Goal: Task Accomplishment & Management: Use online tool/utility

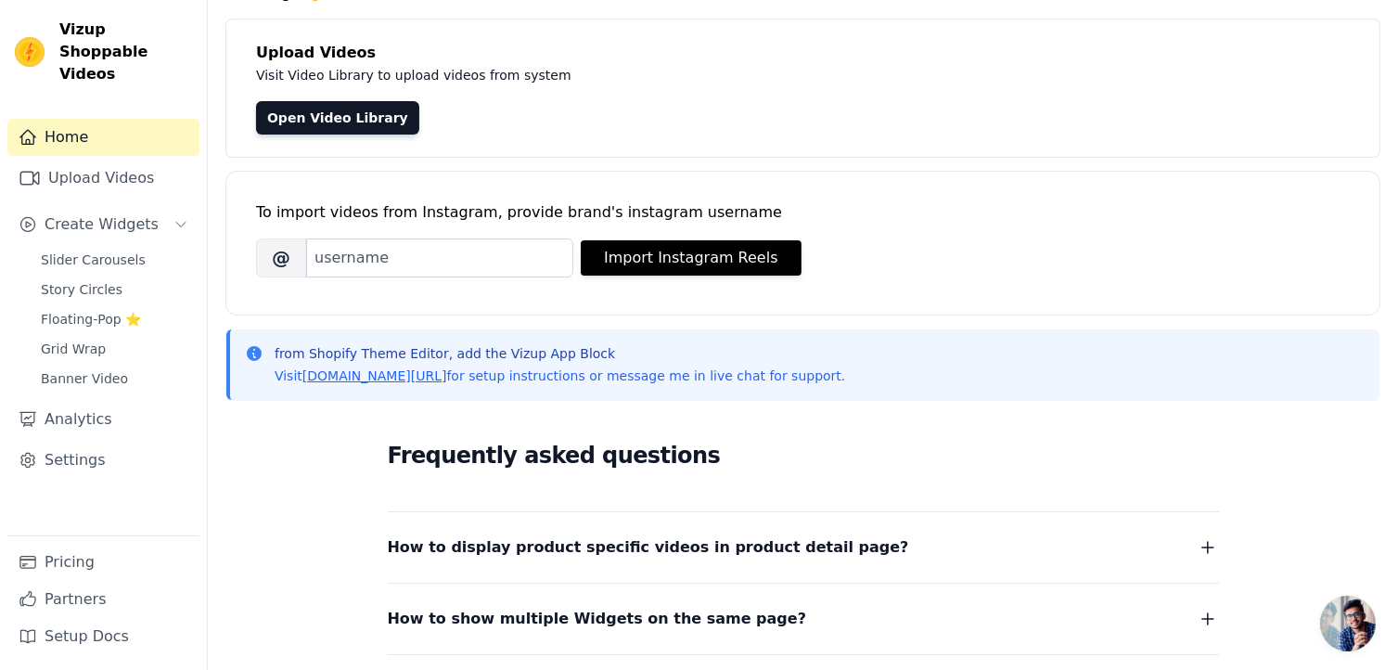
scroll to position [93, 0]
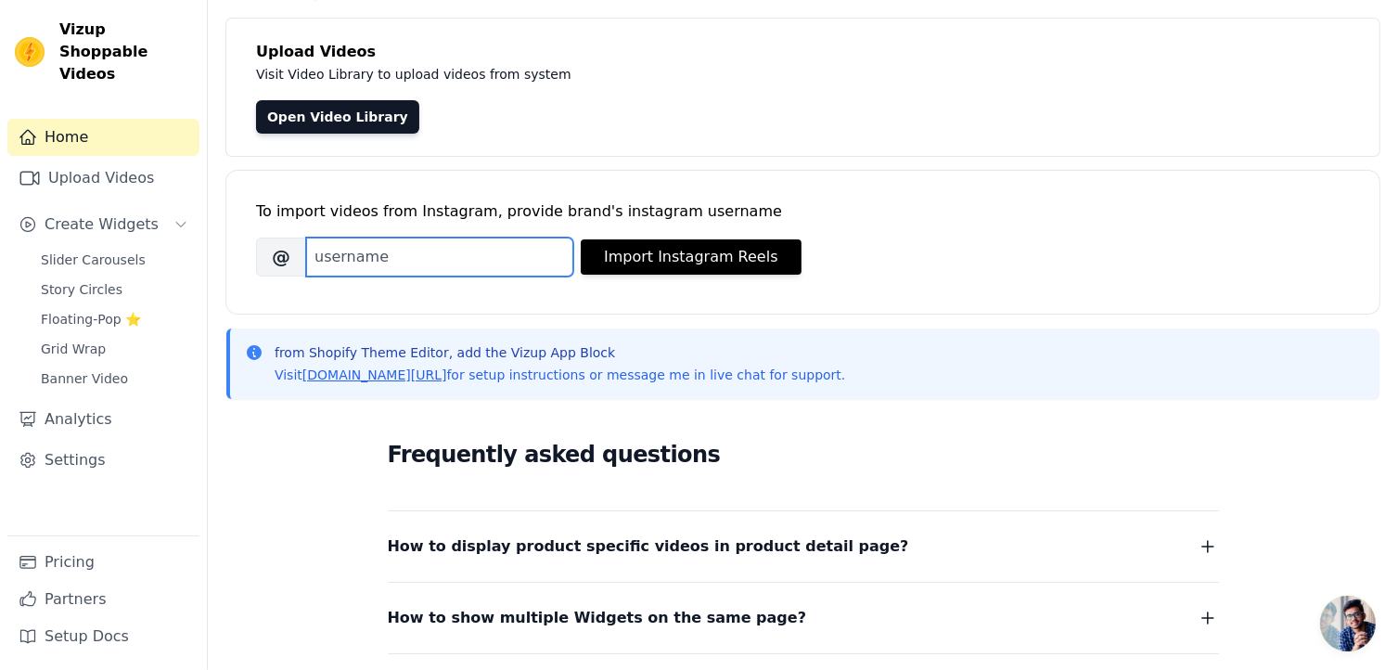
click at [318, 260] on input "Brand's Instagram Username" at bounding box center [439, 257] width 267 height 39
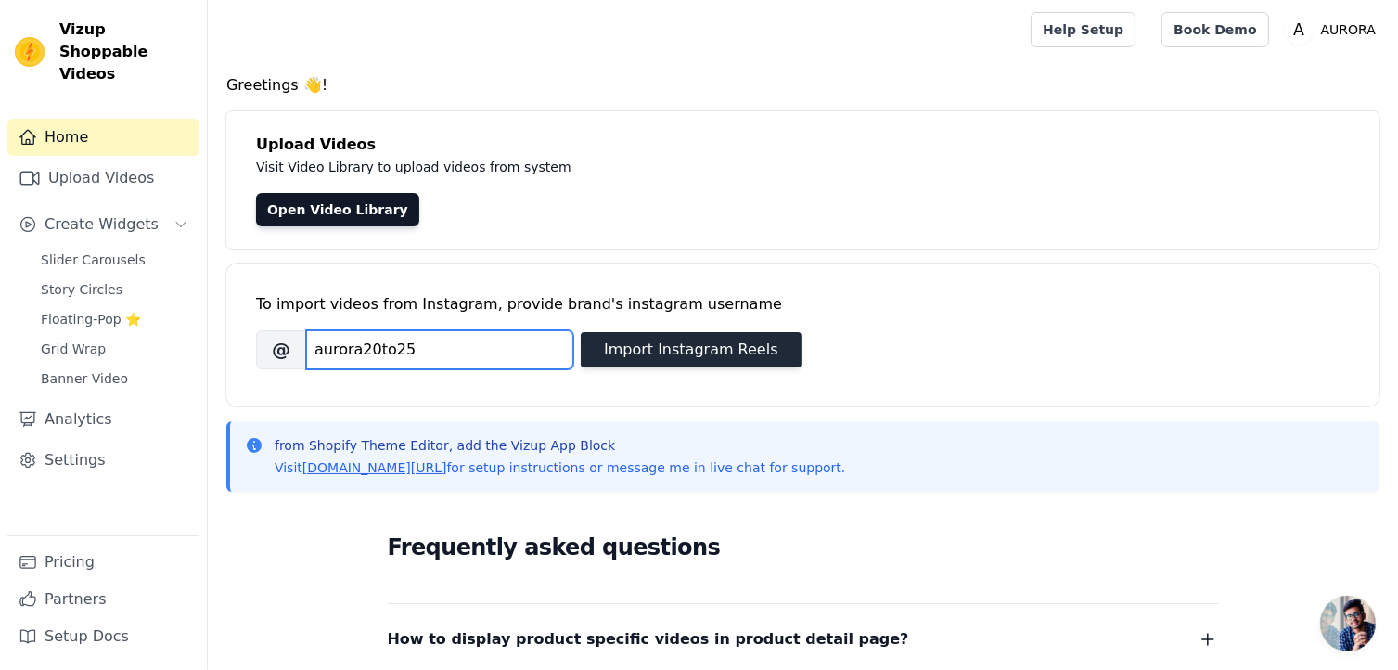
type input "aurora20to25"
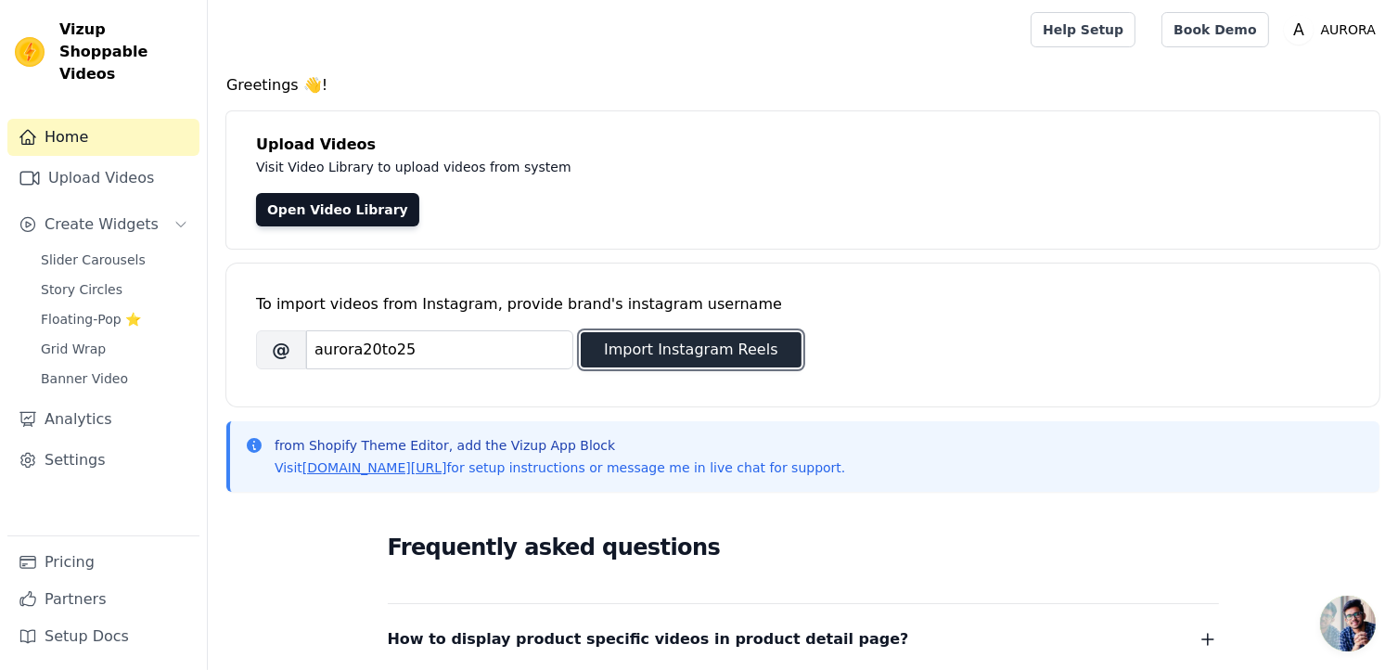
click at [690, 354] on button "Import Instagram Reels" at bounding box center [691, 349] width 221 height 35
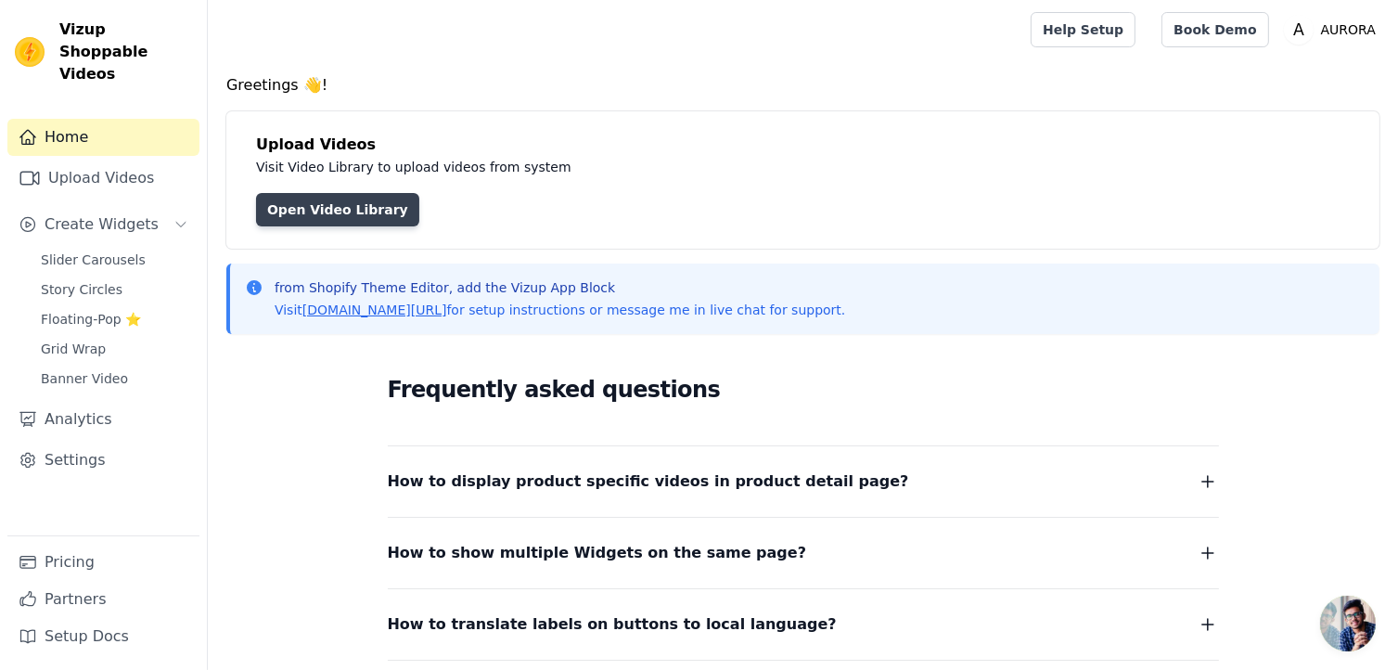
click at [317, 207] on link "Open Video Library" at bounding box center [337, 209] width 163 height 33
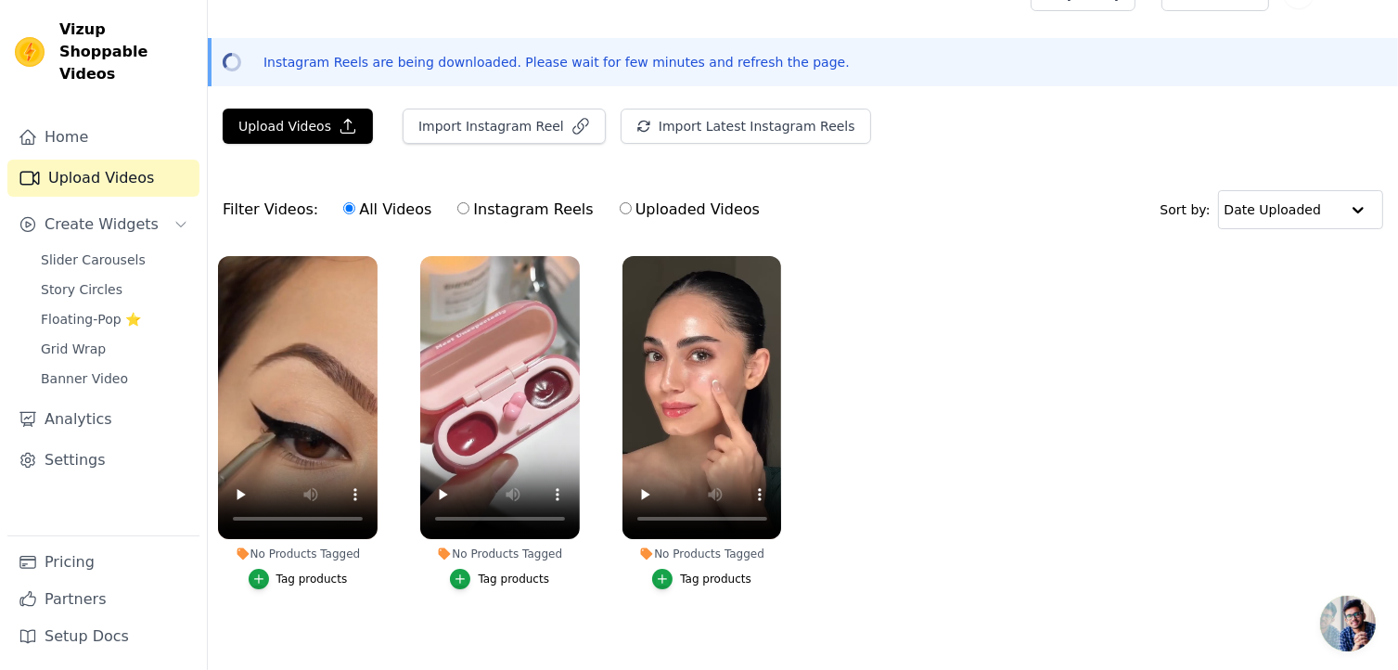
scroll to position [56, 0]
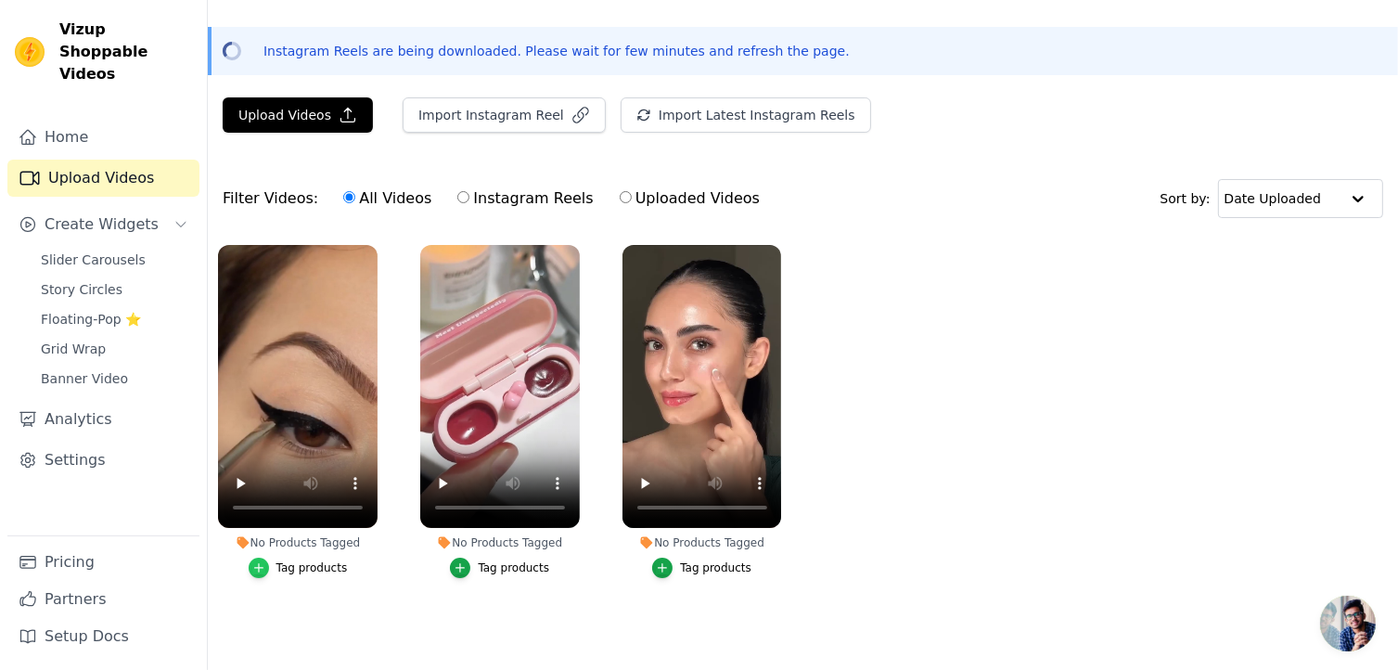
click at [265, 561] on icon "button" at bounding box center [258, 567] width 13 height 13
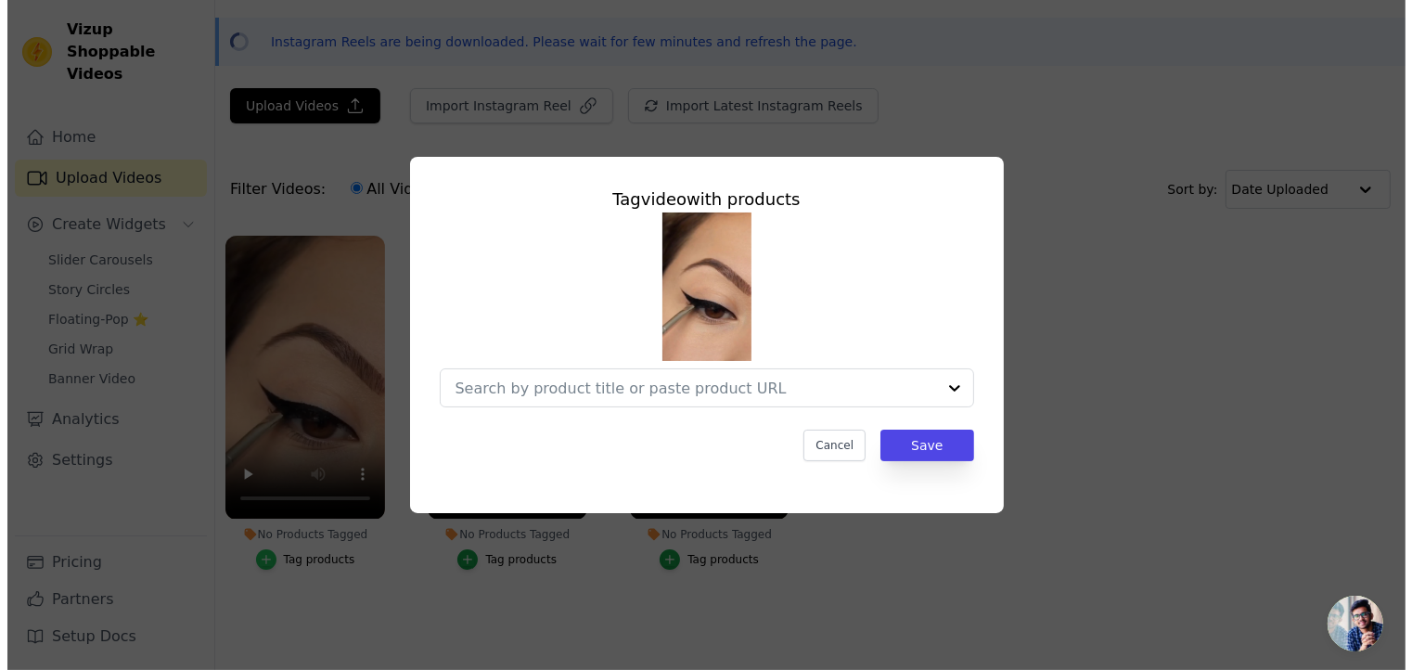
scroll to position [0, 0]
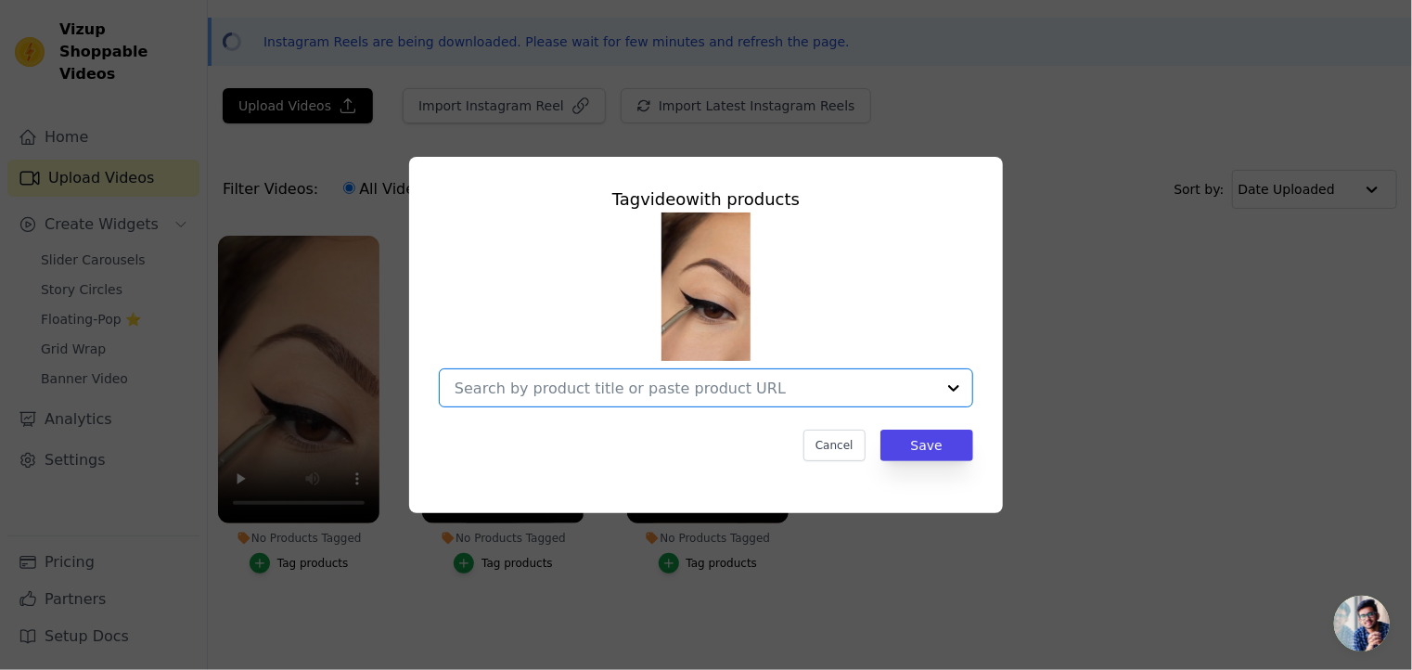
click at [821, 387] on input "No Products Tagged Tag video with products Option undefined, selected. Select i…" at bounding box center [695, 389] width 481 height 18
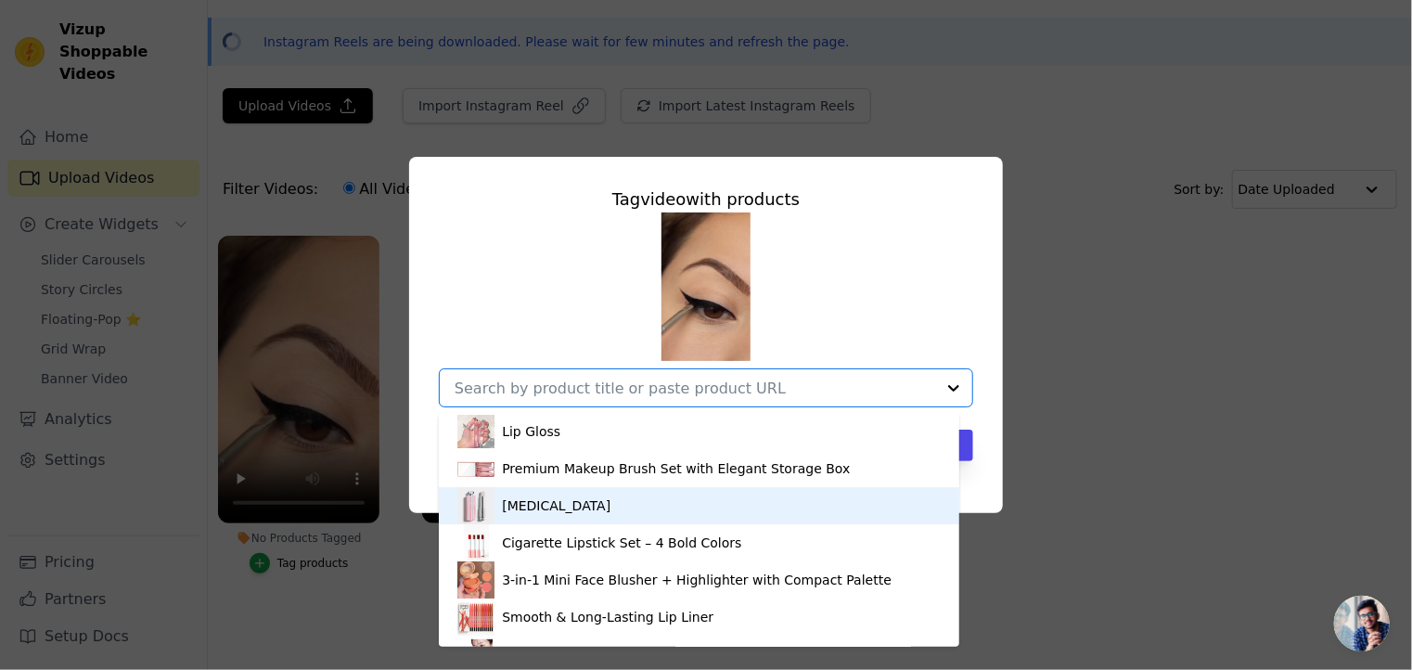
scroll to position [286, 0]
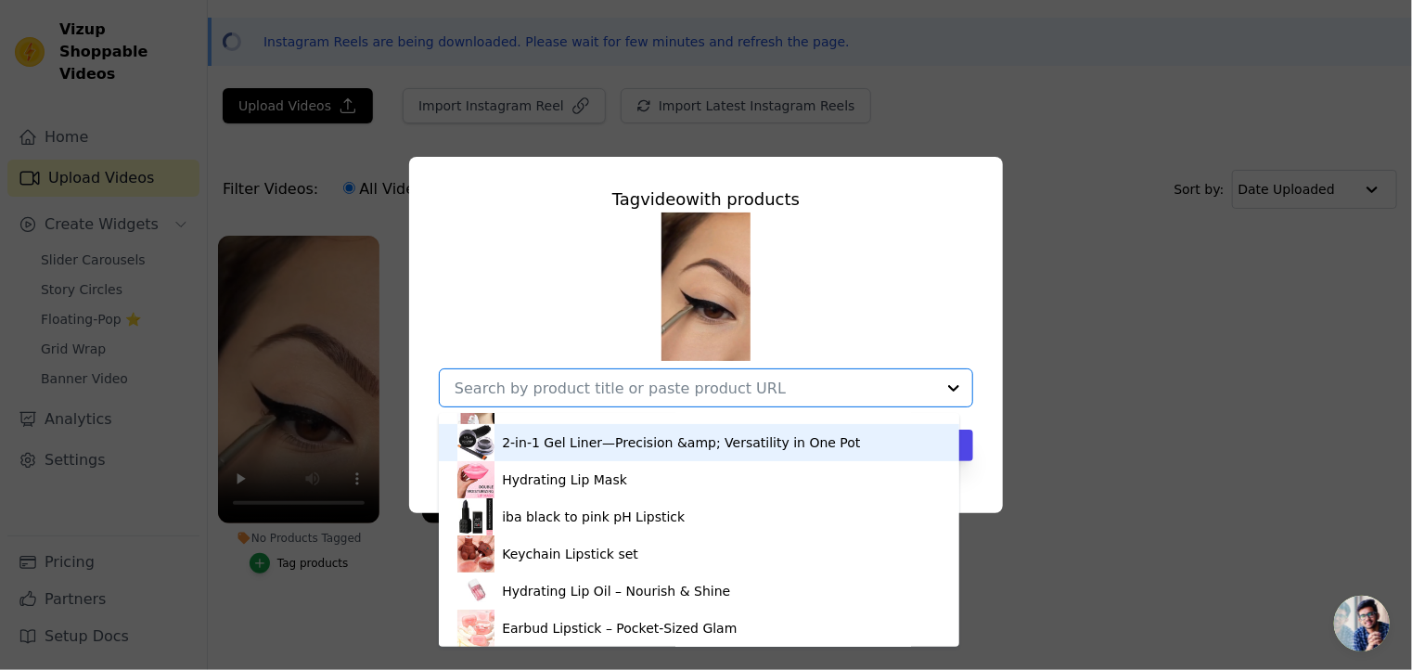
click at [500, 447] on div "2-in-1 Gel Liner—Precision &amp; Versatility in One Pot" at bounding box center [698, 442] width 483 height 37
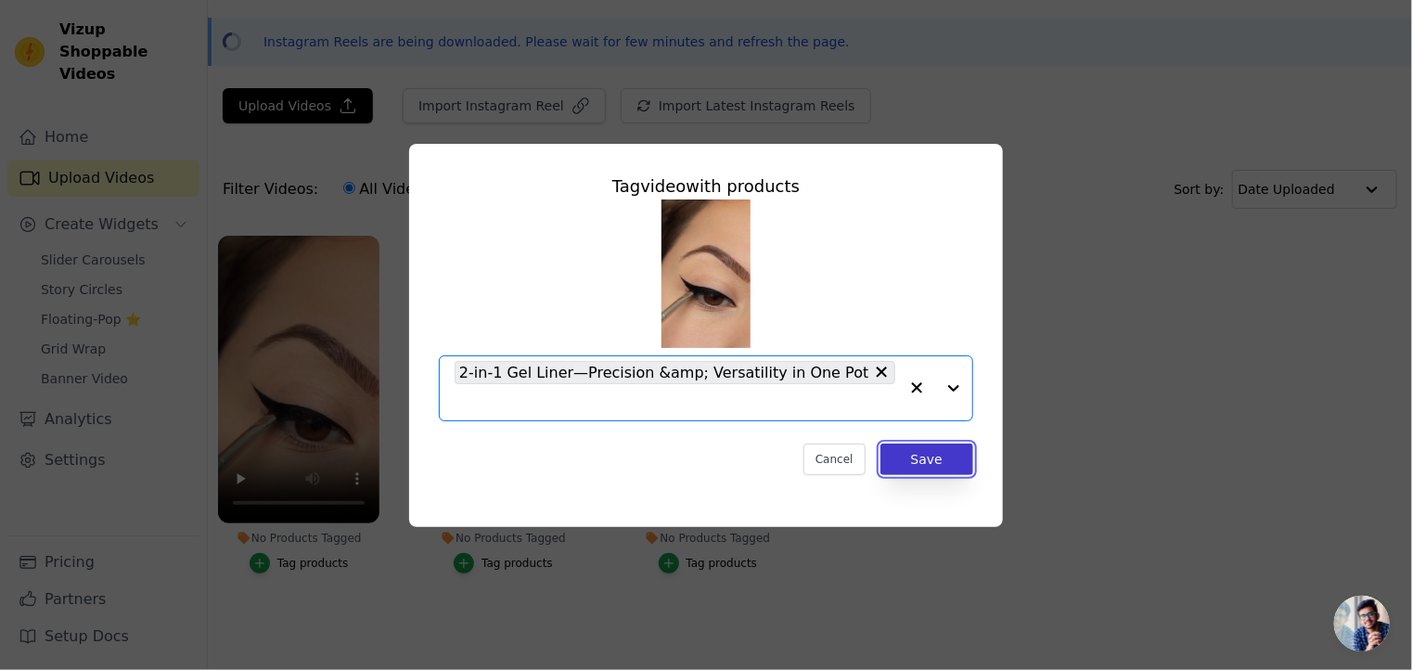
click at [925, 444] on button "Save" at bounding box center [927, 460] width 93 height 32
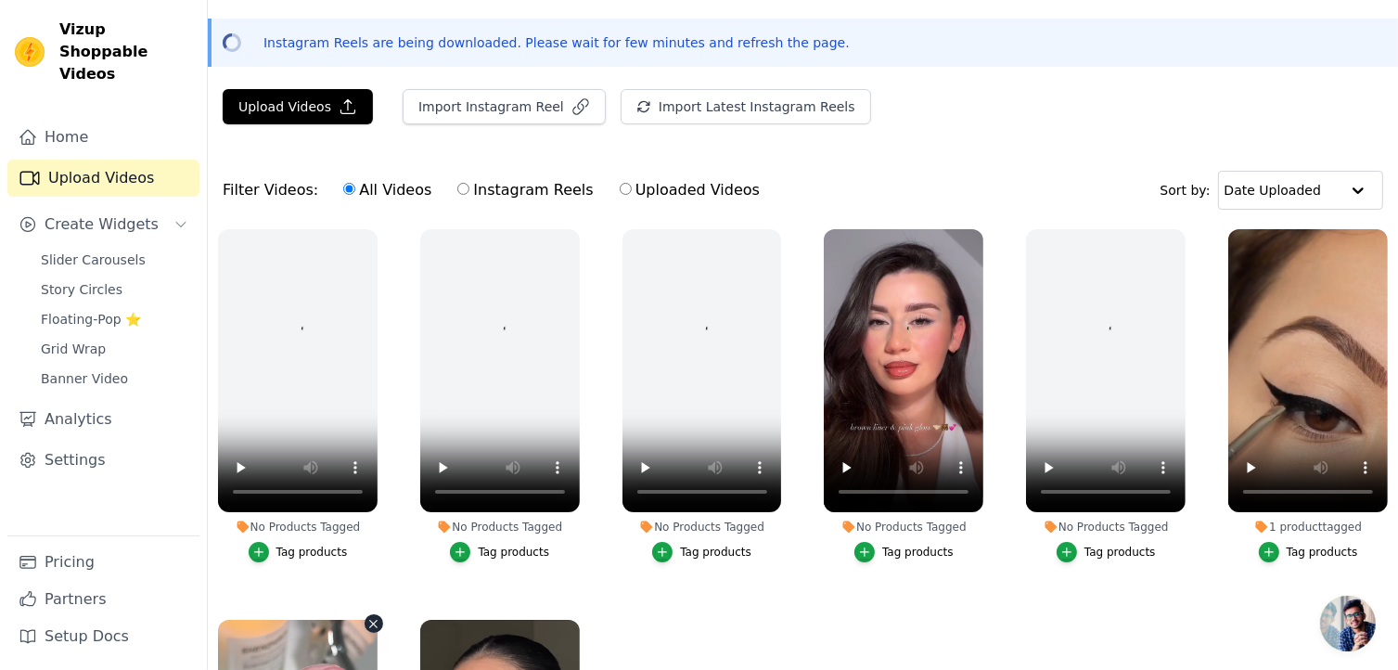
scroll to position [0, 0]
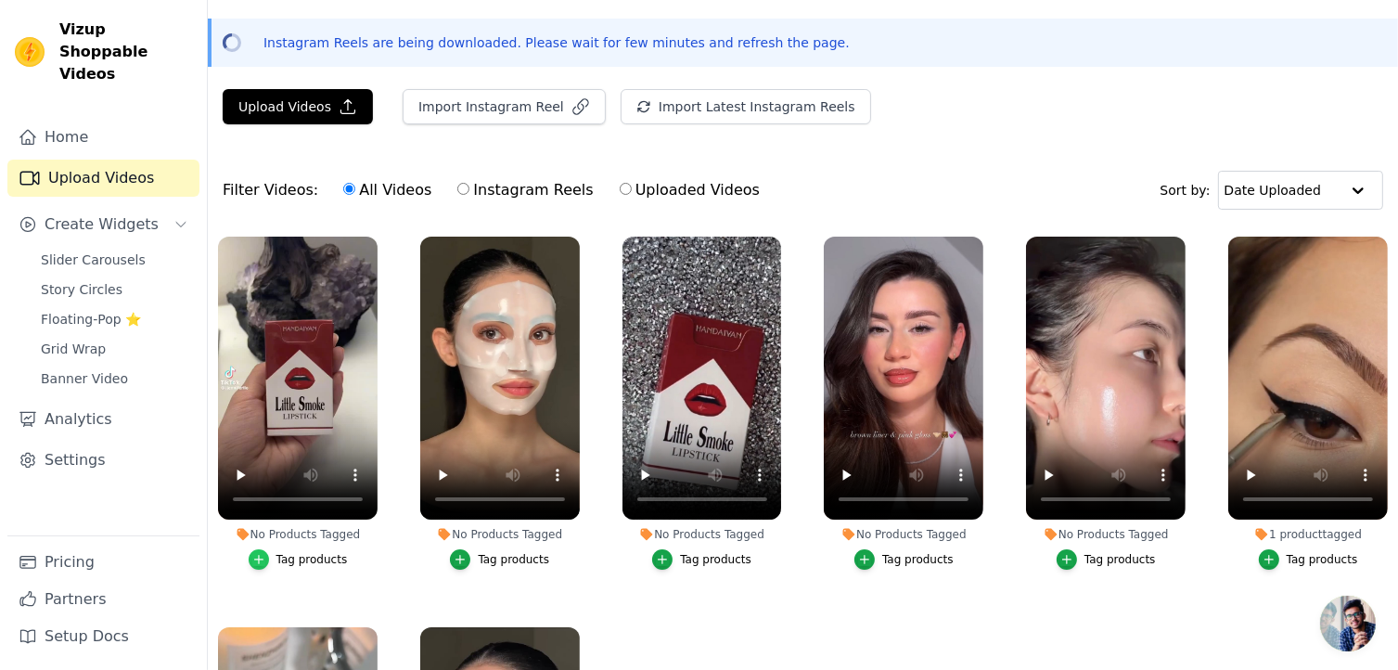
click at [257, 560] on icon "button" at bounding box center [258, 559] width 13 height 13
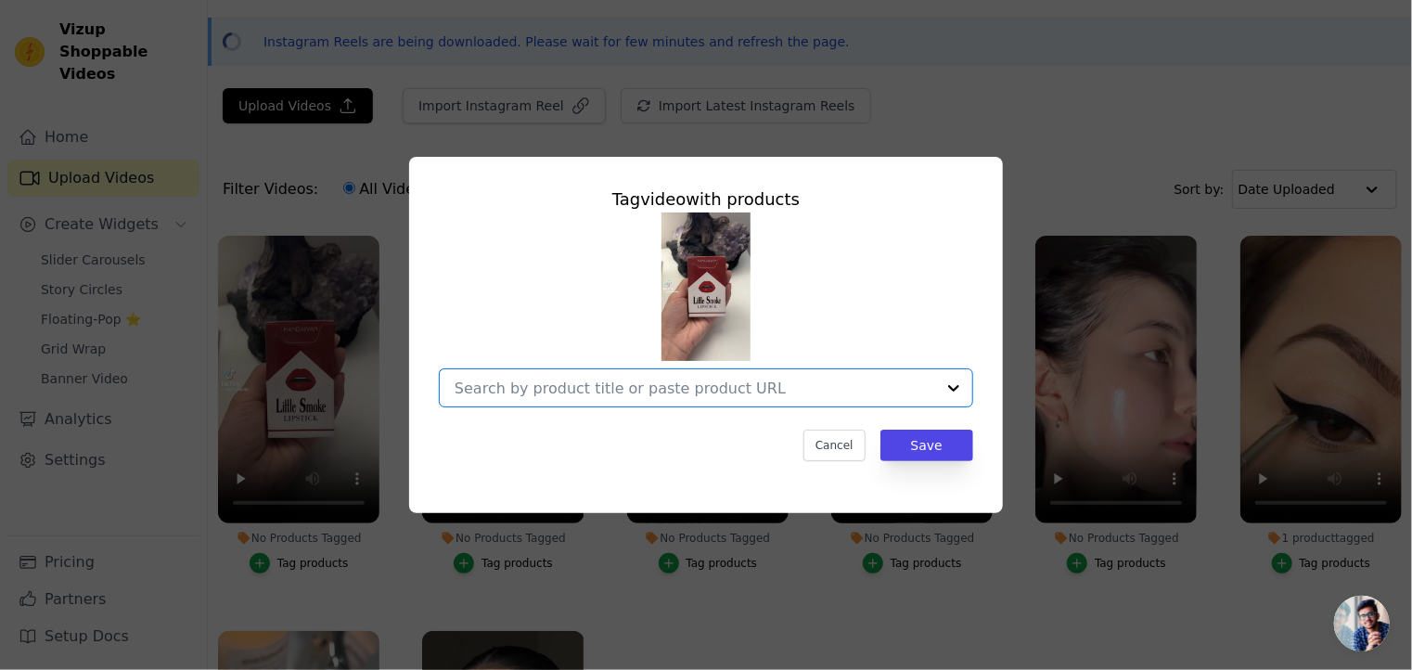
click at [766, 382] on input "No Products Tagged Tag video with products Option undefined, selected. Select i…" at bounding box center [695, 389] width 481 height 18
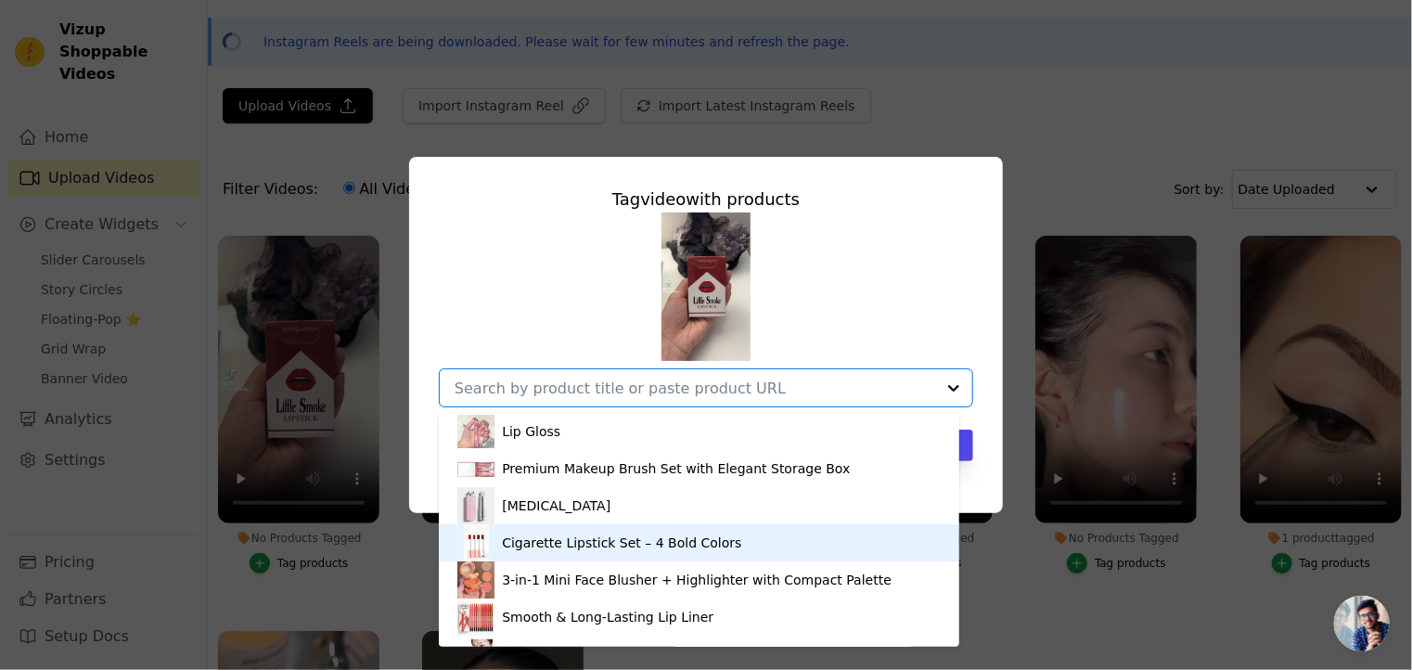
click at [555, 539] on div "Cigarette Lipstick Set – 4 Bold Colors" at bounding box center [621, 543] width 239 height 19
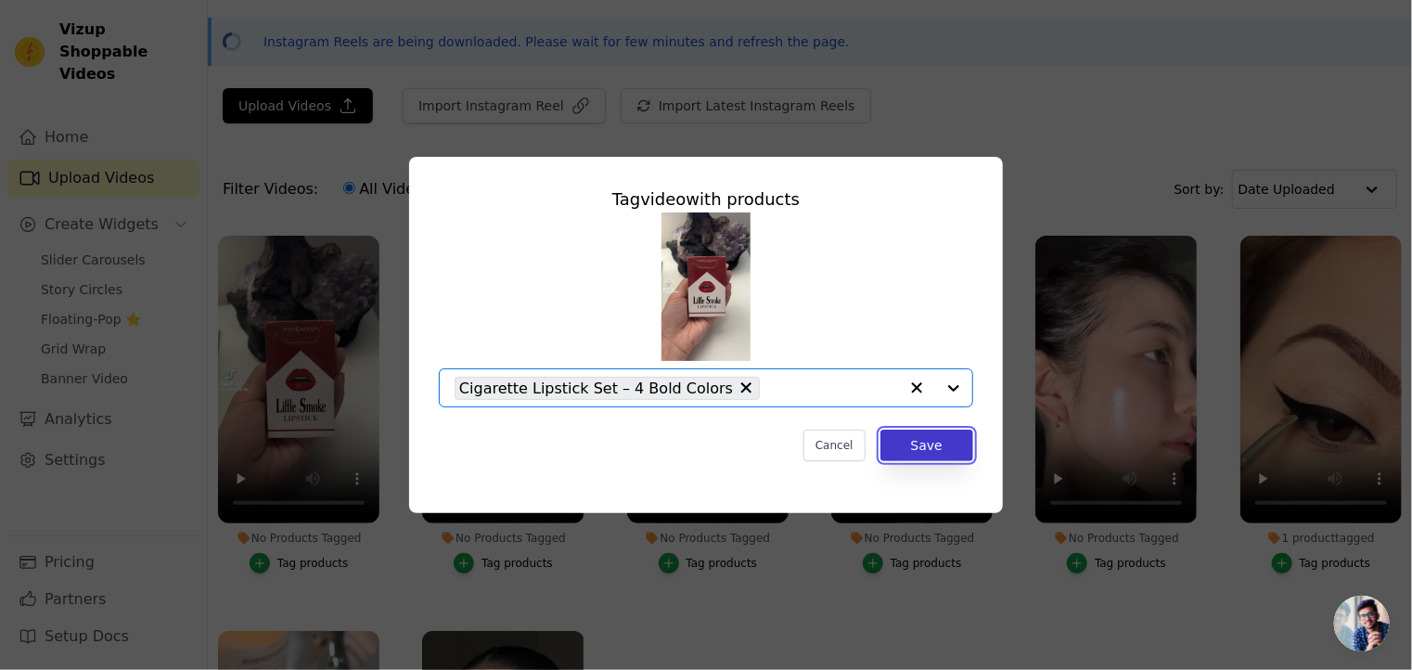
click at [924, 443] on button "Save" at bounding box center [927, 446] width 93 height 32
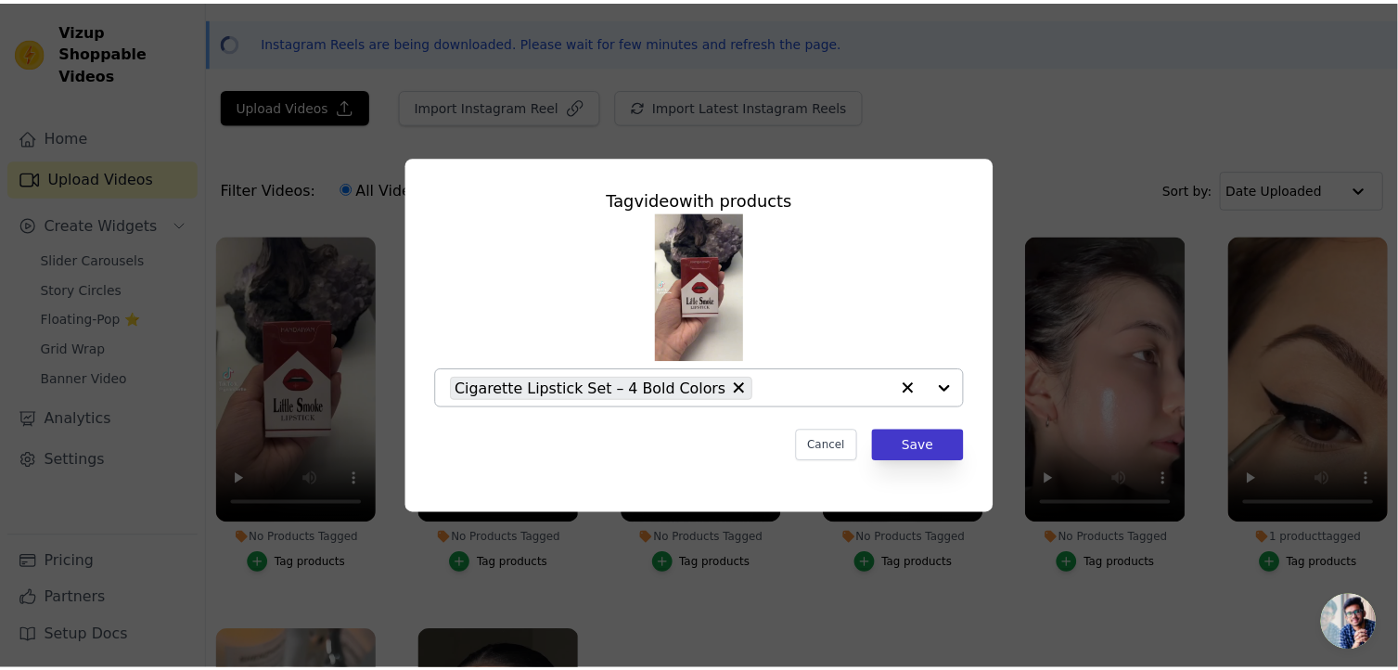
scroll to position [56, 0]
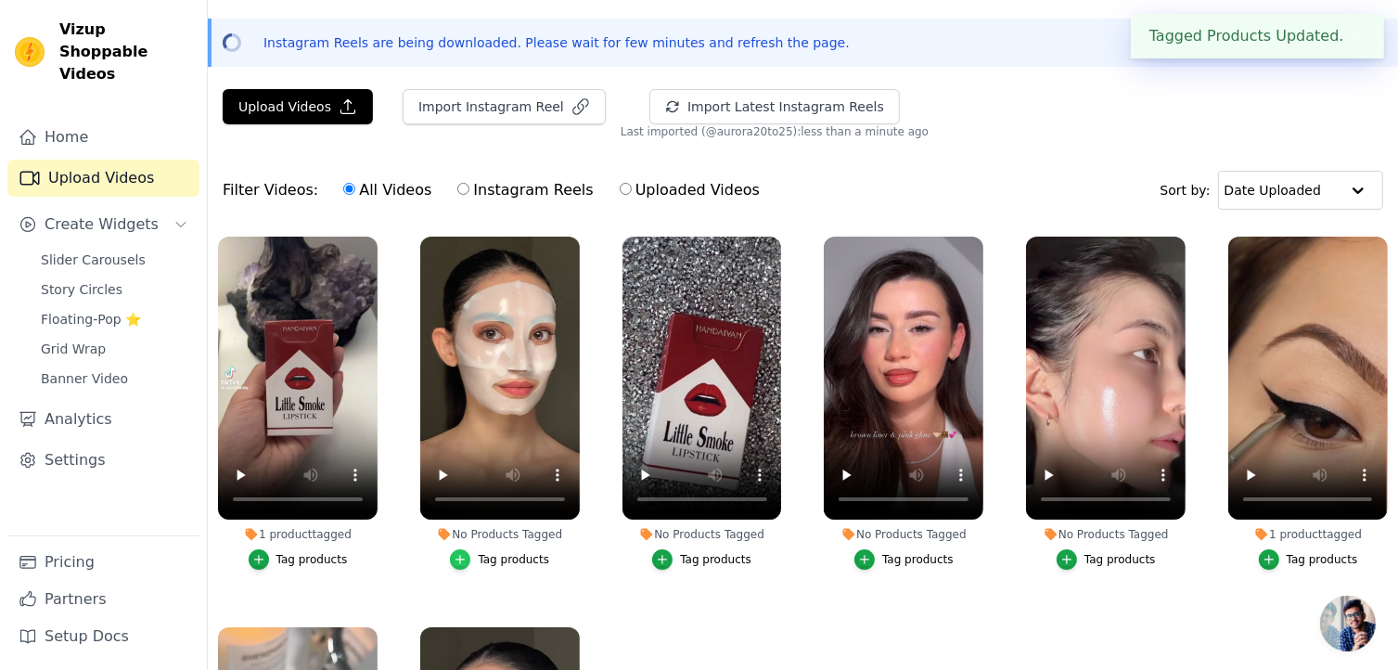
click at [463, 549] on div "button" at bounding box center [460, 559] width 20 height 20
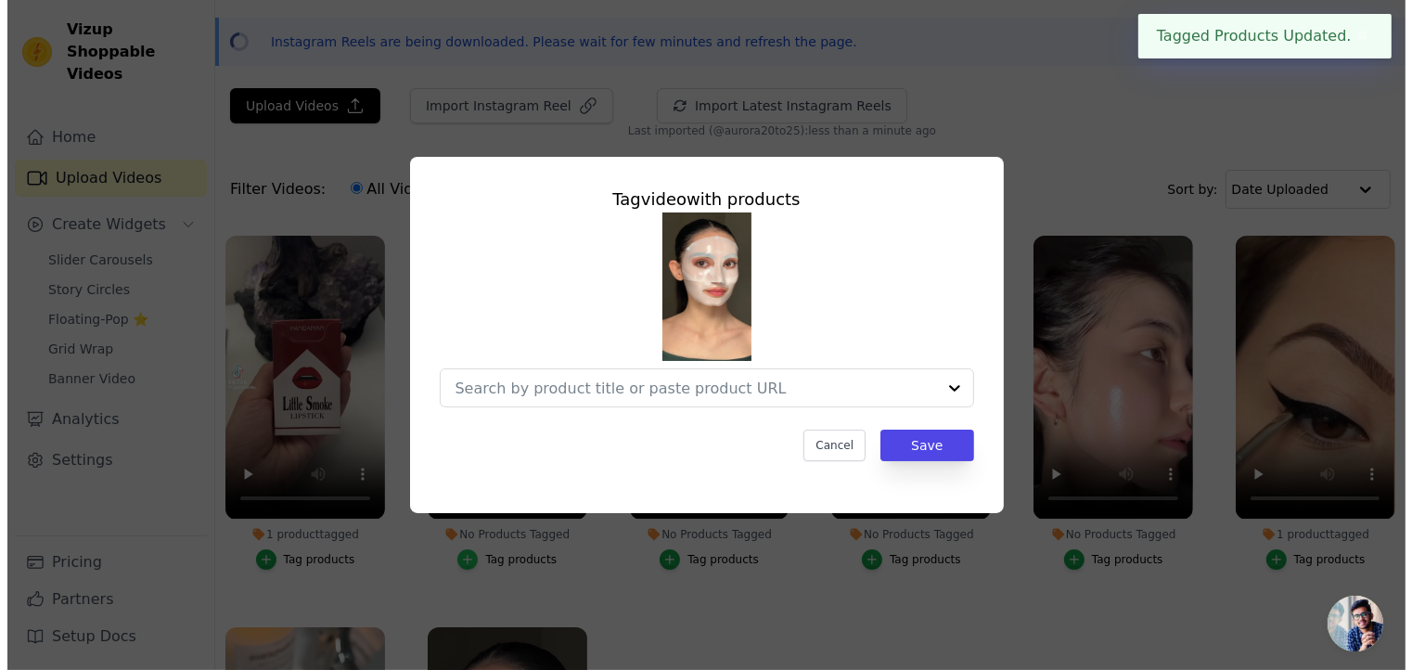
scroll to position [0, 0]
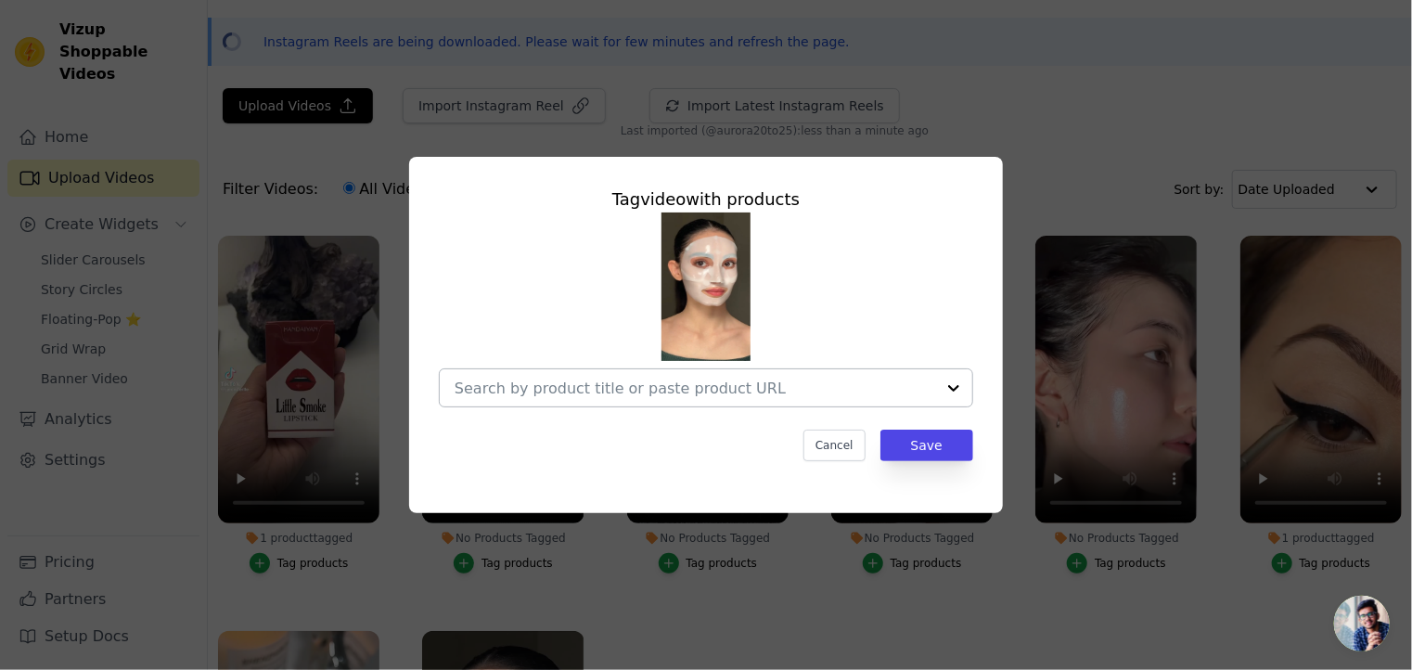
click at [933, 385] on input "No Products Tagged Tag video with products Cancel Save Tag products" at bounding box center [695, 389] width 481 height 18
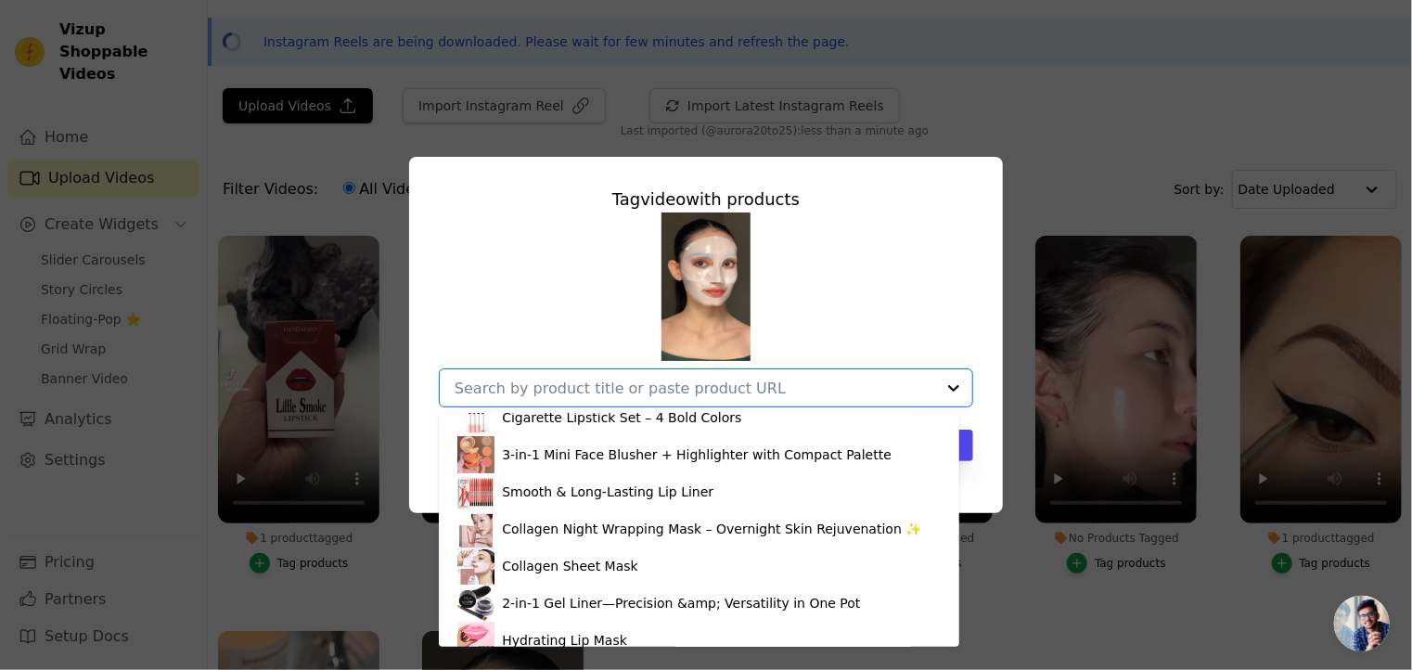
scroll to position [186, 0]
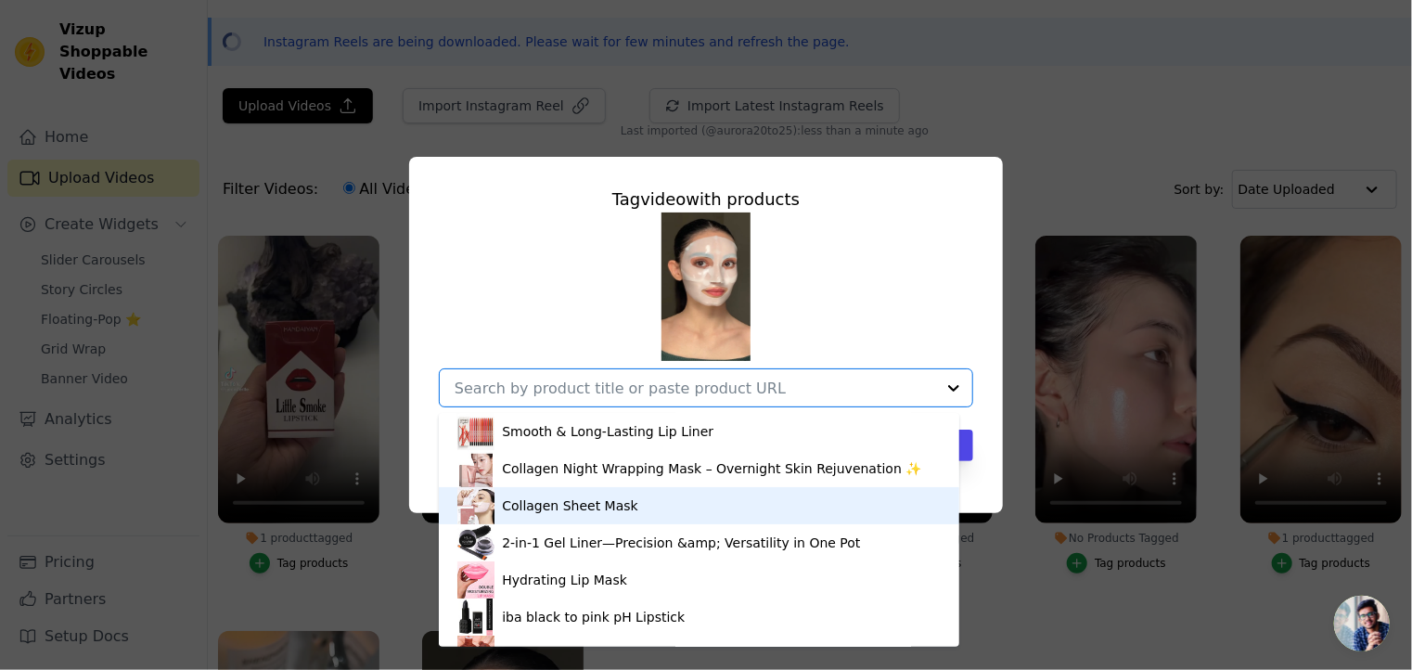
click at [590, 514] on div "Collagen Sheet Mask" at bounding box center [570, 505] width 136 height 19
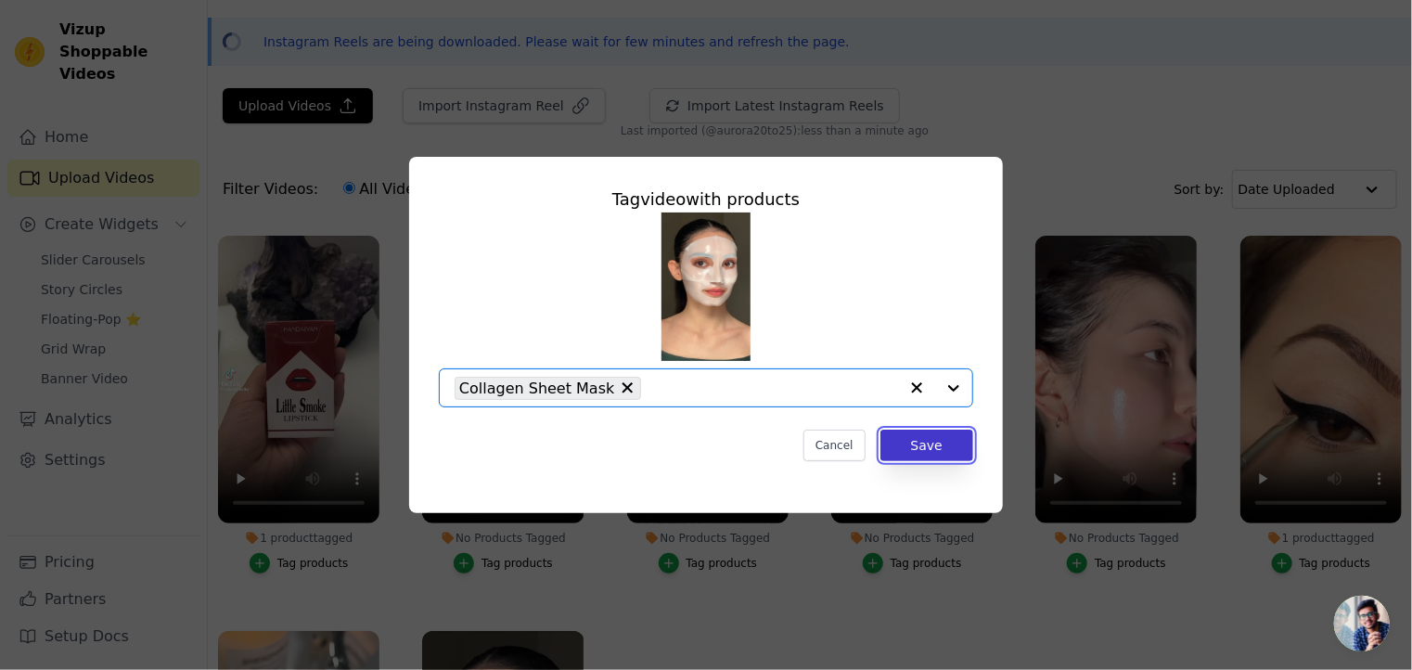
click at [933, 443] on button "Save" at bounding box center [927, 446] width 93 height 32
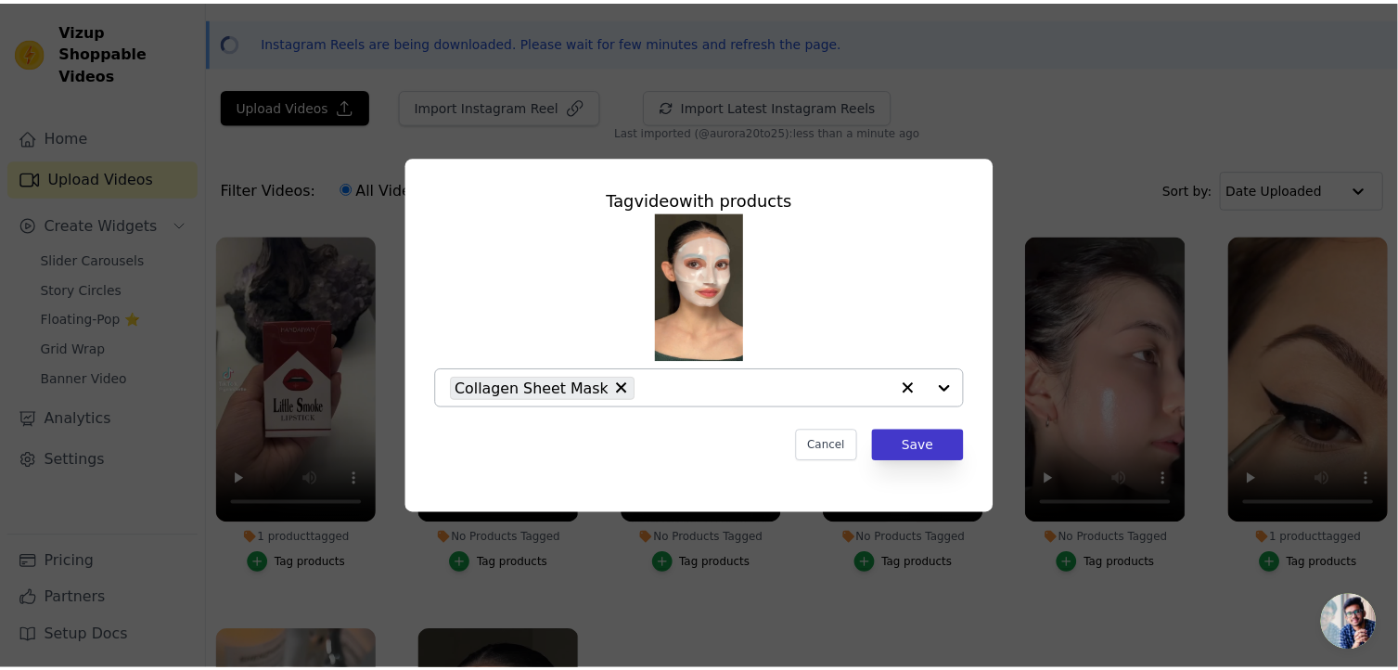
scroll to position [56, 0]
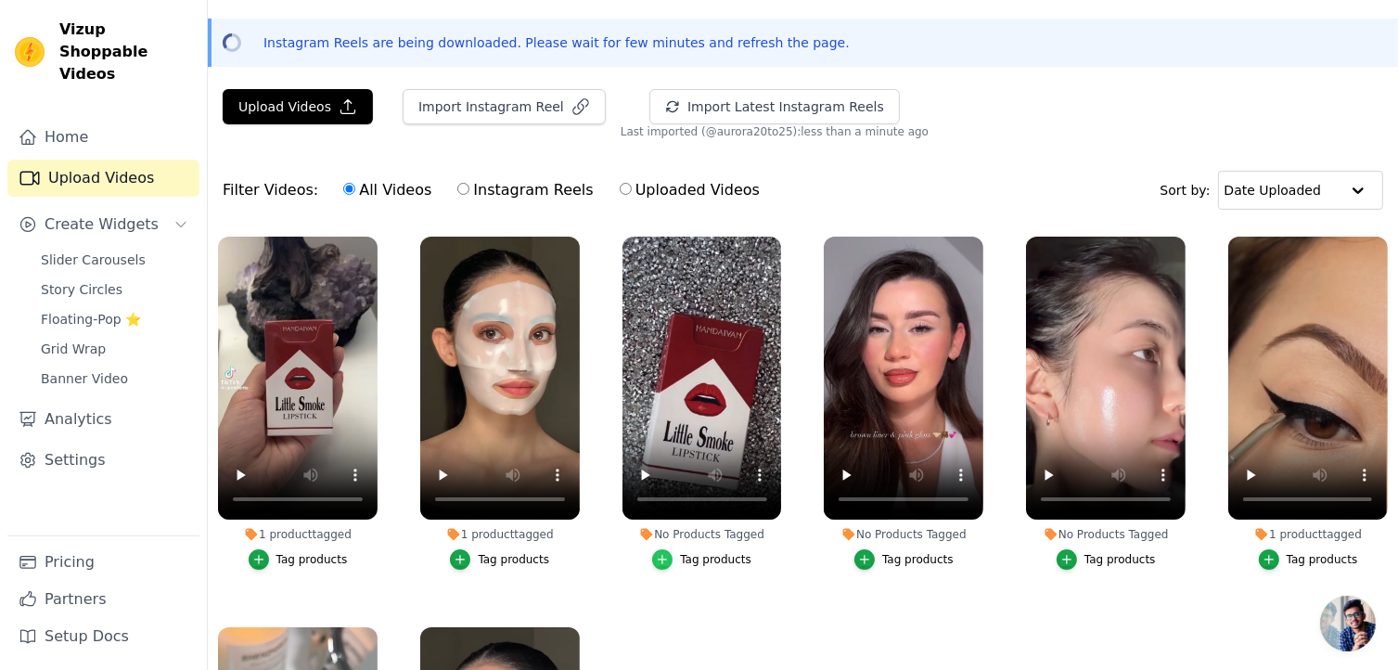
click at [661, 549] on div "button" at bounding box center [662, 559] width 20 height 20
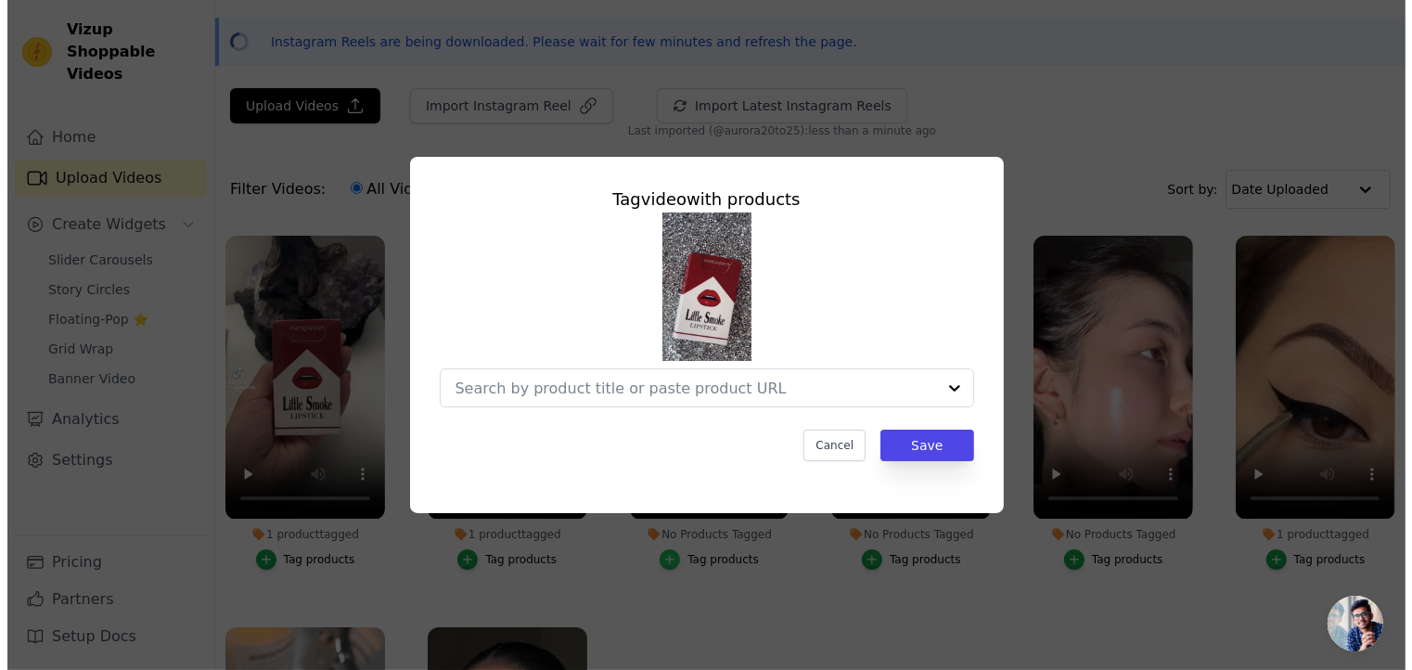
scroll to position [0, 0]
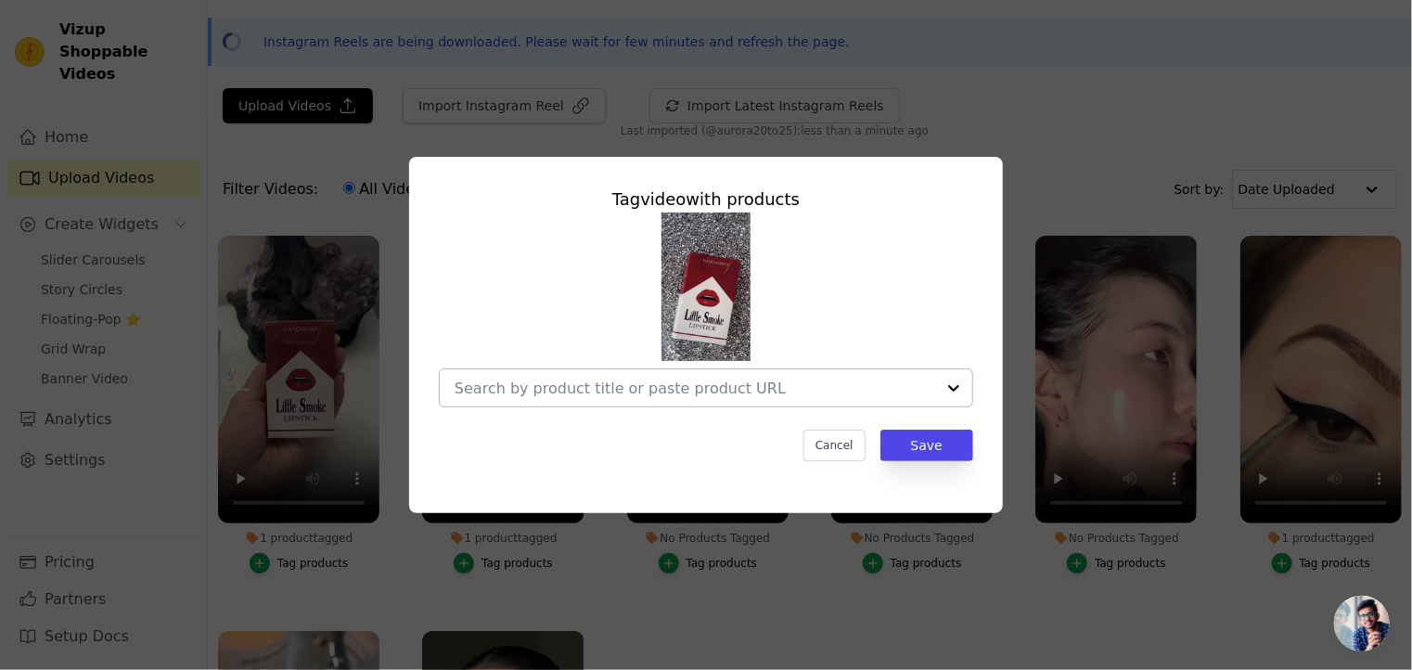
click at [959, 391] on div at bounding box center [953, 387] width 37 height 37
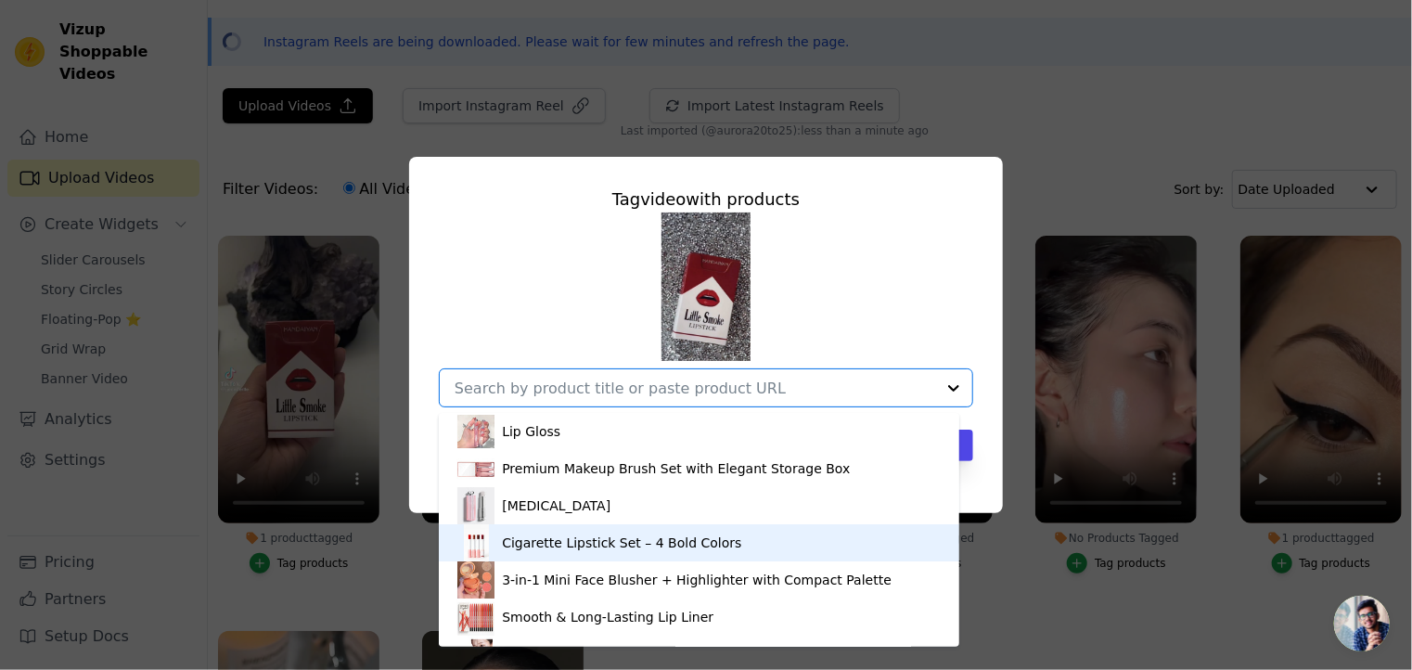
click at [585, 542] on div "Cigarette Lipstick Set – 4 Bold Colors" at bounding box center [621, 543] width 239 height 19
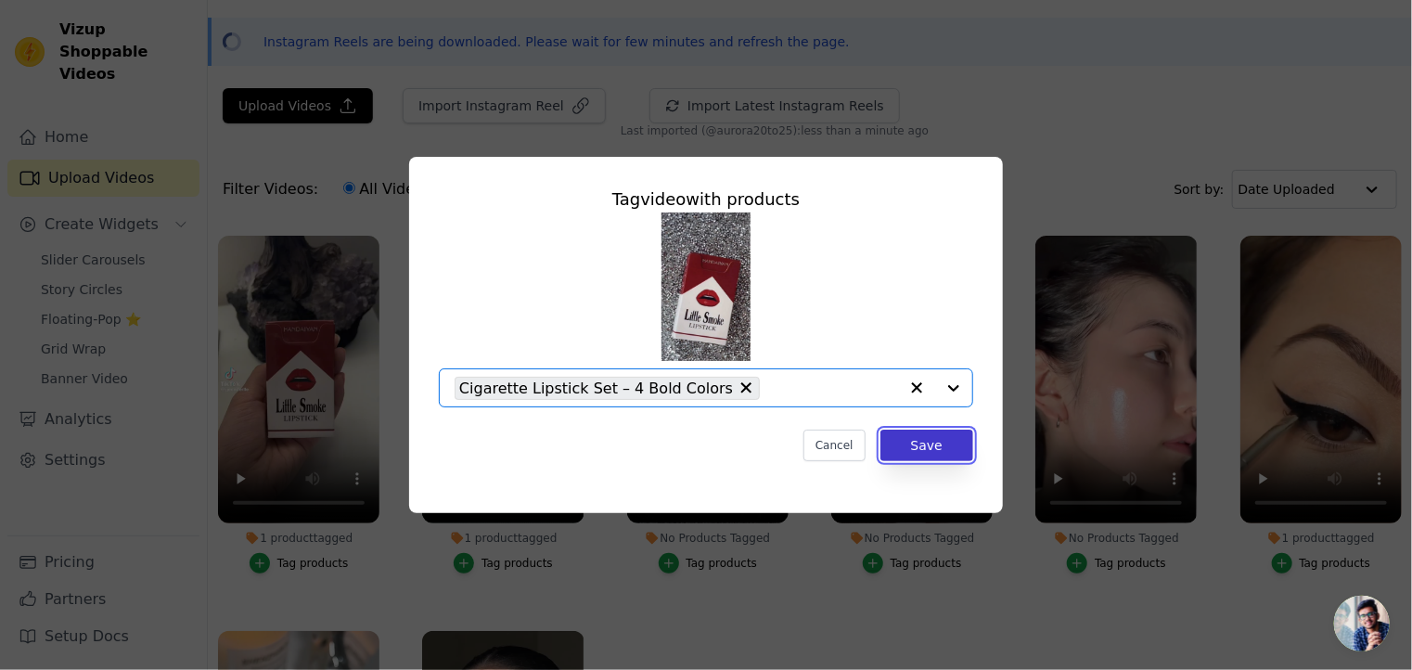
click at [940, 443] on button "Save" at bounding box center [927, 446] width 93 height 32
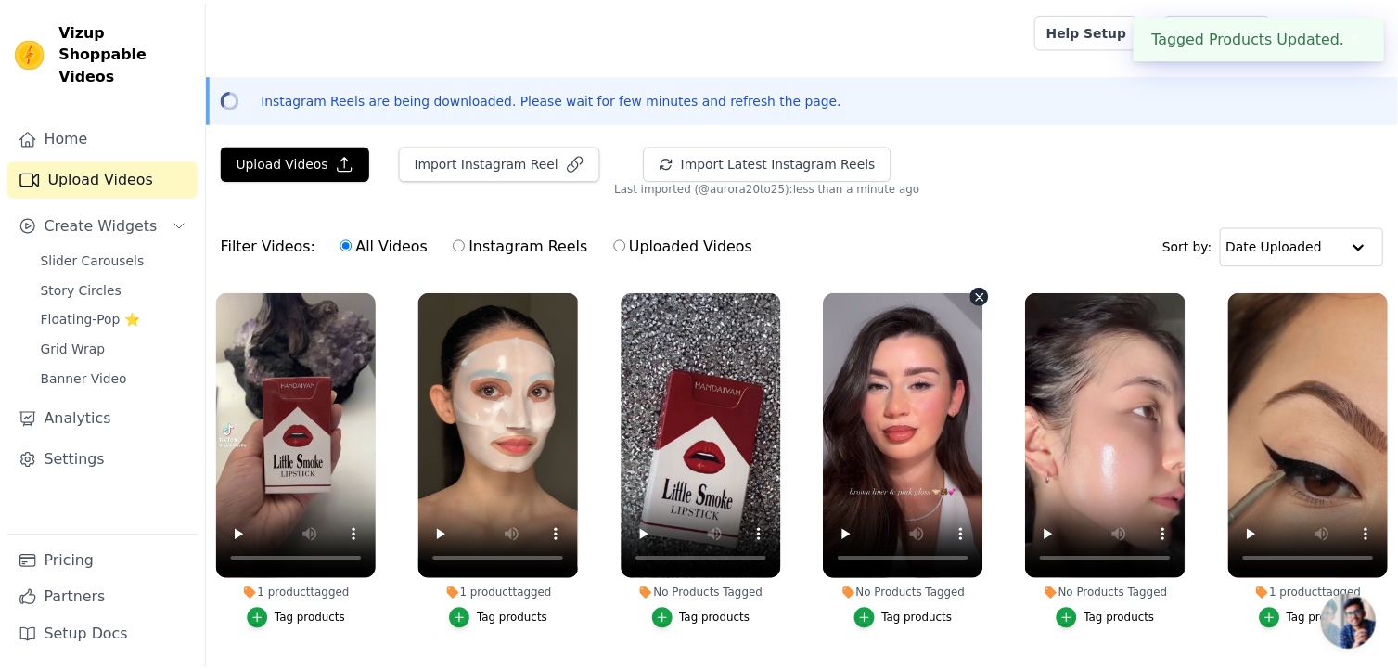
scroll to position [56, 0]
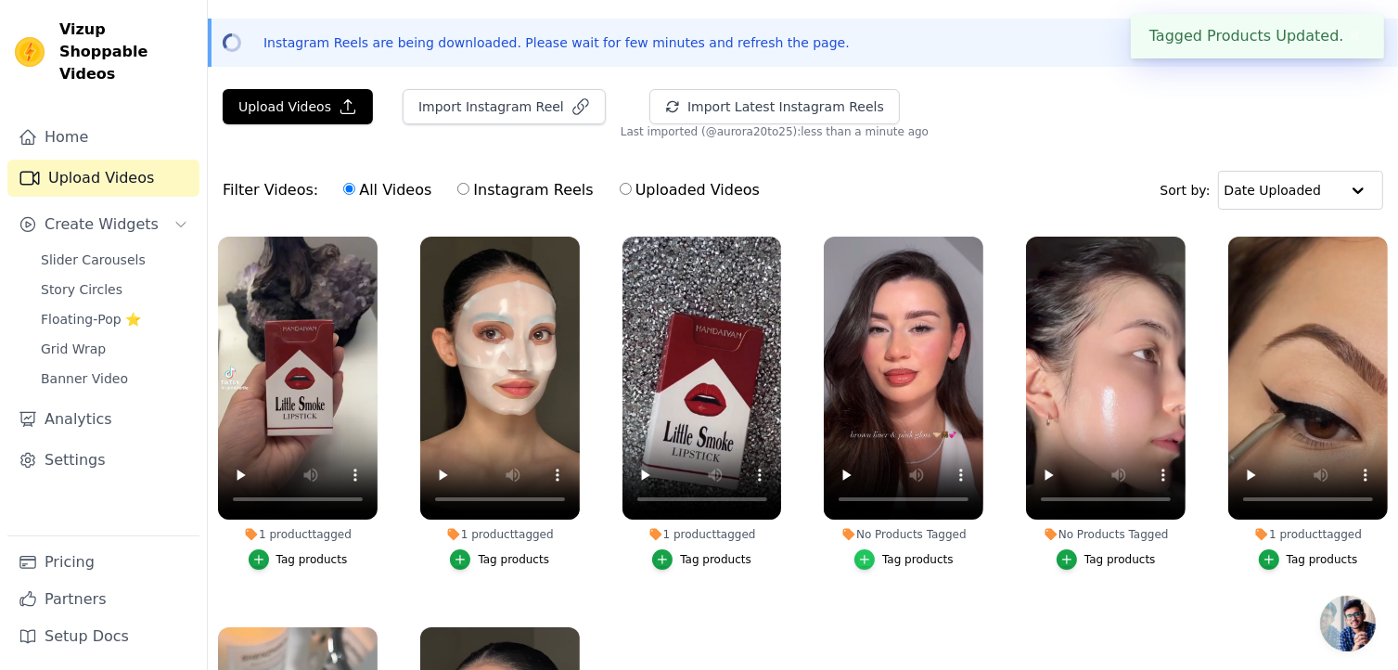
click at [864, 557] on icon "button" at bounding box center [864, 559] width 13 height 13
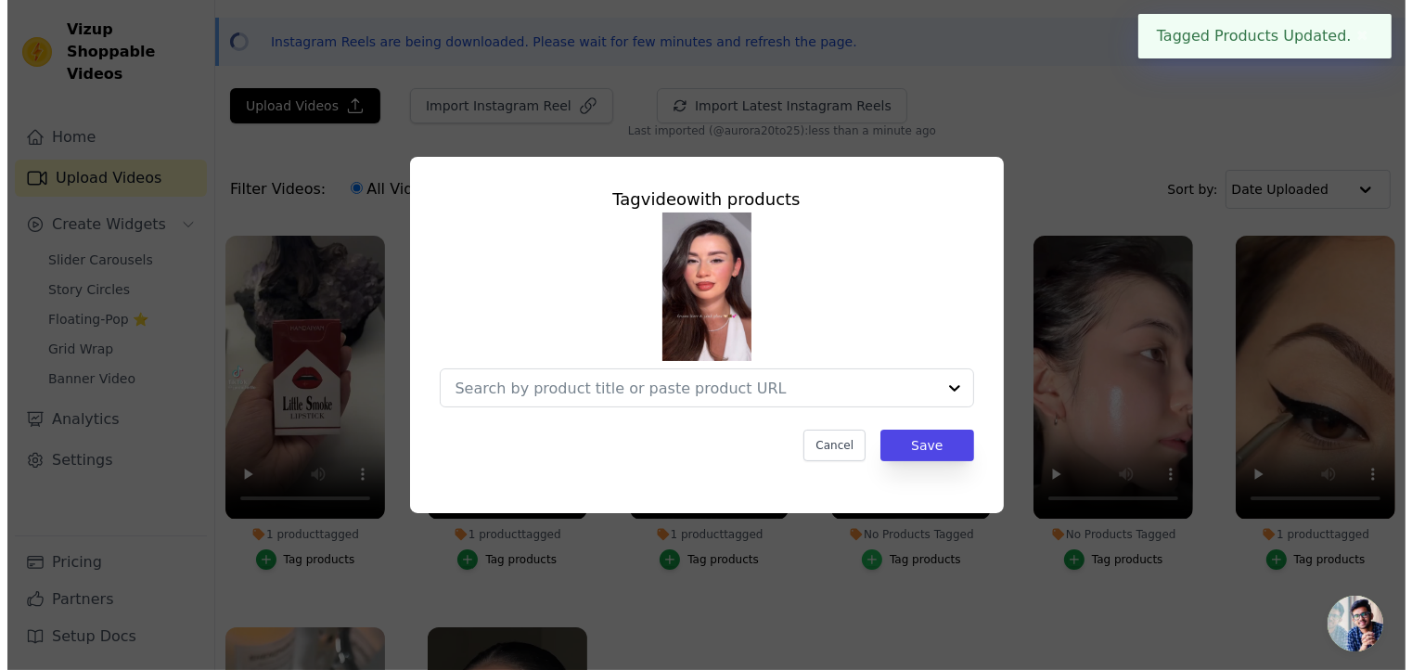
scroll to position [0, 0]
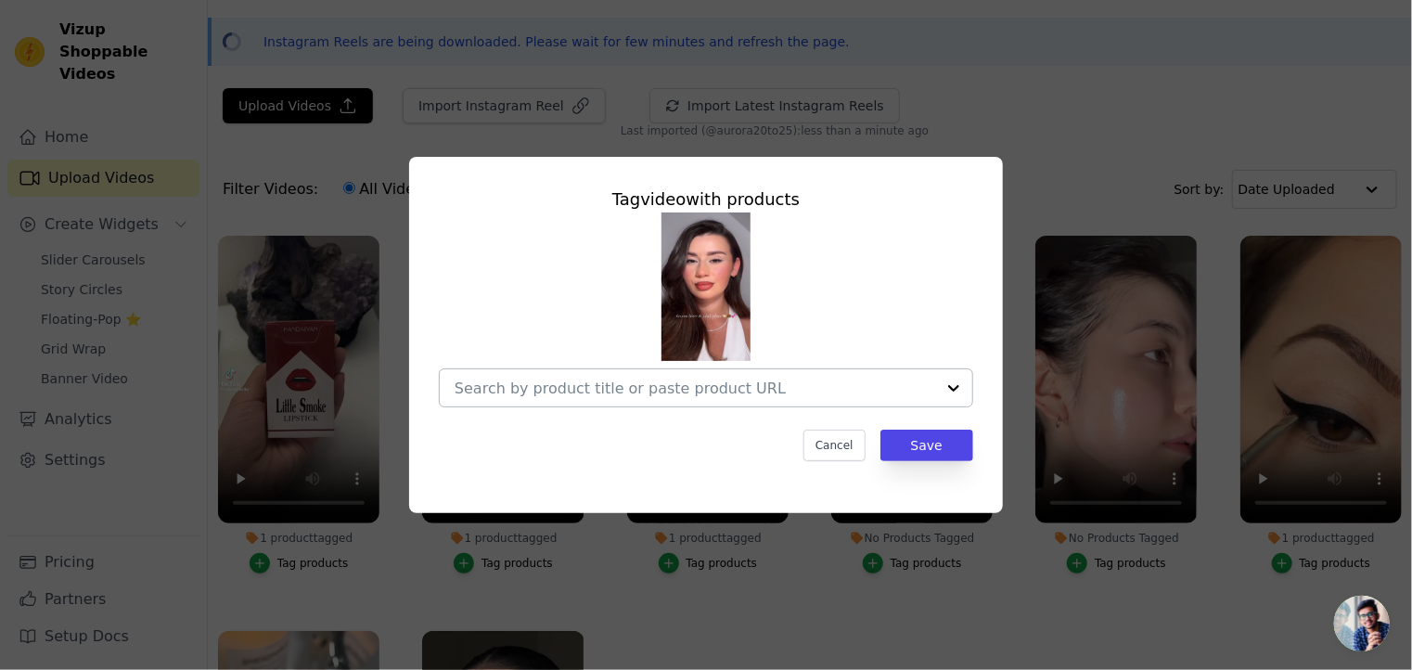
click at [952, 384] on div at bounding box center [953, 387] width 37 height 37
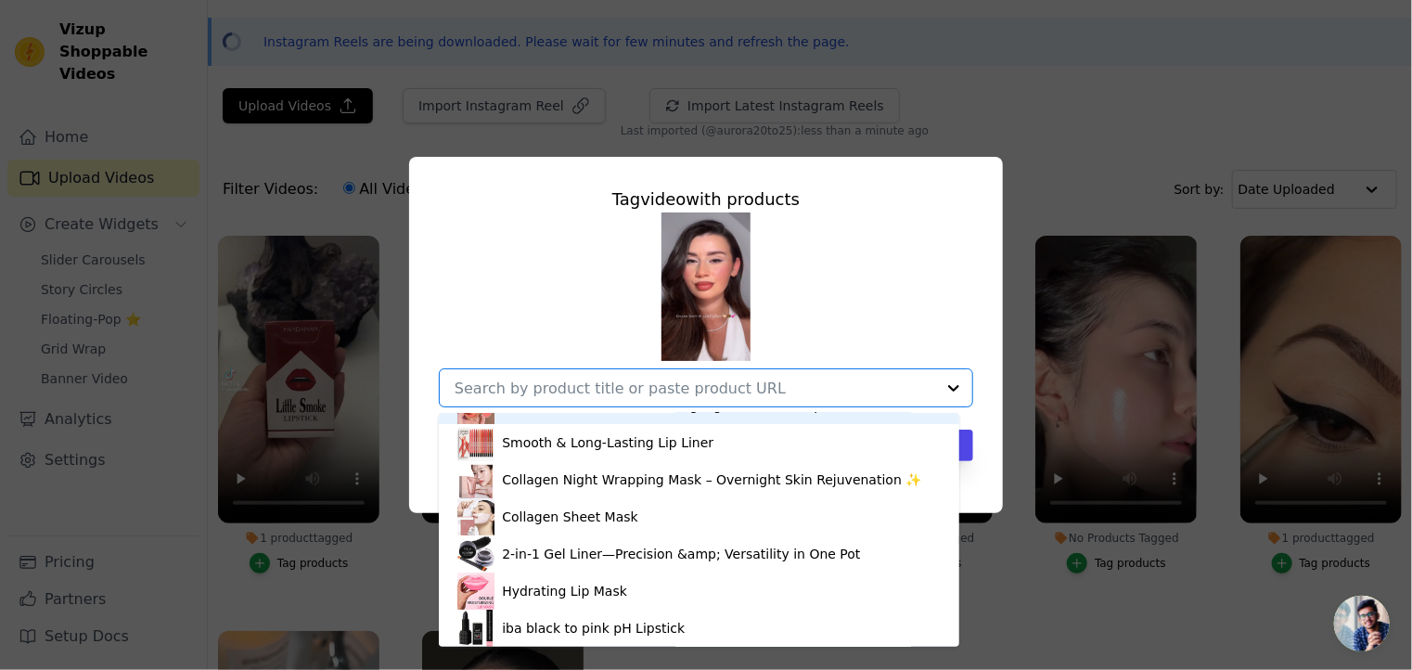
scroll to position [186, 0]
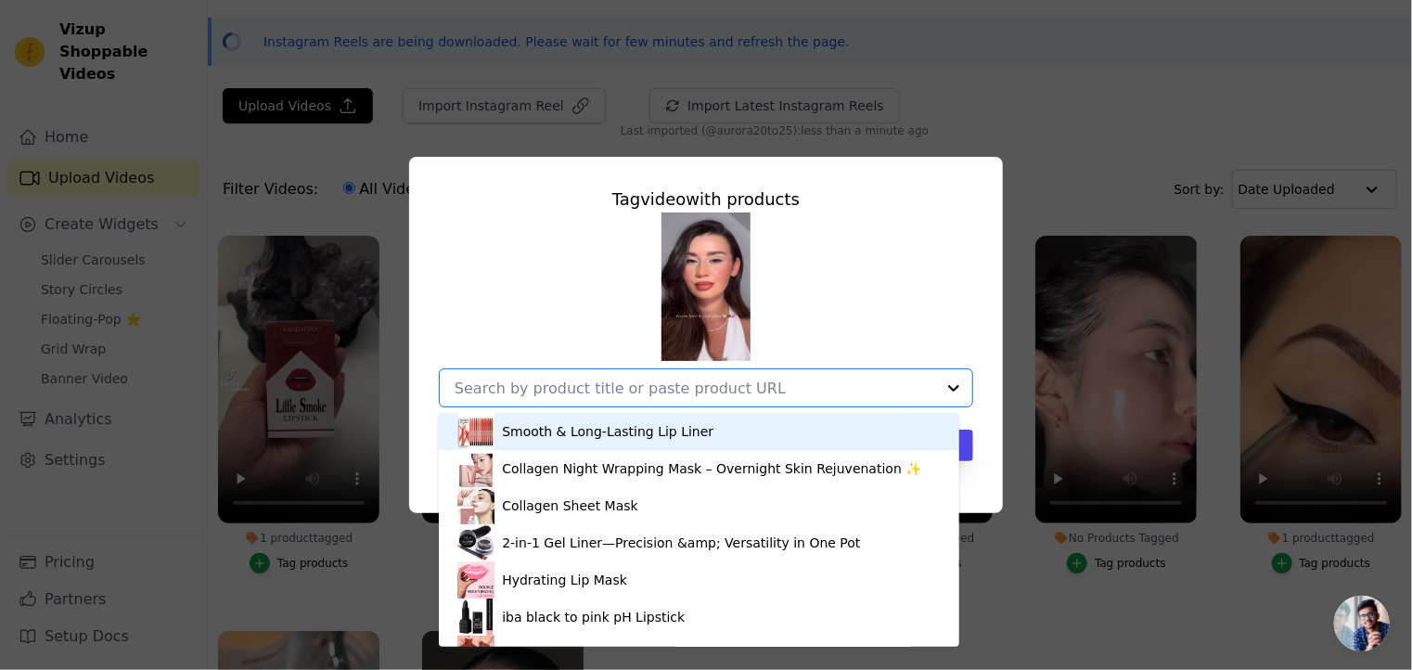
click at [560, 431] on div "Smooth & Long-Lasting Lip Liner" at bounding box center [608, 431] width 212 height 19
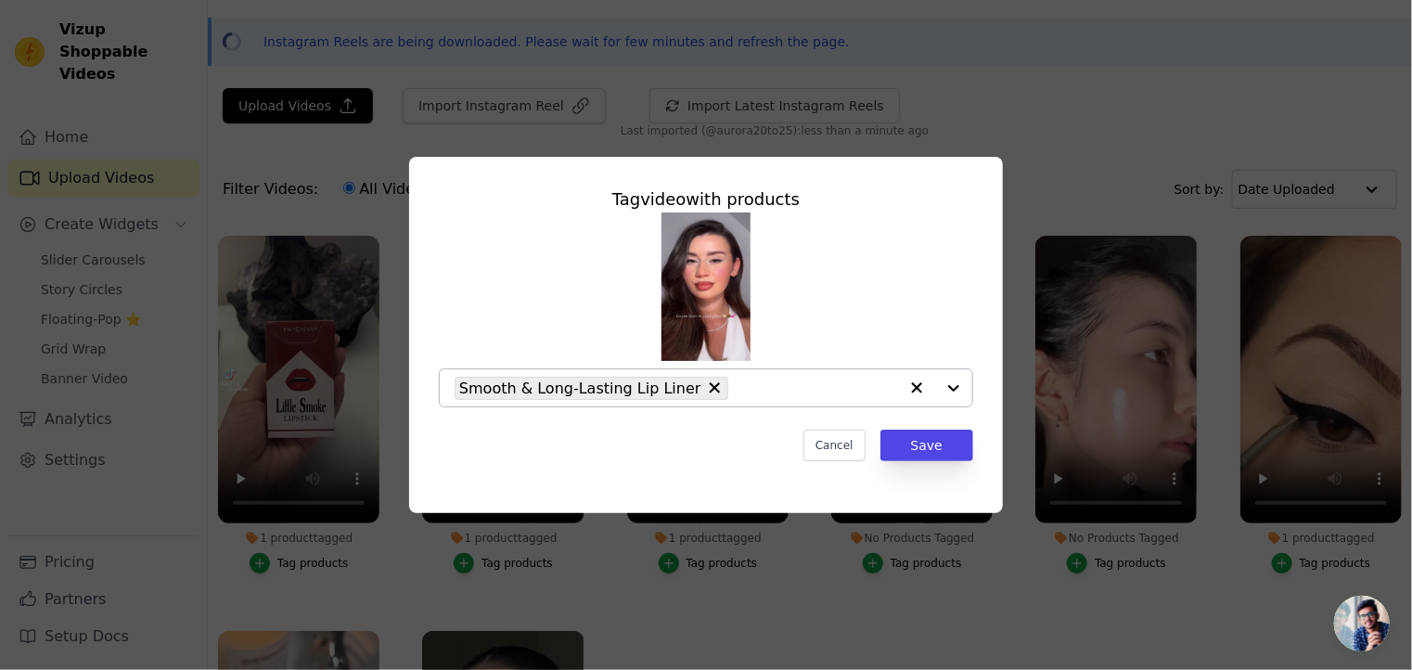
click at [954, 389] on div at bounding box center [935, 387] width 74 height 37
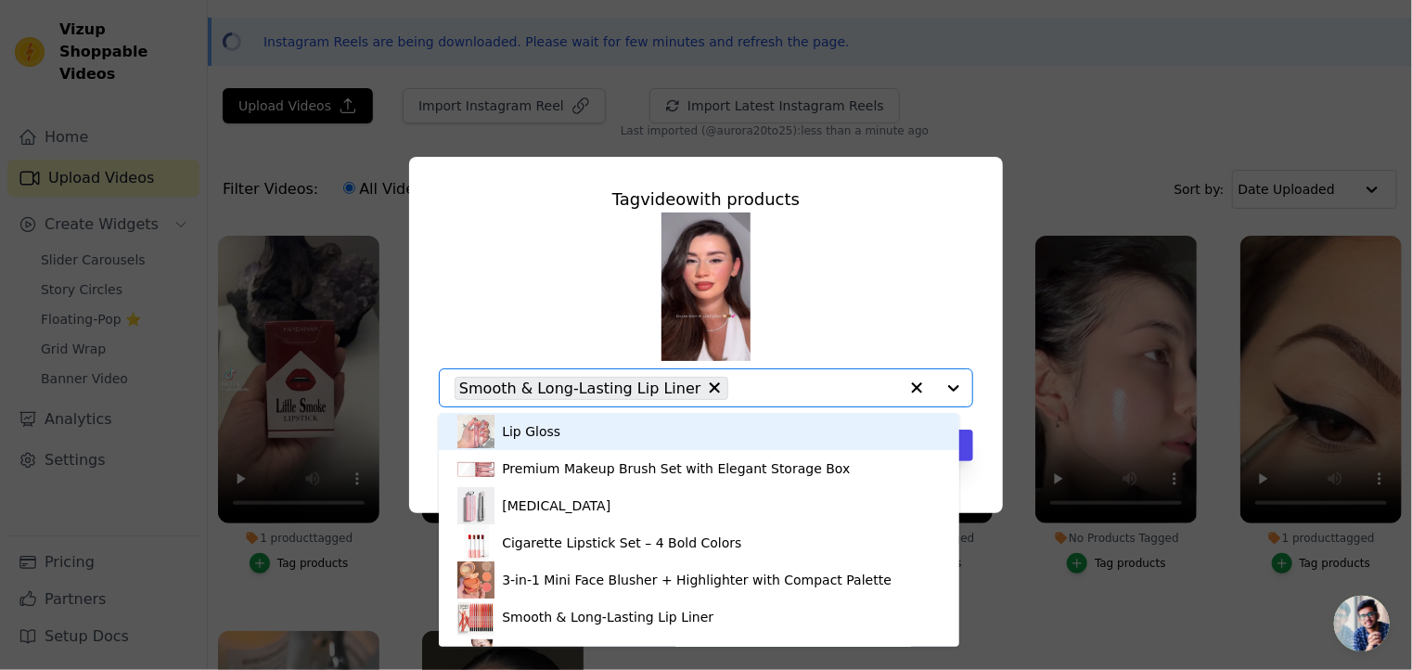
click at [577, 425] on div "Lip Gloss" at bounding box center [698, 431] width 483 height 37
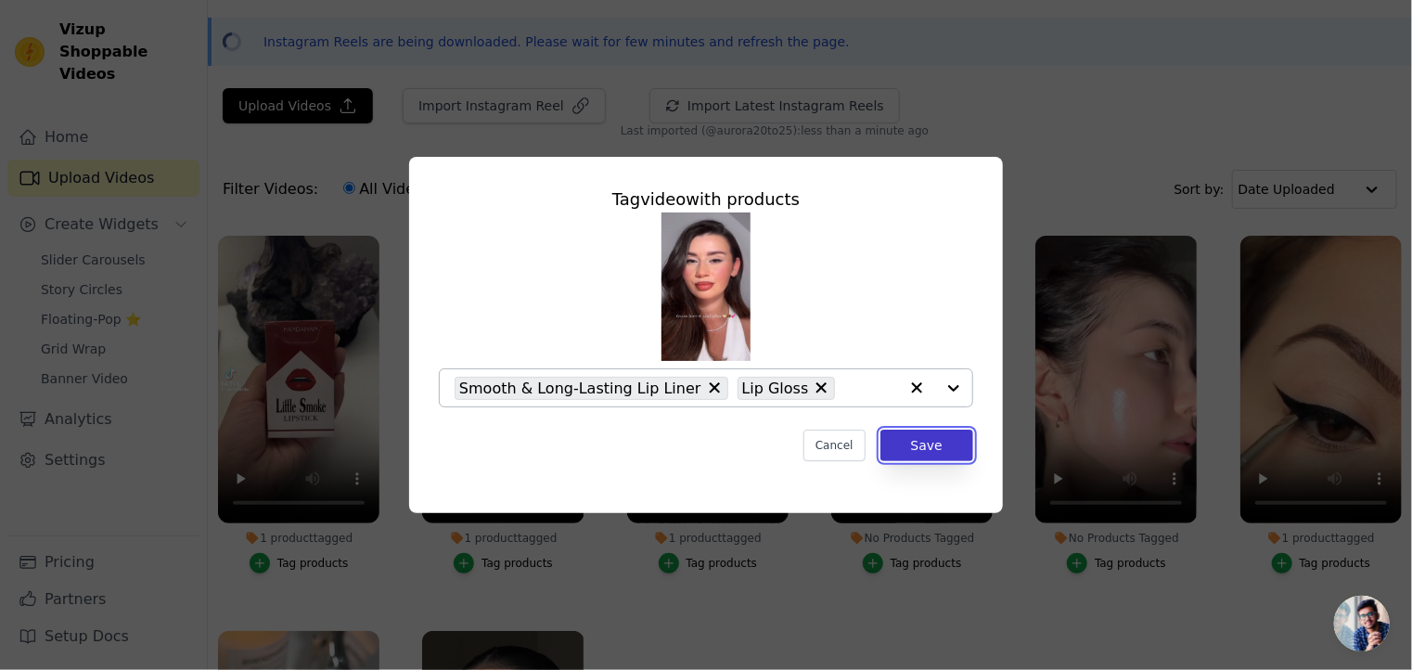
click at [933, 444] on button "Save" at bounding box center [927, 446] width 93 height 32
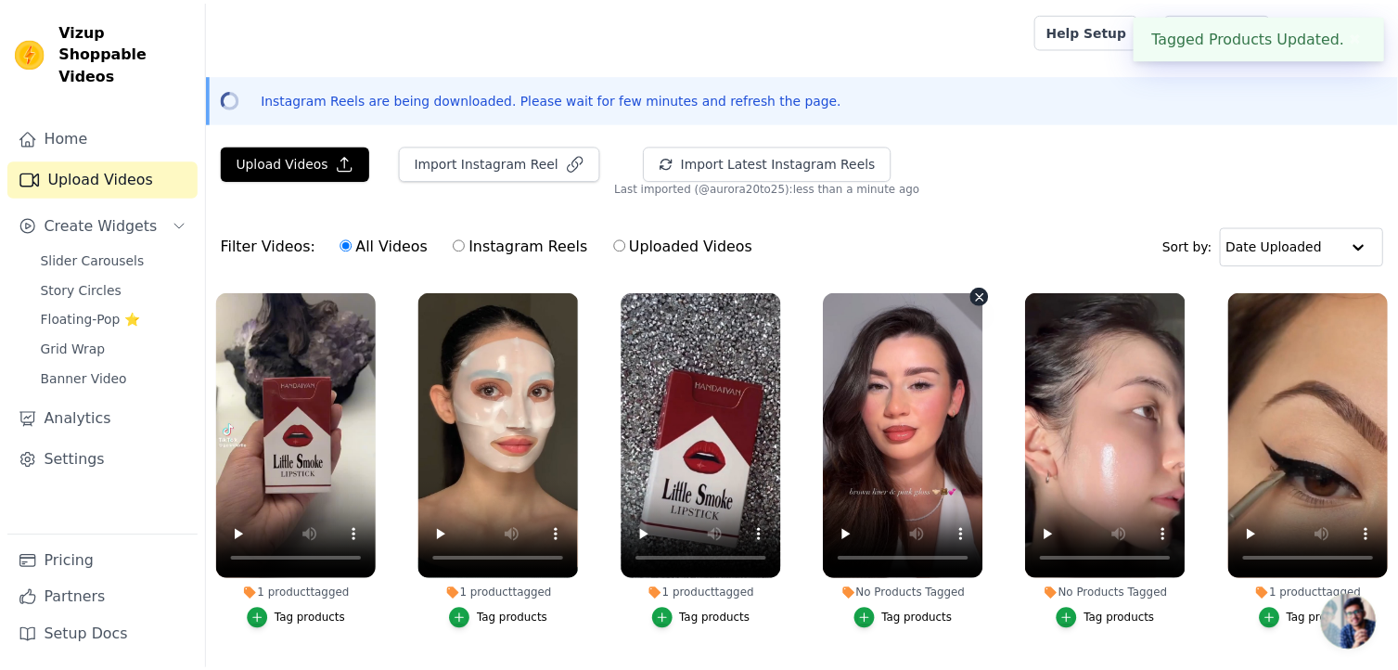
scroll to position [56, 0]
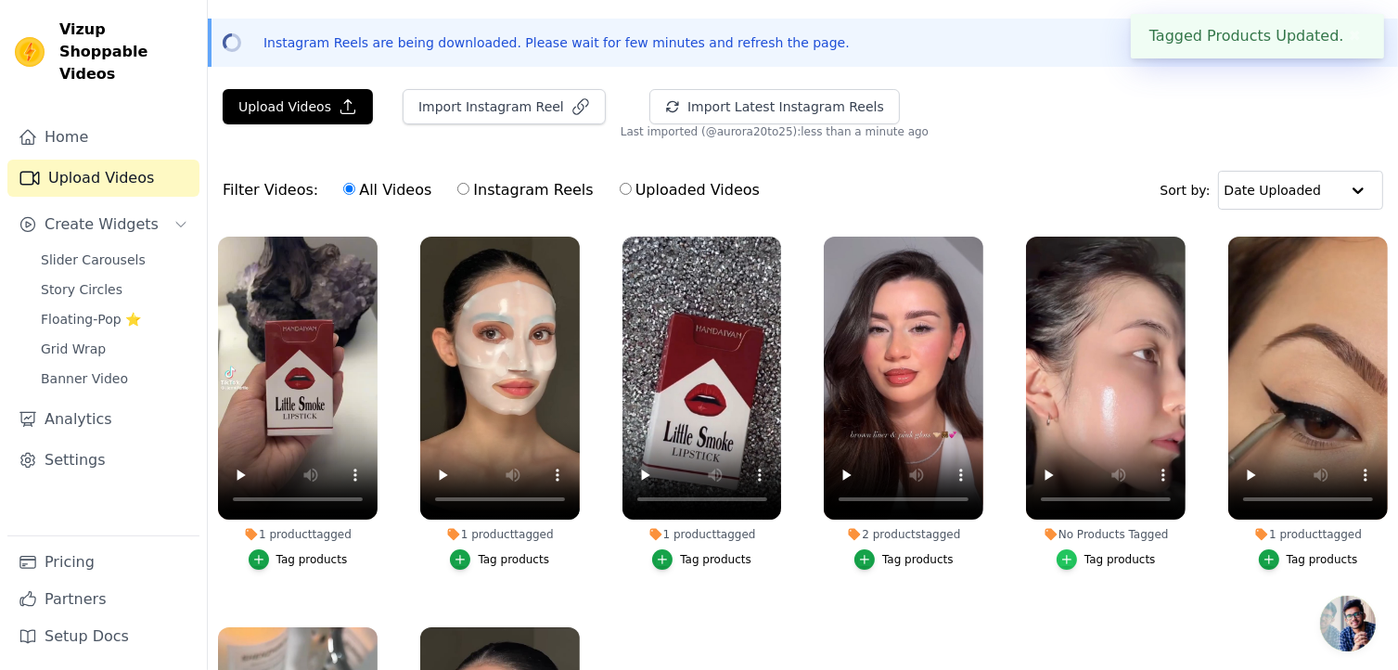
click at [1065, 553] on icon "button" at bounding box center [1067, 559] width 13 height 13
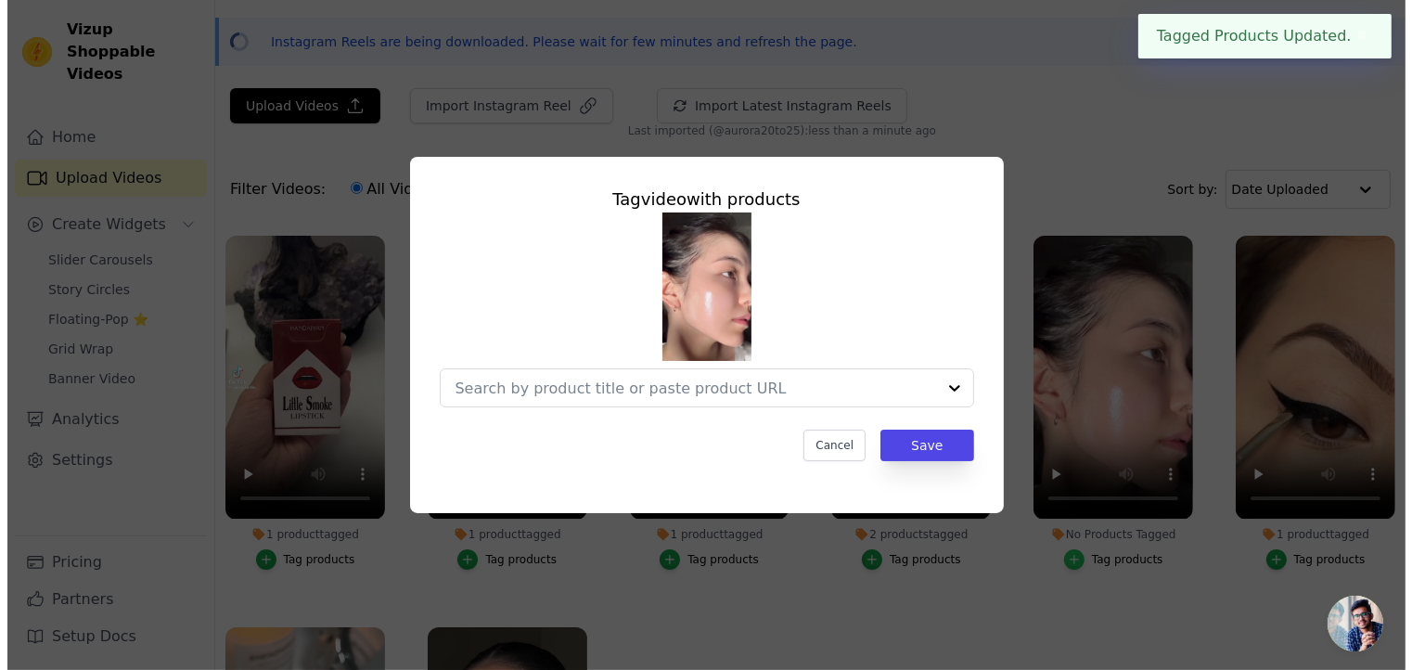
scroll to position [0, 0]
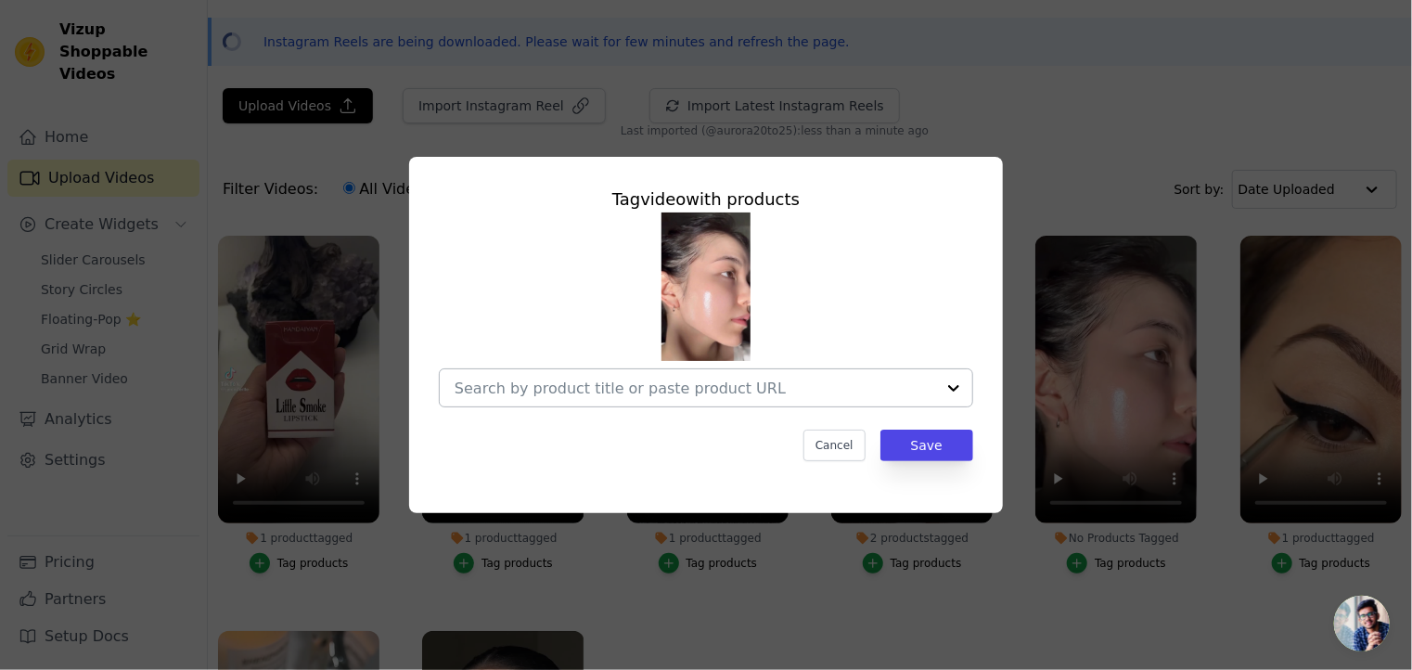
click at [944, 386] on div at bounding box center [953, 387] width 37 height 37
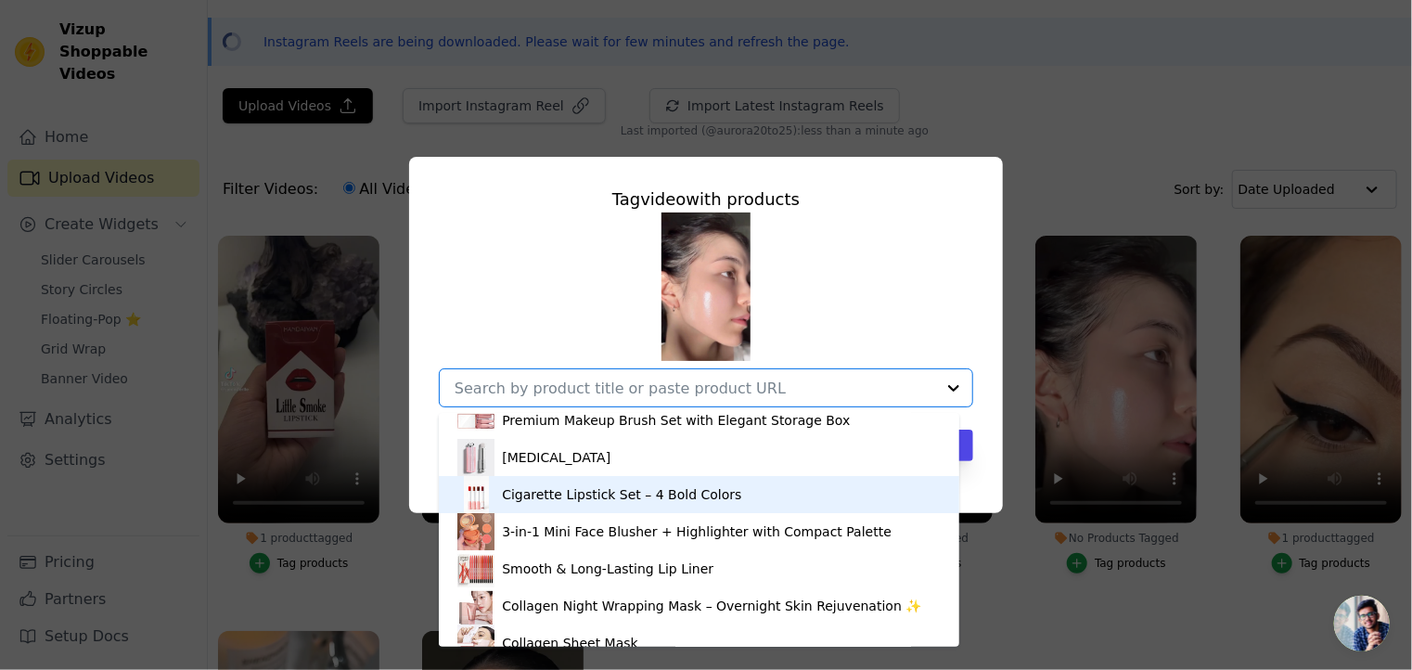
scroll to position [93, 0]
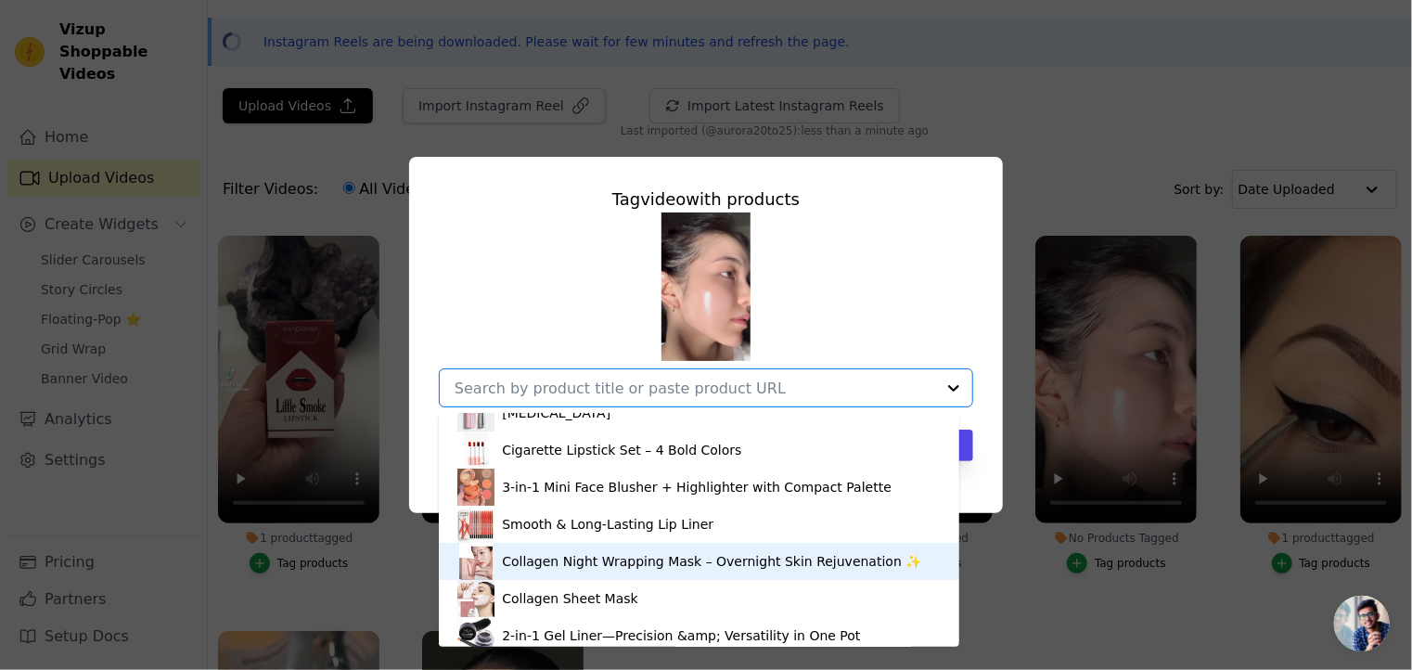
click at [578, 560] on div "Collagen Night Wrapping Mask – Overnight Skin Rejuvenation ✨" at bounding box center [711, 561] width 419 height 19
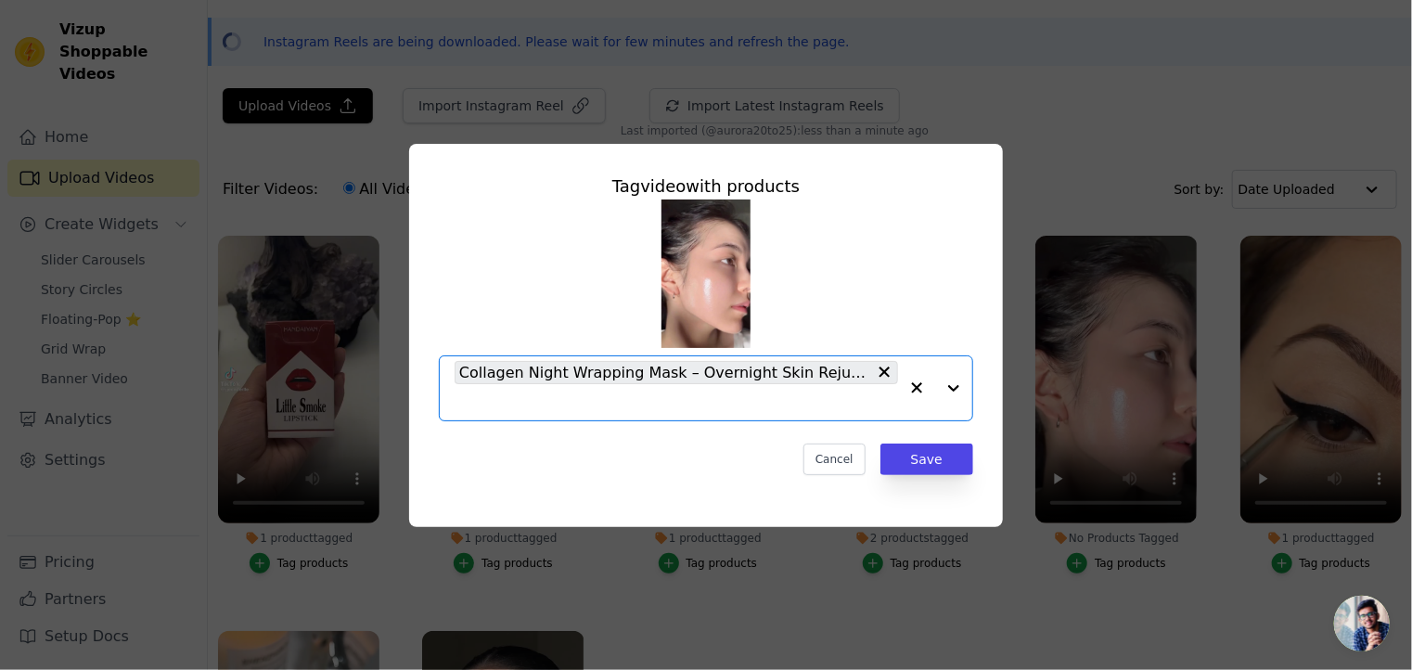
click at [950, 391] on div at bounding box center [935, 388] width 74 height 64
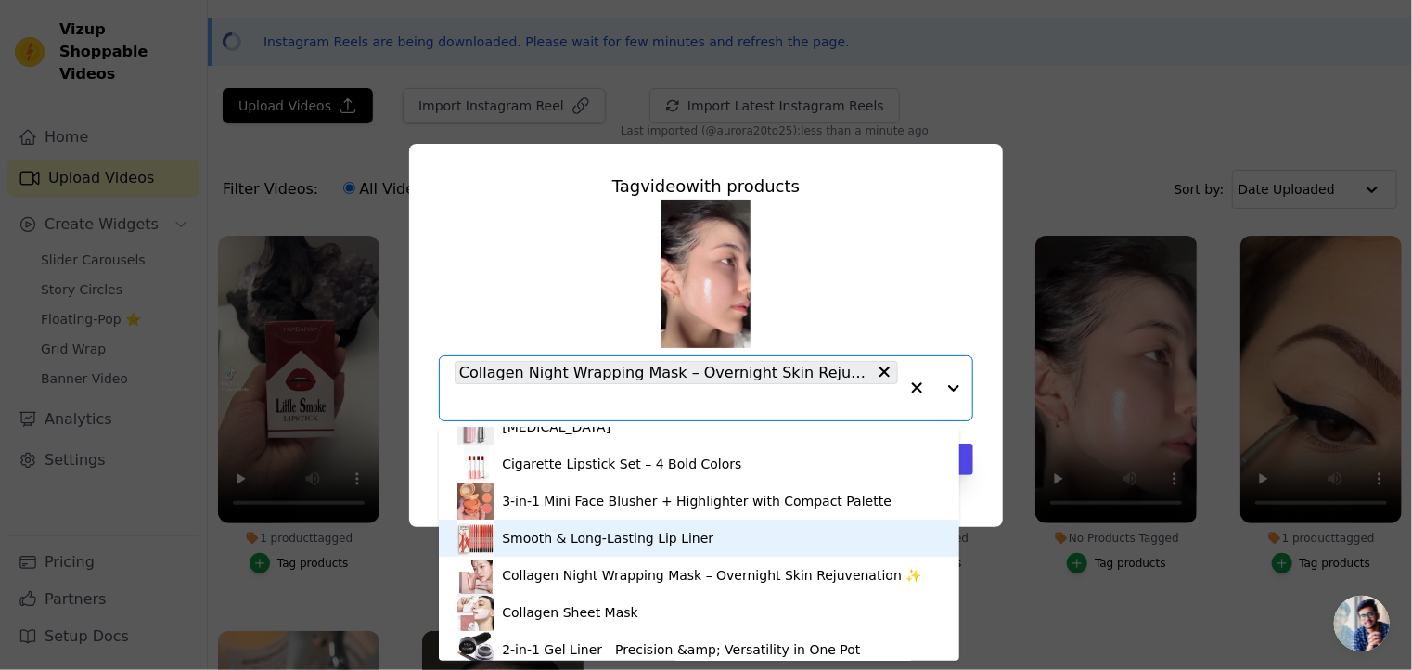
scroll to position [186, 0]
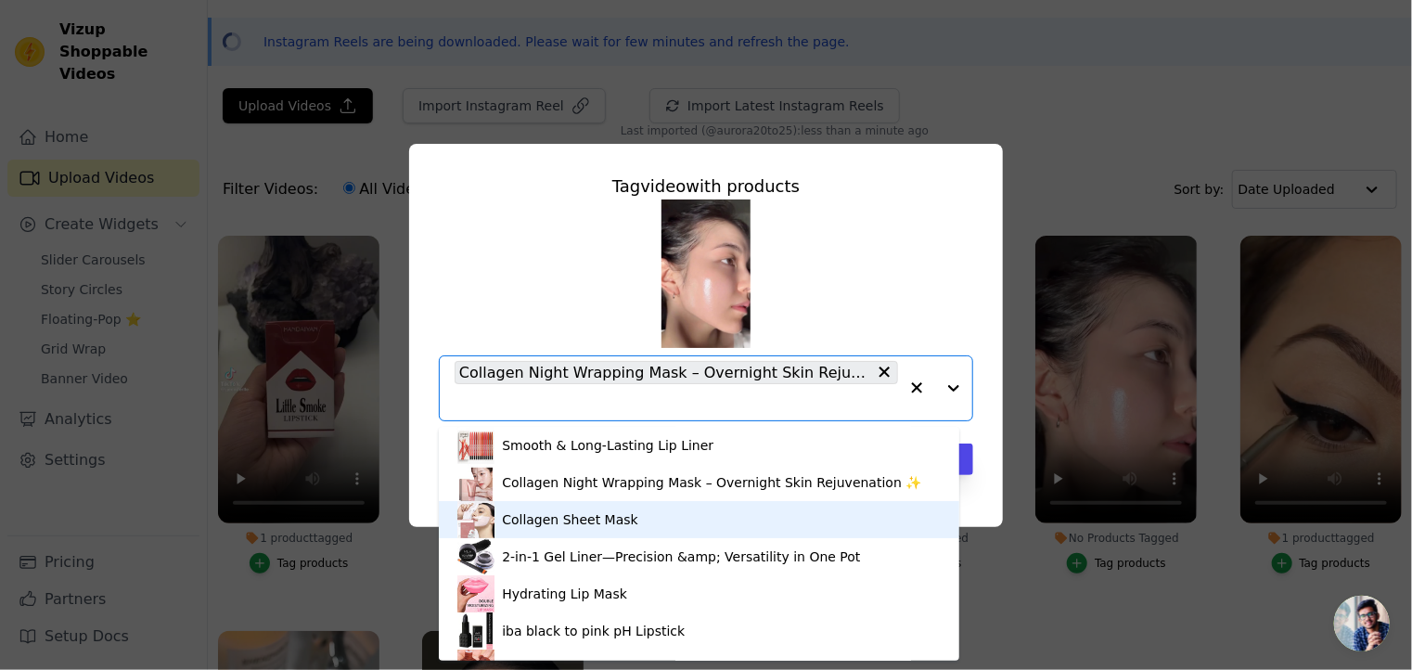
click at [567, 519] on div "Collagen Sheet Mask" at bounding box center [570, 519] width 136 height 19
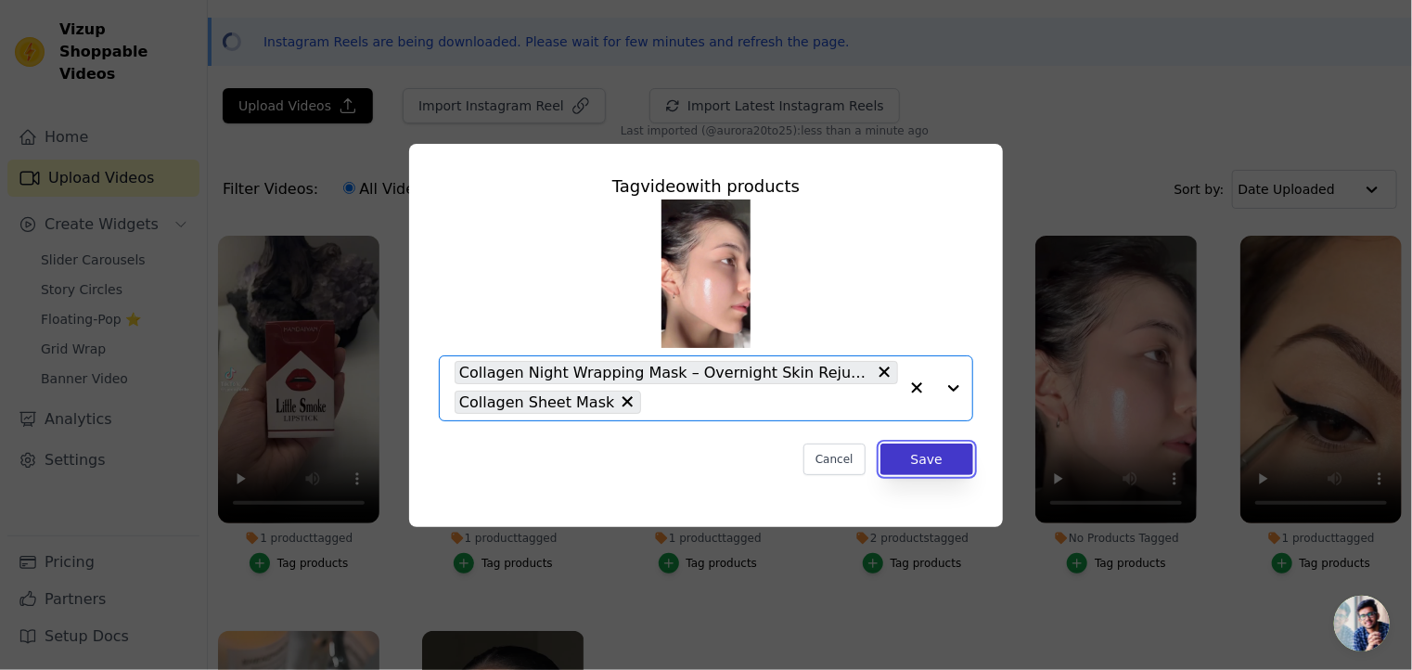
click at [935, 450] on button "Save" at bounding box center [927, 460] width 93 height 32
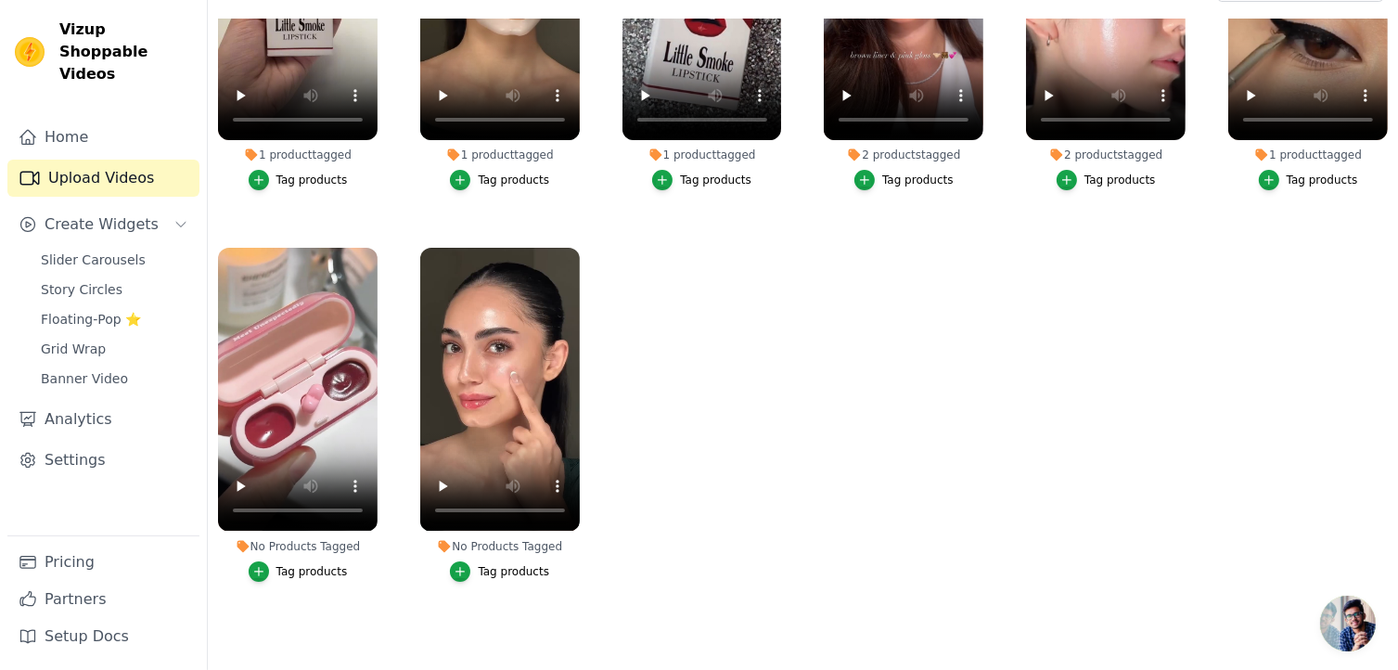
scroll to position [266, 0]
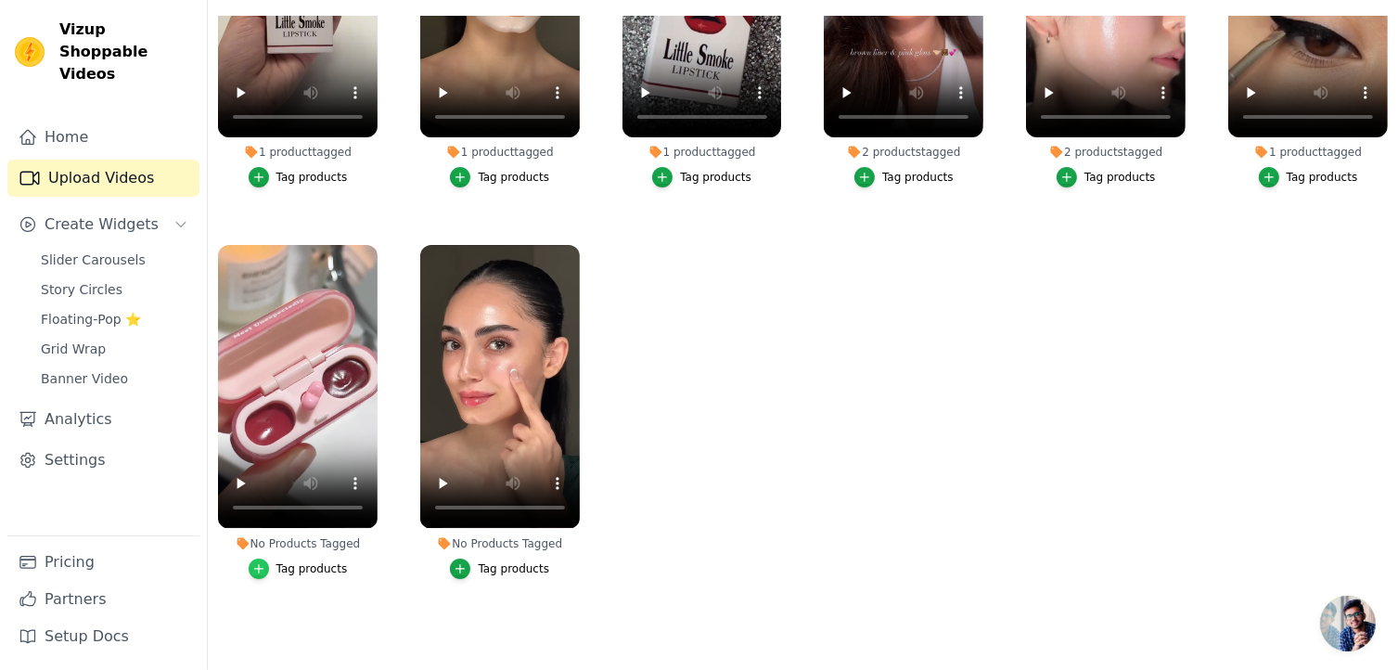
click at [257, 562] on icon "button" at bounding box center [258, 568] width 13 height 13
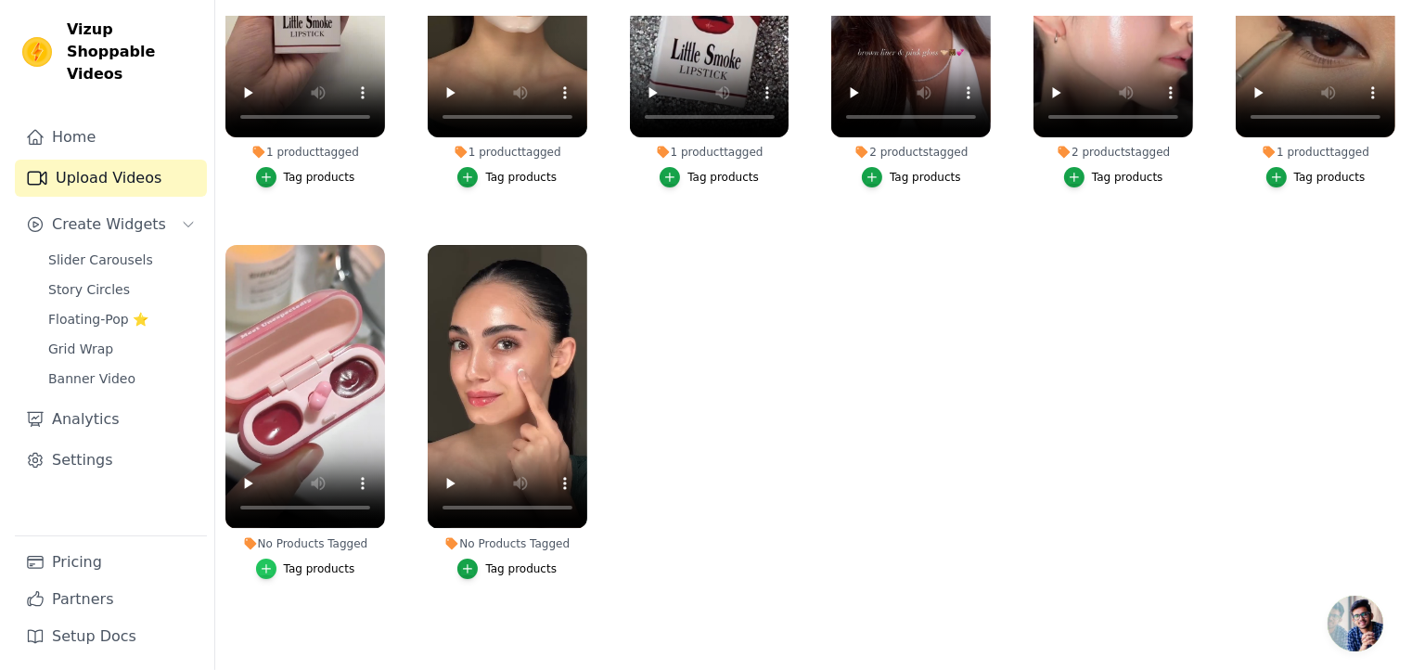
scroll to position [0, 0]
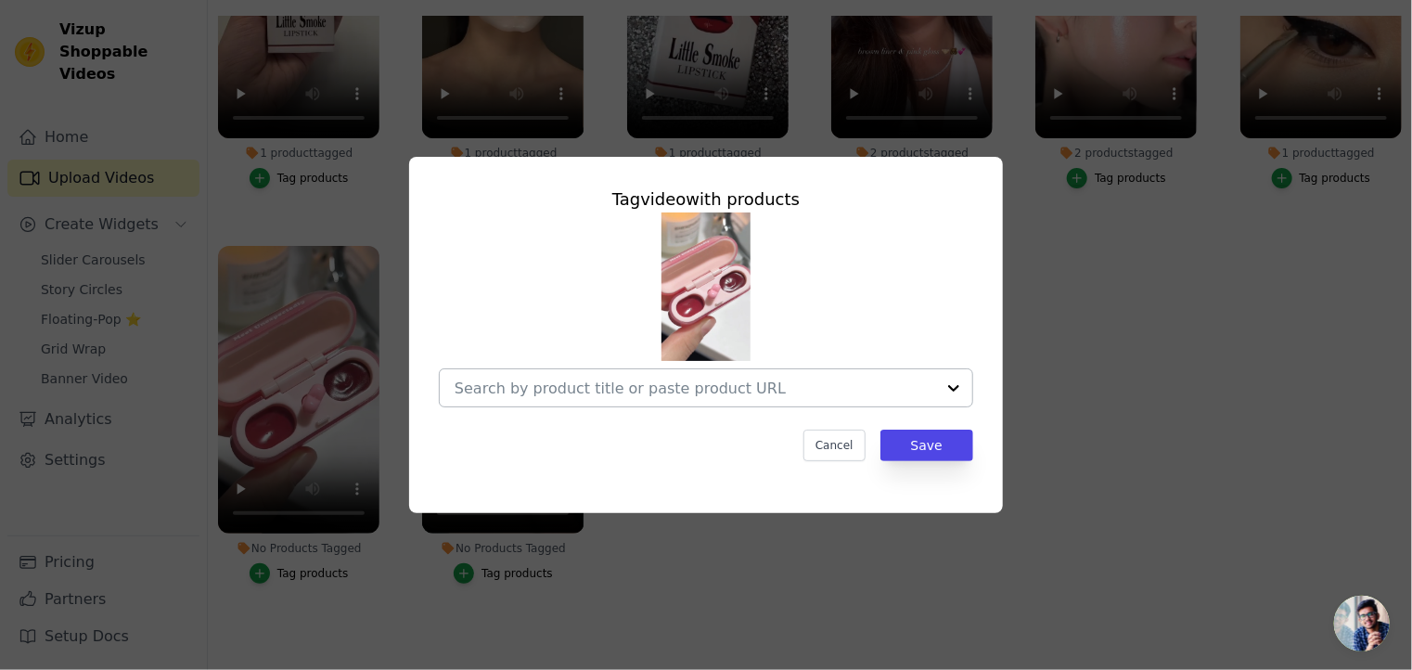
click at [942, 382] on div at bounding box center [953, 387] width 37 height 37
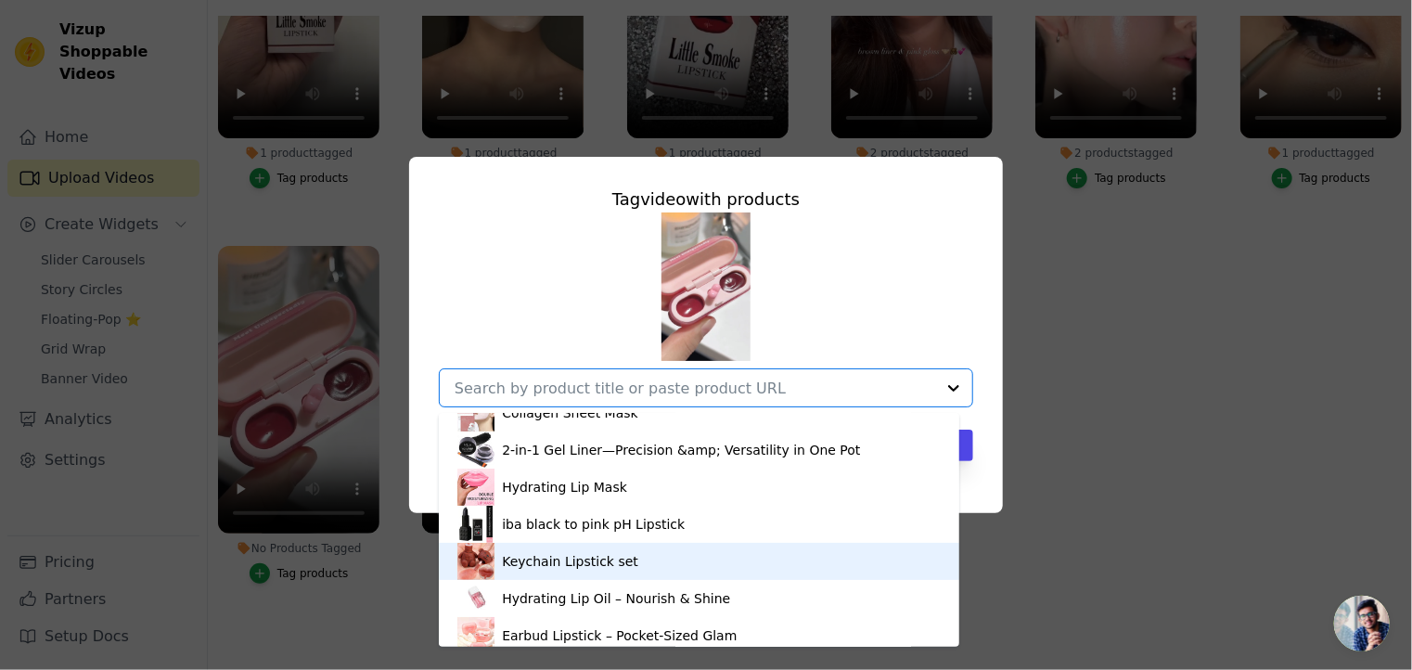
scroll to position [286, 0]
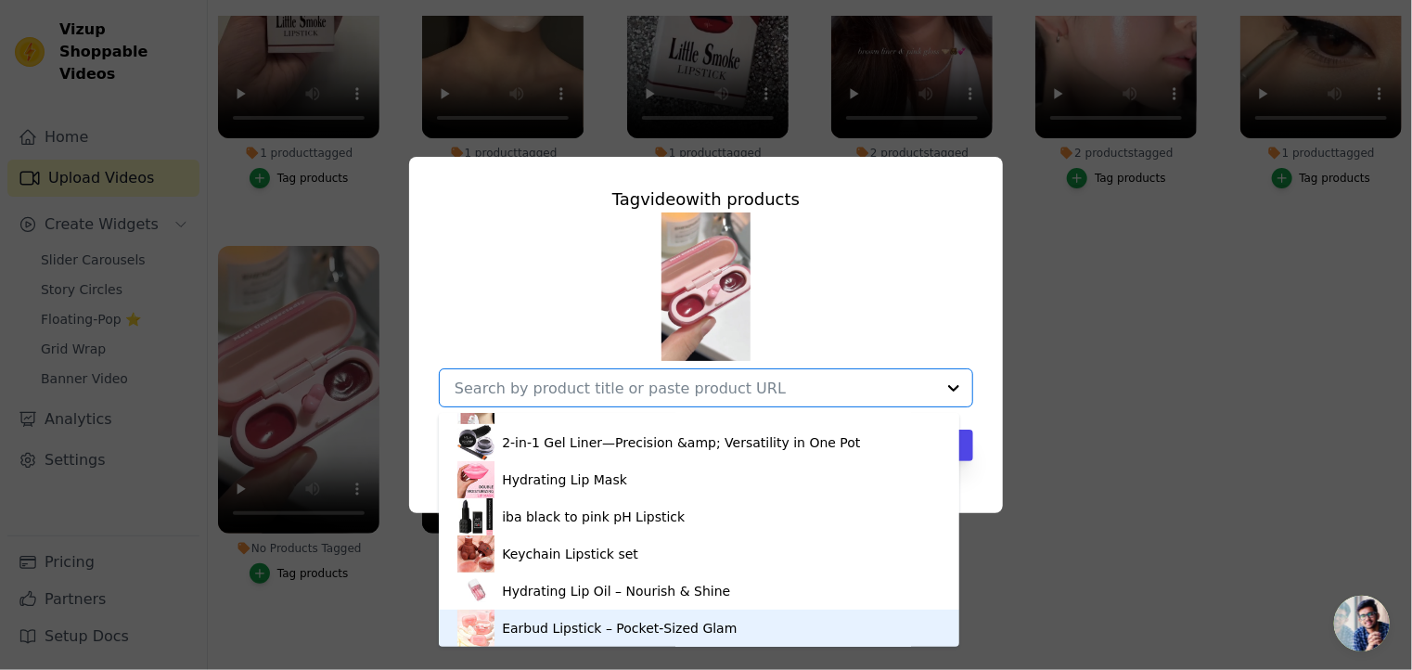
click at [603, 628] on div "Earbud Lipstick – Pocket-Sized Glam" at bounding box center [619, 628] width 235 height 19
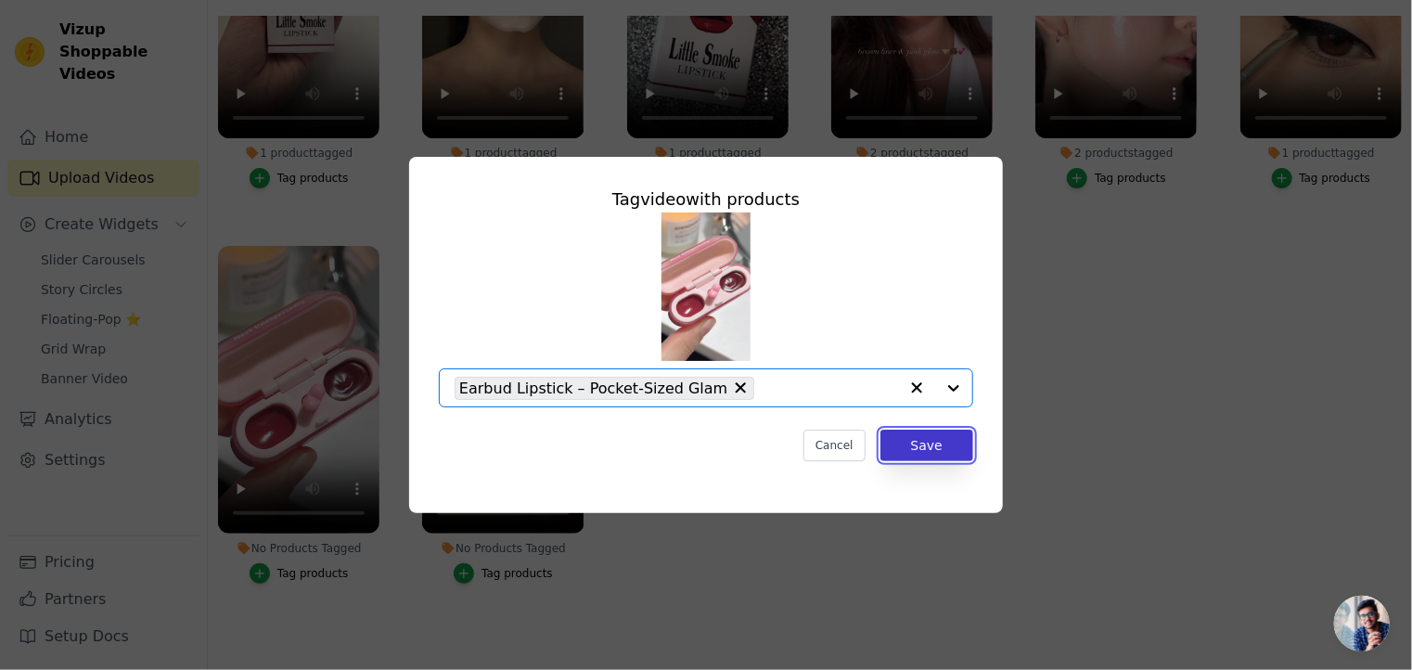
click at [924, 449] on button "Save" at bounding box center [927, 446] width 93 height 32
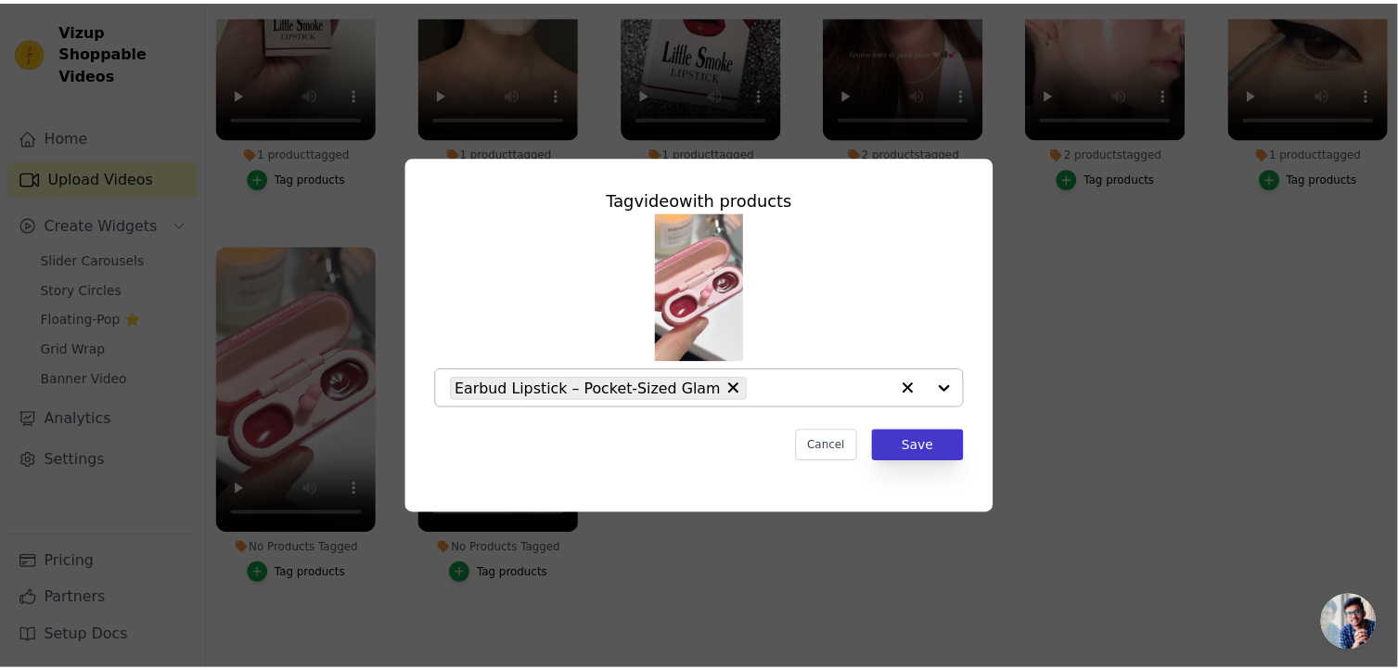
scroll to position [266, 0]
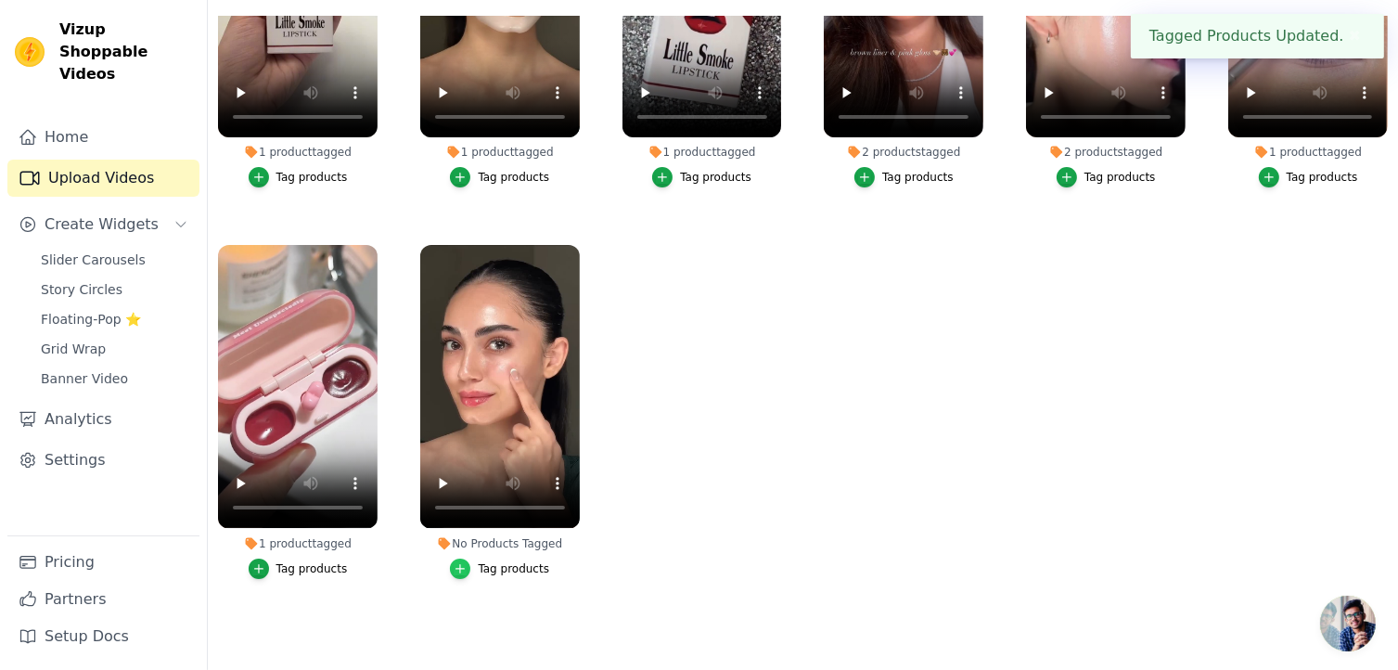
click at [456, 562] on icon "button" at bounding box center [460, 568] width 13 height 13
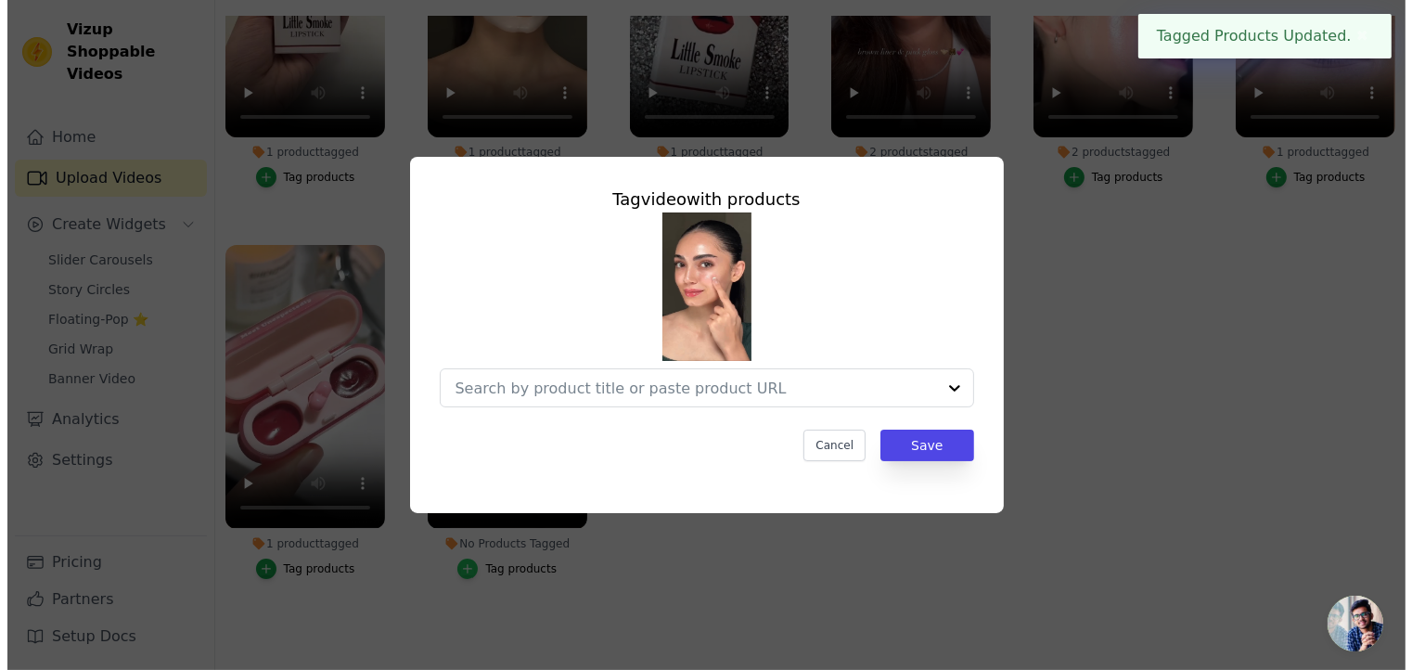
scroll to position [0, 0]
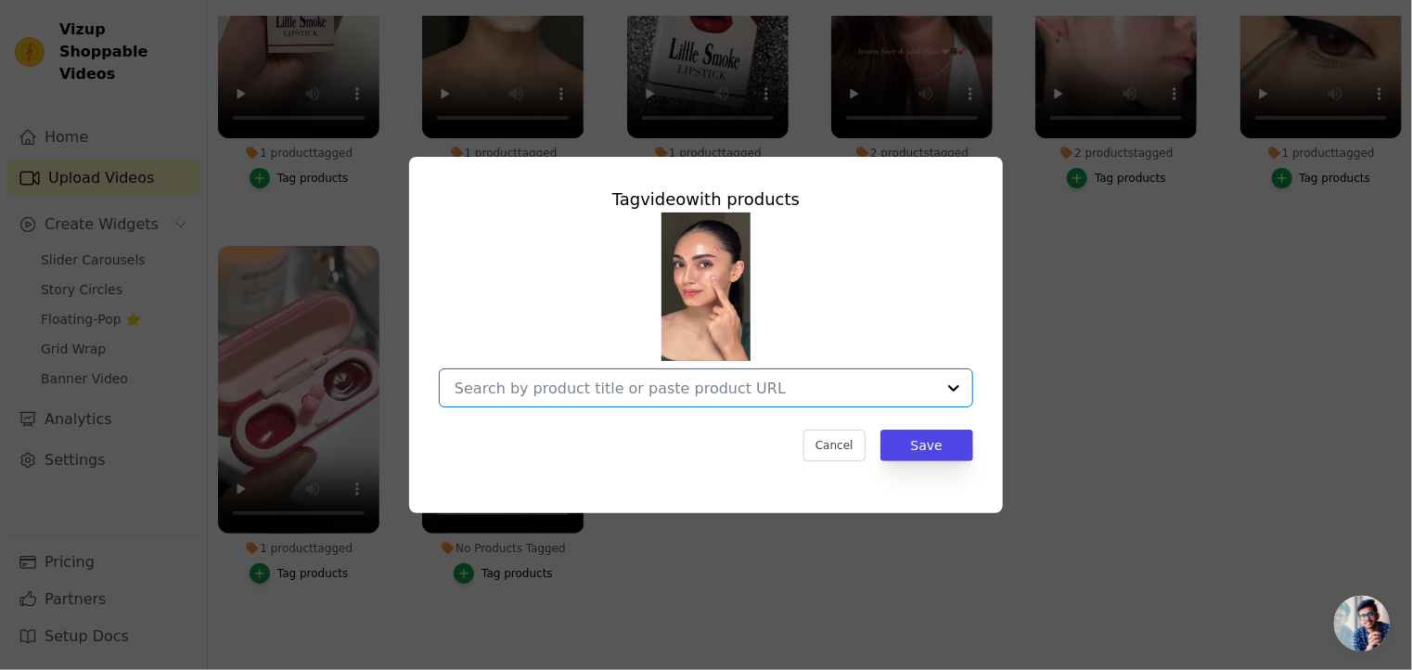
click at [874, 393] on input "No Products Tagged Tag video with products Option undefined, selected. Select i…" at bounding box center [695, 389] width 481 height 18
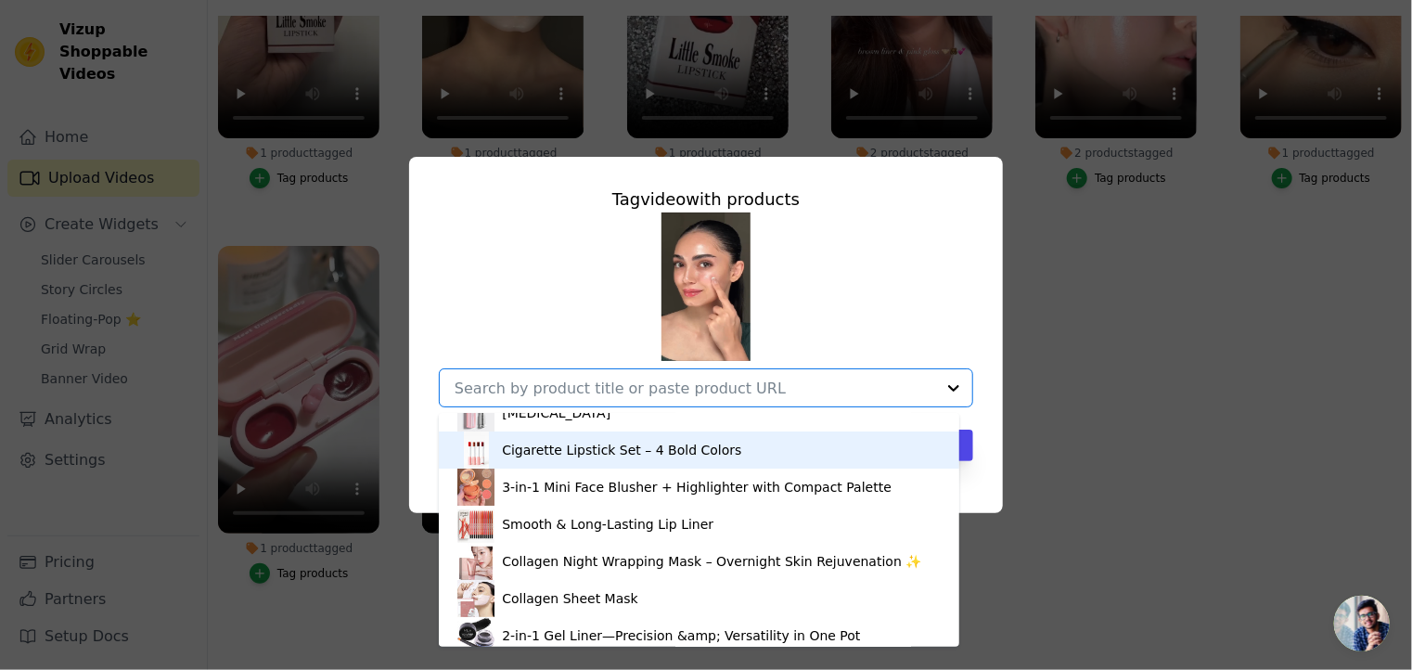
scroll to position [186, 0]
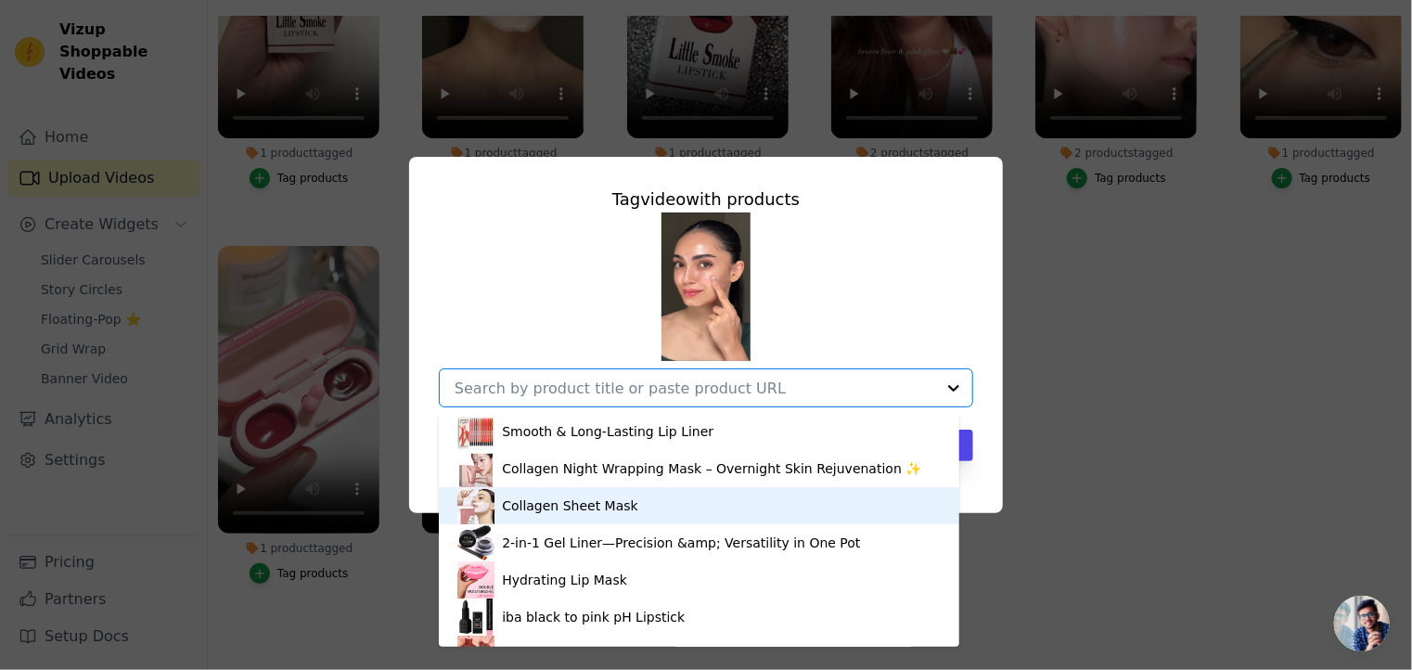
click at [579, 509] on div "Collagen Sheet Mask" at bounding box center [570, 505] width 136 height 19
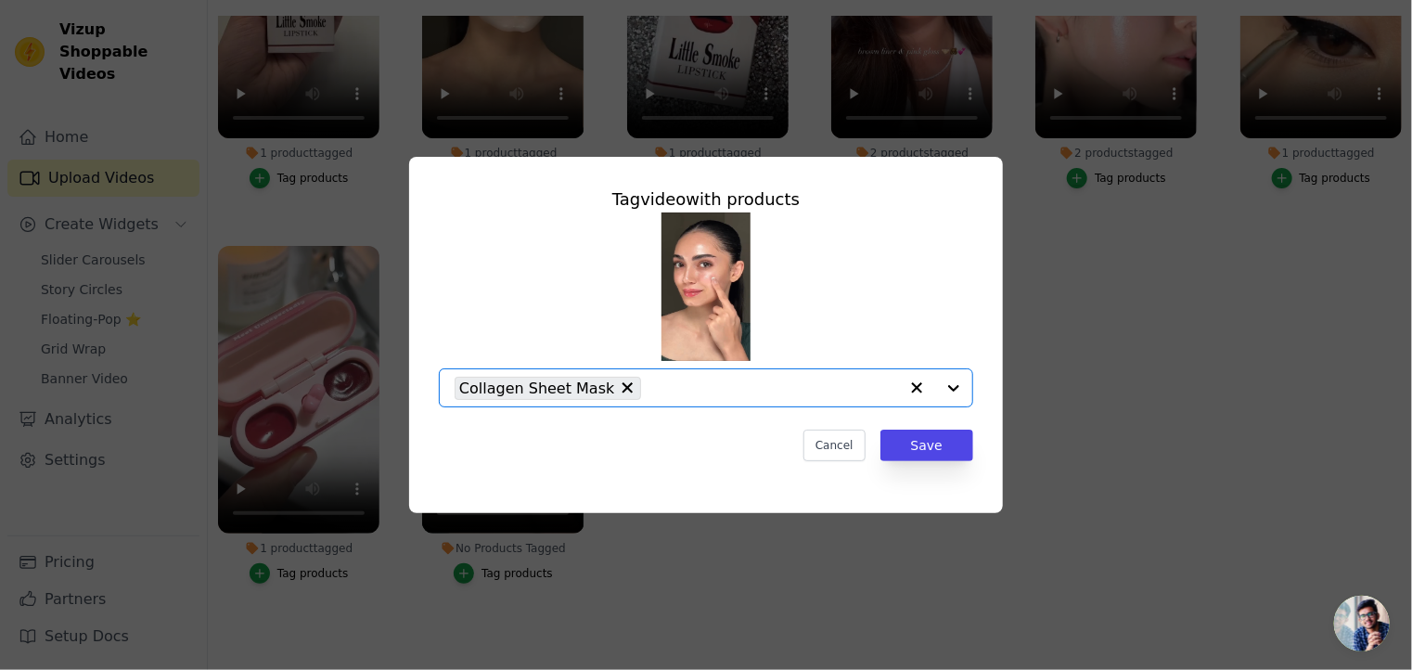
click at [951, 392] on div at bounding box center [935, 387] width 74 height 37
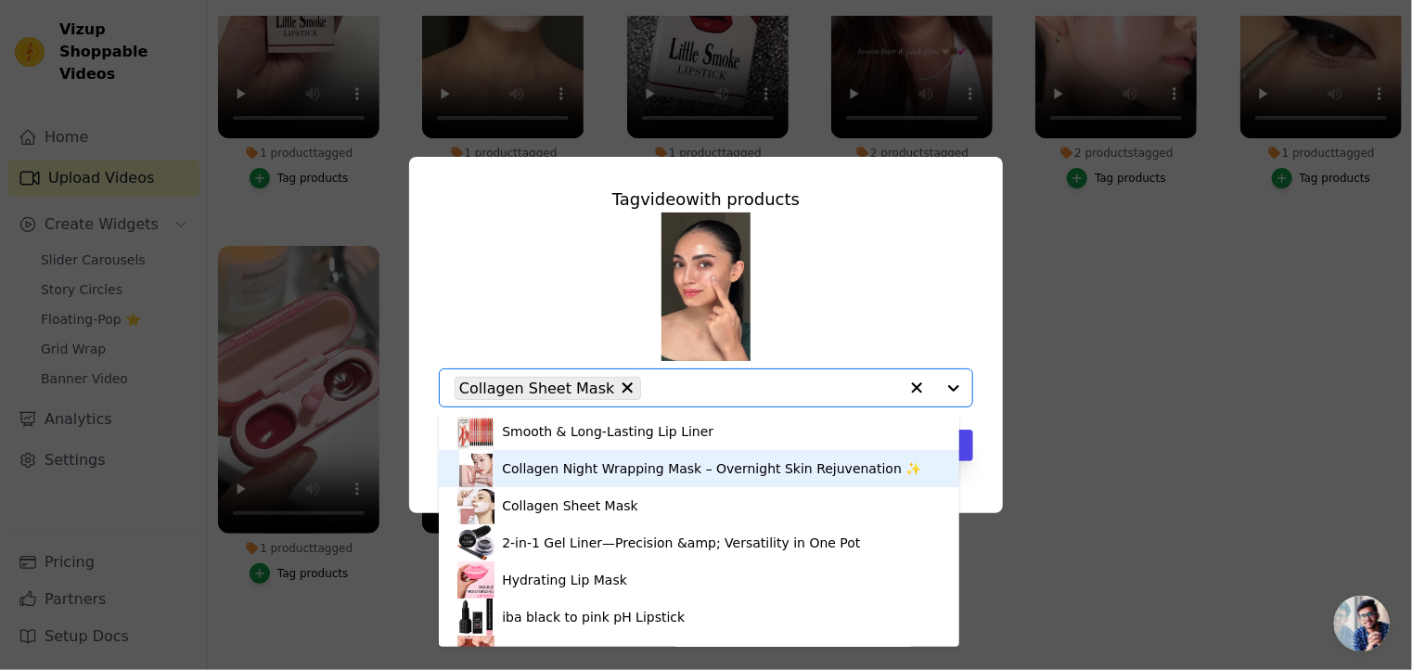
click at [618, 463] on div "Collagen Night Wrapping Mask – Overnight Skin Rejuvenation ✨" at bounding box center [711, 468] width 419 height 19
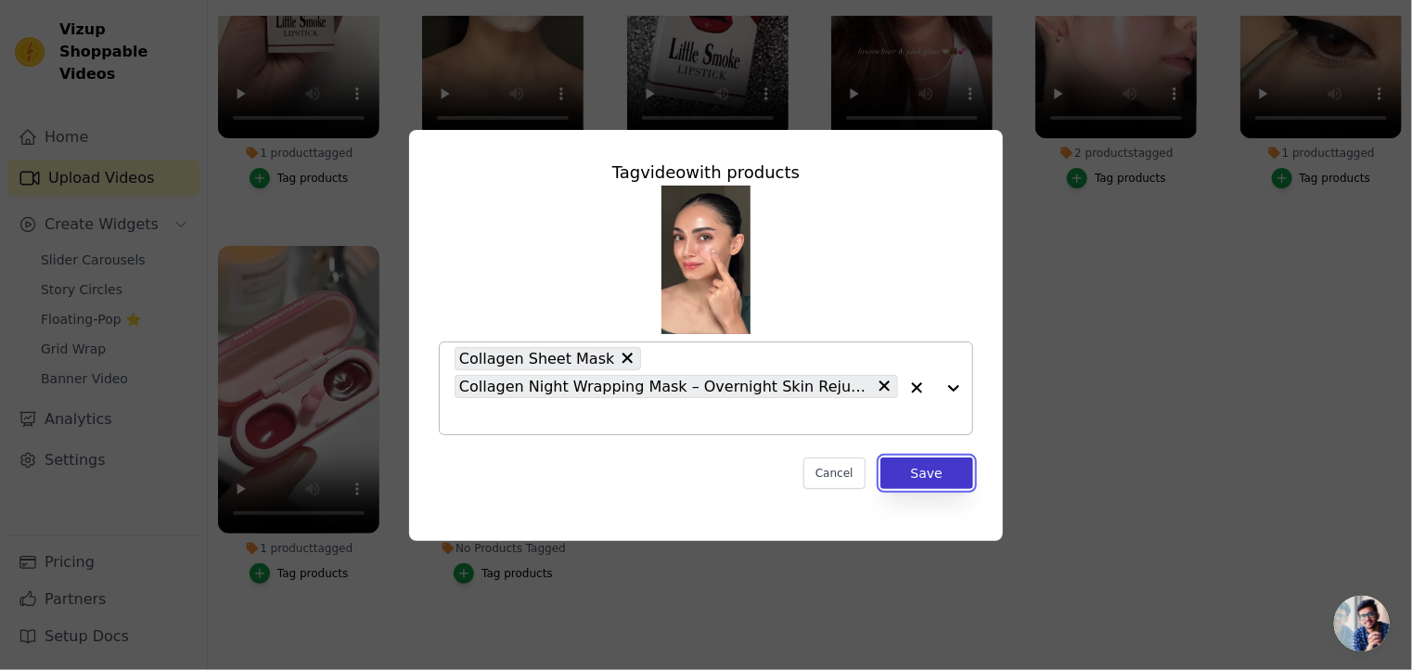
click at [938, 473] on button "Save" at bounding box center [927, 473] width 93 height 32
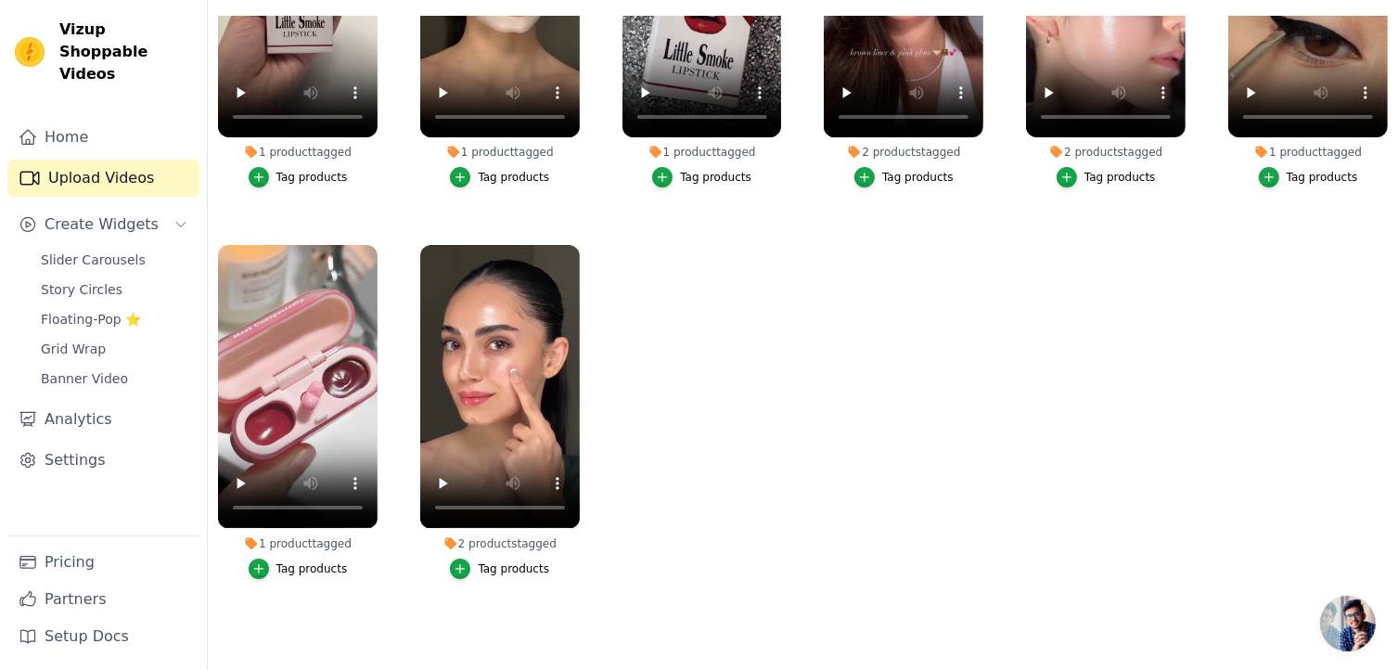
scroll to position [0, 0]
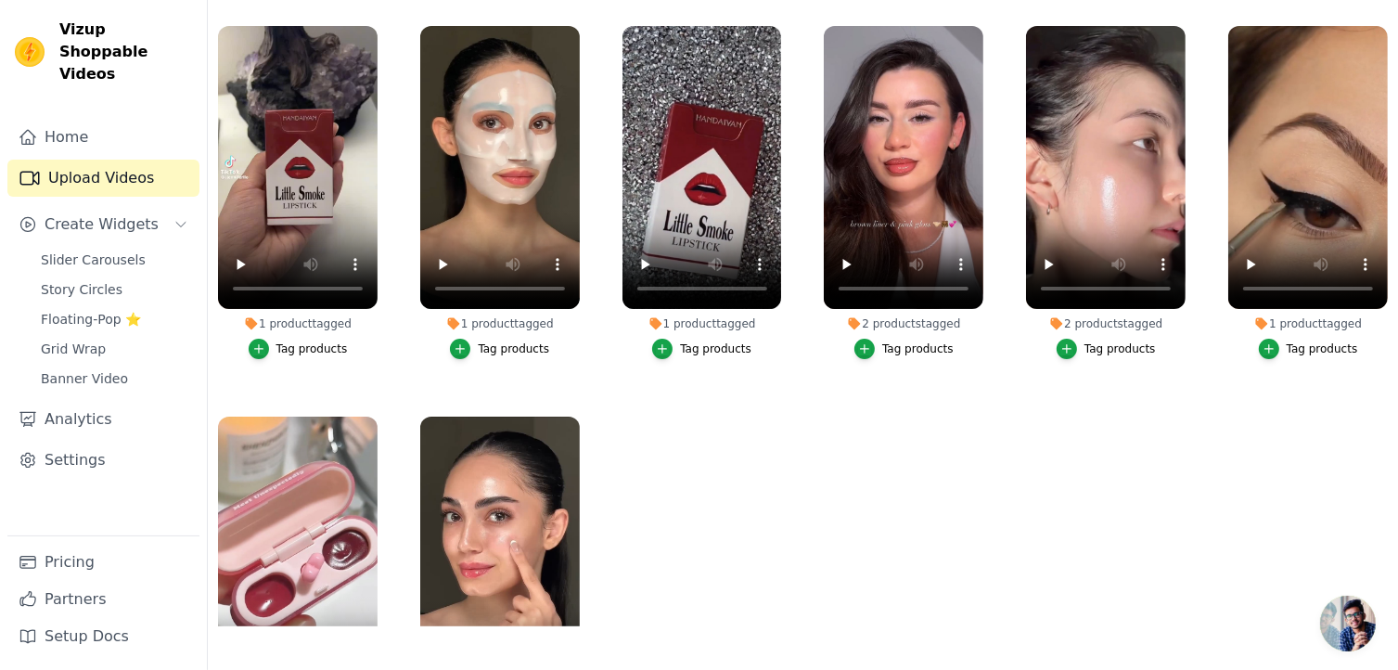
click at [133, 160] on link "Upload Videos" at bounding box center [103, 178] width 192 height 37
click at [146, 119] on link "Home" at bounding box center [103, 137] width 192 height 37
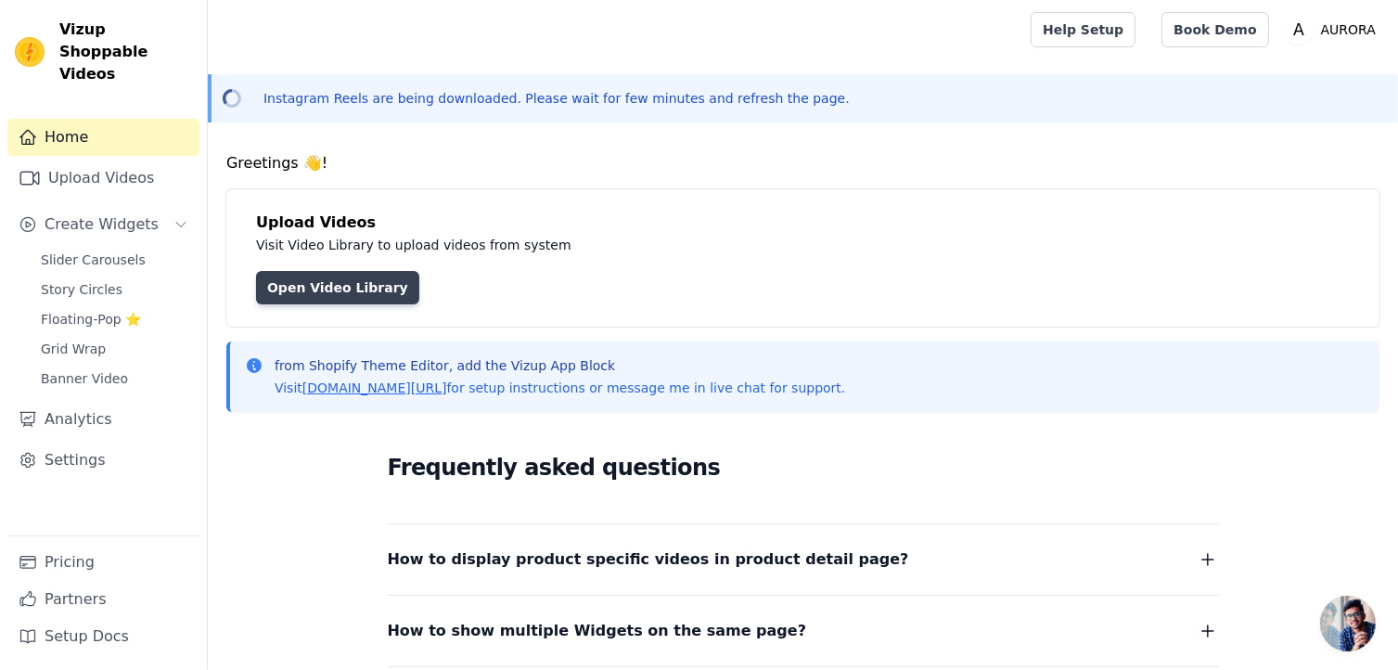
click at [311, 288] on link "Open Video Library" at bounding box center [337, 287] width 163 height 33
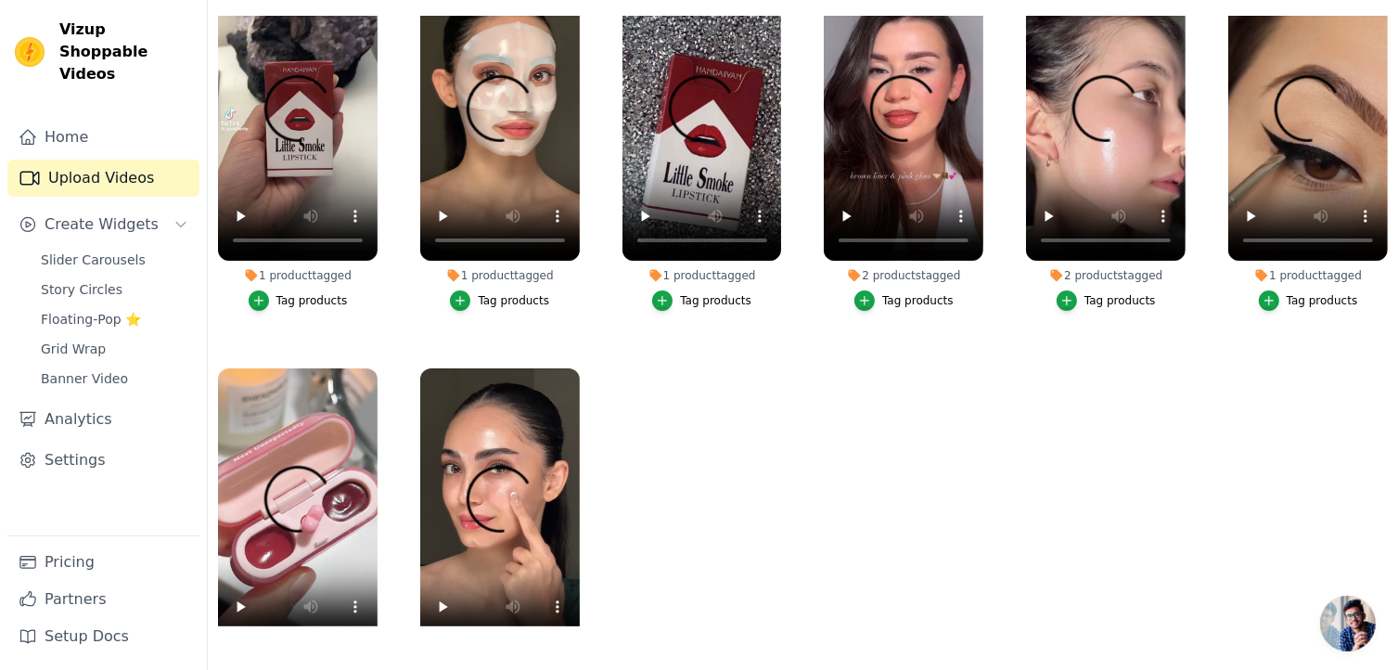
scroll to position [93, 0]
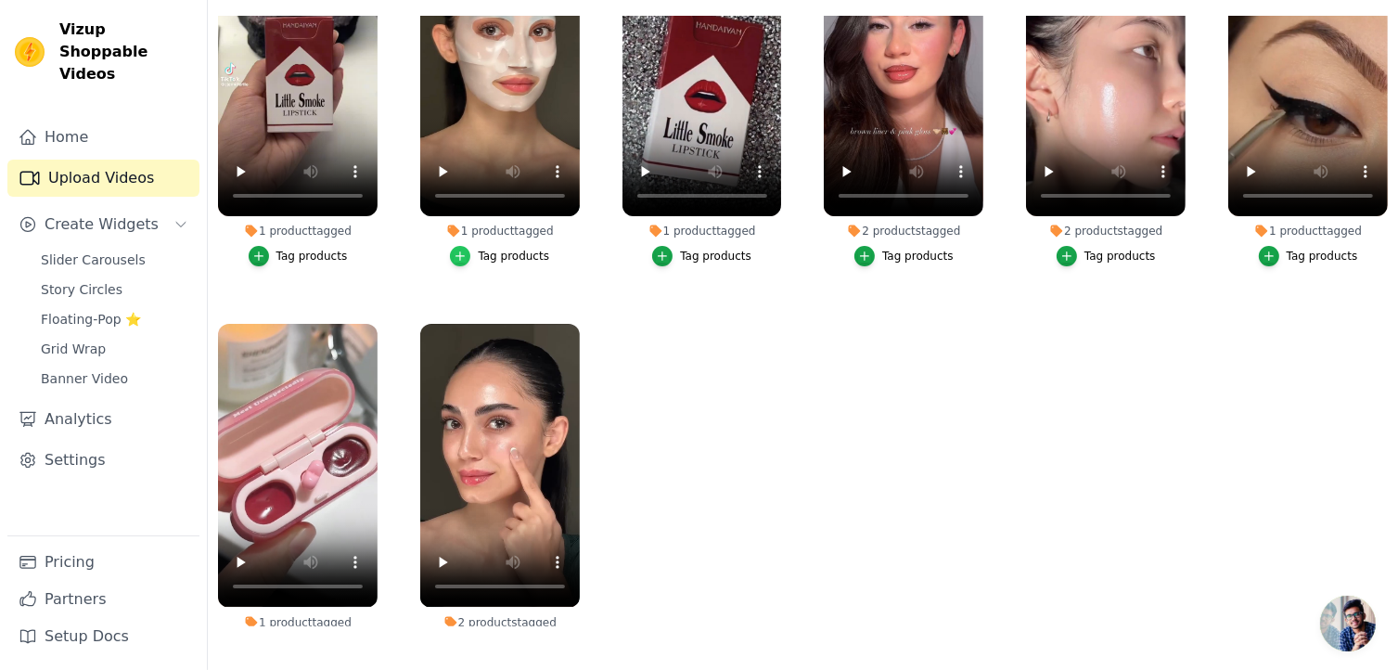
click at [463, 250] on icon "button" at bounding box center [460, 256] width 13 height 13
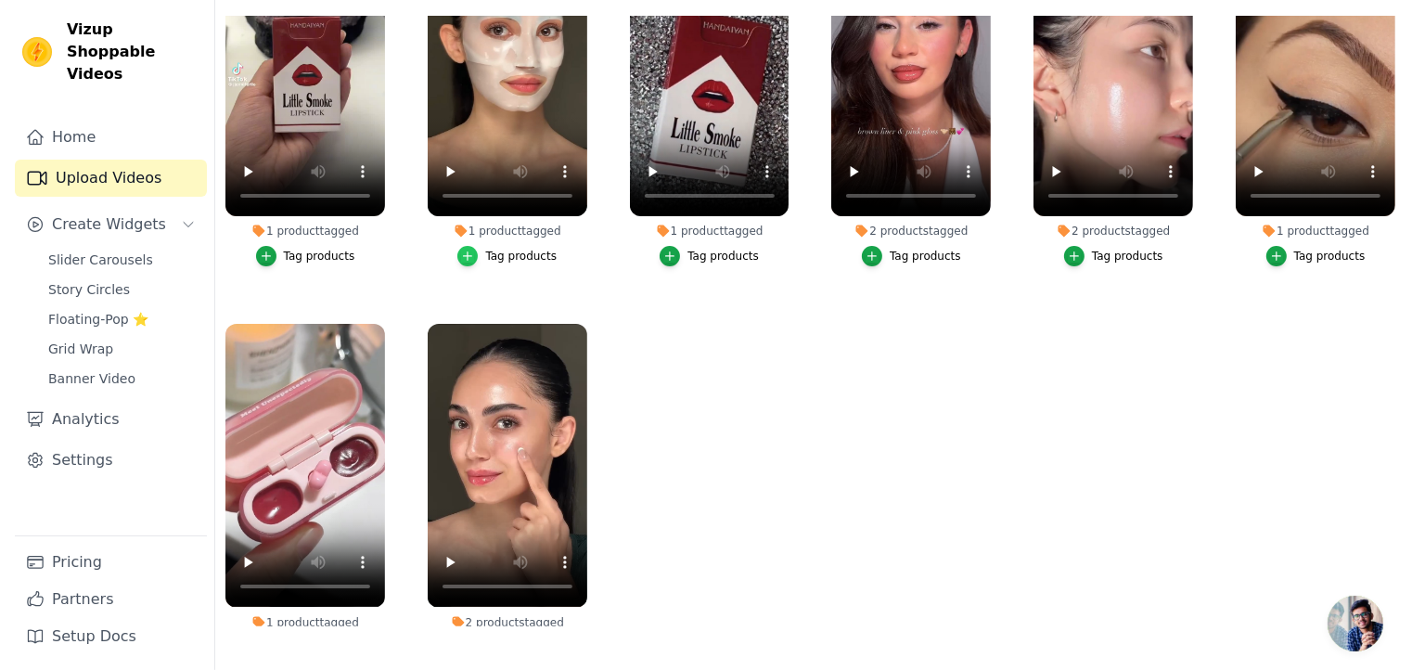
scroll to position [0, 0]
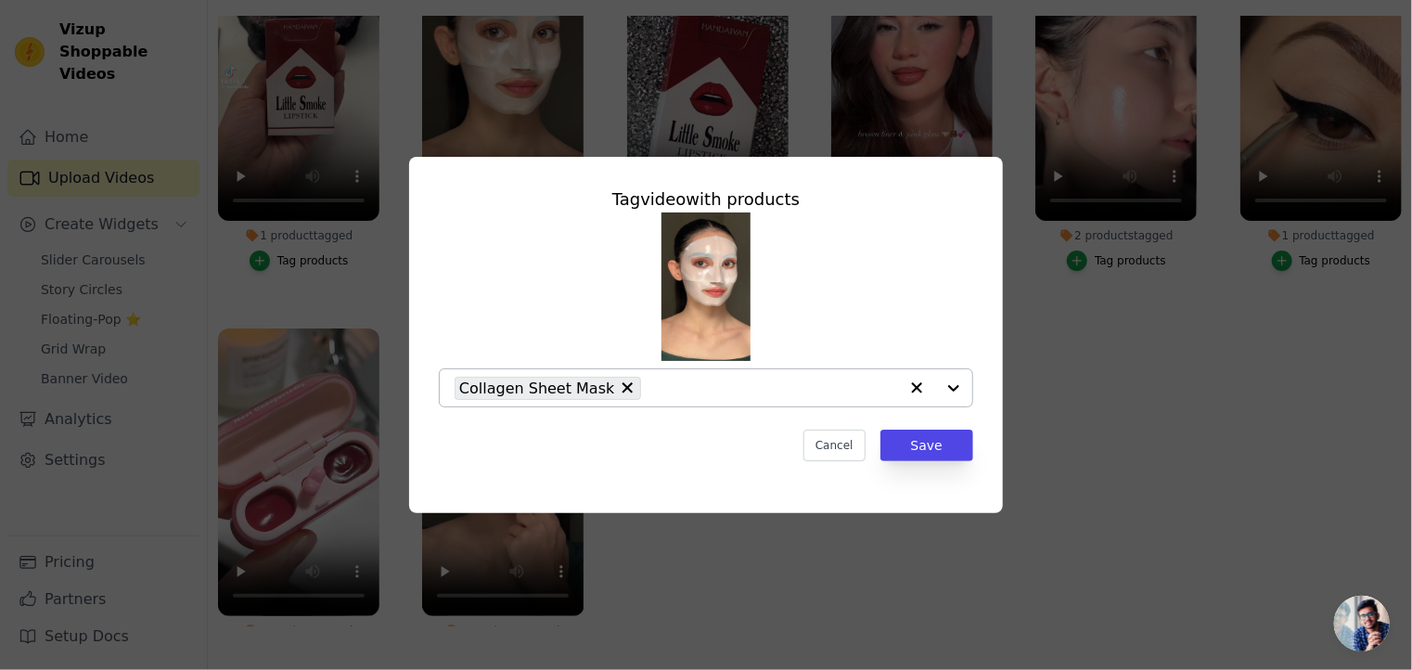
click at [953, 383] on div at bounding box center [935, 387] width 74 height 37
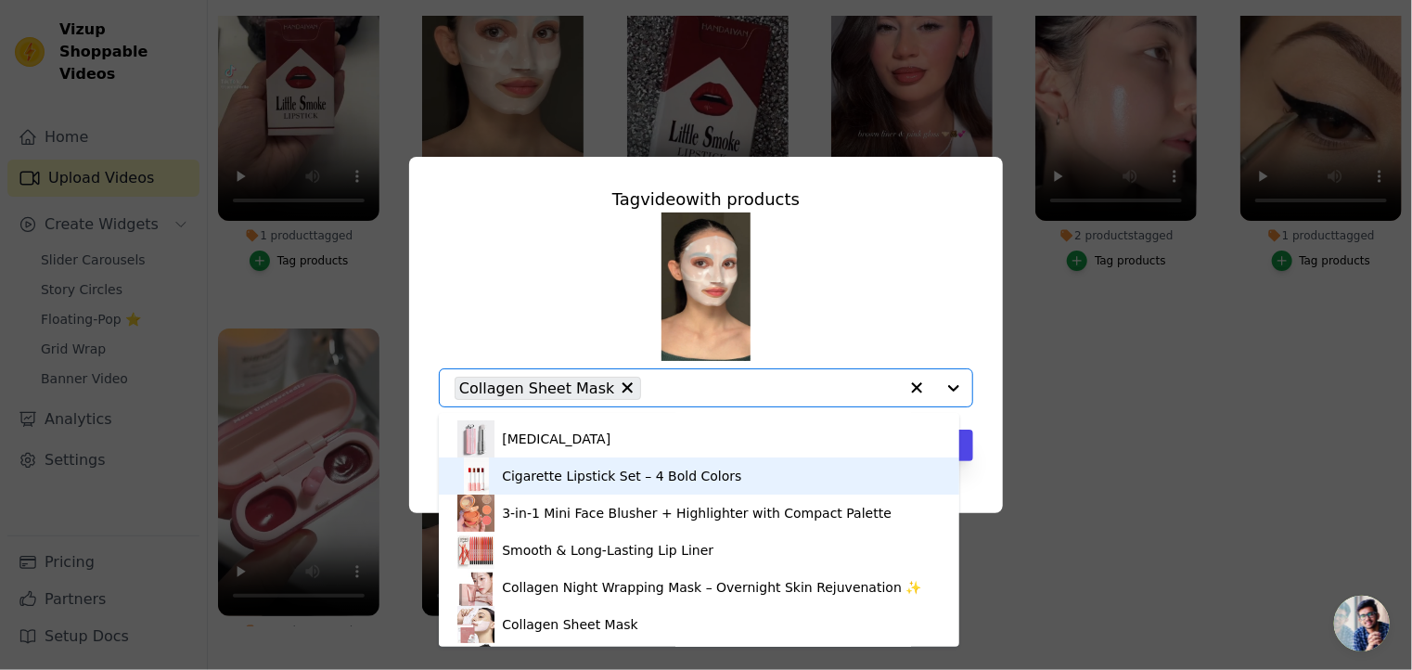
scroll to position [93, 0]
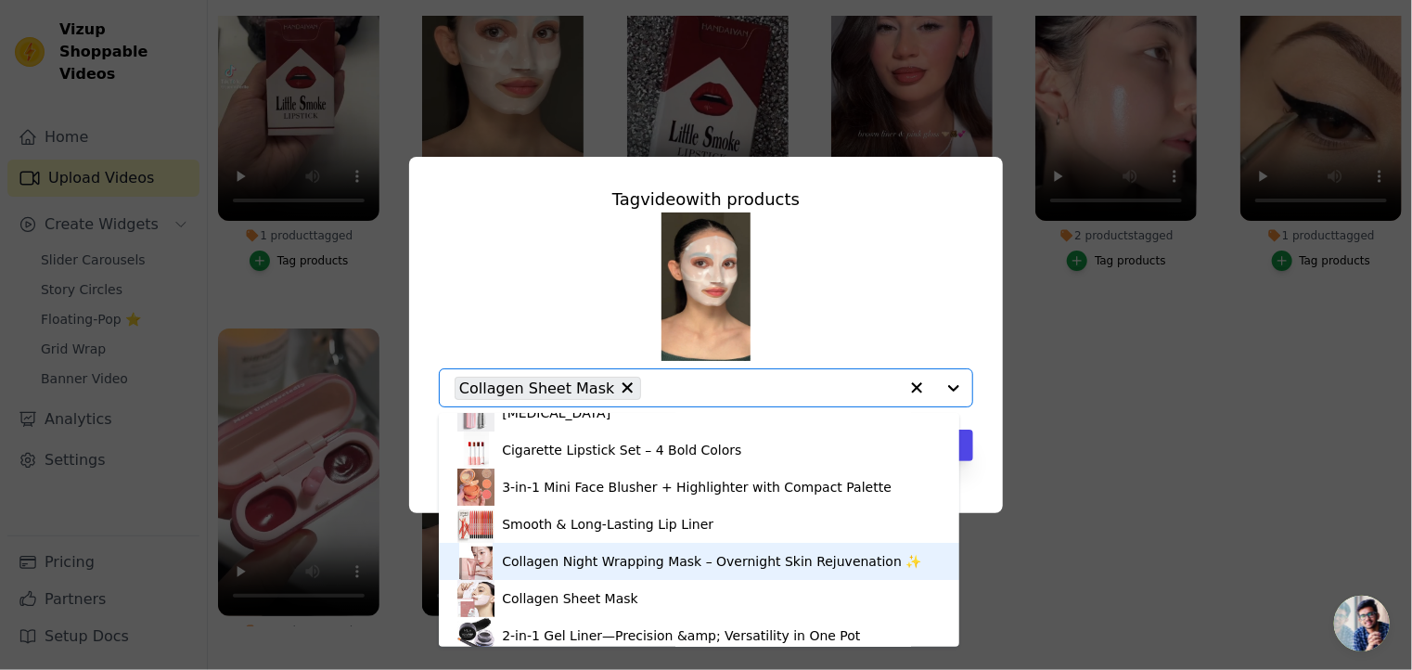
click at [553, 564] on div "Collagen Night Wrapping Mask – Overnight Skin Rejuvenation ✨" at bounding box center [711, 561] width 419 height 19
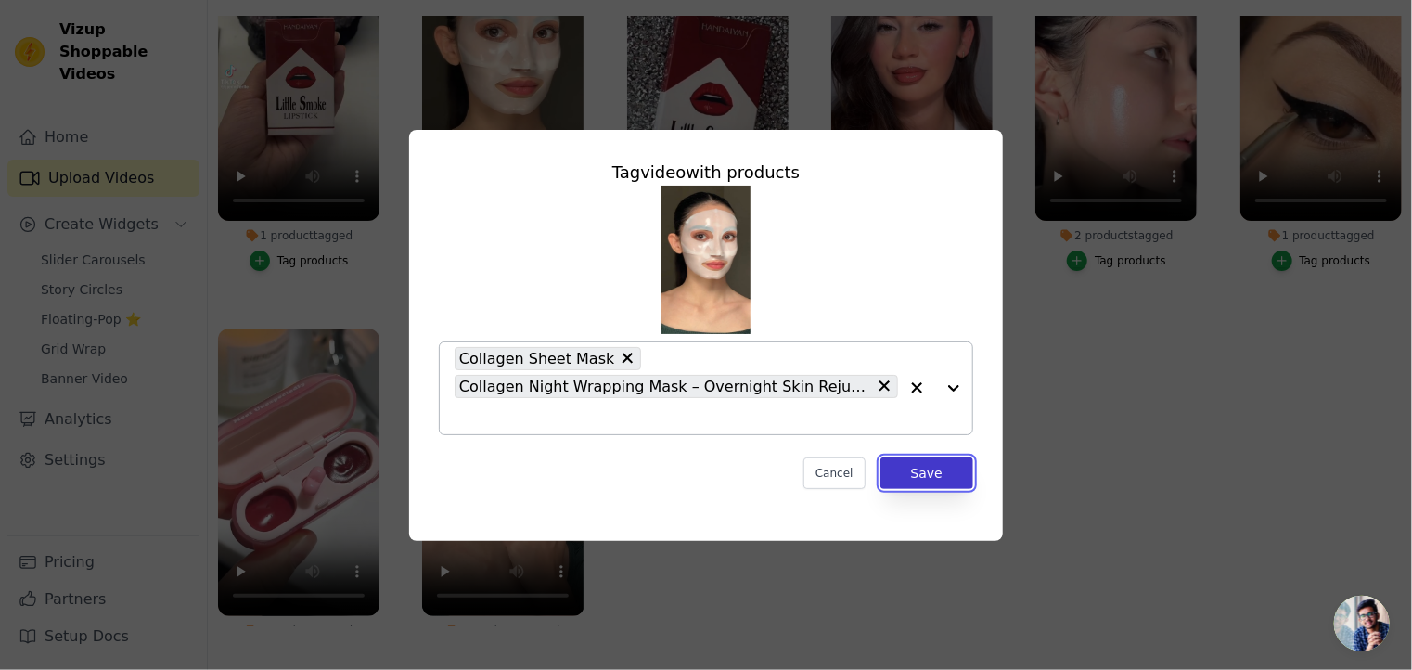
click at [939, 472] on button "Save" at bounding box center [927, 473] width 93 height 32
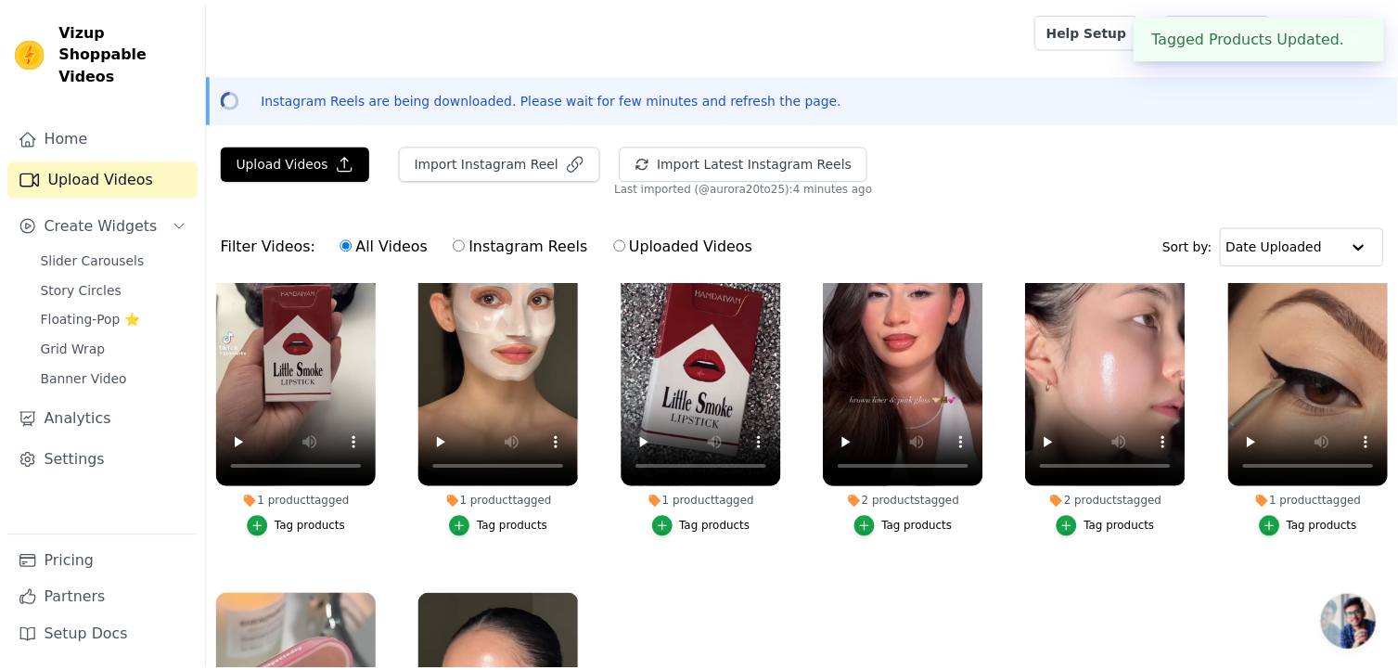
scroll to position [266, 0]
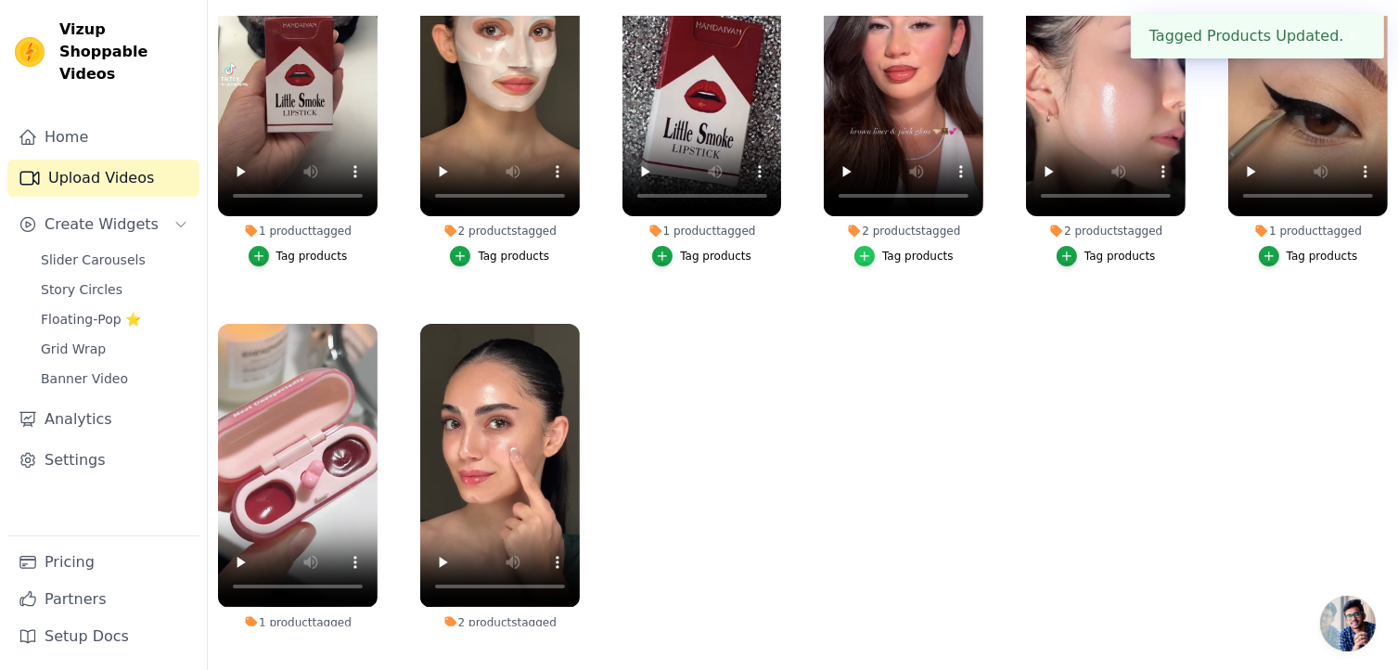
click at [861, 250] on icon "button" at bounding box center [864, 256] width 13 height 13
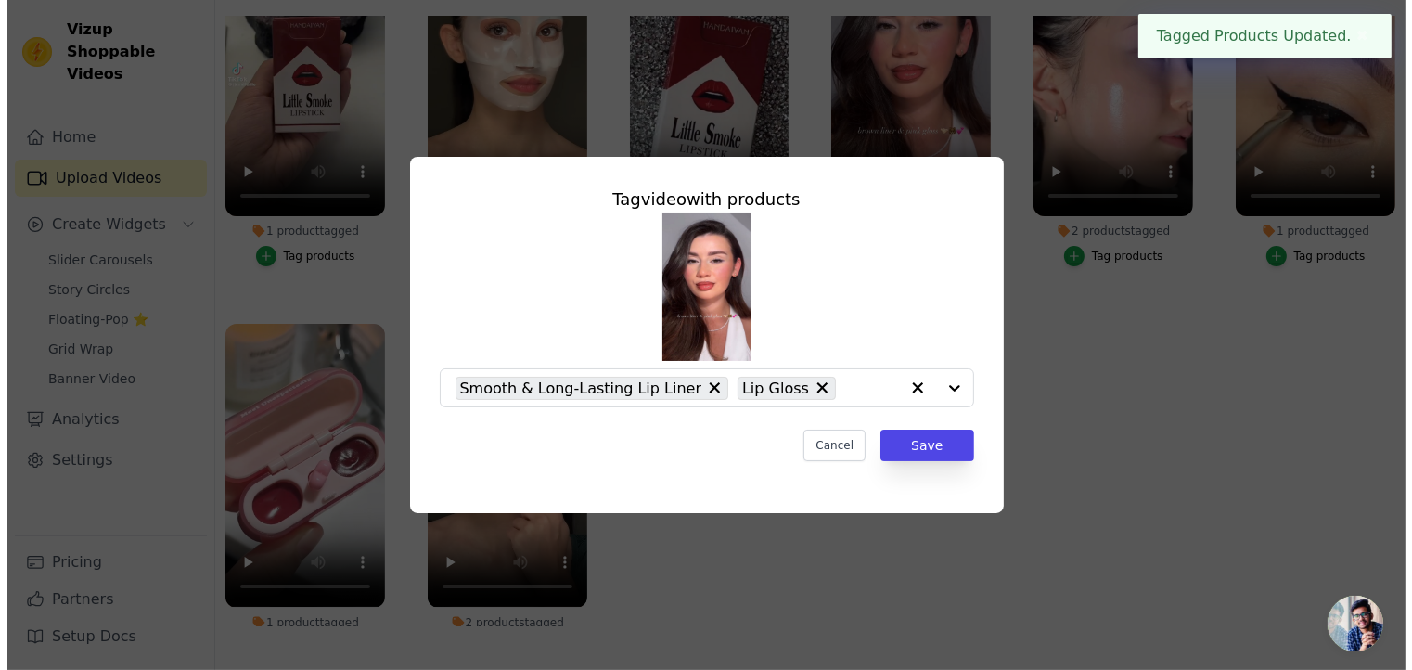
scroll to position [0, 0]
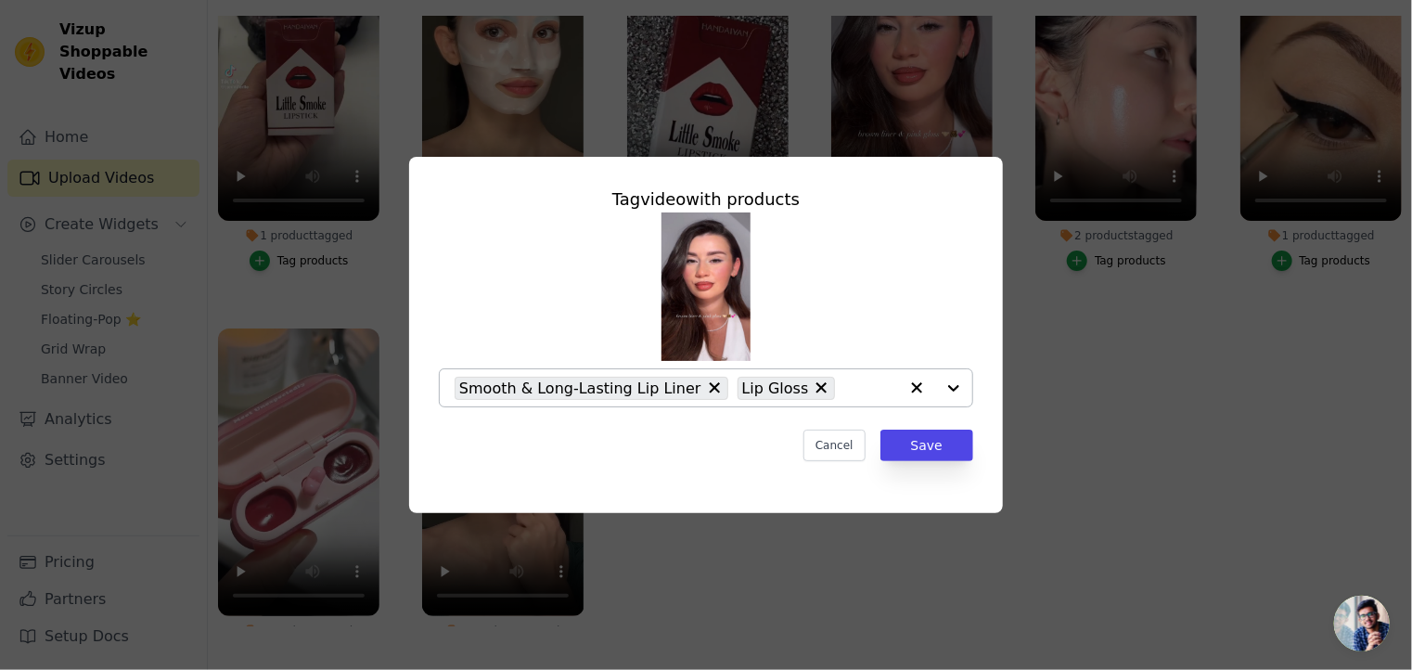
click at [951, 383] on div at bounding box center [935, 387] width 74 height 37
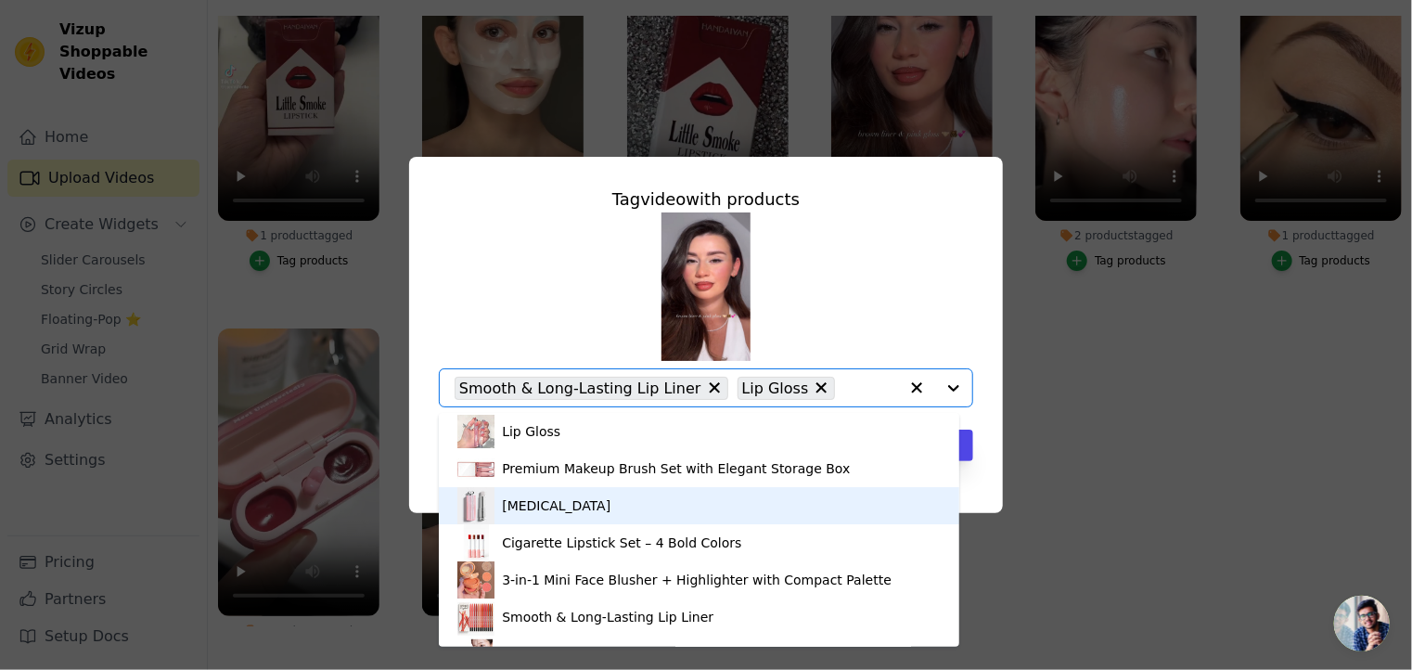
click at [609, 523] on div "Lip Balm" at bounding box center [698, 505] width 483 height 37
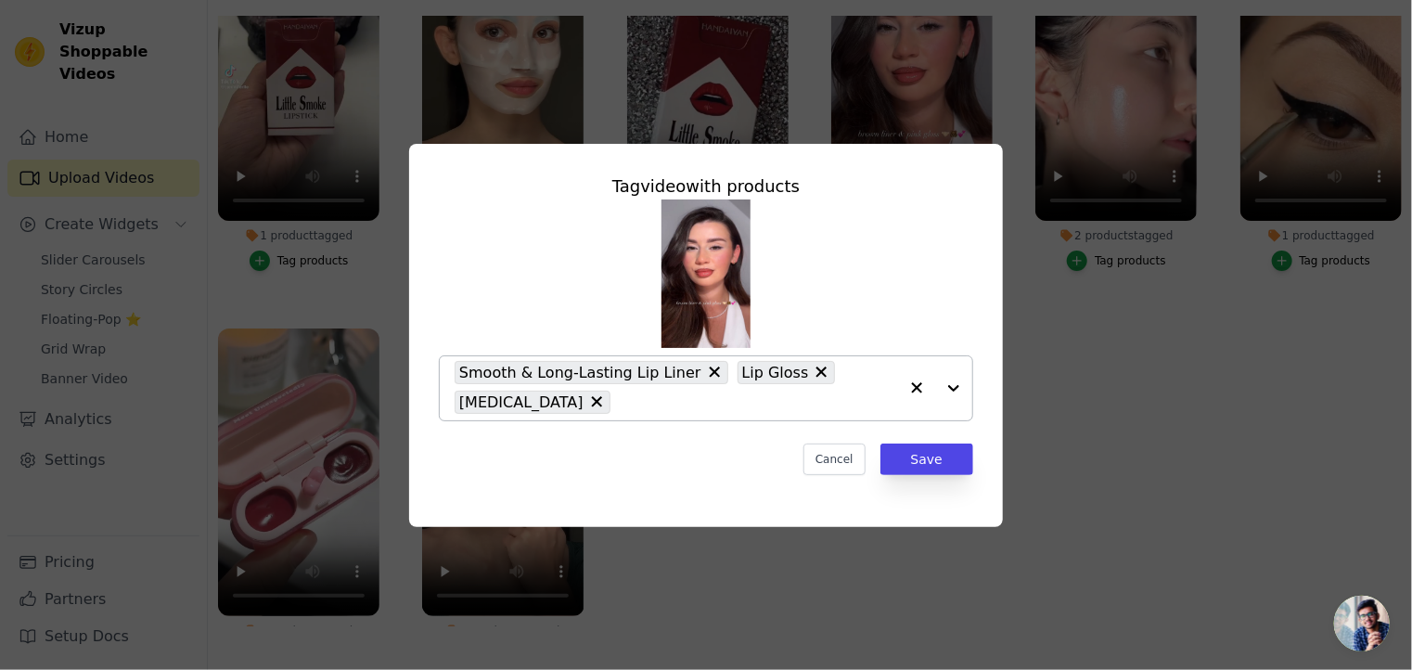
click at [955, 387] on div at bounding box center [935, 388] width 74 height 64
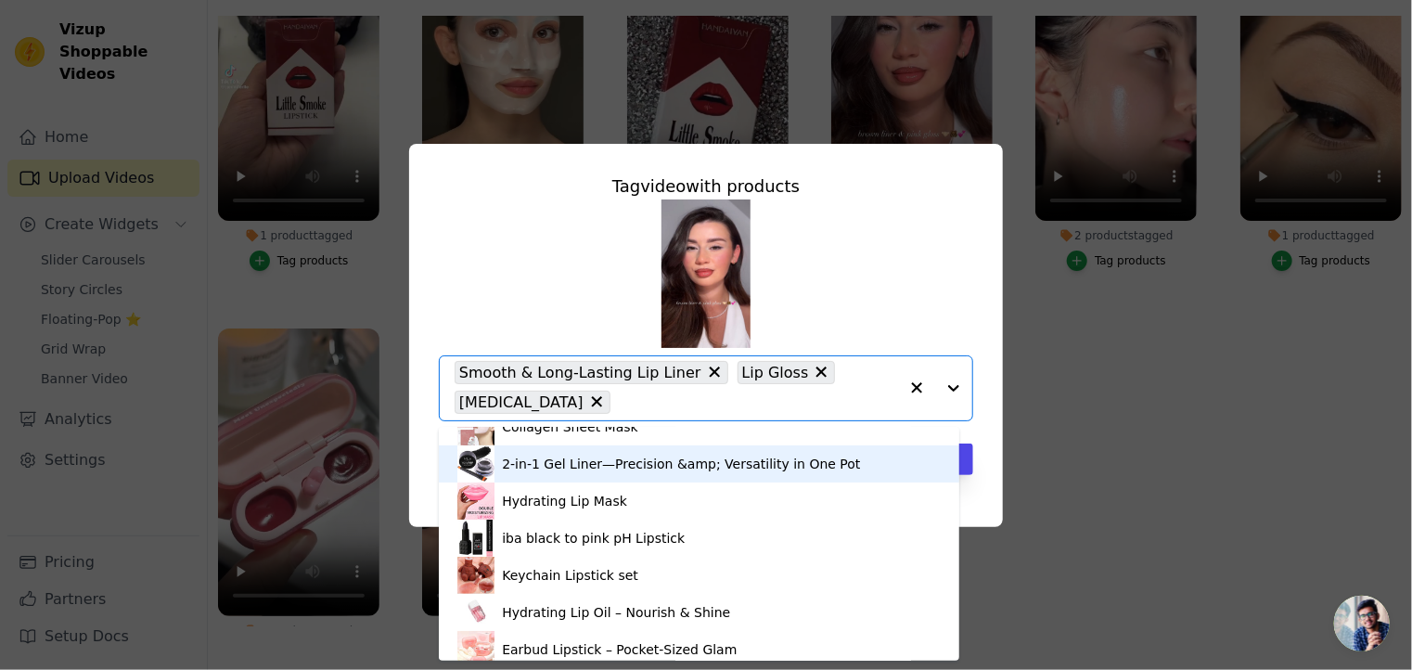
scroll to position [286, 0]
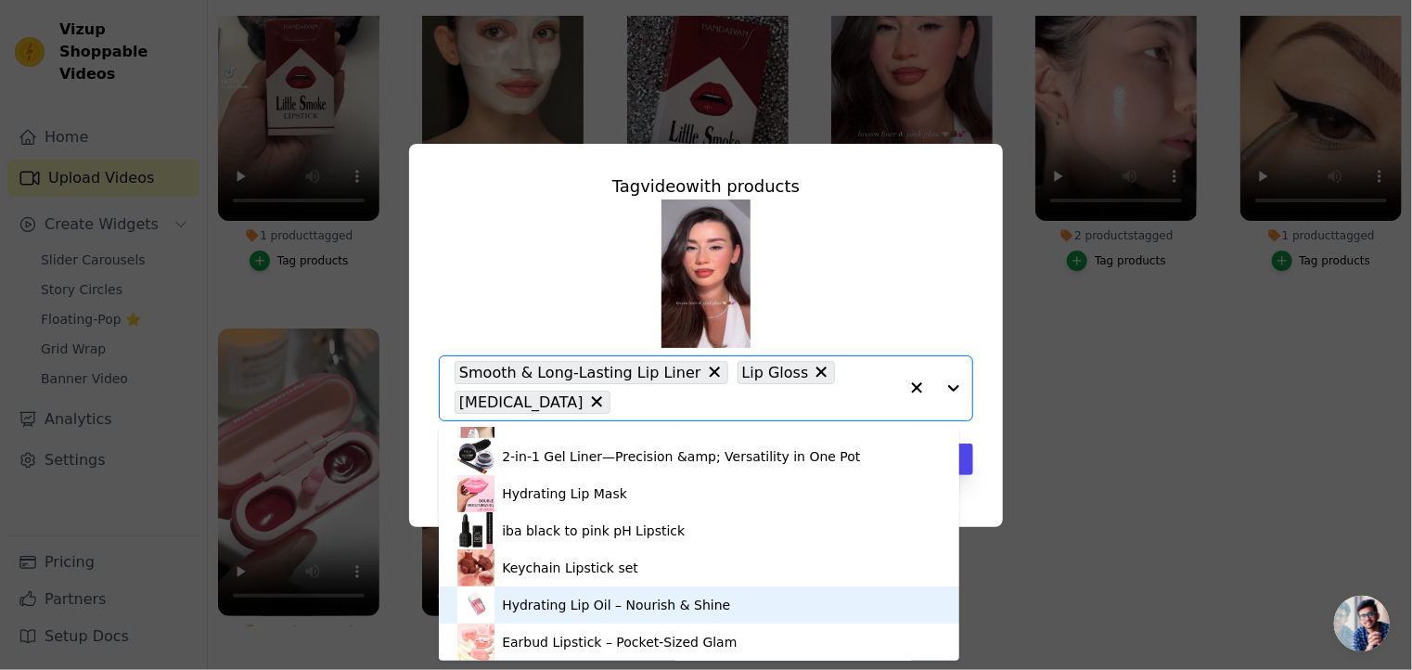
click at [651, 603] on div "Hydrating Lip Oil – Nourish & Shine" at bounding box center [616, 605] width 228 height 19
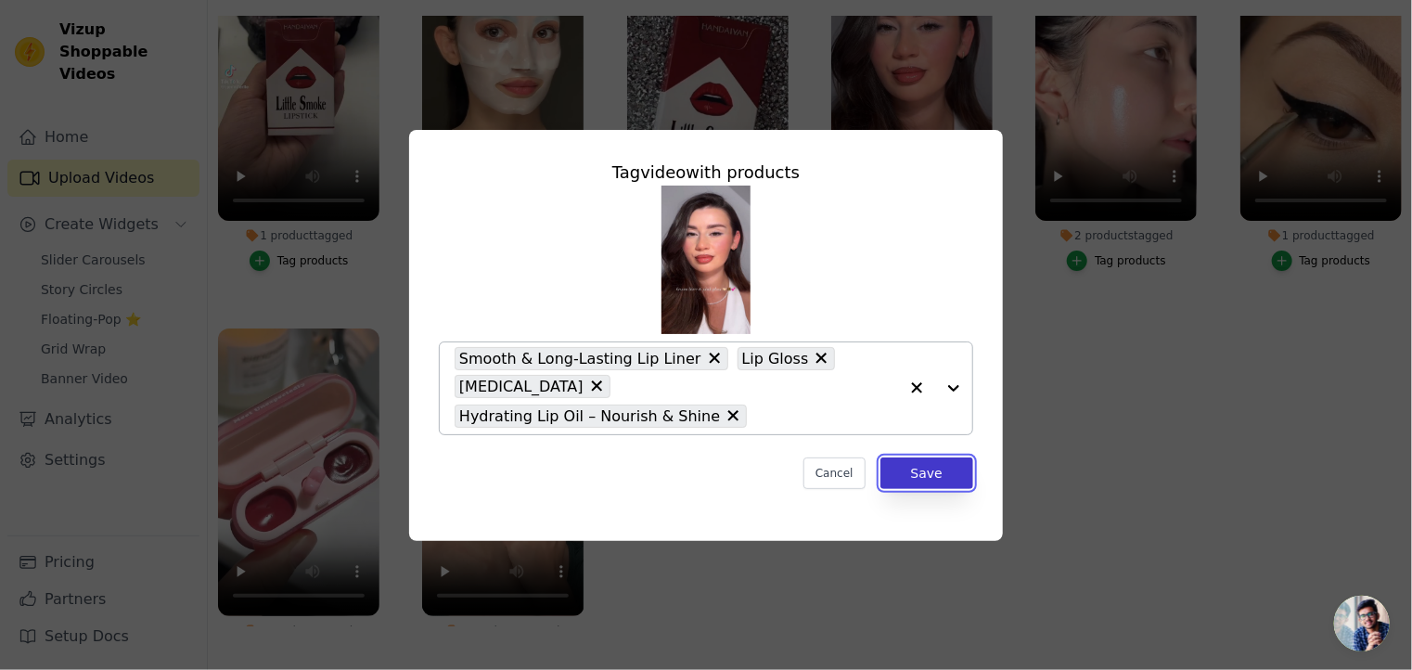
click at [920, 457] on button "Save" at bounding box center [927, 473] width 93 height 32
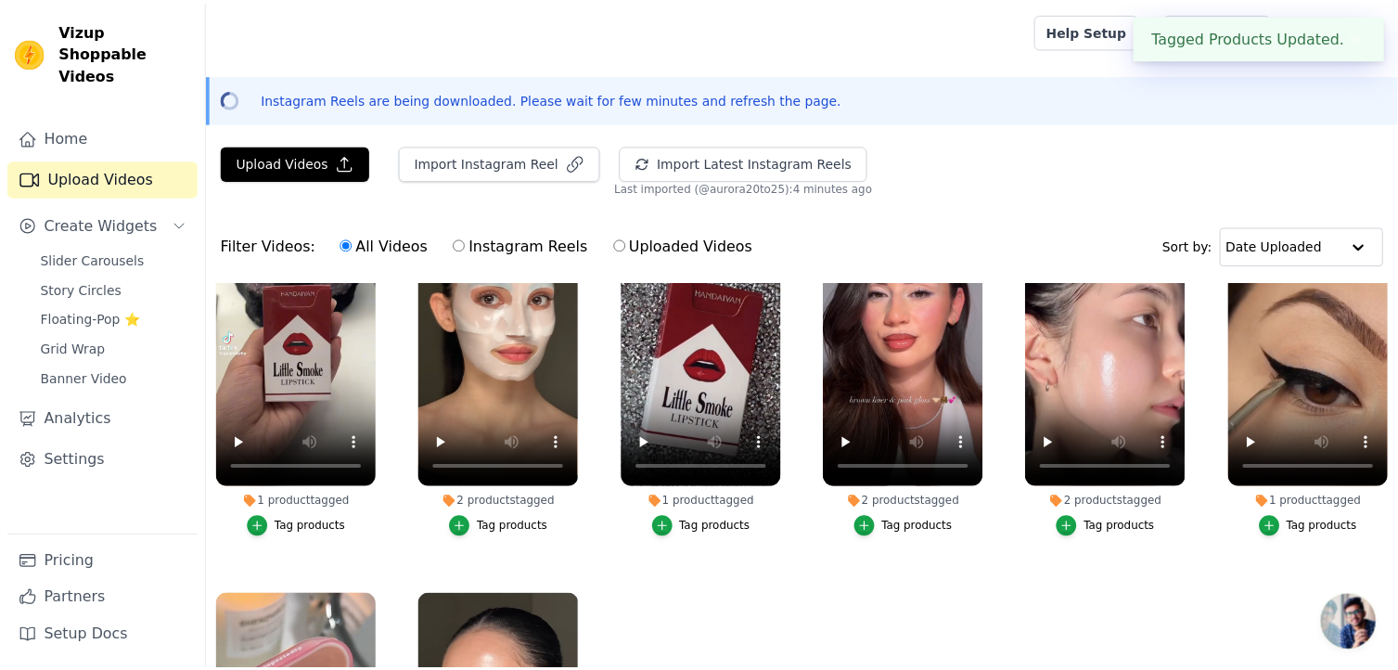
scroll to position [266, 0]
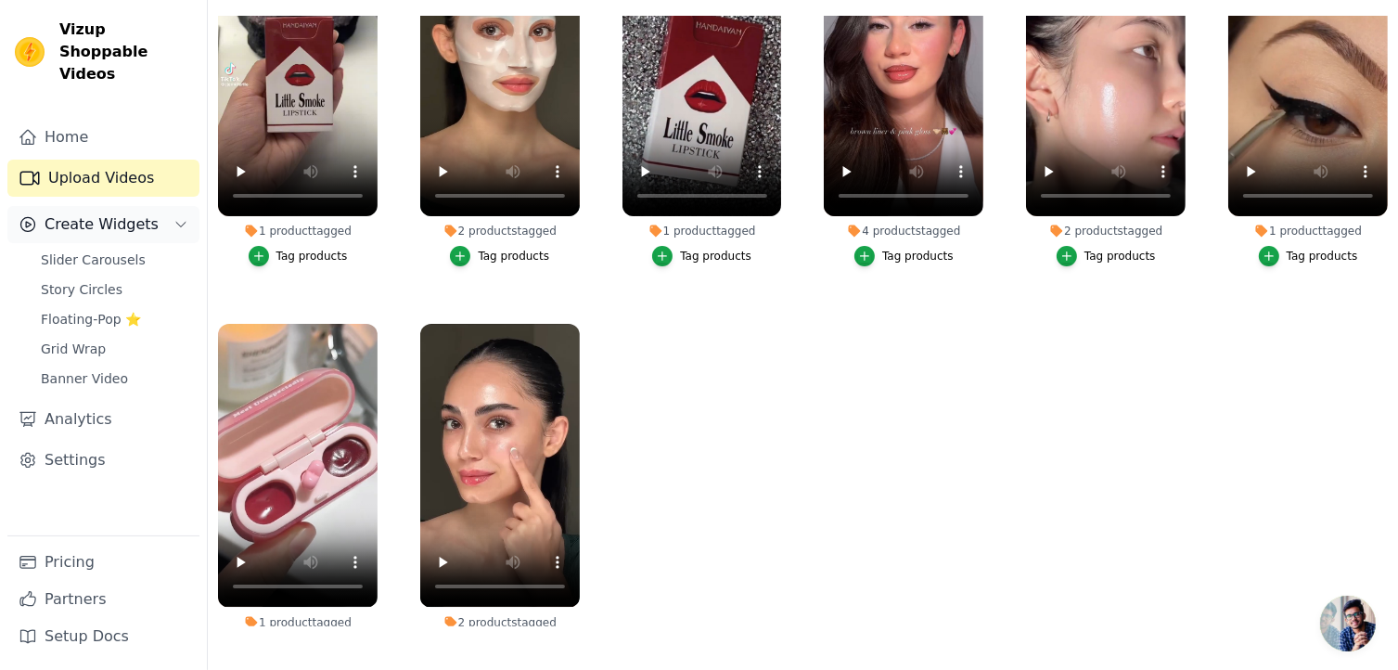
click at [75, 213] on span "Create Widgets" at bounding box center [102, 224] width 114 height 22
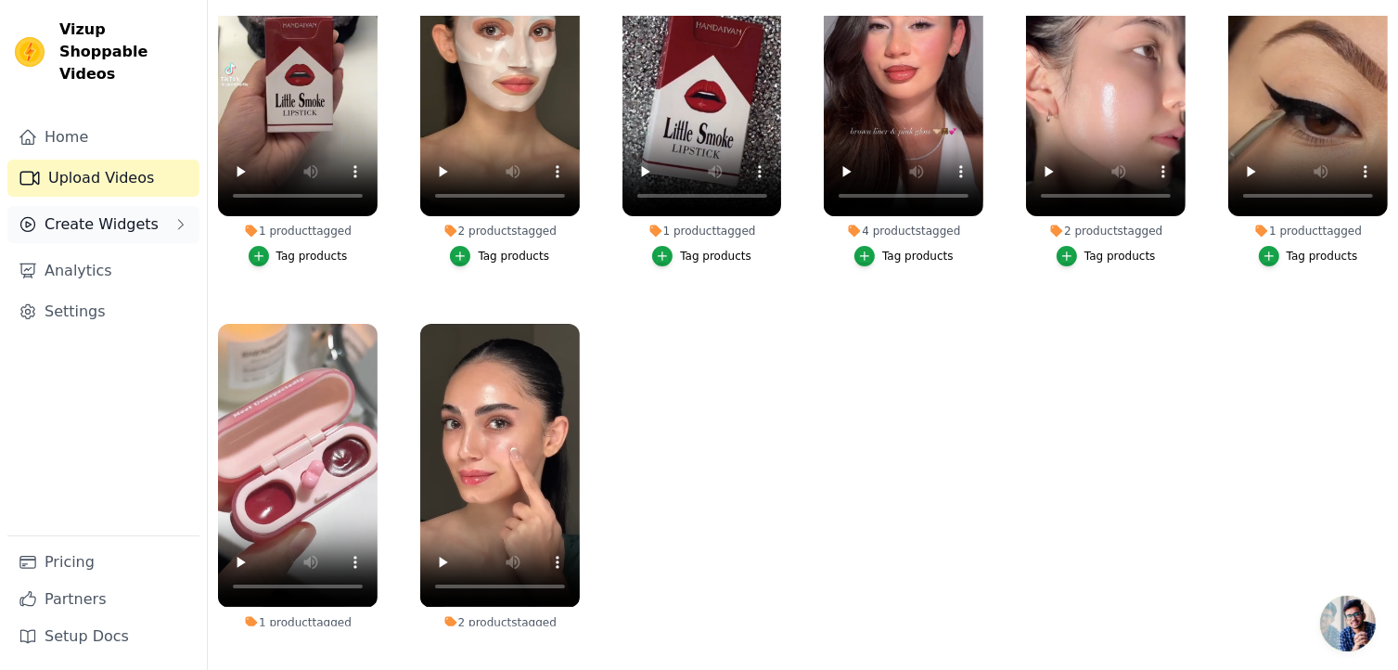
click at [77, 213] on span "Create Widgets" at bounding box center [102, 224] width 114 height 22
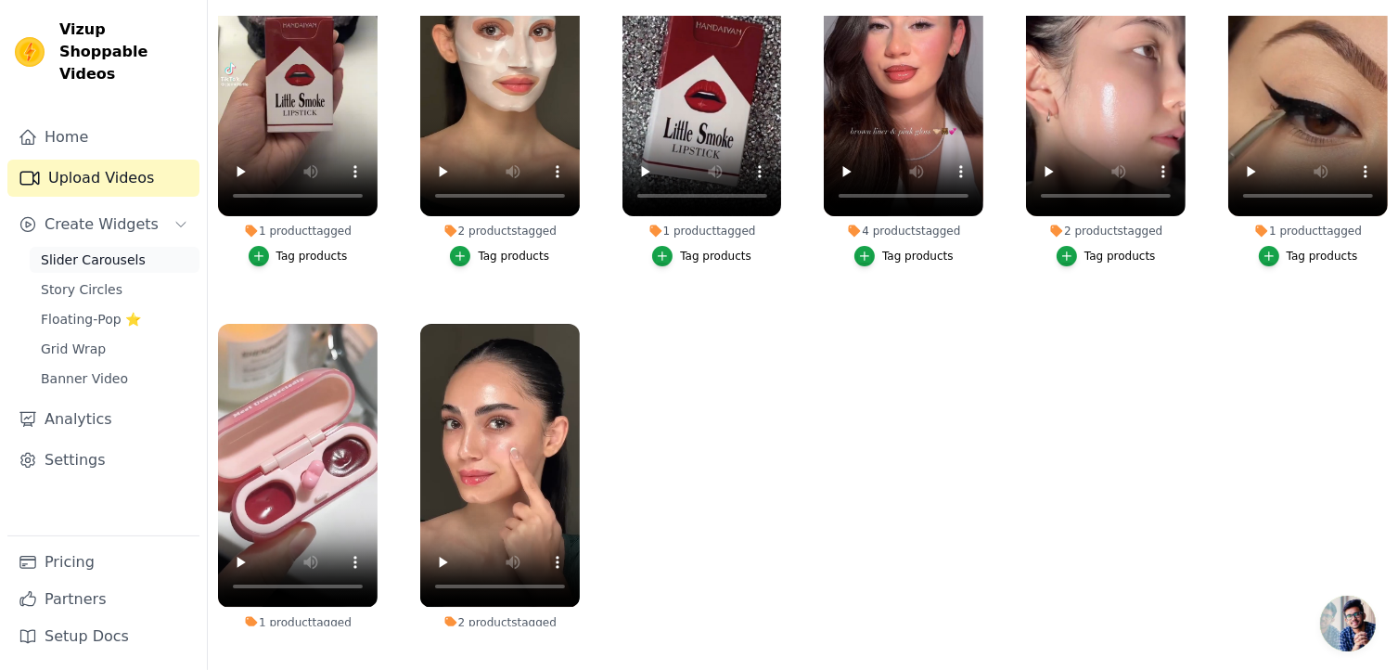
click at [74, 248] on link "Slider Carousels" at bounding box center [115, 260] width 170 height 26
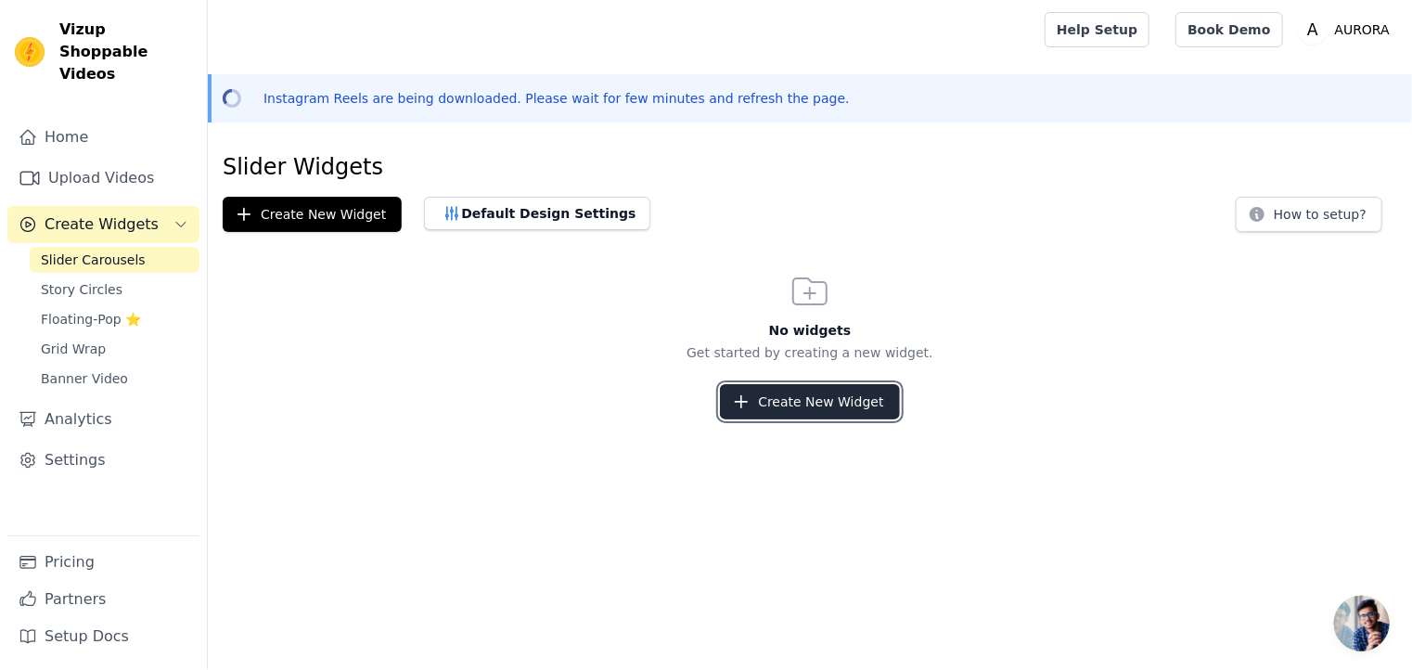
click at [797, 406] on button "Create New Widget" at bounding box center [809, 401] width 179 height 35
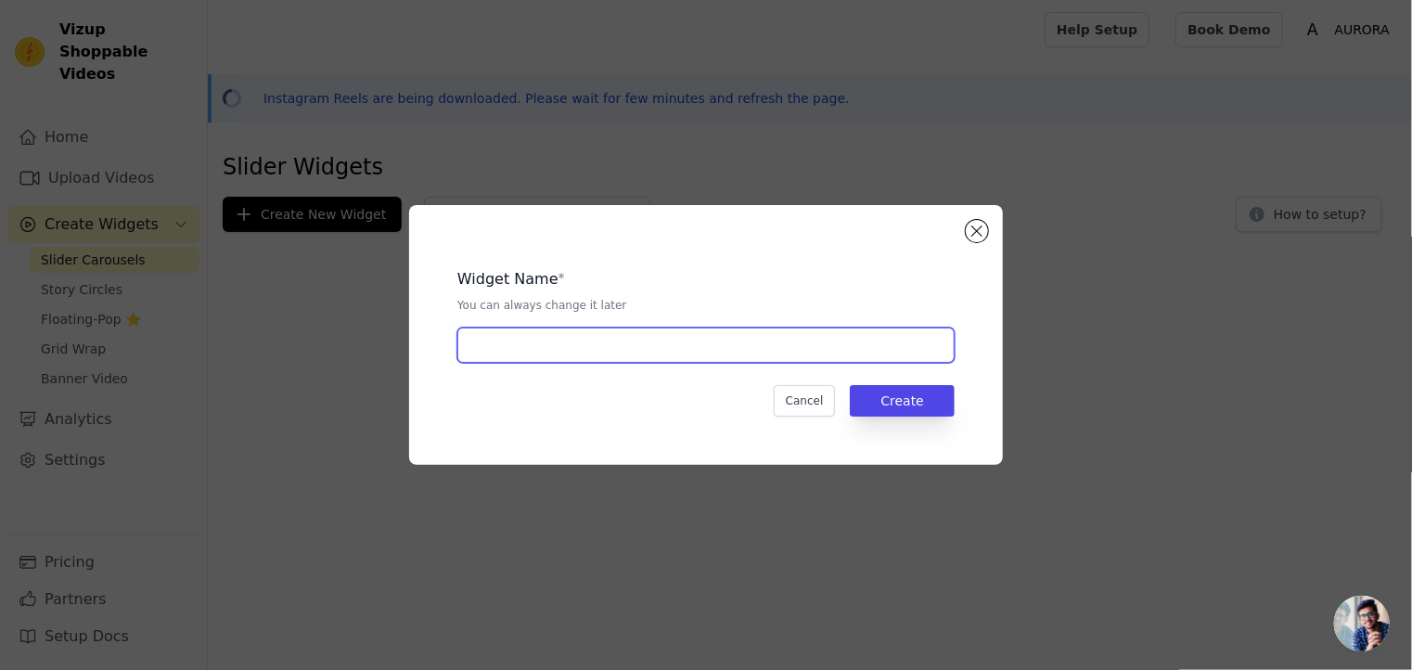
click at [523, 347] on input "text" at bounding box center [705, 345] width 497 height 35
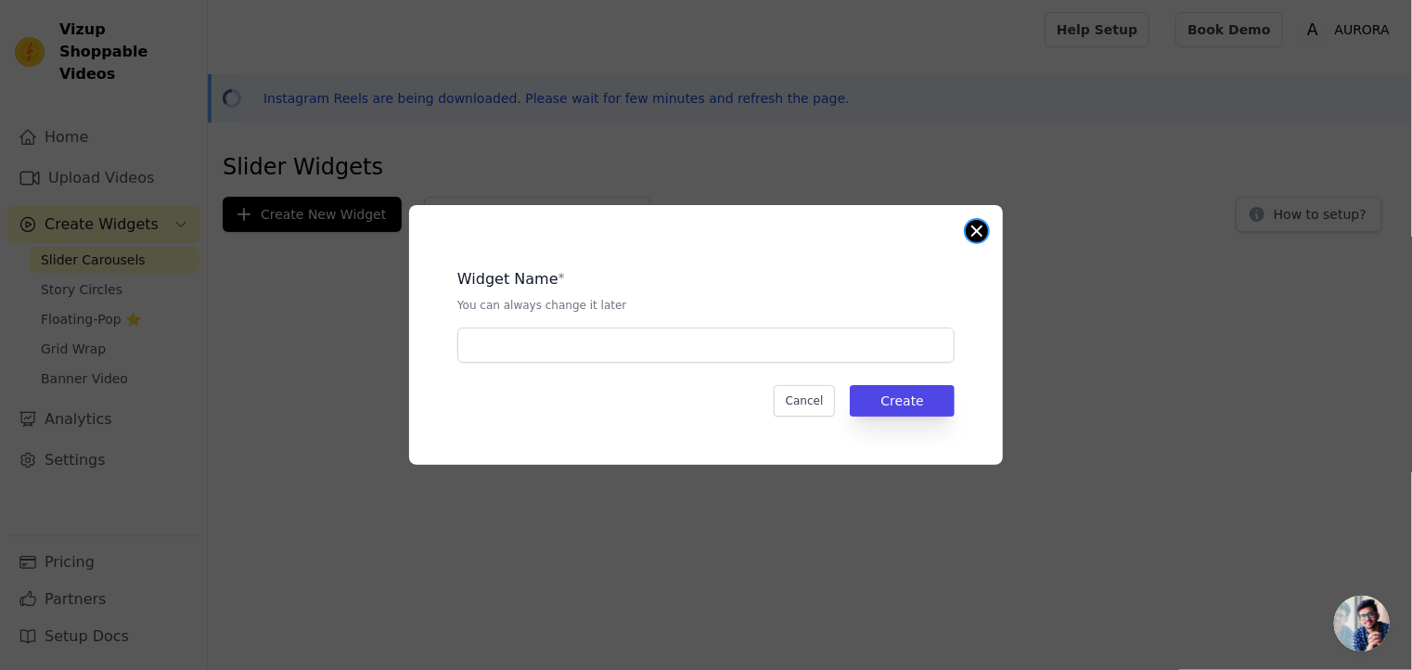
click at [973, 236] on button "Close modal" at bounding box center [977, 231] width 22 height 22
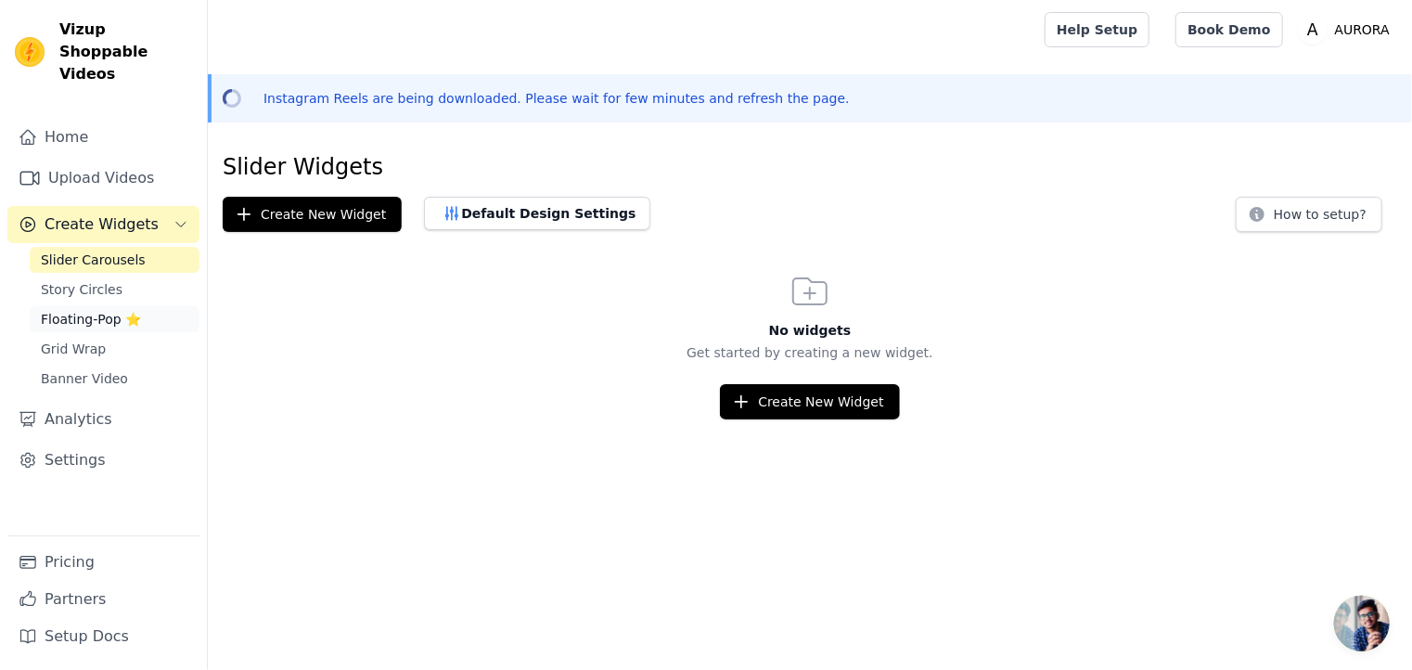
click at [89, 310] on span "Floating-Pop ⭐" at bounding box center [91, 319] width 100 height 19
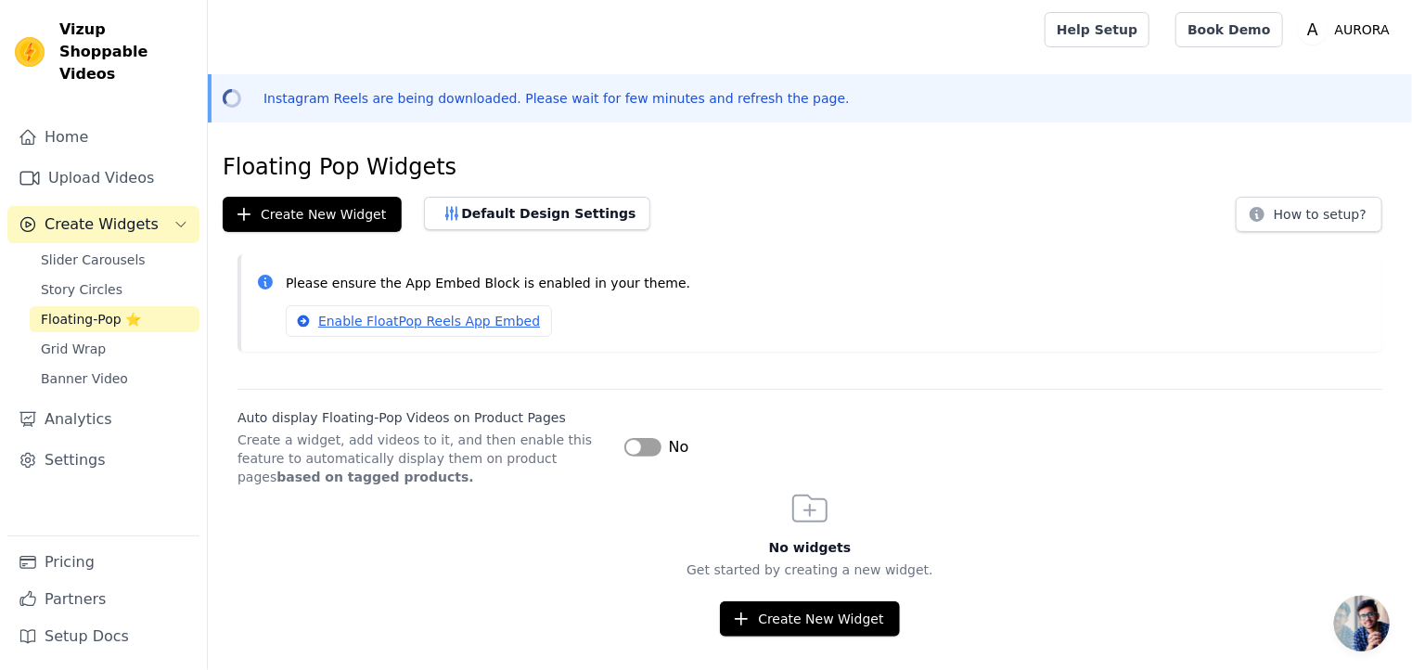
click at [638, 446] on button "Label" at bounding box center [642, 447] width 37 height 19
click at [131, 251] on span "Slider Carousels" at bounding box center [93, 260] width 105 height 19
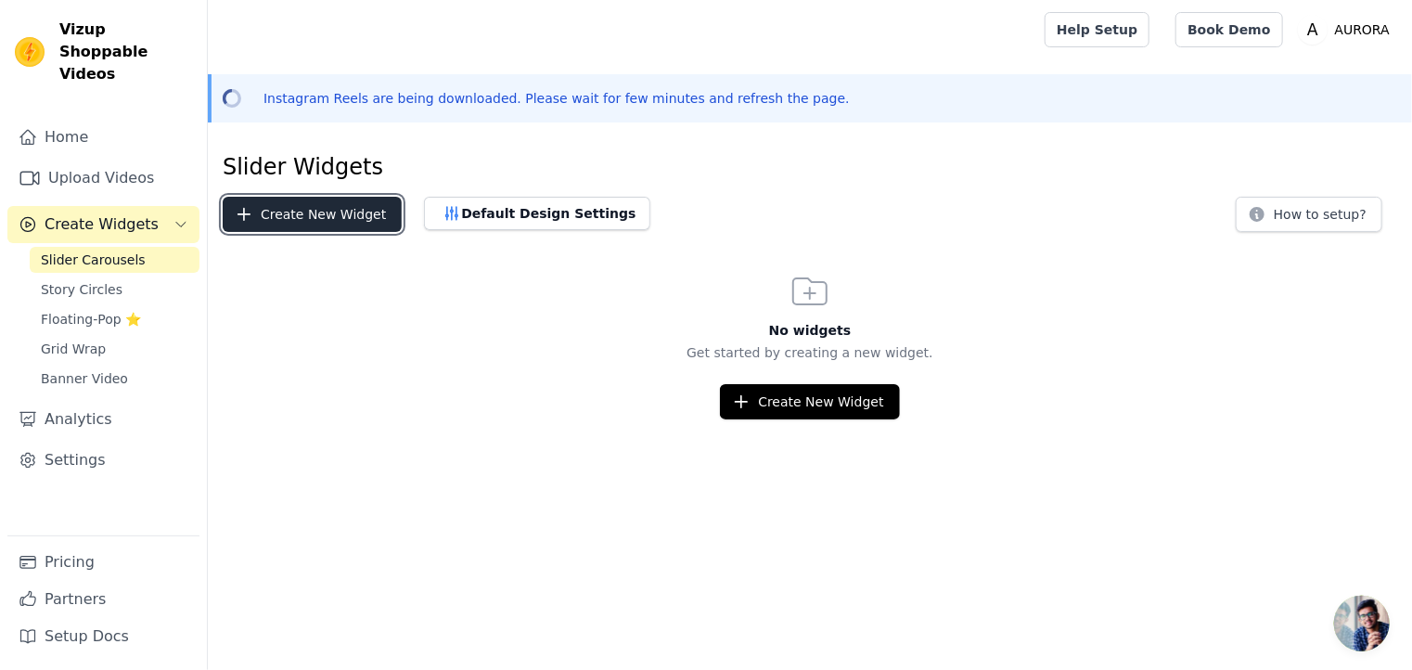
click at [252, 214] on button "Create New Widget" at bounding box center [312, 214] width 179 height 35
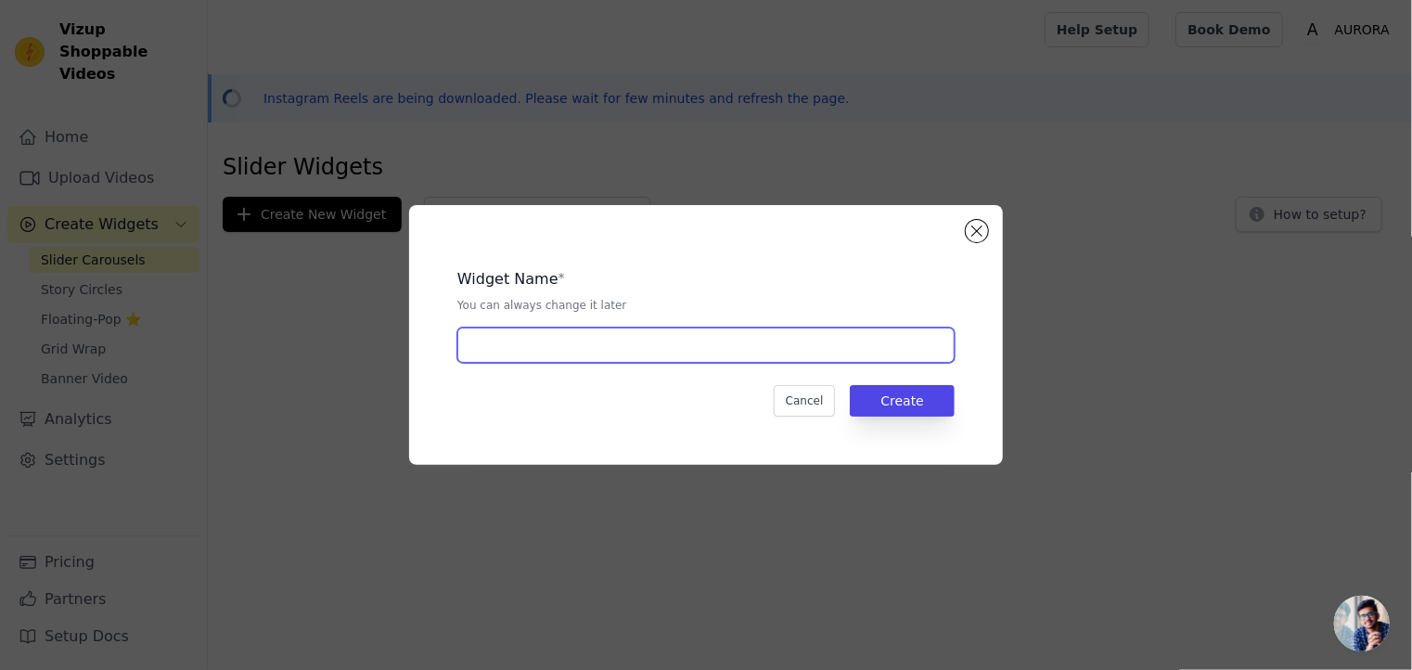
click at [499, 353] on input "text" at bounding box center [705, 345] width 497 height 35
type input "CUSTOMER REVIEW"
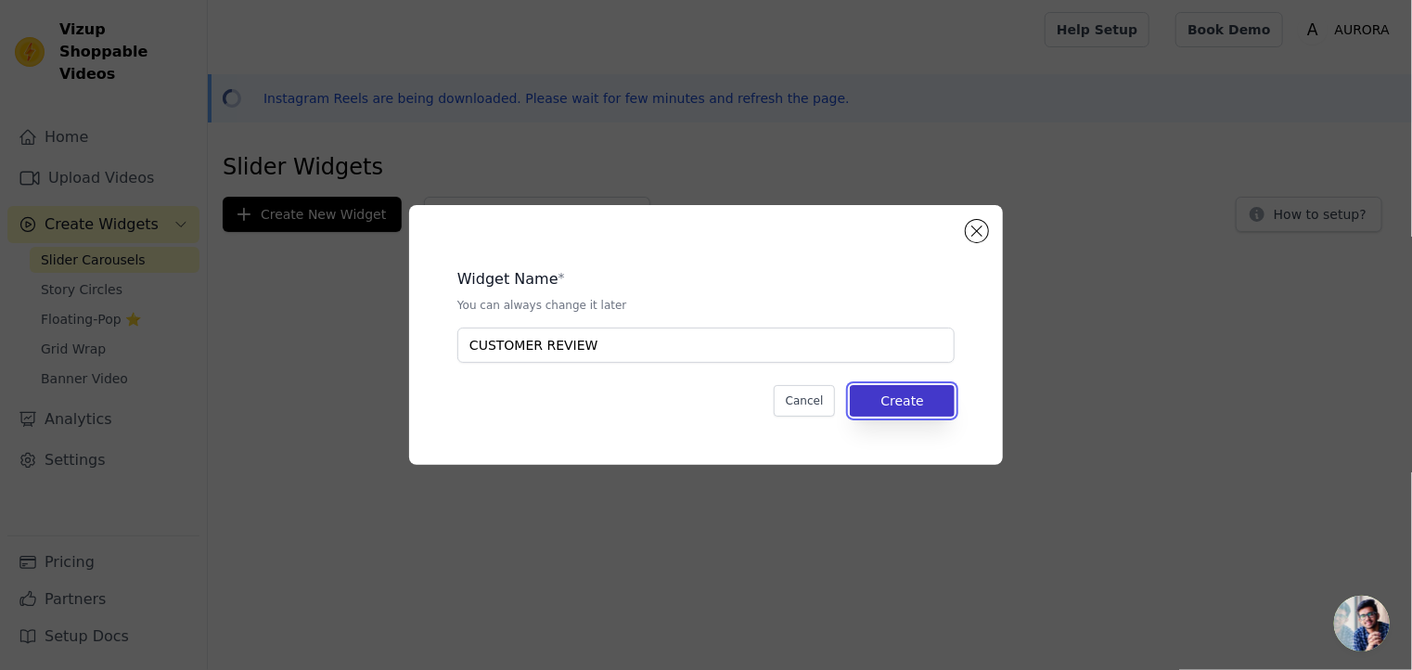
click at [913, 395] on button "Create" at bounding box center [902, 401] width 105 height 32
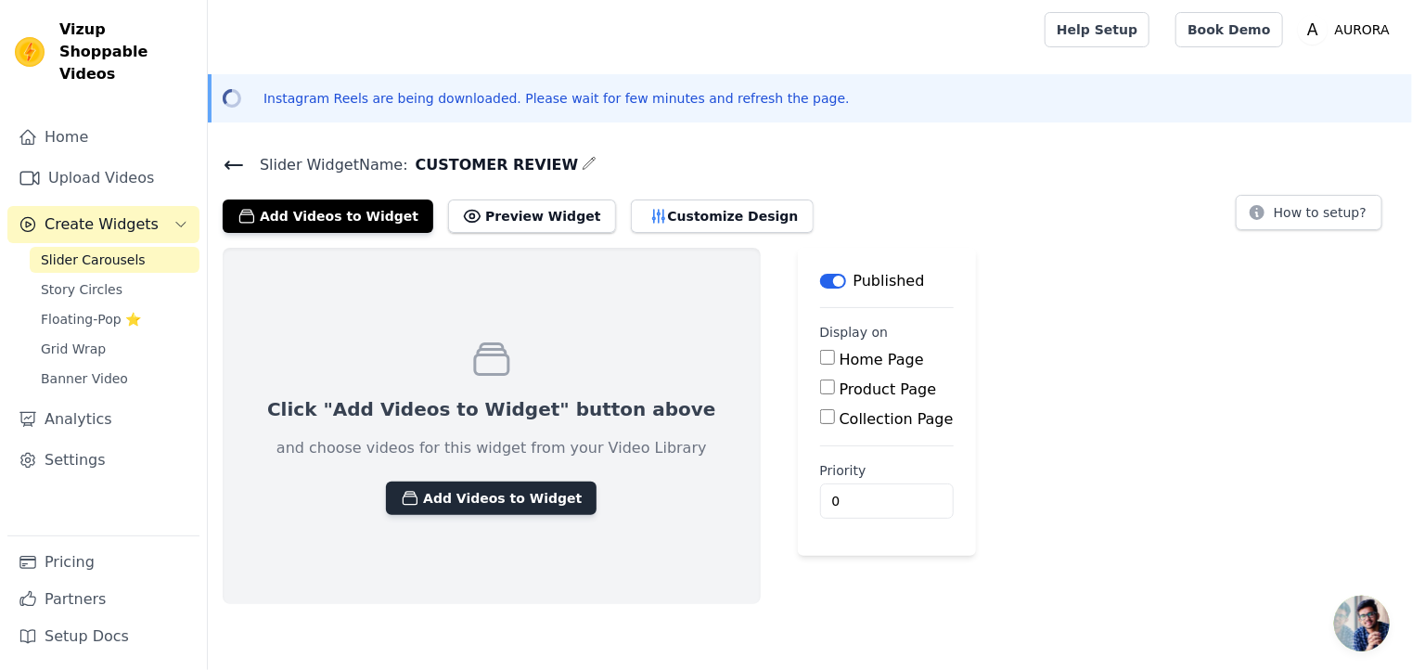
click at [467, 499] on button "Add Videos to Widget" at bounding box center [491, 498] width 211 height 33
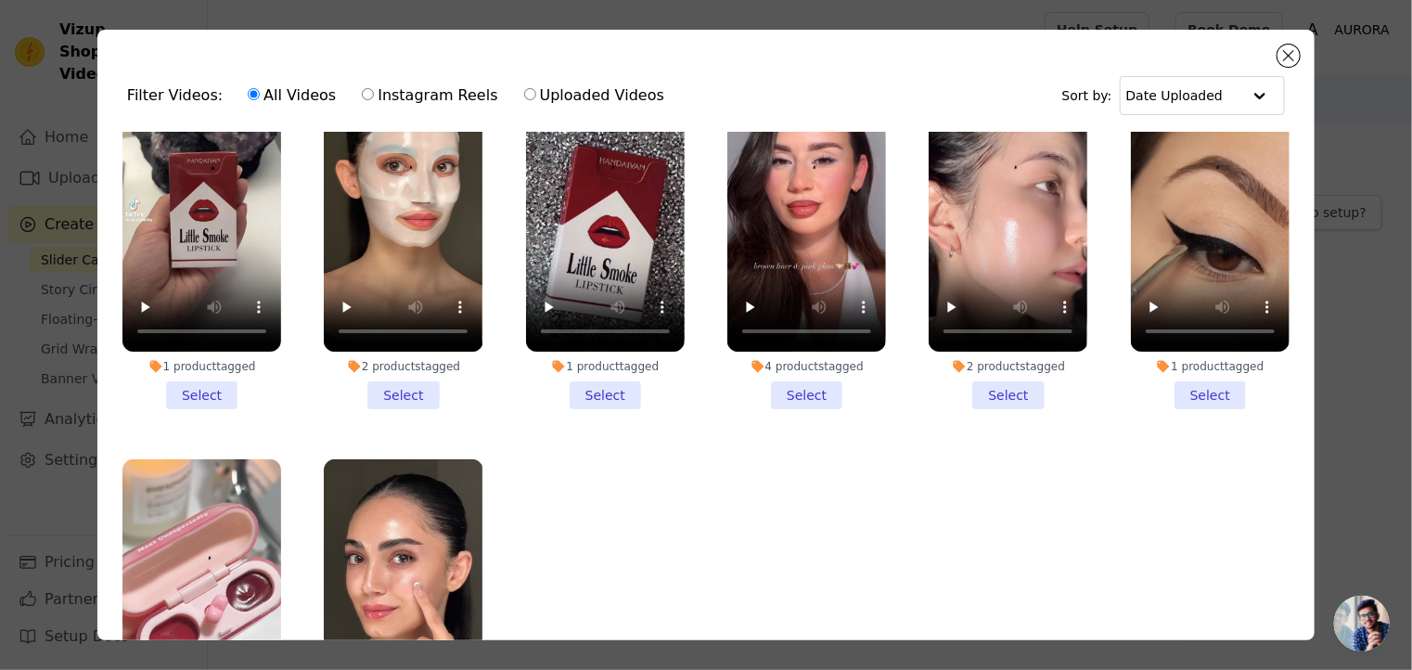
scroll to position [72, 0]
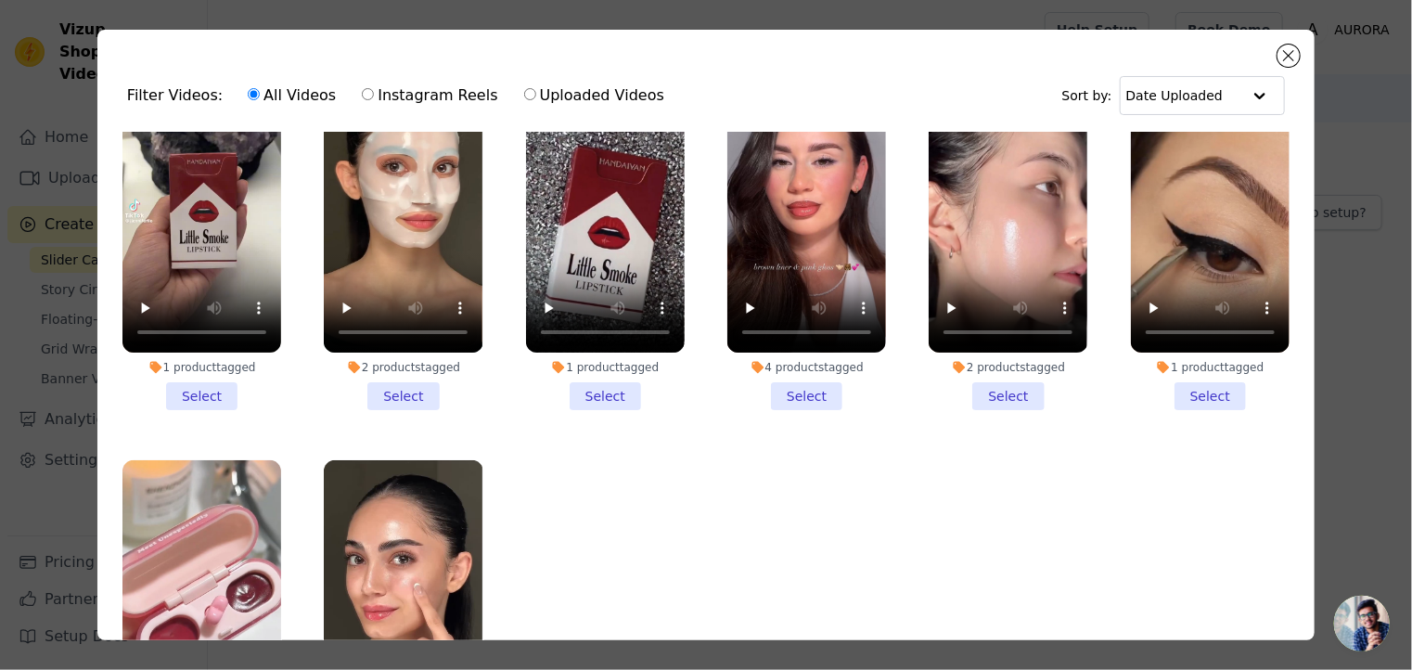
click at [392, 383] on li "2 products tagged Select" at bounding box center [403, 240] width 159 height 341
click at [0, 0] on input "2 products tagged Select" at bounding box center [0, 0] width 0 height 0
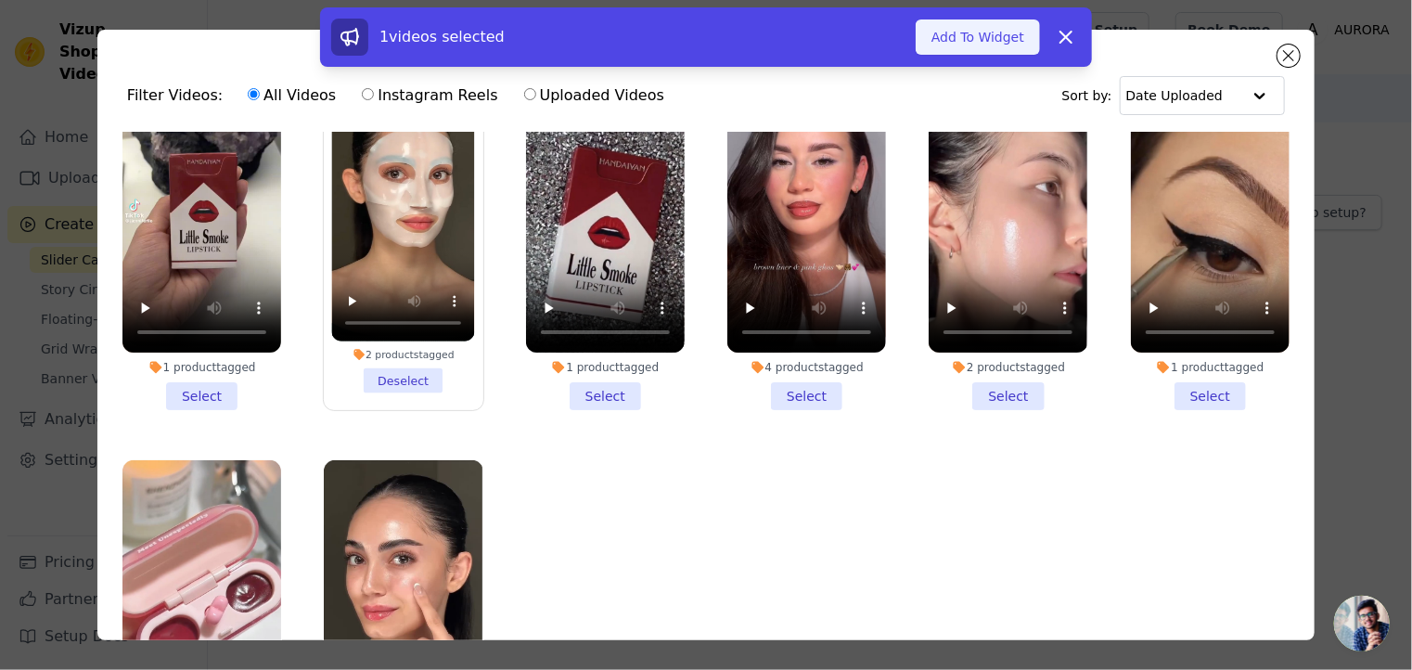
click at [992, 45] on button "Add To Widget" at bounding box center [978, 36] width 124 height 35
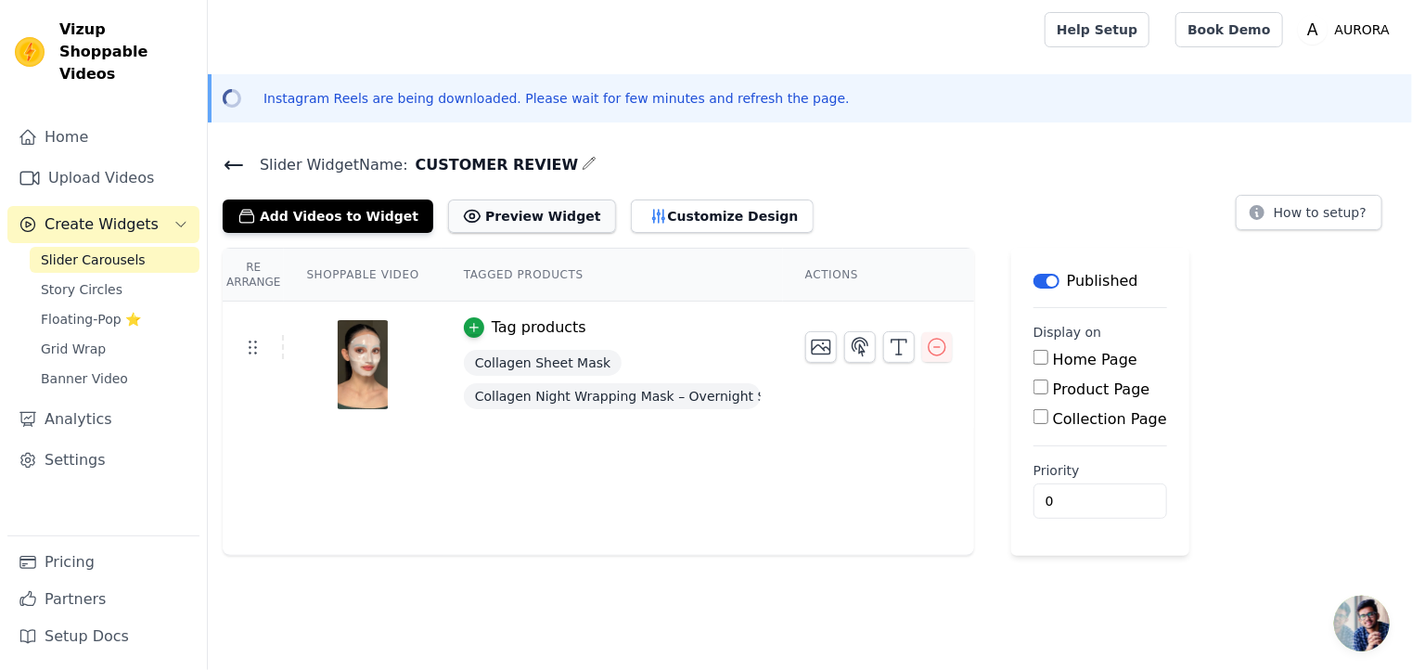
click at [522, 224] on button "Preview Widget" at bounding box center [531, 216] width 167 height 33
click at [1034, 363] on input "Home Page" at bounding box center [1041, 357] width 15 height 15
checkbox input "true"
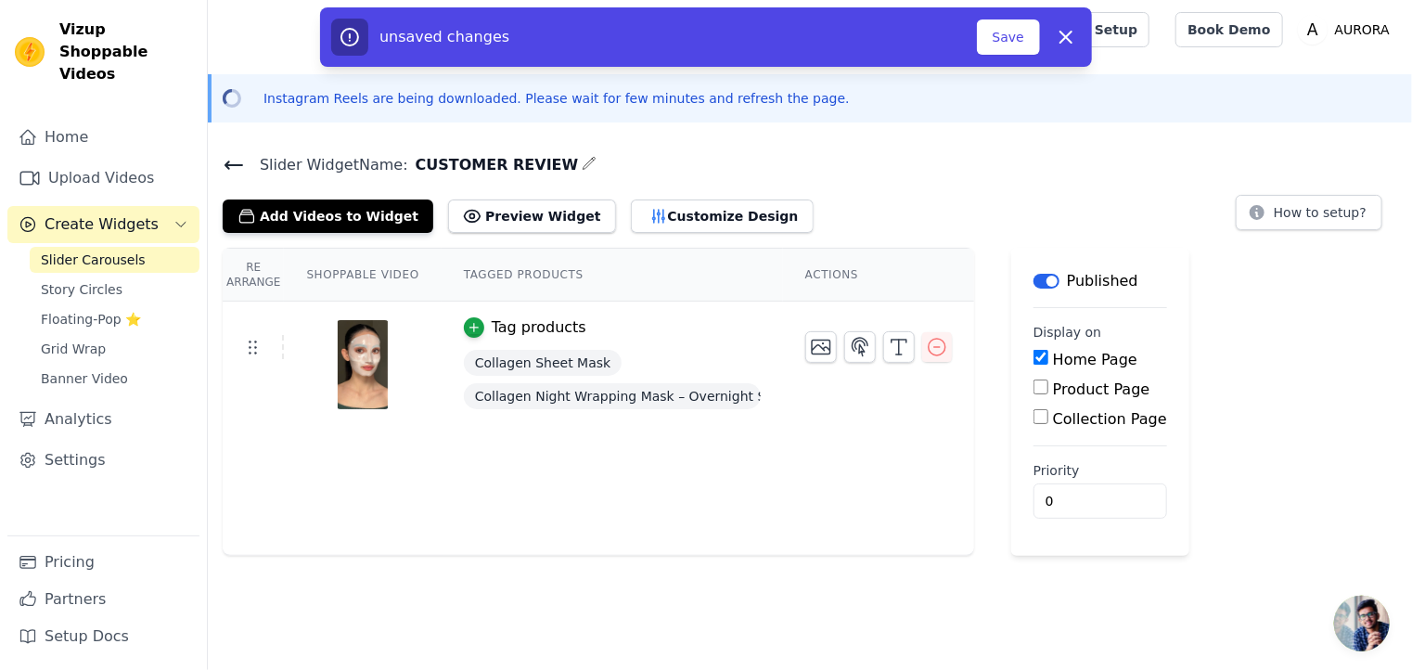
click at [1034, 393] on input "Product Page" at bounding box center [1041, 387] width 15 height 15
checkbox input "true"
click at [1049, 442] on input "Specific Product Pages" at bounding box center [1056, 438] width 15 height 15
radio input "true"
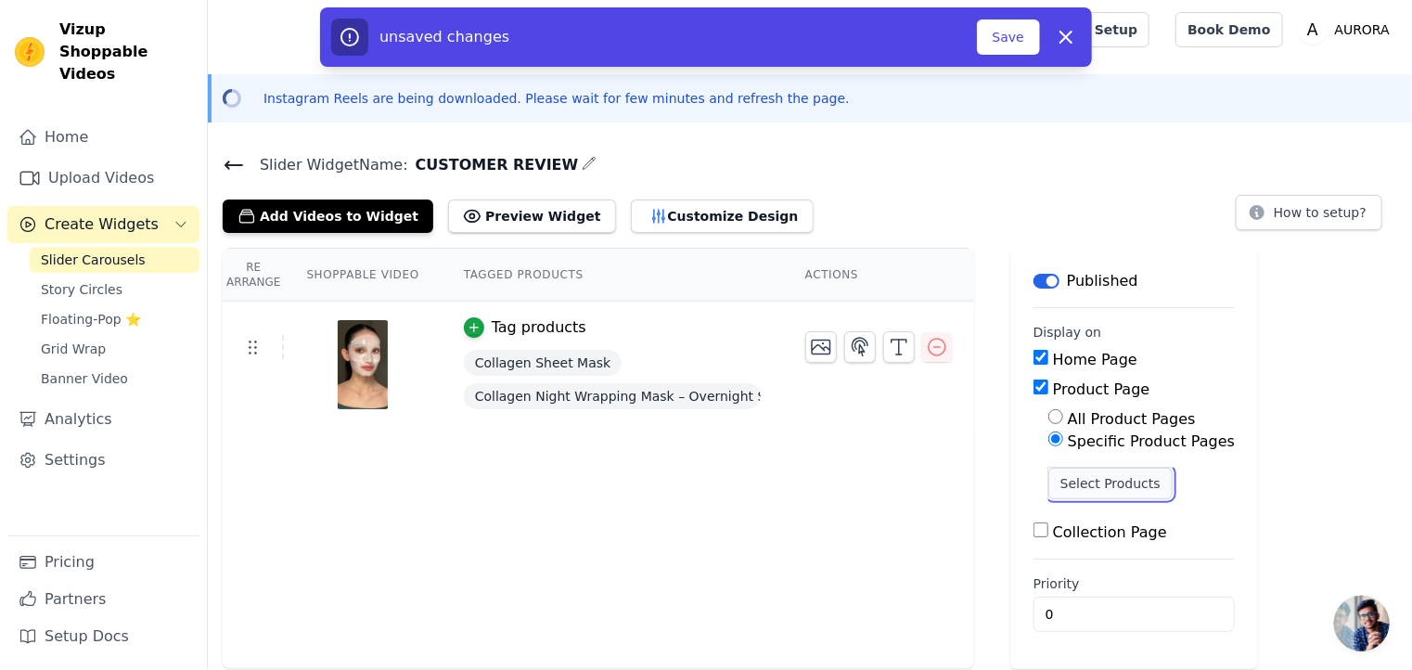
click at [1058, 483] on button "Select Products" at bounding box center [1111, 484] width 124 height 32
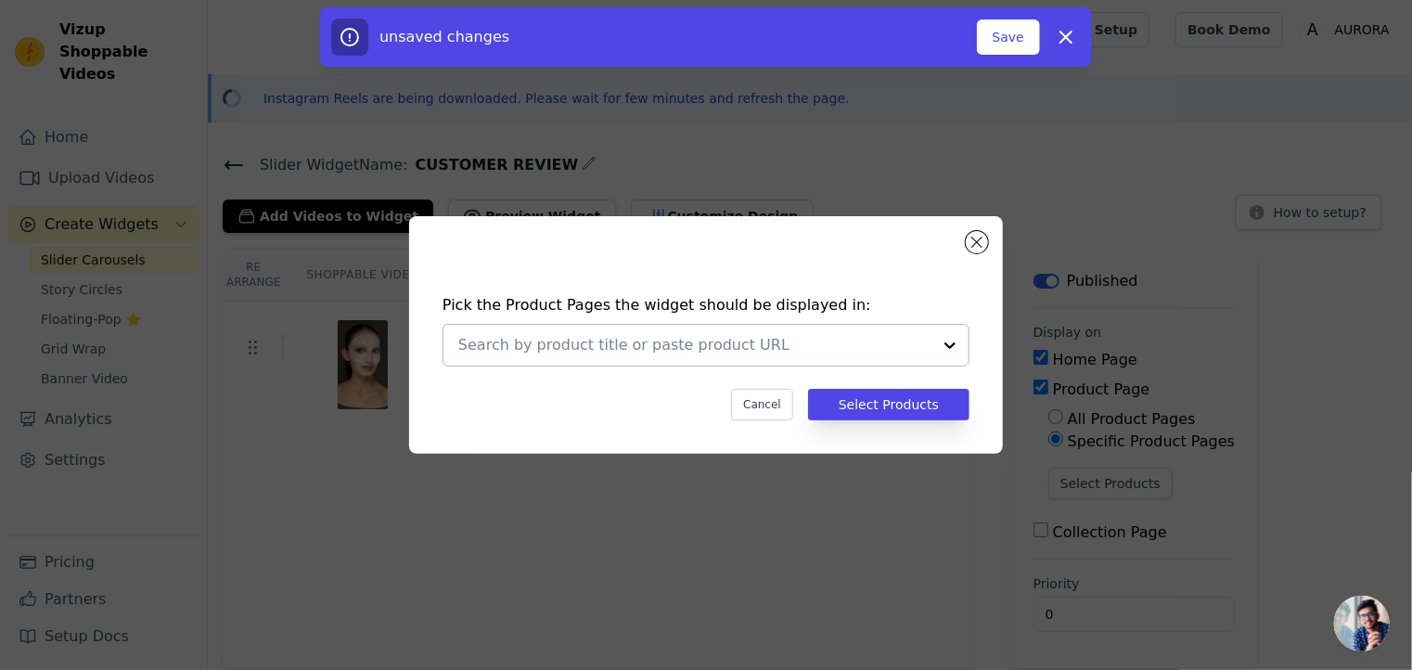
click at [951, 341] on div at bounding box center [950, 345] width 37 height 41
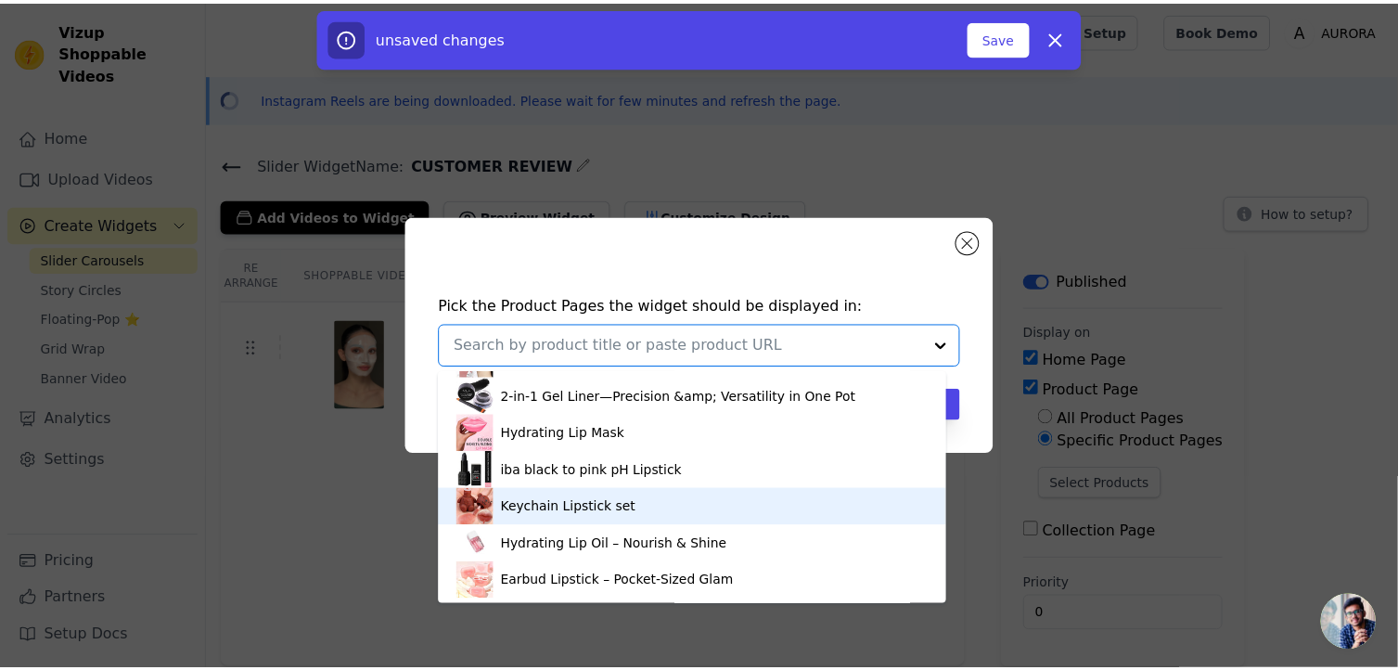
scroll to position [198, 0]
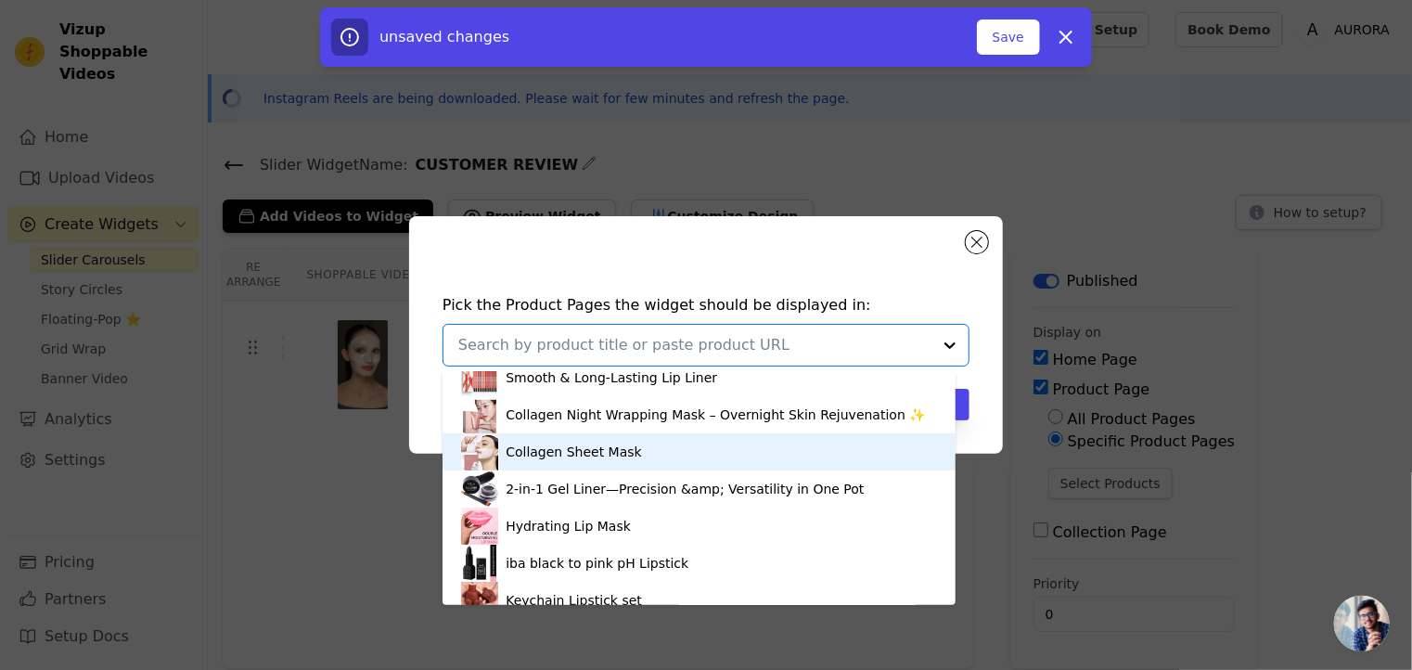
click at [542, 452] on div "Collagen Sheet Mask" at bounding box center [574, 452] width 136 height 19
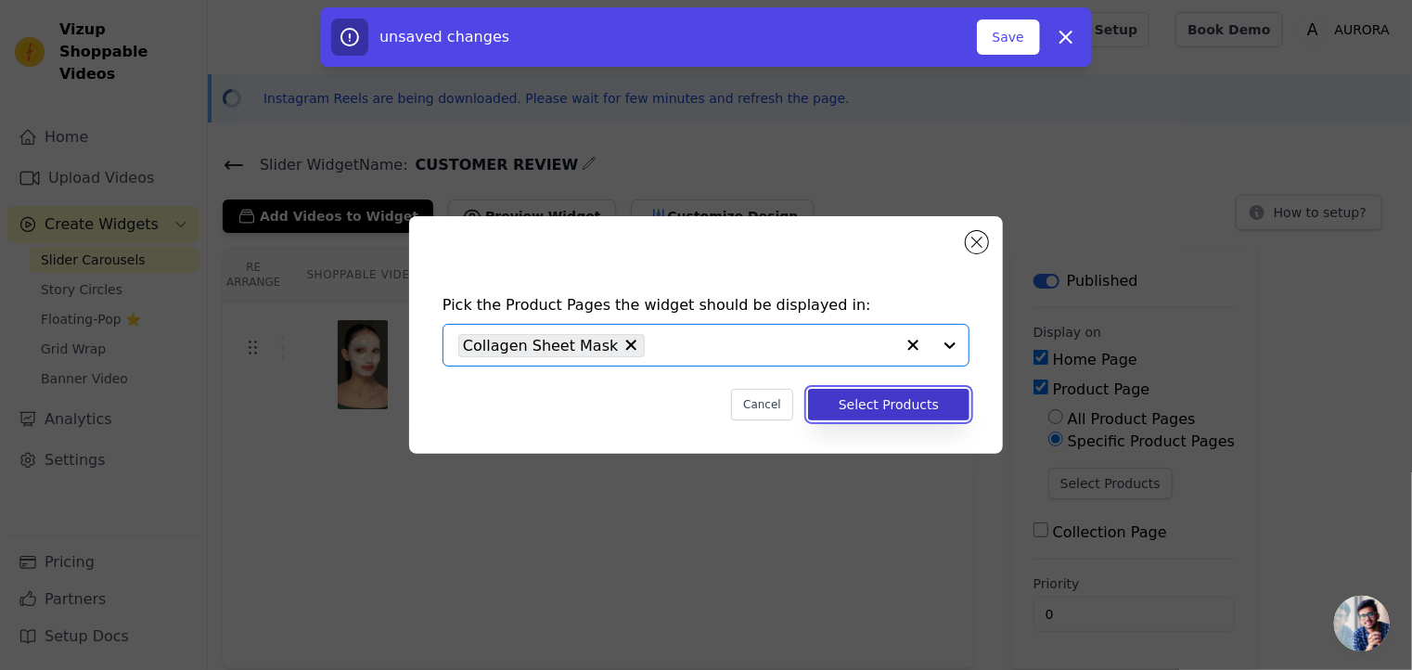
click at [883, 404] on button "Select Products" at bounding box center [888, 405] width 161 height 32
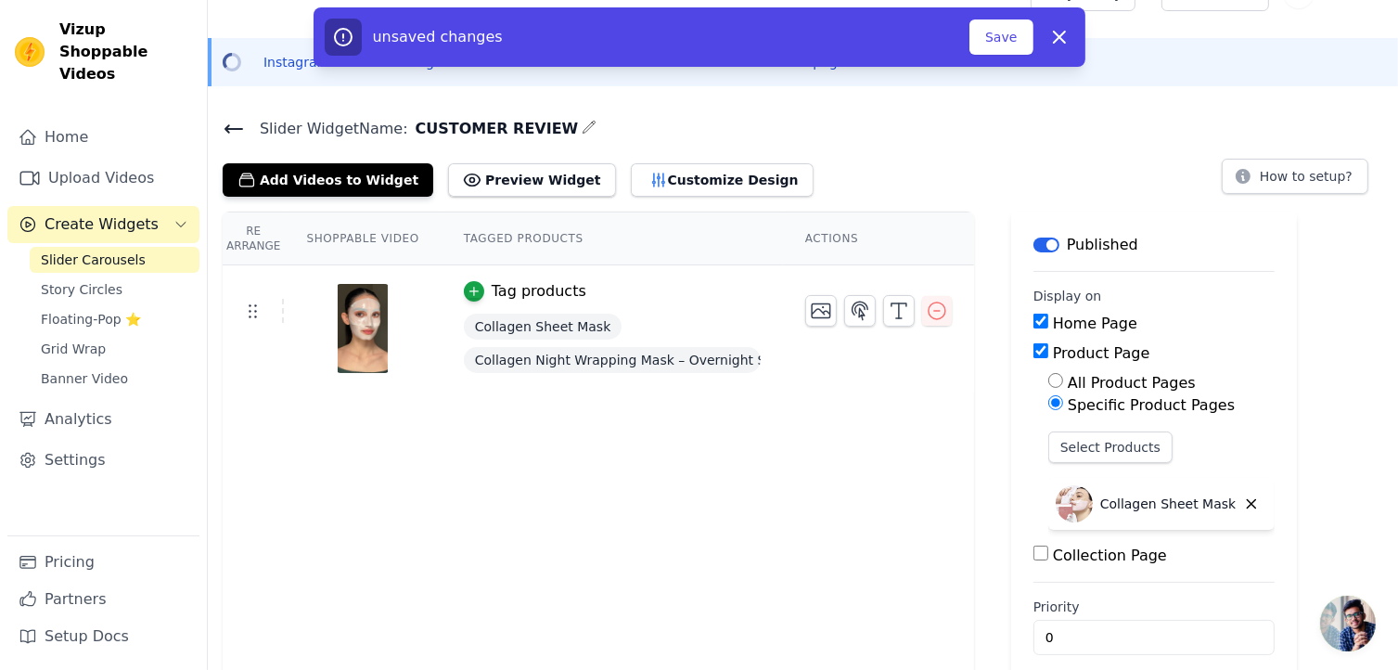
scroll to position [56, 0]
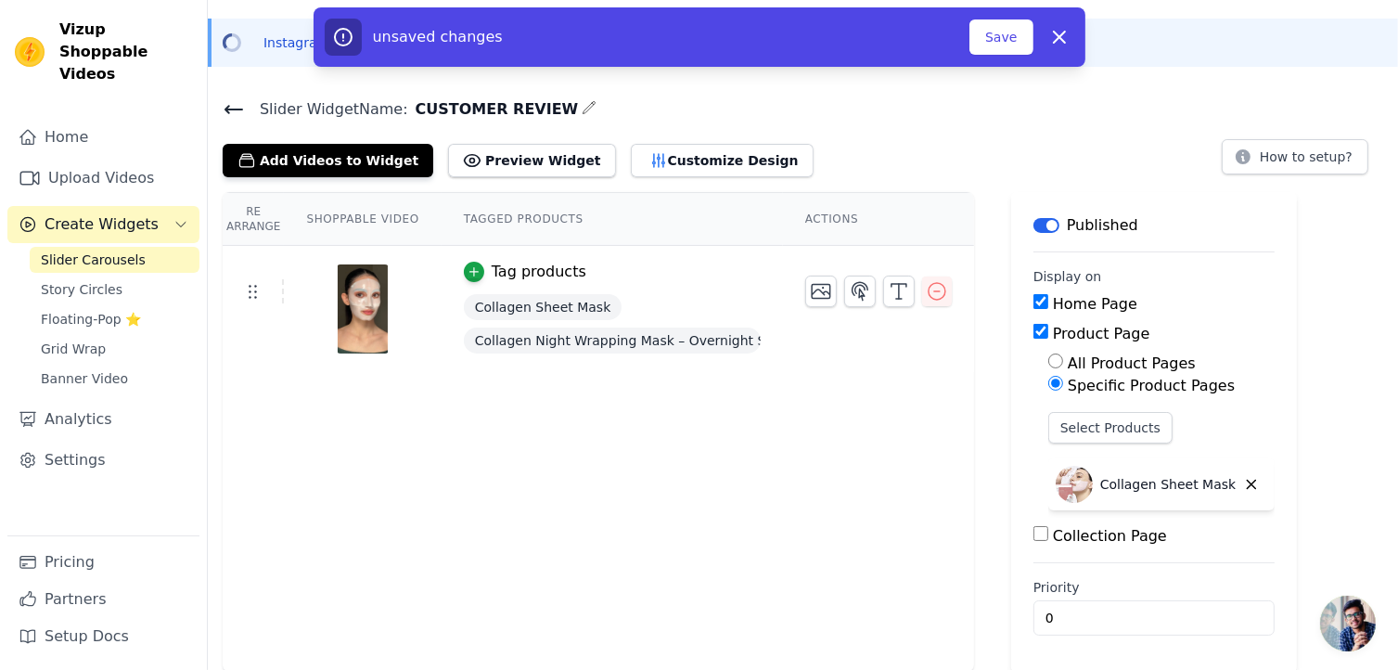
click at [1034, 537] on input "Collection Page" at bounding box center [1041, 533] width 15 height 15
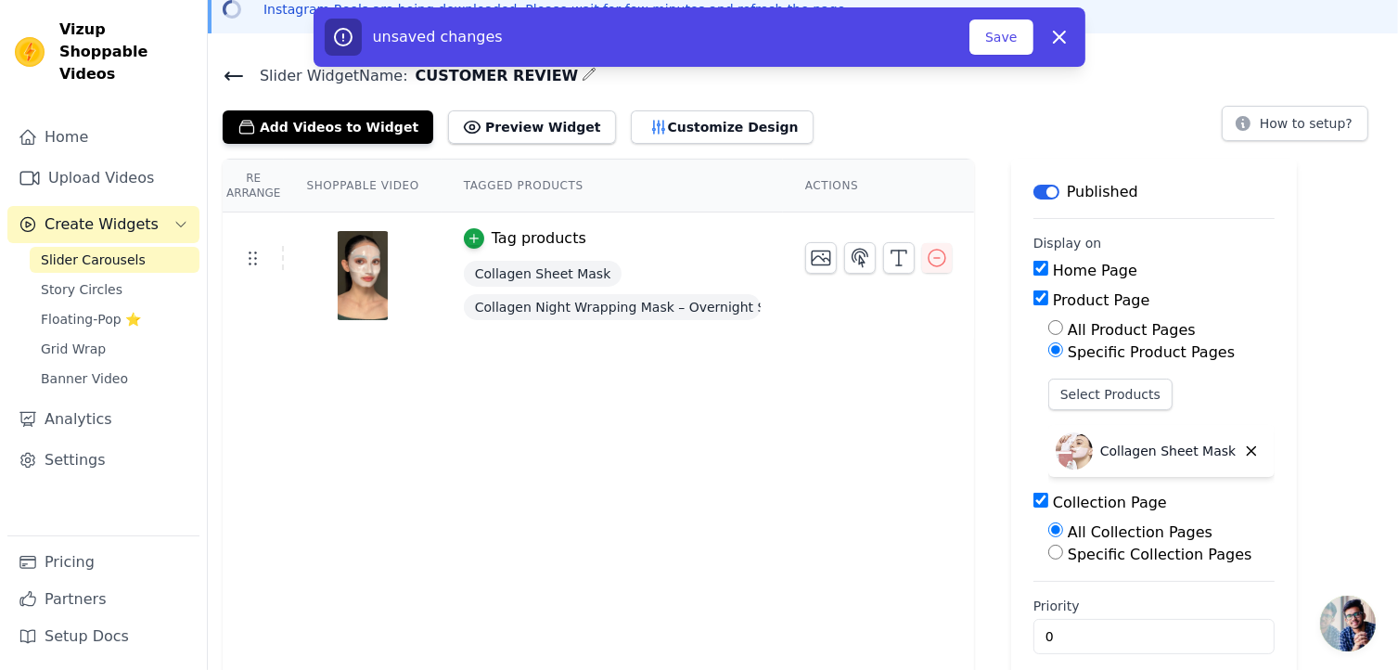
scroll to position [108, 0]
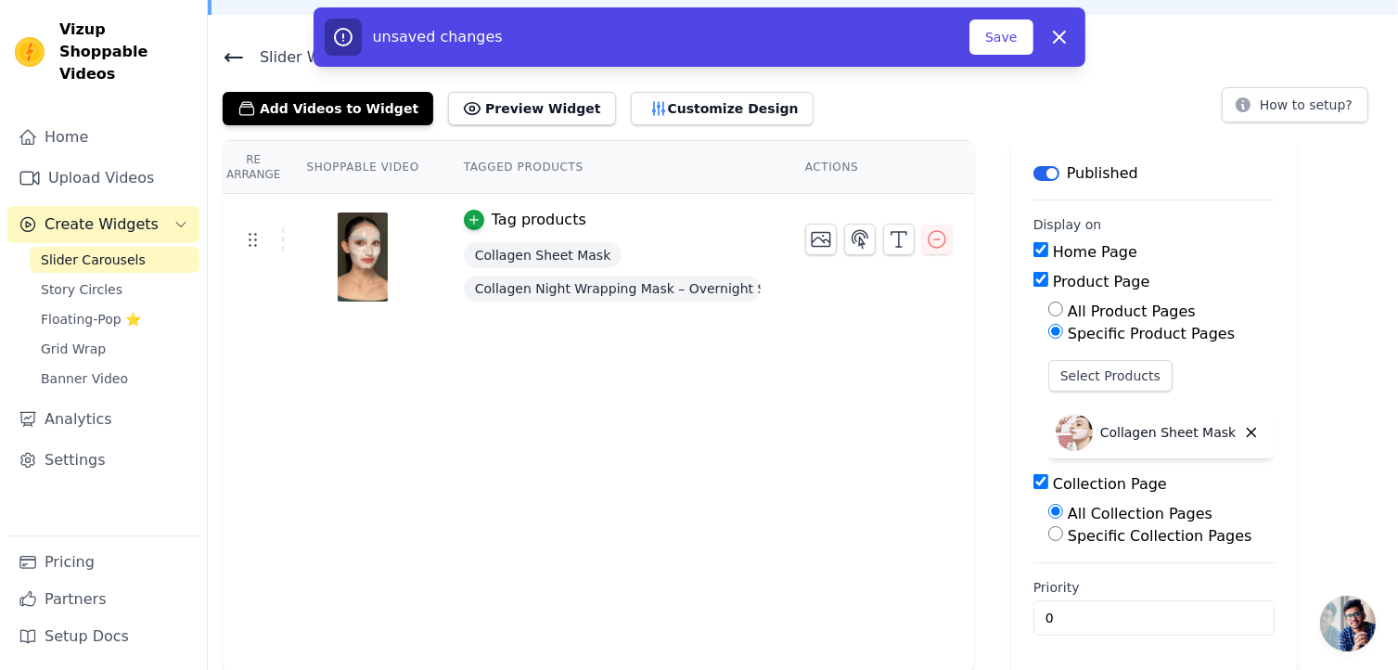
click at [1034, 485] on input "Collection Page" at bounding box center [1041, 481] width 15 height 15
checkbox input "false"
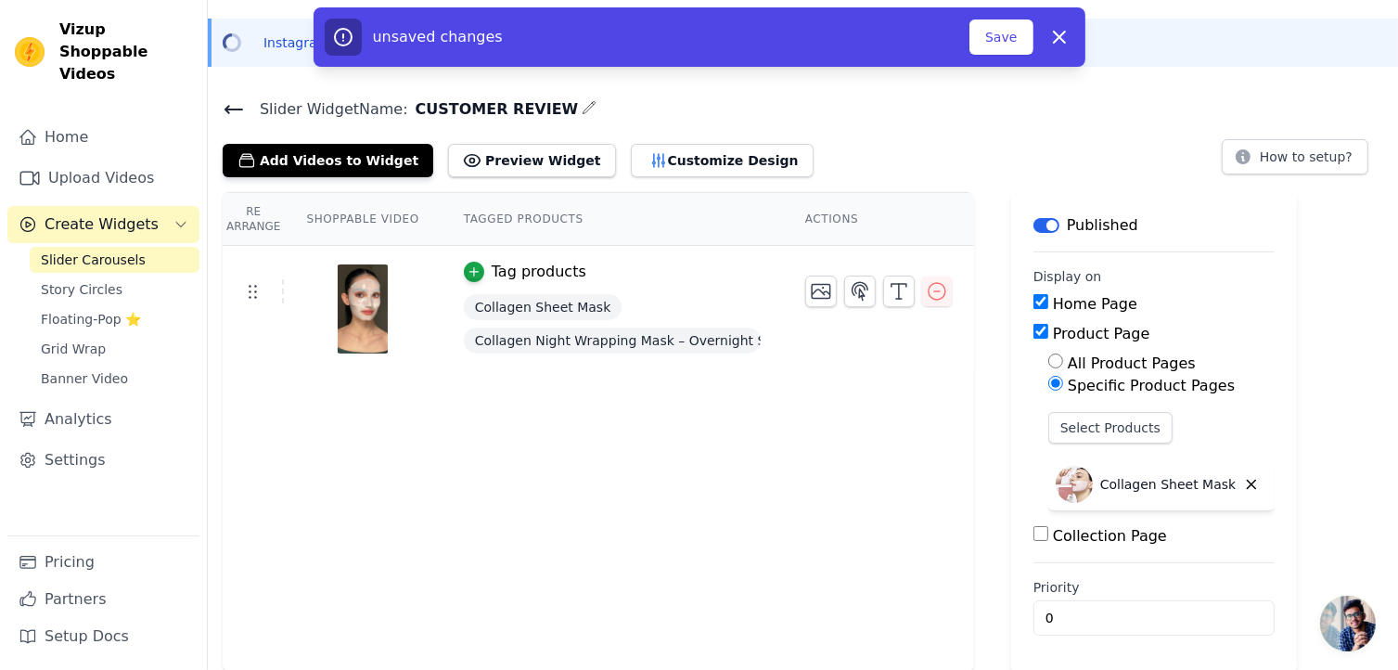
scroll to position [56, 0]
click at [1005, 38] on button "Save" at bounding box center [1001, 36] width 63 height 35
click at [998, 45] on div "Instagram Reels are being downloaded. Please wait for few minutes and refresh t…" at bounding box center [804, 42] width 1157 height 19
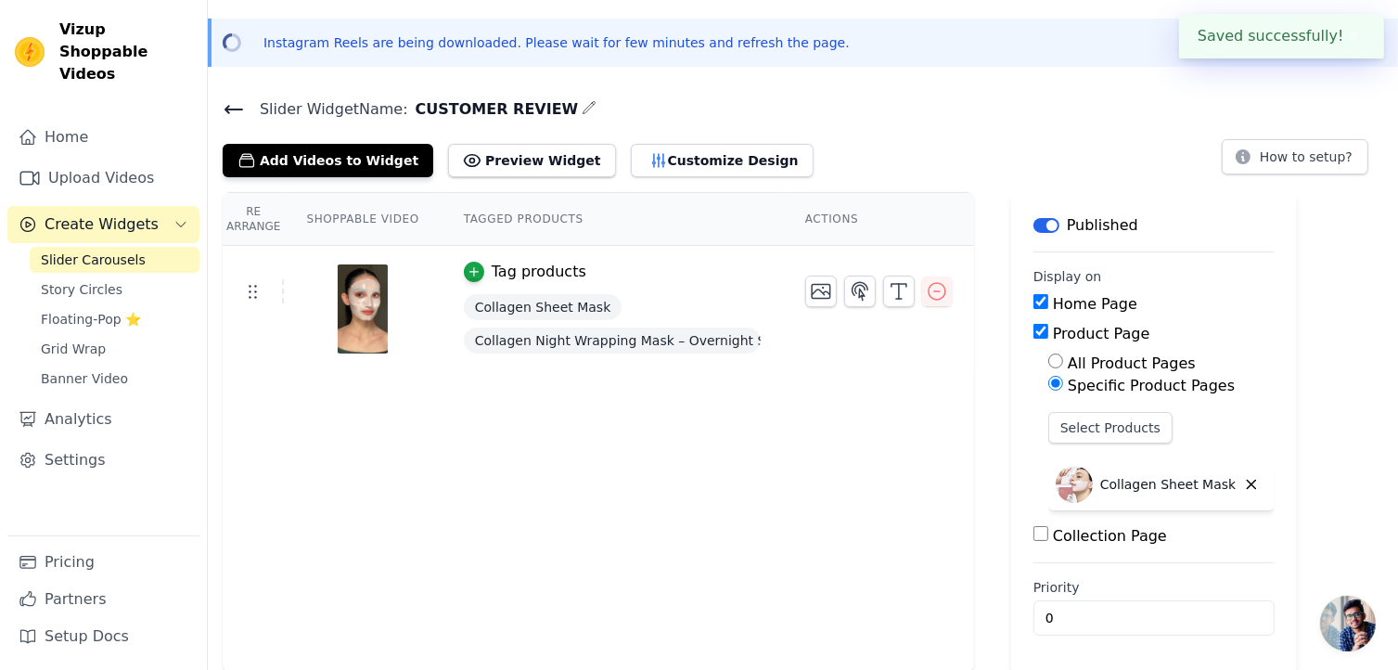
scroll to position [0, 0]
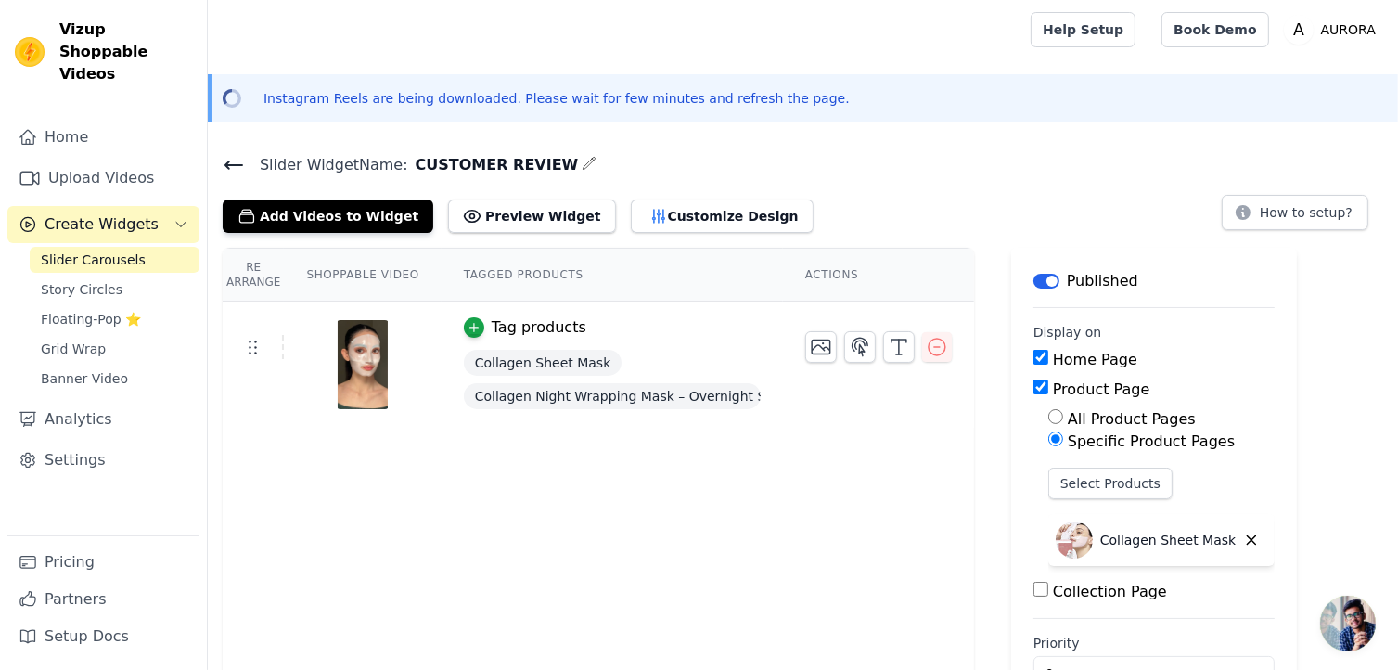
click at [582, 160] on icon "button" at bounding box center [589, 163] width 15 height 15
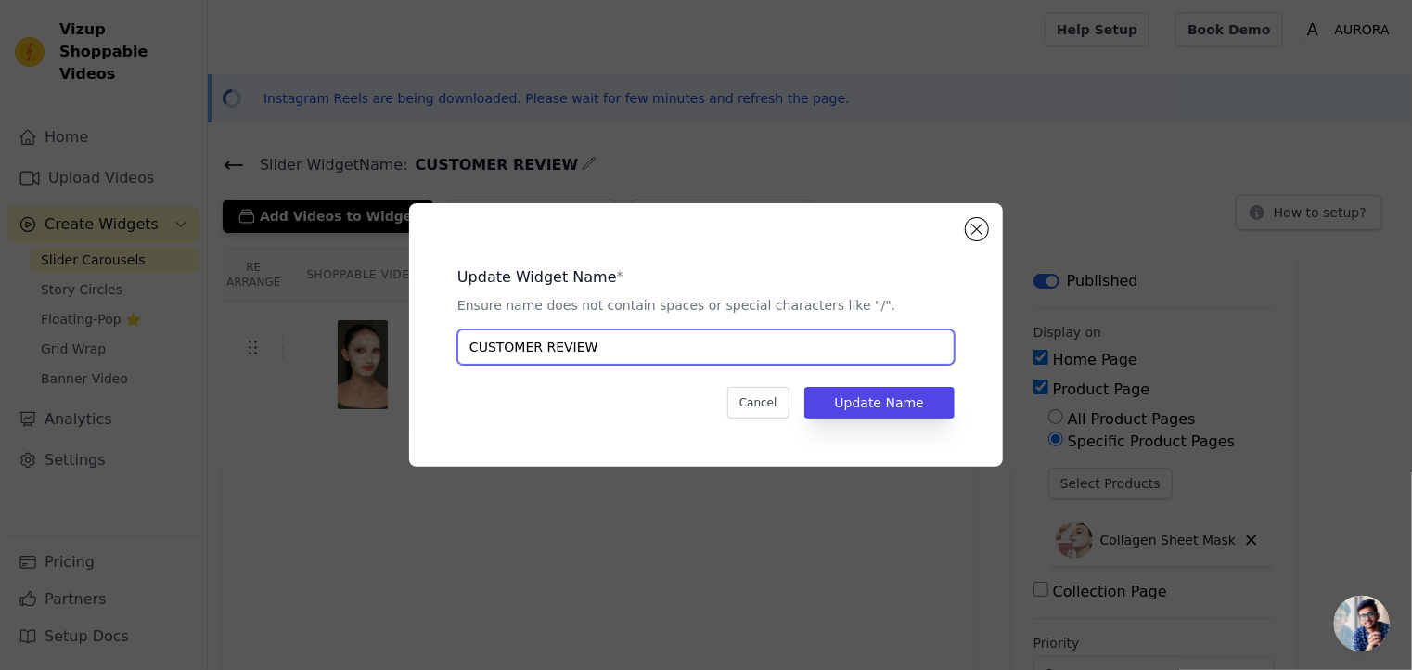
click at [599, 352] on input "CUSTOMER REVIEW" at bounding box center [705, 346] width 497 height 35
type input "C"
type input "SHEET MASK"
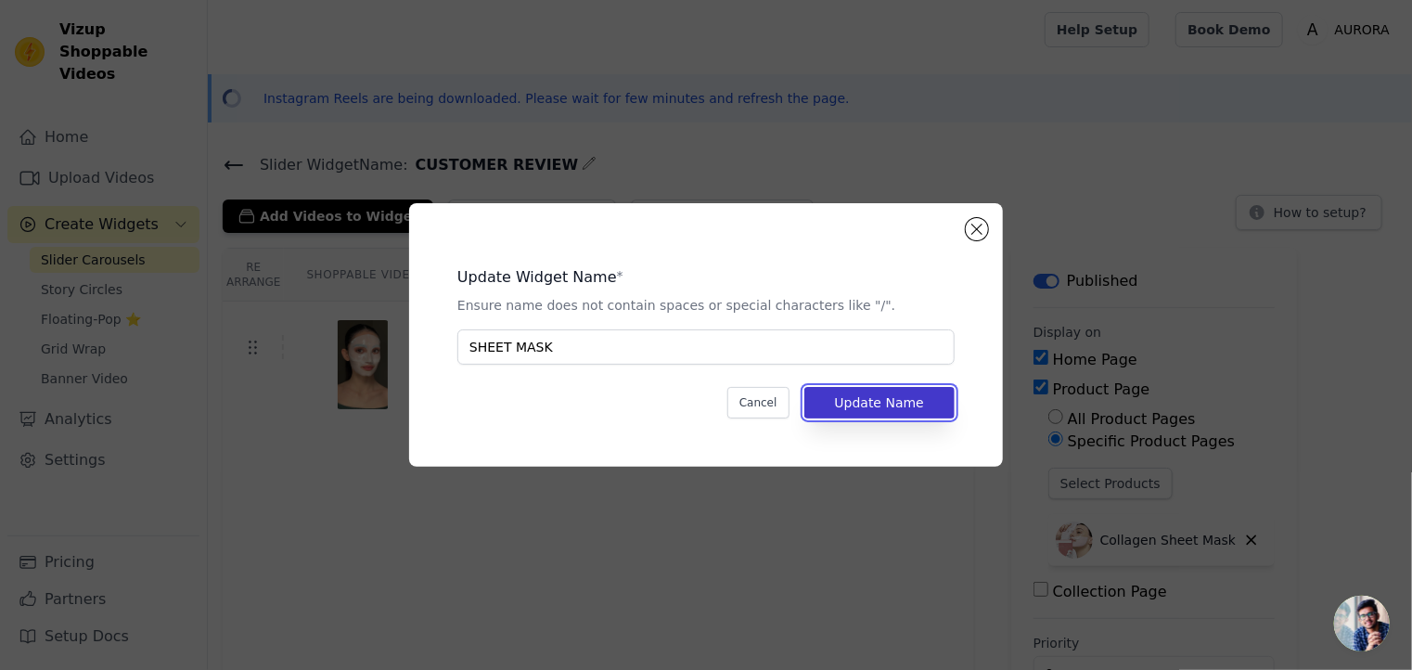
click at [872, 397] on button "Update Name" at bounding box center [879, 403] width 150 height 32
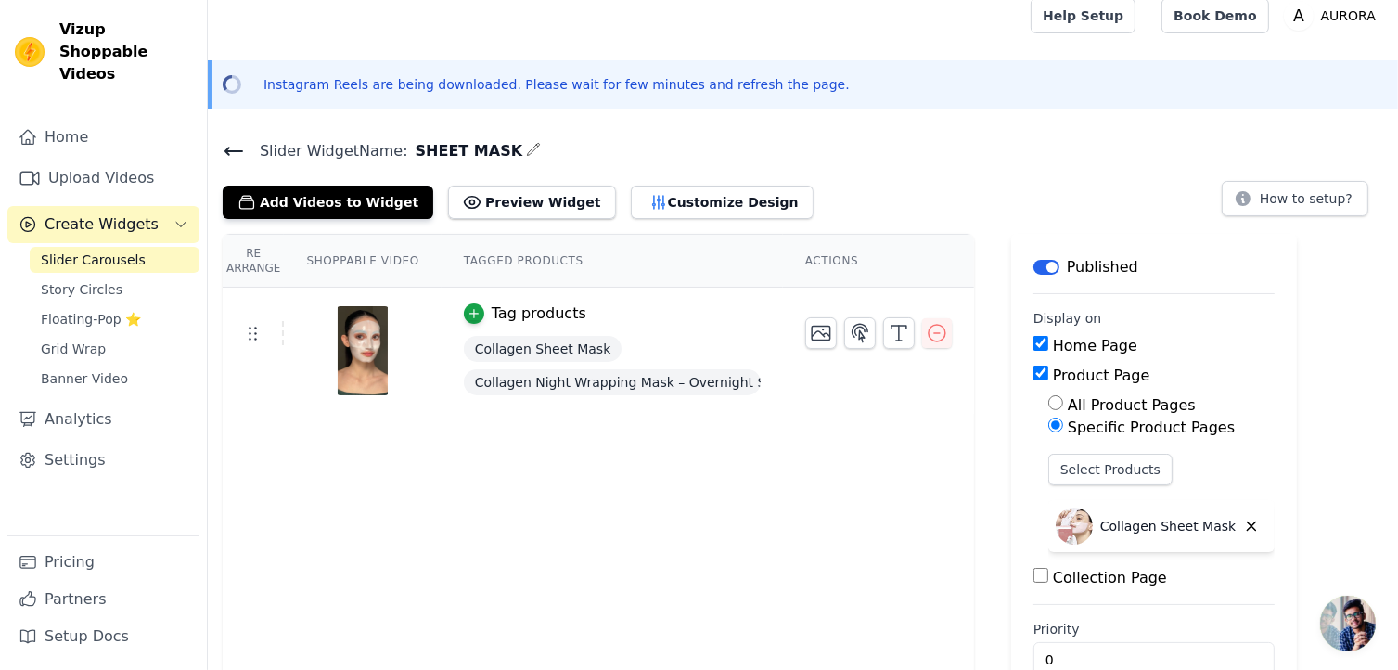
scroll to position [56, 0]
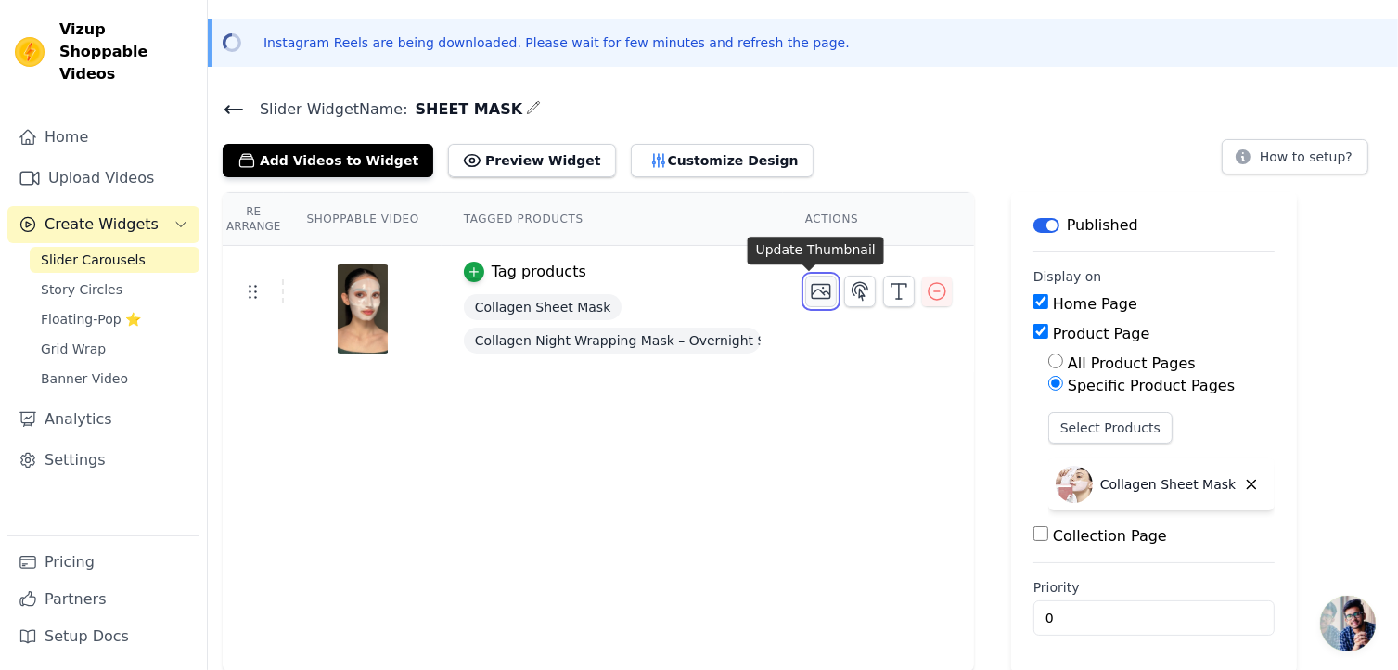
click at [810, 292] on icon "button" at bounding box center [821, 291] width 22 height 22
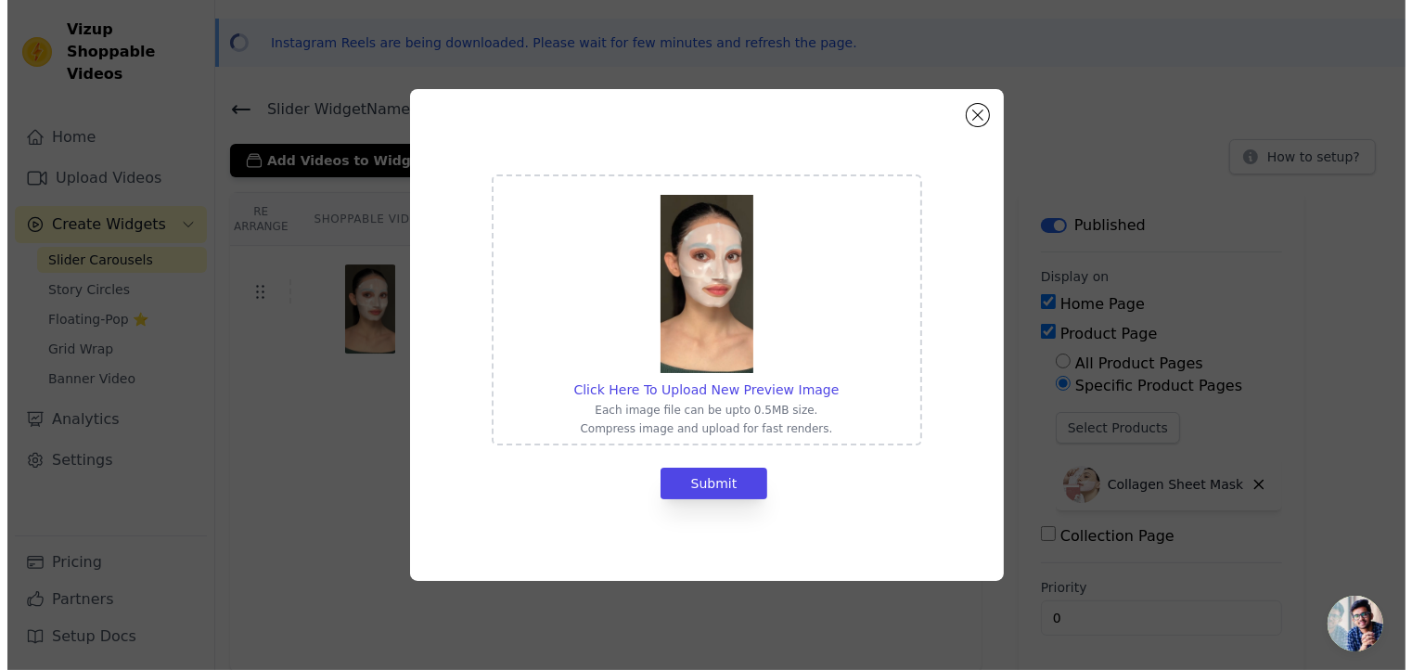
scroll to position [0, 0]
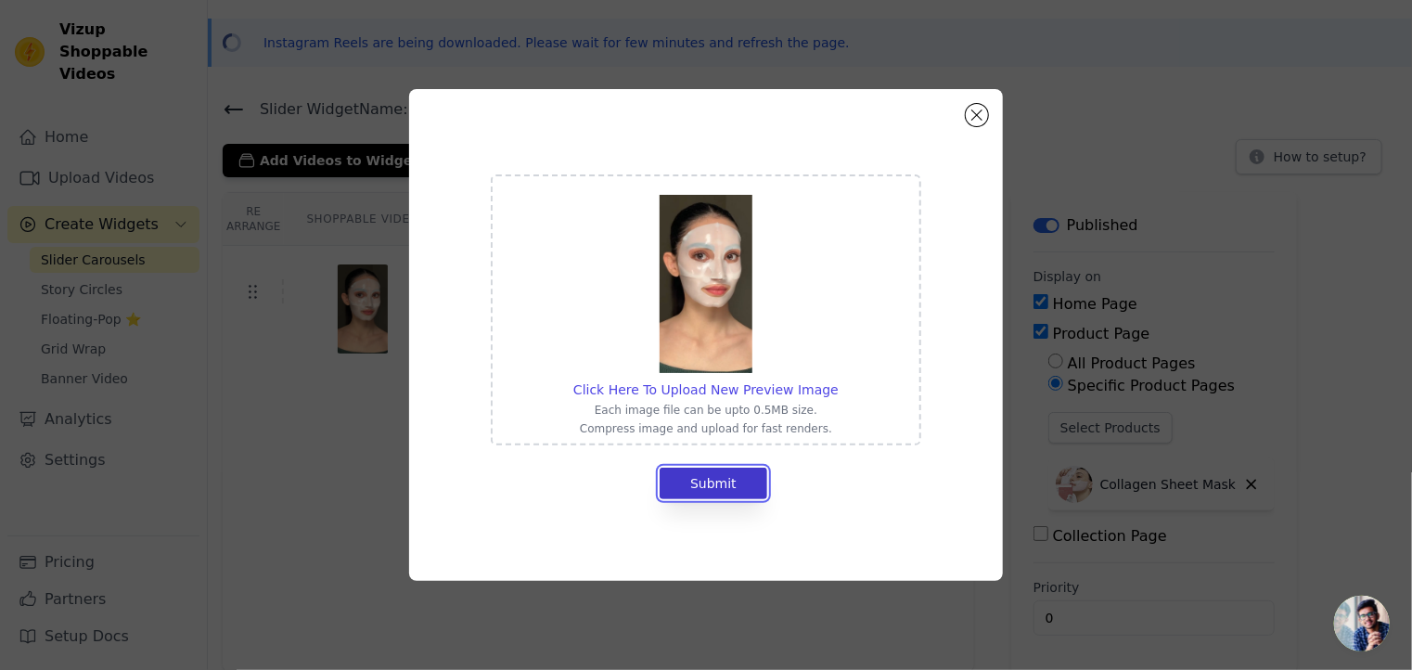
click at [723, 474] on button "Submit" at bounding box center [714, 484] width 108 height 32
click at [713, 485] on button "Submit" at bounding box center [714, 484] width 108 height 32
click at [706, 480] on button "Submit" at bounding box center [714, 484] width 108 height 32
click at [970, 111] on button "Close modal" at bounding box center [977, 115] width 22 height 22
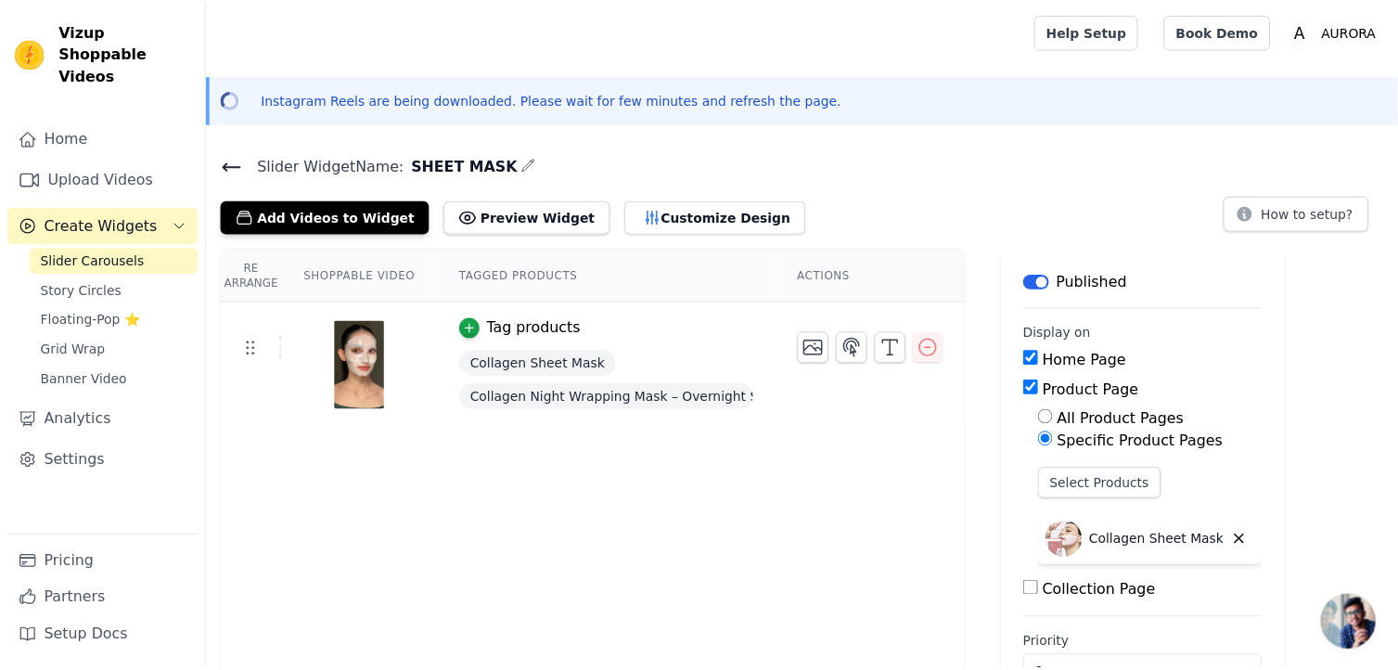
scroll to position [56, 0]
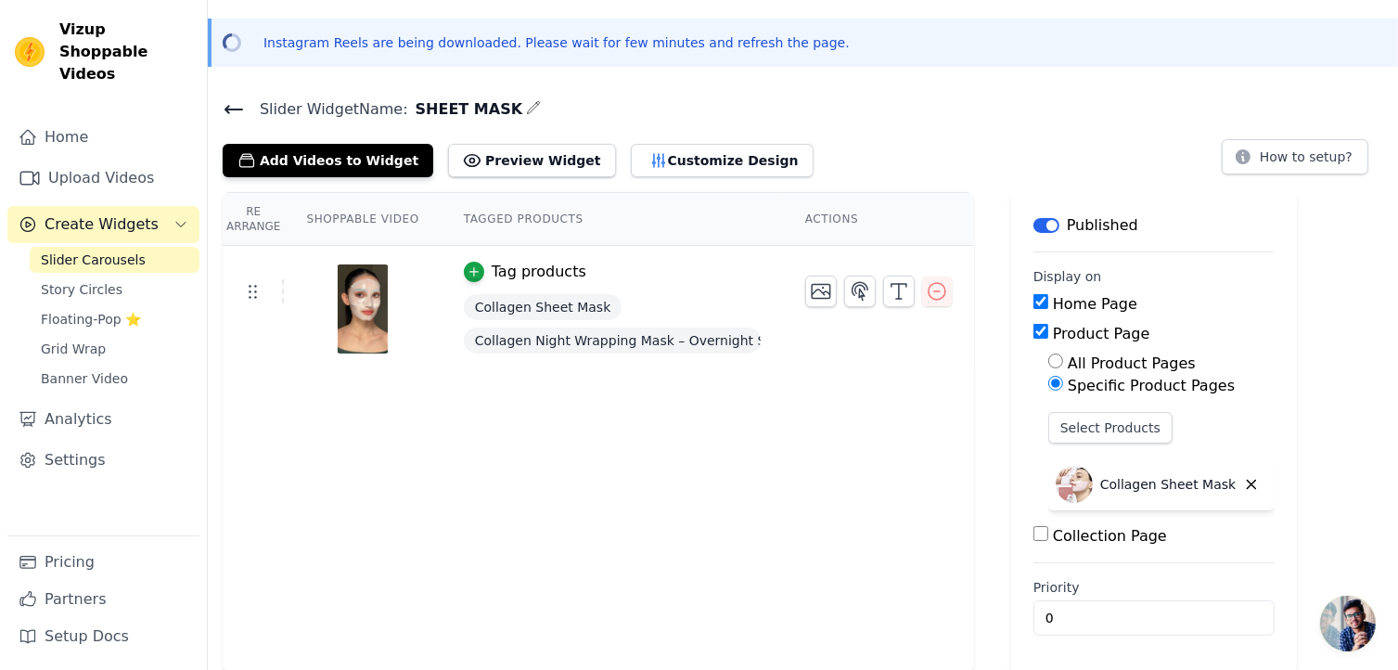
click at [231, 100] on icon at bounding box center [234, 109] width 22 height 22
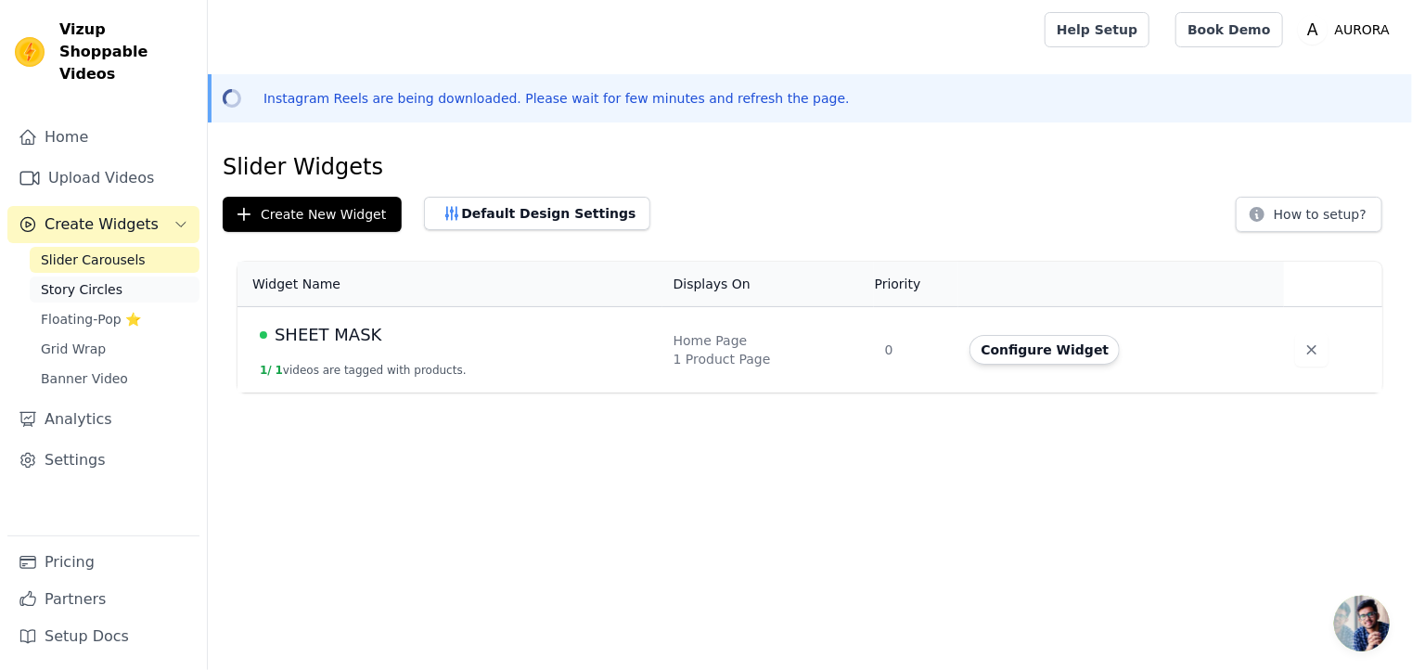
click at [126, 277] on link "Story Circles" at bounding box center [115, 290] width 170 height 26
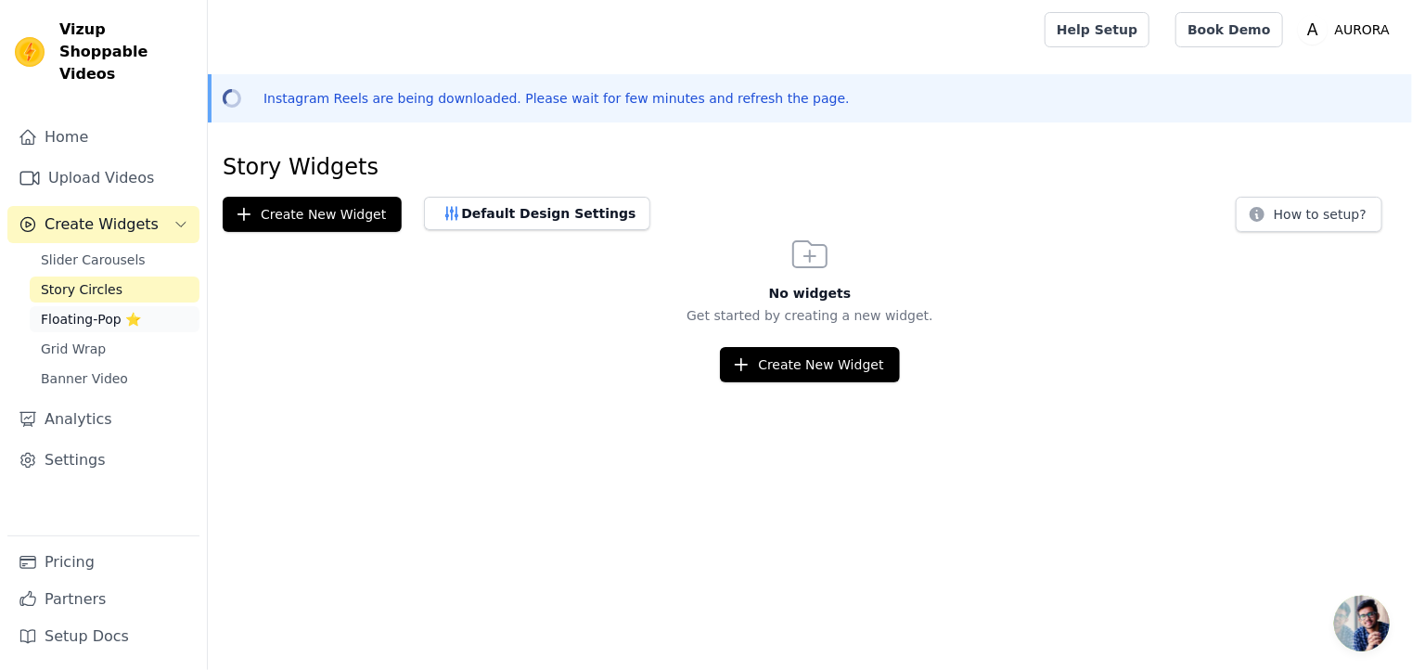
click at [144, 306] on link "Floating-Pop ⭐" at bounding box center [115, 319] width 170 height 26
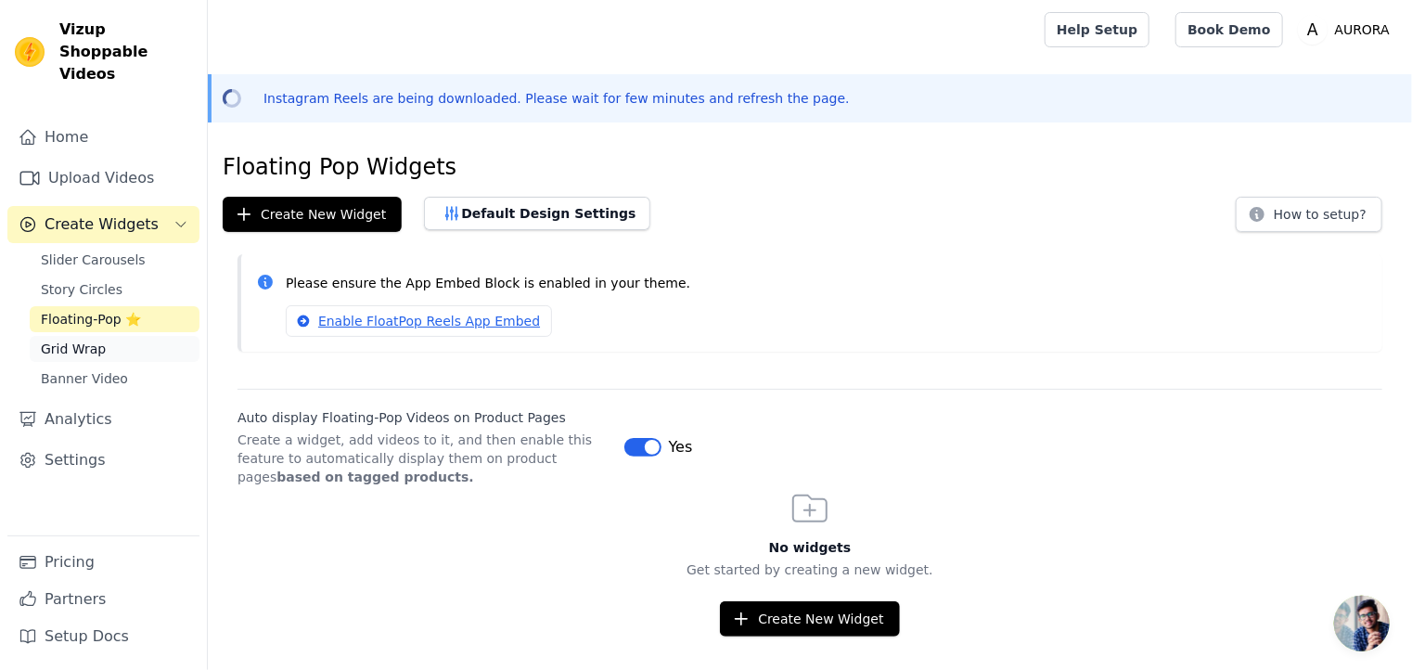
click at [115, 336] on link "Grid Wrap" at bounding box center [115, 349] width 170 height 26
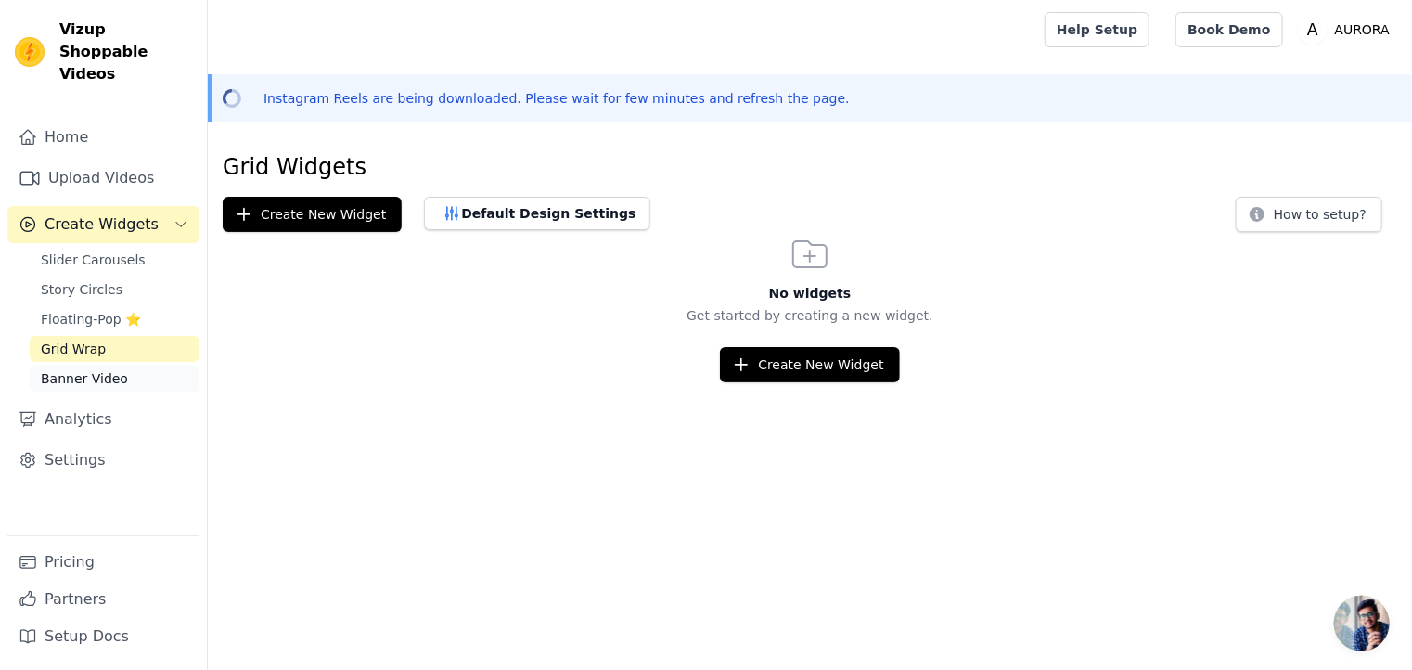
click at [132, 366] on link "Banner Video" at bounding box center [115, 379] width 170 height 26
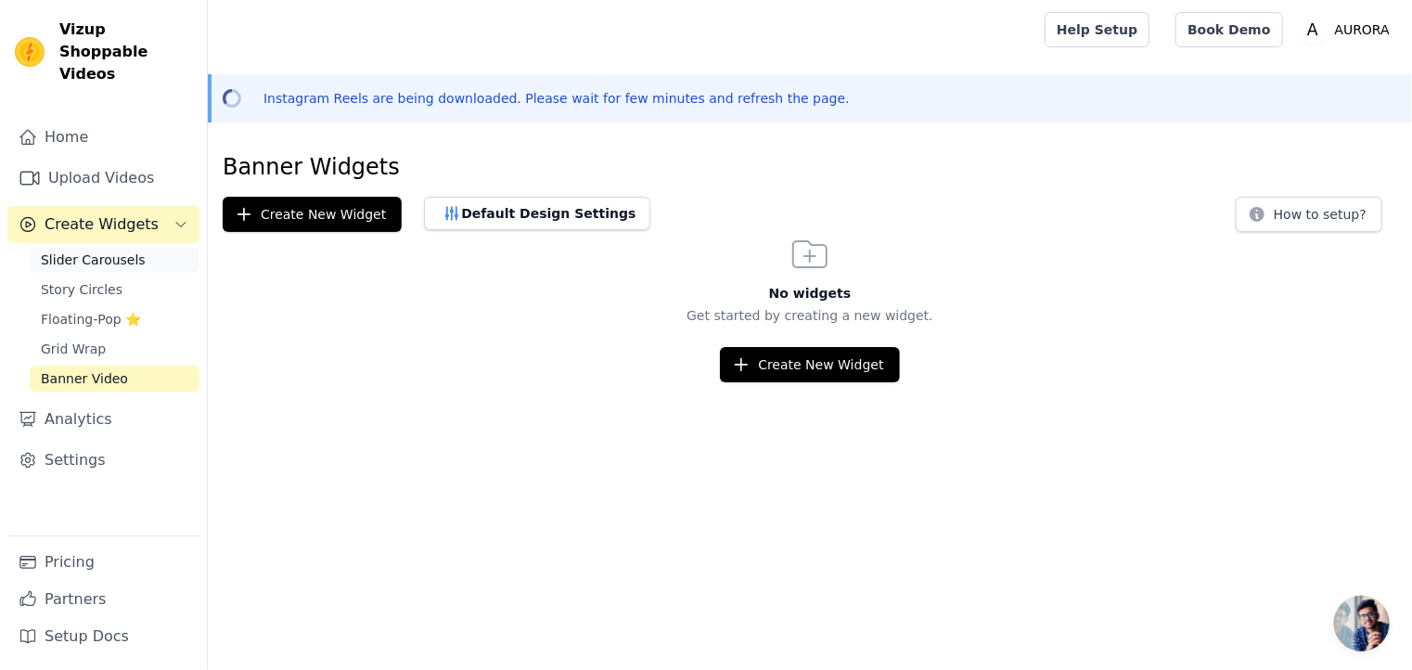
click at [122, 251] on span "Slider Carousels" at bounding box center [93, 260] width 105 height 19
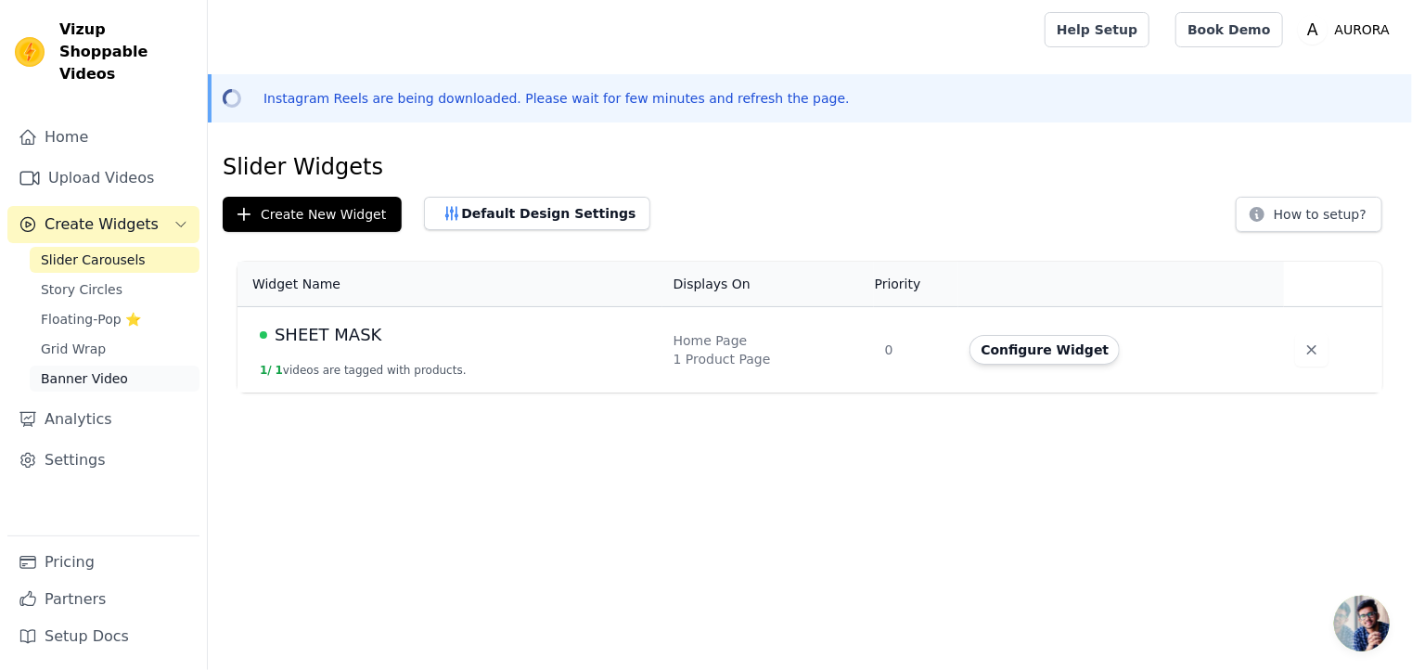
click at [139, 366] on link "Banner Video" at bounding box center [115, 379] width 170 height 26
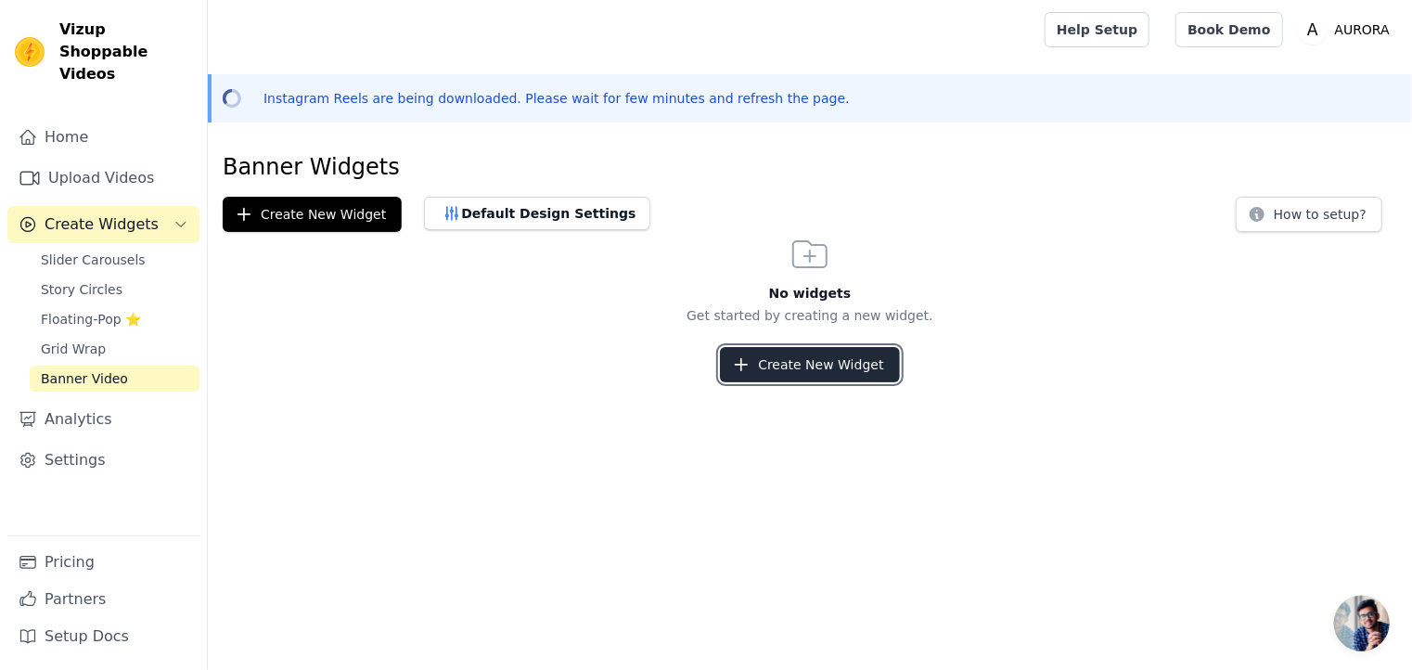
click at [806, 362] on button "Create New Widget" at bounding box center [809, 364] width 179 height 35
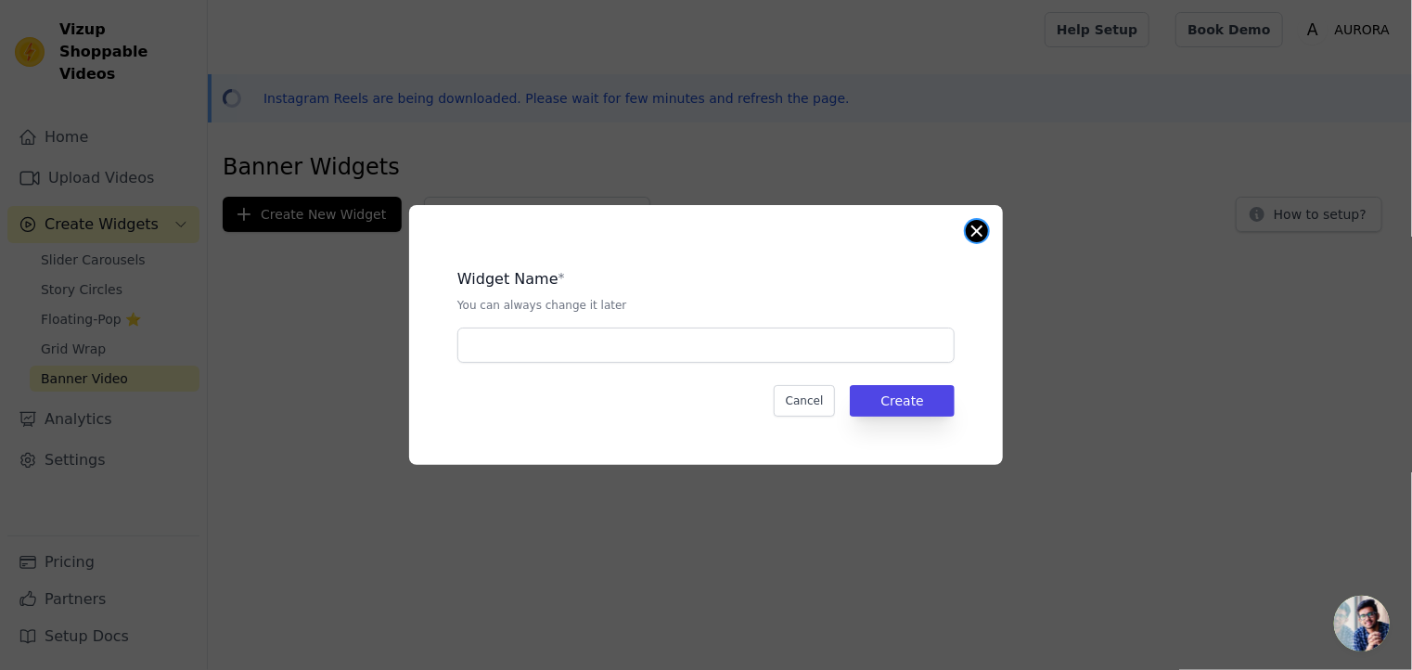
click at [976, 231] on button "Close modal" at bounding box center [977, 231] width 22 height 22
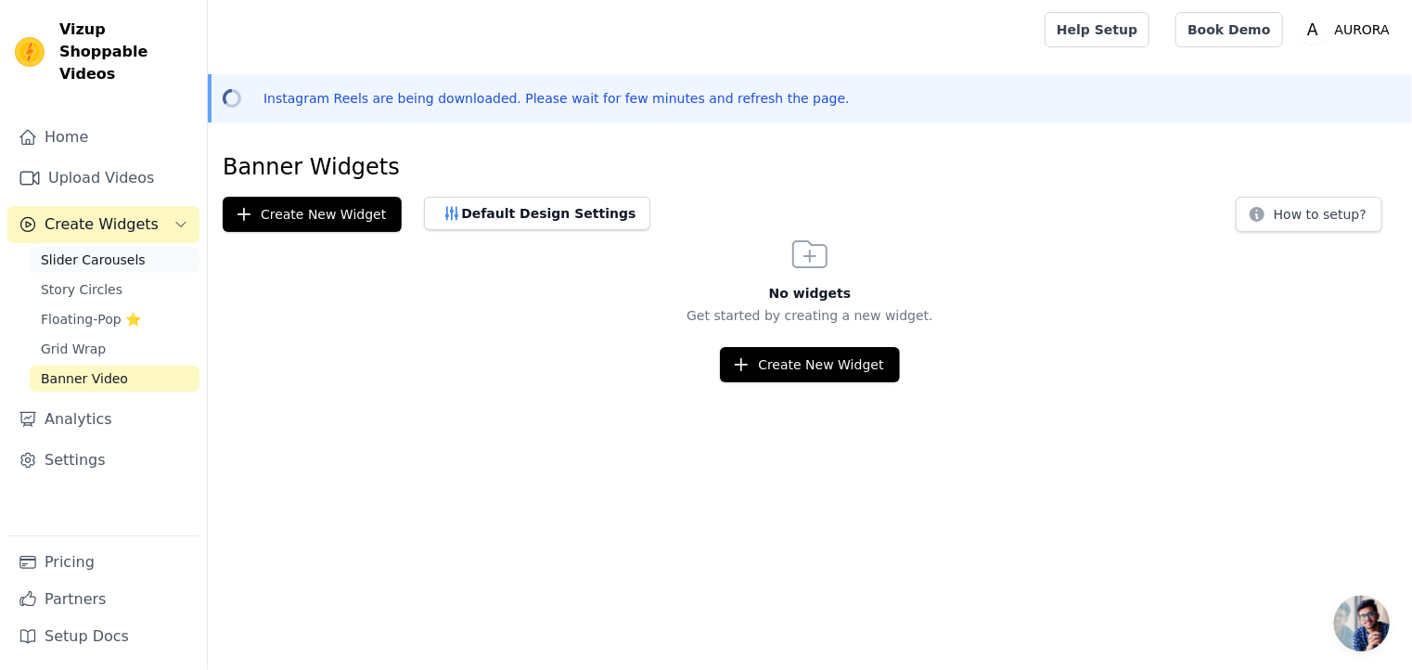
click at [150, 247] on link "Slider Carousels" at bounding box center [115, 260] width 170 height 26
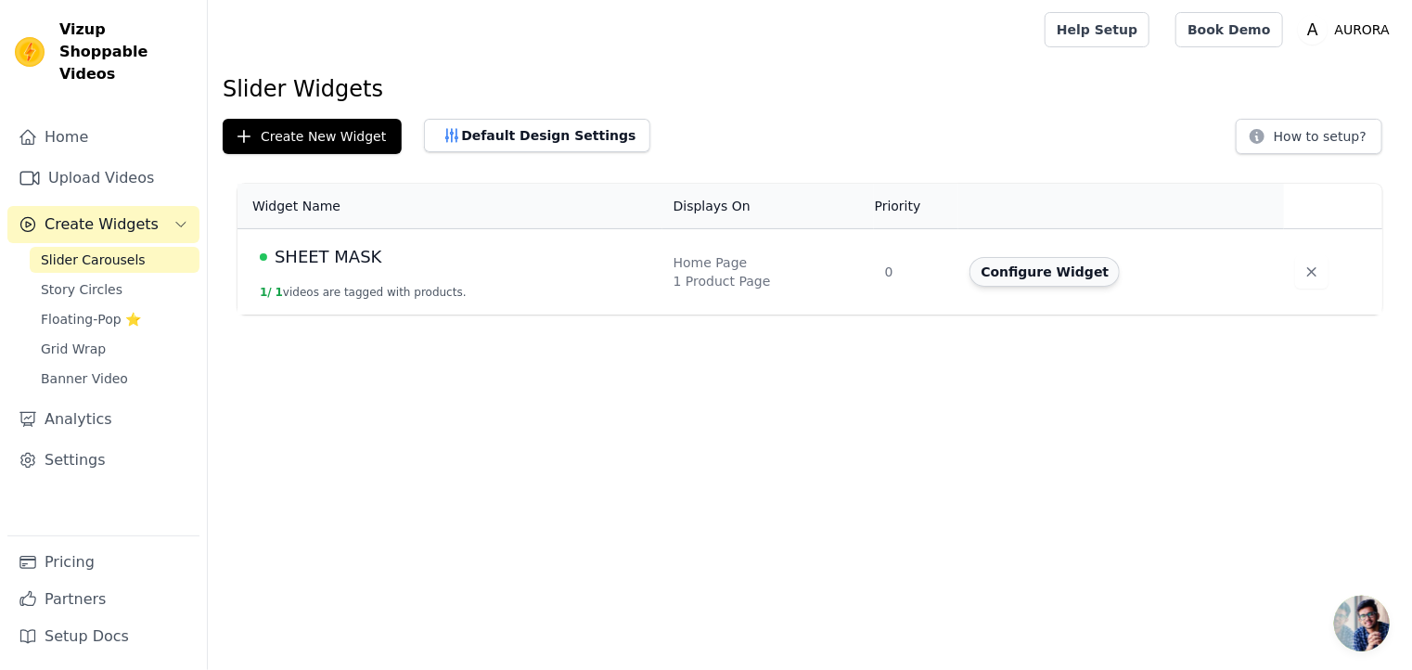
click at [1039, 274] on button "Configure Widget" at bounding box center [1045, 272] width 150 height 30
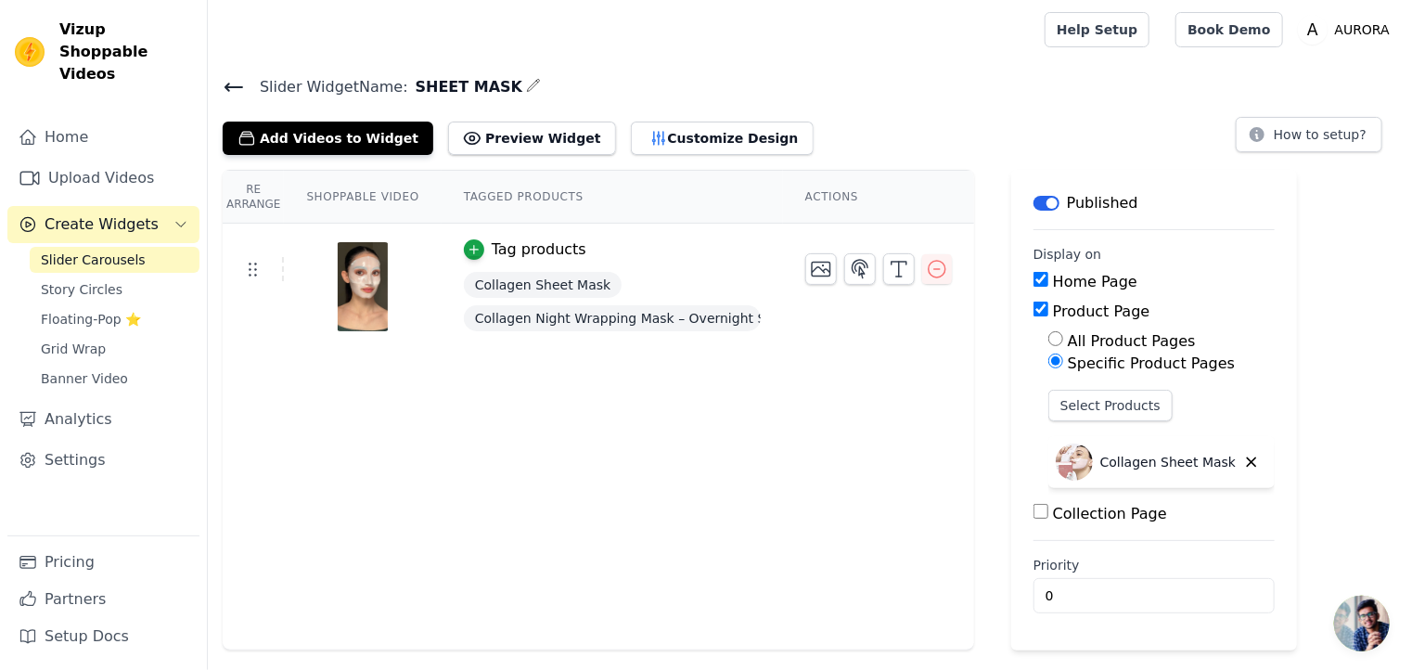
click at [234, 82] on icon at bounding box center [234, 87] width 22 height 22
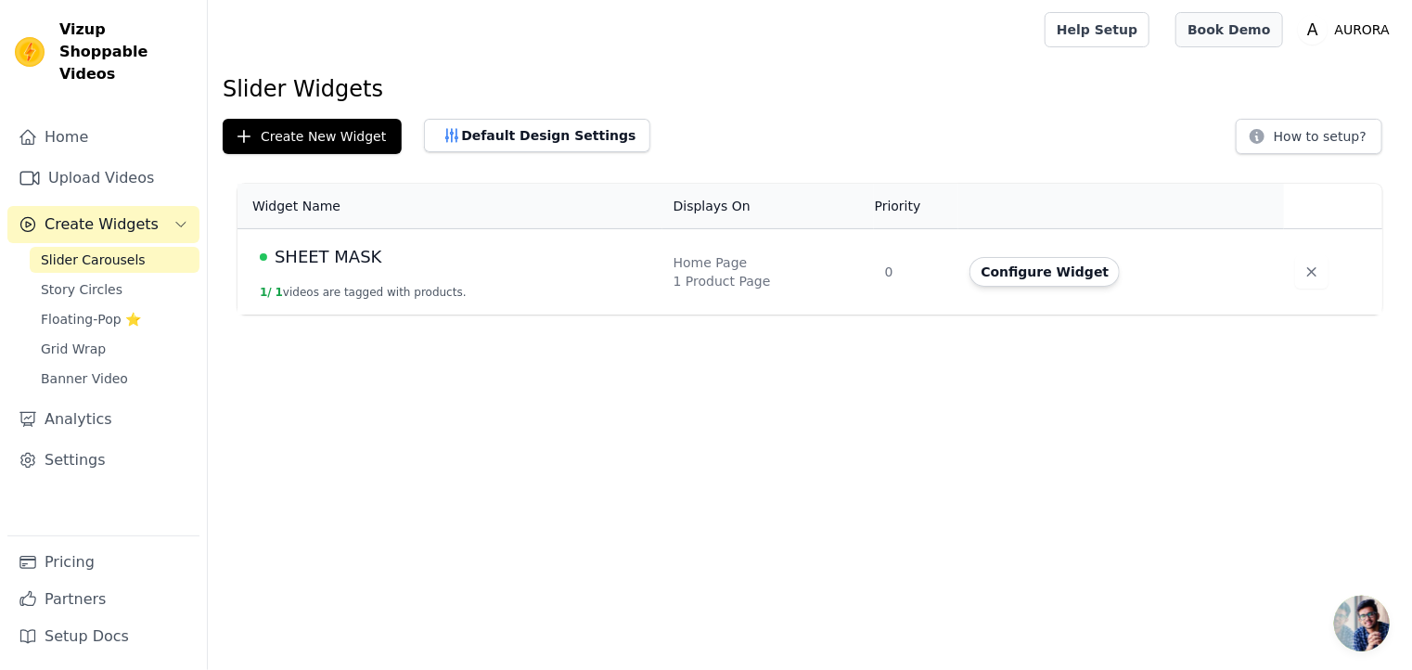
click at [1263, 25] on link "Book Demo" at bounding box center [1229, 29] width 107 height 35
click at [1306, 128] on button "How to setup?" at bounding box center [1309, 136] width 147 height 35
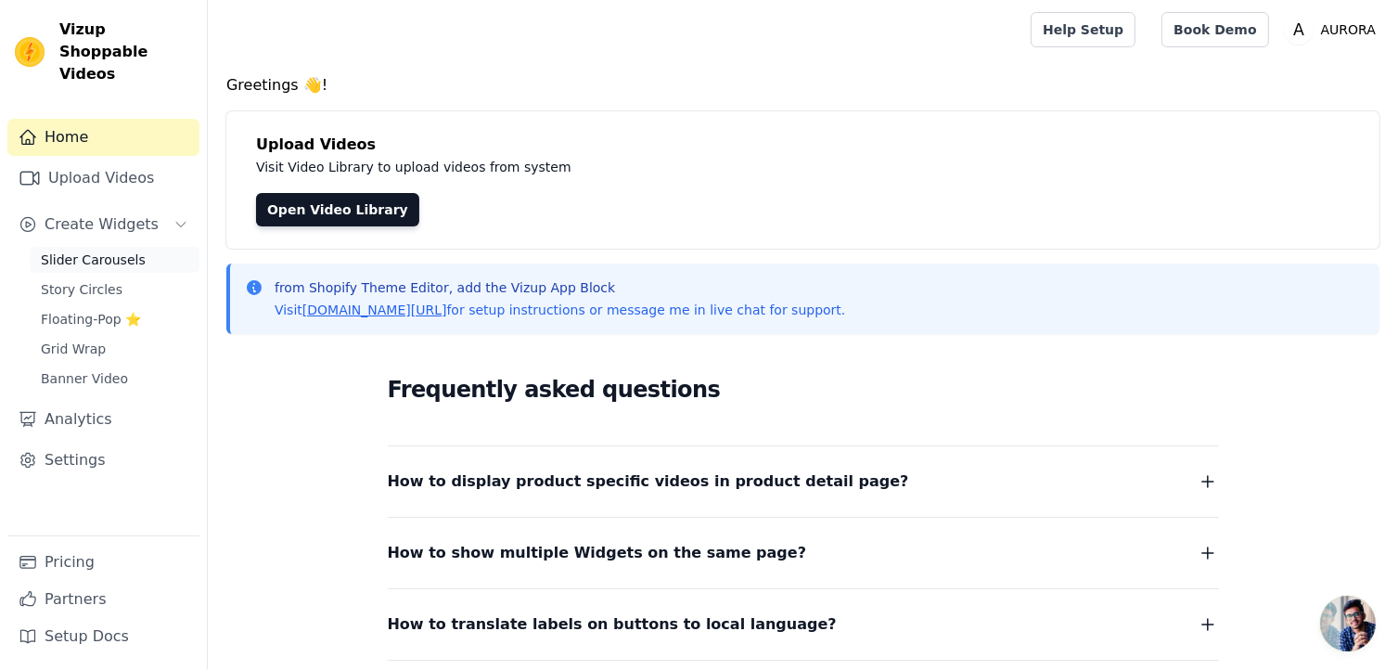
click at [95, 251] on span "Slider Carousels" at bounding box center [93, 260] width 105 height 19
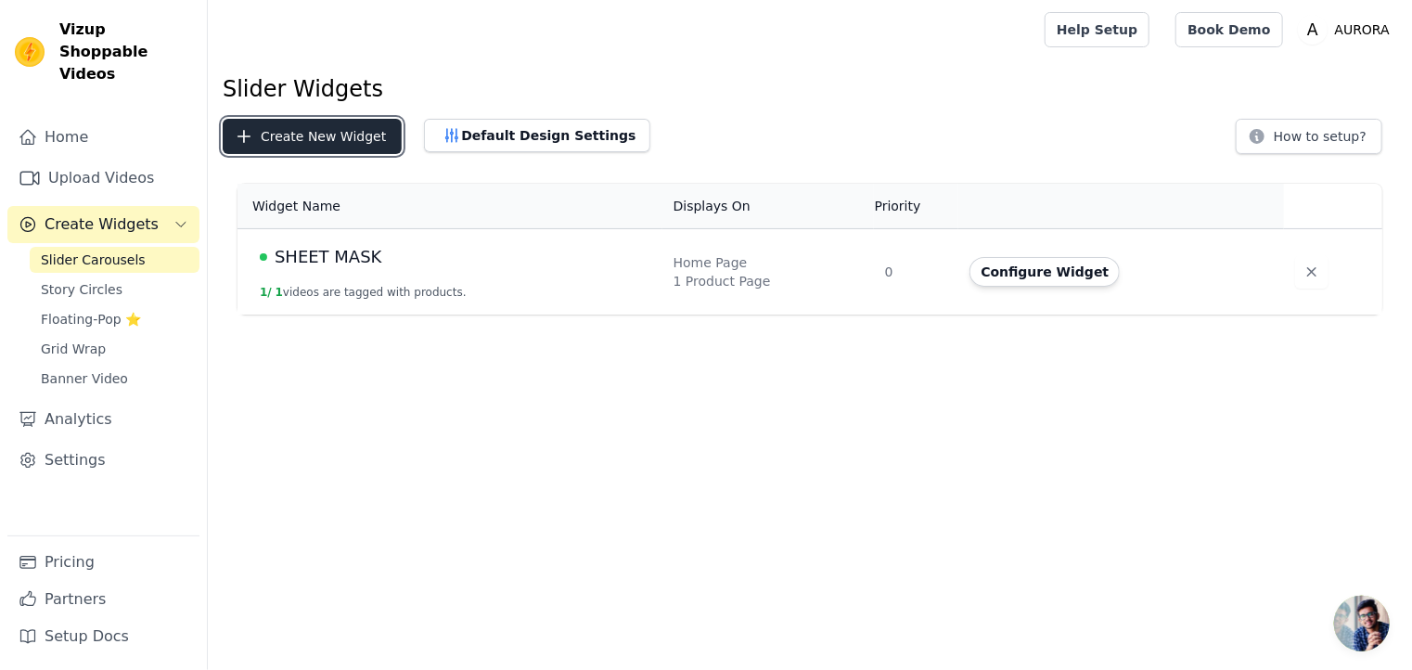
click at [288, 140] on button "Create New Widget" at bounding box center [312, 136] width 179 height 35
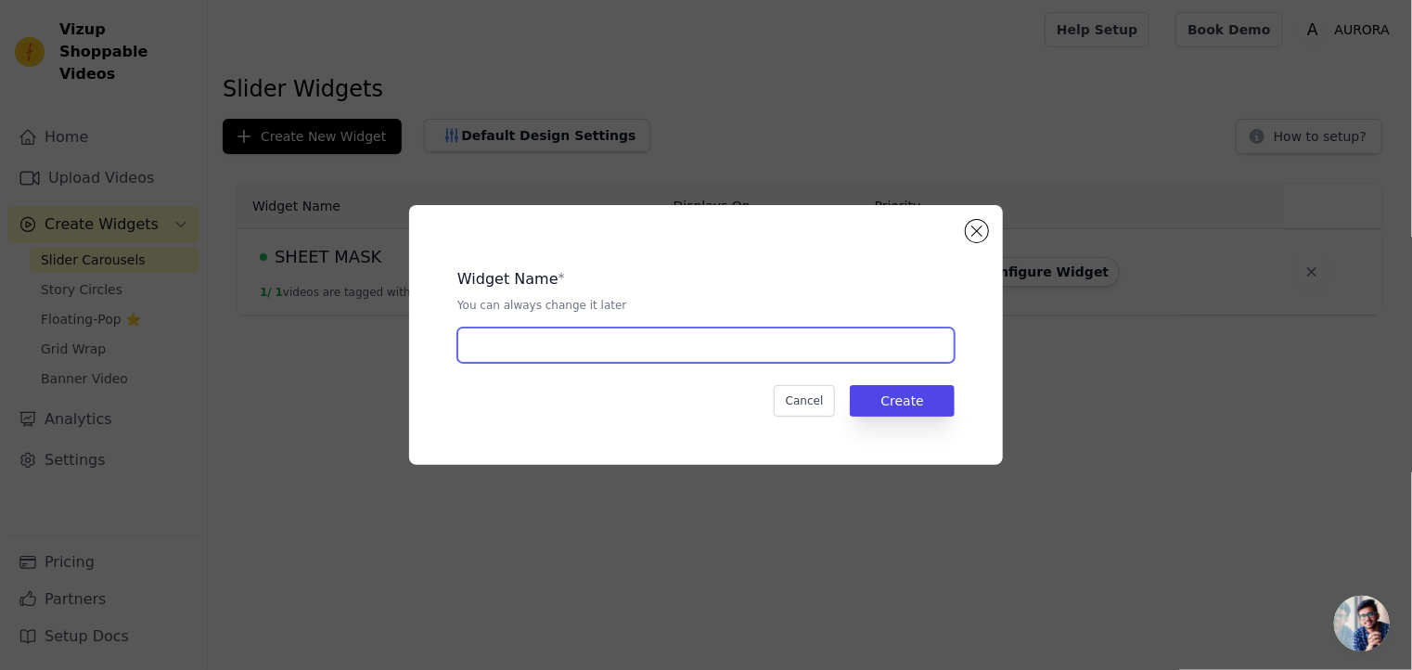
click at [478, 348] on input "text" at bounding box center [705, 345] width 497 height 35
type input "CUSTOMER REVIEW"
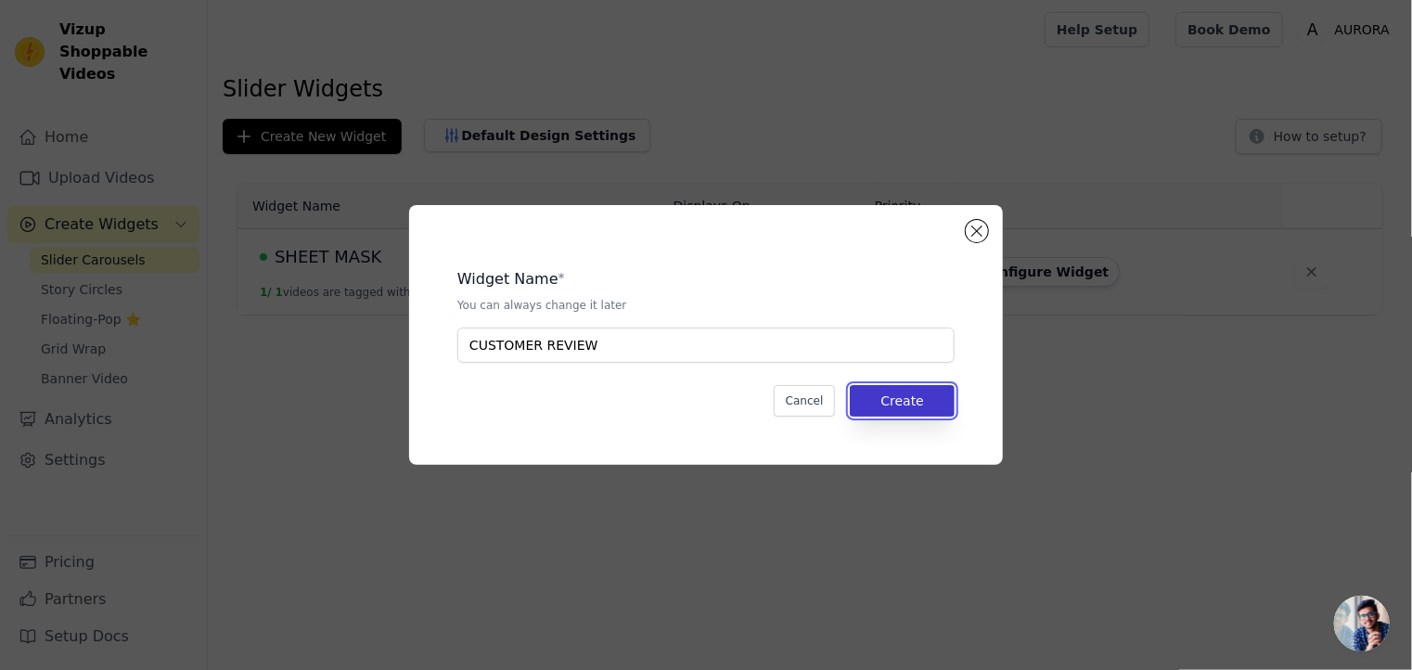
click at [869, 404] on button "Create" at bounding box center [902, 401] width 105 height 32
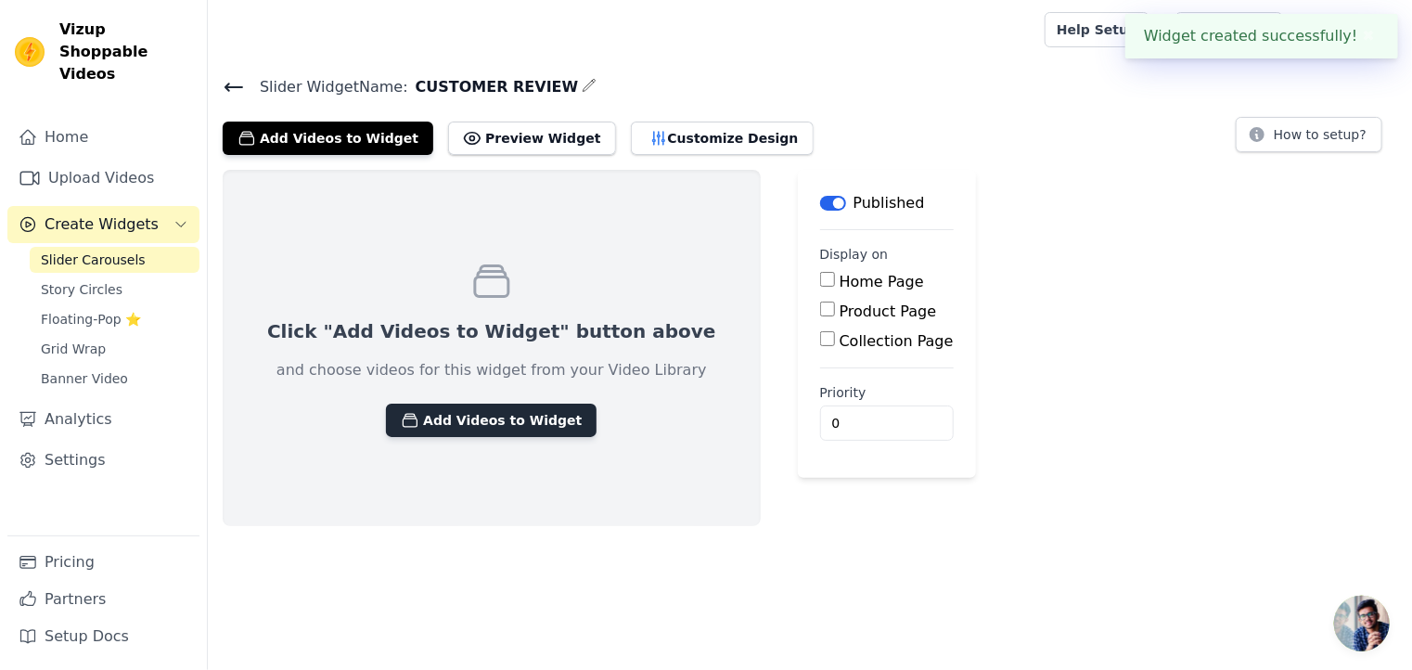
click at [501, 407] on button "Add Videos to Widget" at bounding box center [491, 420] width 211 height 33
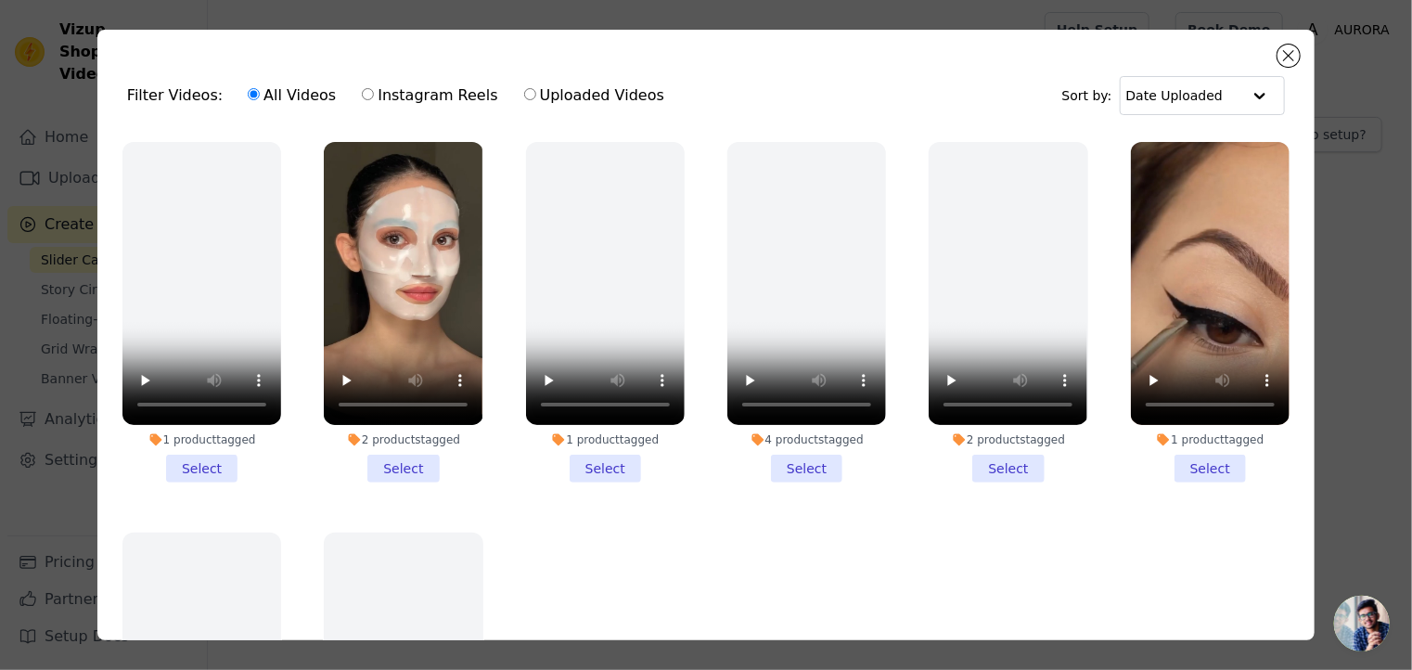
click at [1185, 455] on li "1 product tagged Select" at bounding box center [1210, 312] width 159 height 341
click at [0, 0] on input "1 product tagged Select" at bounding box center [0, 0] width 0 height 0
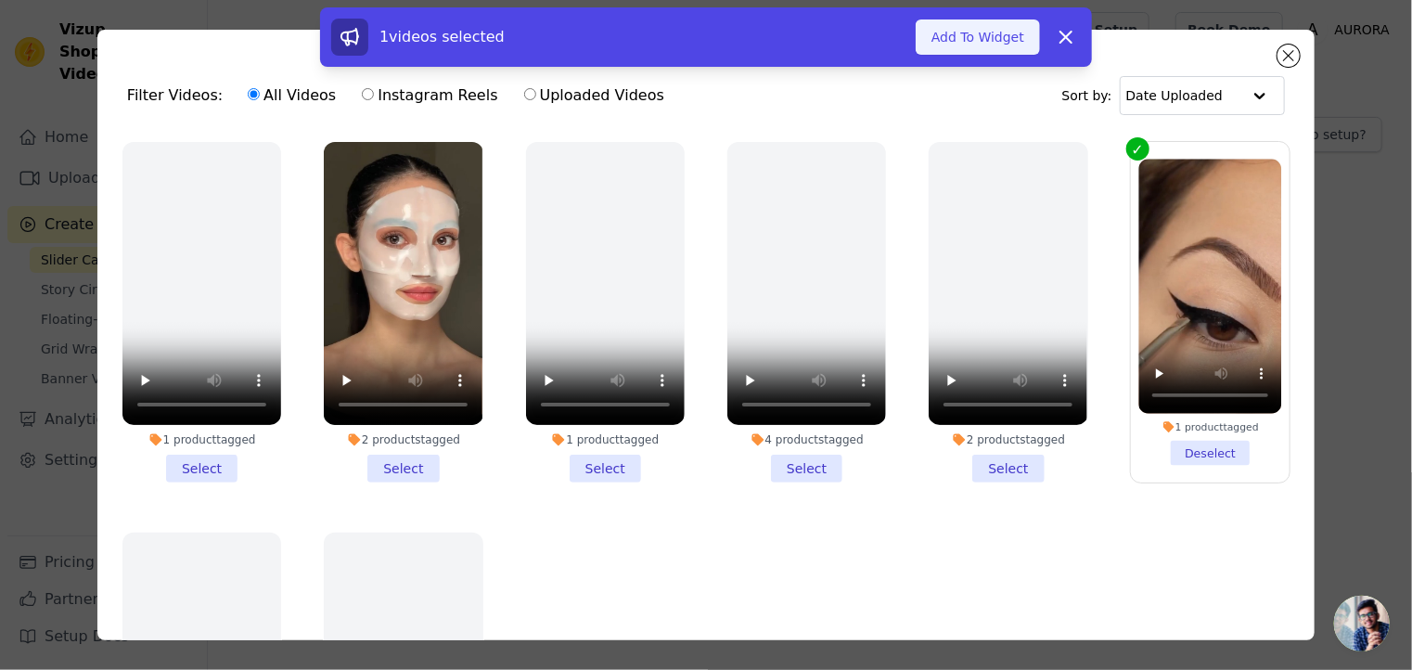
click at [960, 37] on button "Add To Widget" at bounding box center [978, 36] width 124 height 35
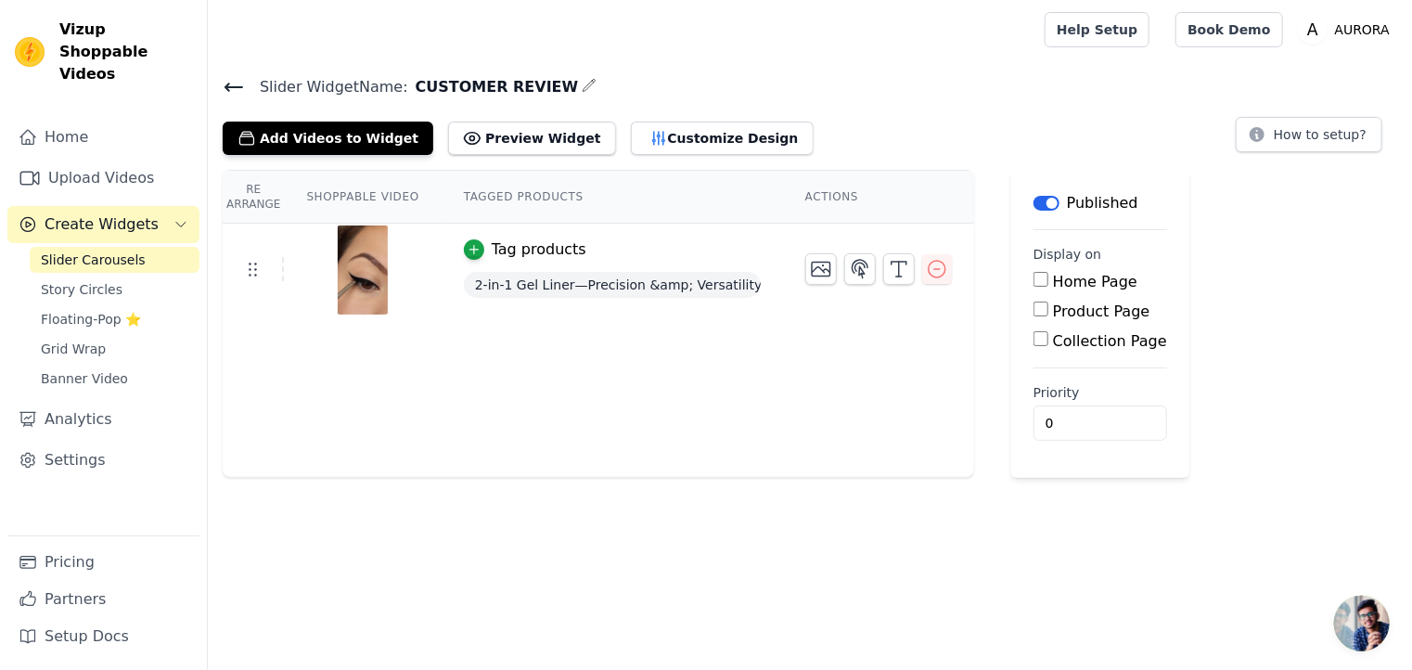
click at [1034, 279] on input "Home Page" at bounding box center [1041, 279] width 15 height 15
checkbox input "true"
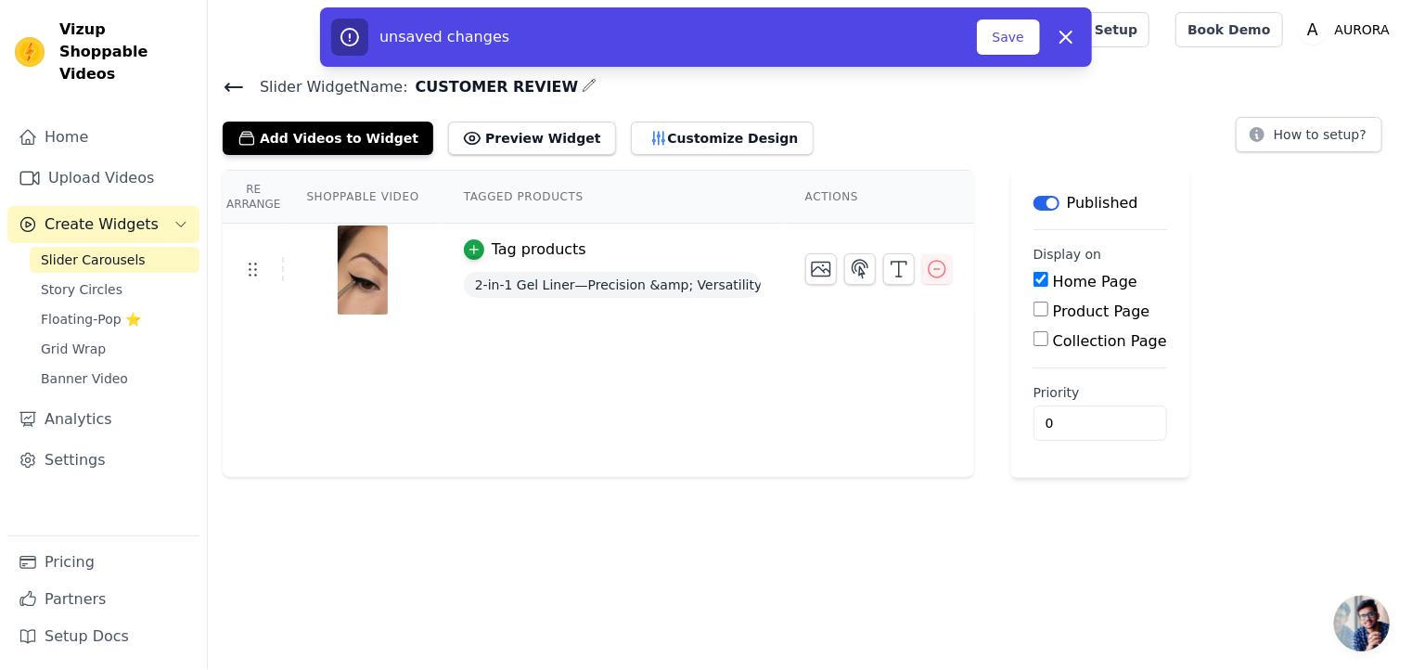
click at [1034, 307] on input "Product Page" at bounding box center [1041, 309] width 15 height 15
checkbox input "true"
click at [461, 145] on button "Preview Widget" at bounding box center [531, 138] width 167 height 33
click at [699, 135] on button "Customize Design" at bounding box center [722, 138] width 183 height 33
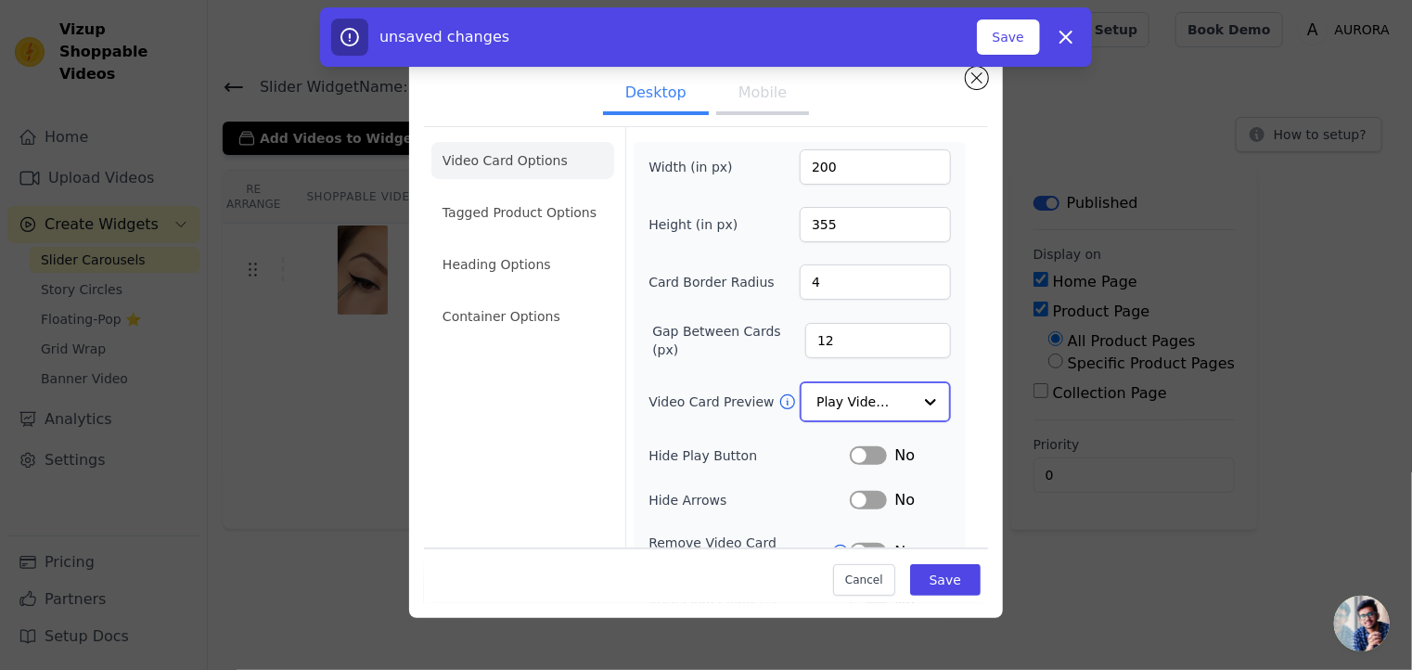
click at [897, 385] on input "Video Card Preview" at bounding box center [865, 401] width 96 height 37
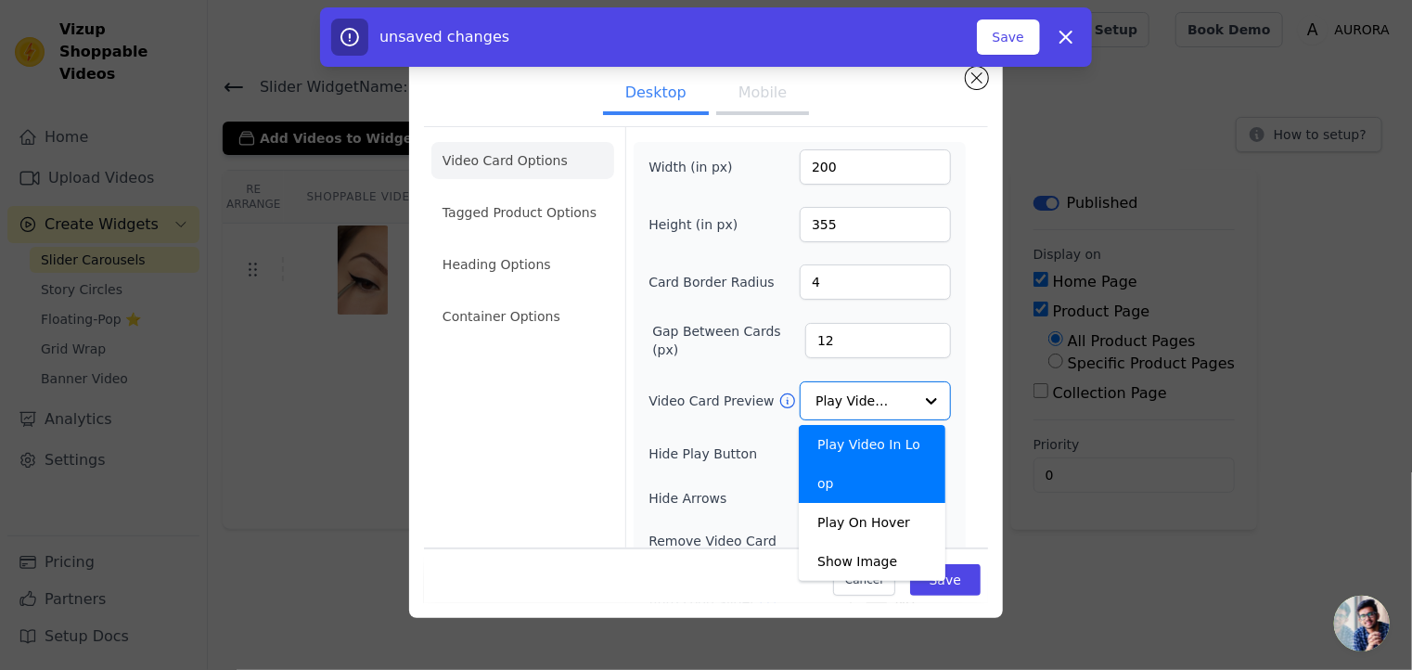
click at [457, 431] on div "Video Card Options Tagged Product Options Heading Options Container Options" at bounding box center [522, 422] width 183 height 590
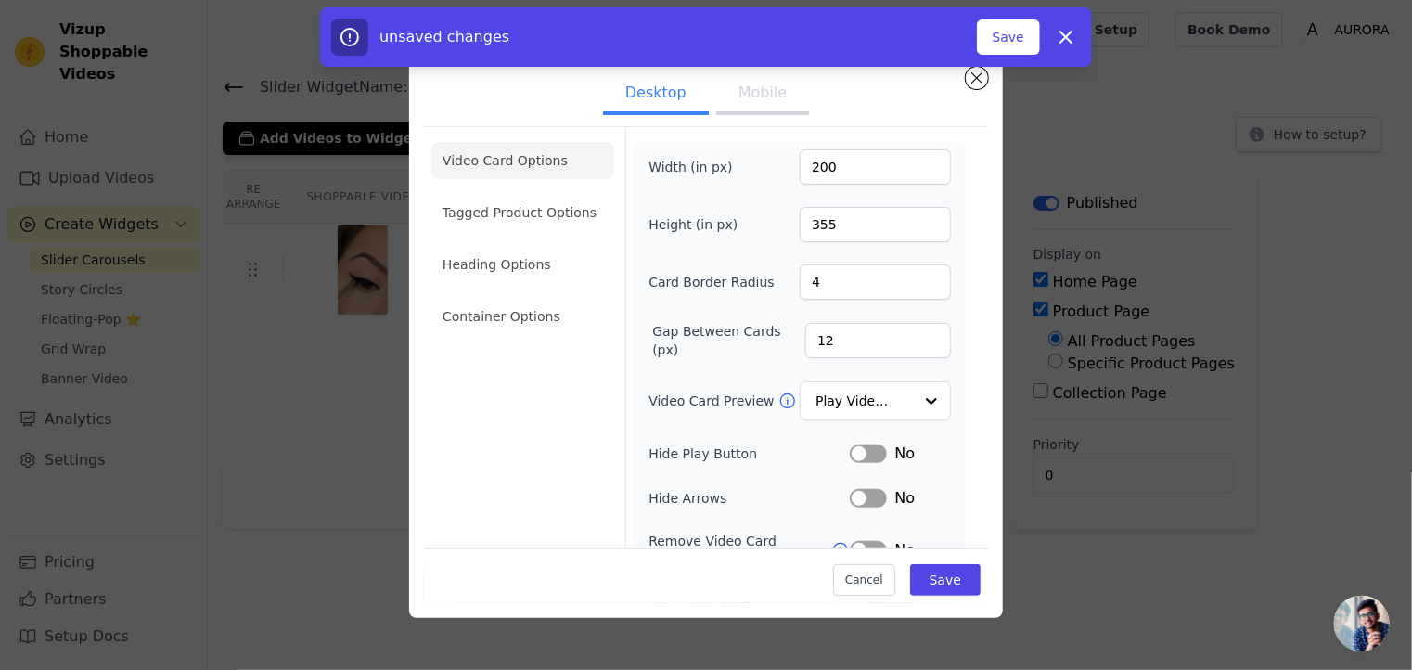
scroll to position [93, 0]
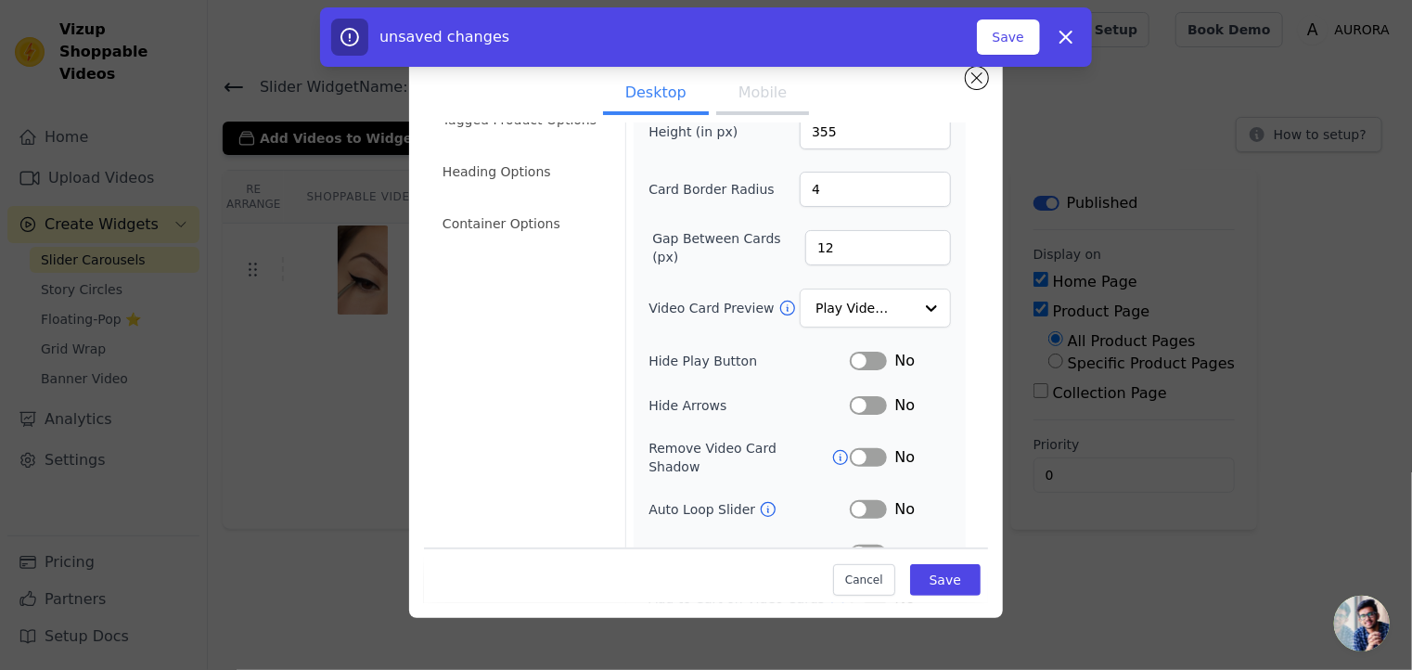
click at [859, 359] on button "Label" at bounding box center [868, 361] width 37 height 19
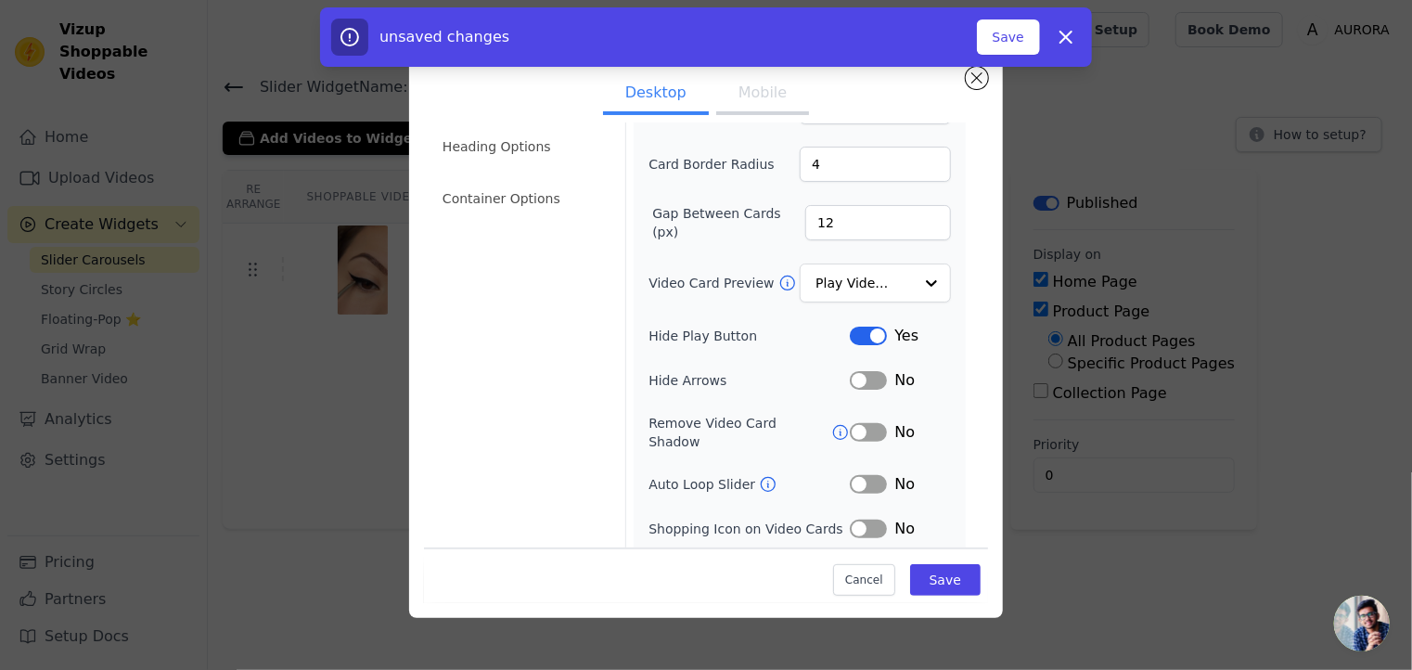
scroll to position [150, 0]
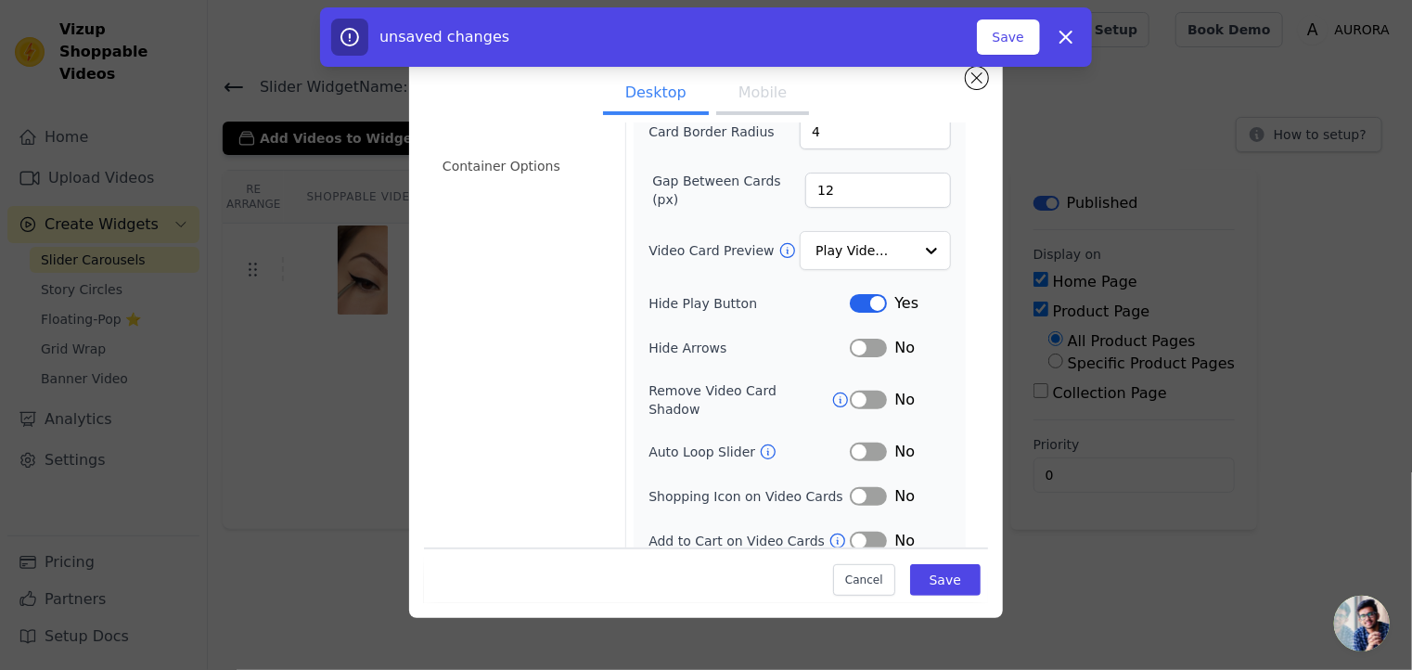
click at [850, 532] on button "Label" at bounding box center [868, 541] width 37 height 19
click at [856, 487] on button "Label" at bounding box center [868, 496] width 37 height 19
click at [858, 443] on button "Label" at bounding box center [868, 452] width 37 height 19
click at [854, 391] on button "Label" at bounding box center [868, 400] width 37 height 19
click at [862, 443] on button "Label" at bounding box center [868, 452] width 37 height 19
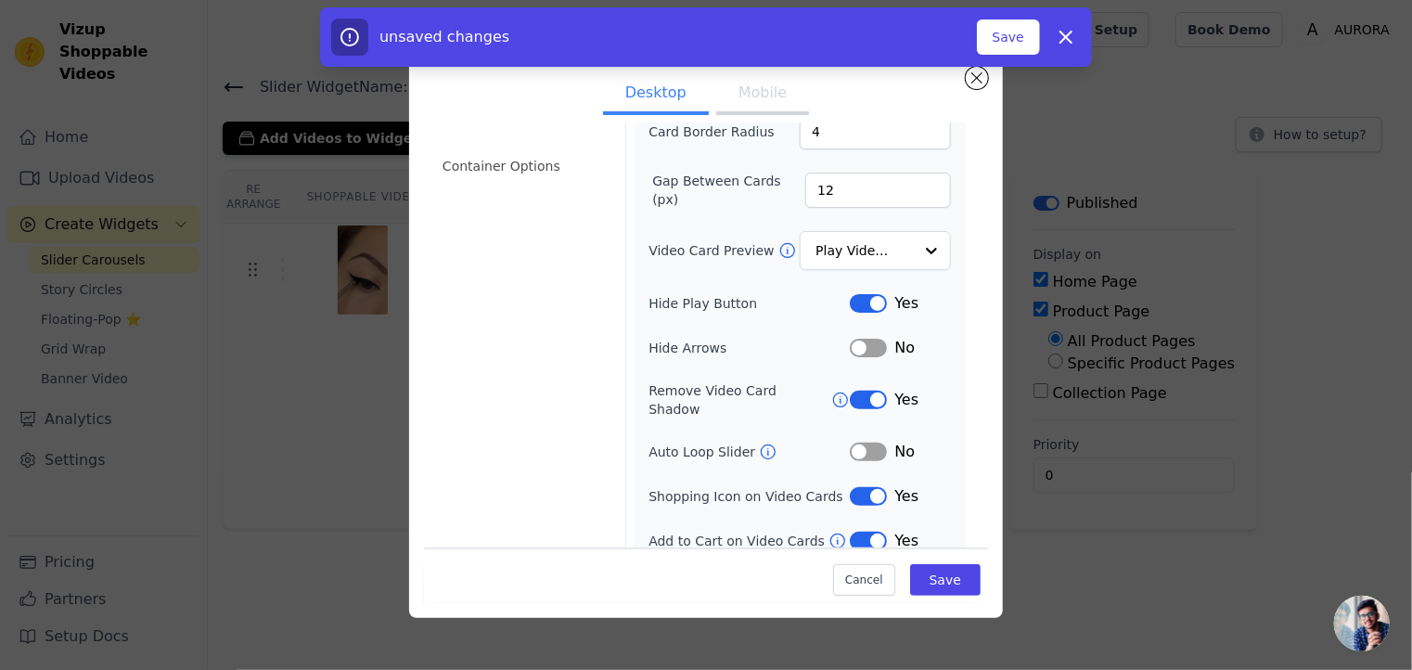
click at [862, 346] on button "Label" at bounding box center [868, 348] width 37 height 19
click at [853, 443] on button "Label" at bounding box center [868, 452] width 37 height 19
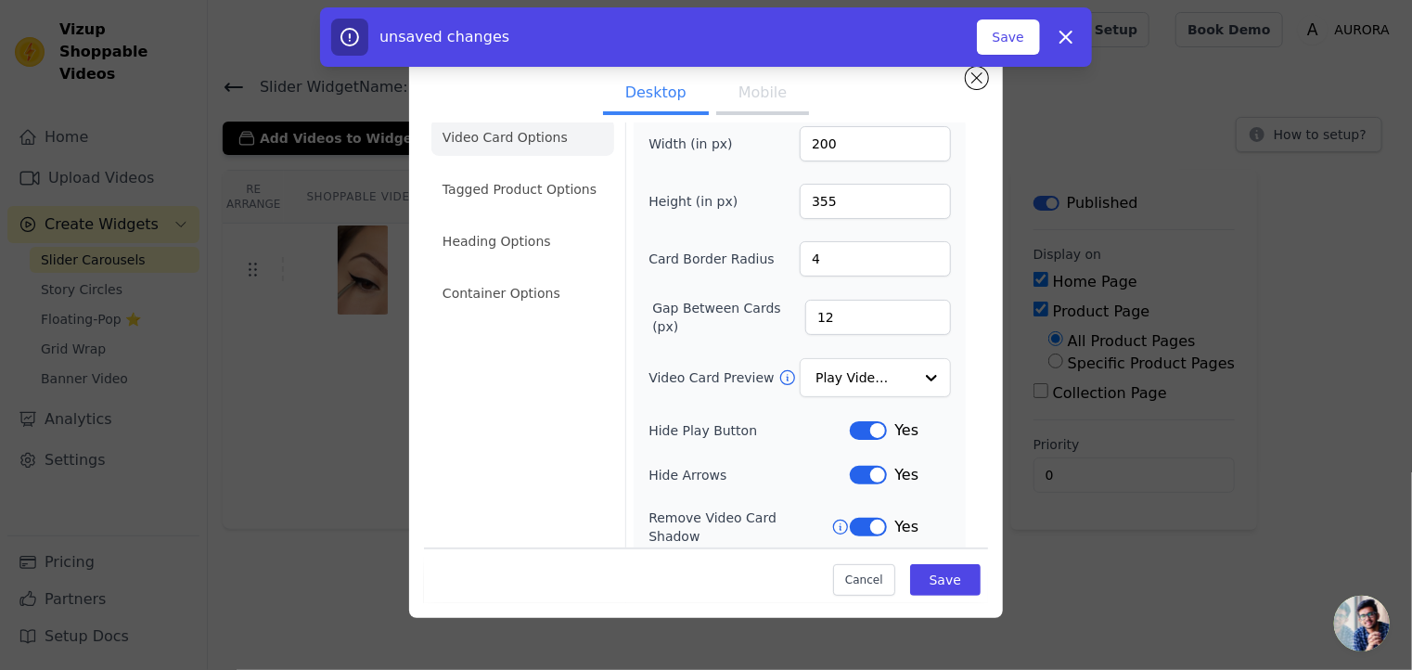
scroll to position [0, 0]
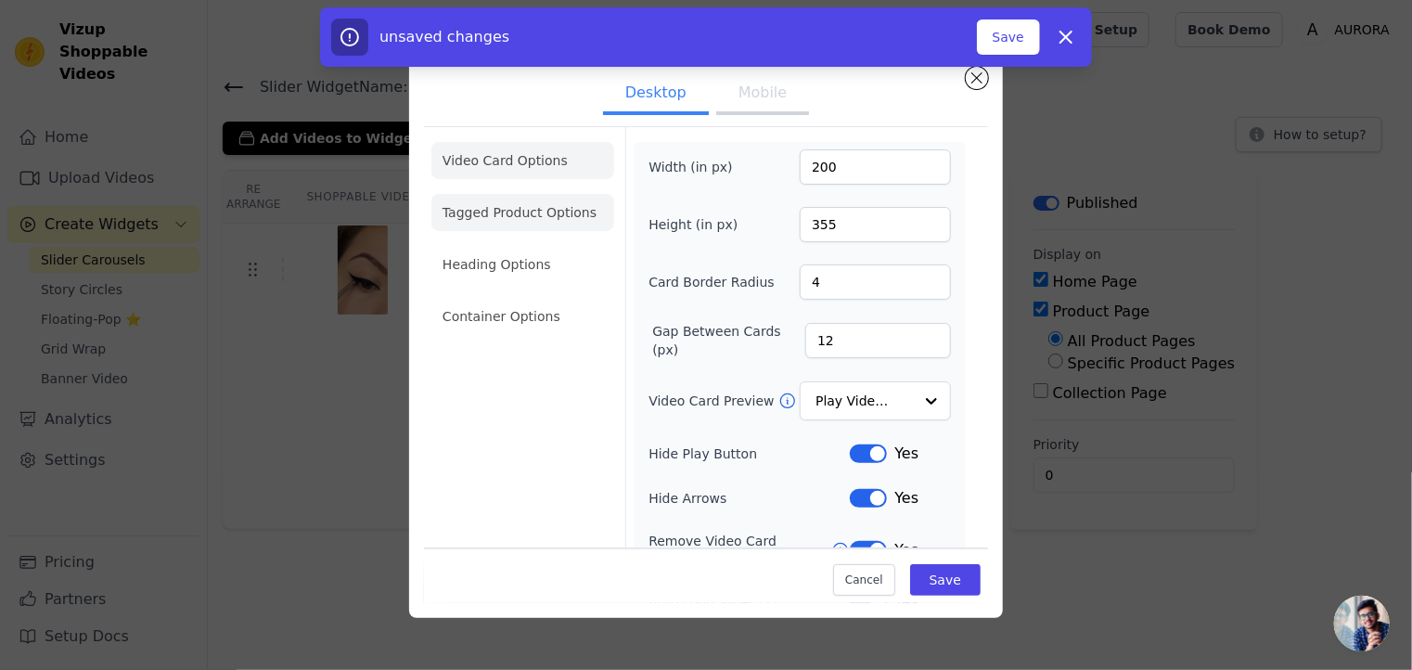
click at [535, 209] on li "Tagged Product Options" at bounding box center [522, 212] width 183 height 37
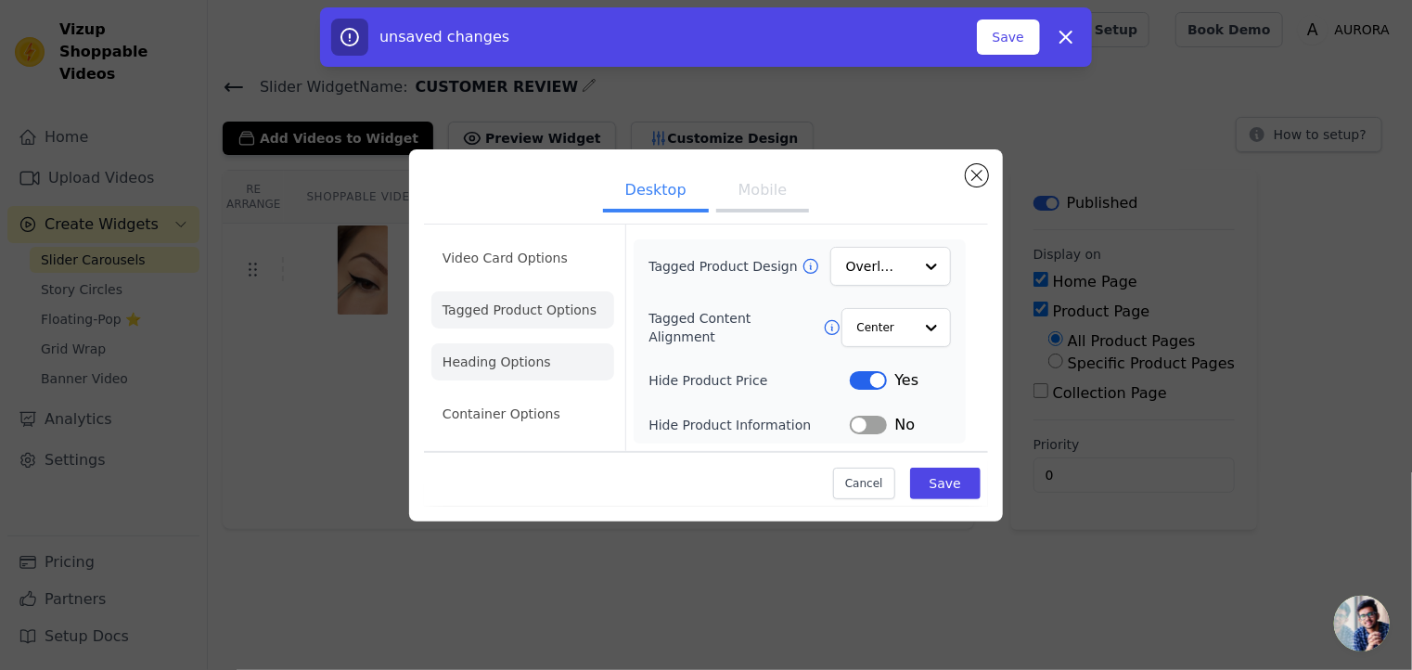
click at [488, 369] on li "Heading Options" at bounding box center [522, 361] width 183 height 37
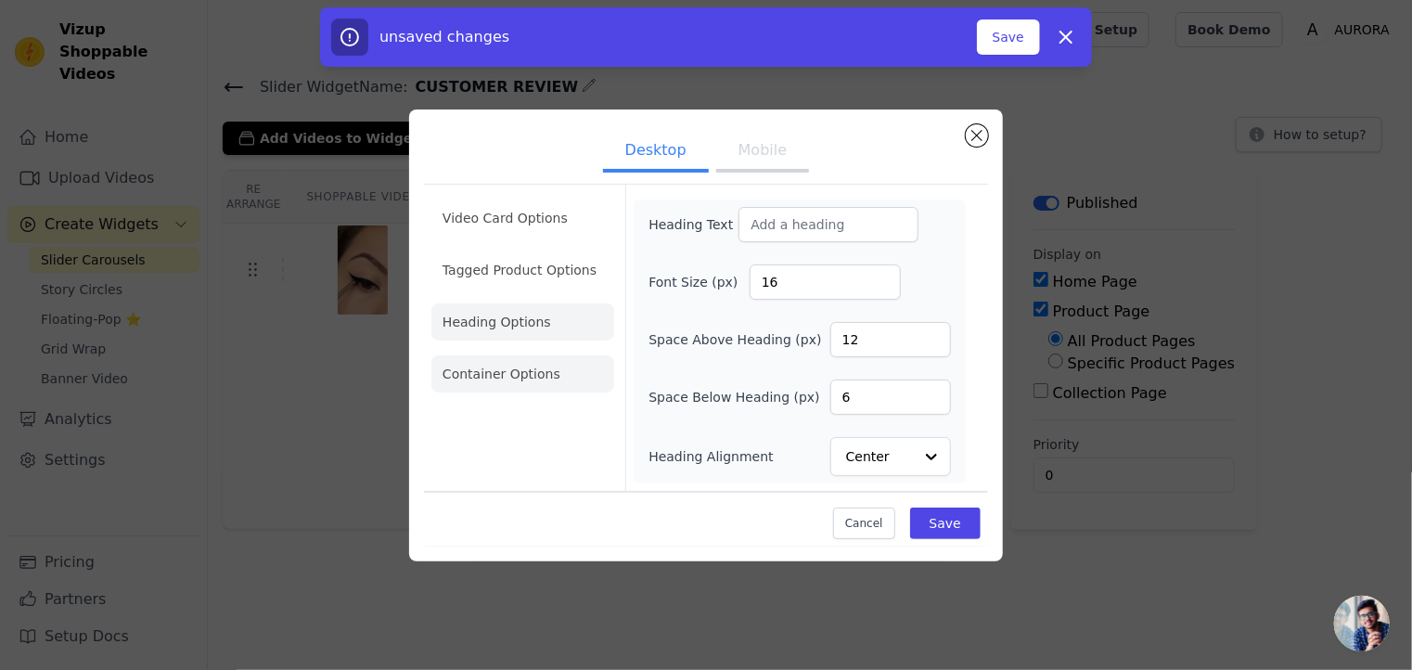
click at [531, 373] on li "Container Options" at bounding box center [522, 373] width 183 height 37
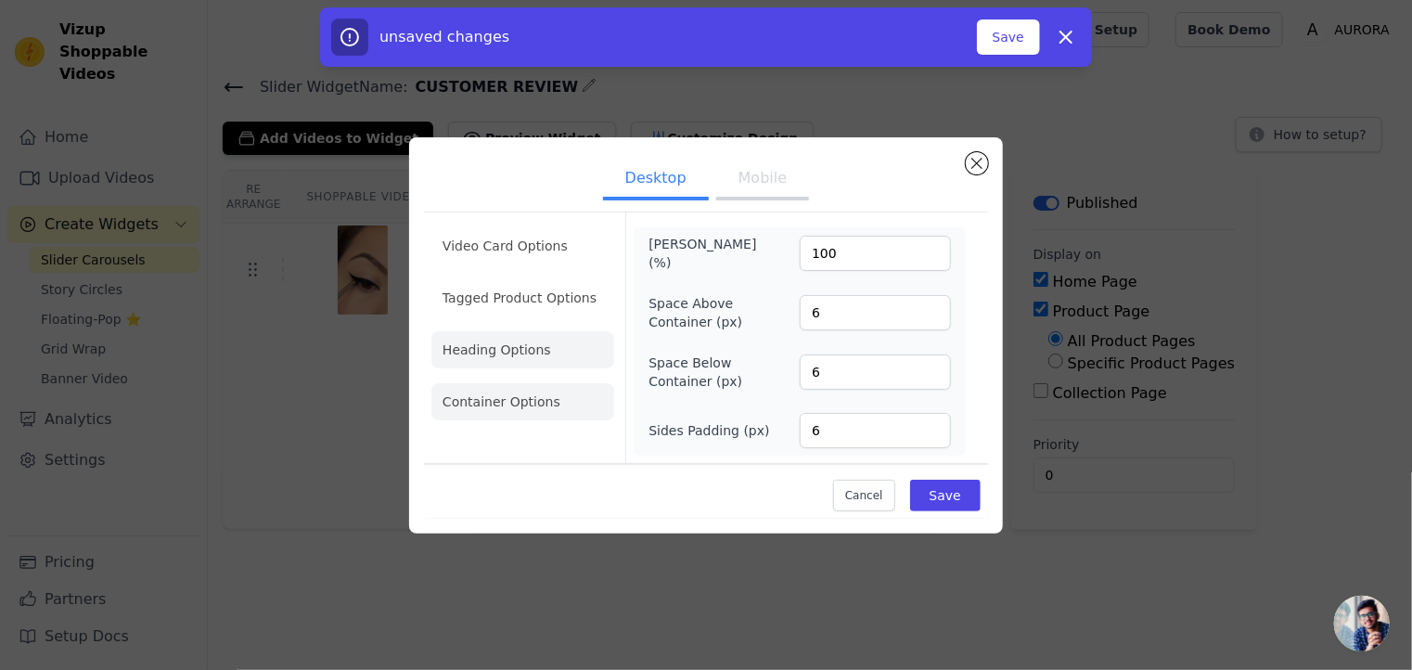
click at [534, 354] on li "Heading Options" at bounding box center [522, 349] width 183 height 37
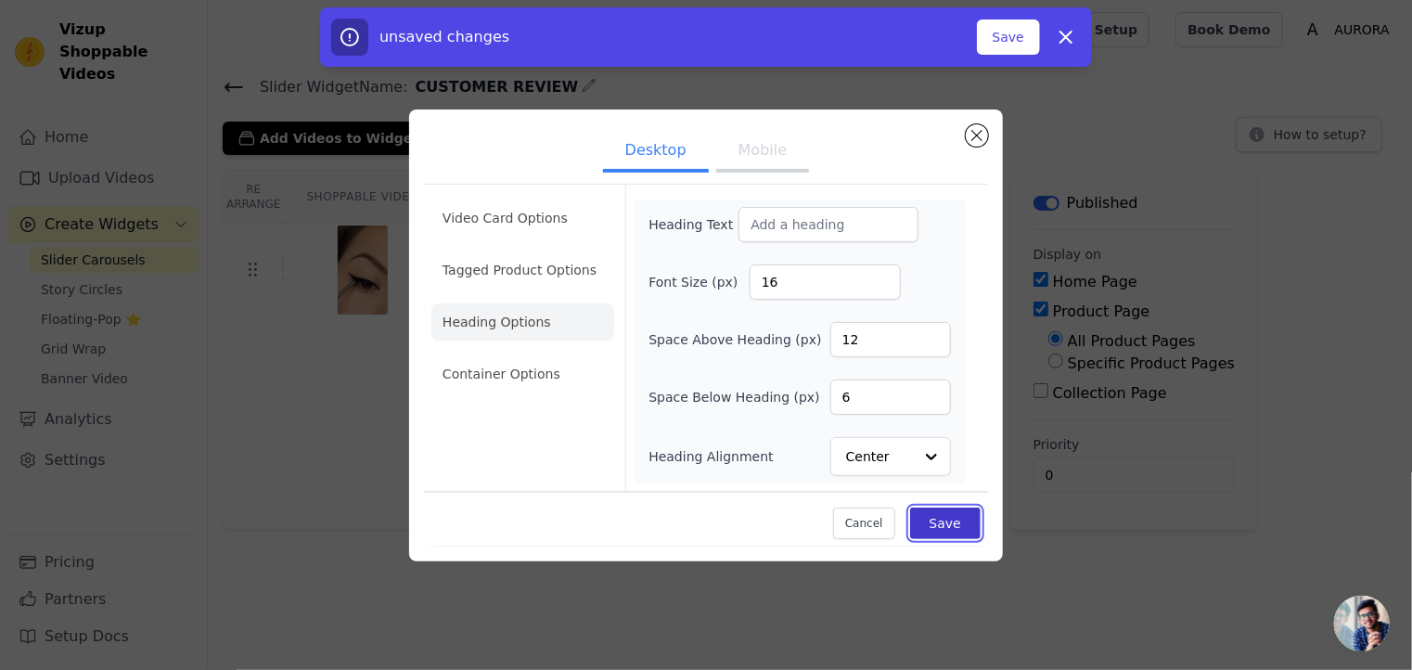
click at [954, 513] on button "Save" at bounding box center [945, 524] width 71 height 32
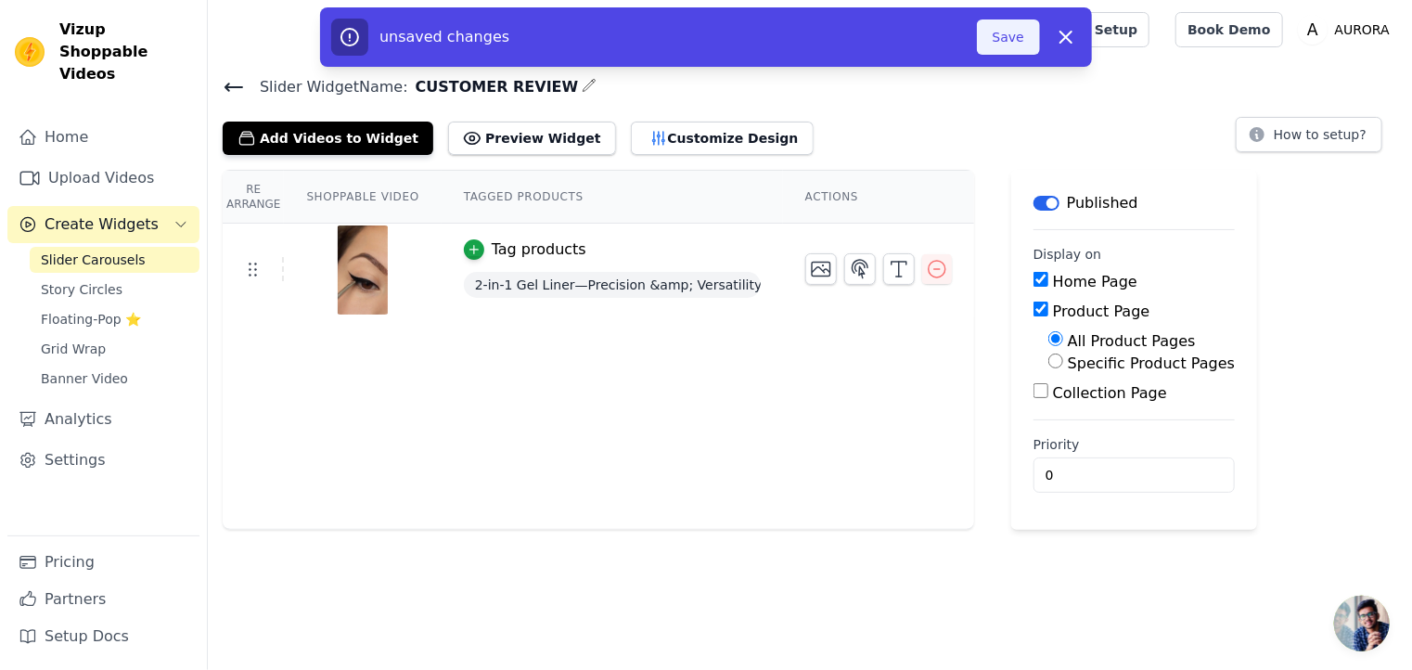
click at [1019, 46] on button "Save" at bounding box center [1008, 36] width 63 height 35
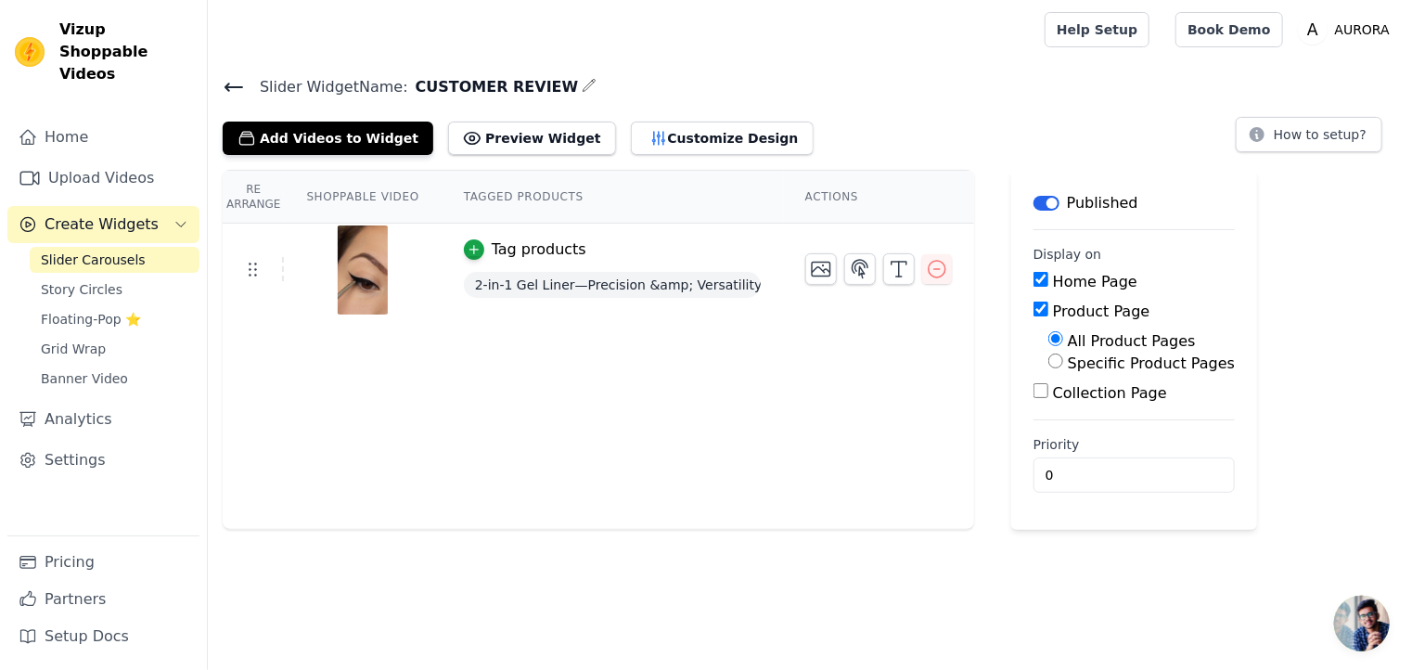
click at [234, 79] on icon at bounding box center [234, 87] width 22 height 22
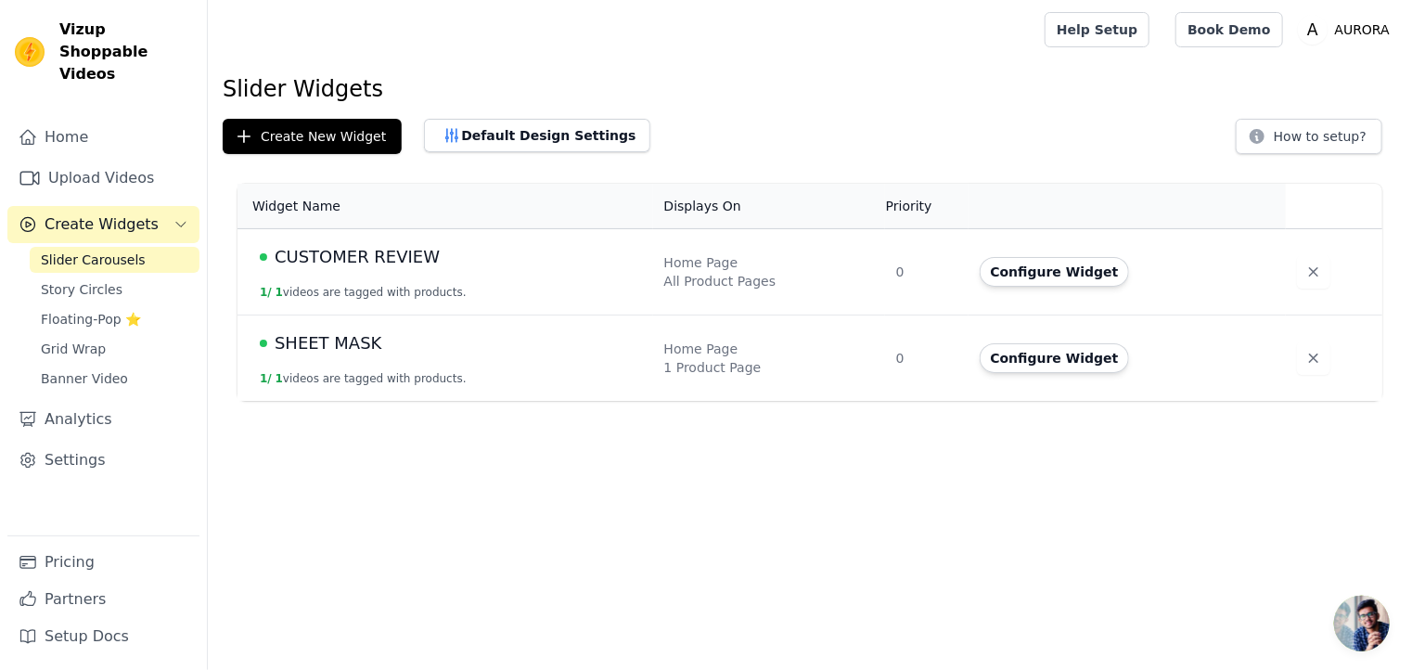
click at [417, 368] on td "SHEET MASK 1 / 1 videos are tagged with products." at bounding box center [446, 358] width 416 height 86
click at [458, 352] on div "SHEET MASK" at bounding box center [451, 343] width 382 height 26
click at [724, 352] on div "Home Page" at bounding box center [769, 349] width 210 height 19
click at [1013, 352] on button "Configure Widget" at bounding box center [1055, 358] width 150 height 30
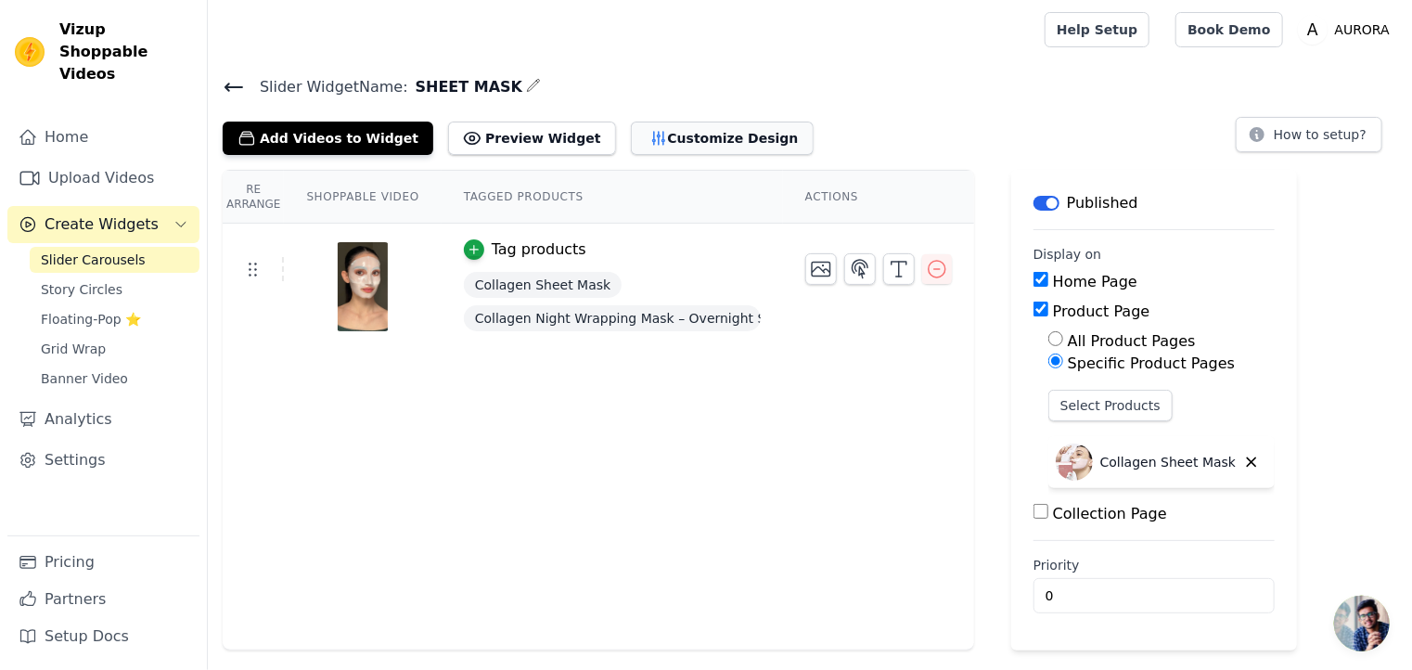
click at [634, 142] on button "Customize Design" at bounding box center [722, 138] width 183 height 33
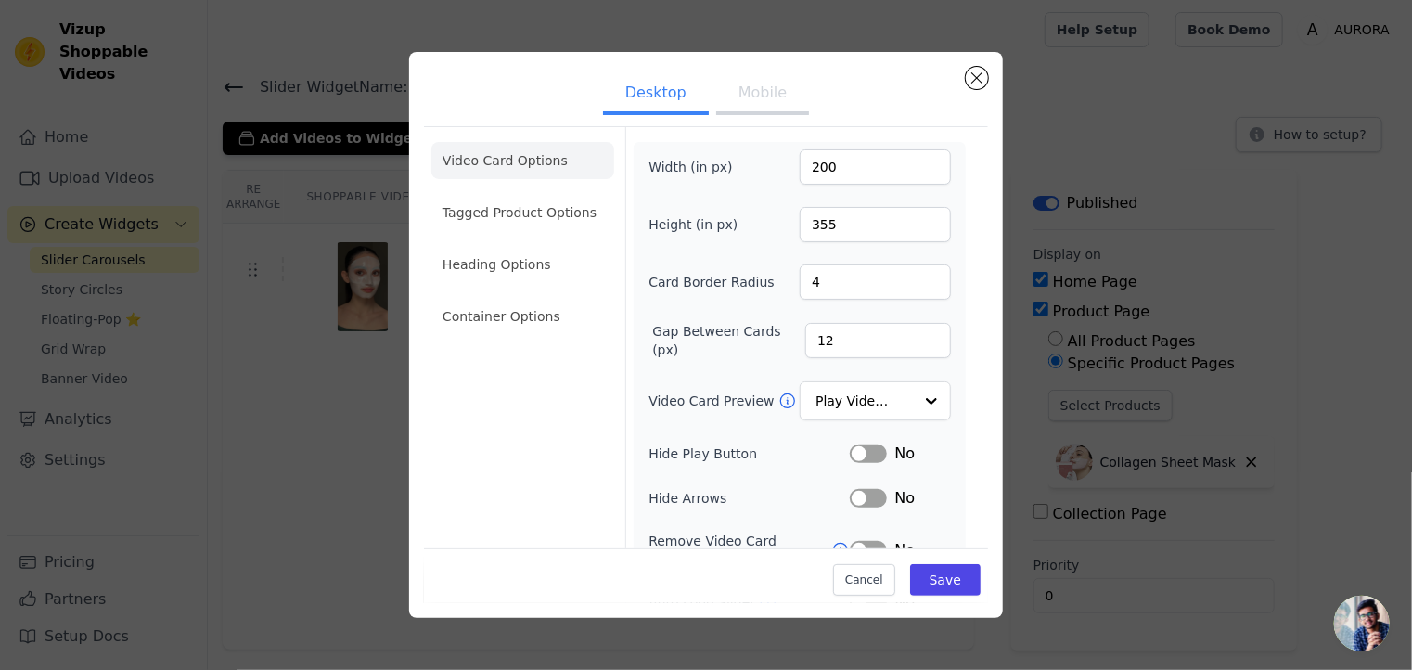
click at [397, 435] on div "Desktop Mobile Video Card Options Tagged Product Options Heading Options Contai…" at bounding box center [706, 334] width 1353 height 625
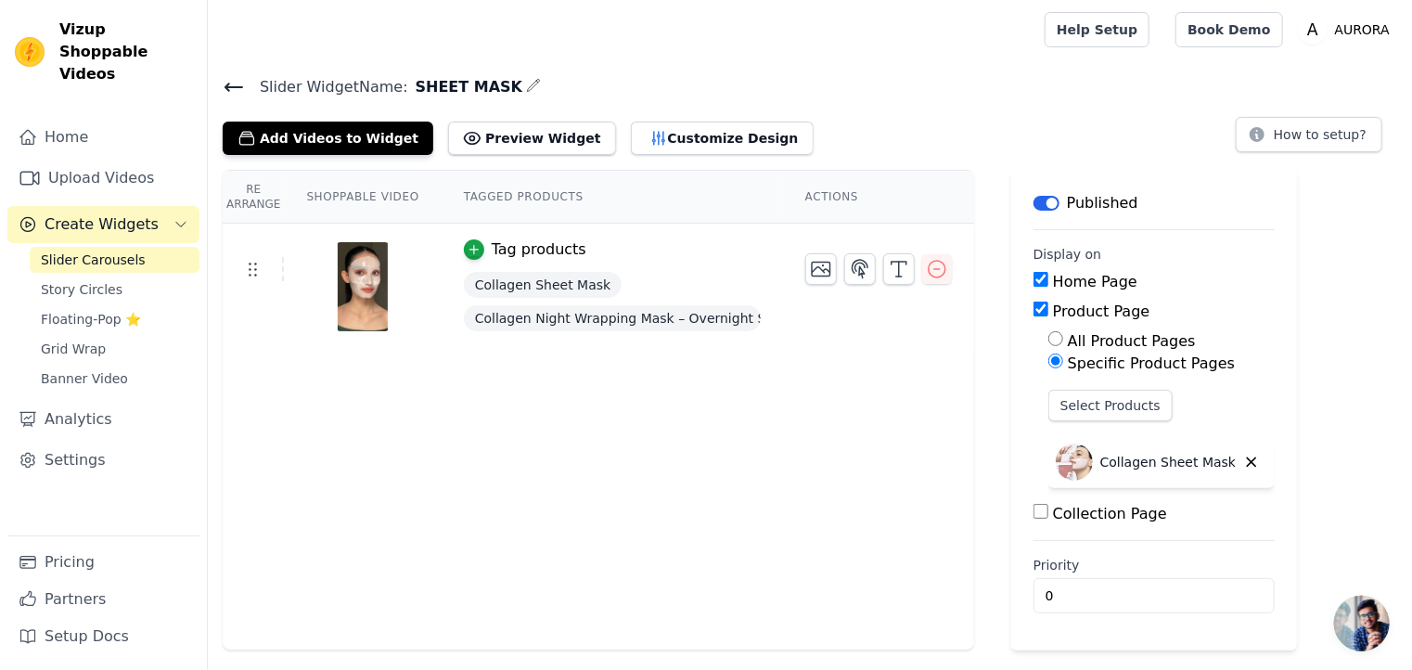
click at [1049, 339] on input "All Product Pages" at bounding box center [1056, 338] width 15 height 15
radio input "true"
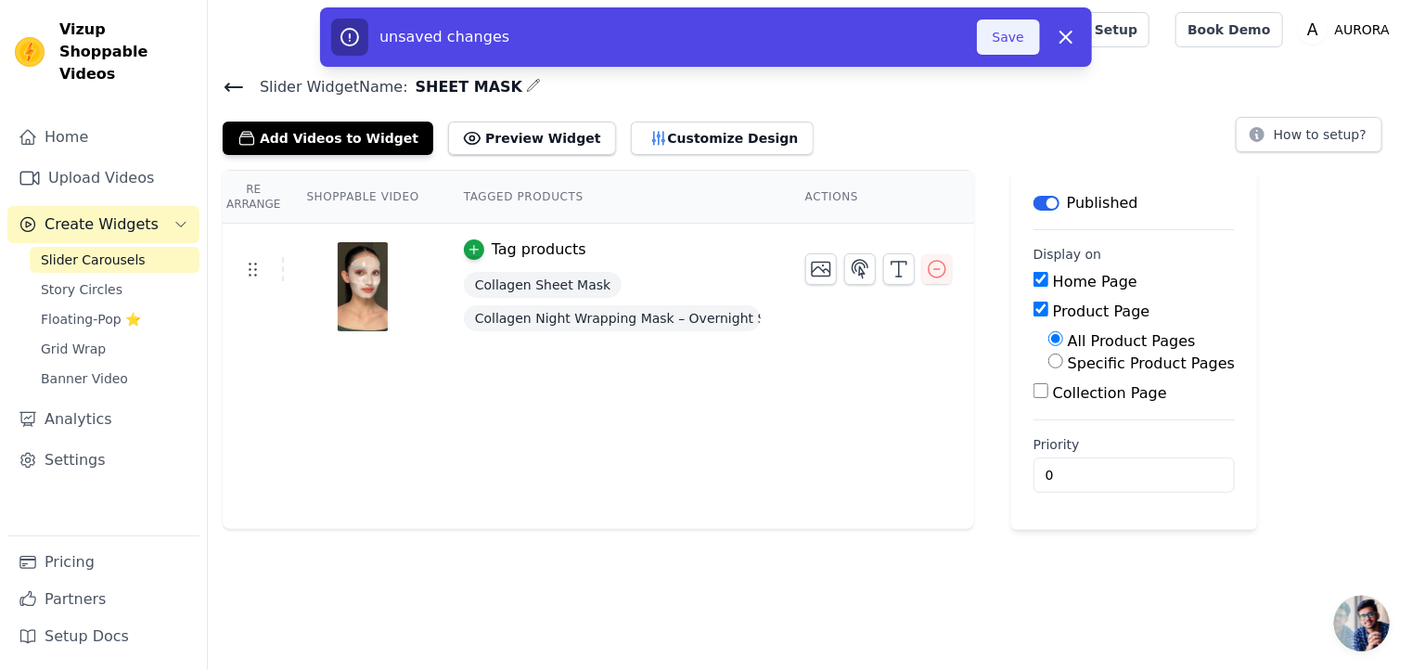
click at [1004, 32] on button "Save" at bounding box center [1008, 36] width 63 height 35
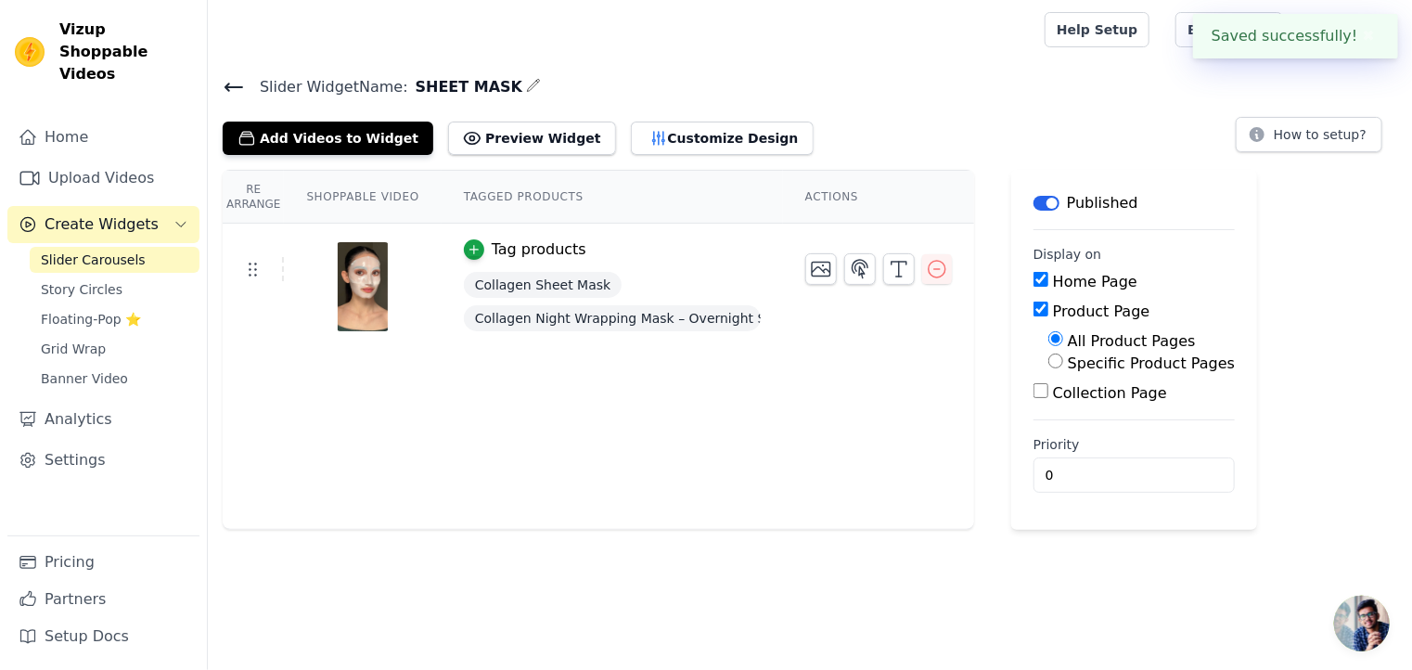
click at [224, 84] on icon at bounding box center [234, 87] width 22 height 22
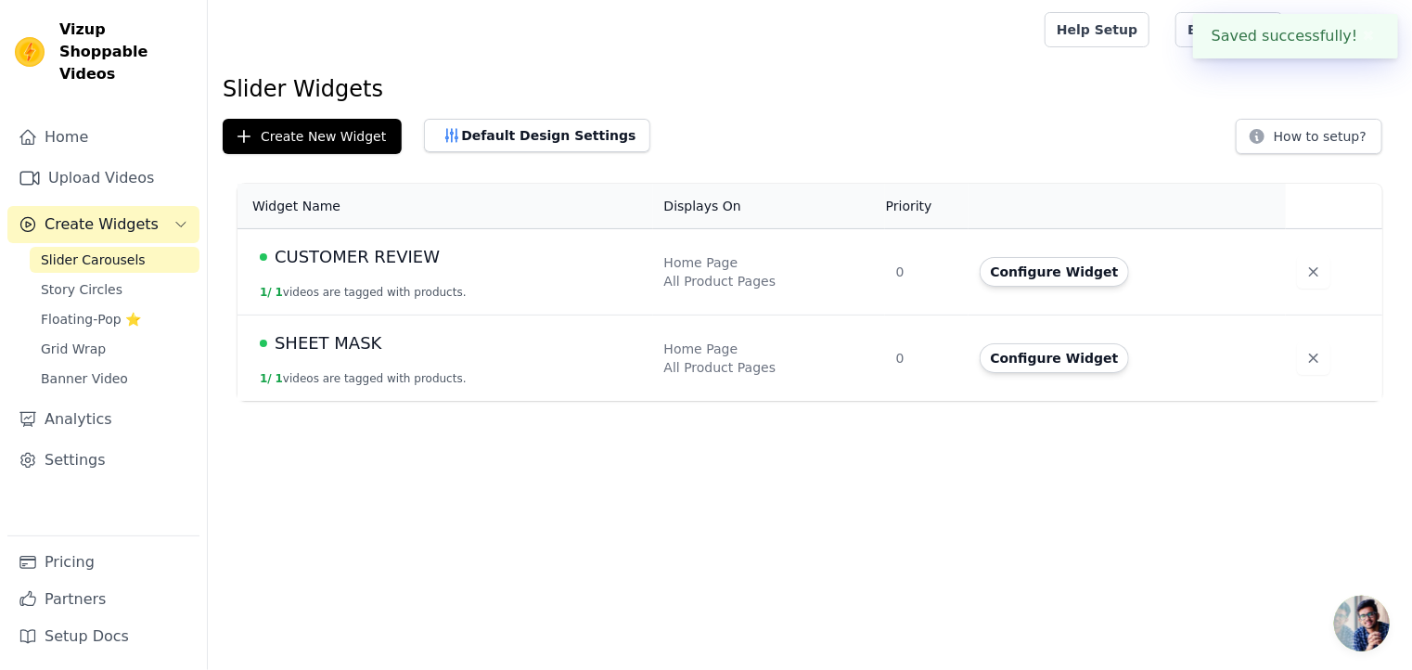
click at [407, 276] on td "CUSTOMER REVIEW 1 / 1 videos are tagged with products." at bounding box center [446, 272] width 416 height 86
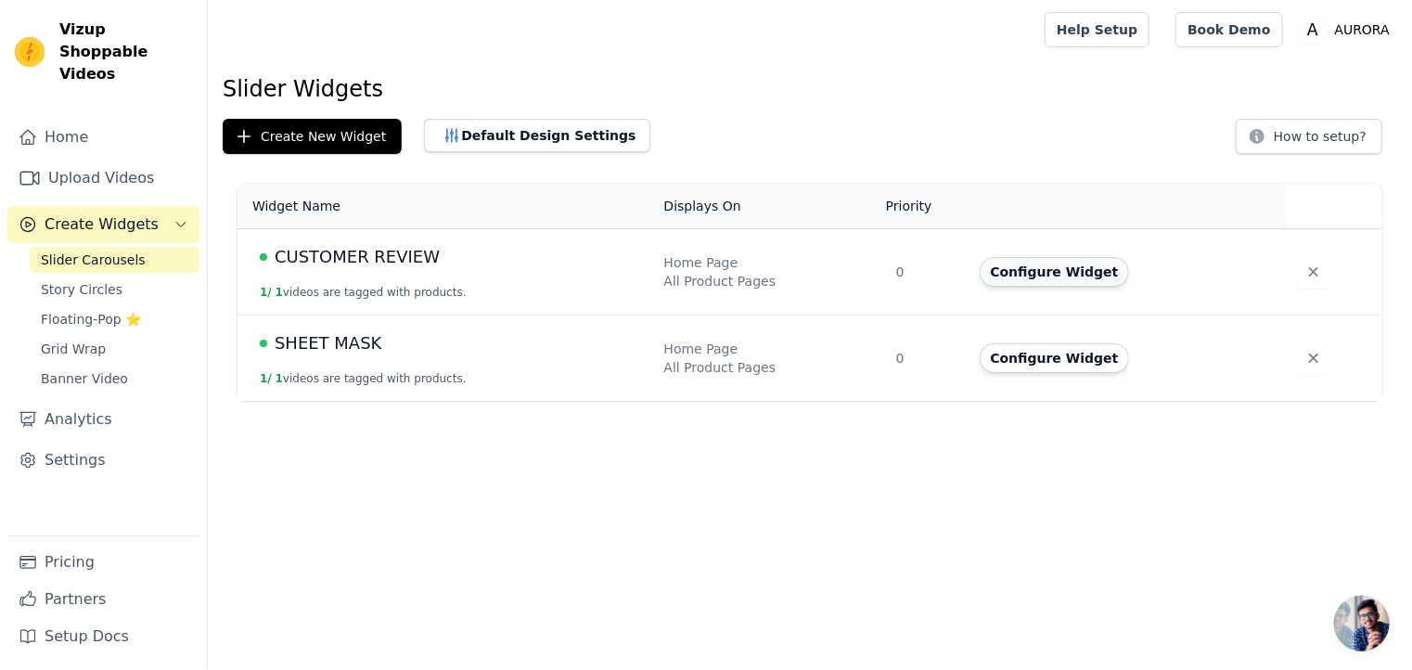
click at [1031, 278] on button "Configure Widget" at bounding box center [1055, 272] width 150 height 30
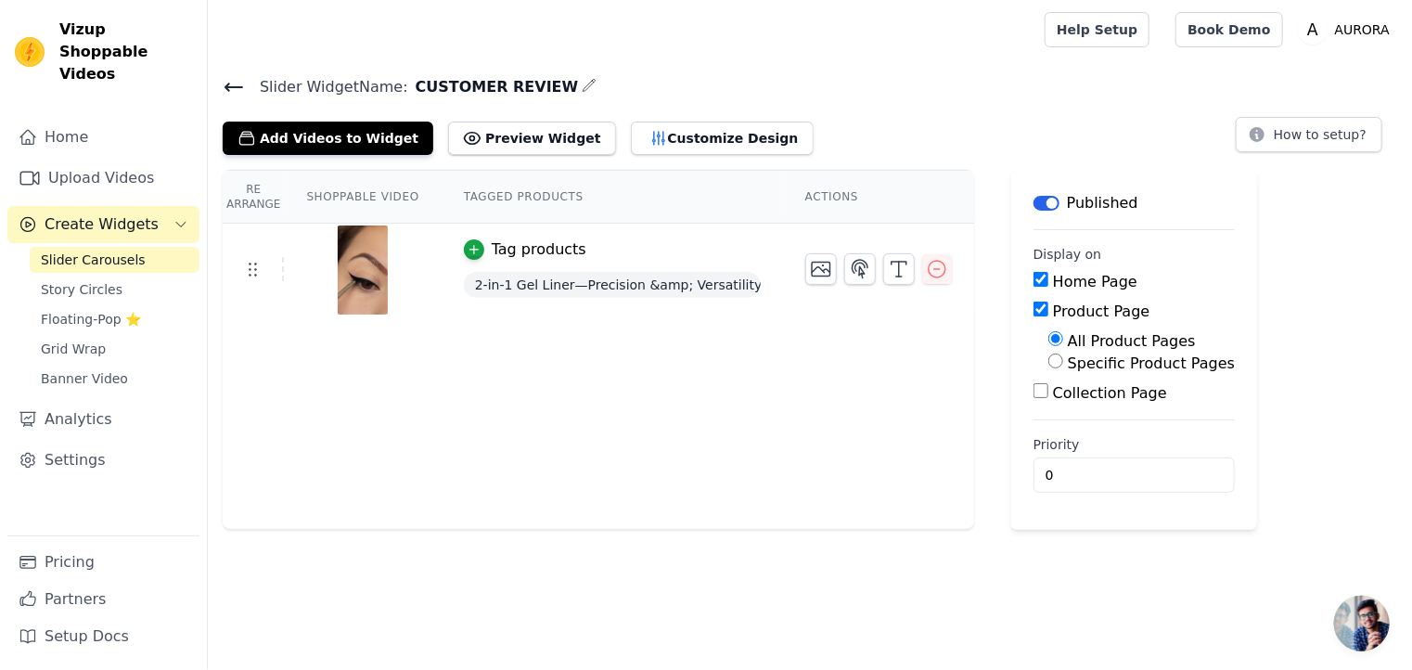
click at [582, 80] on icon "button" at bounding box center [589, 85] width 15 height 15
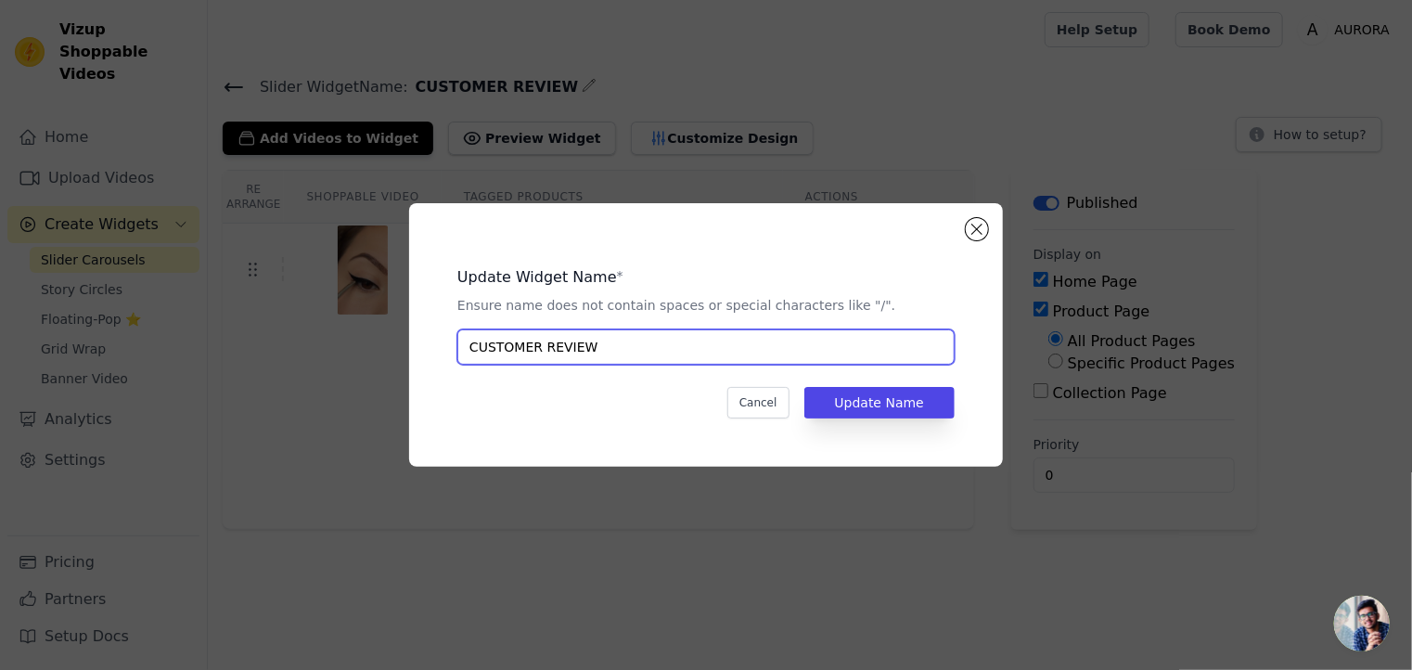
click at [635, 344] on input "CUSTOMER REVIEW" at bounding box center [705, 346] width 497 height 35
type input "C"
type input "GEL EYELINER"
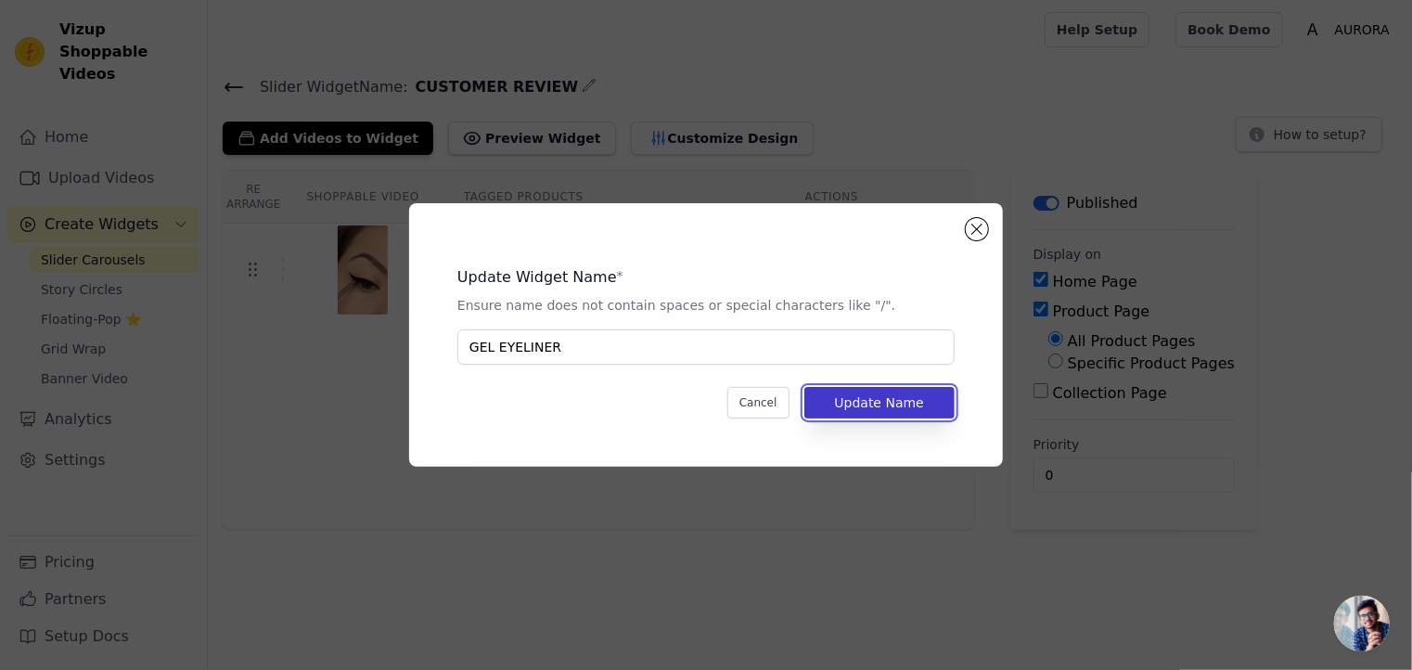
click at [846, 408] on button "Update Name" at bounding box center [879, 403] width 150 height 32
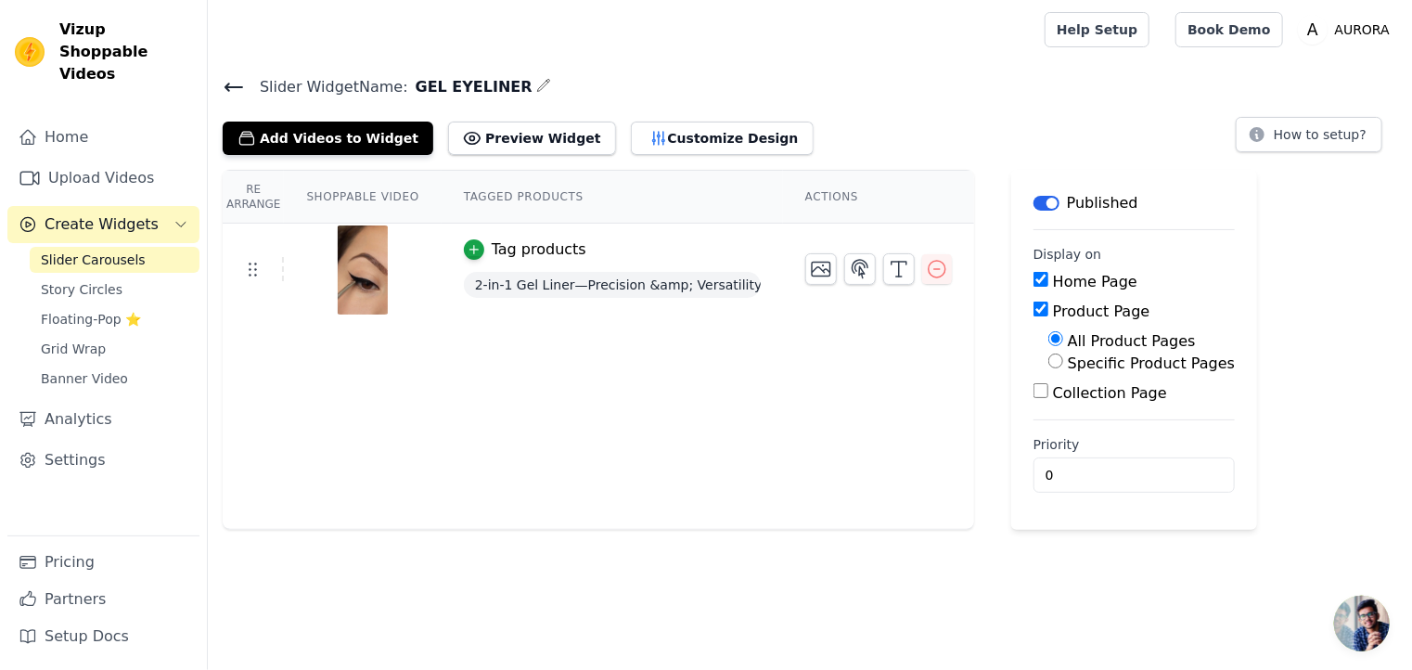
click at [1034, 387] on input "Collection Page" at bounding box center [1041, 390] width 15 height 15
checkbox input "true"
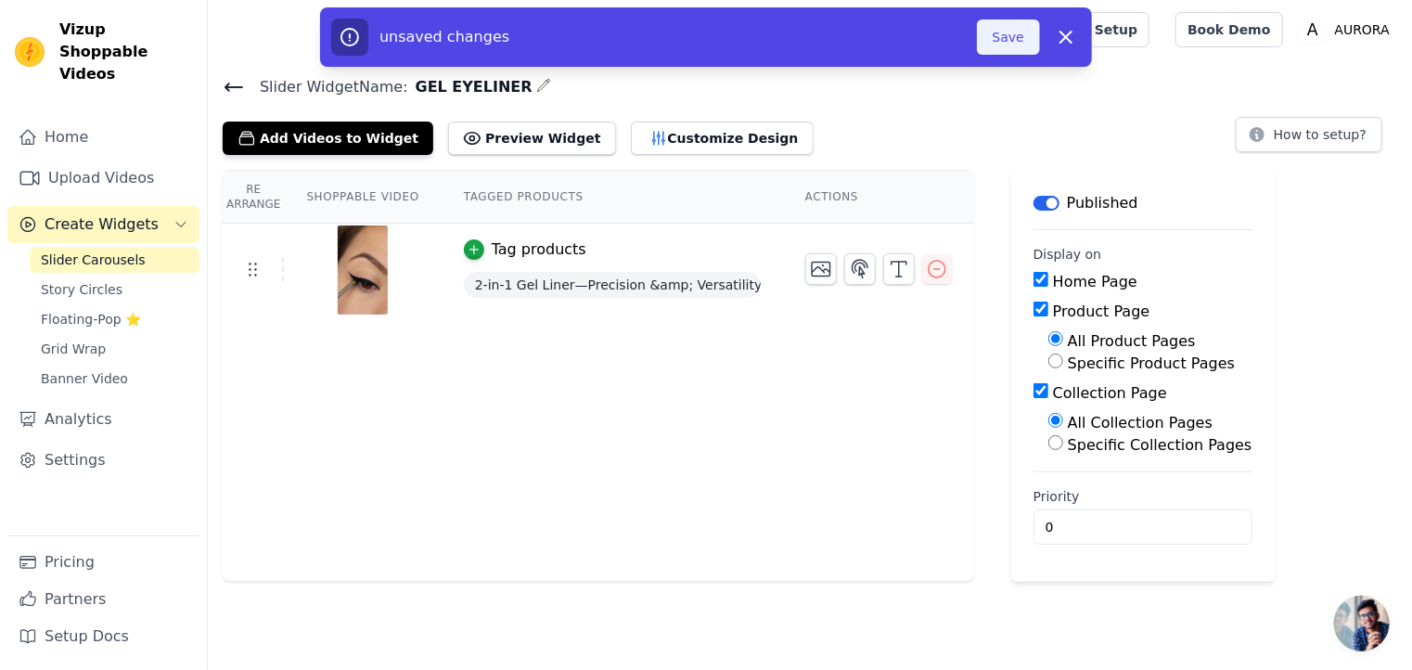
click at [1014, 47] on button "Save" at bounding box center [1008, 36] width 63 height 35
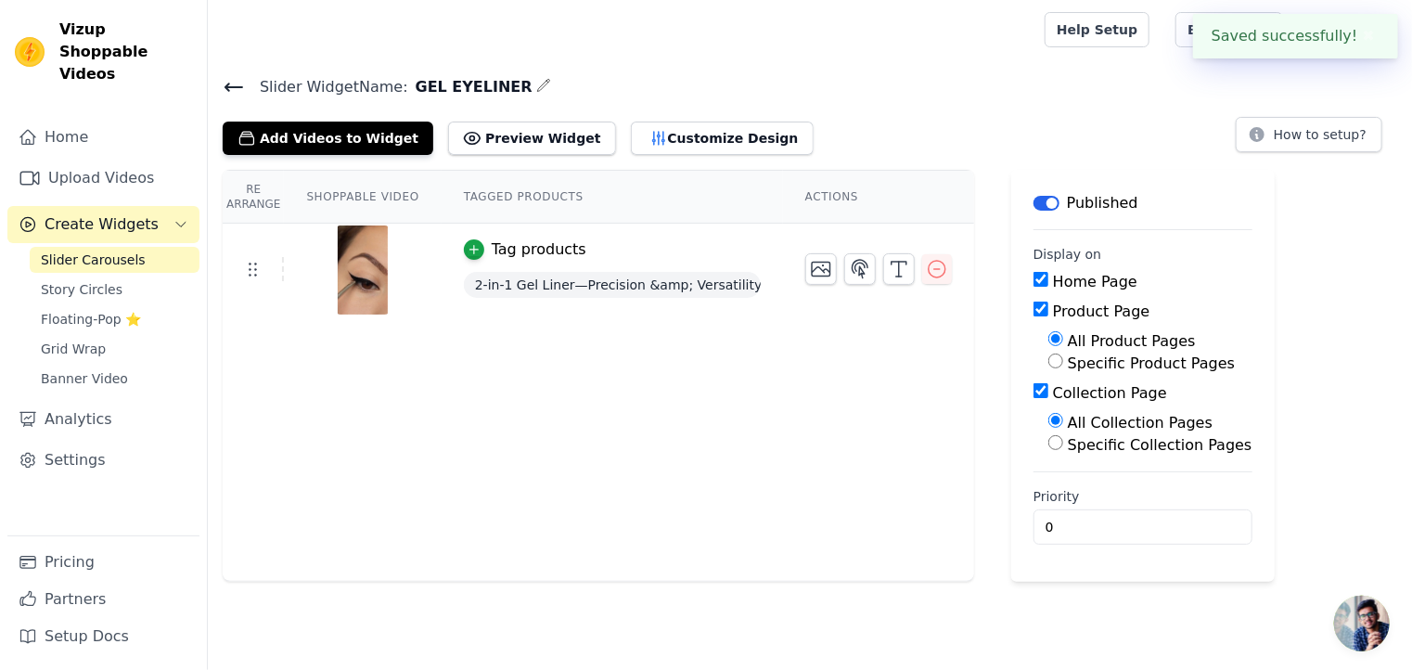
click at [233, 79] on icon at bounding box center [234, 87] width 22 height 22
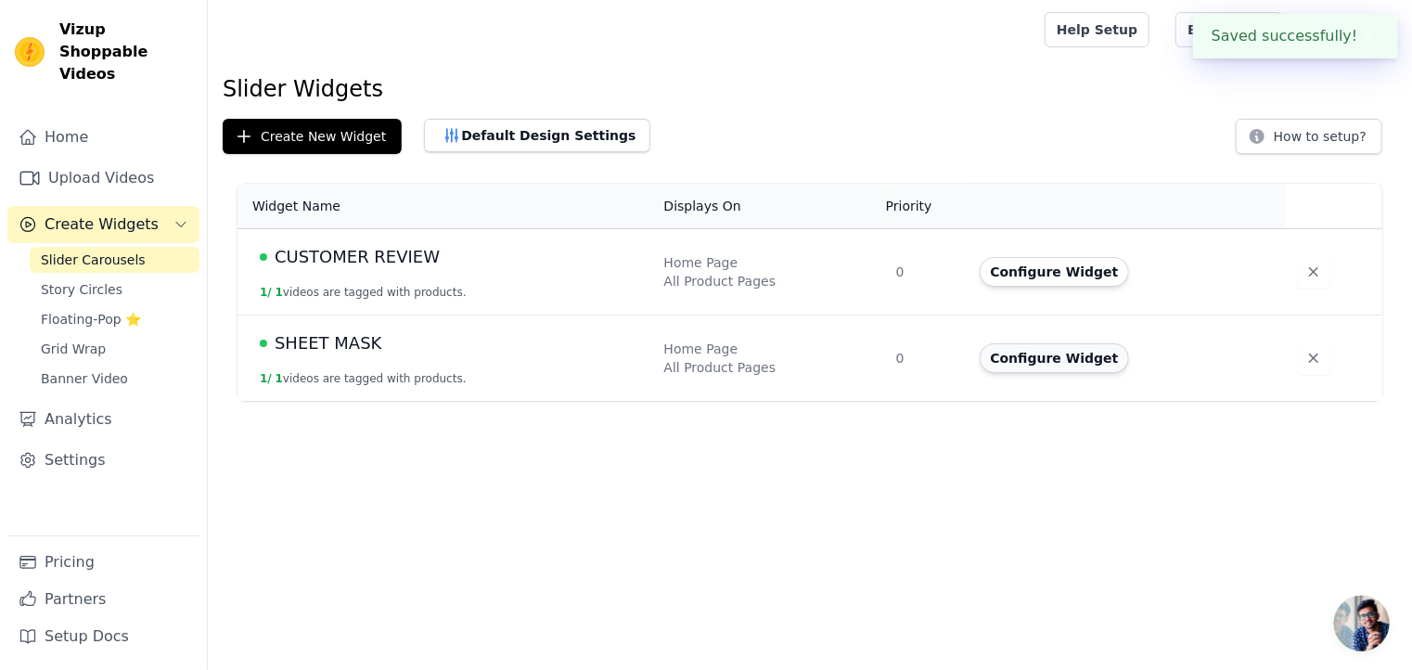
click at [1052, 358] on button "Configure Widget" at bounding box center [1055, 358] width 150 height 30
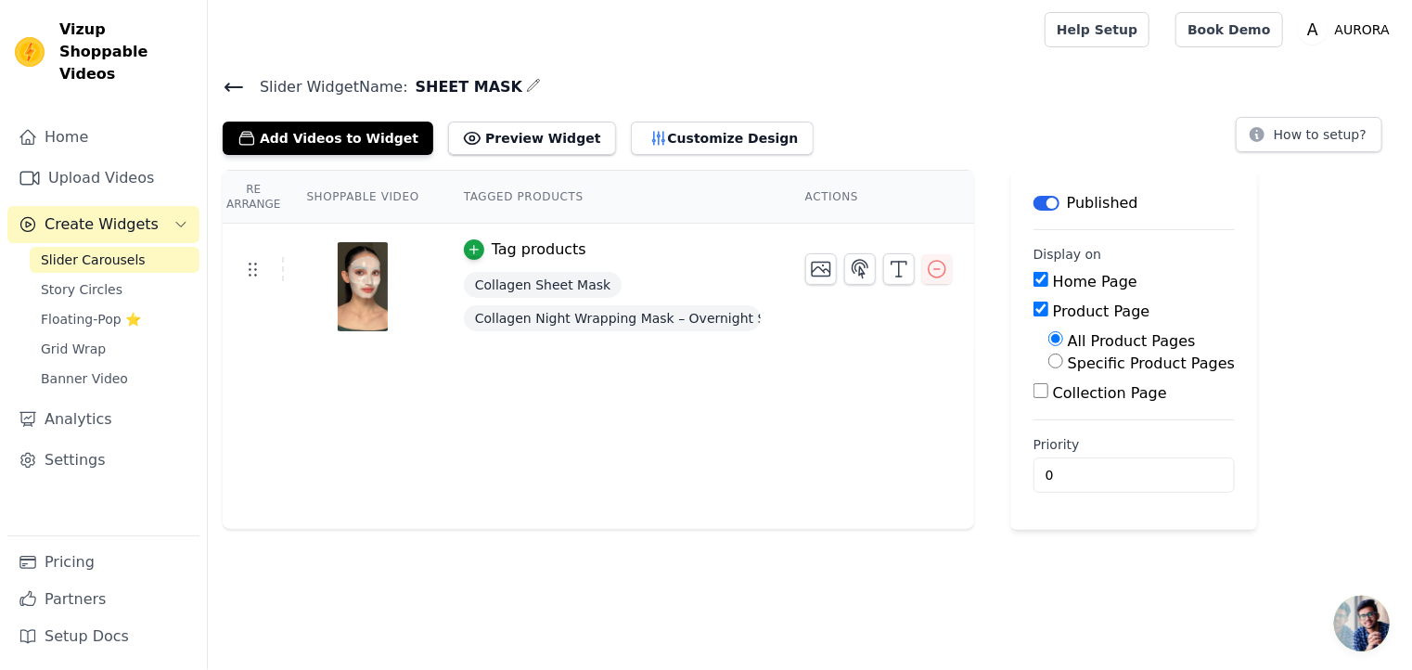
click at [1034, 391] on input "Collection Page" at bounding box center [1041, 390] width 15 height 15
checkbox input "true"
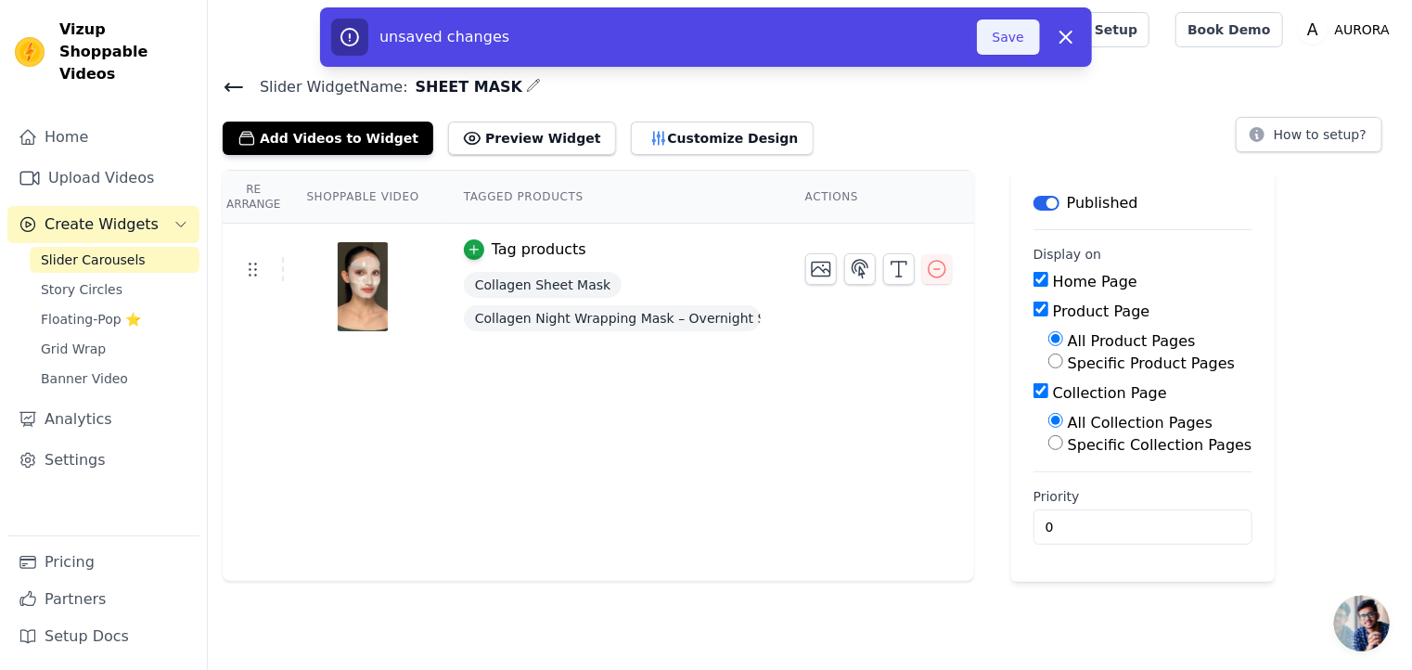
click at [1008, 42] on button "Save" at bounding box center [1008, 36] width 63 height 35
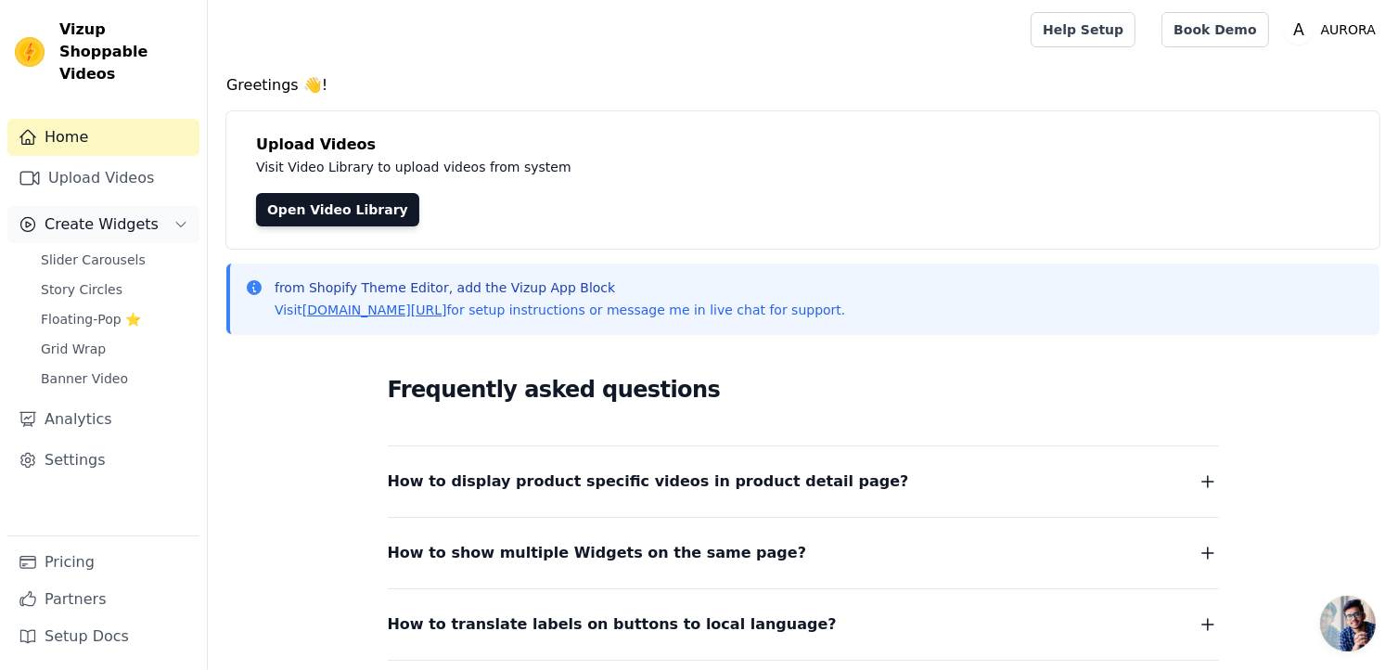
click at [109, 213] on span "Create Widgets" at bounding box center [102, 224] width 114 height 22
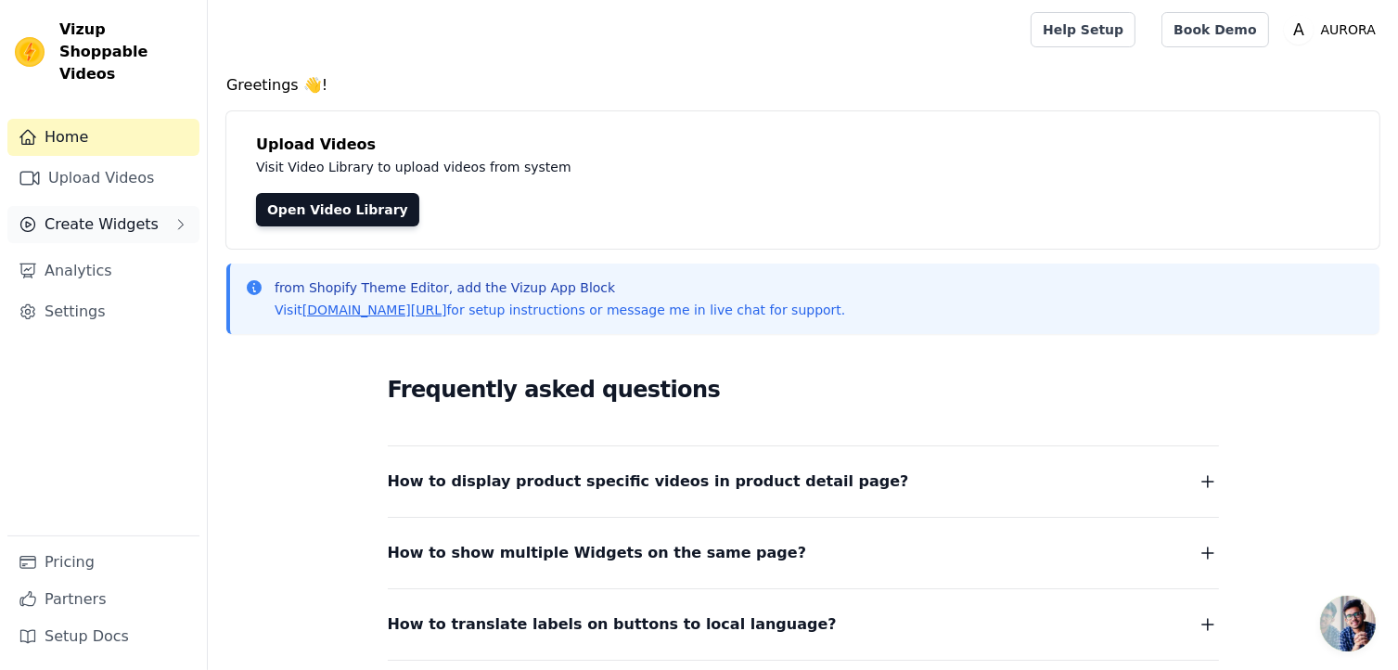
click at [109, 213] on span "Create Widgets" at bounding box center [102, 224] width 114 height 22
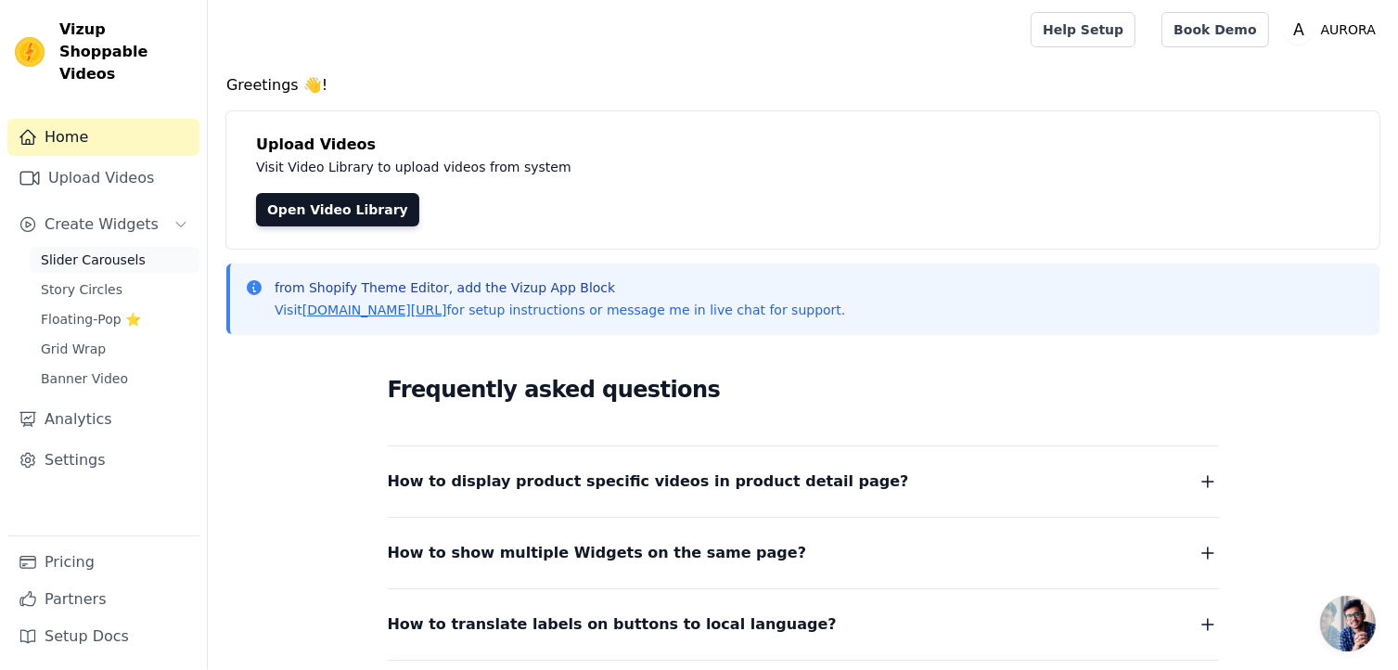
click at [97, 251] on span "Slider Carousels" at bounding box center [93, 260] width 105 height 19
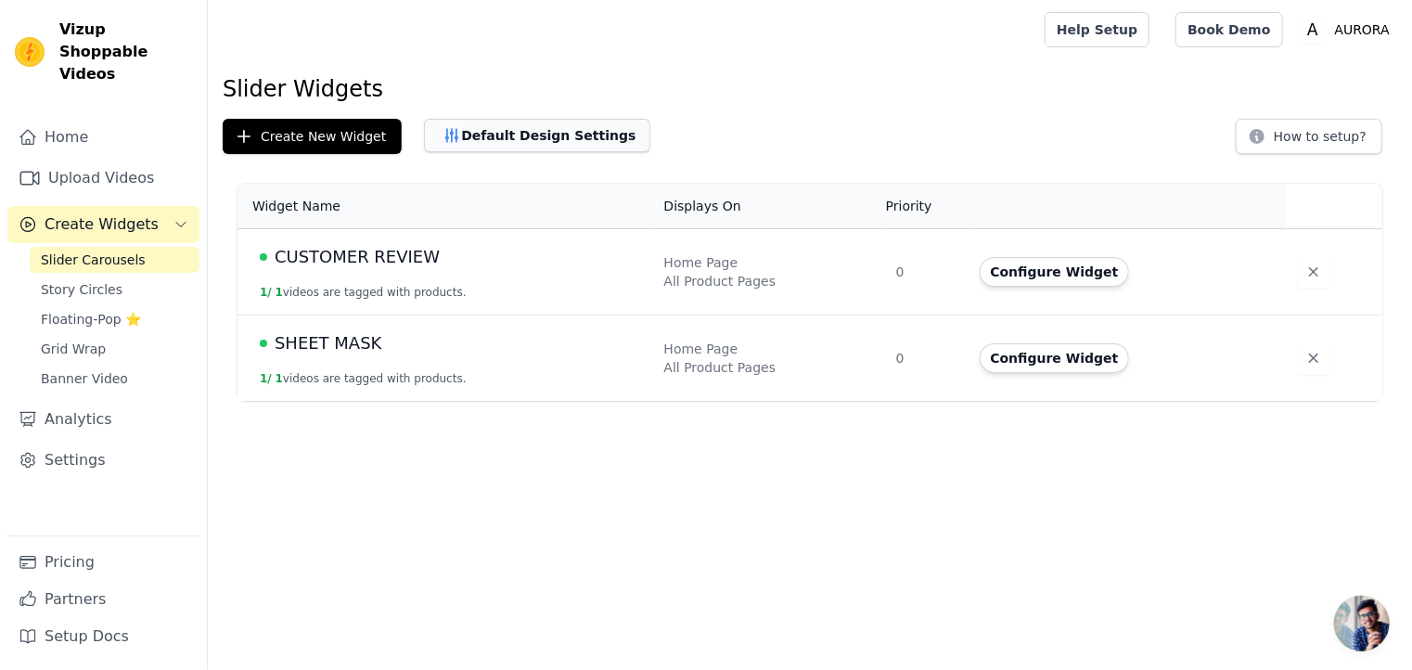
click at [515, 132] on button "Default Design Settings" at bounding box center [537, 135] width 226 height 33
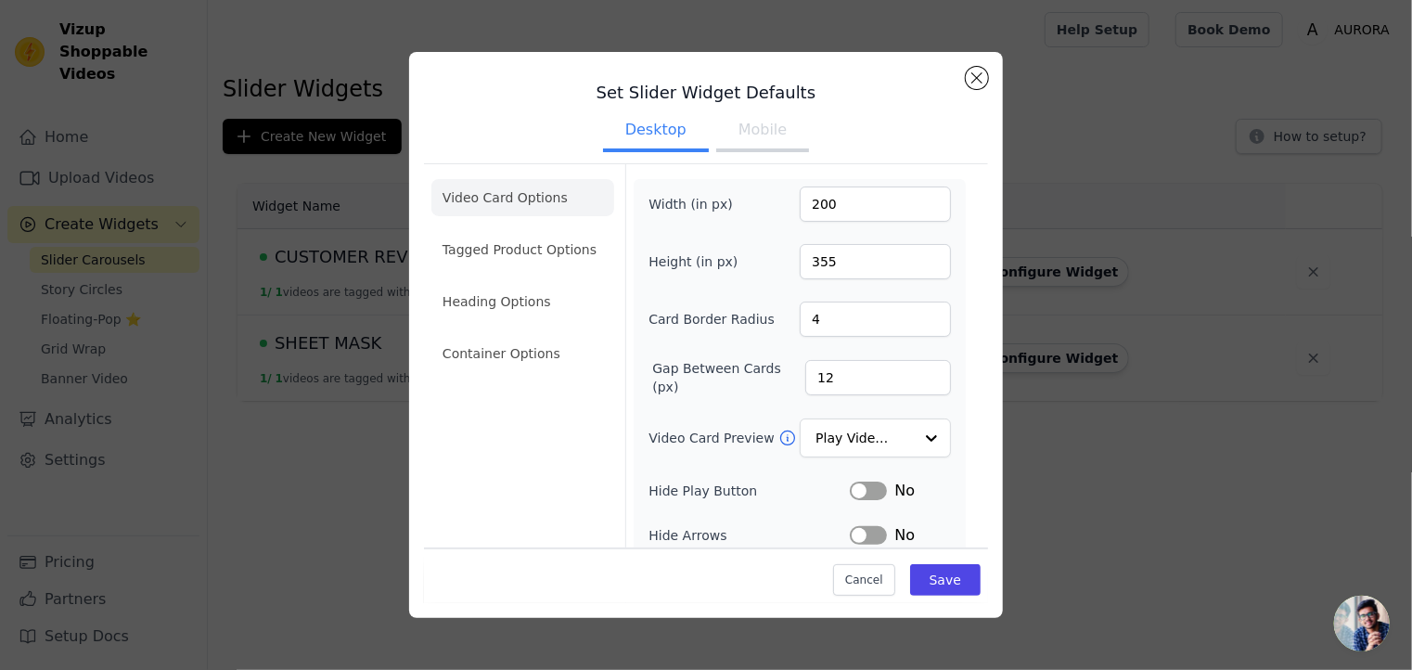
click at [771, 119] on button "Mobile" at bounding box center [762, 131] width 93 height 41
click at [844, 205] on input "200" at bounding box center [875, 204] width 151 height 35
click at [917, 198] on input "100" at bounding box center [875, 204] width 151 height 35
click at [917, 198] on input "101" at bounding box center [875, 204] width 151 height 35
click at [917, 198] on input "102" at bounding box center [875, 204] width 151 height 35
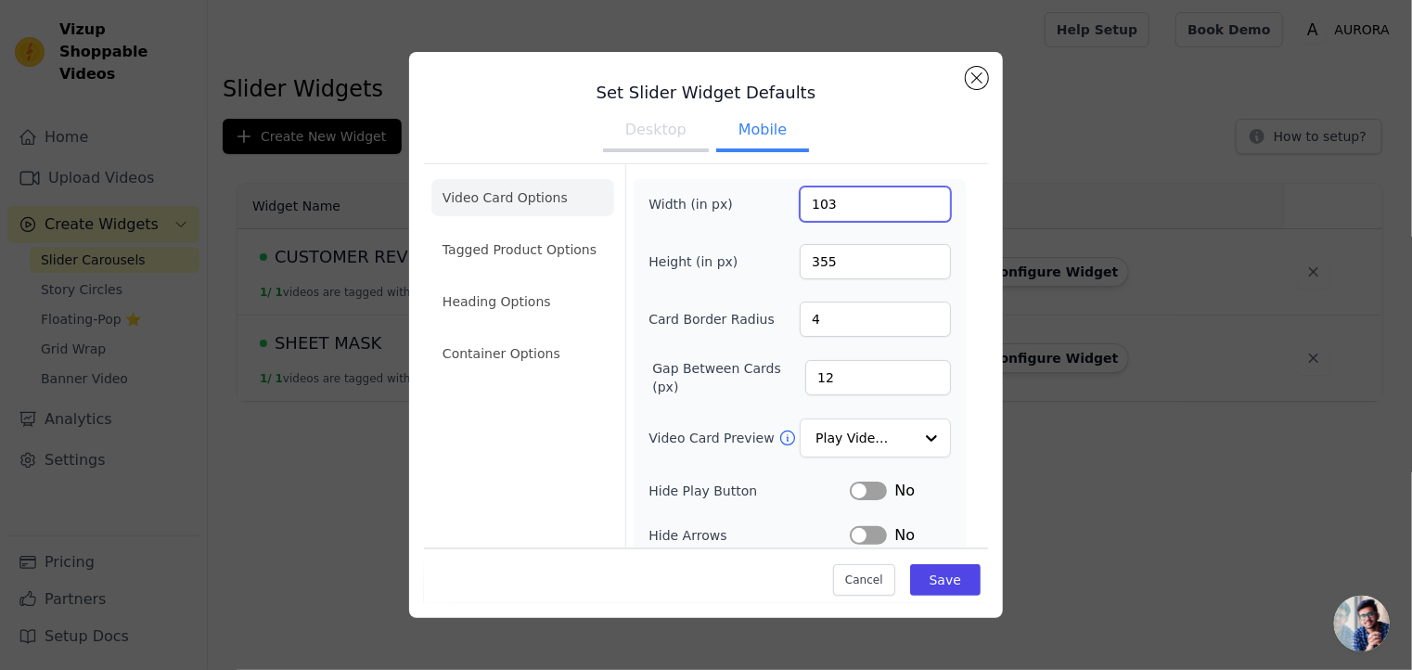
click at [917, 198] on input "103" at bounding box center [875, 204] width 151 height 35
click at [917, 198] on input "104" at bounding box center [875, 204] width 151 height 35
click at [917, 198] on input "105" at bounding box center [875, 204] width 151 height 35
click at [917, 198] on input "106" at bounding box center [875, 204] width 151 height 35
click at [917, 198] on input "107" at bounding box center [875, 204] width 151 height 35
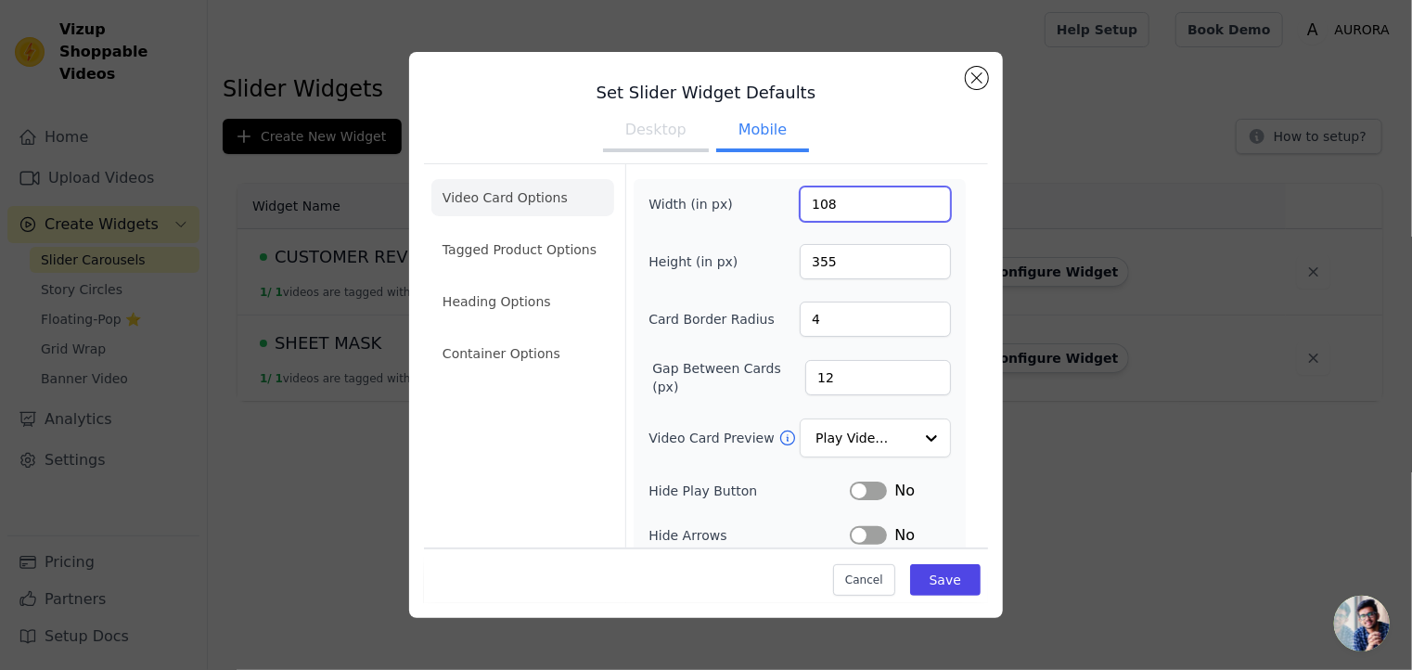
click at [917, 198] on input "108" at bounding box center [875, 204] width 151 height 35
click at [917, 198] on input "176" at bounding box center [875, 204] width 151 height 35
click at [809, 205] on input "176" at bounding box center [875, 204] width 151 height 35
type input "300"
click at [830, 262] on input "355" at bounding box center [875, 261] width 151 height 35
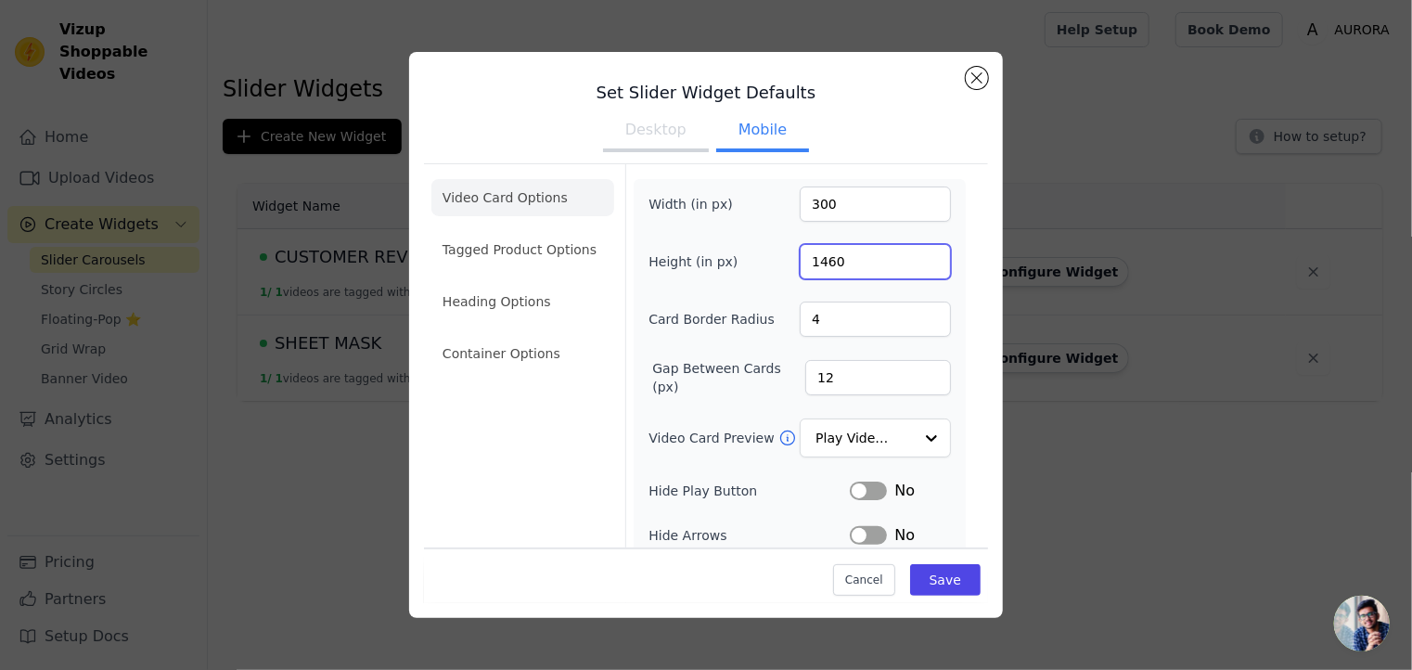
type input "1460"
click at [835, 208] on input "300" at bounding box center [875, 204] width 151 height 35
click at [810, 205] on input "91080" at bounding box center [875, 204] width 151 height 35
type input "1080"
click at [833, 261] on input "1460" at bounding box center [875, 261] width 151 height 35
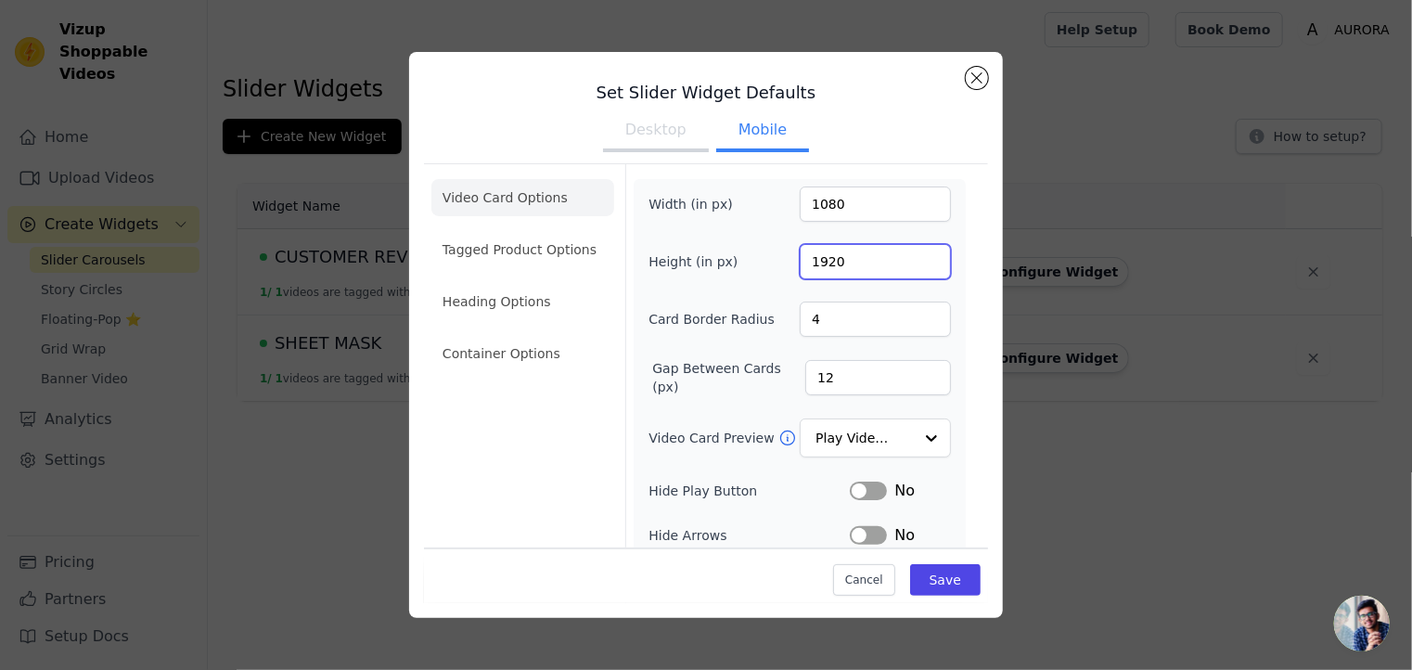
type input "1920"
click at [831, 328] on input "4" at bounding box center [875, 319] width 151 height 35
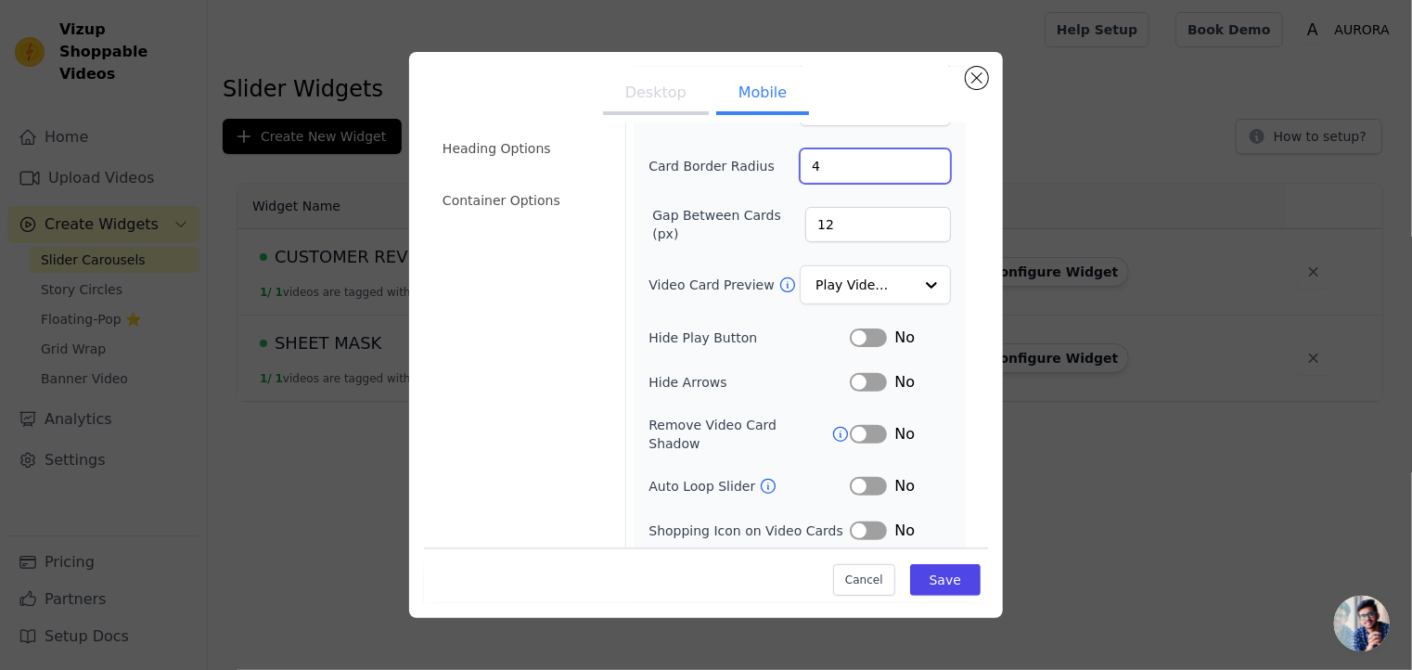
scroll to position [186, 0]
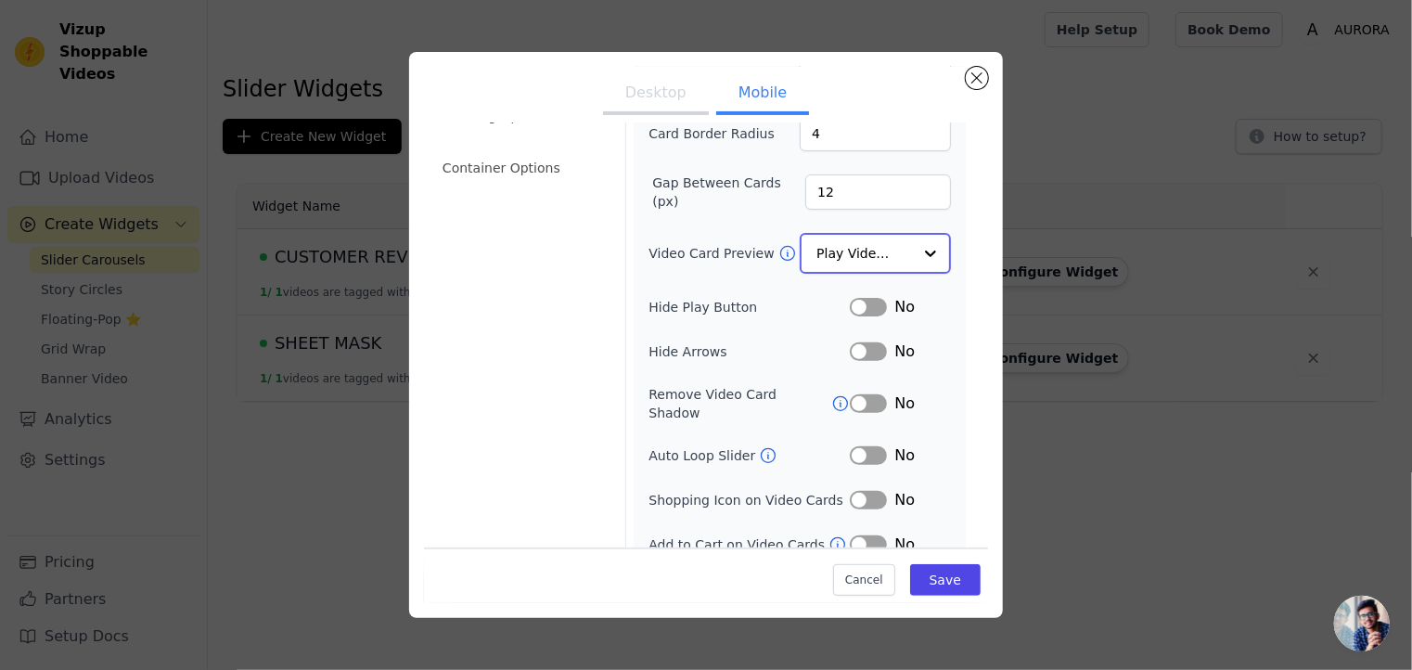
click at [889, 252] on input "Video Card Preview" at bounding box center [865, 253] width 96 height 37
click at [585, 298] on div "Video Card Options Tagged Product Options Heading Options Container Options" at bounding box center [522, 296] width 183 height 635
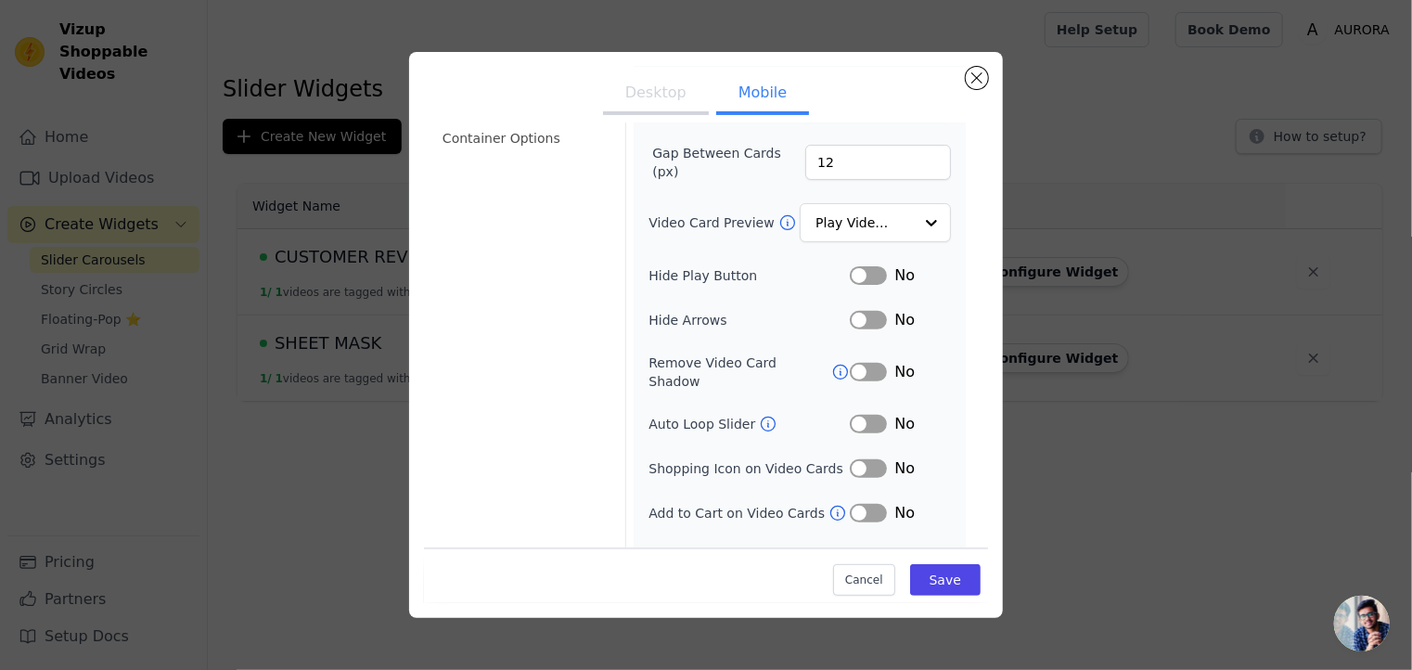
scroll to position [232, 0]
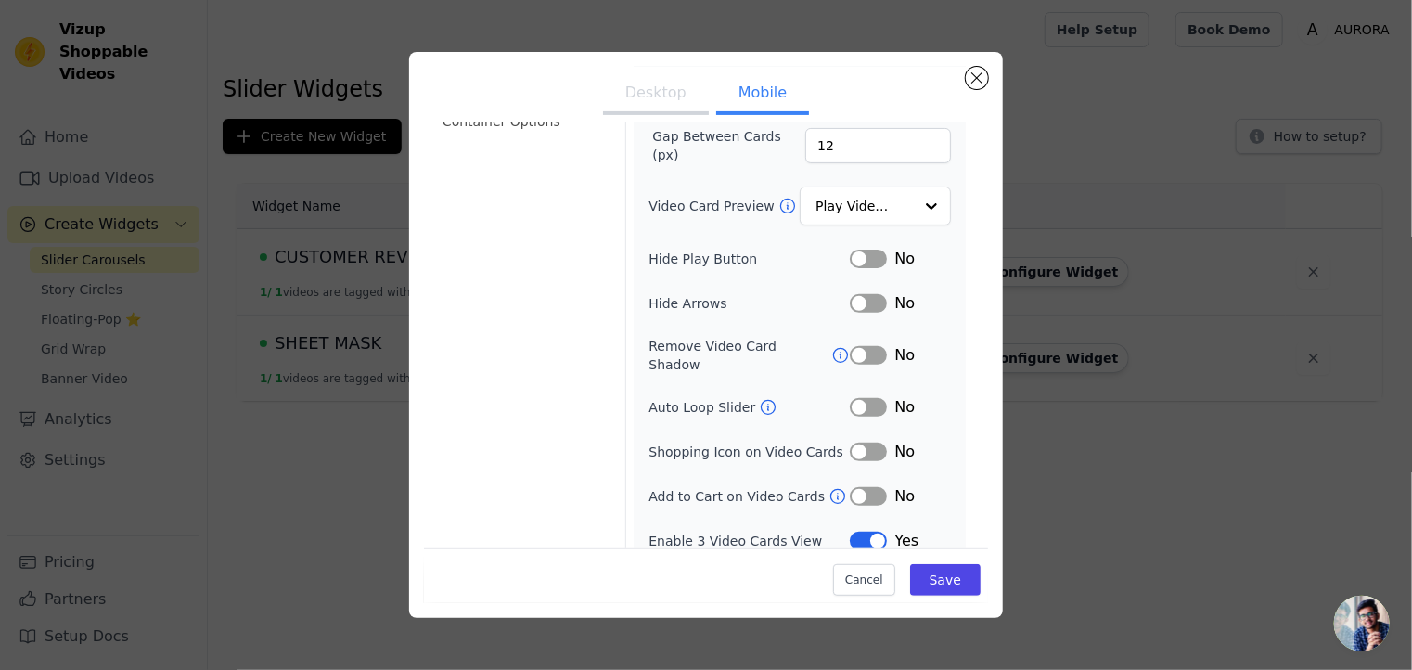
click at [869, 532] on button "Label" at bounding box center [868, 541] width 37 height 19
click at [856, 487] on button "Label" at bounding box center [868, 496] width 37 height 19
click at [862, 443] on button "Label" at bounding box center [868, 452] width 37 height 19
click at [866, 398] on button "Label" at bounding box center [868, 407] width 37 height 19
click at [933, 574] on button "Save" at bounding box center [945, 580] width 71 height 32
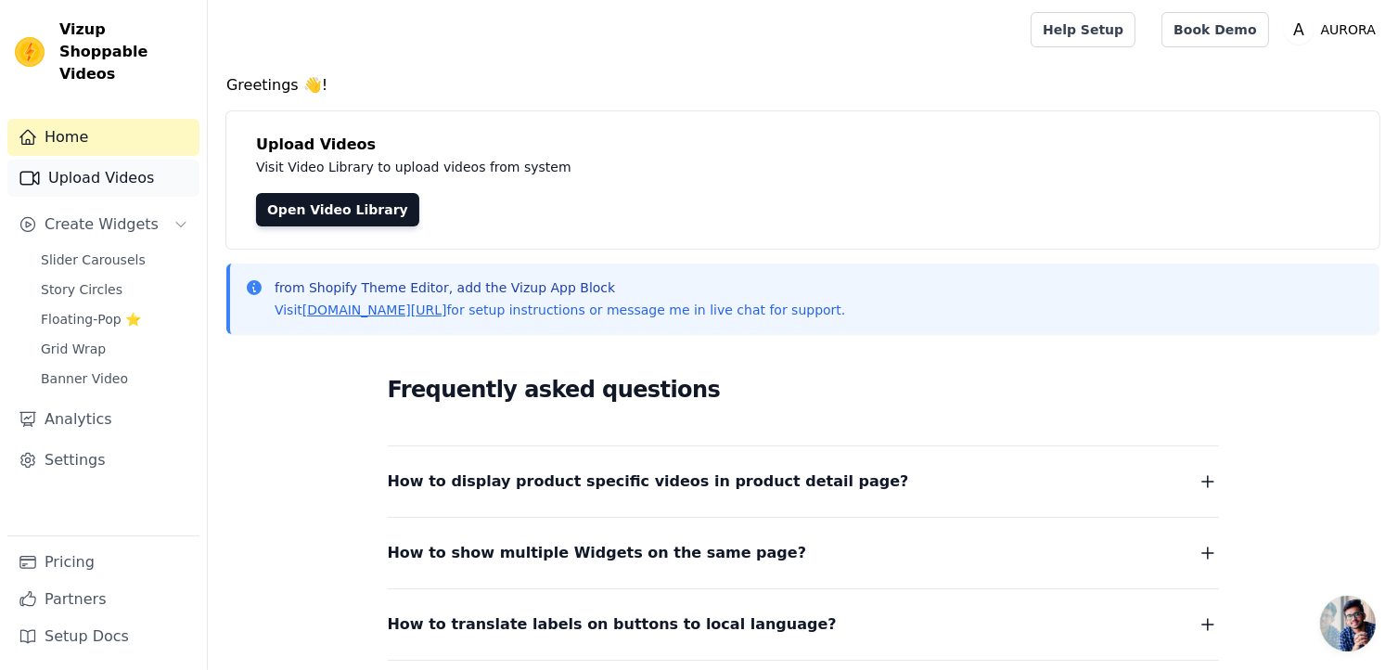
click at [137, 163] on link "Upload Videos" at bounding box center [103, 178] width 192 height 37
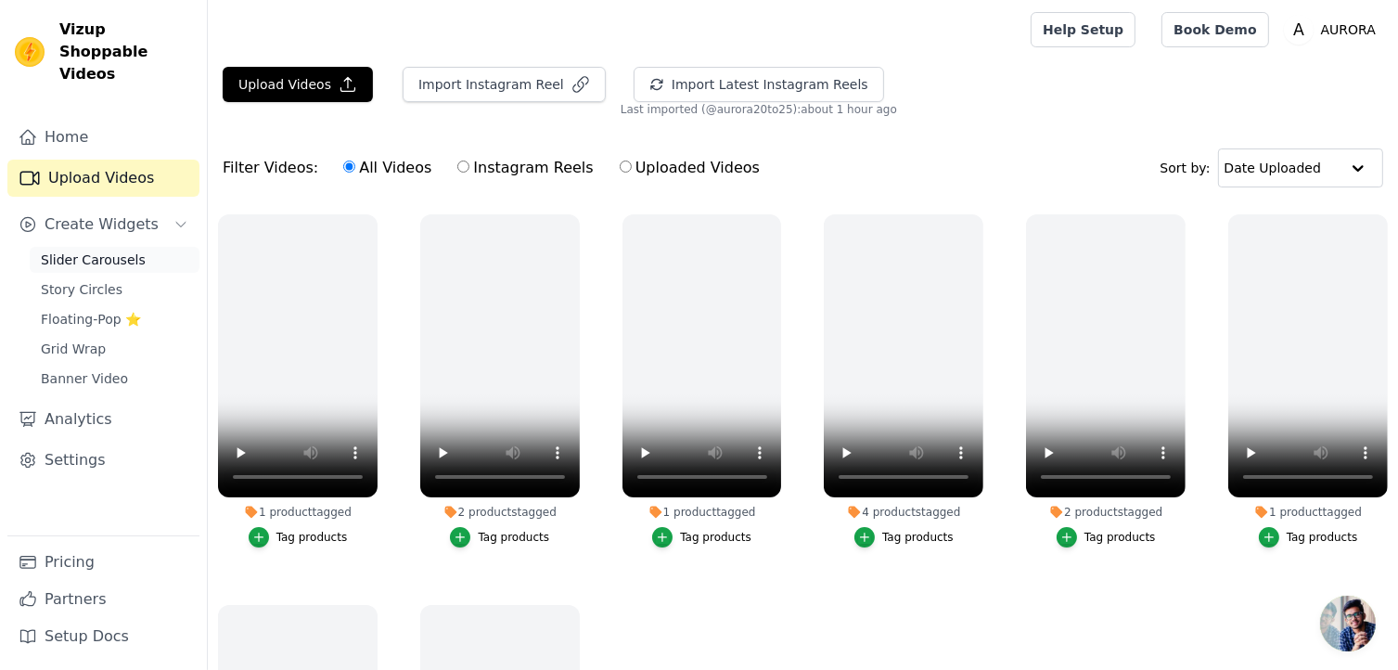
scroll to position [93, 0]
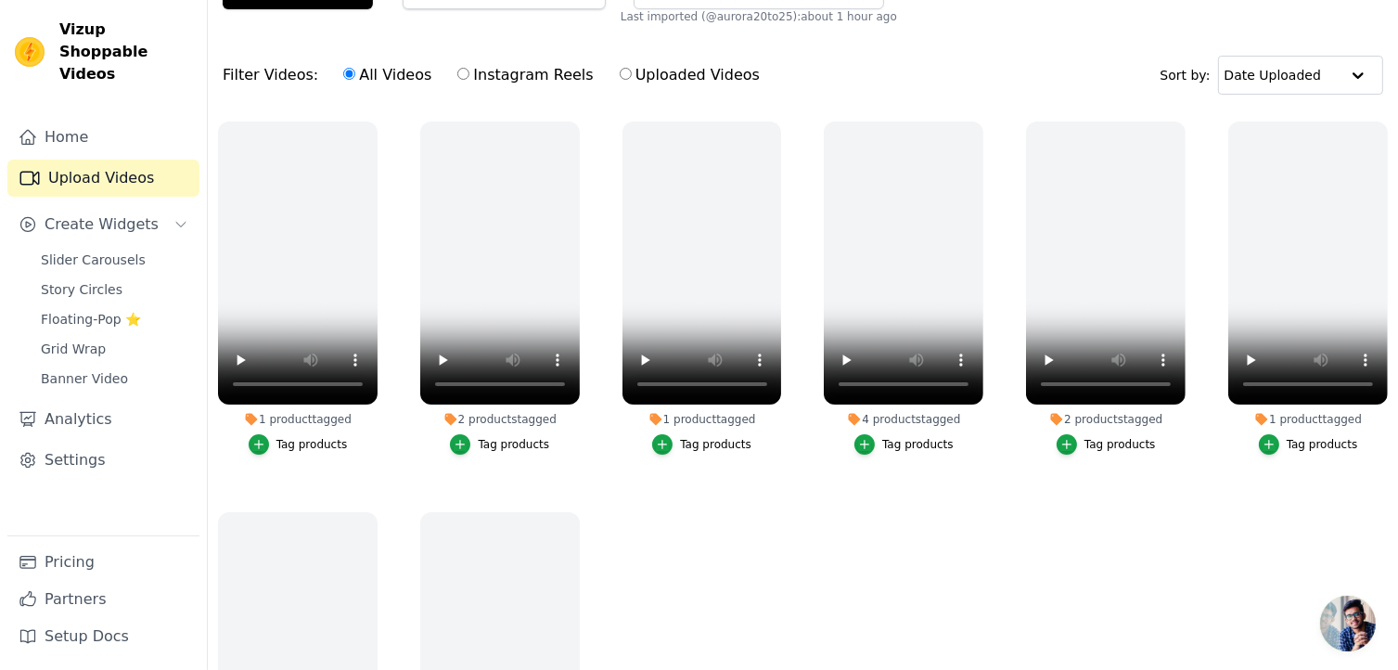
click at [620, 75] on input "Uploaded Videos" at bounding box center [626, 74] width 12 height 12
radio input "true"
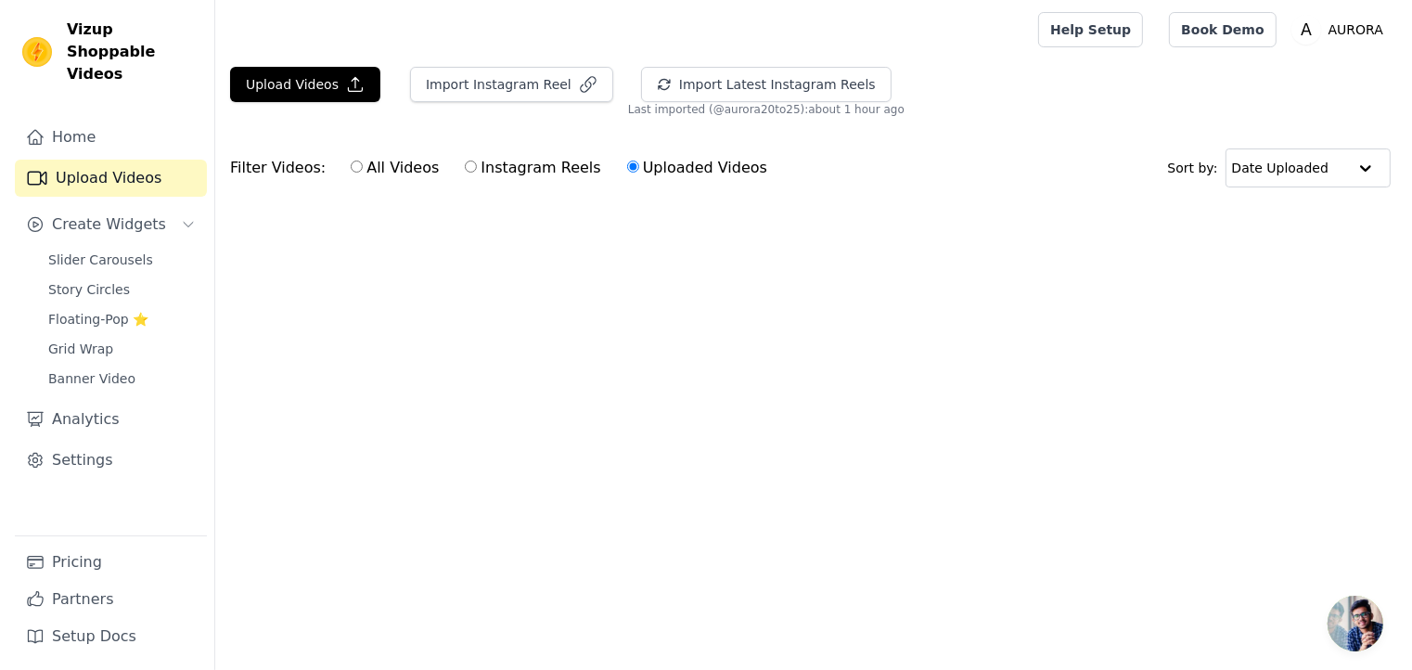
scroll to position [0, 0]
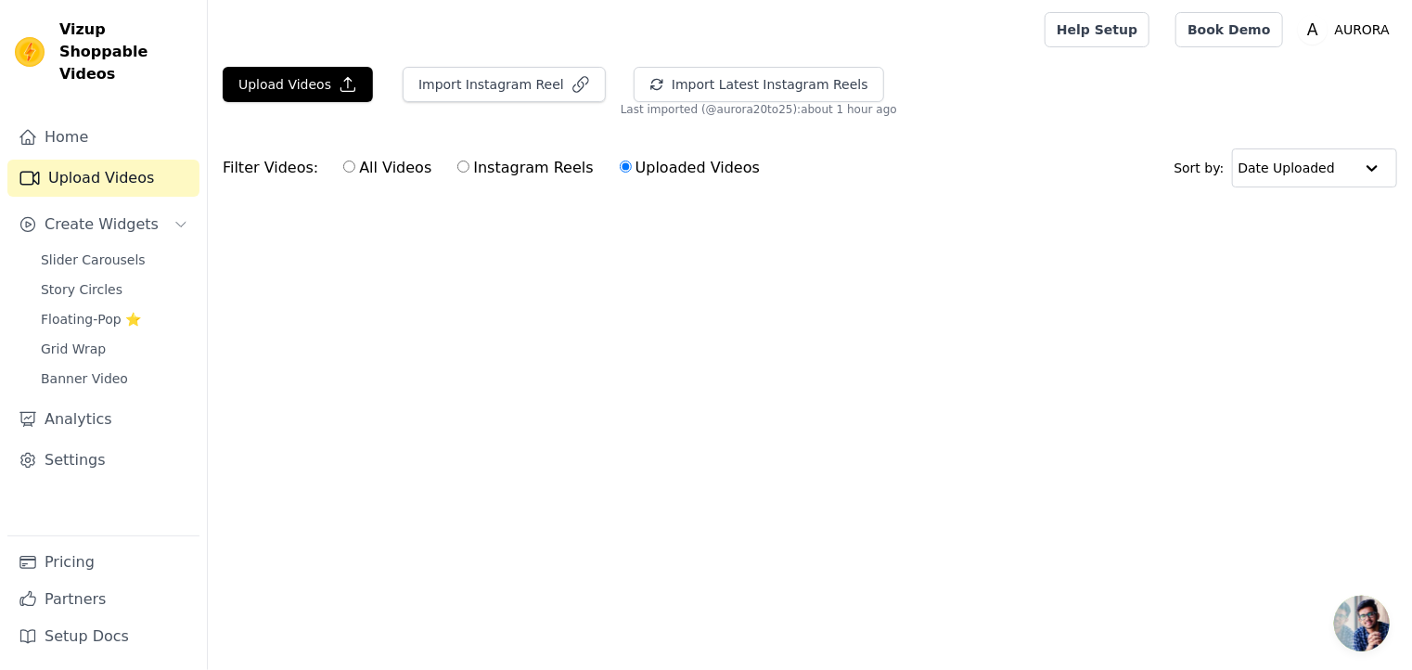
click at [457, 167] on input "Instagram Reels" at bounding box center [463, 167] width 12 height 12
radio input "true"
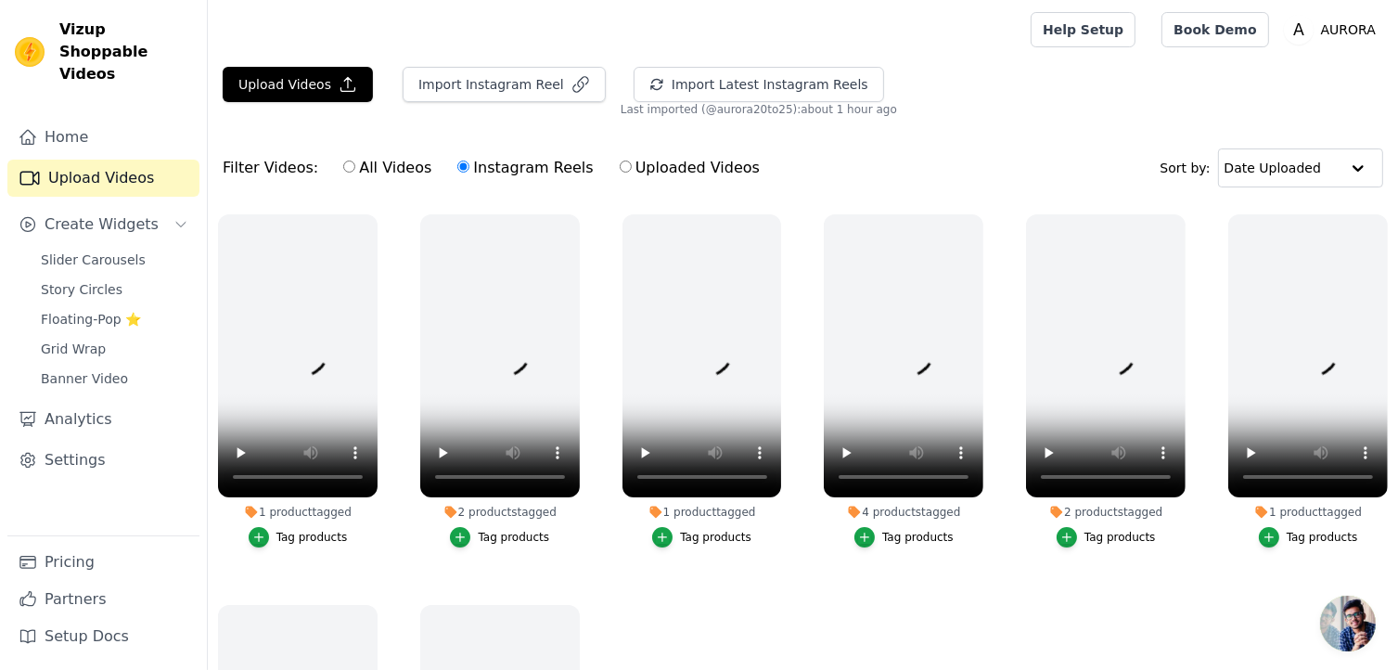
click at [333, 167] on div "All Videos Instagram Reels Uploaded Videos" at bounding box center [551, 168] width 437 height 43
click at [343, 167] on input "All Videos" at bounding box center [349, 167] width 12 height 12
radio input "true"
click at [130, 251] on span "Slider Carousels" at bounding box center [93, 260] width 105 height 19
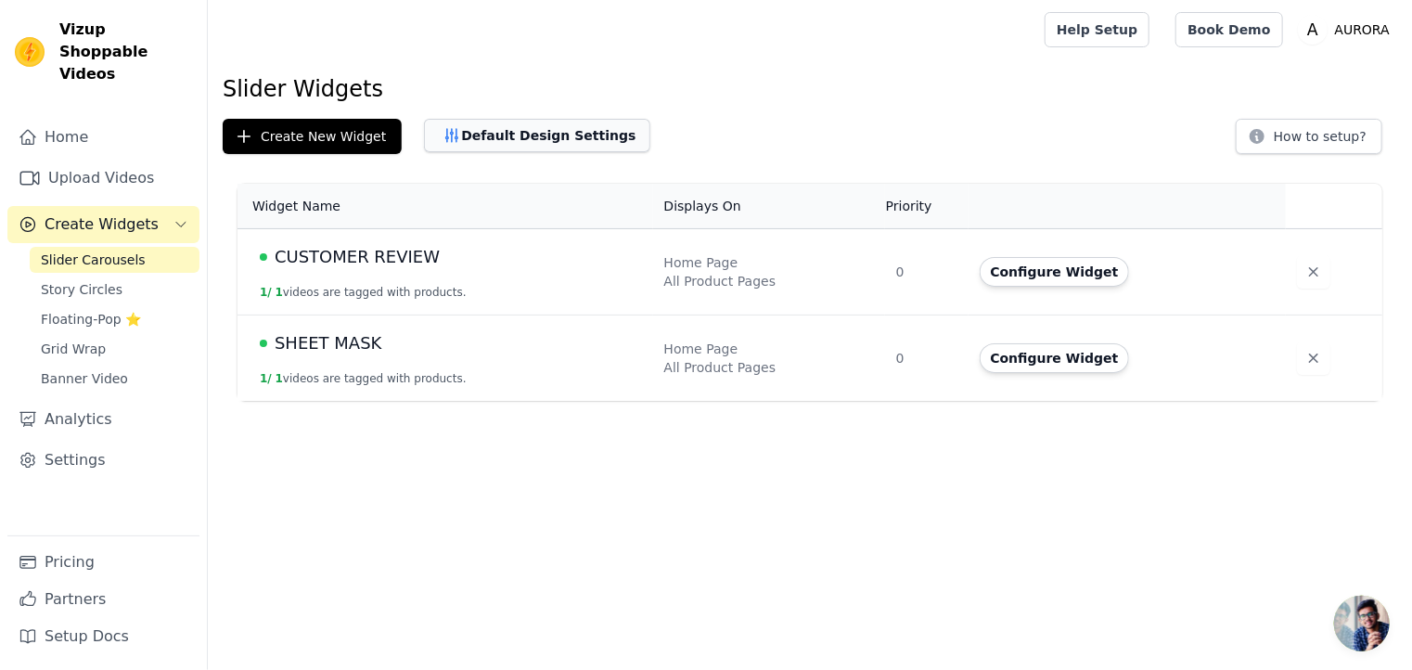
click at [569, 142] on button "Default Design Settings" at bounding box center [537, 135] width 226 height 33
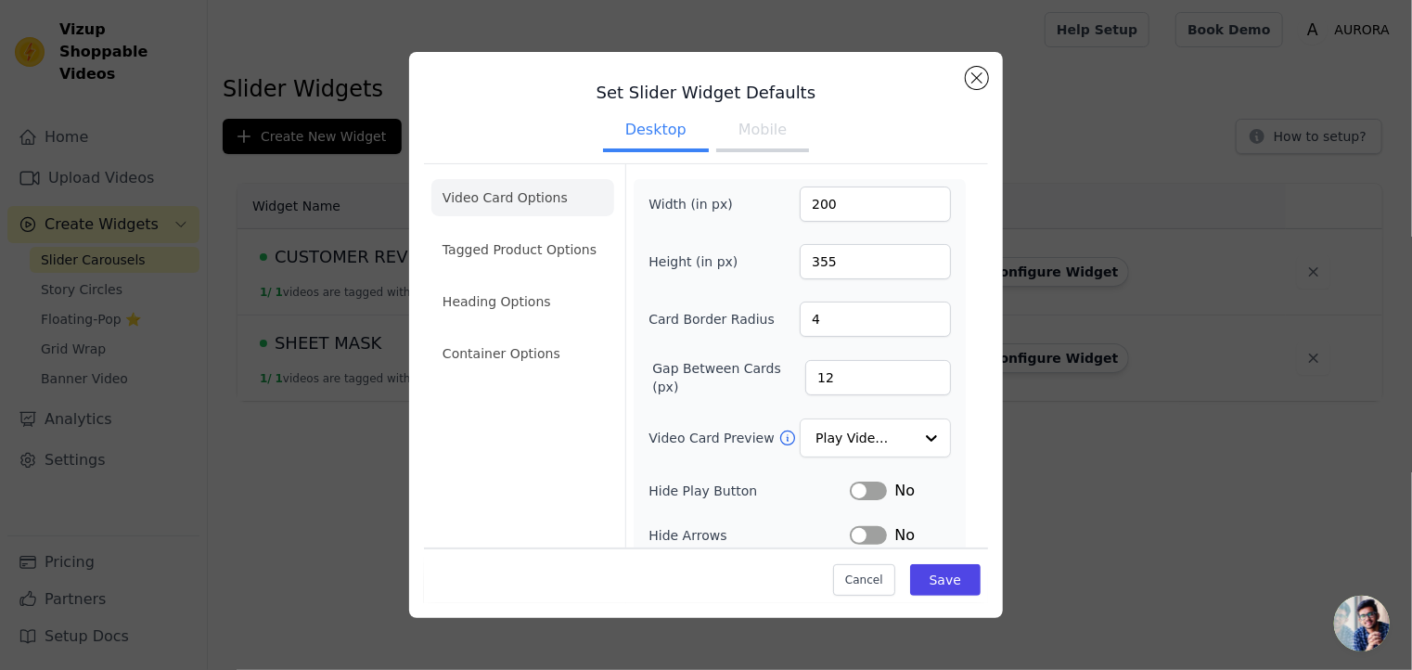
click at [739, 146] on button "Mobile" at bounding box center [762, 131] width 93 height 41
click at [650, 139] on button "Desktop" at bounding box center [656, 131] width 106 height 41
click at [751, 140] on button "Mobile" at bounding box center [762, 131] width 93 height 41
click at [954, 573] on button "Save" at bounding box center [945, 580] width 71 height 32
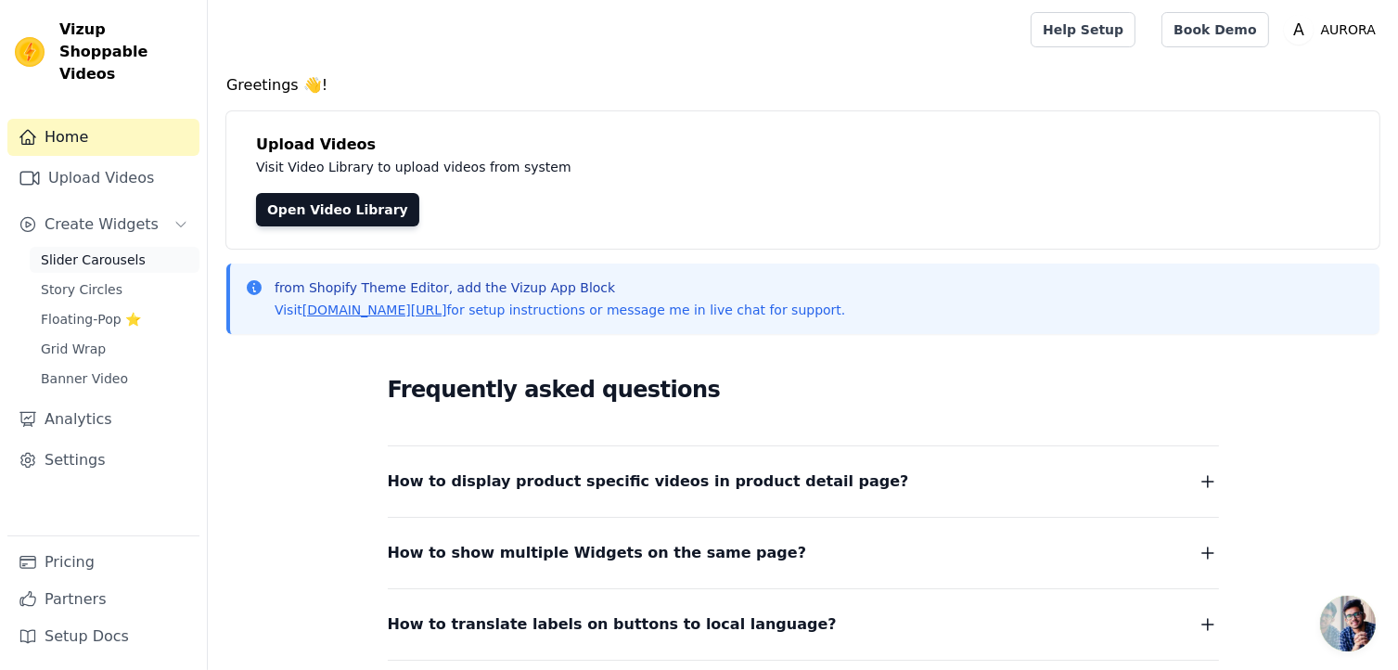
click at [114, 251] on span "Slider Carousels" at bounding box center [93, 260] width 105 height 19
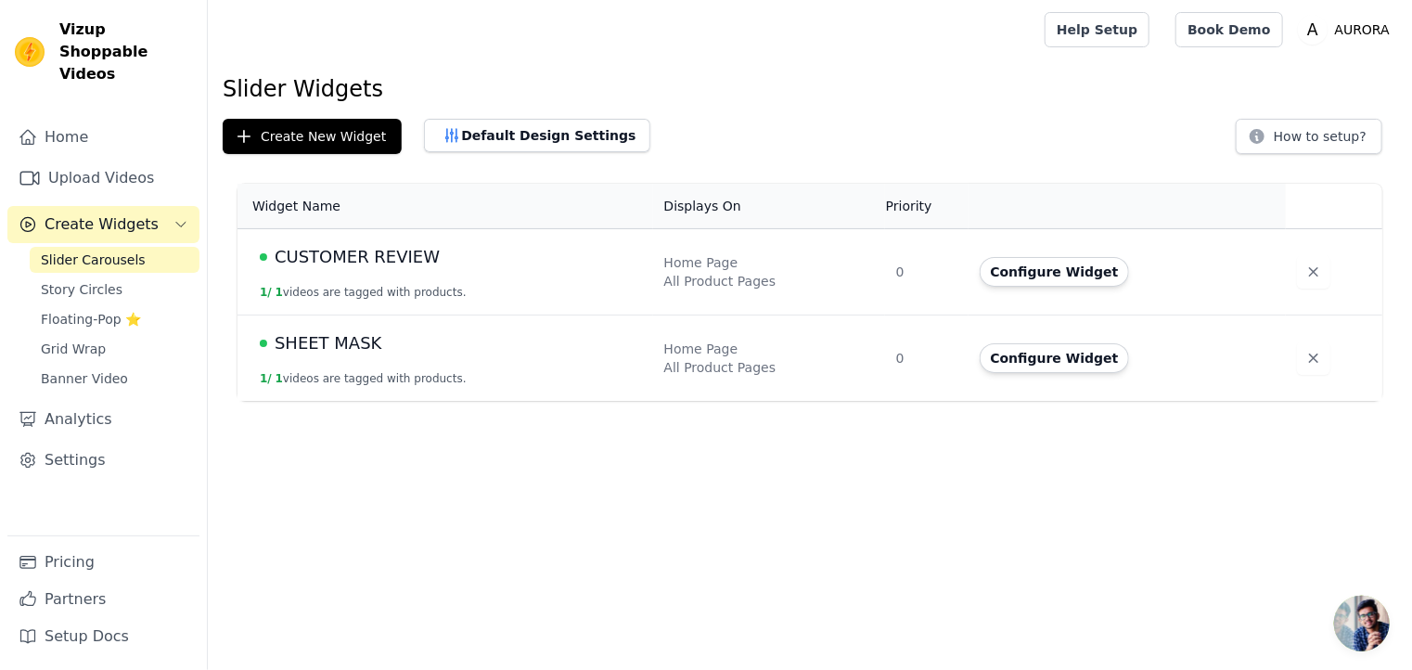
click at [1062, 277] on button "Configure Widget" at bounding box center [1055, 272] width 150 height 30
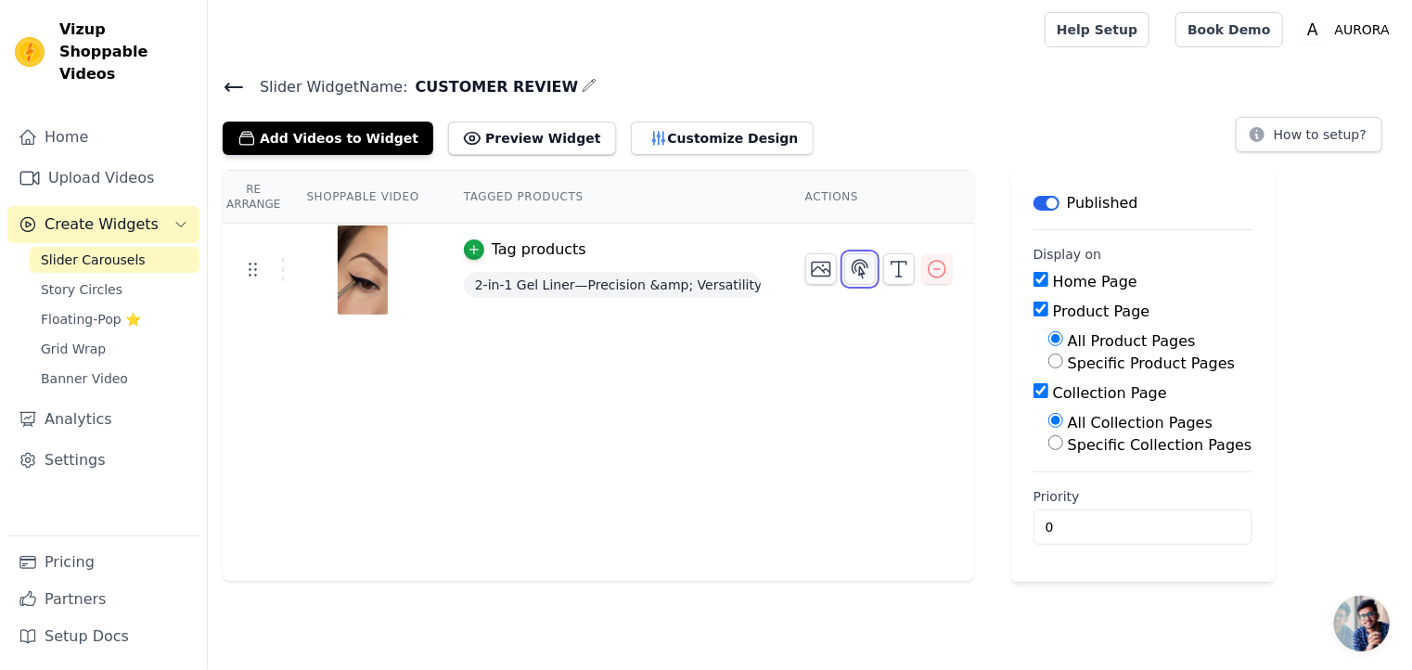
click at [849, 264] on icon "button" at bounding box center [860, 269] width 22 height 22
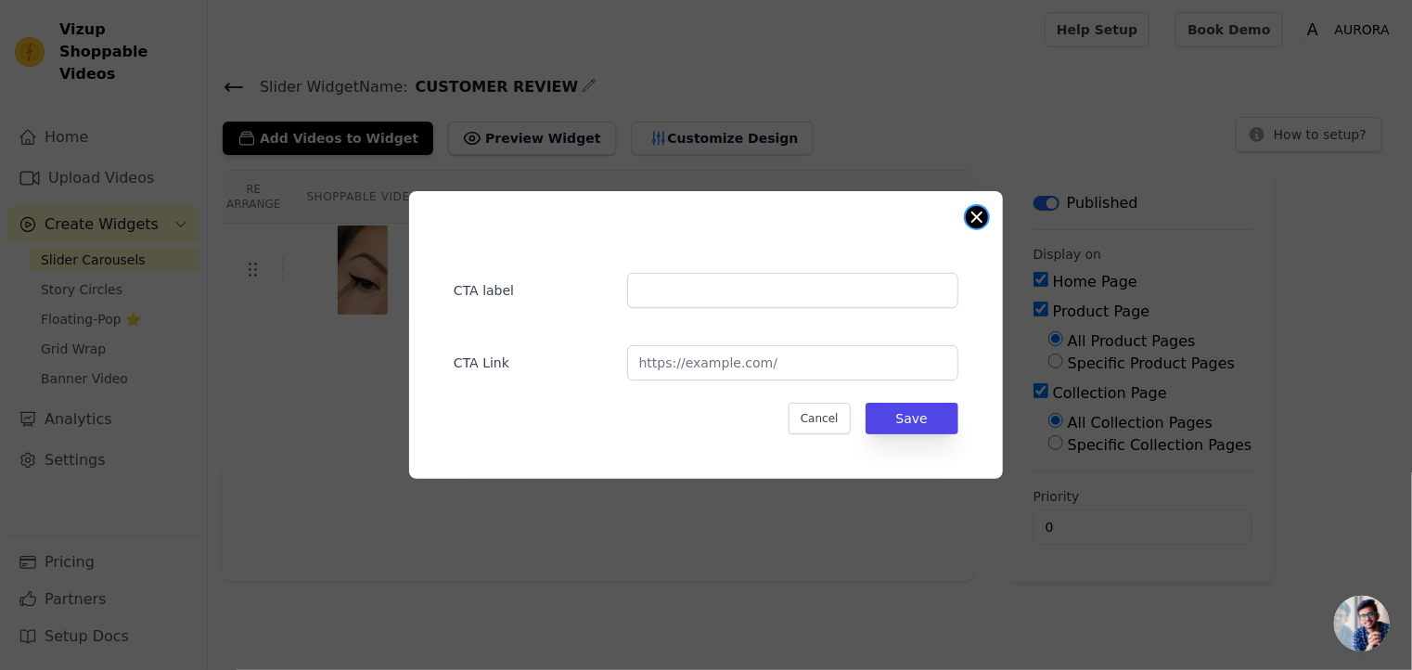
click at [978, 212] on button "Close modal" at bounding box center [977, 217] width 22 height 22
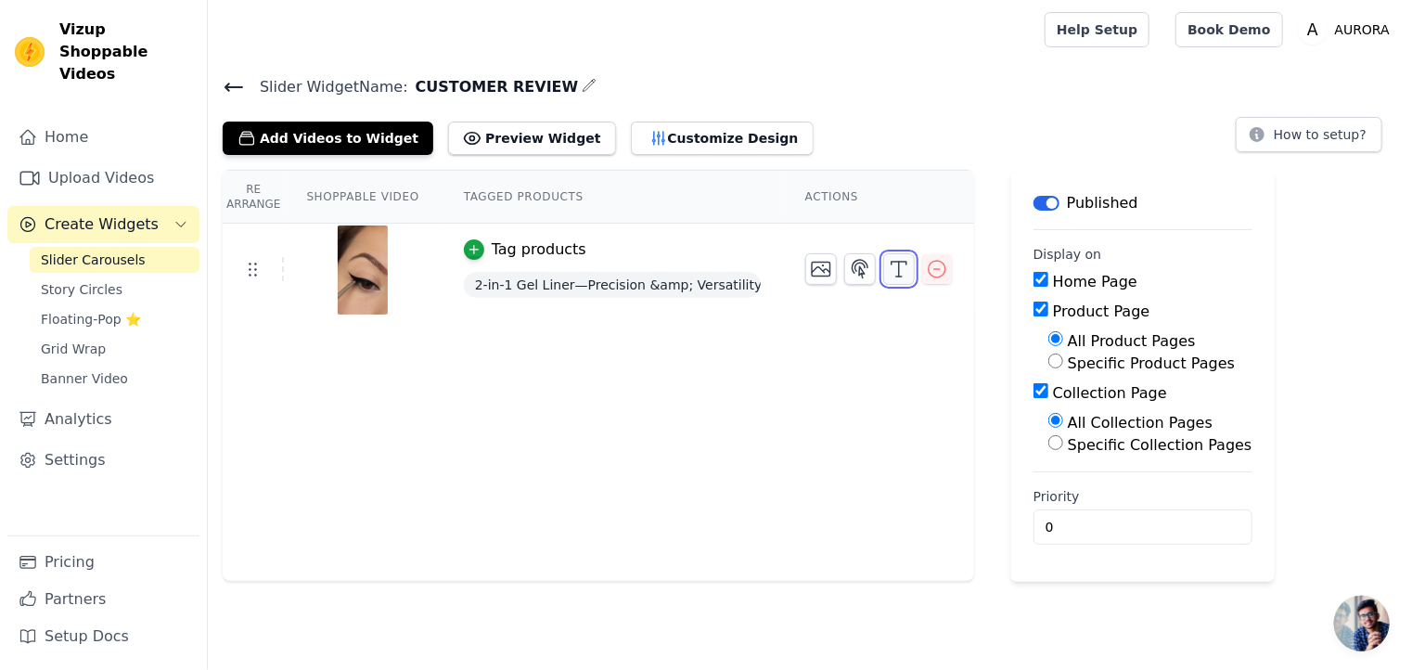
click at [898, 265] on button "button" at bounding box center [899, 269] width 32 height 32
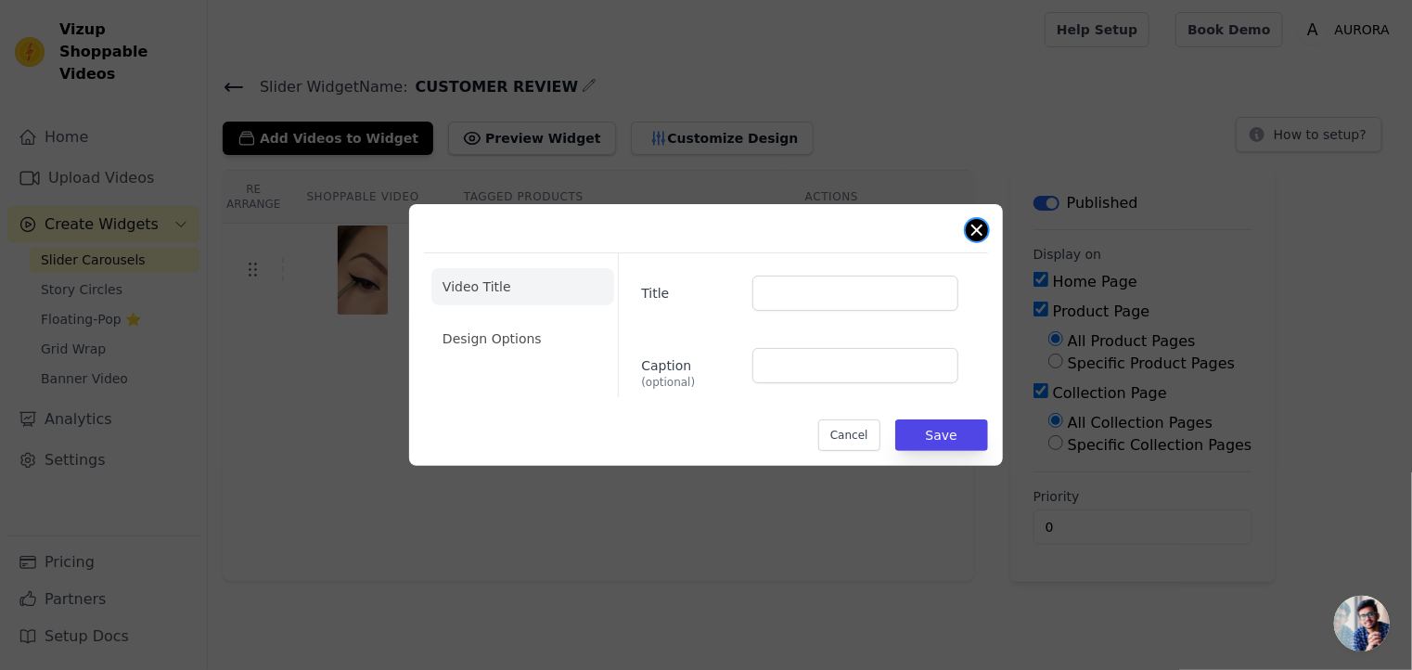
click at [979, 232] on button "Close modal" at bounding box center [977, 230] width 22 height 22
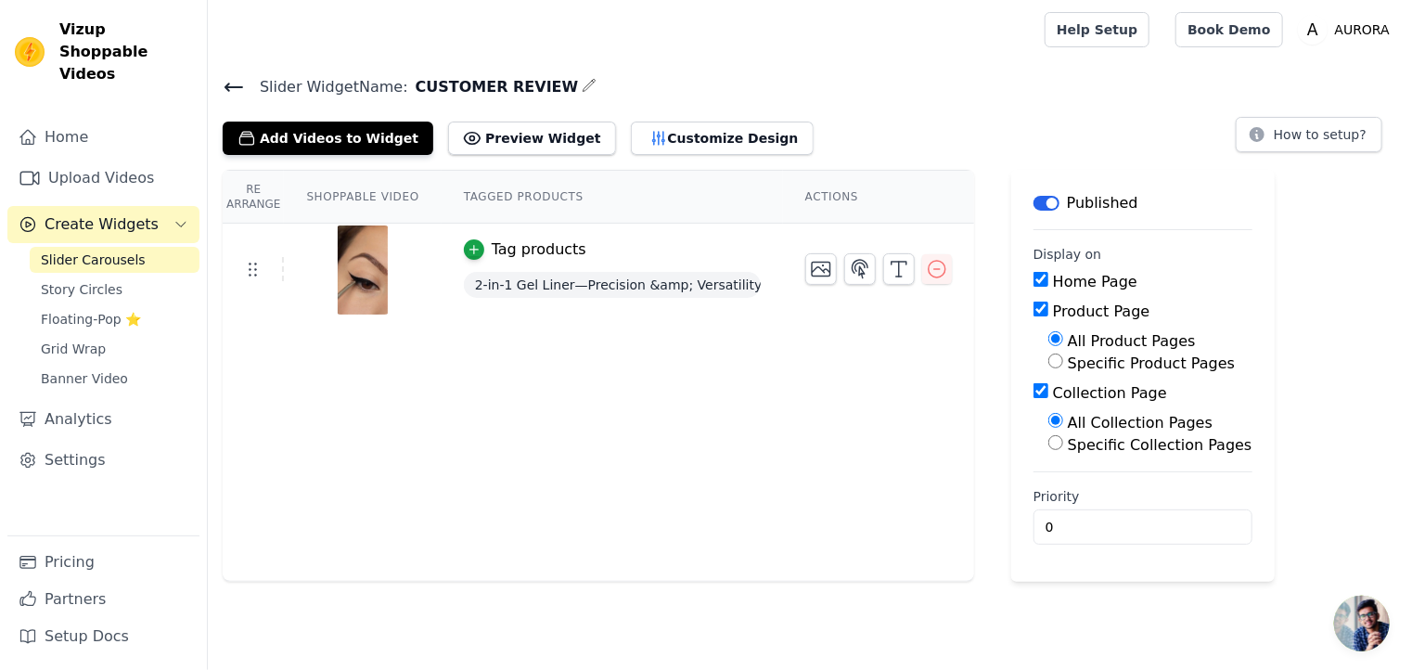
click at [582, 79] on icon "button" at bounding box center [589, 85] width 15 height 15
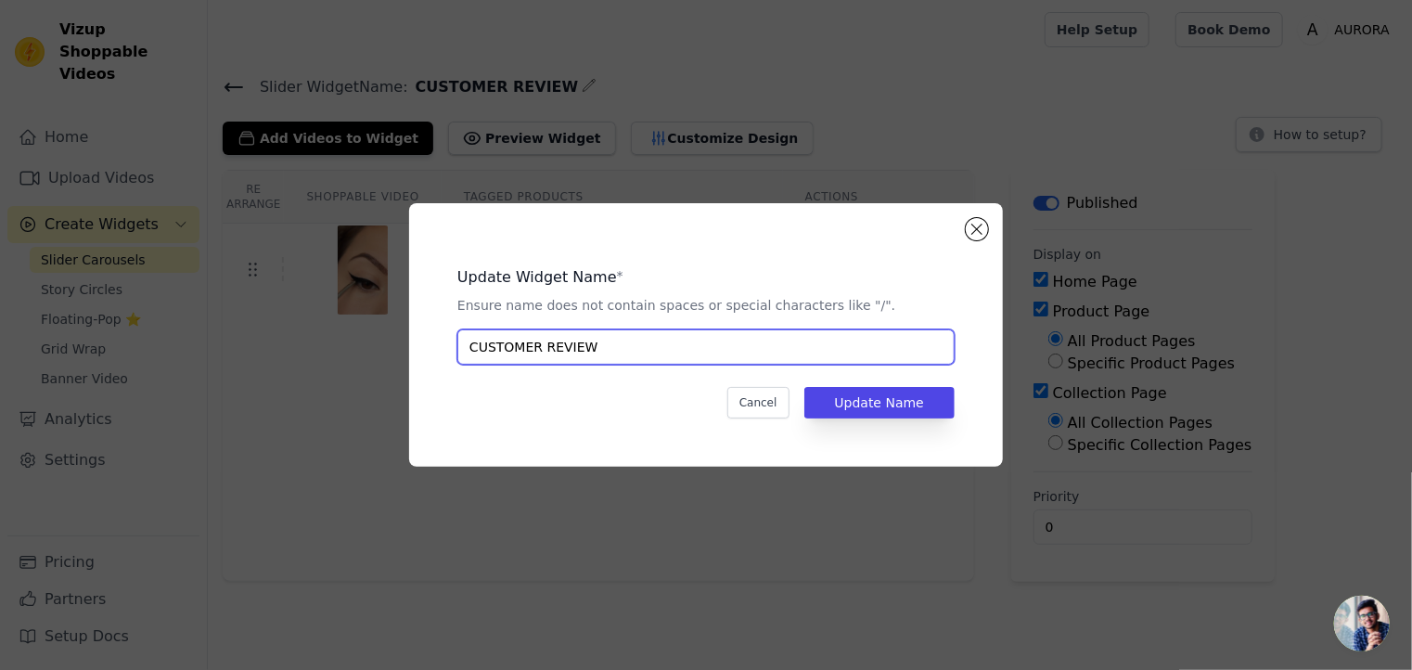
click at [590, 336] on input "CUSTOMER REVIEW" at bounding box center [705, 346] width 497 height 35
type input "C"
type input "E"
type input "GEL EYELINER"
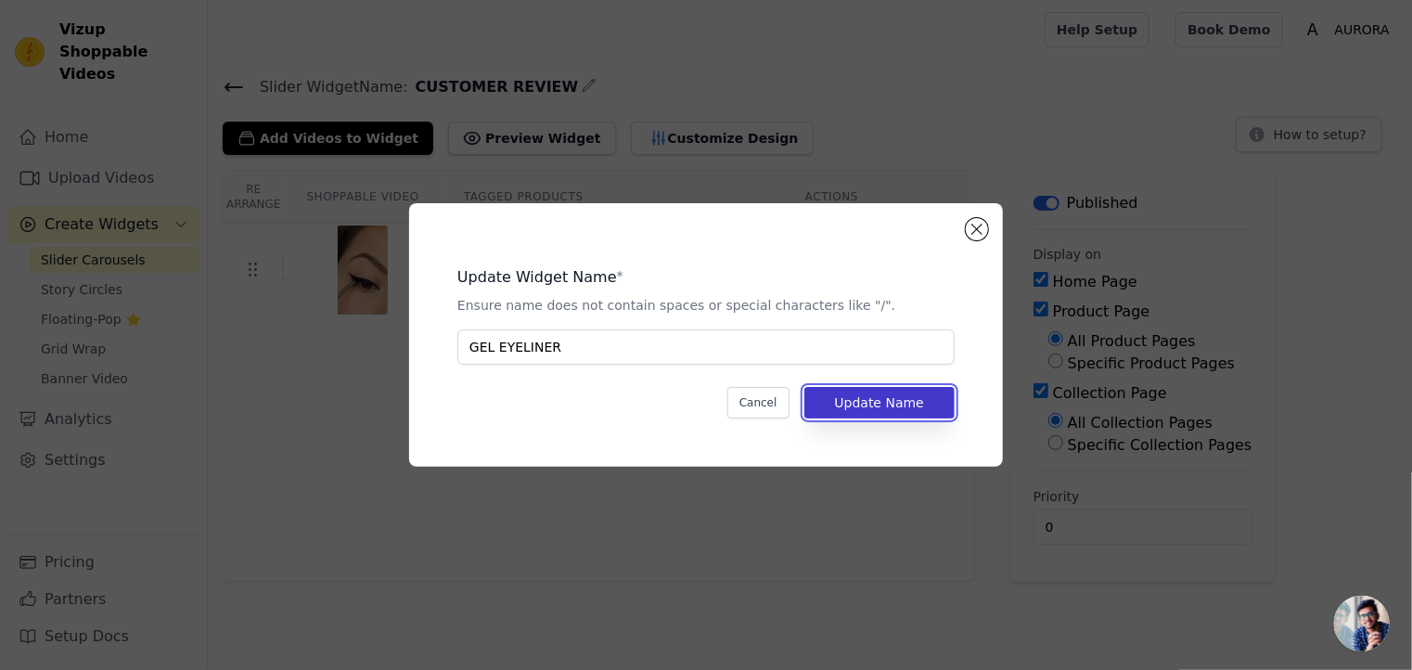
click at [837, 406] on button "Update Name" at bounding box center [879, 403] width 150 height 32
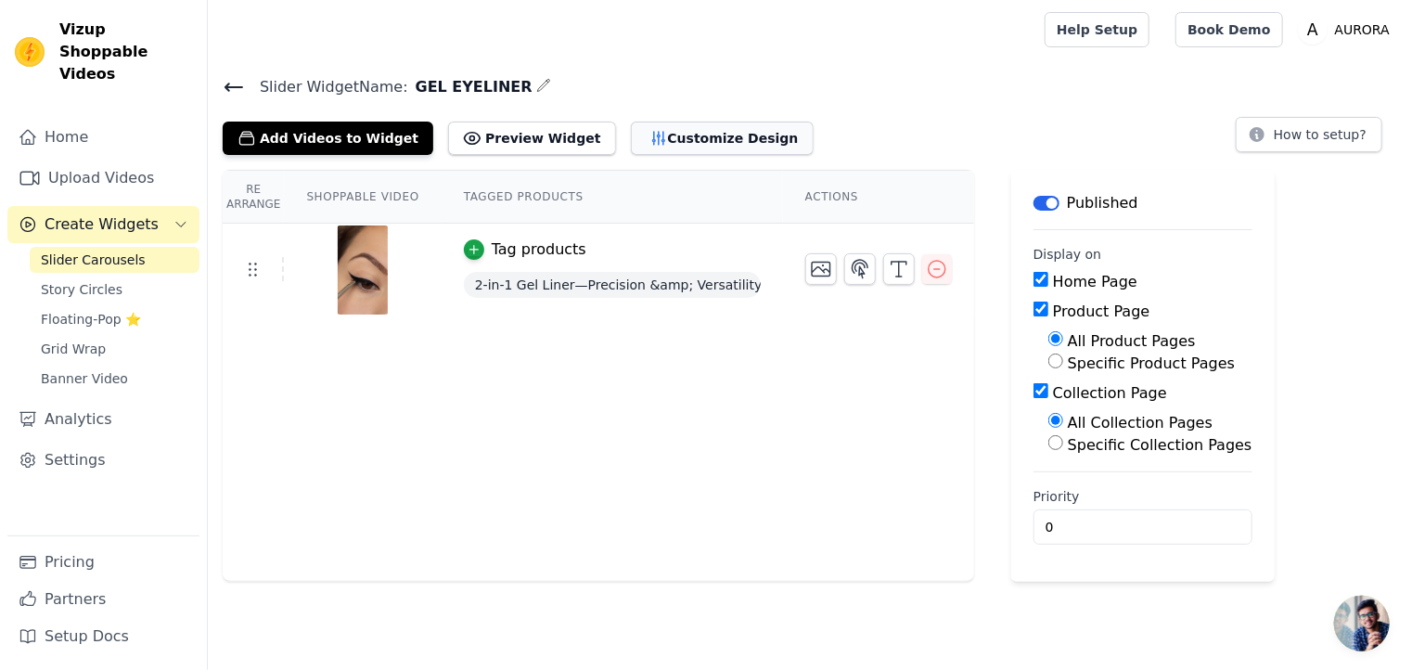
click at [653, 148] on button "Customize Design" at bounding box center [722, 138] width 183 height 33
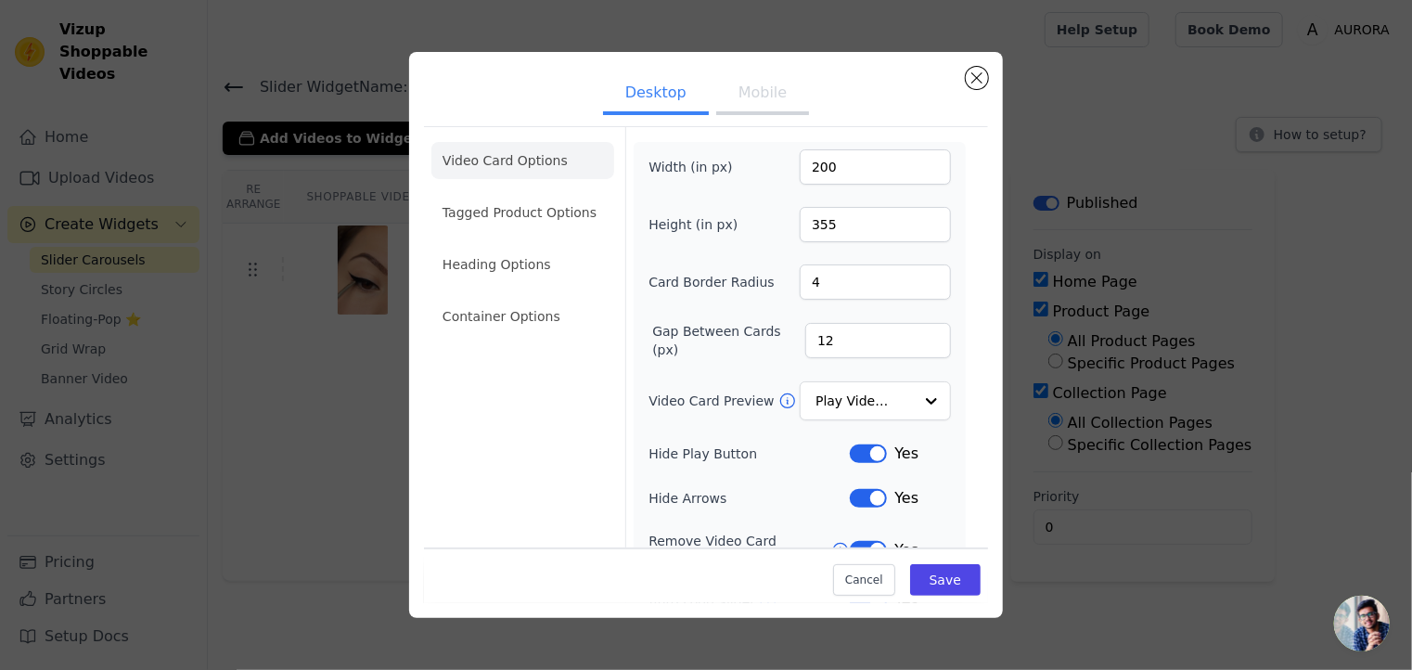
click at [753, 108] on button "Mobile" at bounding box center [762, 94] width 93 height 41
click at [661, 98] on button "Desktop" at bounding box center [656, 94] width 106 height 41
click at [739, 90] on button "Mobile" at bounding box center [762, 94] width 93 height 41
click at [657, 97] on button "Desktop" at bounding box center [656, 94] width 106 height 41
click at [933, 580] on button "Save" at bounding box center [945, 580] width 71 height 32
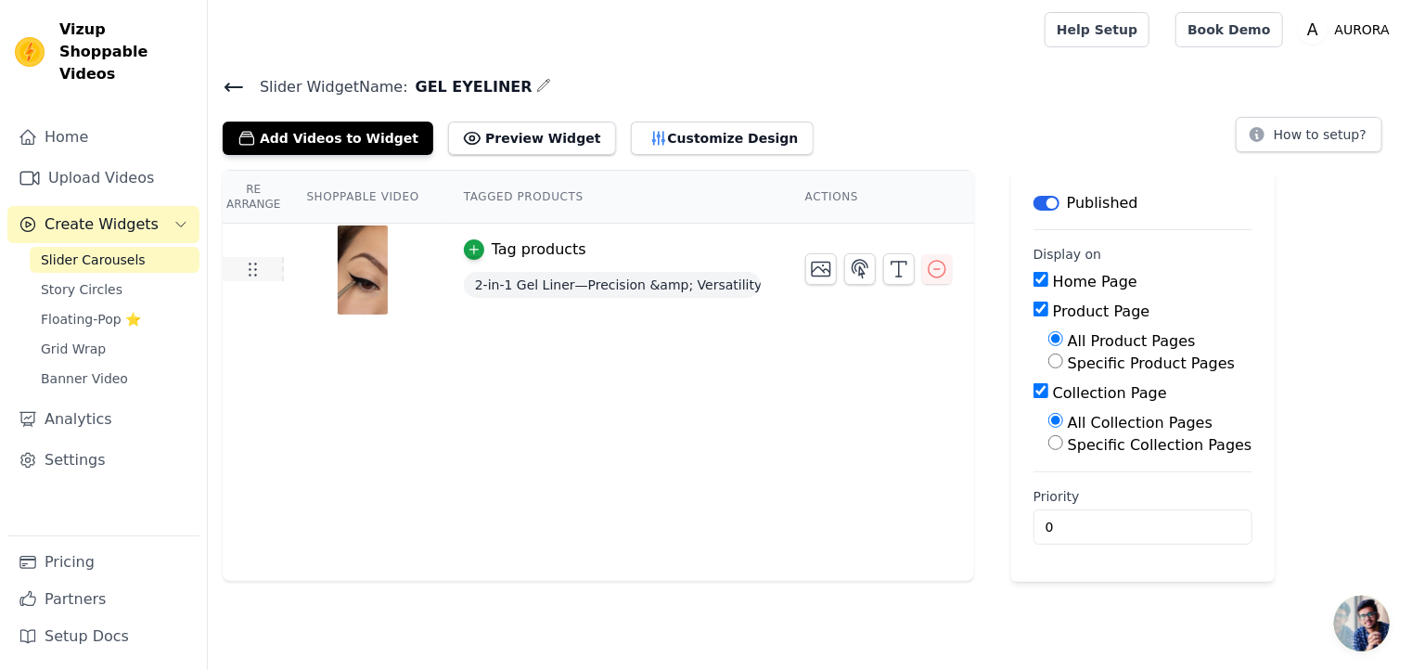
click at [257, 268] on icon at bounding box center [252, 269] width 22 height 22
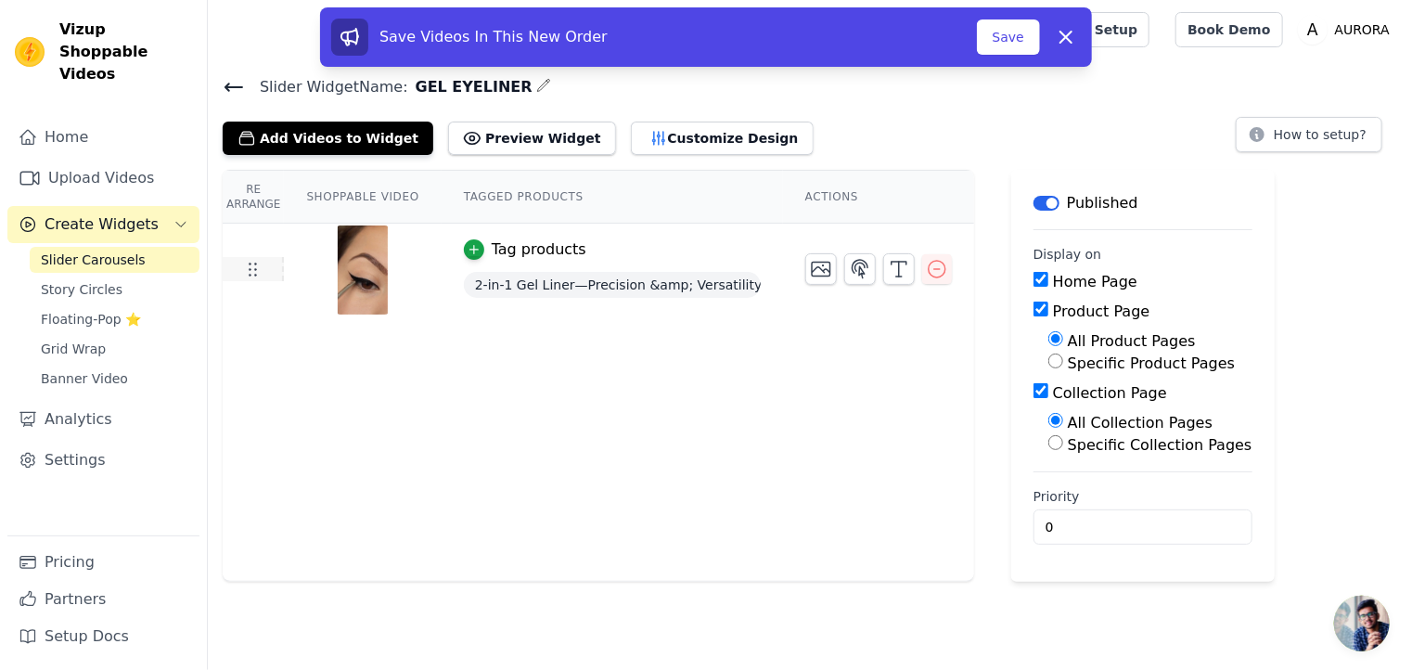
click at [256, 268] on icon at bounding box center [252, 269] width 22 height 22
click at [646, 130] on button "Customize Design" at bounding box center [722, 138] width 183 height 33
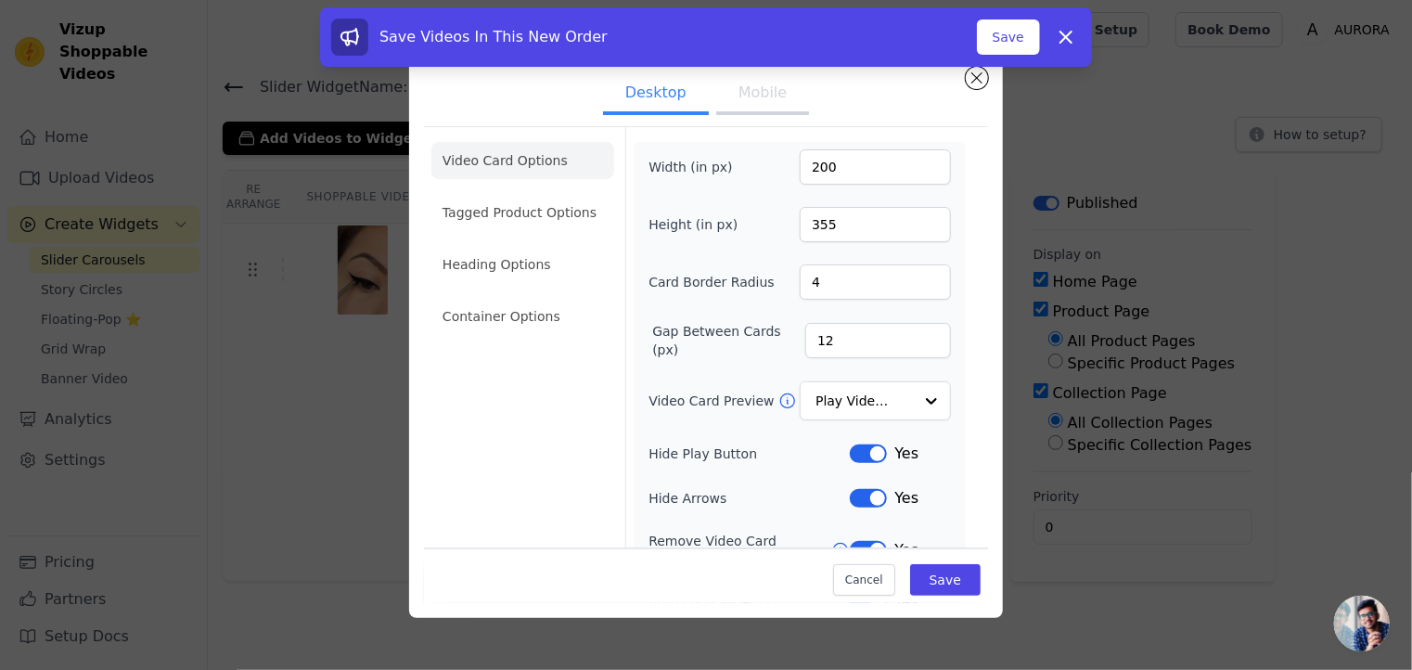
click at [761, 89] on button "Mobile" at bounding box center [762, 94] width 93 height 41
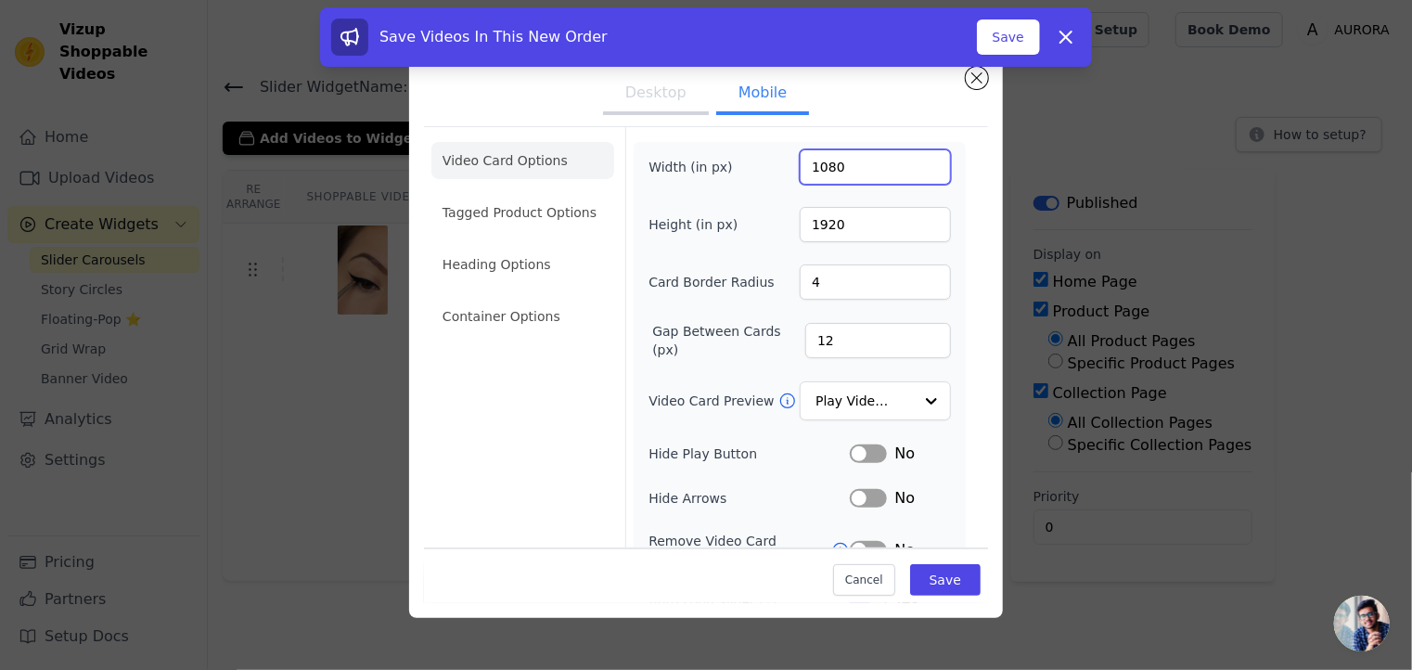
click at [861, 166] on input "1080" at bounding box center [875, 166] width 151 height 35
type input "90"
click at [894, 224] on input "1920" at bounding box center [875, 224] width 151 height 35
type input "160"
click at [943, 580] on button "Save" at bounding box center [945, 580] width 71 height 32
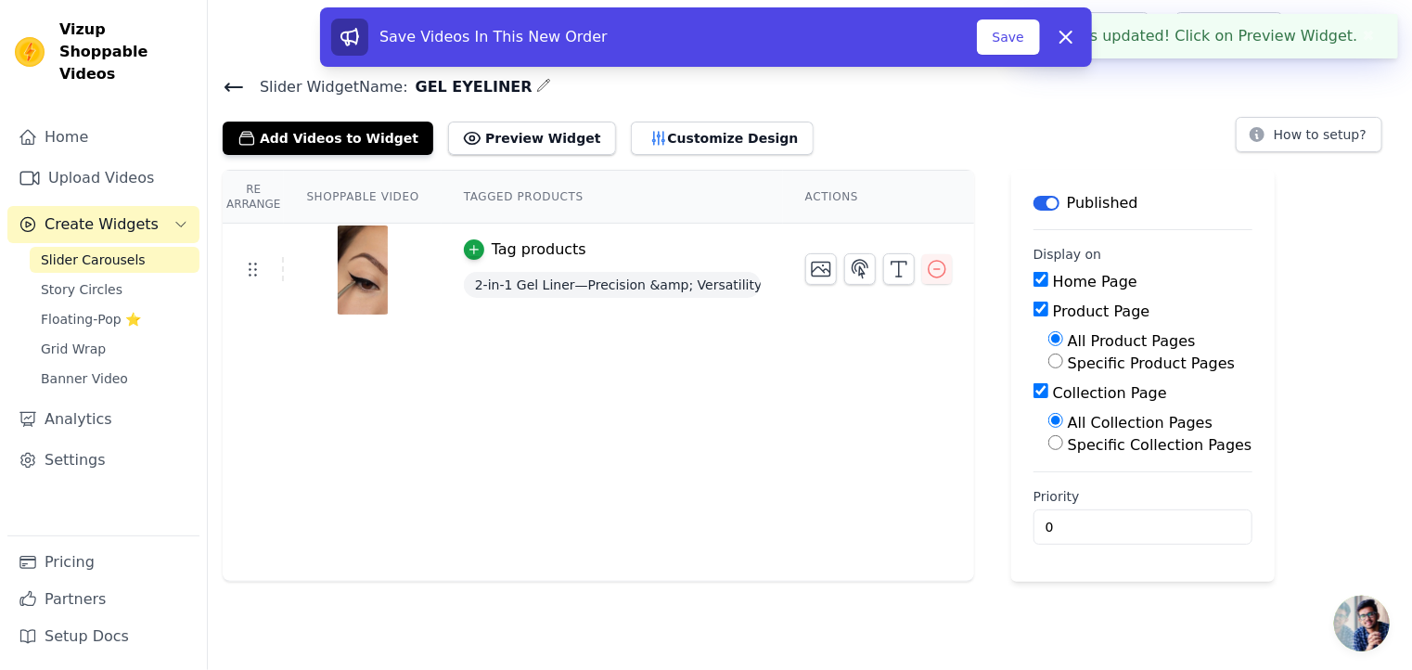
click at [752, 97] on div "Slider Widget Name: GEL EYELINER Add Videos to Widget Preview Widget Customize …" at bounding box center [810, 114] width 1204 height 81
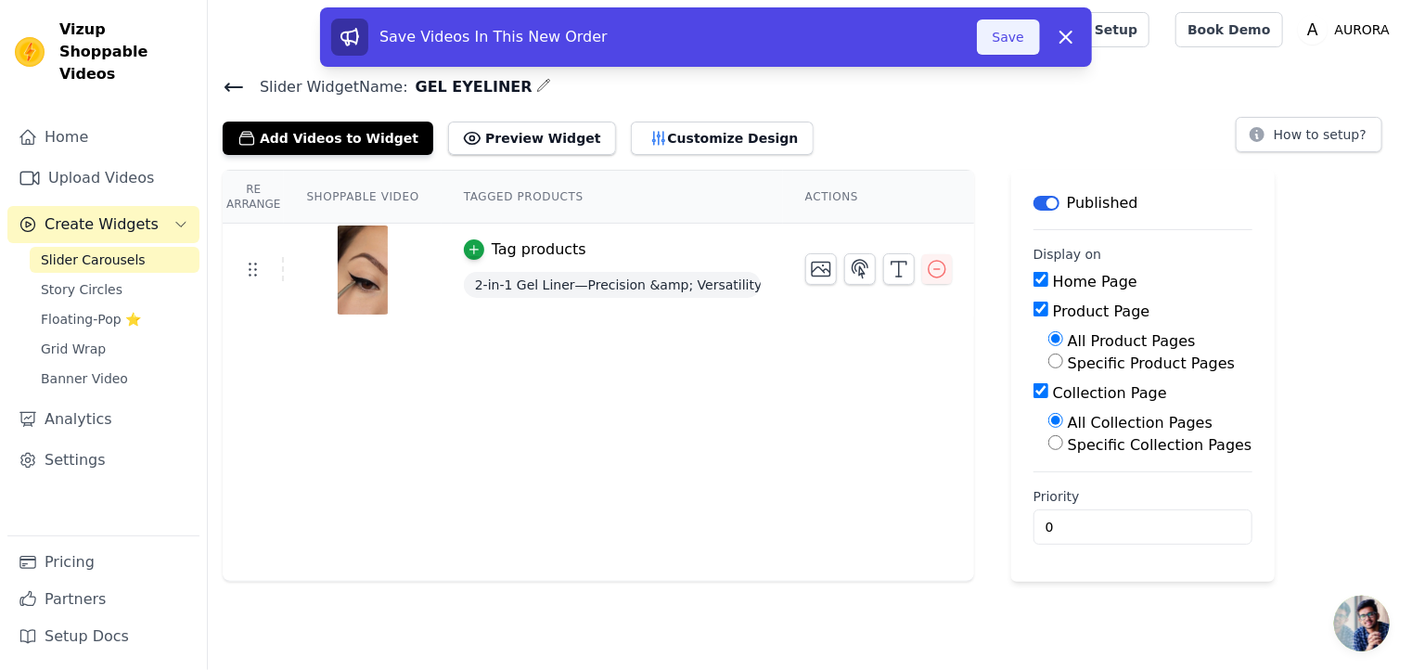
click at [1013, 36] on button "Save" at bounding box center [1008, 36] width 63 height 35
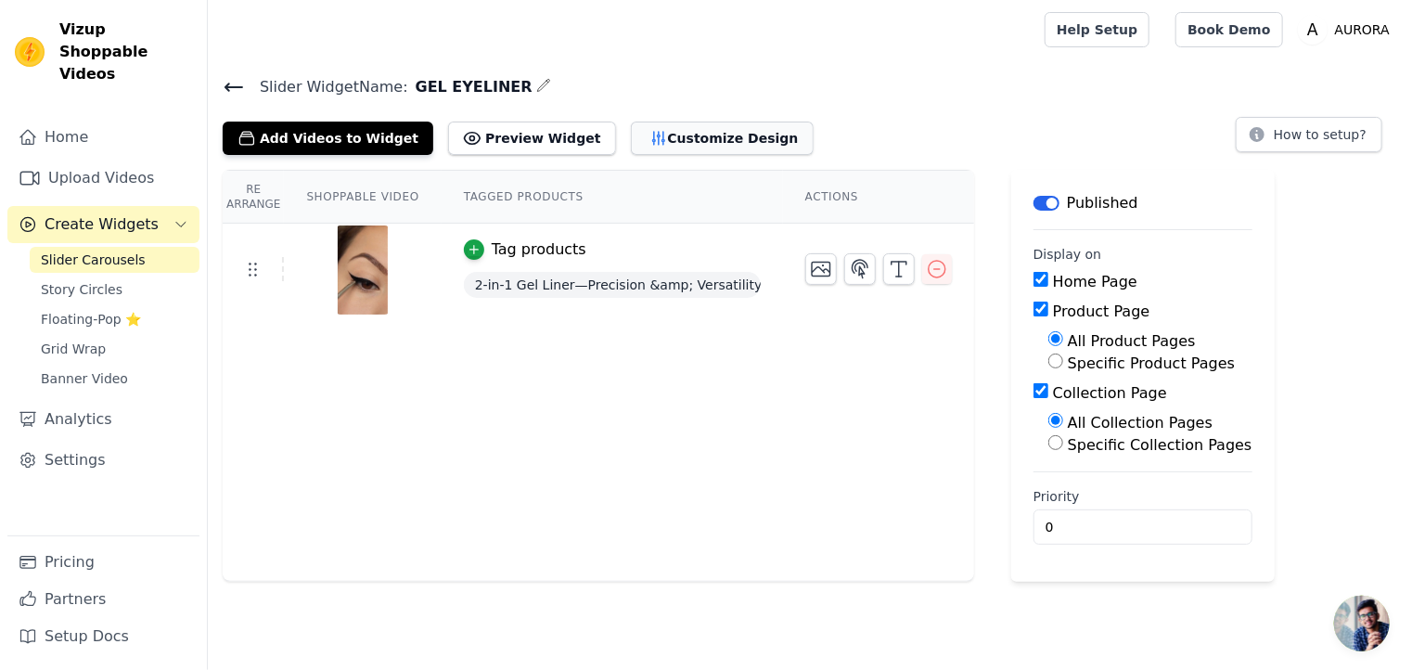
click at [640, 132] on button "Customize Design" at bounding box center [722, 138] width 183 height 33
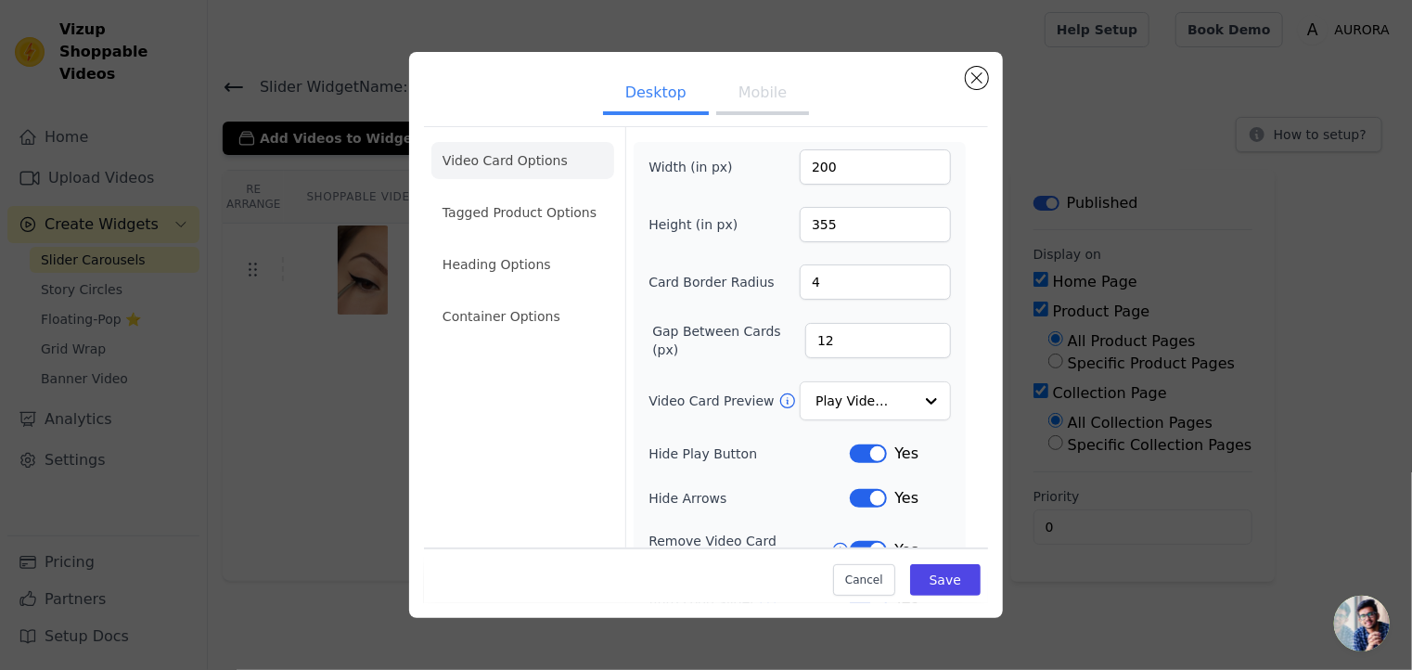
click at [762, 106] on button "Mobile" at bounding box center [762, 94] width 93 height 41
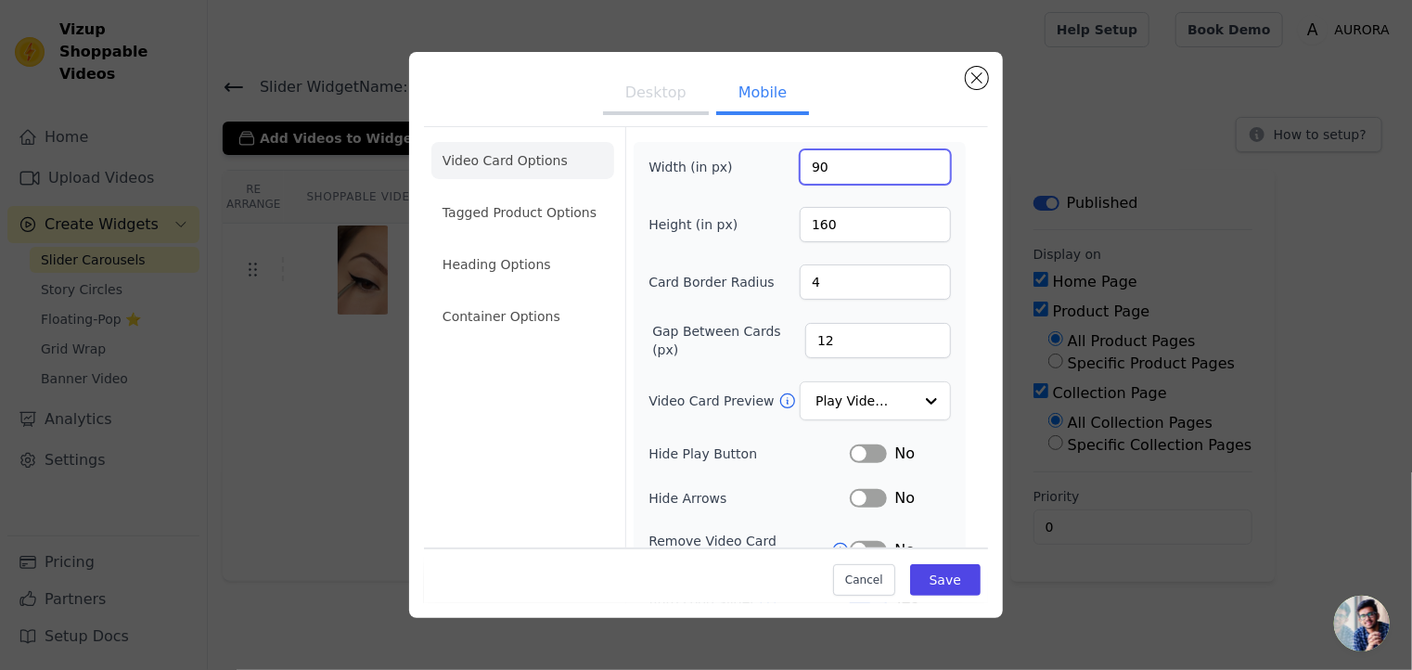
click at [835, 163] on input "90" at bounding box center [875, 166] width 151 height 35
click at [814, 172] on input "9200" at bounding box center [875, 166] width 151 height 35
type input "200"
click at [834, 221] on input "160" at bounding box center [875, 224] width 151 height 35
click at [809, 226] on input "355" at bounding box center [875, 224] width 151 height 35
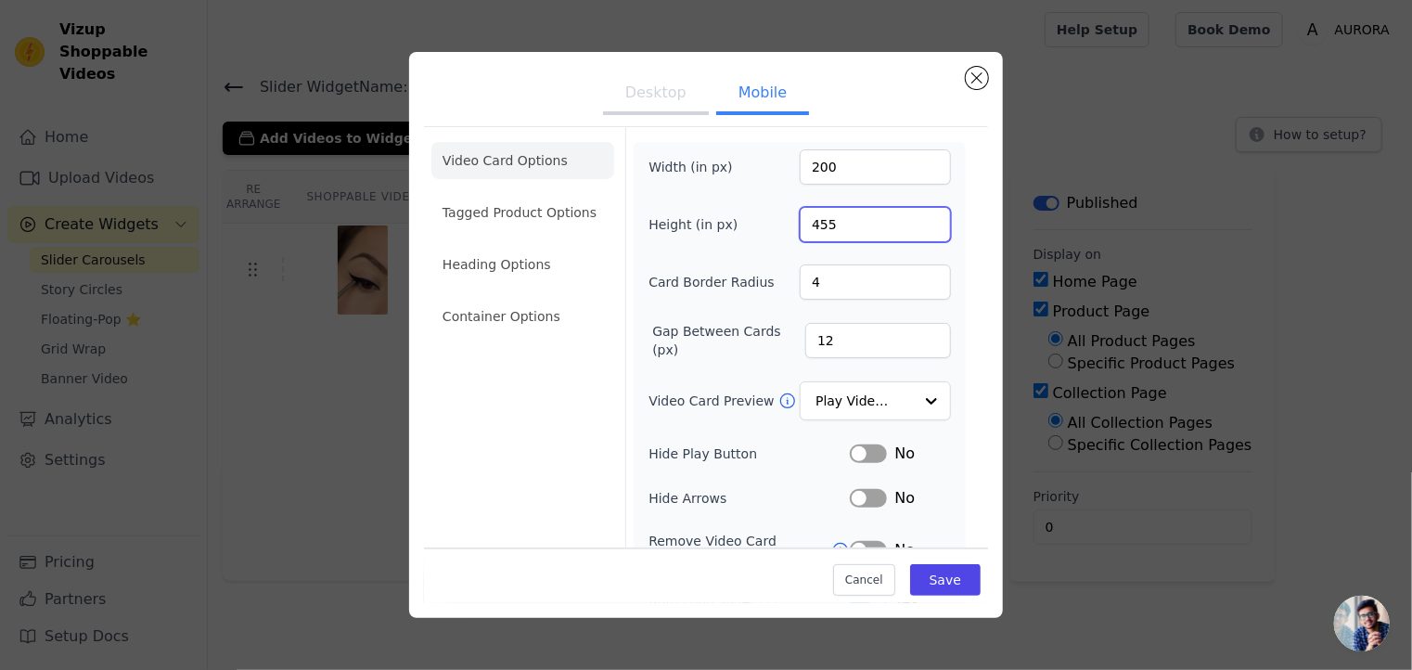
type input "455"
click at [807, 166] on input "200" at bounding box center [875, 166] width 151 height 35
click at [801, 165] on input "900" at bounding box center [875, 166] width 151 height 35
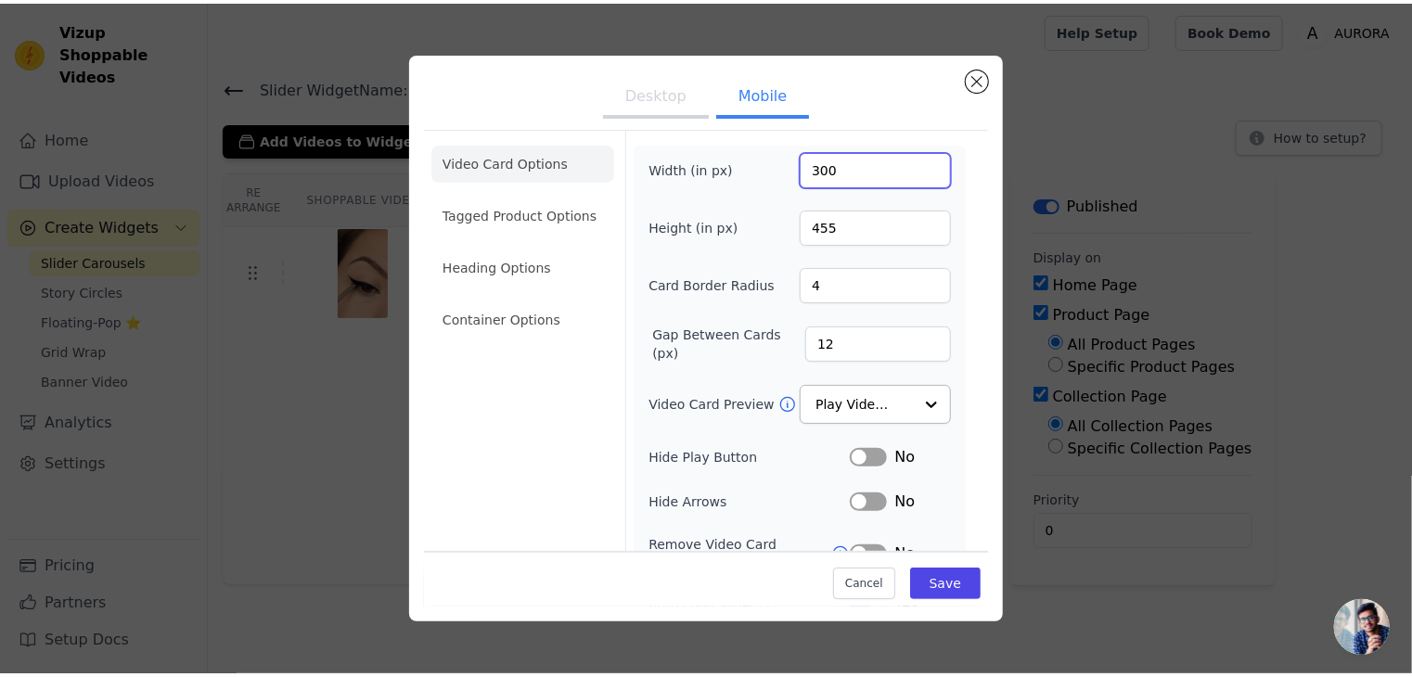
scroll to position [195, 0]
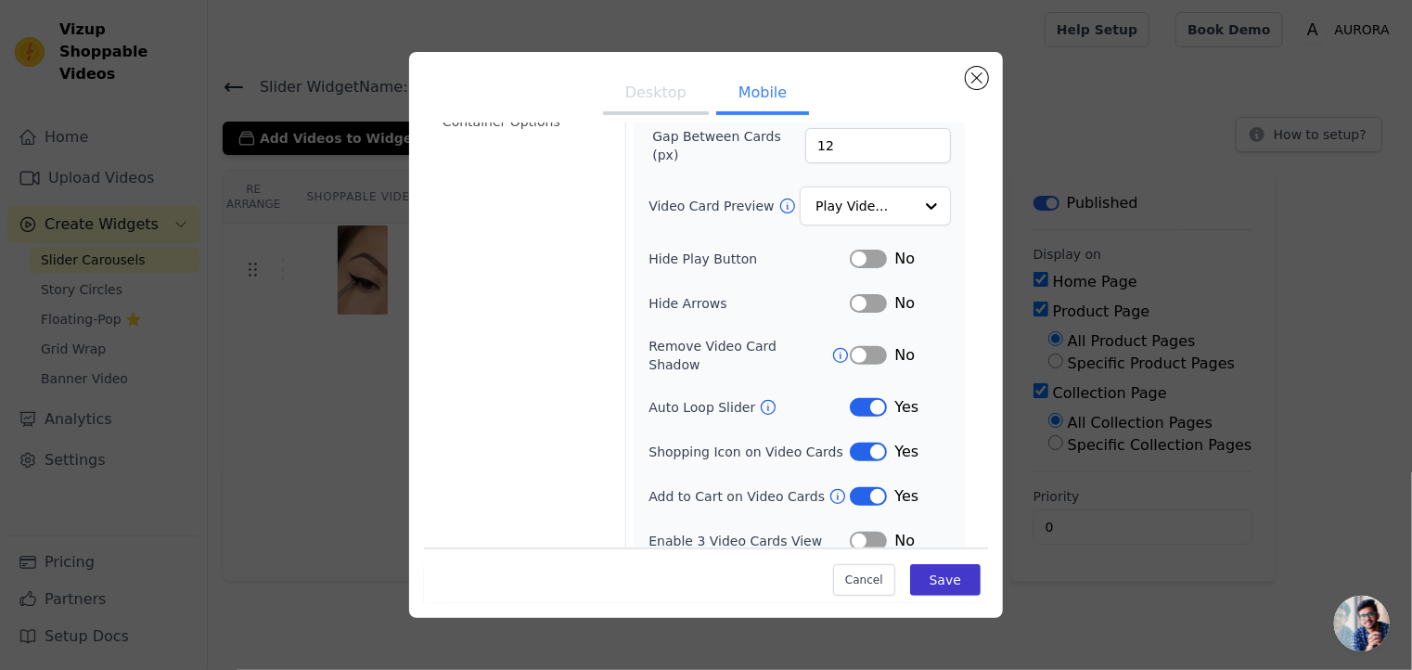
type input "300"
click at [930, 572] on button "Save" at bounding box center [945, 580] width 71 height 32
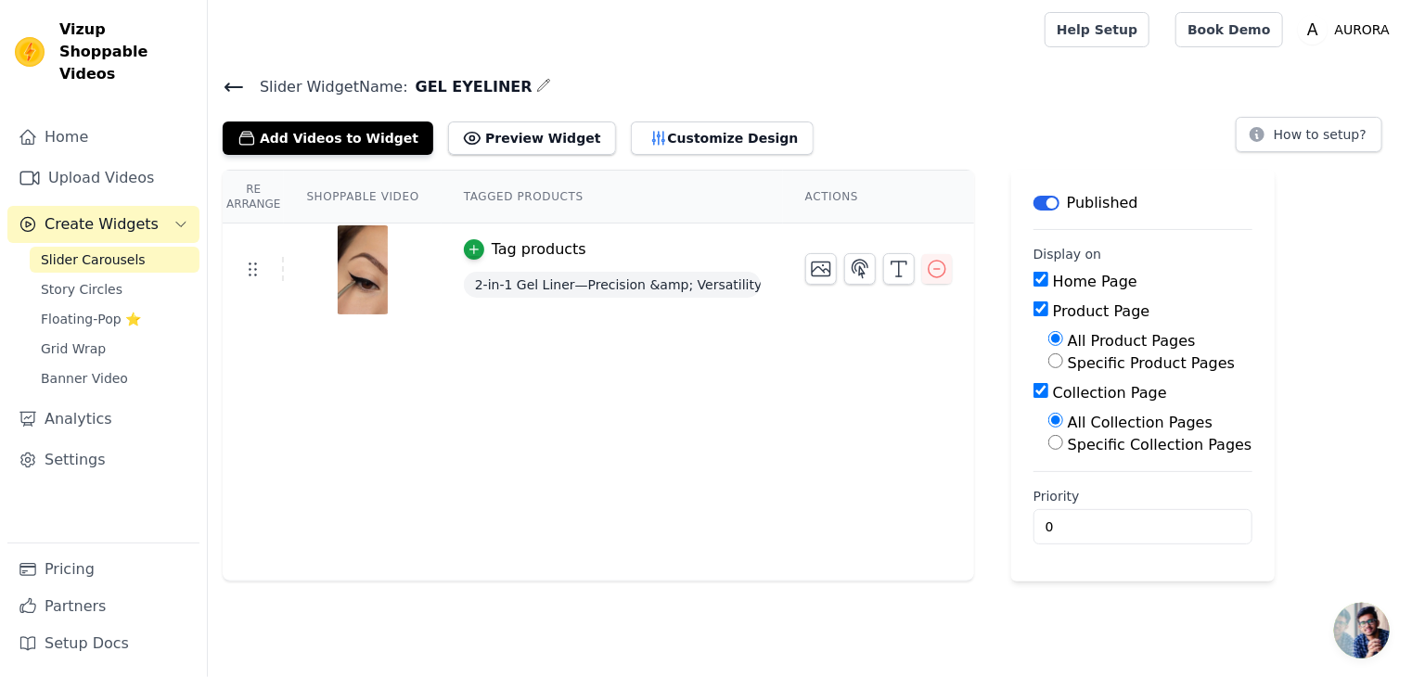
click at [234, 86] on icon at bounding box center [233, 87] width 17 height 7
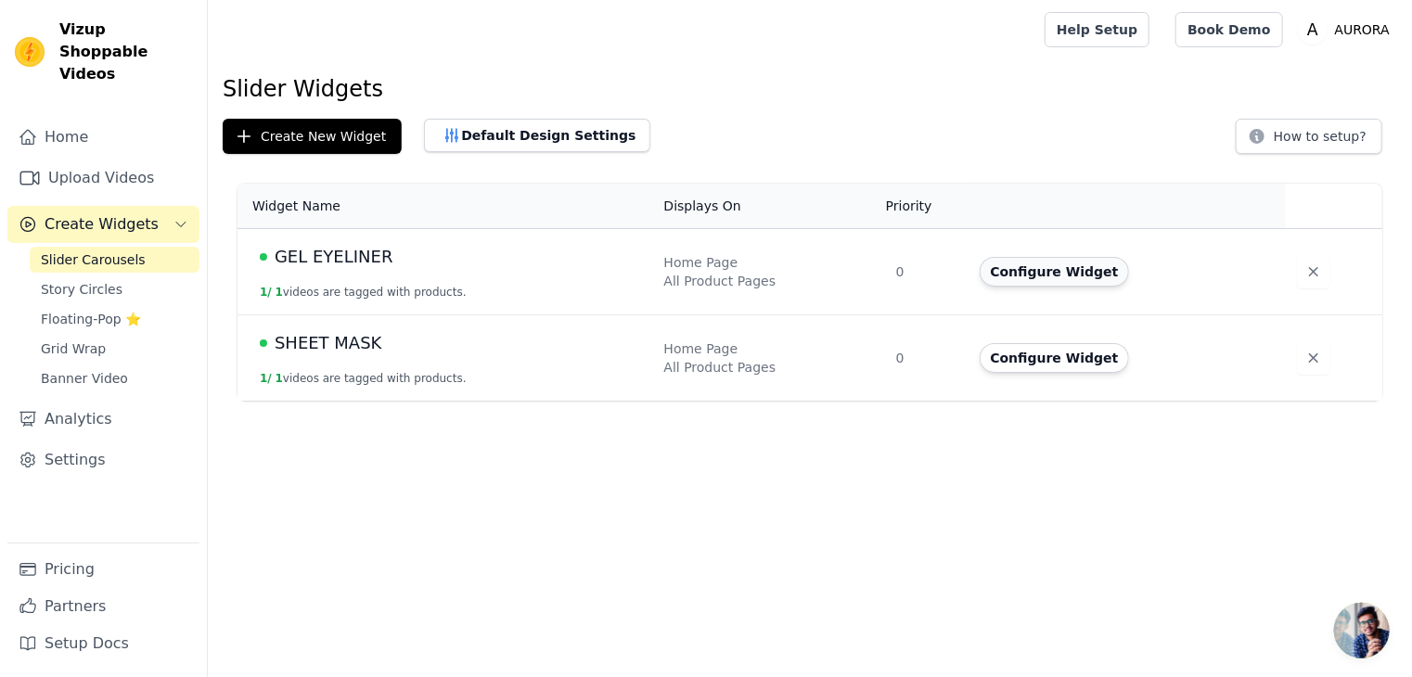
click at [1058, 277] on button "Configure Widget" at bounding box center [1055, 272] width 150 height 30
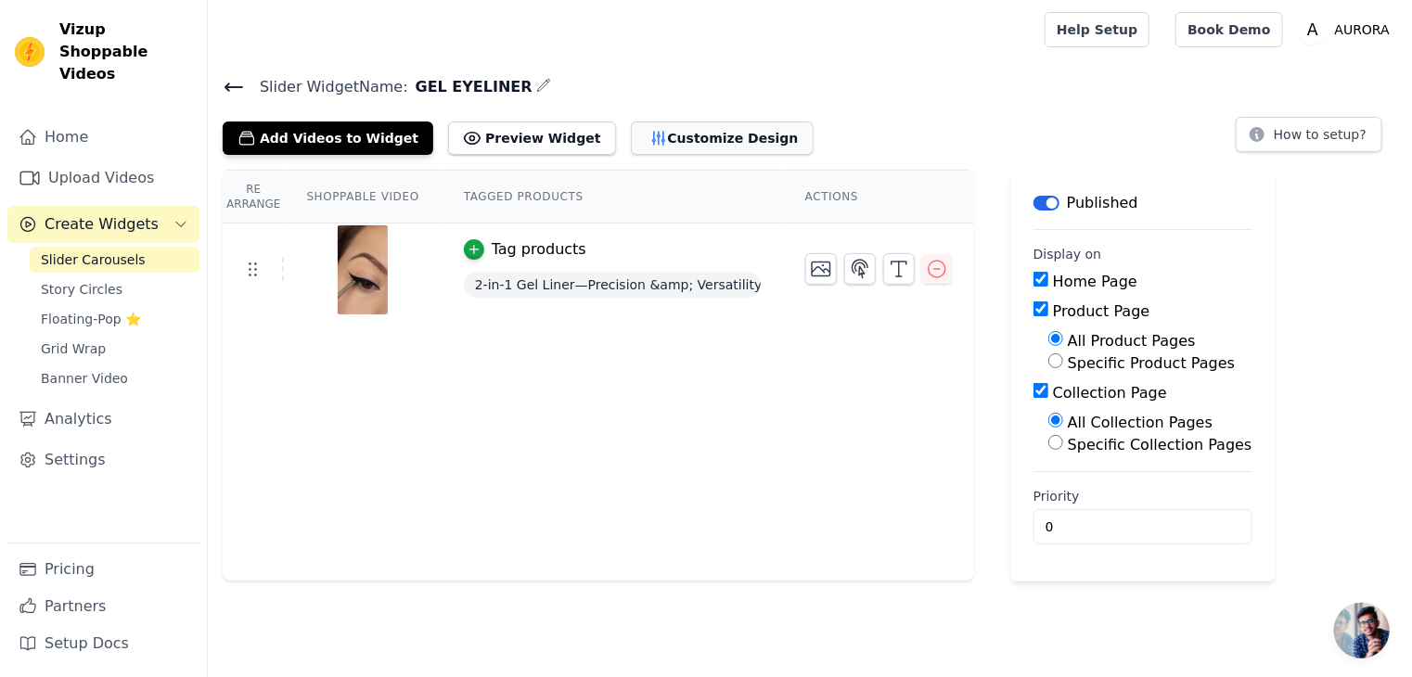
click at [672, 131] on button "Customize Design" at bounding box center [722, 138] width 183 height 33
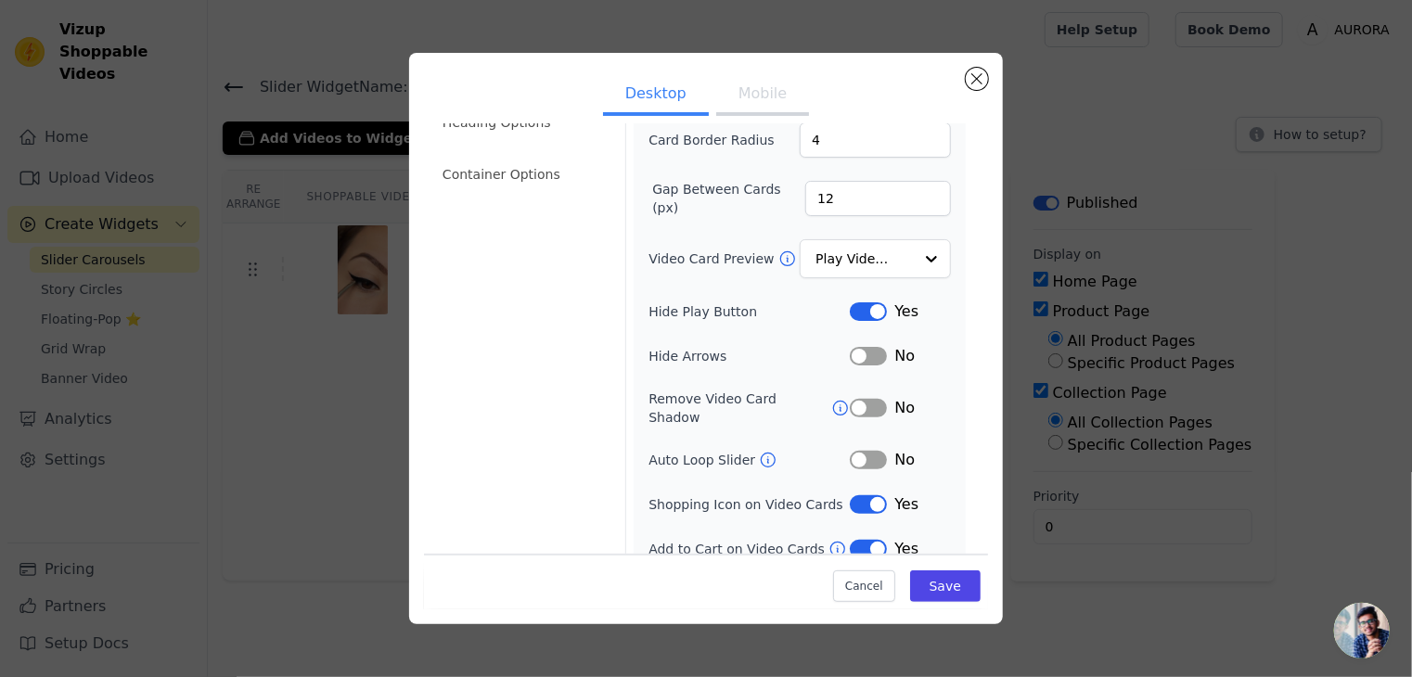
scroll to position [145, 0]
click at [852, 449] on button "Label" at bounding box center [868, 458] width 37 height 19
click at [864, 397] on button "Label" at bounding box center [868, 406] width 37 height 19
click at [856, 345] on button "Label" at bounding box center [868, 354] width 37 height 19
click at [912, 239] on div at bounding box center [930, 257] width 37 height 37
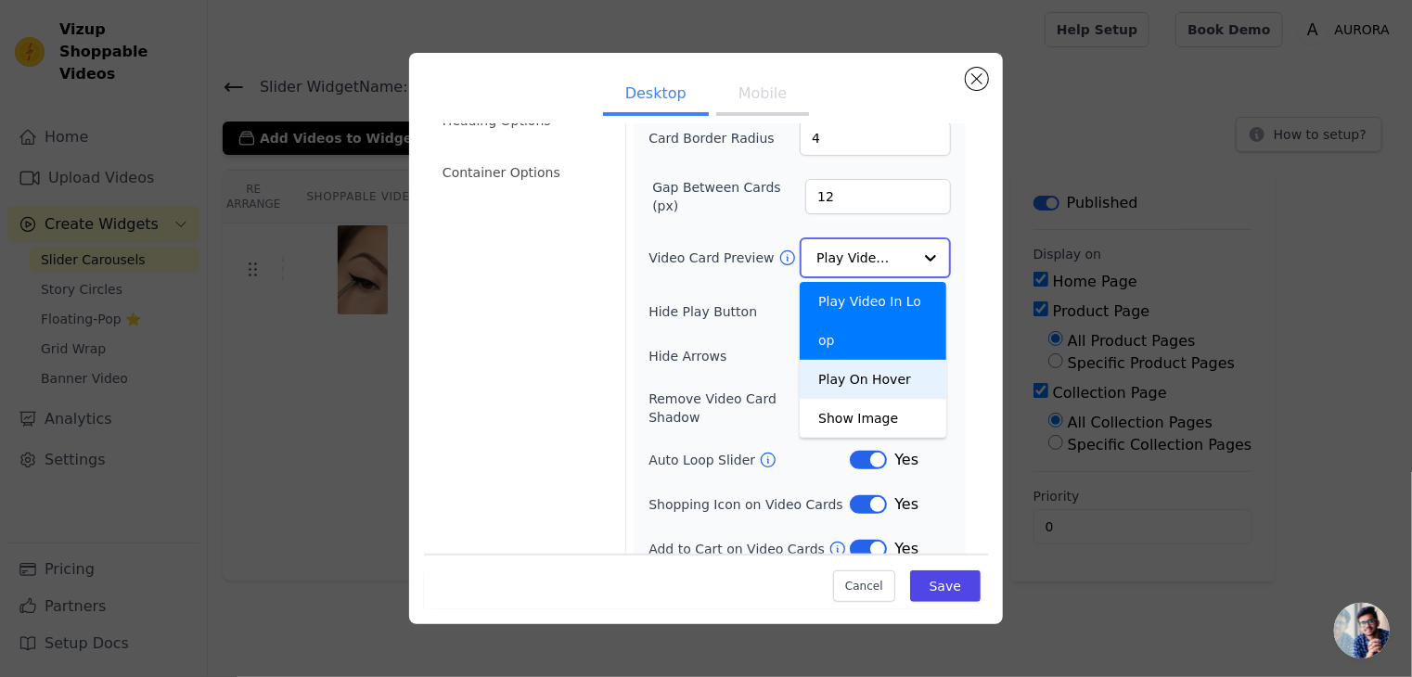
click at [835, 360] on div "Play On Hover" at bounding box center [873, 379] width 147 height 39
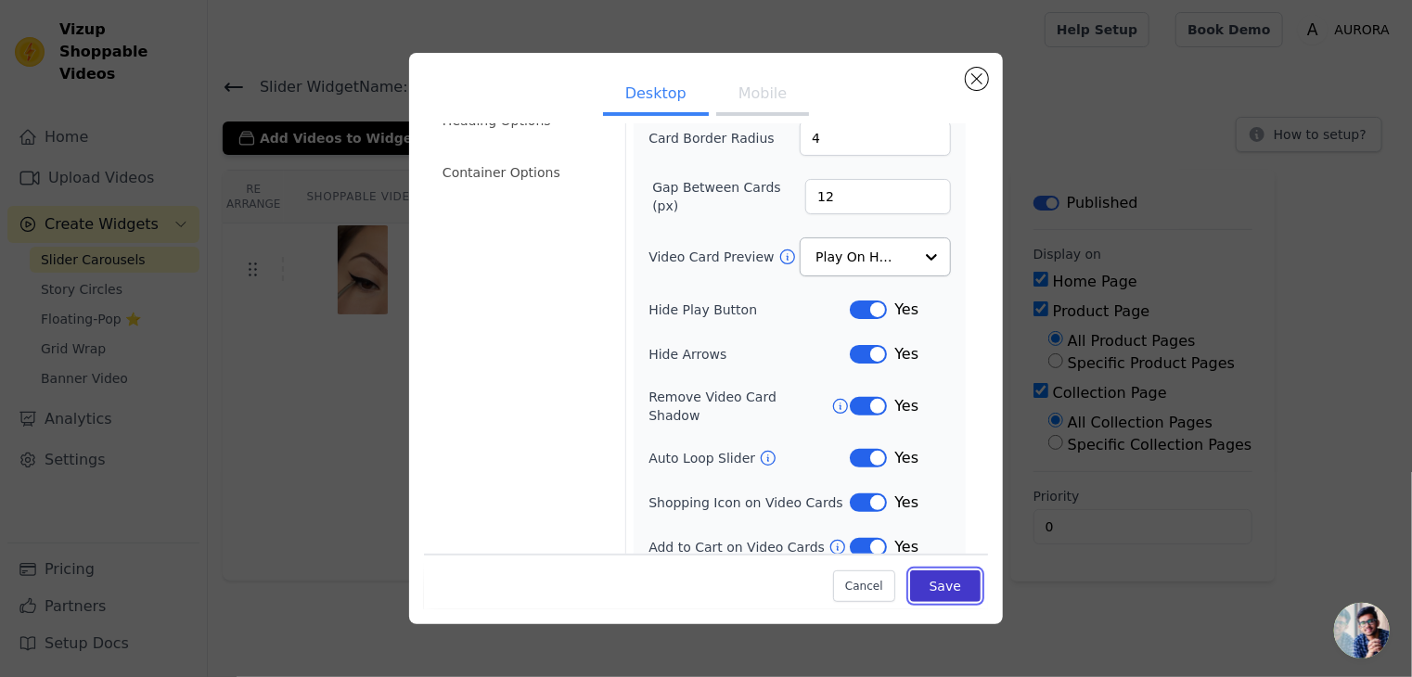
click at [943, 589] on button "Save" at bounding box center [945, 587] width 71 height 32
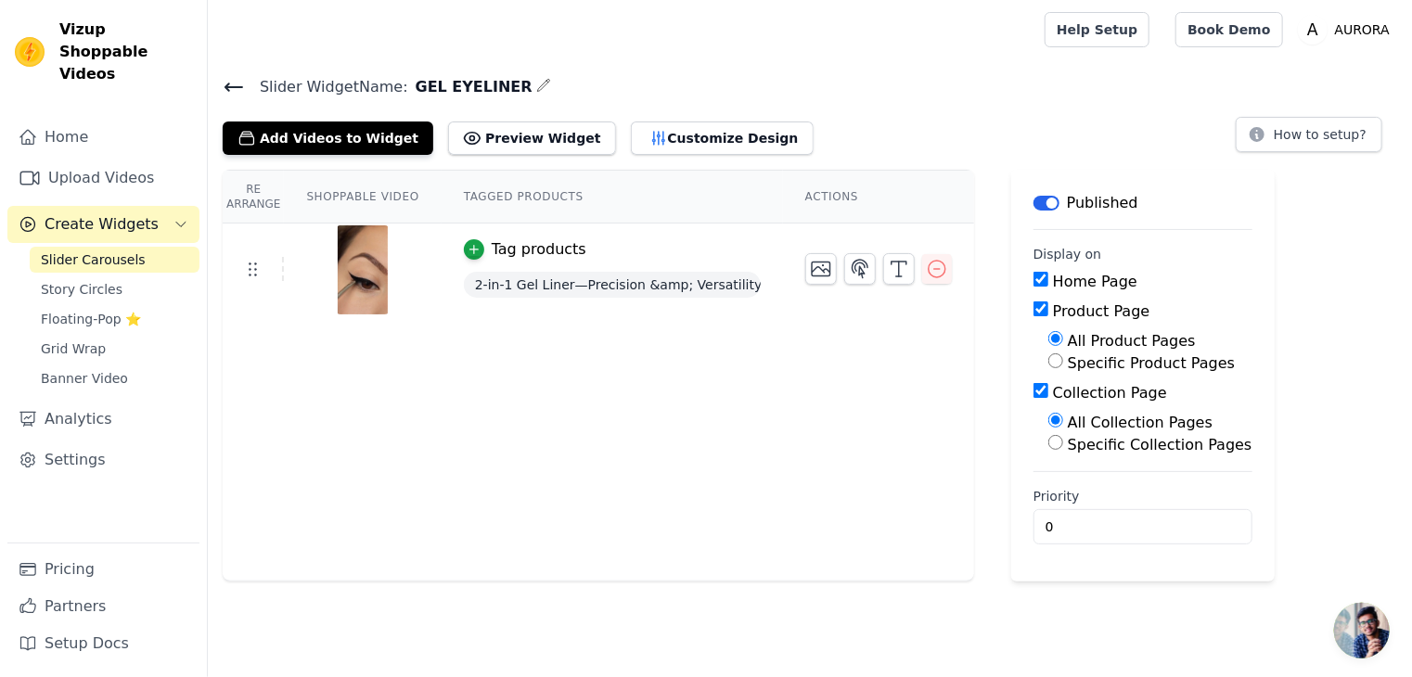
click at [1034, 196] on button "Label" at bounding box center [1047, 203] width 26 height 15
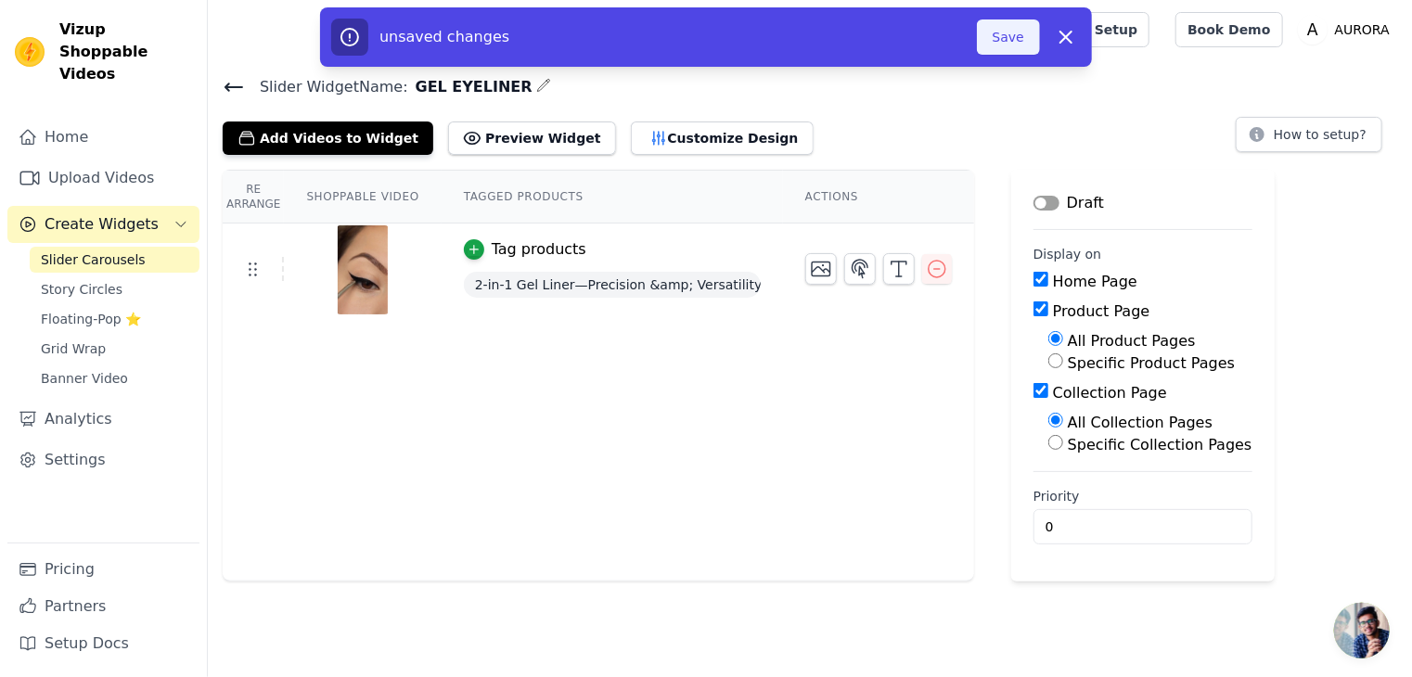
click at [1006, 45] on button "Save" at bounding box center [1008, 36] width 63 height 35
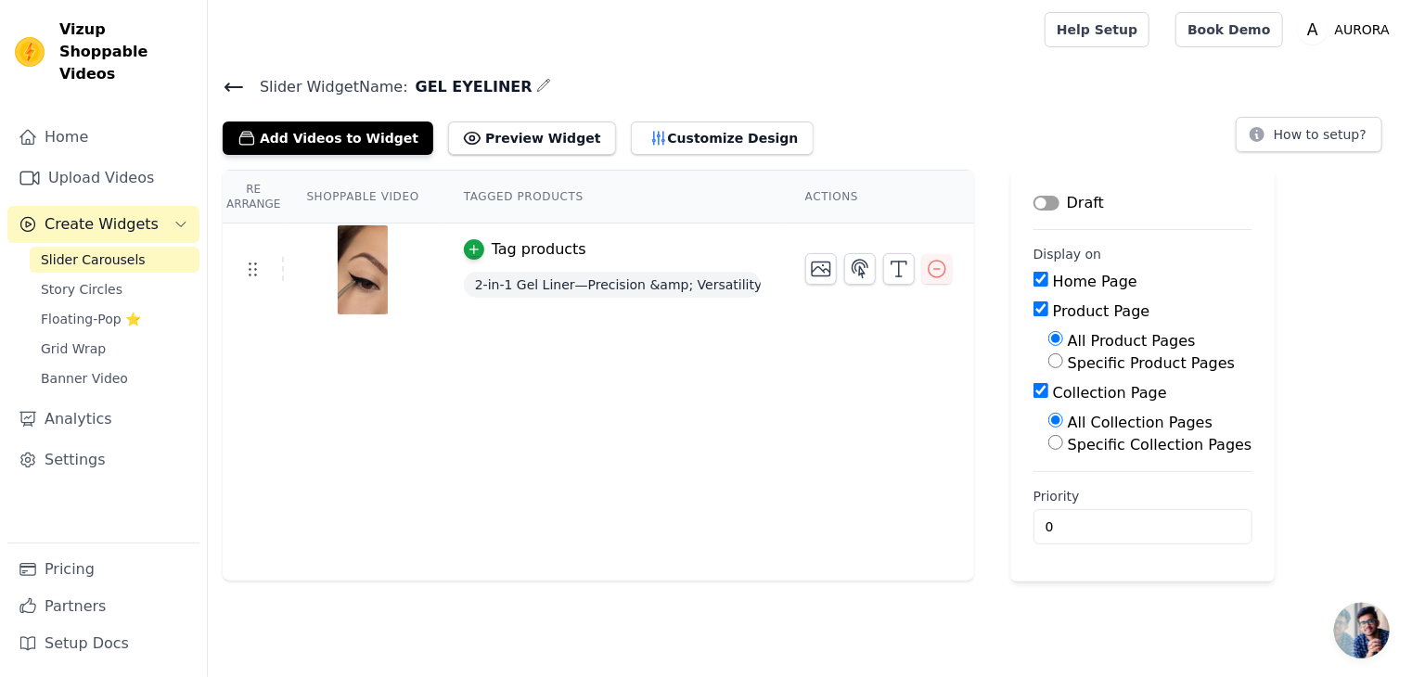
click at [91, 251] on span "Slider Carousels" at bounding box center [93, 260] width 105 height 19
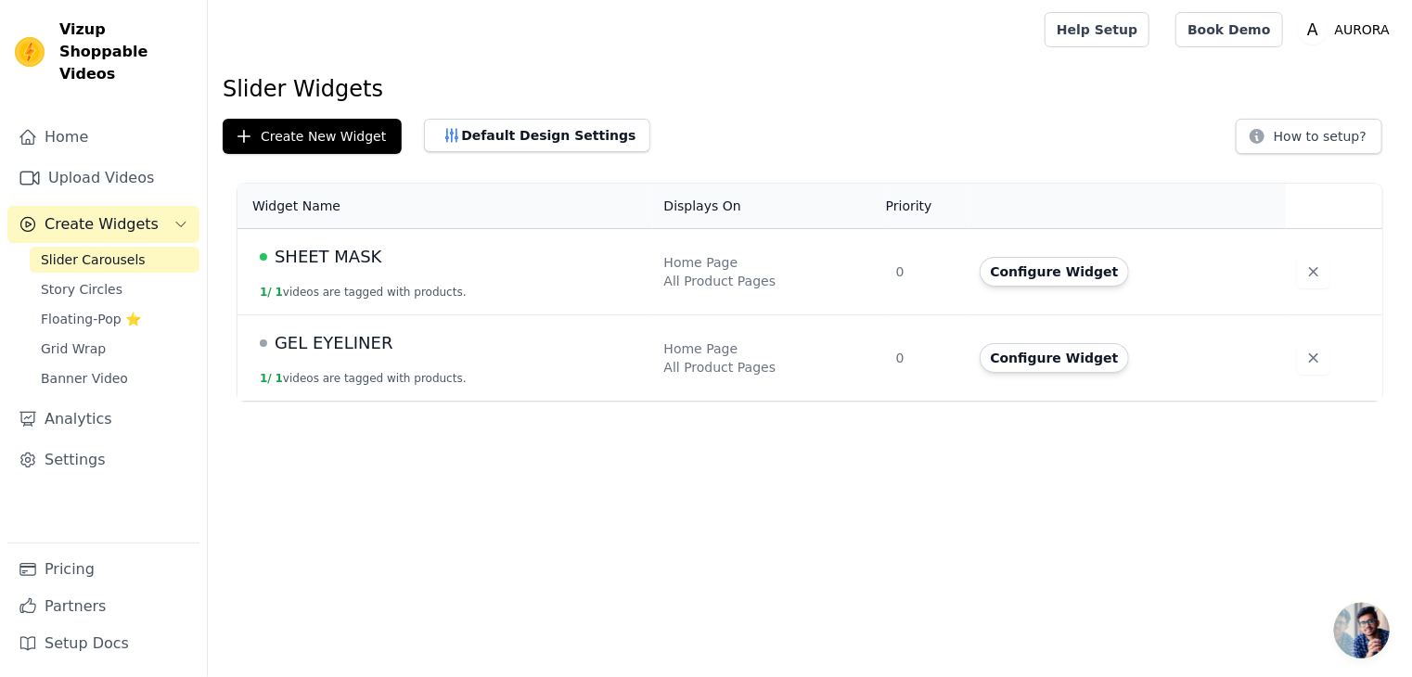
click at [377, 258] on div "SHEET MASK" at bounding box center [451, 257] width 382 height 26
click at [1036, 264] on button "Configure Widget" at bounding box center [1055, 272] width 150 height 30
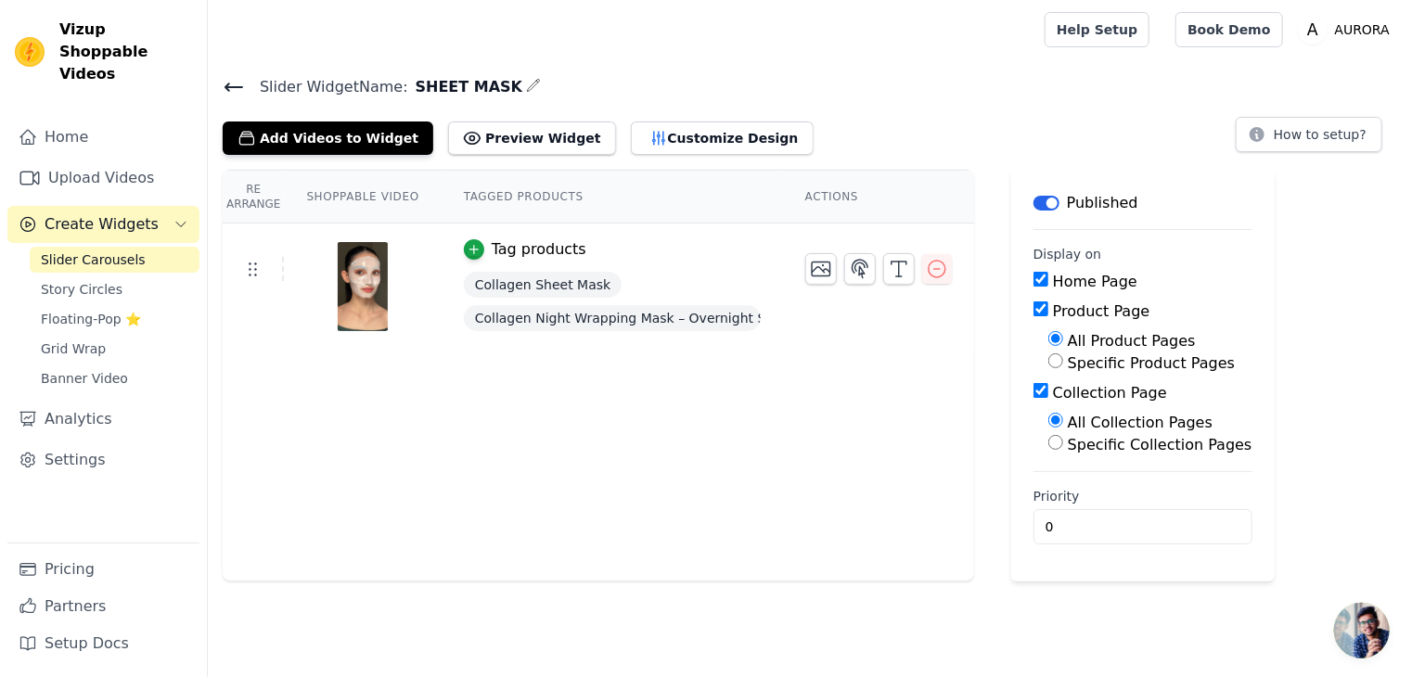
click at [1039, 206] on button "Label" at bounding box center [1047, 203] width 26 height 15
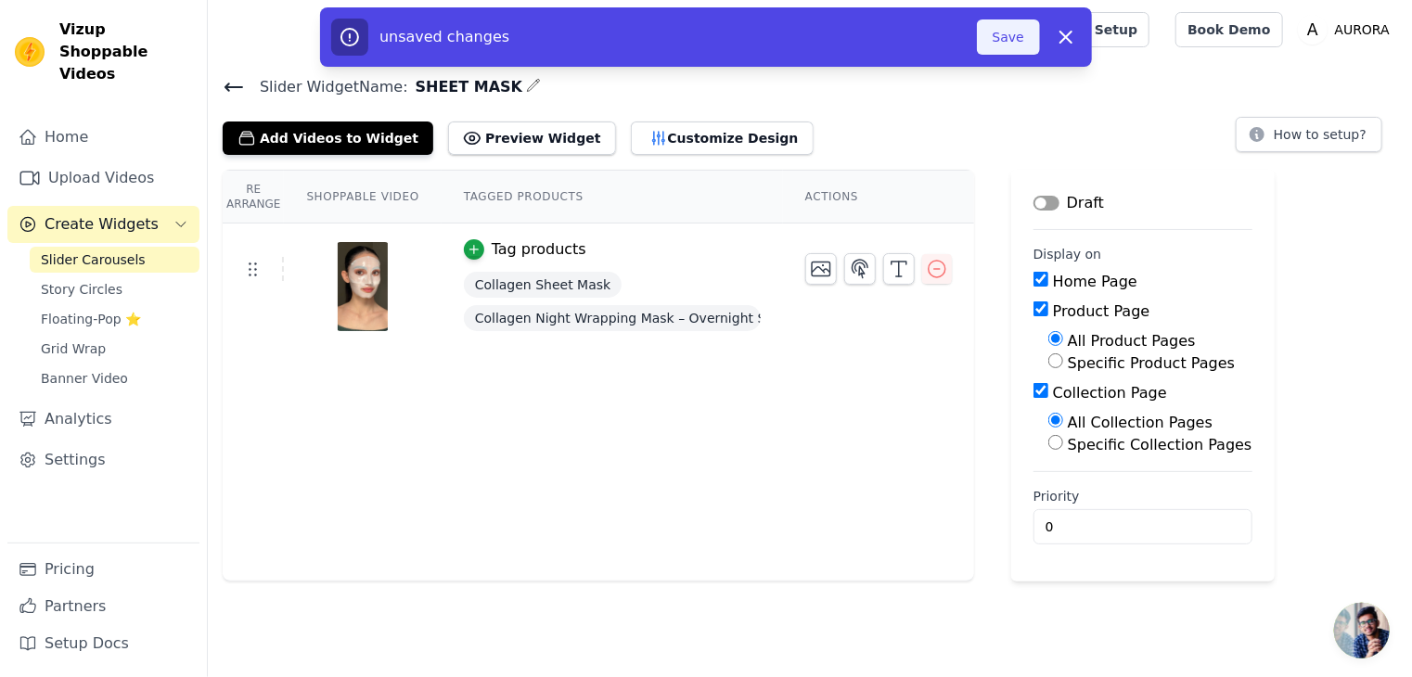
click at [1024, 32] on button "Save" at bounding box center [1008, 36] width 63 height 35
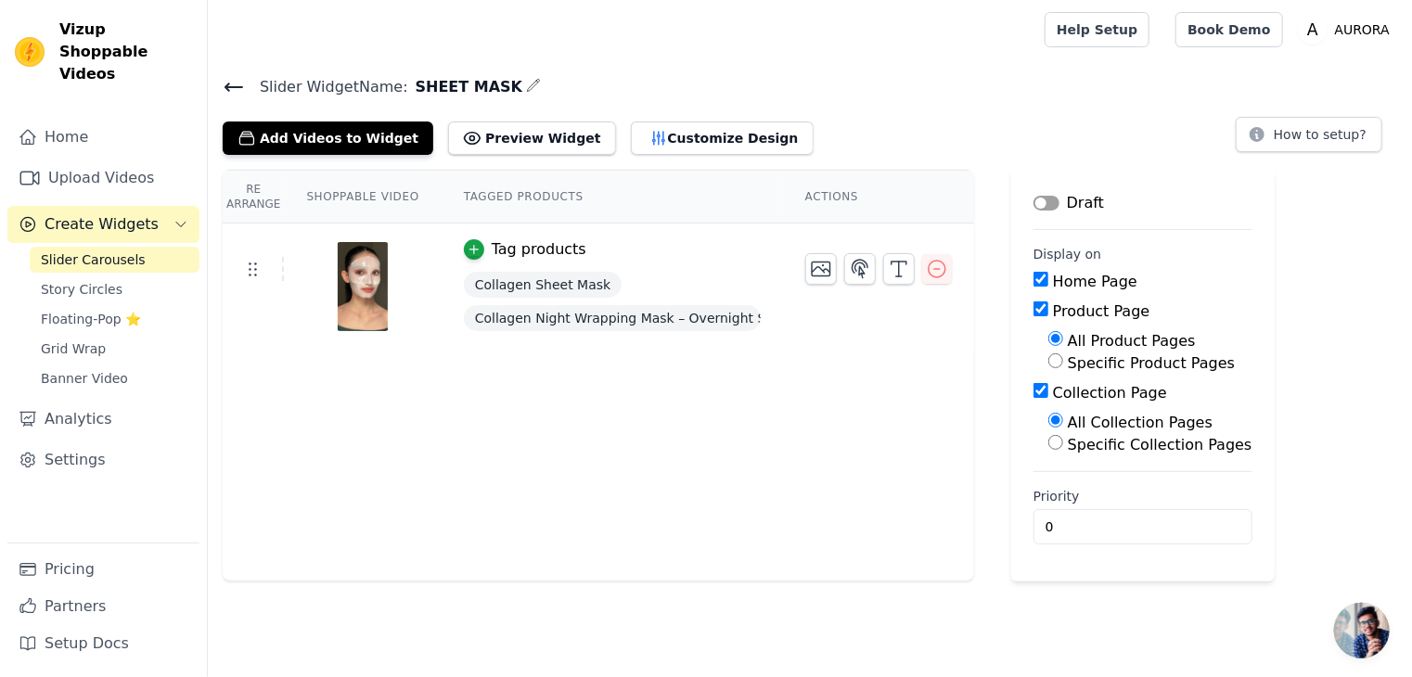
click at [235, 84] on icon at bounding box center [234, 87] width 22 height 22
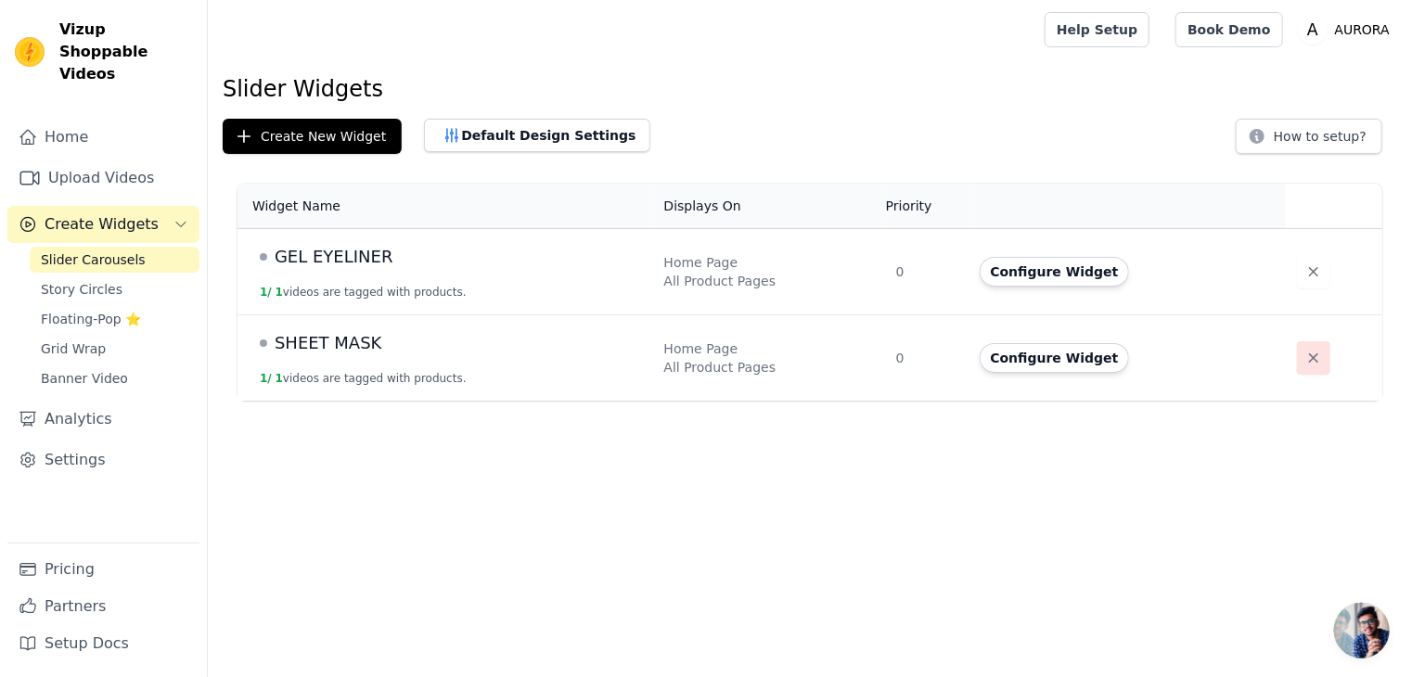
click at [1309, 361] on icon "button" at bounding box center [1313, 358] width 9 height 9
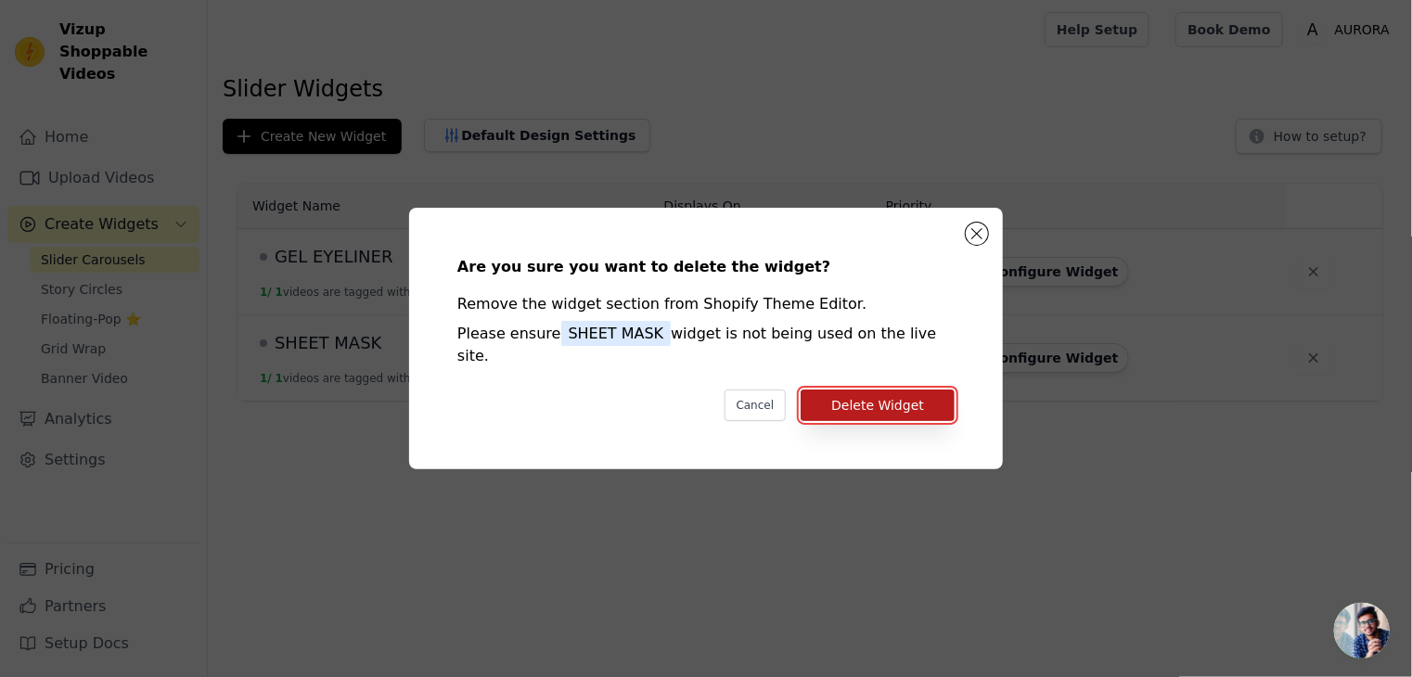
click at [864, 392] on button "Delete Widget" at bounding box center [878, 406] width 154 height 32
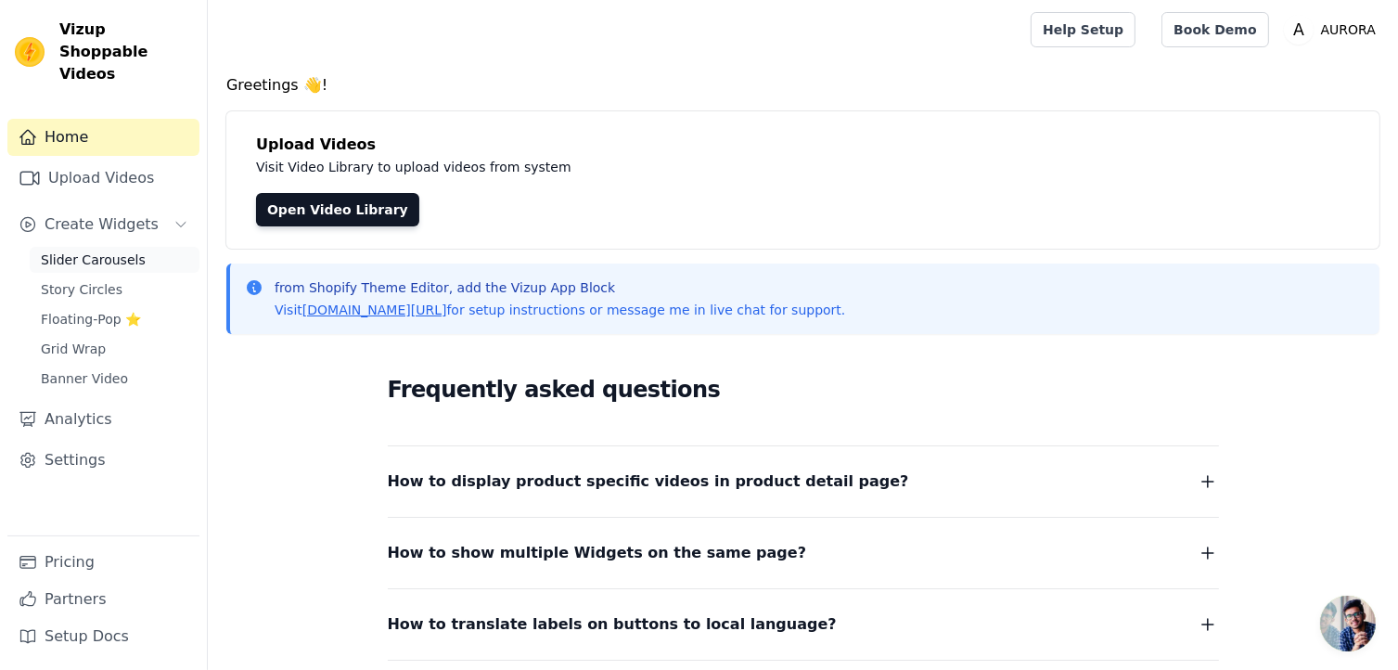
click at [109, 251] on span "Slider Carousels" at bounding box center [93, 260] width 105 height 19
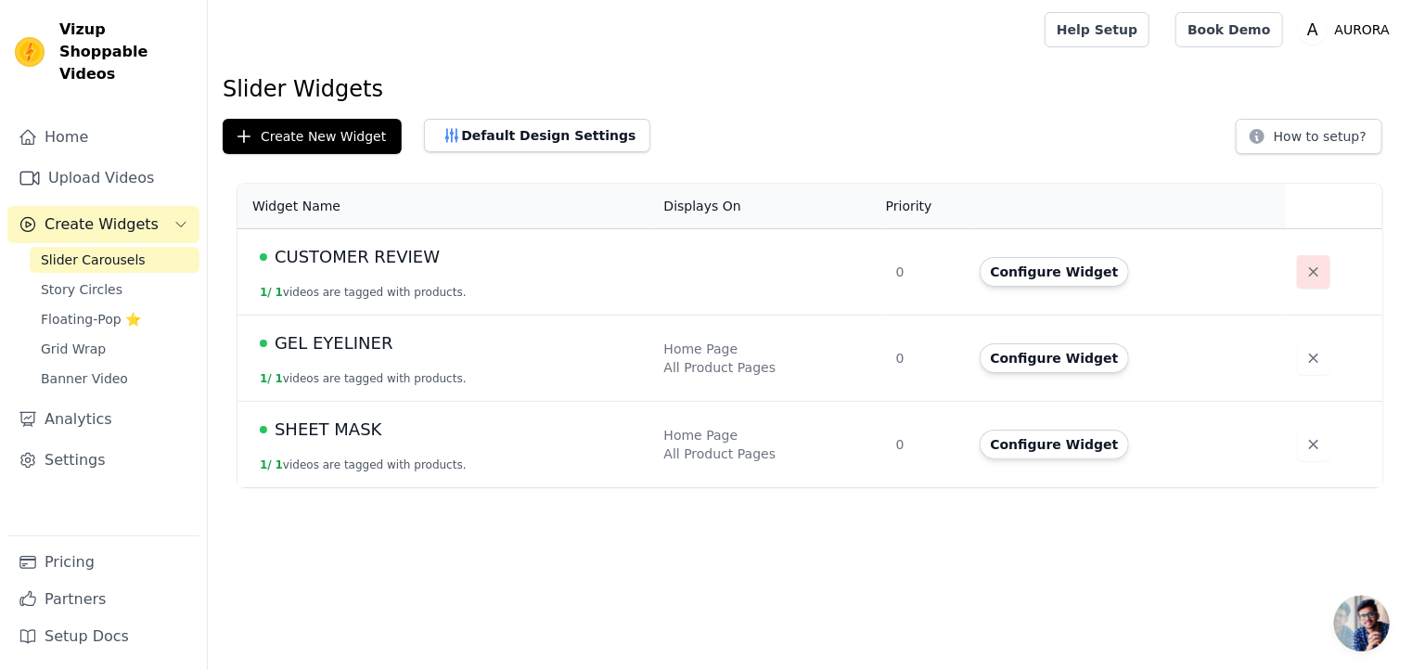
click at [1307, 263] on icon "button" at bounding box center [1314, 272] width 19 height 19
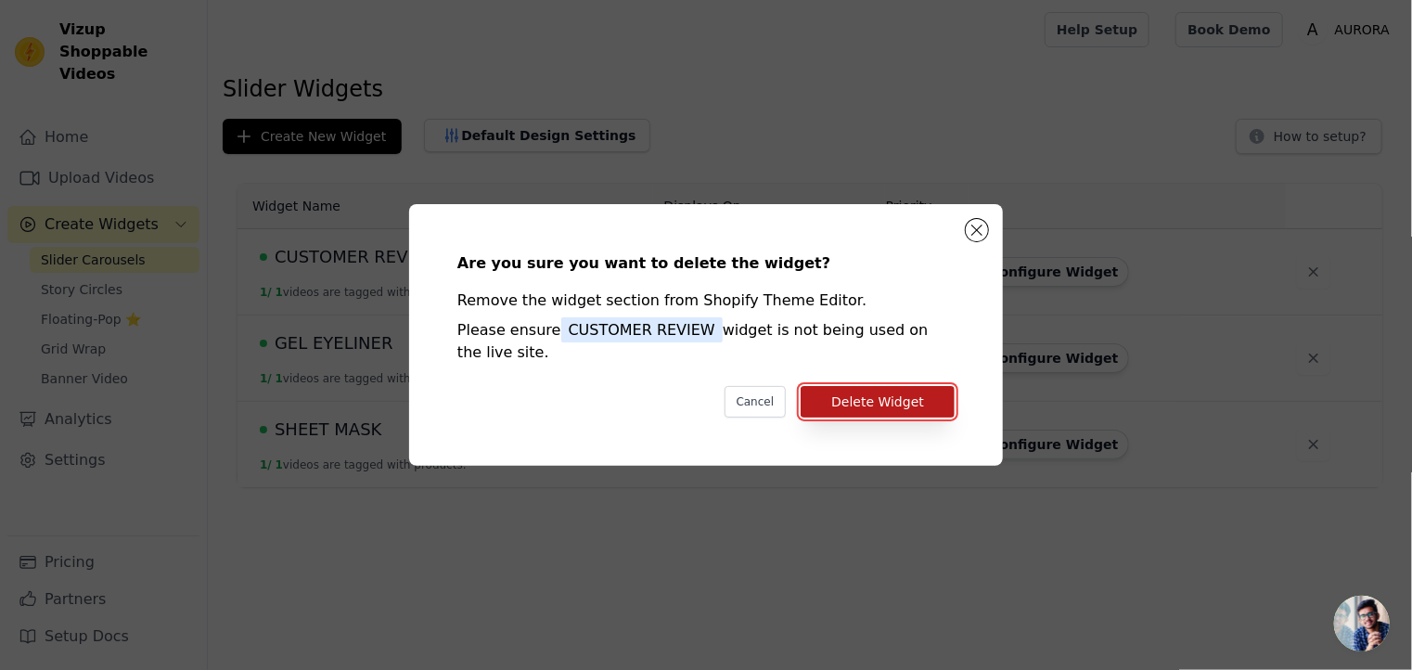
click at [865, 394] on button "Delete Widget" at bounding box center [878, 402] width 154 height 32
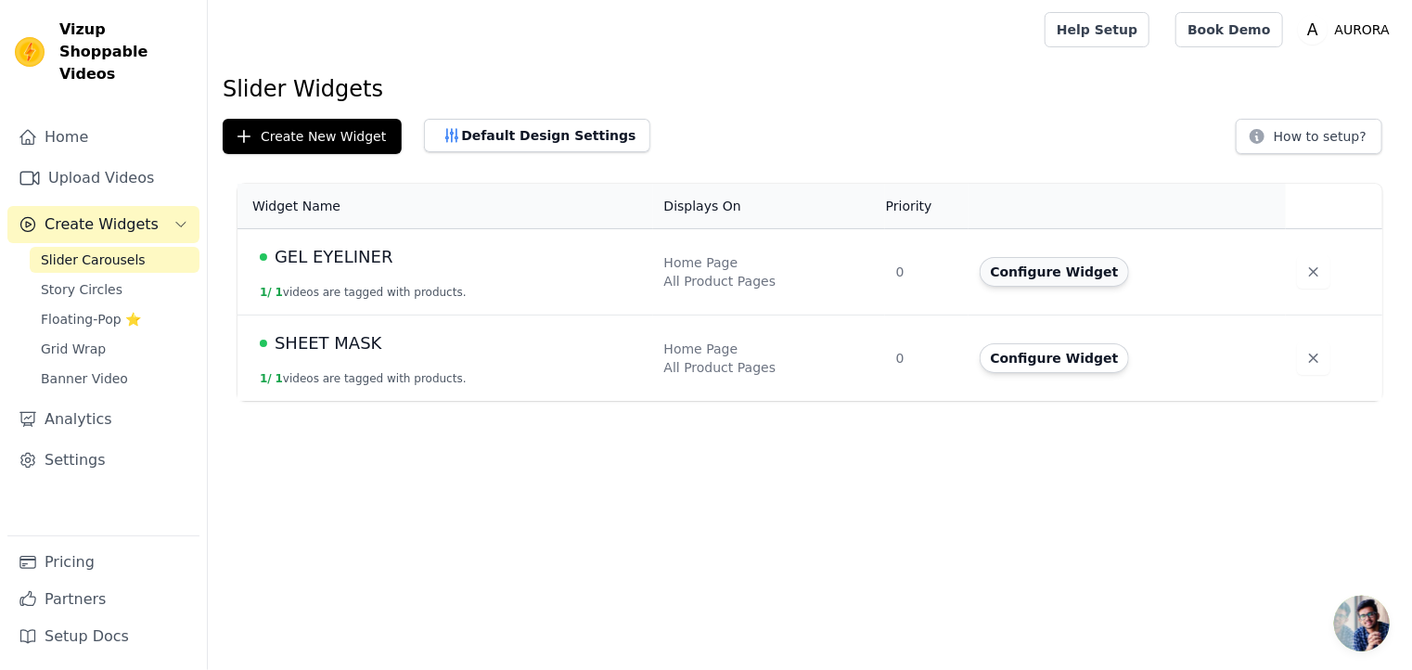
click at [1014, 272] on button "Configure Widget" at bounding box center [1055, 272] width 150 height 30
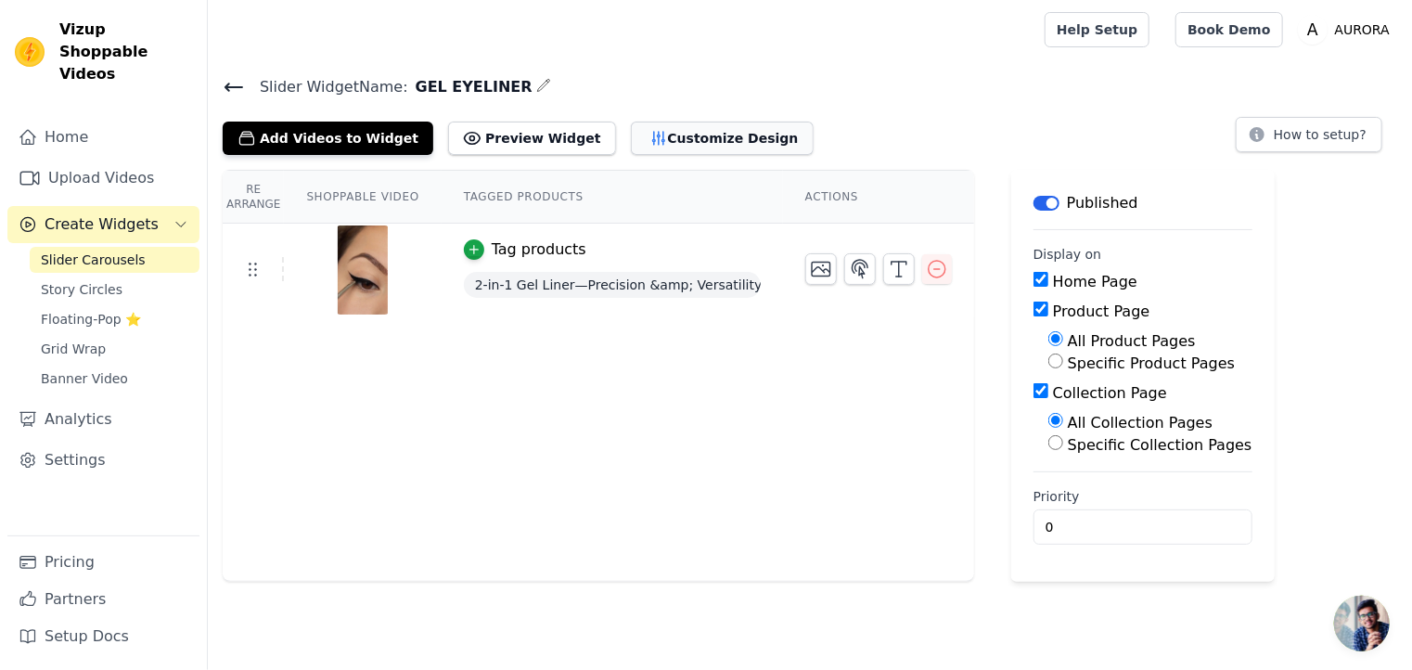
click at [631, 143] on button "Customize Design" at bounding box center [722, 138] width 183 height 33
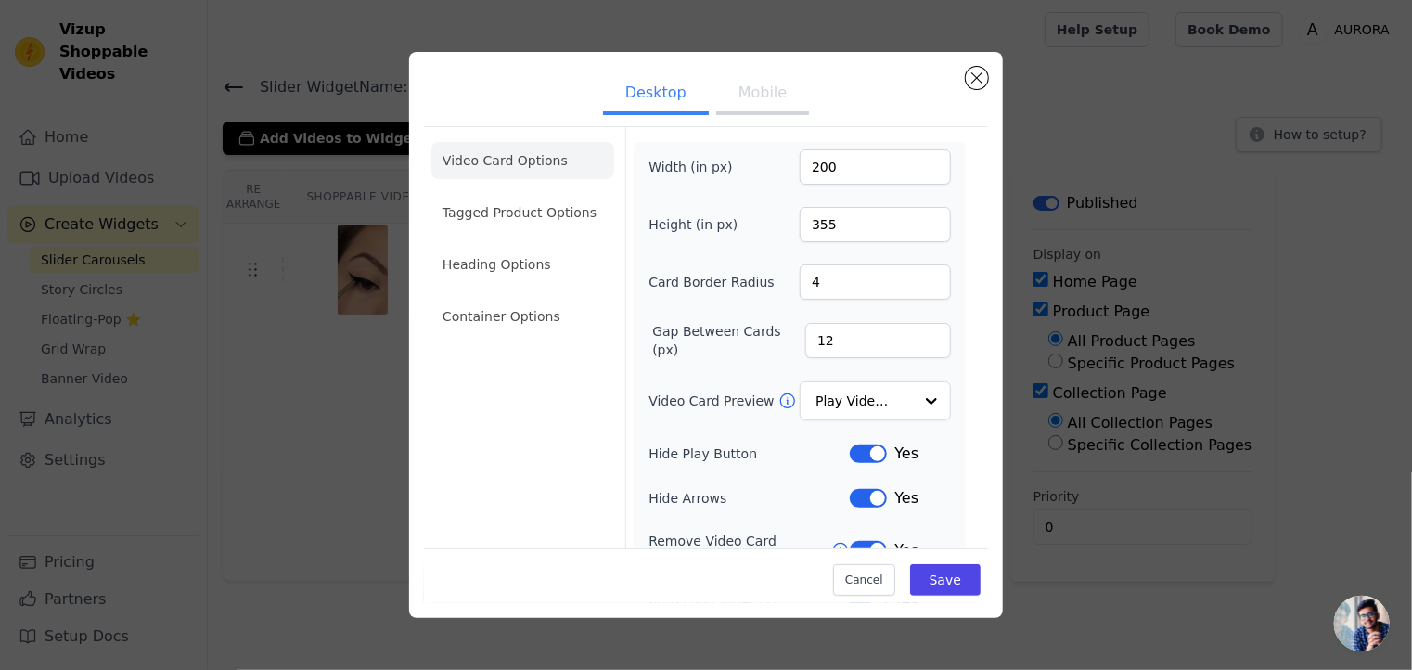
click at [753, 96] on button "Mobile" at bounding box center [762, 94] width 93 height 41
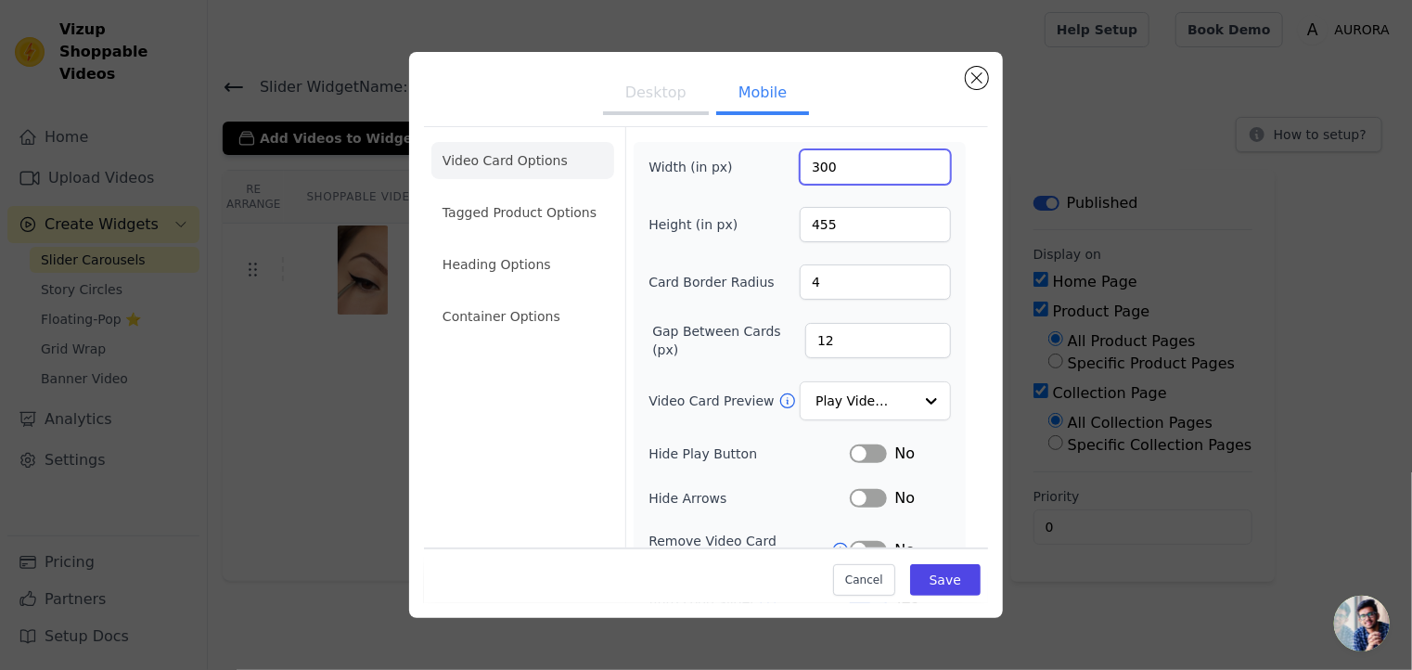
click at [831, 160] on input "300" at bounding box center [875, 166] width 151 height 35
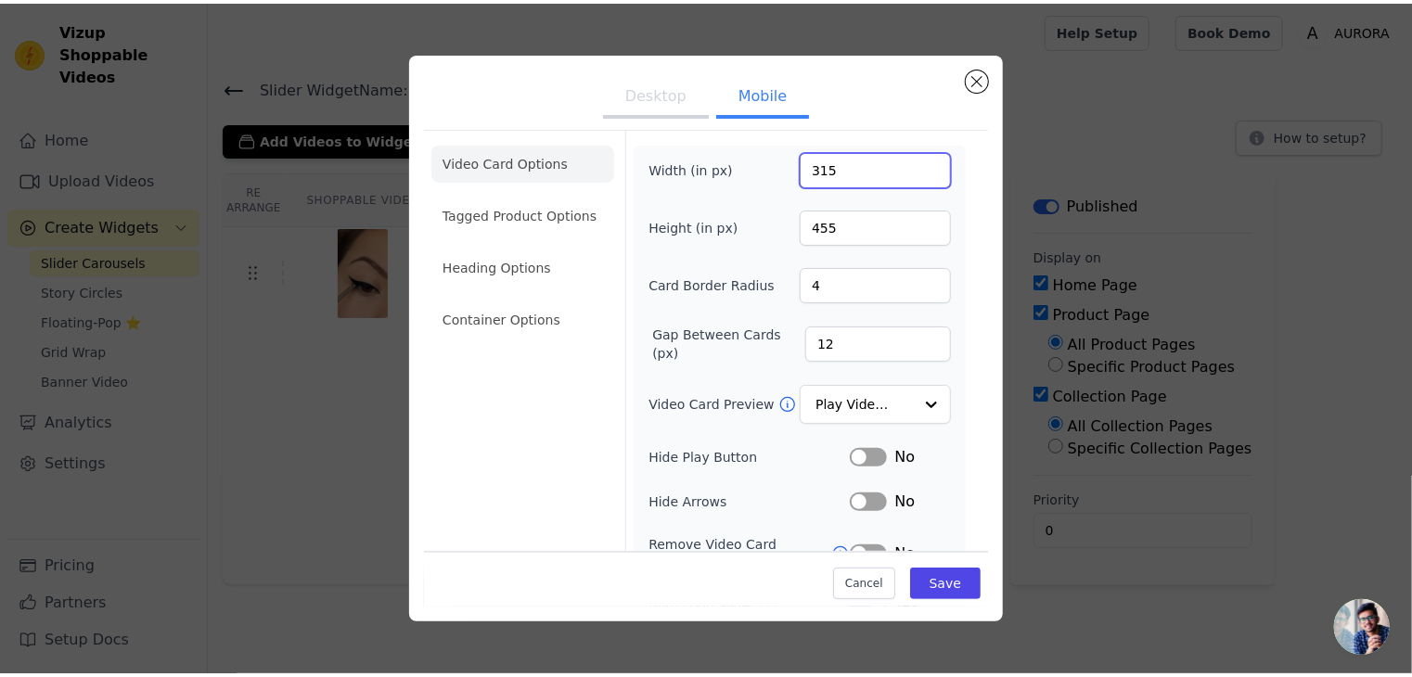
scroll to position [195, 0]
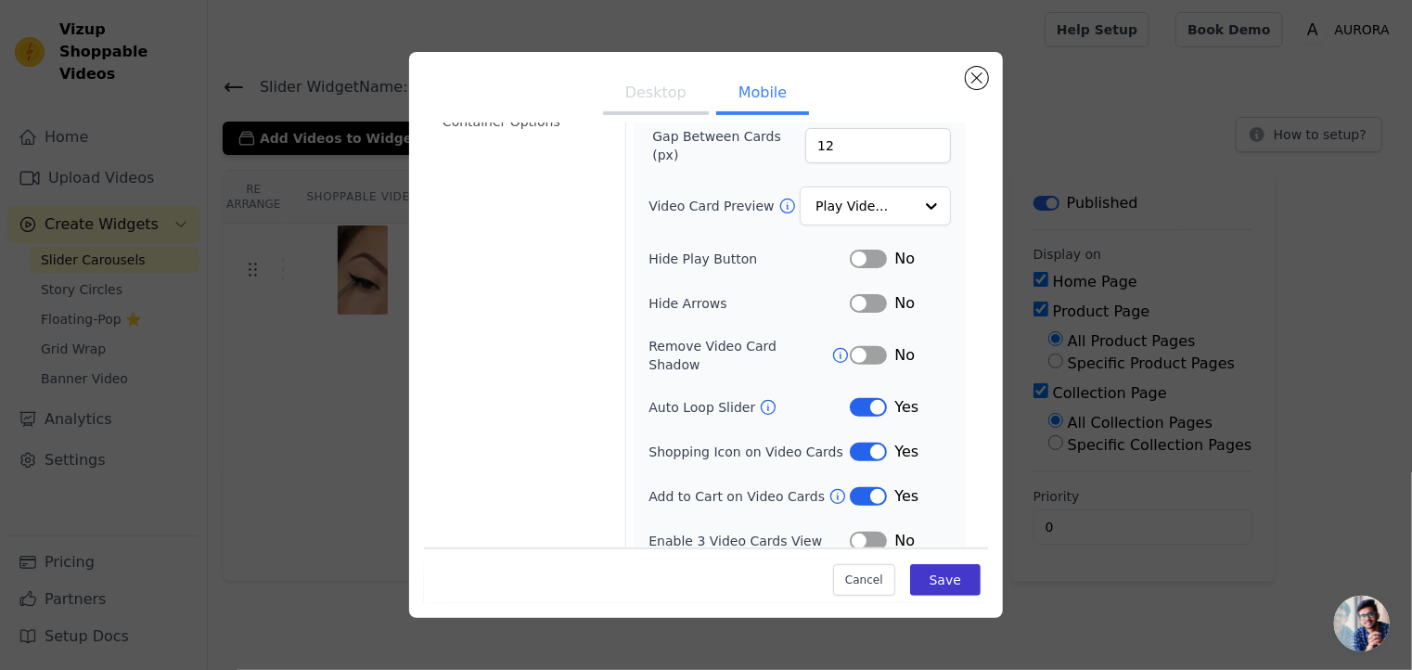
type input "315"
click at [920, 573] on button "Save" at bounding box center [945, 580] width 71 height 32
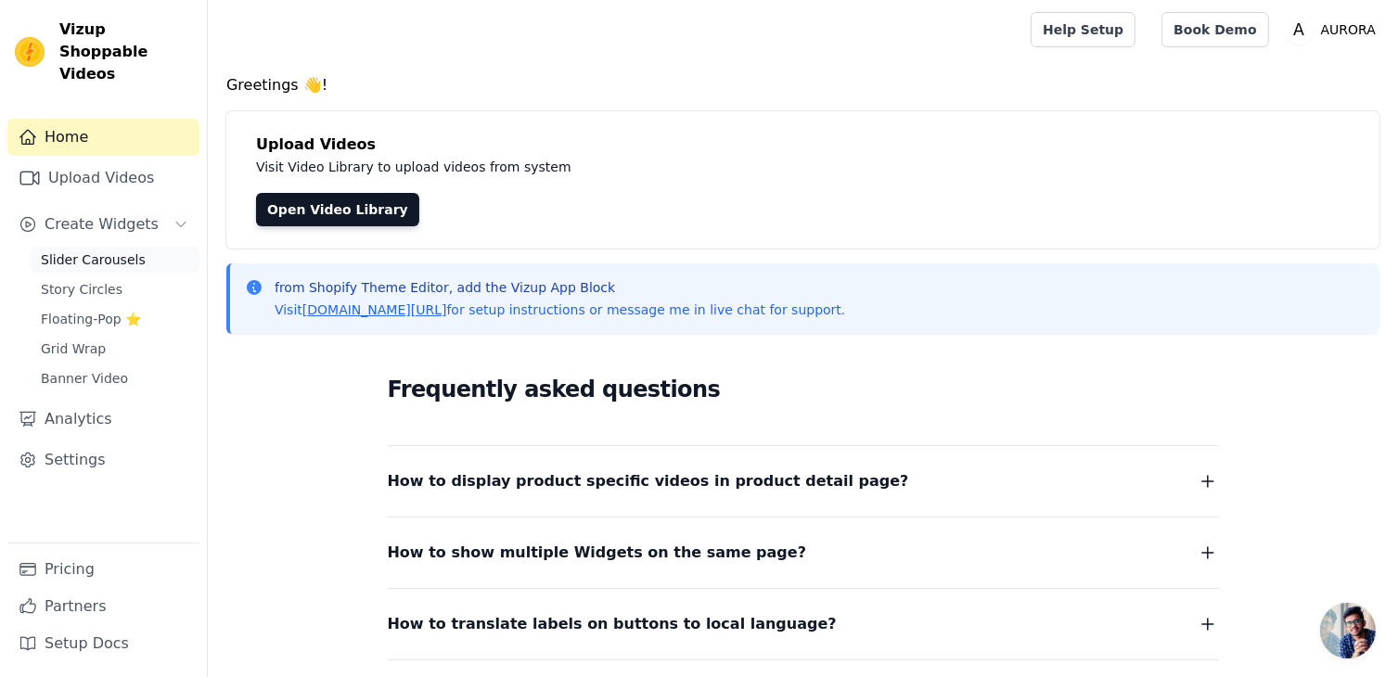
click at [95, 251] on span "Slider Carousels" at bounding box center [93, 260] width 105 height 19
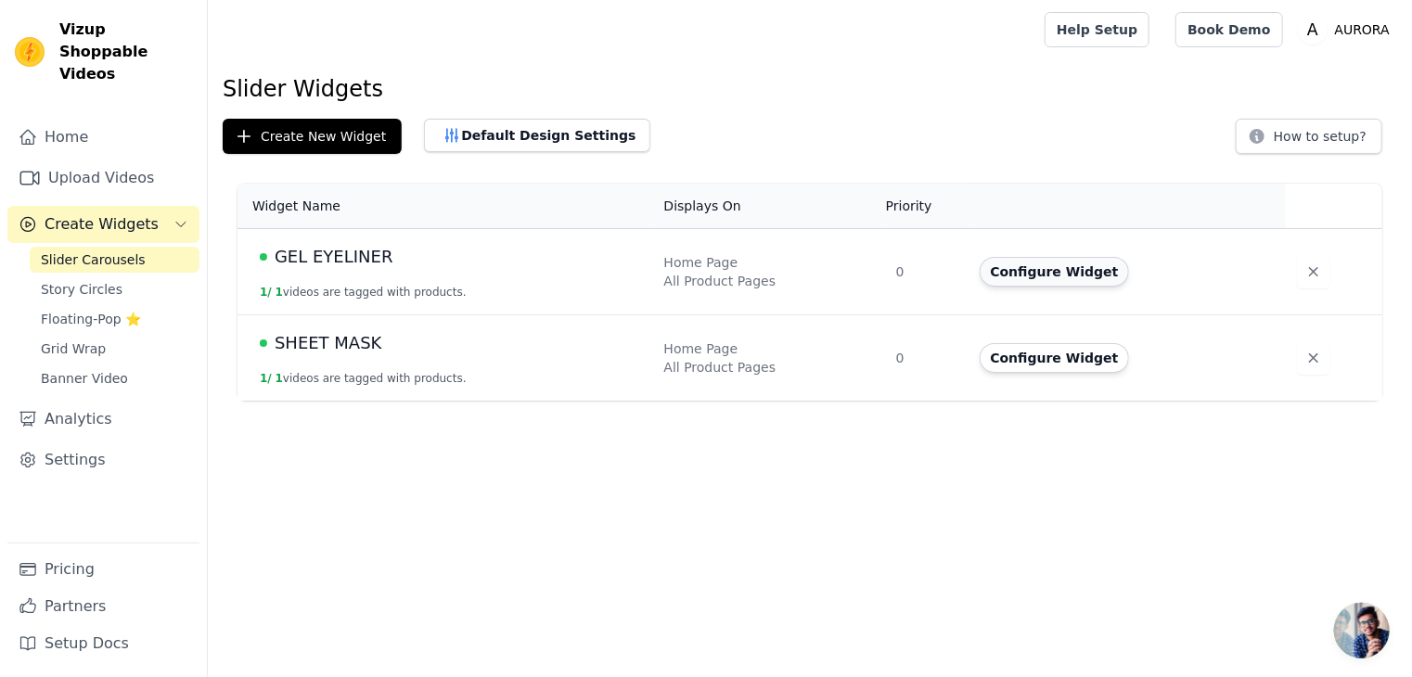
click at [1017, 277] on button "Configure Widget" at bounding box center [1055, 272] width 150 height 30
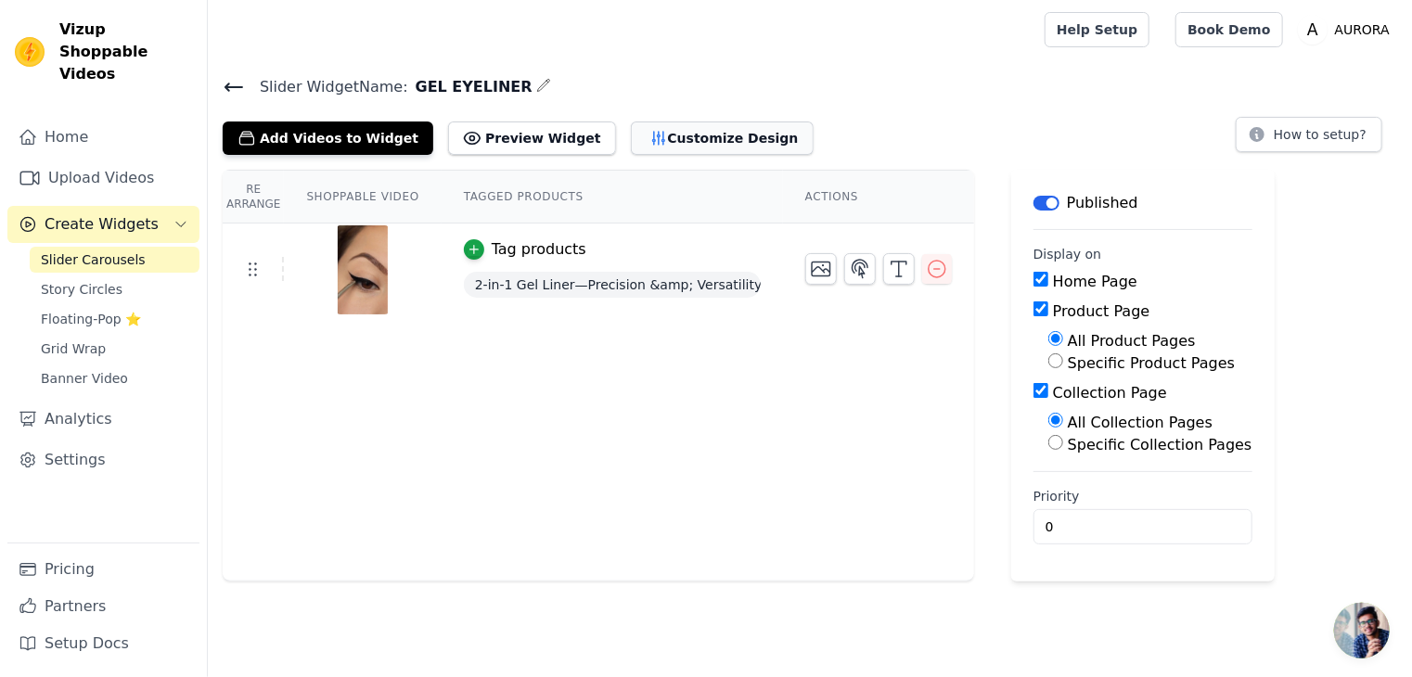
click at [652, 139] on button "Customize Design" at bounding box center [722, 138] width 183 height 33
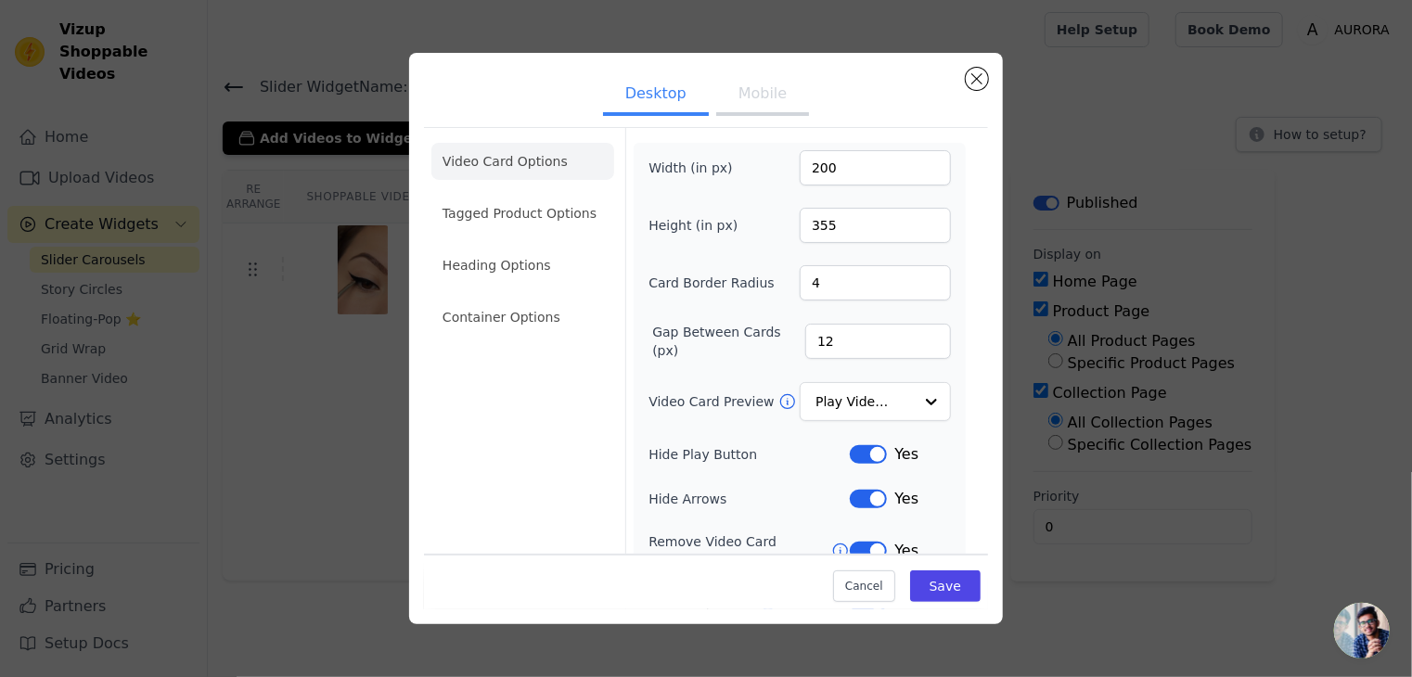
click at [742, 93] on button "Mobile" at bounding box center [762, 95] width 93 height 41
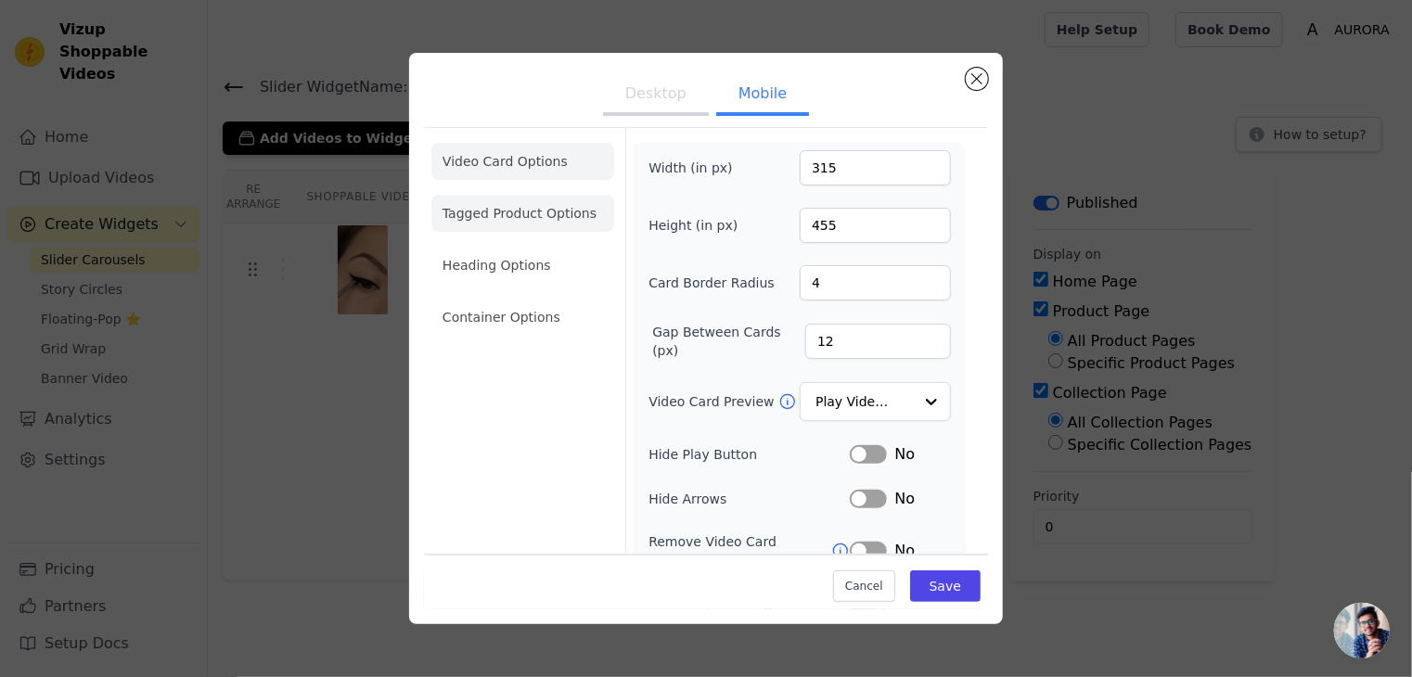
click at [458, 224] on li "Tagged Product Options" at bounding box center [522, 213] width 183 height 37
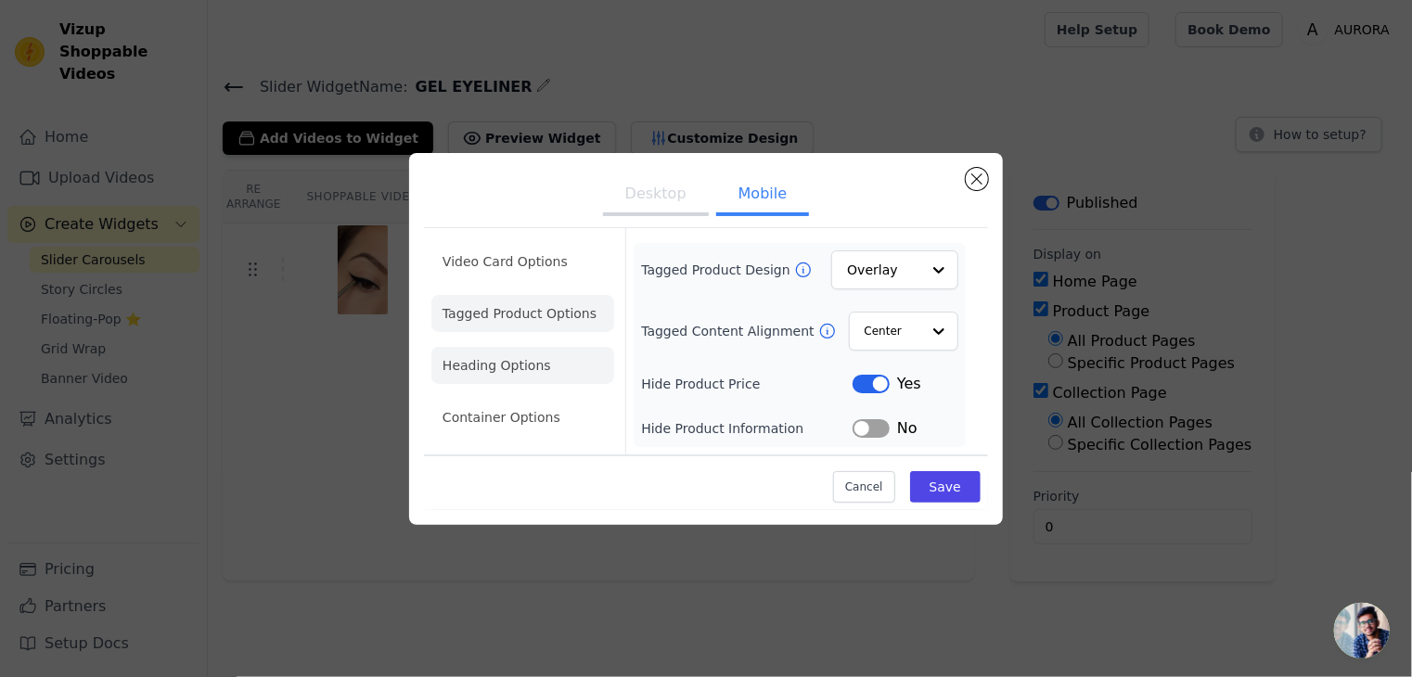
click at [534, 366] on li "Heading Options" at bounding box center [522, 365] width 183 height 37
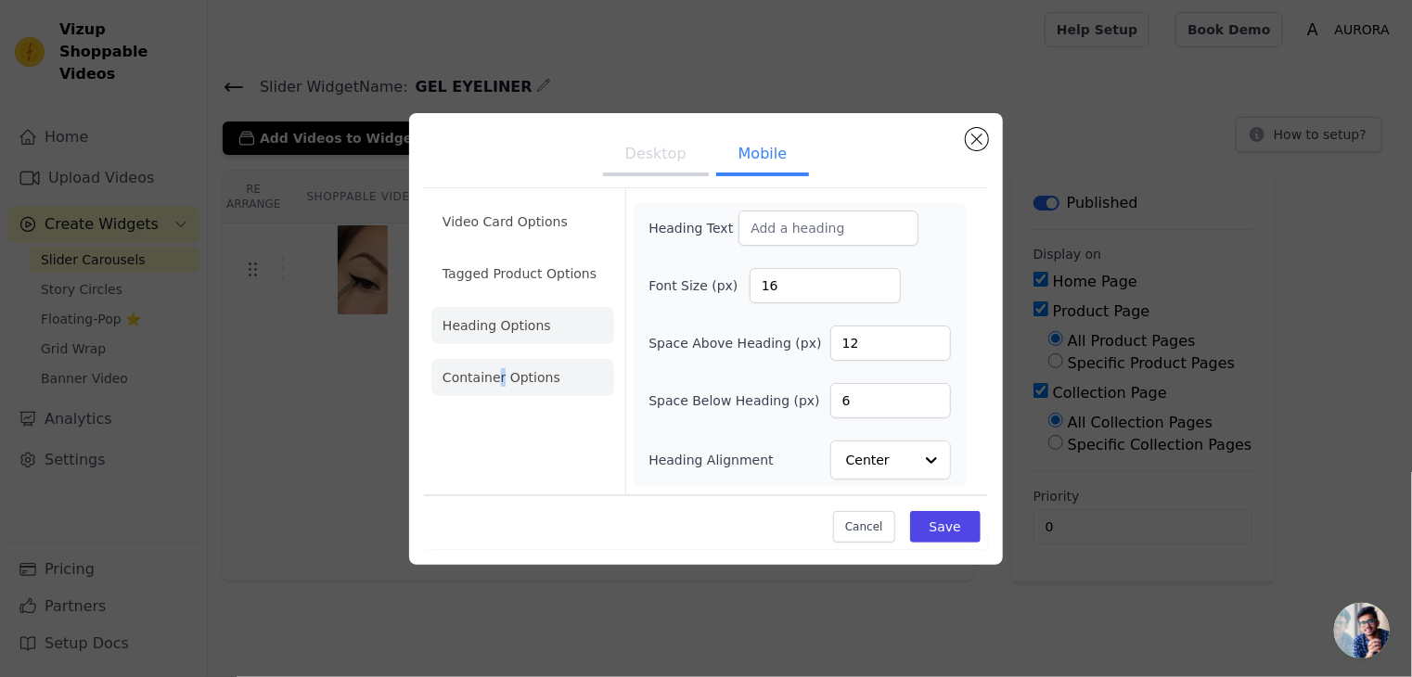
click at [497, 376] on li "Container Options" at bounding box center [522, 377] width 183 height 37
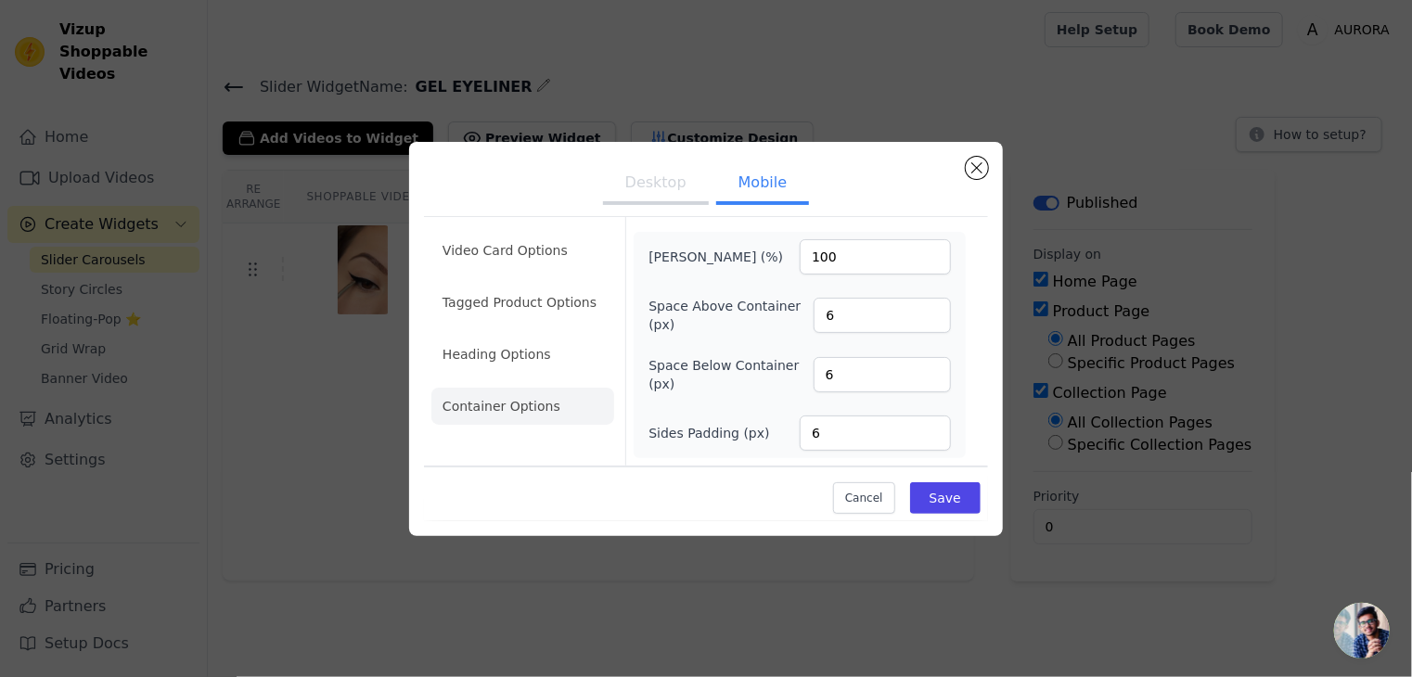
click at [520, 418] on li "Container Options" at bounding box center [522, 406] width 183 height 37
click at [525, 417] on li "Container Options" at bounding box center [522, 406] width 183 height 37
click at [933, 496] on button "Save" at bounding box center [945, 499] width 71 height 32
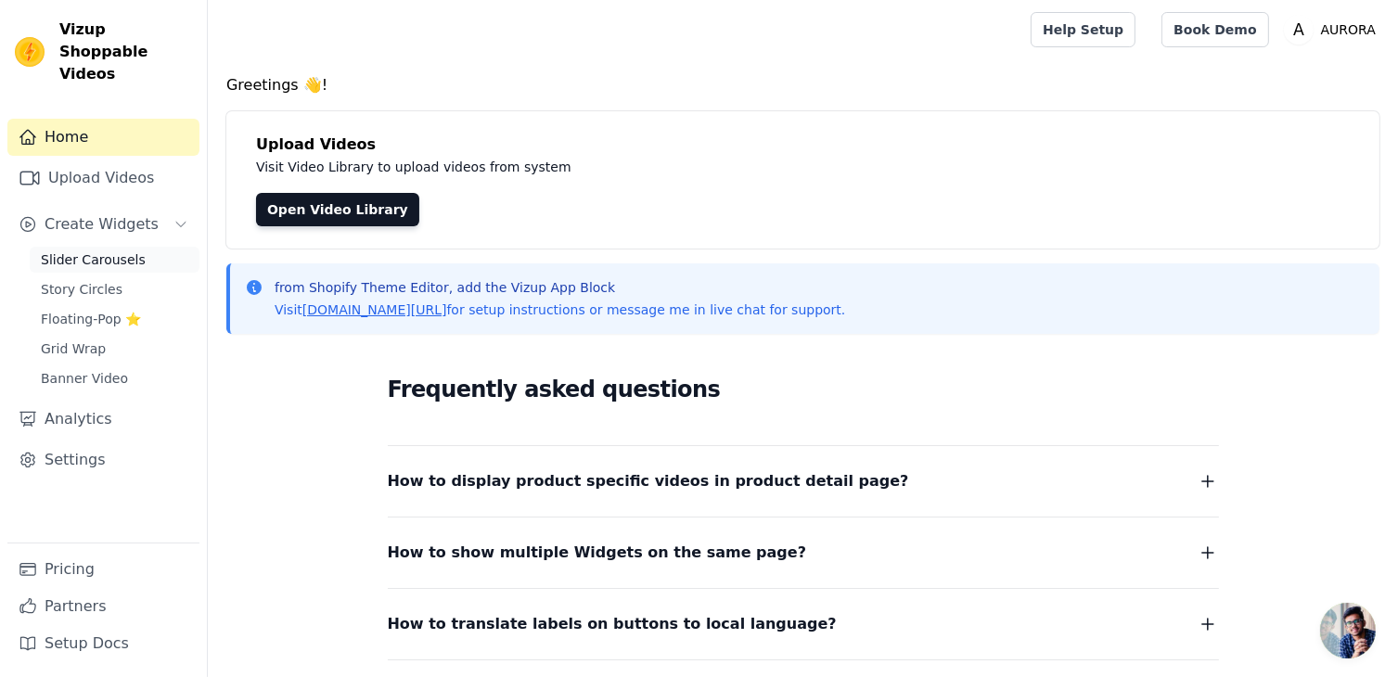
click at [130, 247] on link "Slider Carousels" at bounding box center [115, 260] width 170 height 26
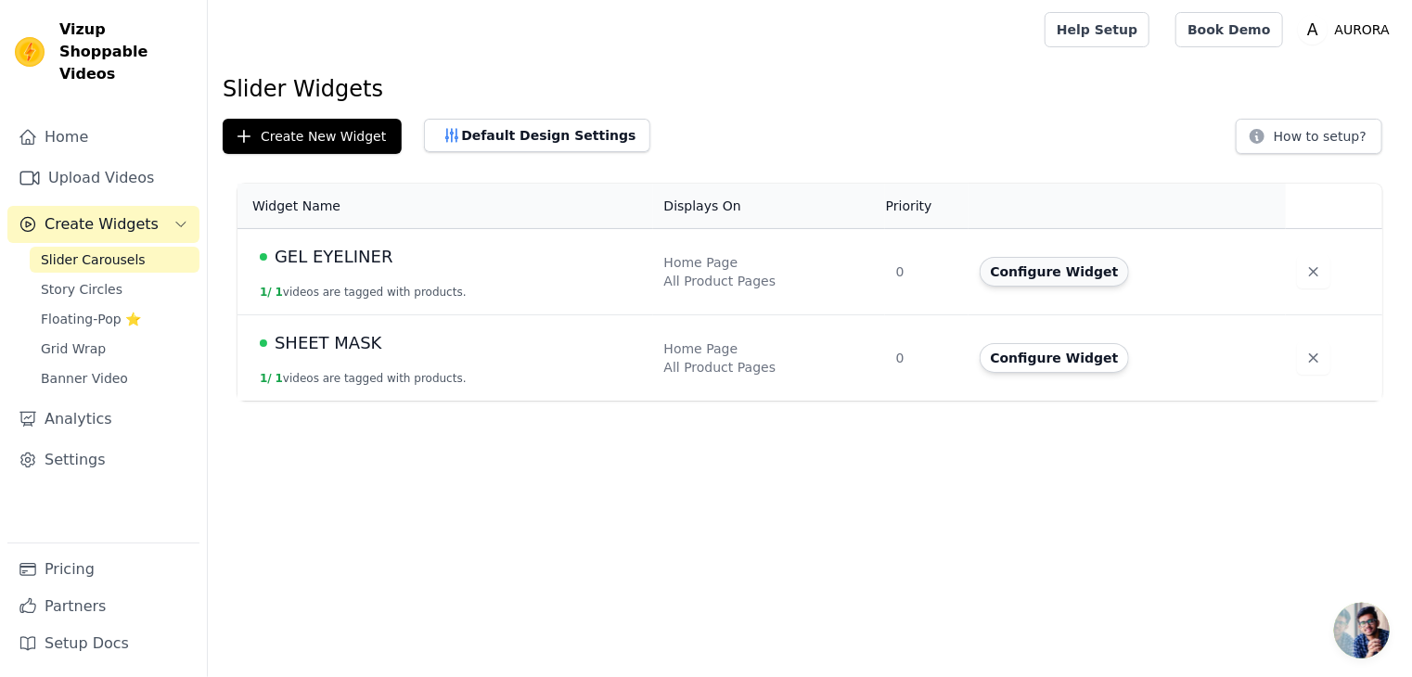
click at [1040, 274] on button "Configure Widget" at bounding box center [1055, 272] width 150 height 30
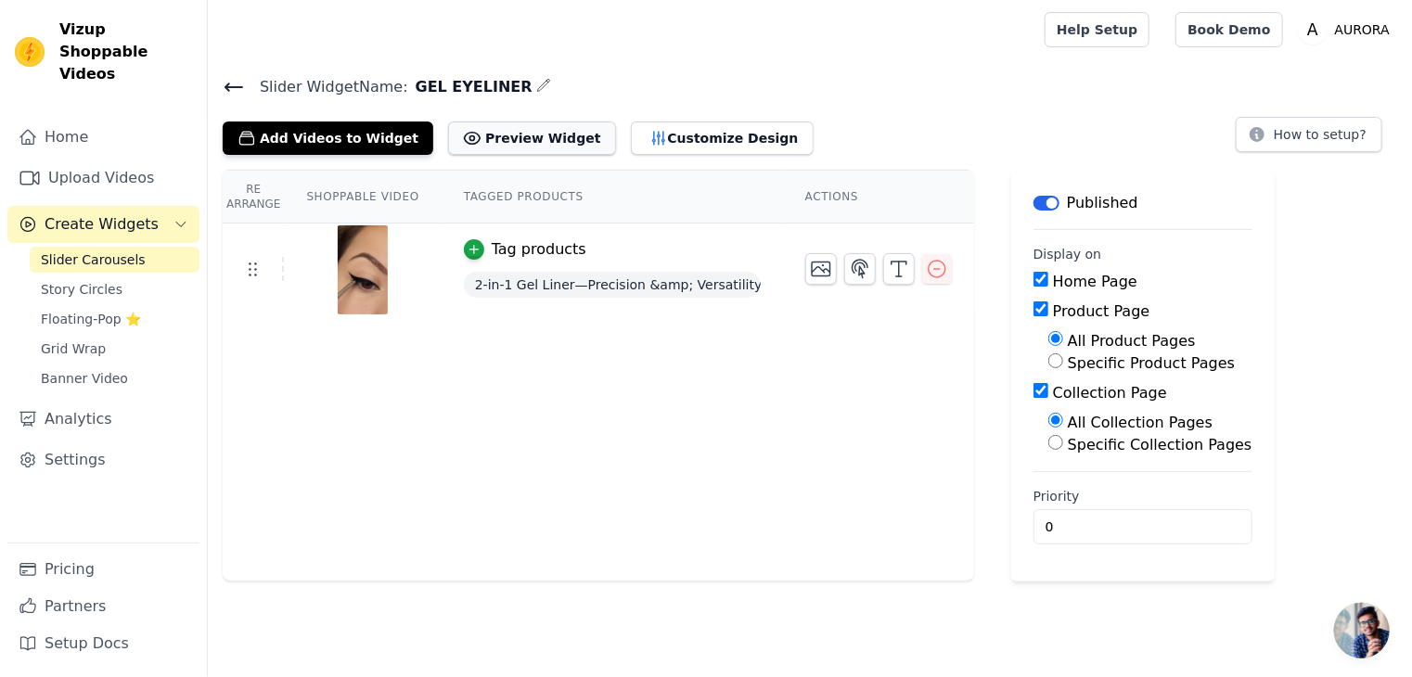
click at [463, 135] on icon at bounding box center [472, 138] width 19 height 19
click at [677, 141] on button "Customize Design" at bounding box center [722, 138] width 183 height 33
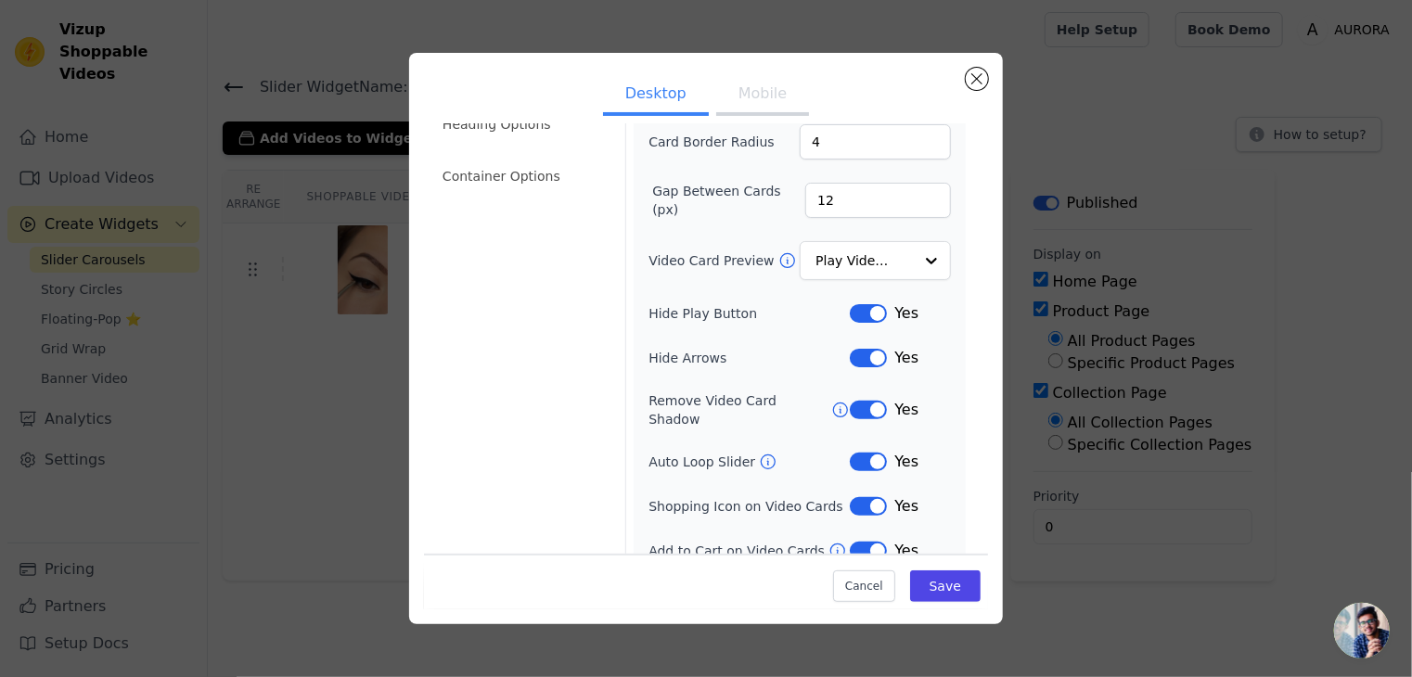
scroll to position [145, 0]
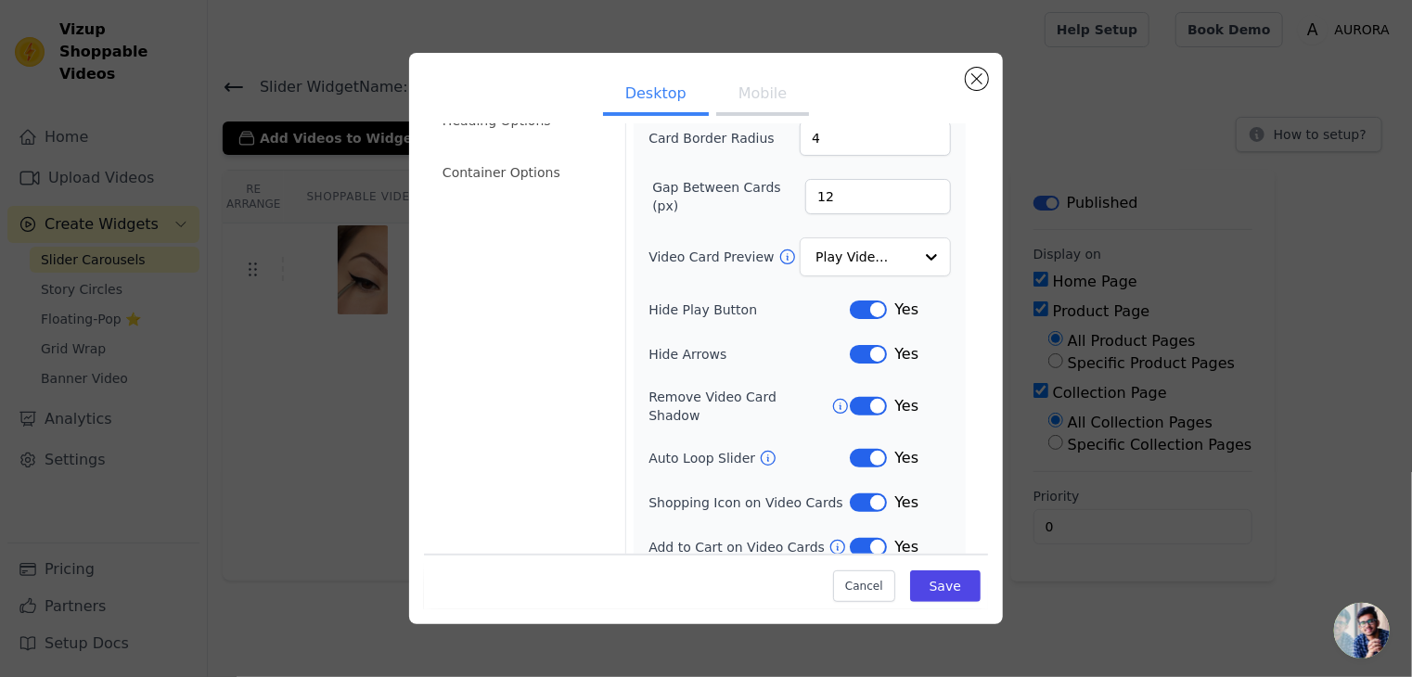
click at [861, 449] on button "Label" at bounding box center [868, 458] width 37 height 19
click at [857, 353] on button "Label" at bounding box center [868, 354] width 37 height 19
click at [864, 397] on button "Label" at bounding box center [868, 406] width 37 height 19
click at [932, 577] on button "Save" at bounding box center [945, 587] width 71 height 32
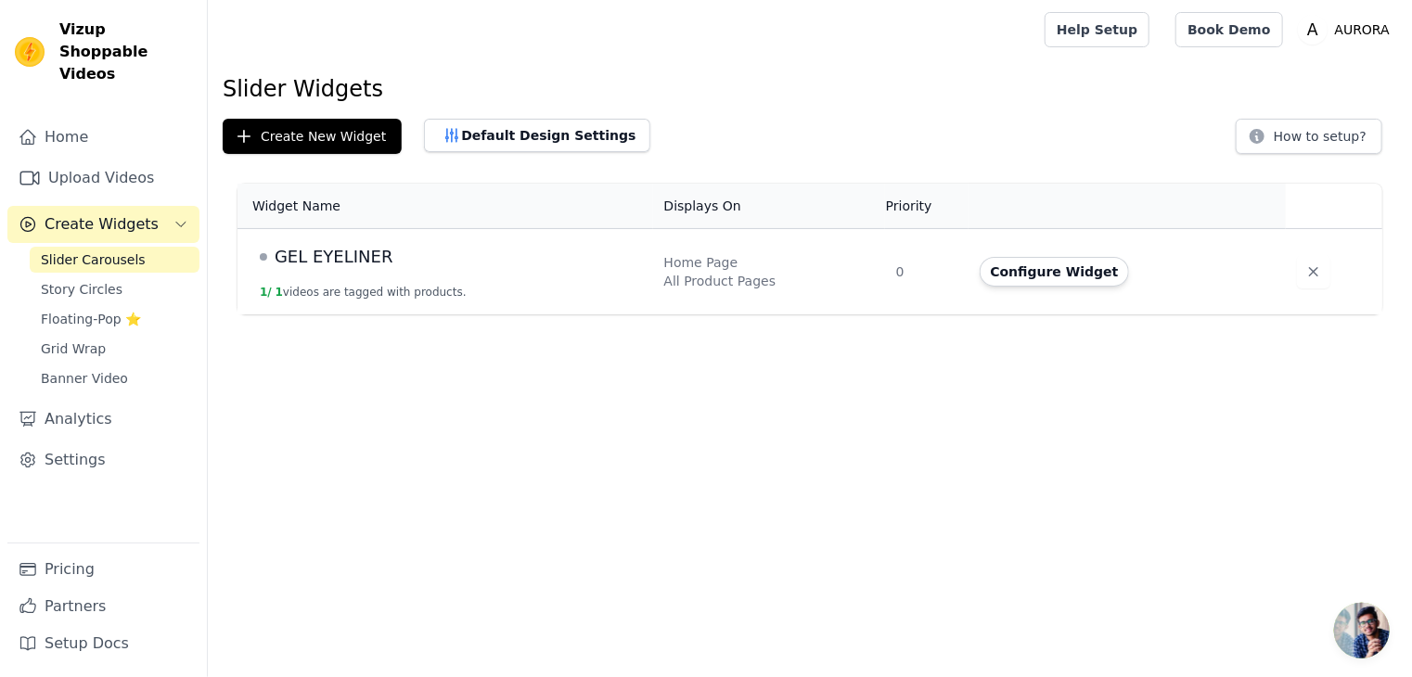
click at [863, 315] on html "Vizup Shoppable Videos Home Upload Videos Create Widgets Slider Carousels Story…" at bounding box center [706, 157] width 1412 height 315
click at [276, 135] on button "Create New Widget" at bounding box center [312, 136] width 179 height 35
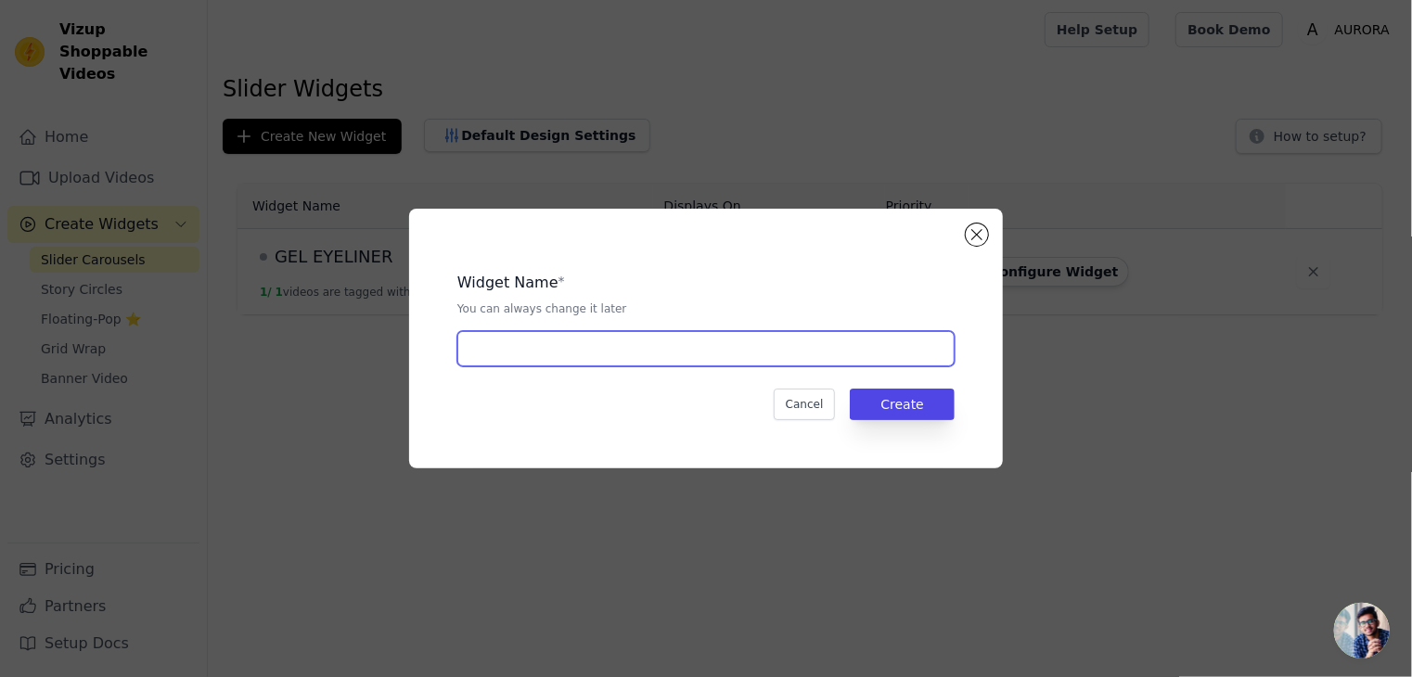
click at [552, 350] on input "text" at bounding box center [705, 348] width 497 height 35
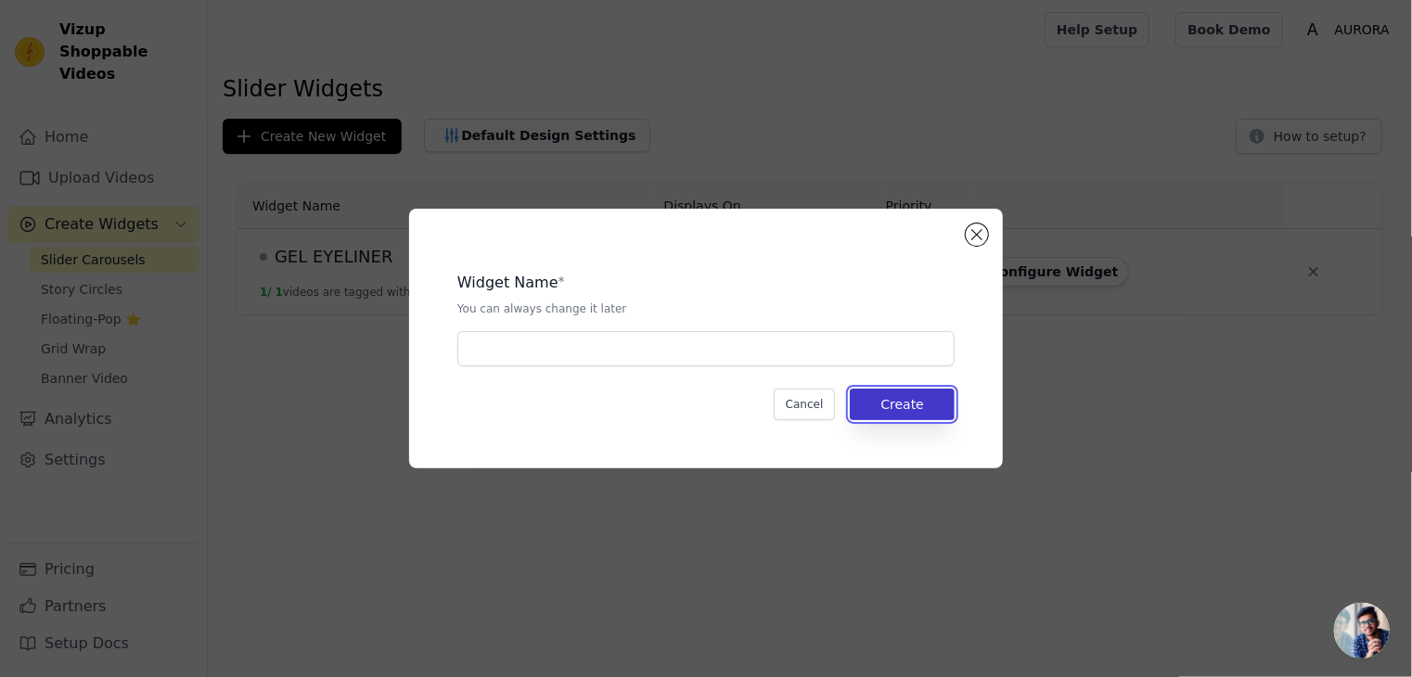
click at [893, 399] on button "Create" at bounding box center [902, 405] width 105 height 32
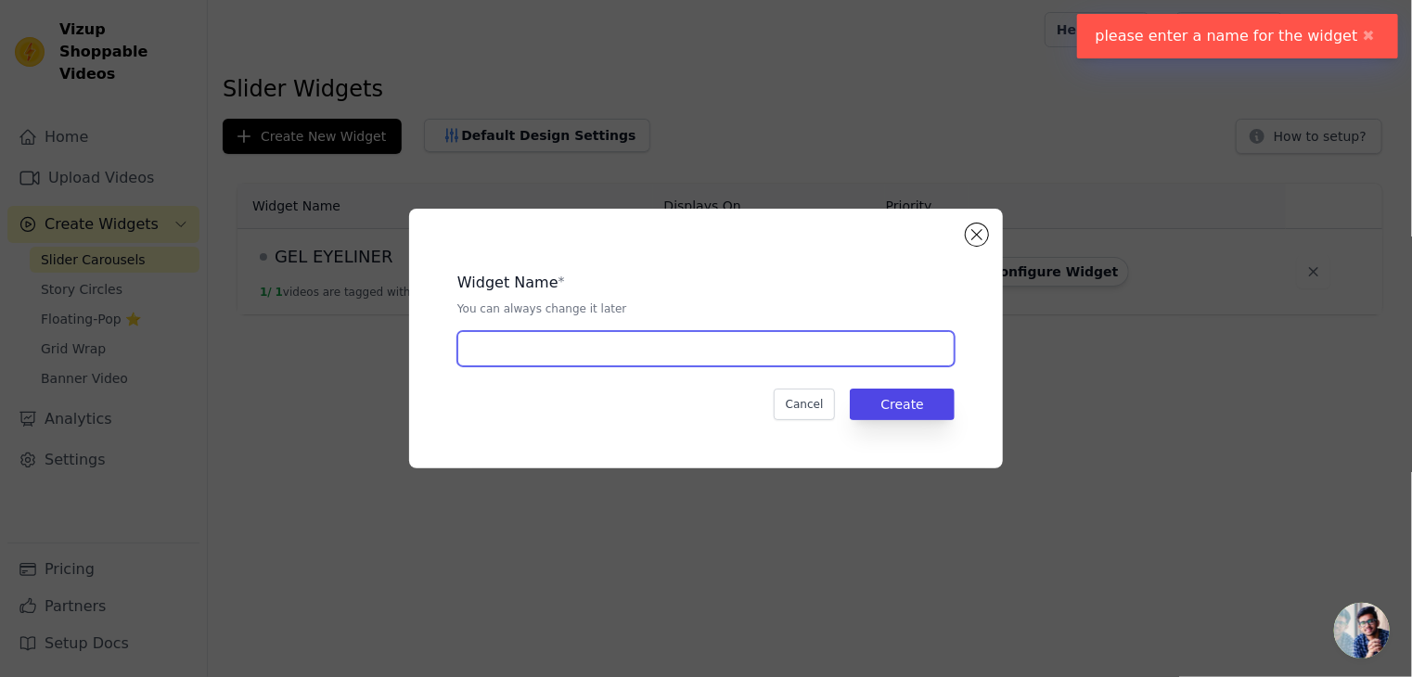
click at [554, 352] on input "text" at bounding box center [705, 348] width 497 height 35
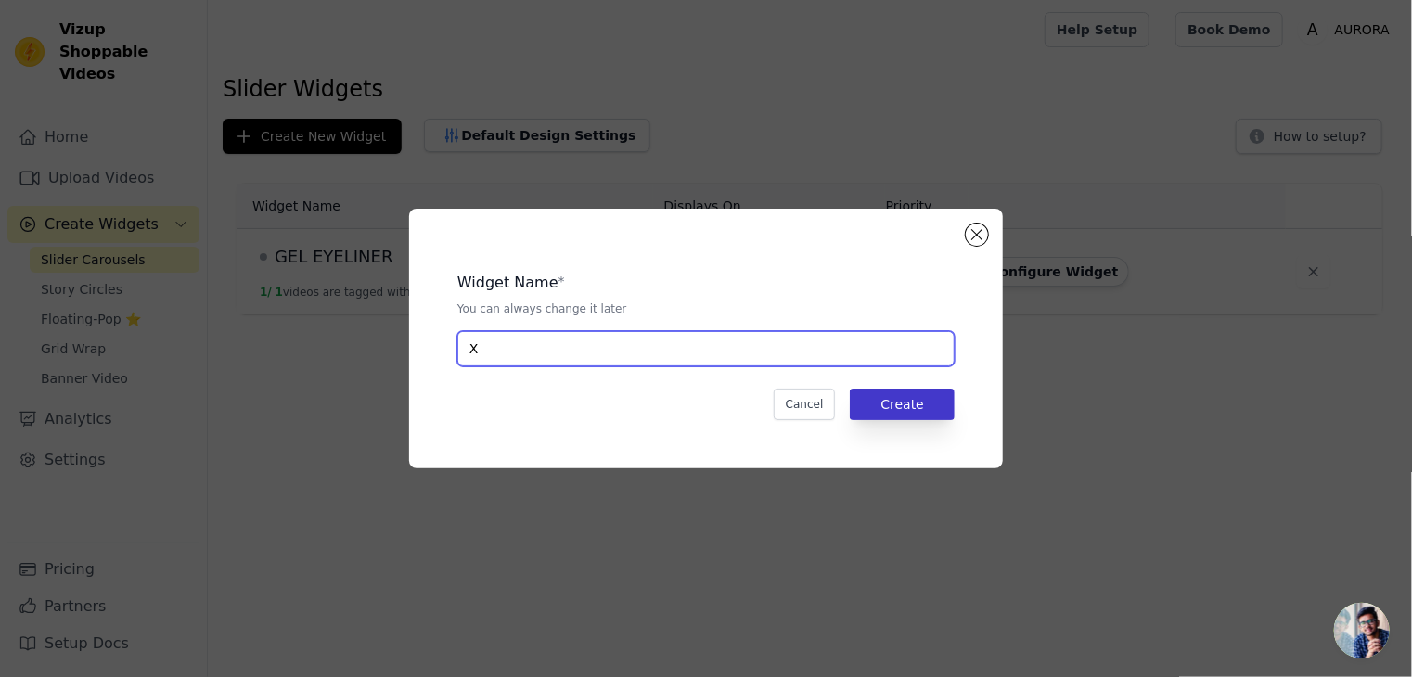
type input "X"
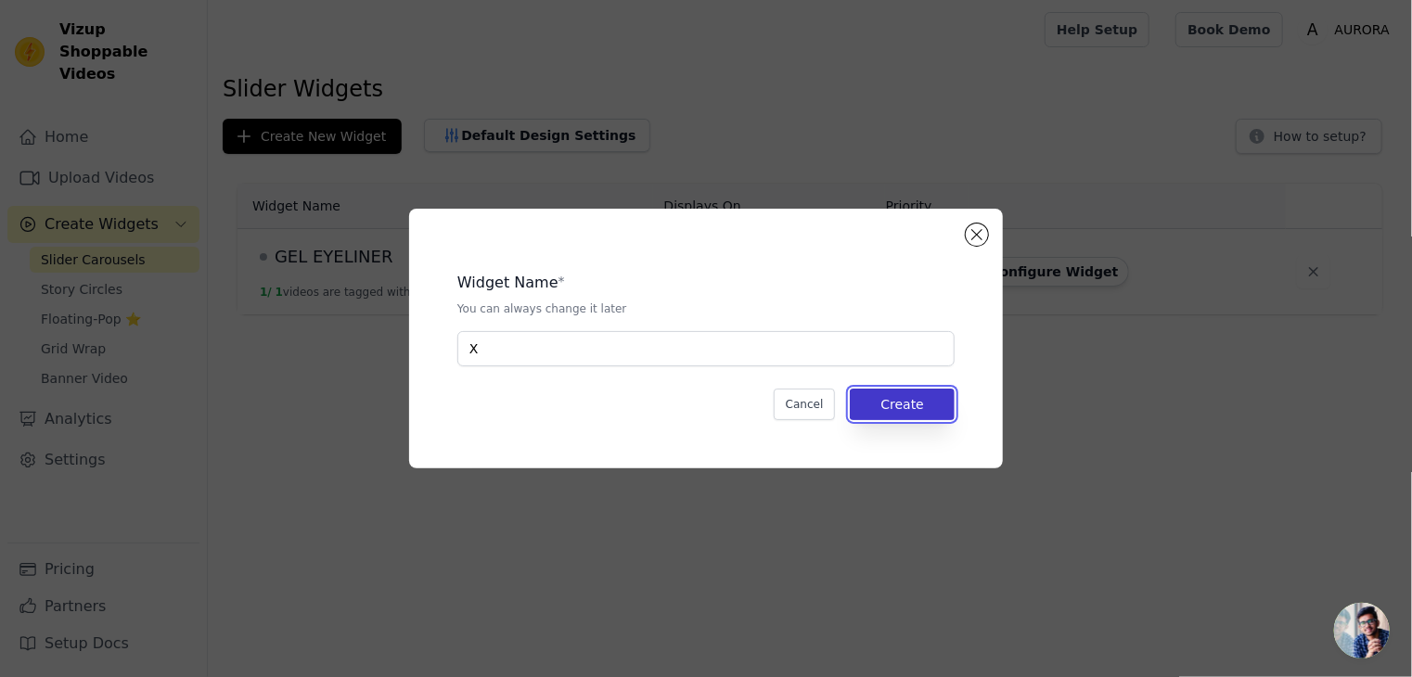
click at [891, 408] on button "Create" at bounding box center [902, 405] width 105 height 32
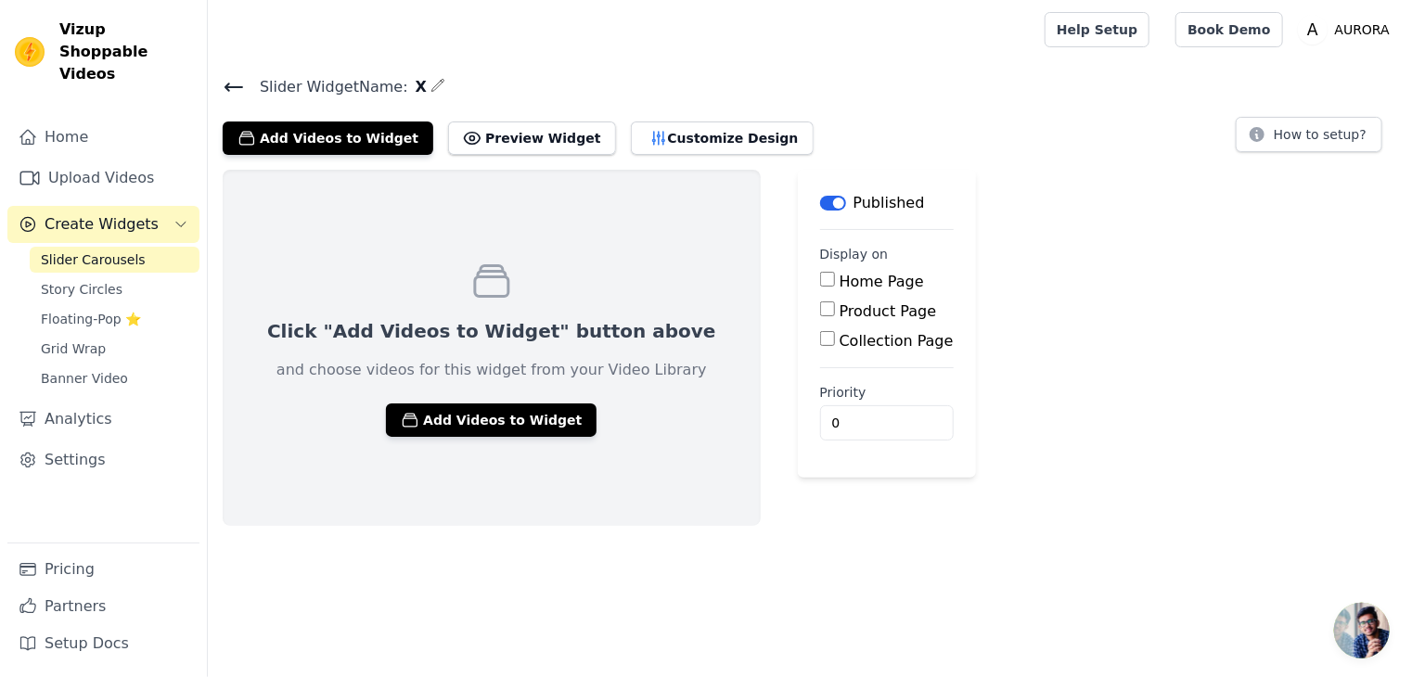
click at [820, 277] on input "Home Page" at bounding box center [827, 279] width 15 height 15
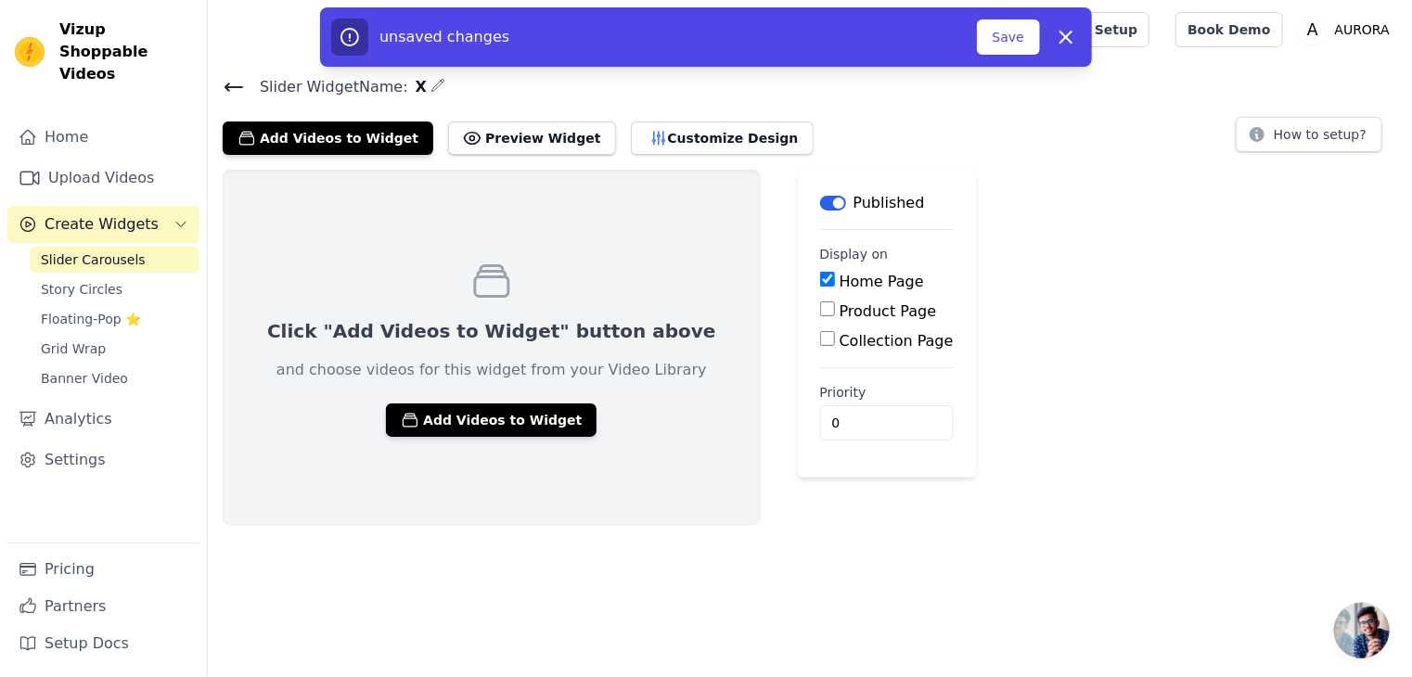
click at [820, 281] on input "Home Page" at bounding box center [827, 279] width 15 height 15
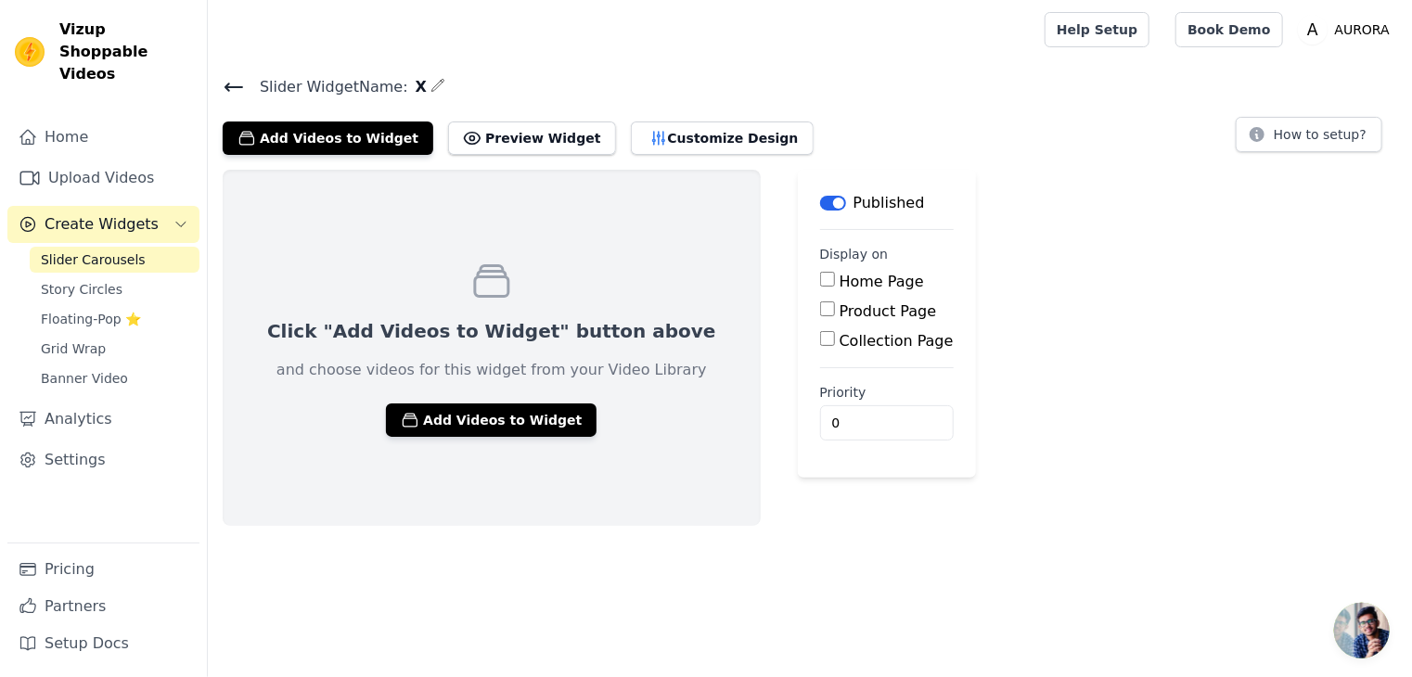
click at [820, 204] on button "Label" at bounding box center [833, 203] width 26 height 15
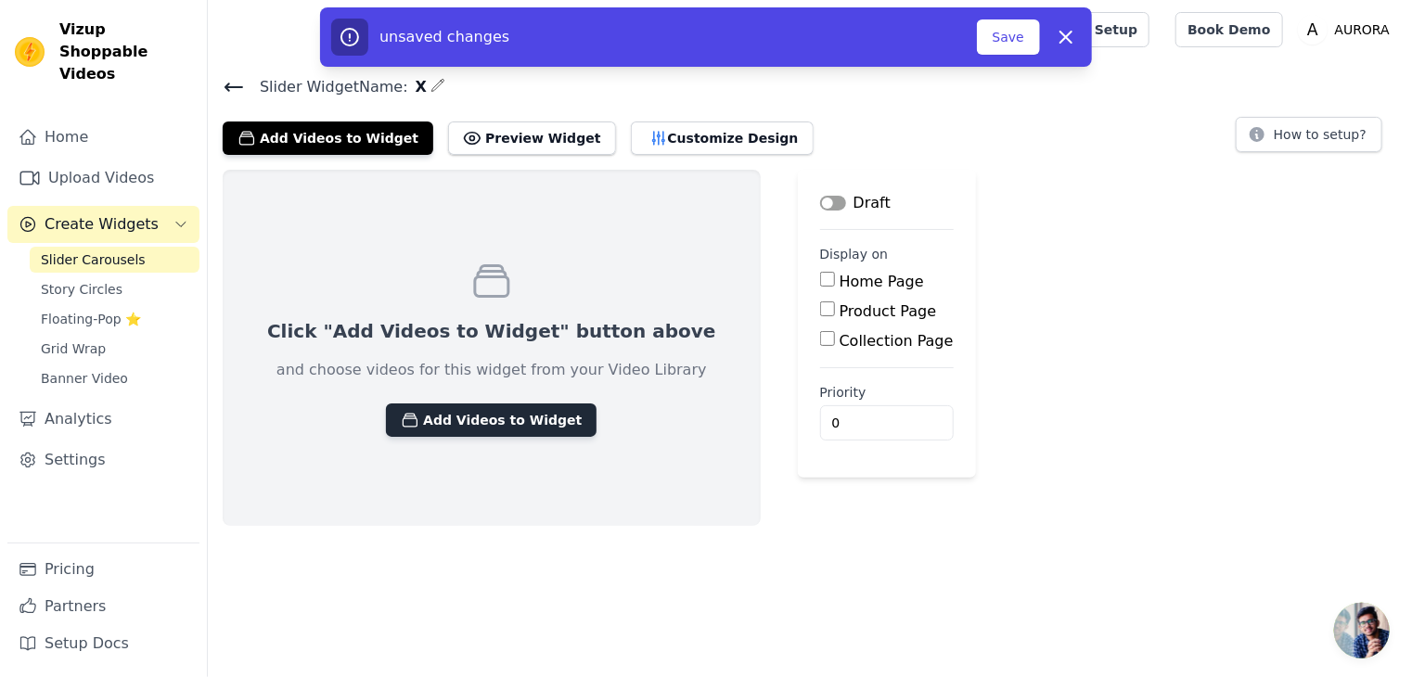
click at [470, 428] on button "Add Videos to Widget" at bounding box center [491, 420] width 211 height 33
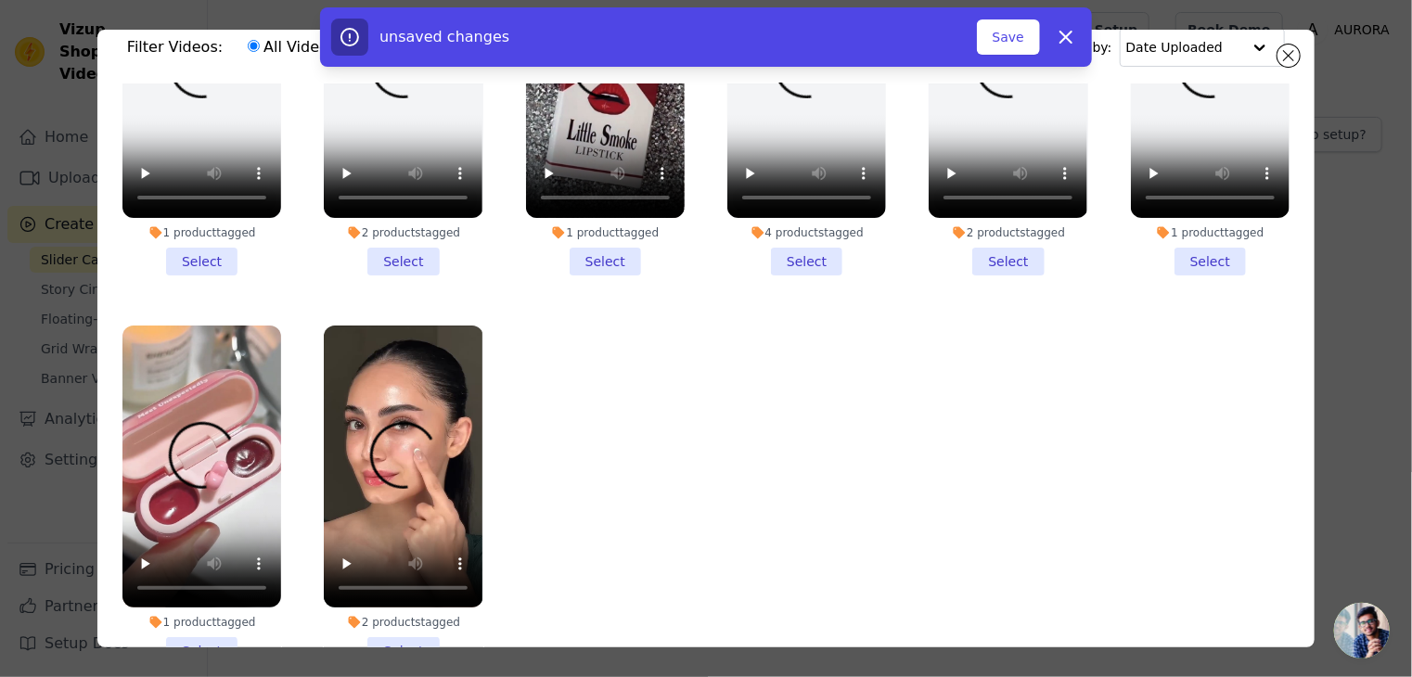
scroll to position [93, 0]
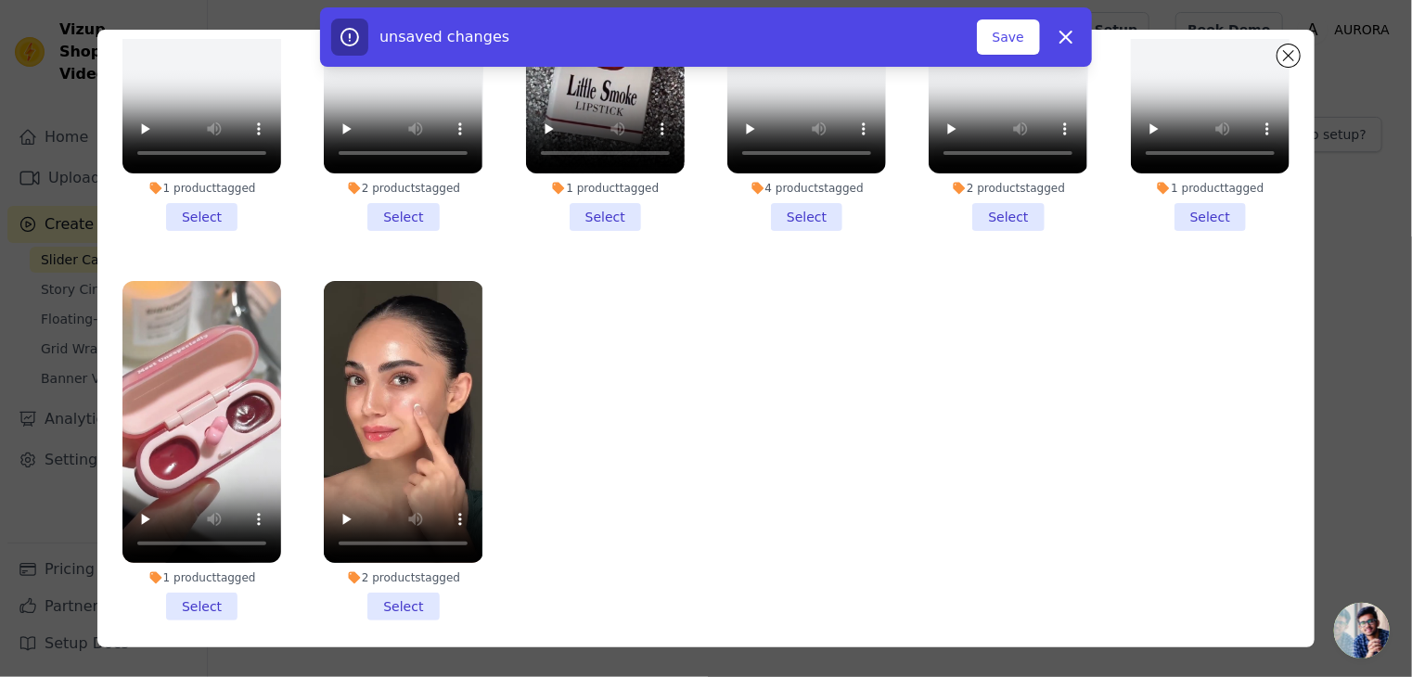
click at [401, 587] on li "2 products tagged Select" at bounding box center [403, 451] width 159 height 341
click at [0, 0] on input "2 products tagged Select" at bounding box center [0, 0] width 0 height 0
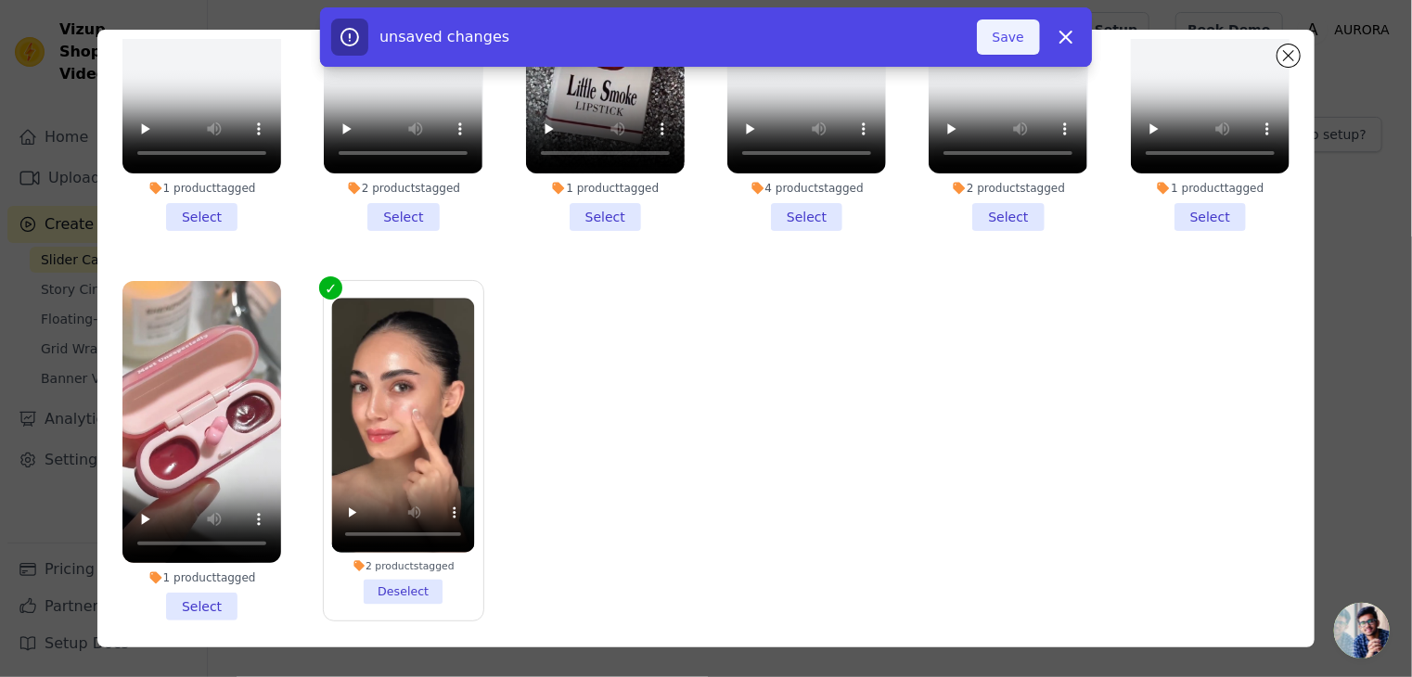
click at [1003, 41] on button "Save" at bounding box center [1008, 36] width 63 height 35
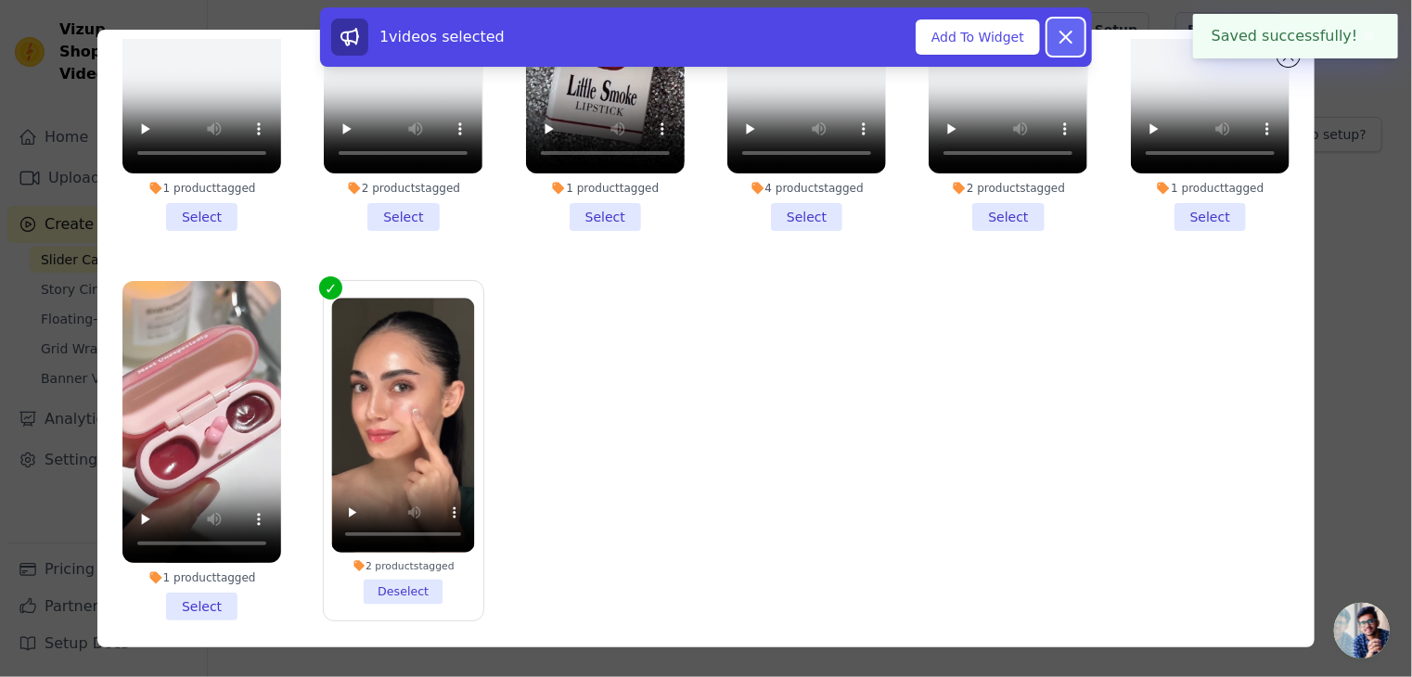
click at [1074, 32] on icon at bounding box center [1066, 37] width 22 height 22
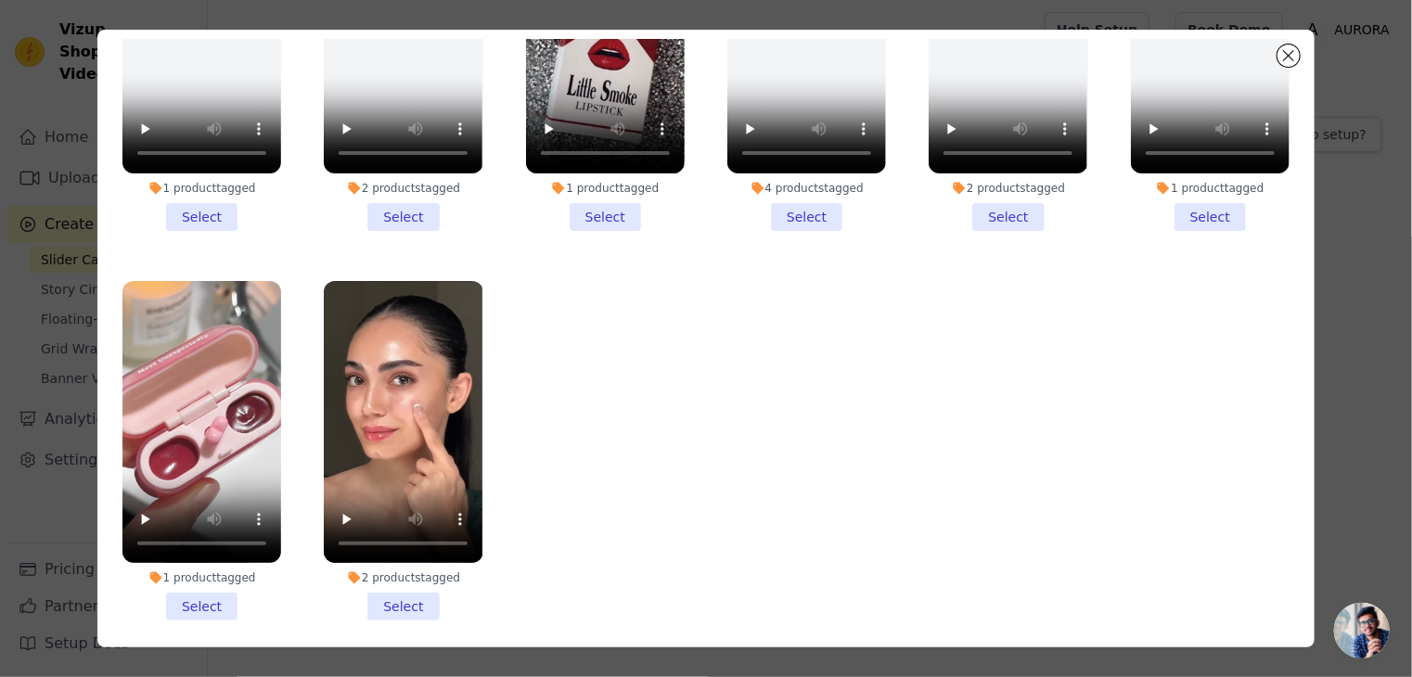
click at [414, 595] on li "2 products tagged Select" at bounding box center [403, 451] width 159 height 341
click at [0, 0] on input "2 products tagged Select" at bounding box center [0, 0] width 0 height 0
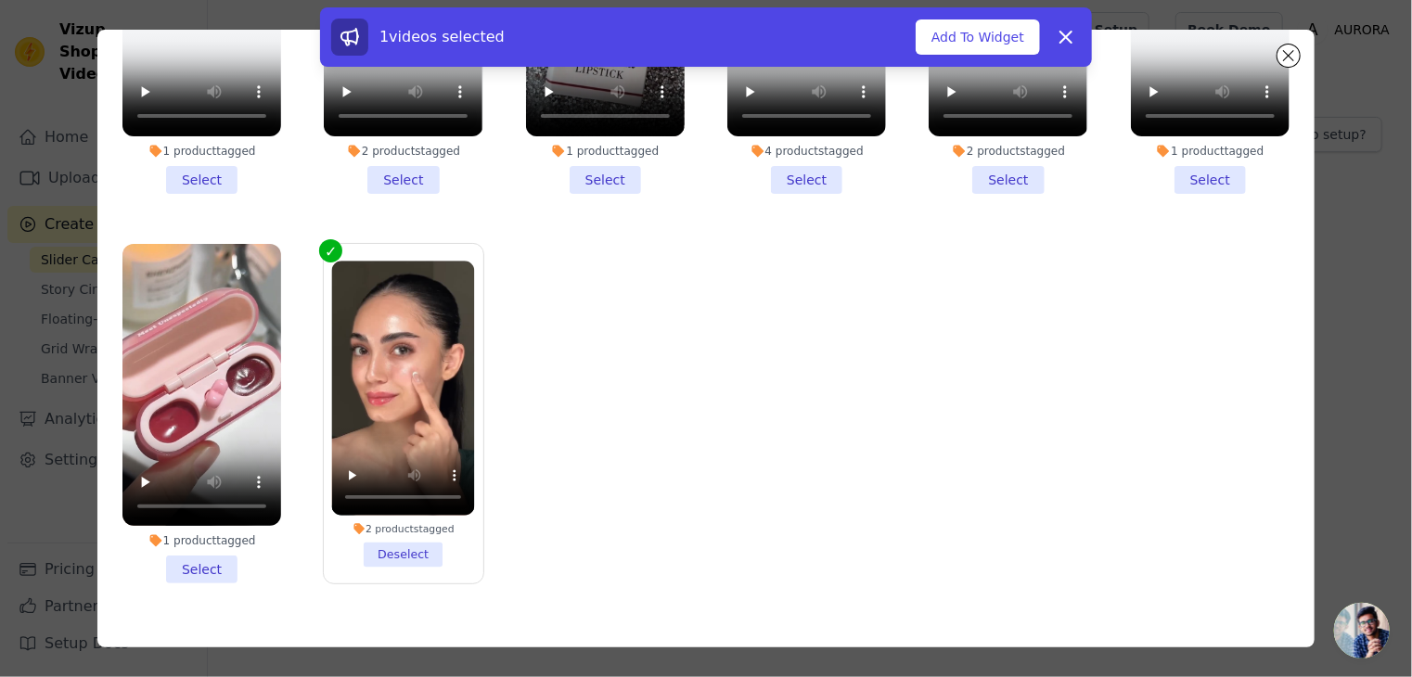
scroll to position [161, 0]
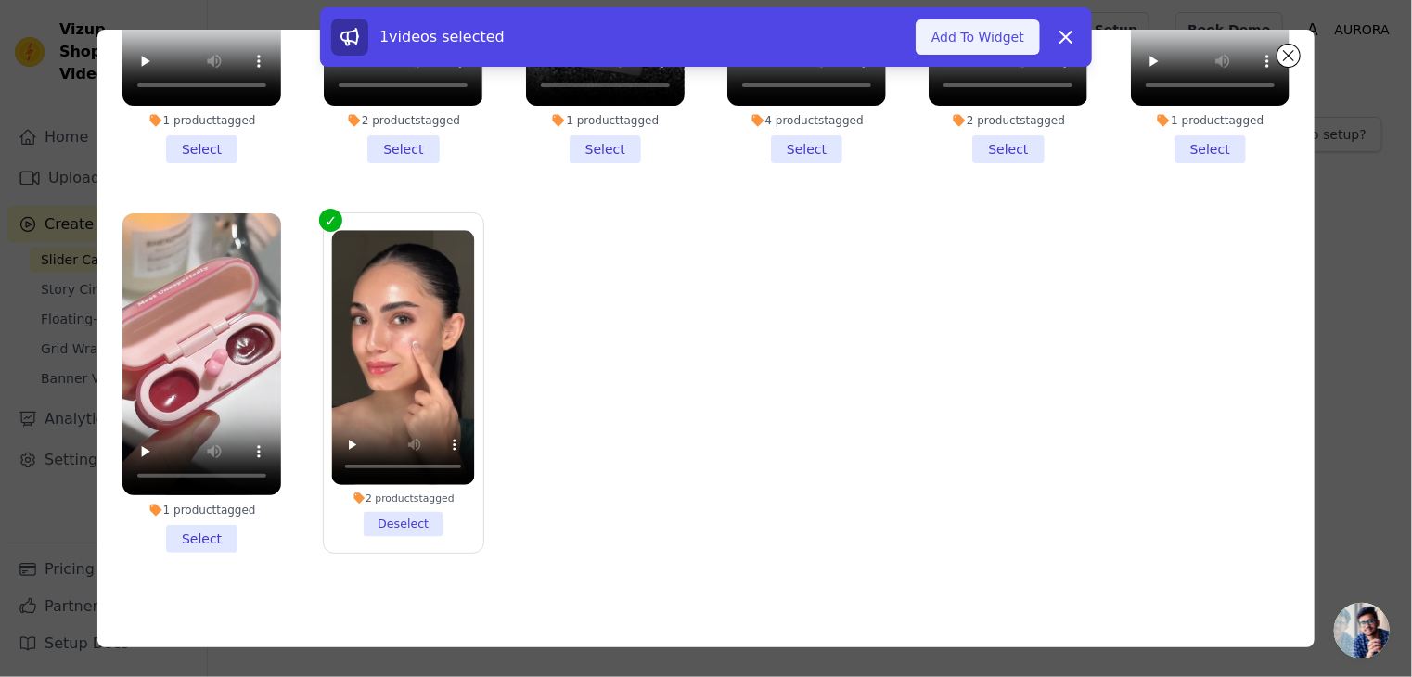
click at [970, 25] on button "Add To Widget" at bounding box center [978, 36] width 124 height 35
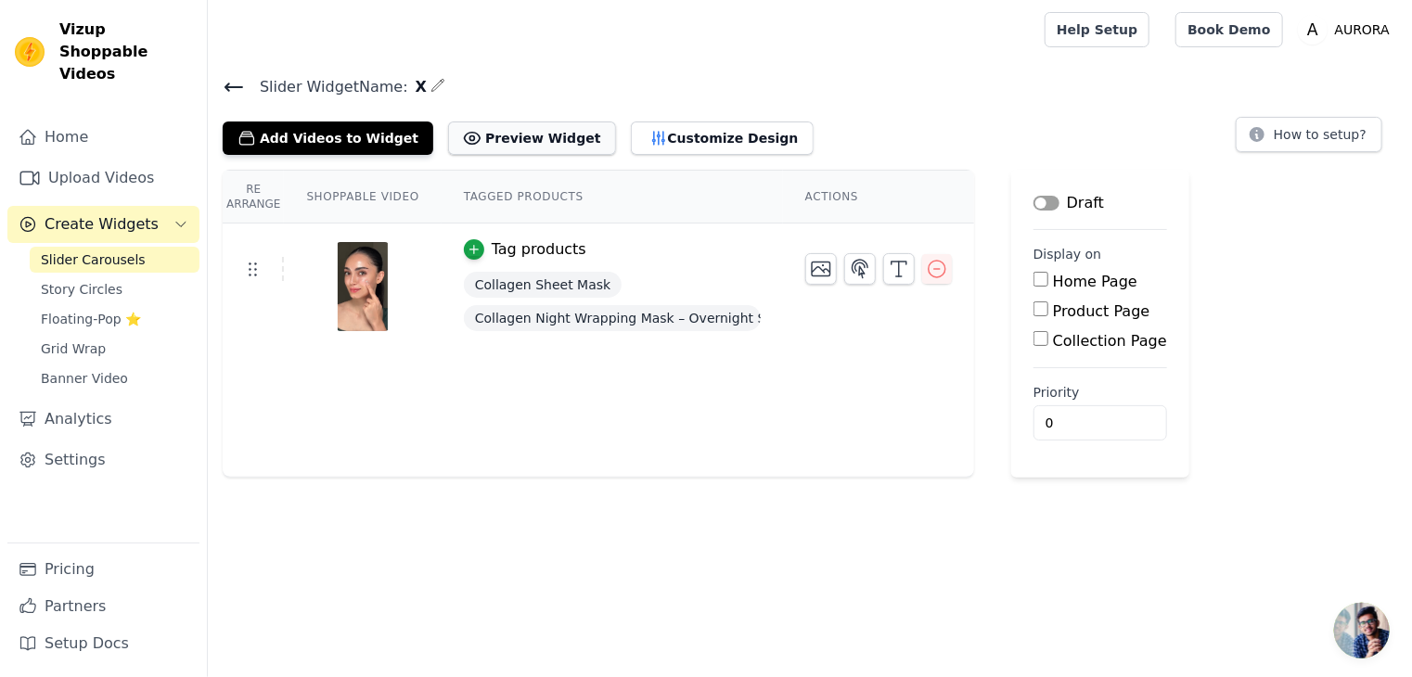
click at [479, 138] on button "Preview Widget" at bounding box center [531, 138] width 167 height 33
click at [631, 131] on button "Customize Design" at bounding box center [722, 138] width 183 height 33
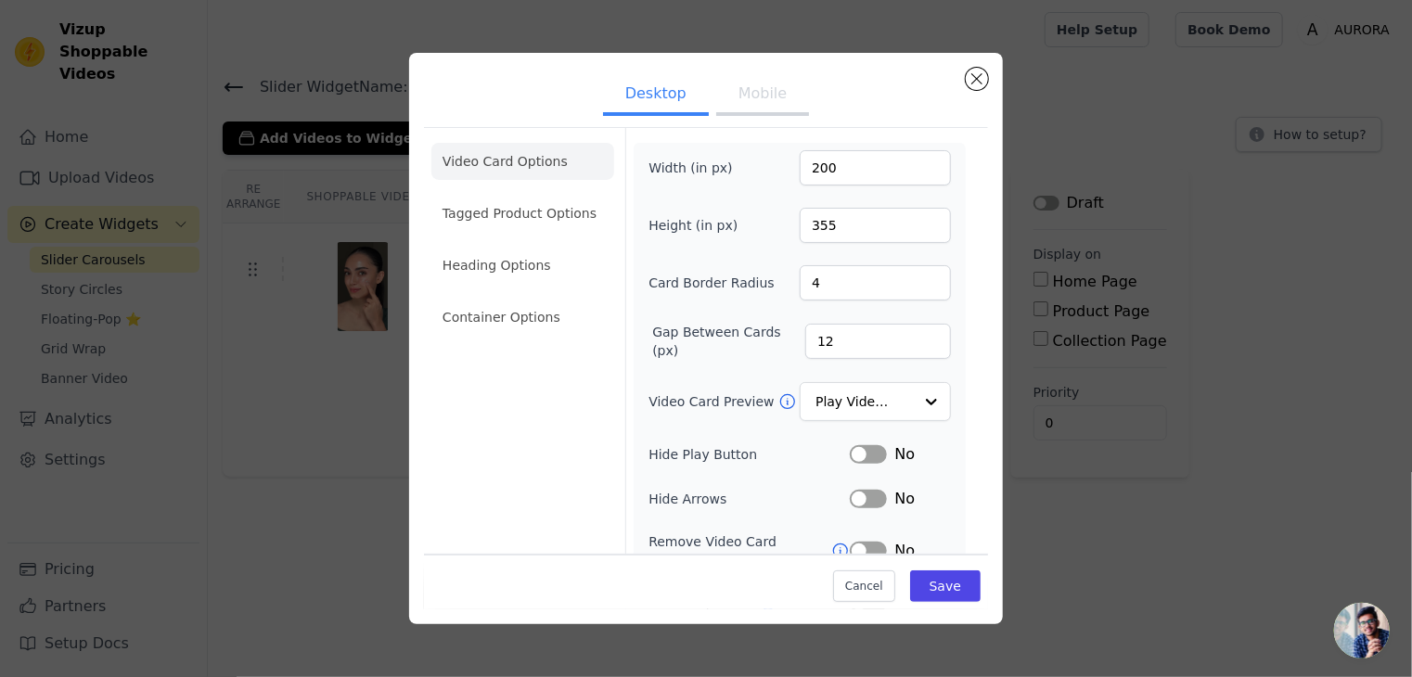
click at [774, 89] on button "Mobile" at bounding box center [762, 95] width 93 height 41
click at [842, 180] on input "1080" at bounding box center [875, 167] width 151 height 35
click at [659, 94] on button "Desktop" at bounding box center [656, 95] width 106 height 41
click at [938, 591] on button "Save" at bounding box center [945, 587] width 71 height 32
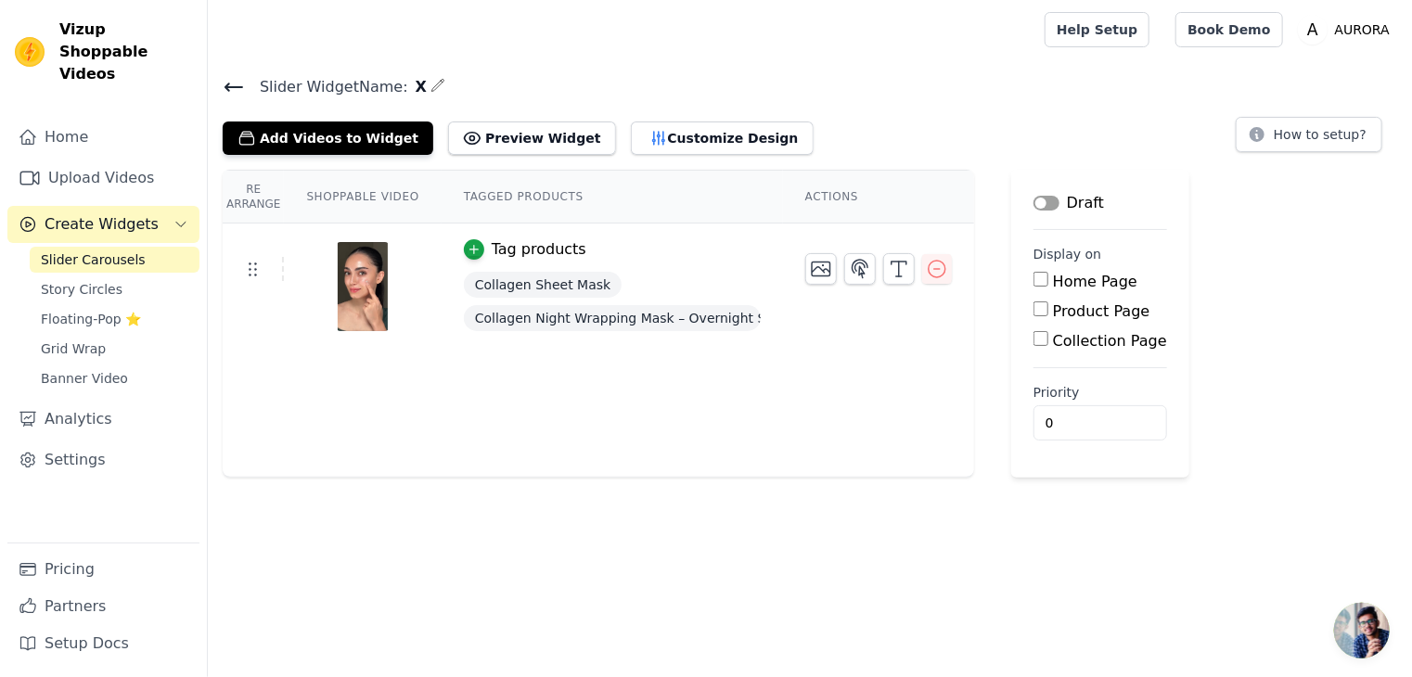
click at [1034, 283] on input "Home Page" at bounding box center [1041, 279] width 15 height 15
checkbox input "true"
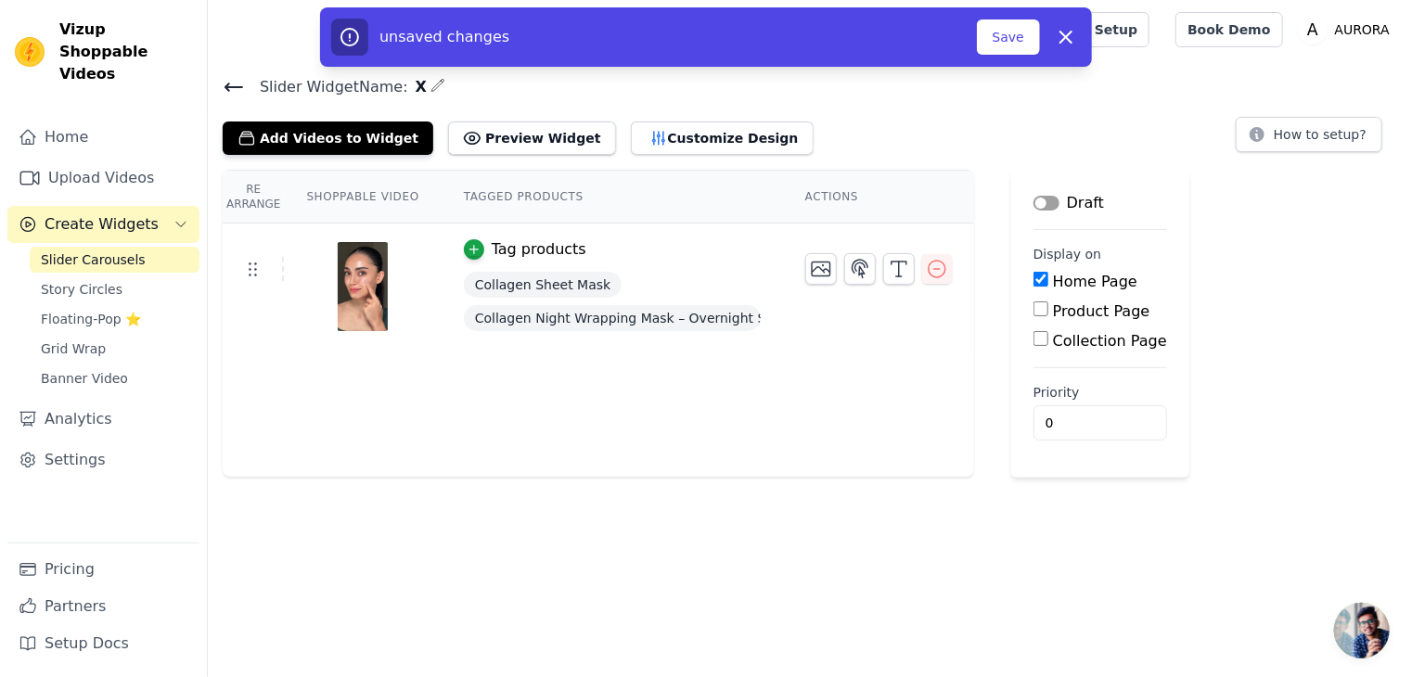
click at [1034, 312] on input "Product Page" at bounding box center [1041, 309] width 15 height 15
checkbox input "true"
click at [1043, 194] on div "Draft" at bounding box center [1069, 203] width 71 height 22
click at [1039, 202] on button "Label" at bounding box center [1047, 203] width 26 height 15
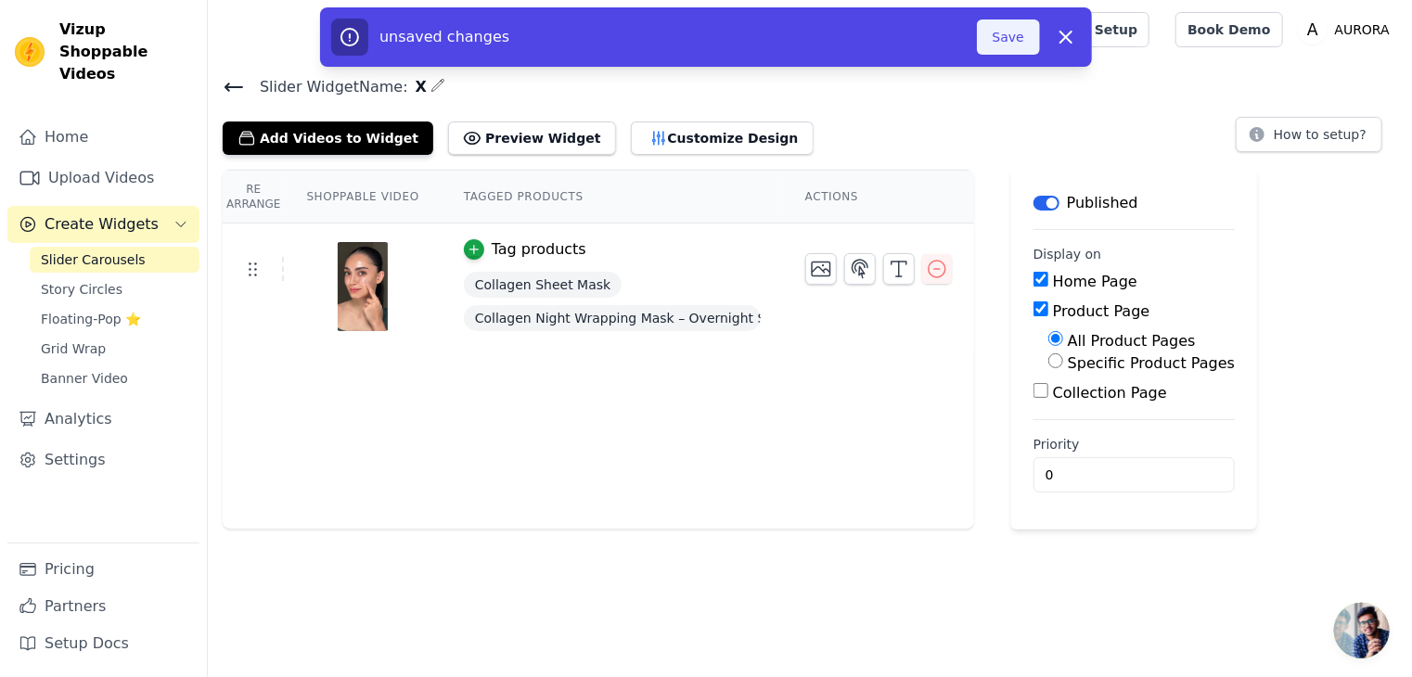
click at [1001, 40] on button "Save" at bounding box center [1008, 36] width 63 height 35
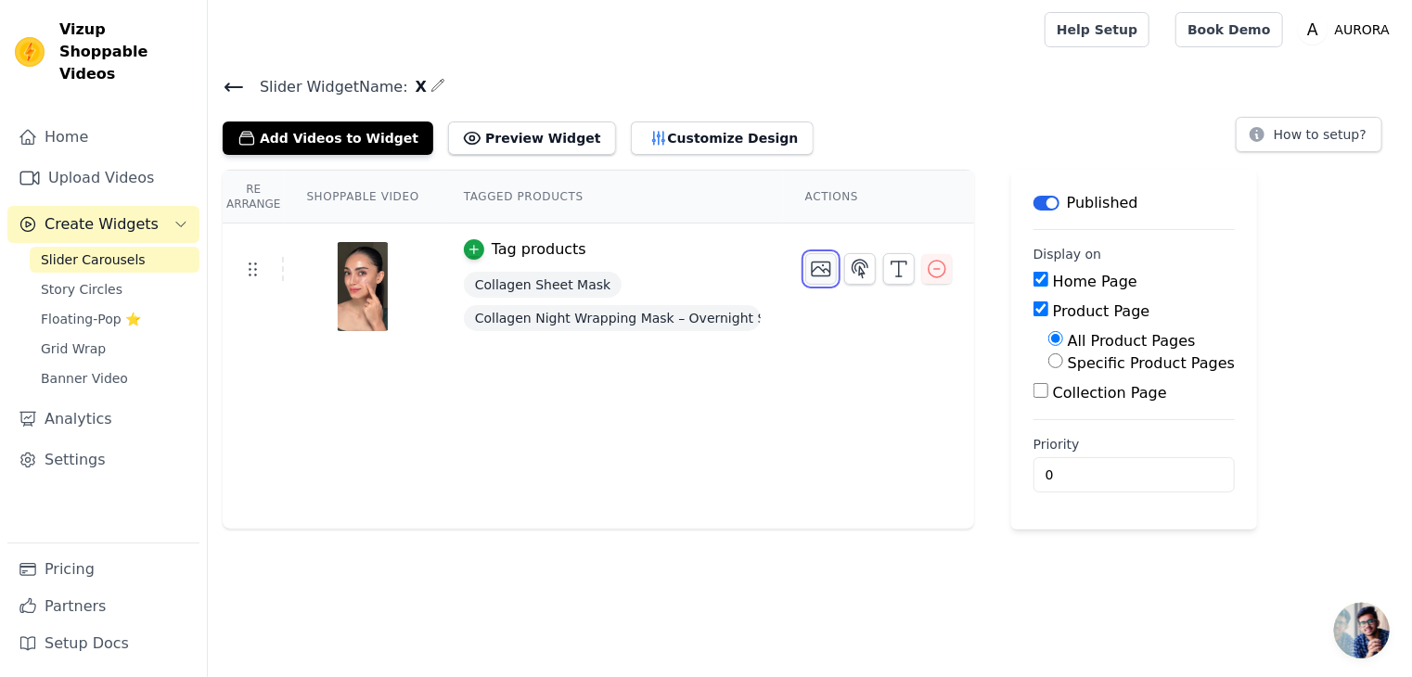
click at [810, 271] on icon "button" at bounding box center [821, 269] width 22 height 22
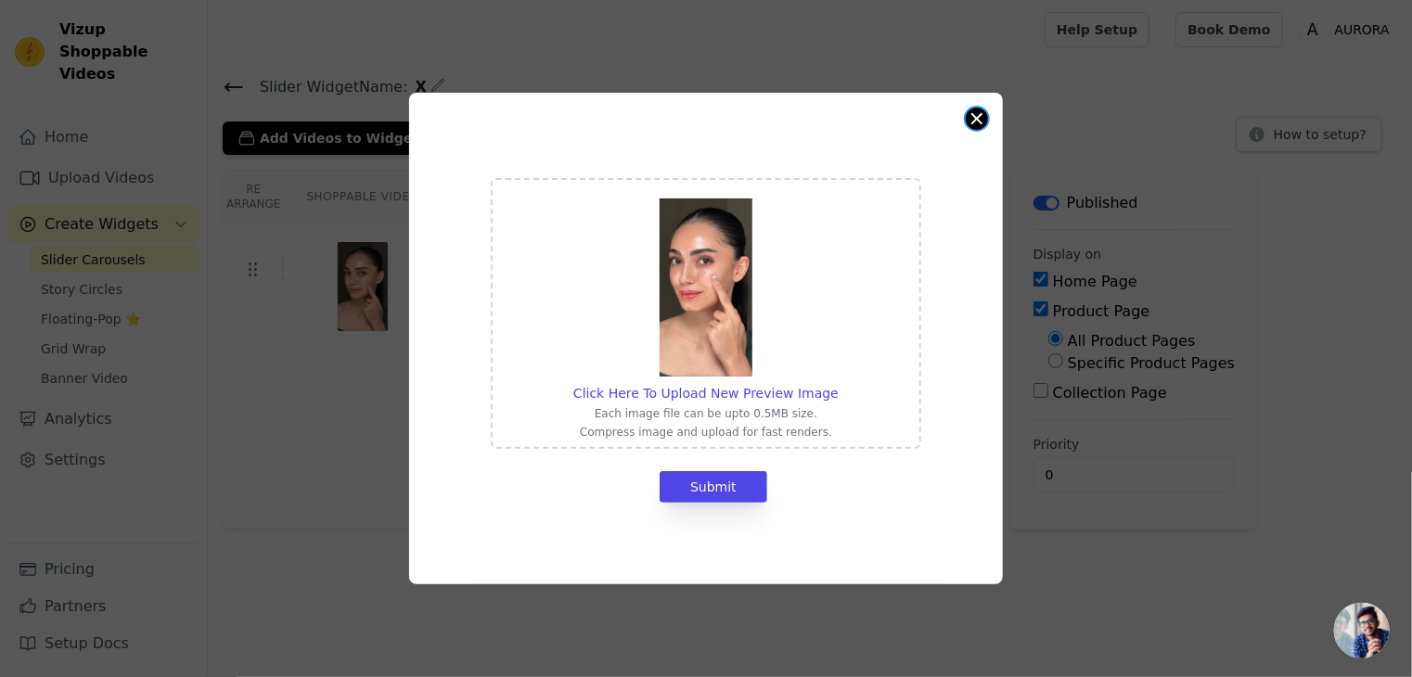
click at [971, 125] on button "Close modal" at bounding box center [977, 119] width 22 height 22
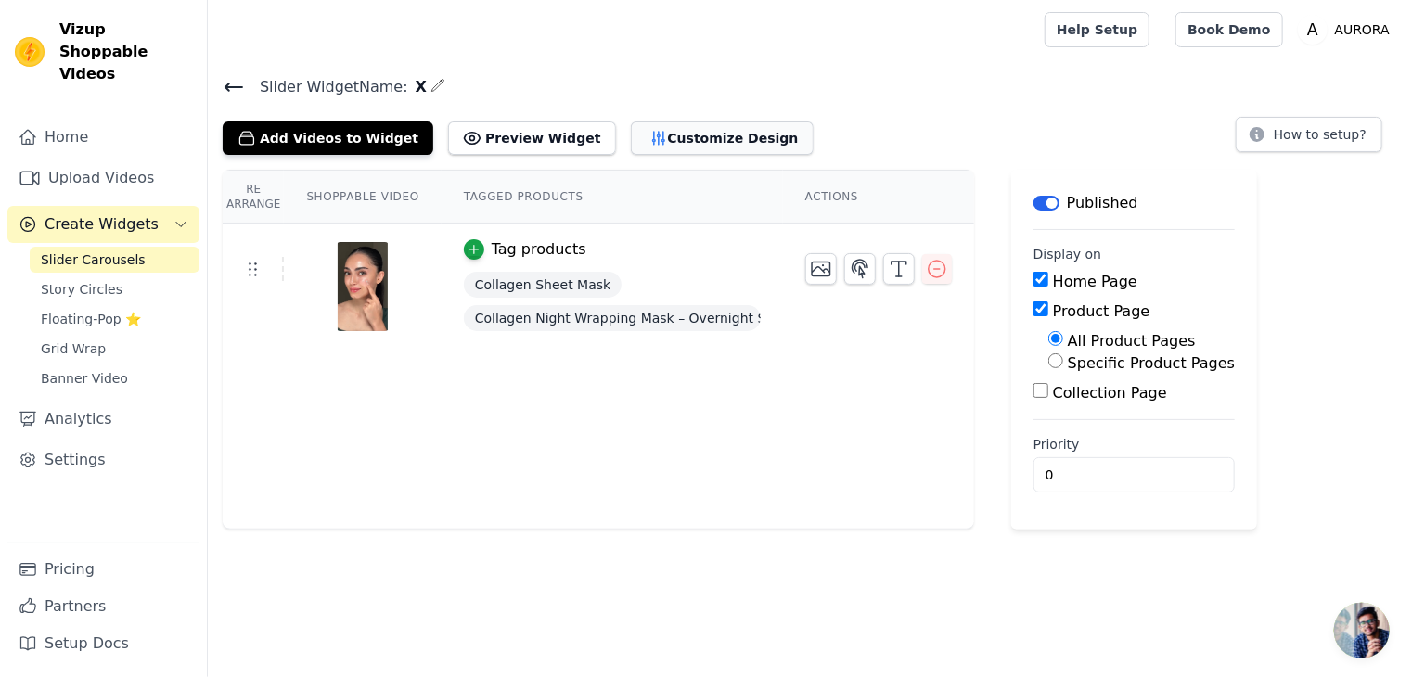
click at [636, 138] on button "Customize Design" at bounding box center [722, 138] width 183 height 33
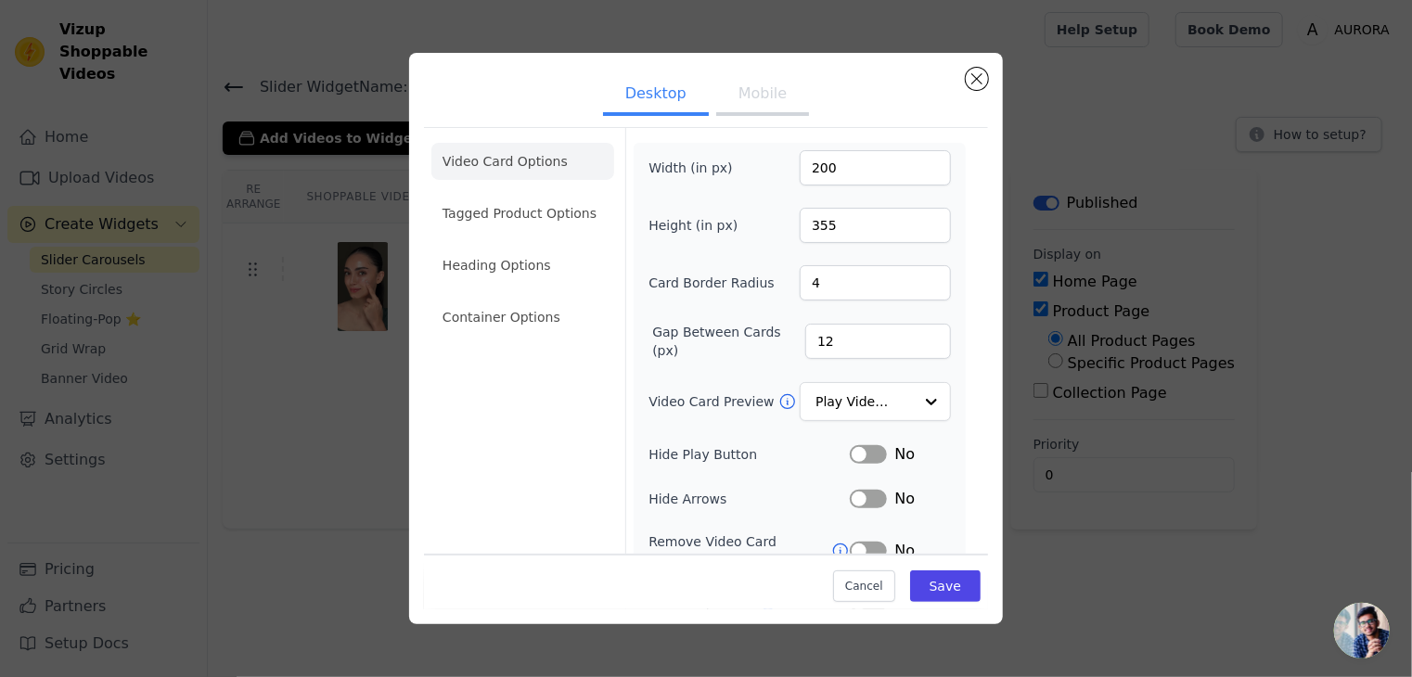
click at [759, 97] on button "Mobile" at bounding box center [762, 95] width 93 height 41
click at [846, 160] on input "1080" at bounding box center [875, 167] width 151 height 35
click at [809, 168] on input "1315" at bounding box center [875, 167] width 151 height 35
type input "315"
click at [845, 225] on input "1920" at bounding box center [875, 225] width 151 height 35
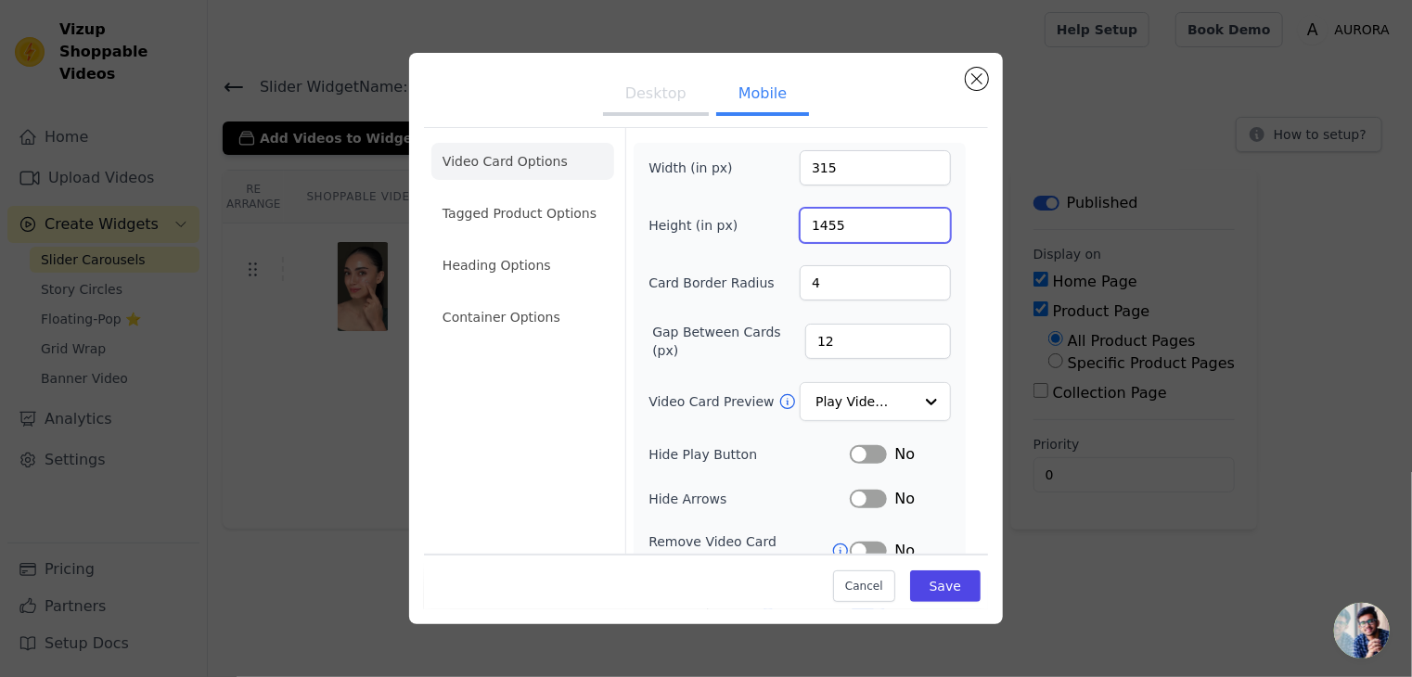
click at [809, 218] on input "1455" at bounding box center [875, 225] width 151 height 35
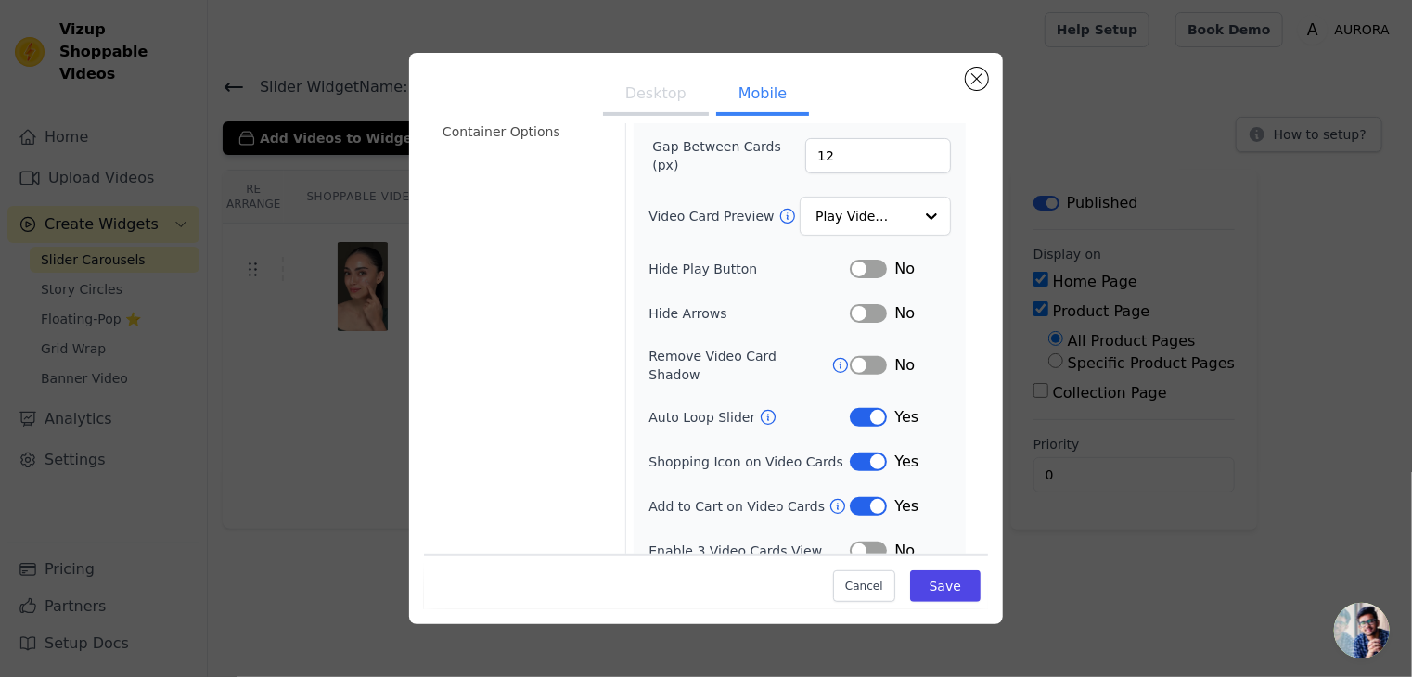
scroll to position [189, 0]
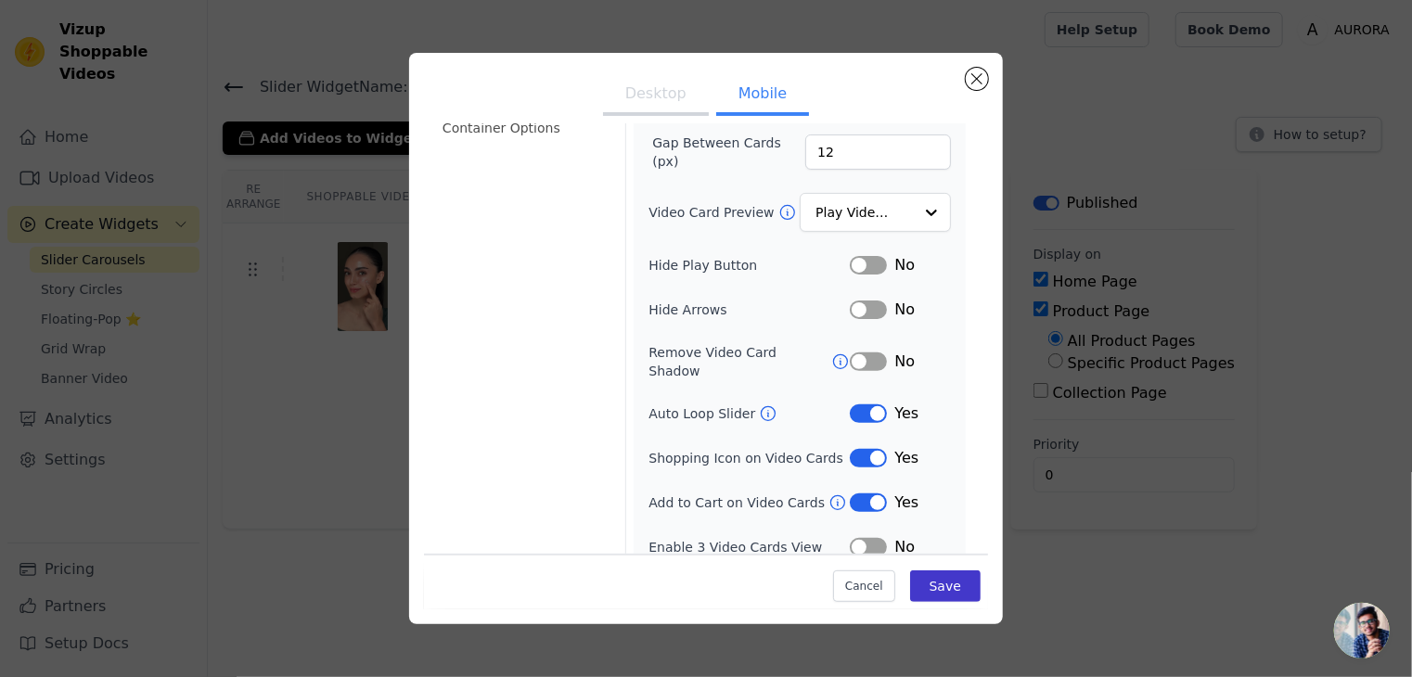
type input "455"
click at [929, 585] on button "Save" at bounding box center [945, 587] width 71 height 32
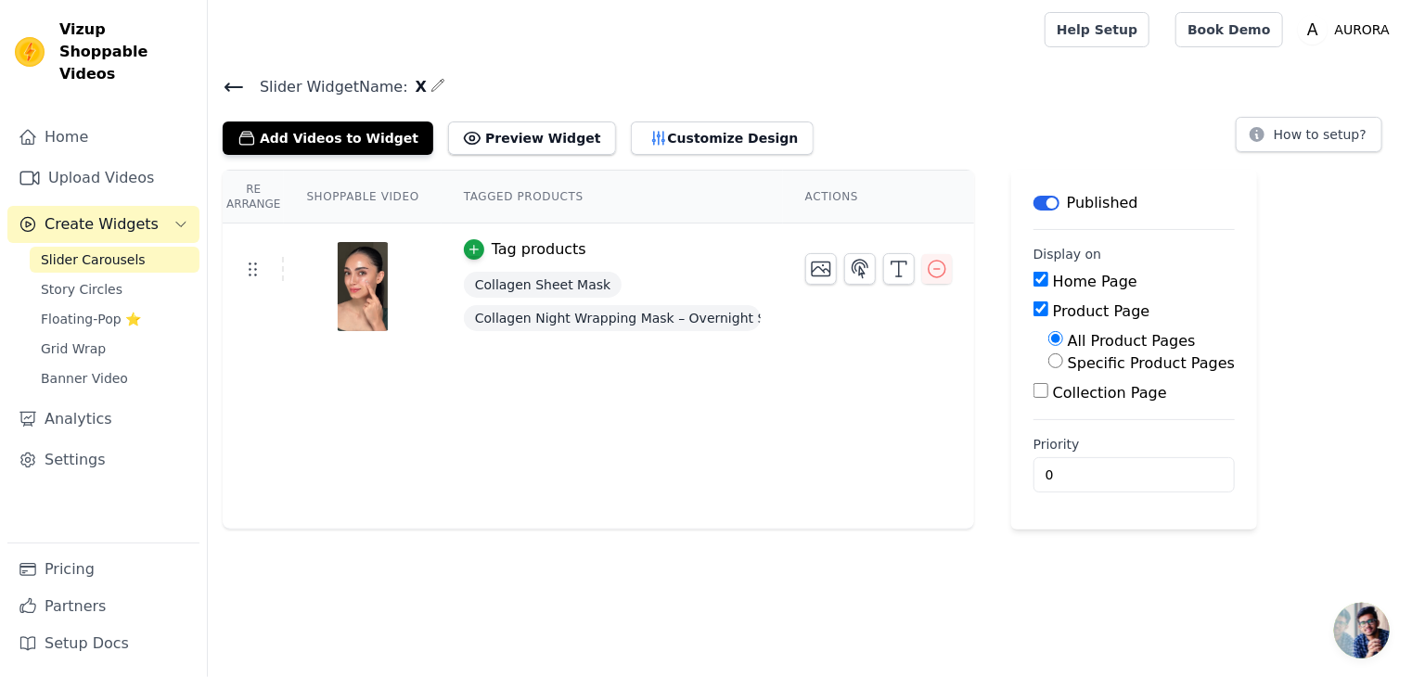
click at [413, 86] on h4 "Slider Widget Name: X" at bounding box center [810, 86] width 1175 height 25
click at [431, 84] on icon "button" at bounding box center [438, 85] width 15 height 15
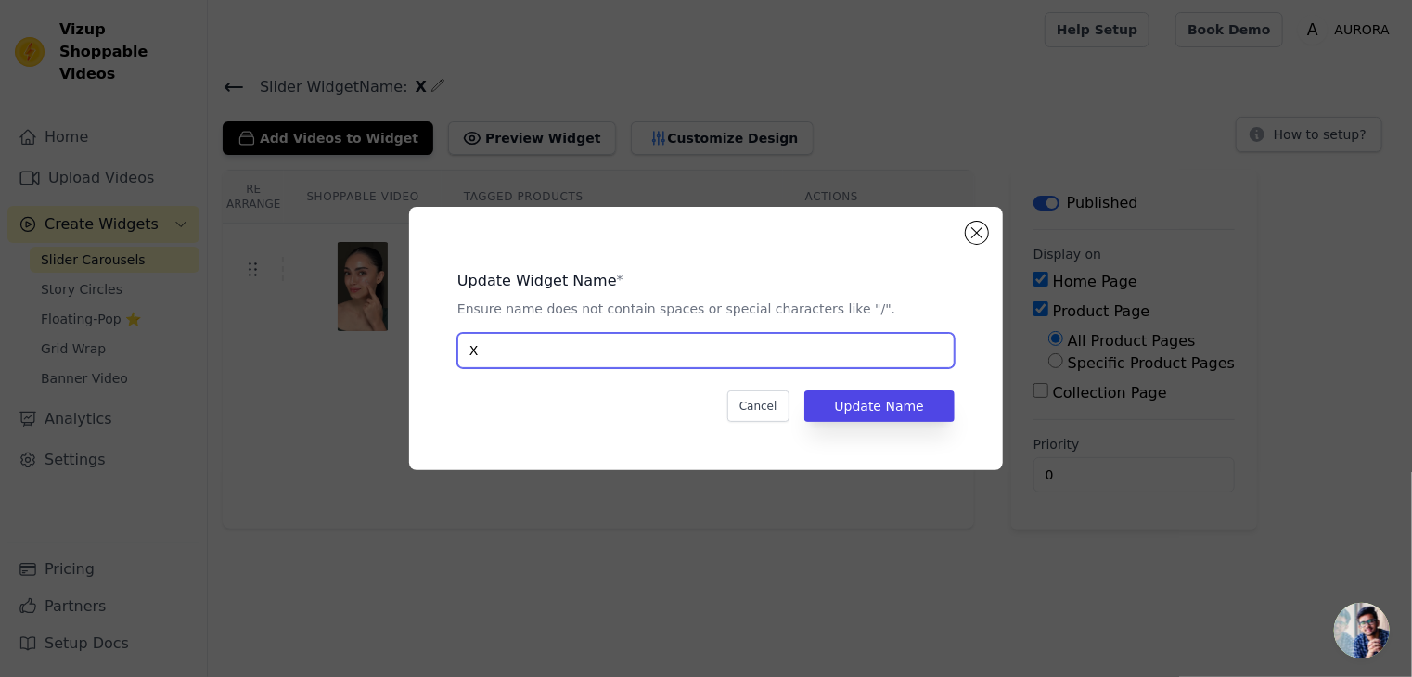
click at [504, 361] on input "X" at bounding box center [705, 350] width 497 height 35
type input "SHEET MASK"
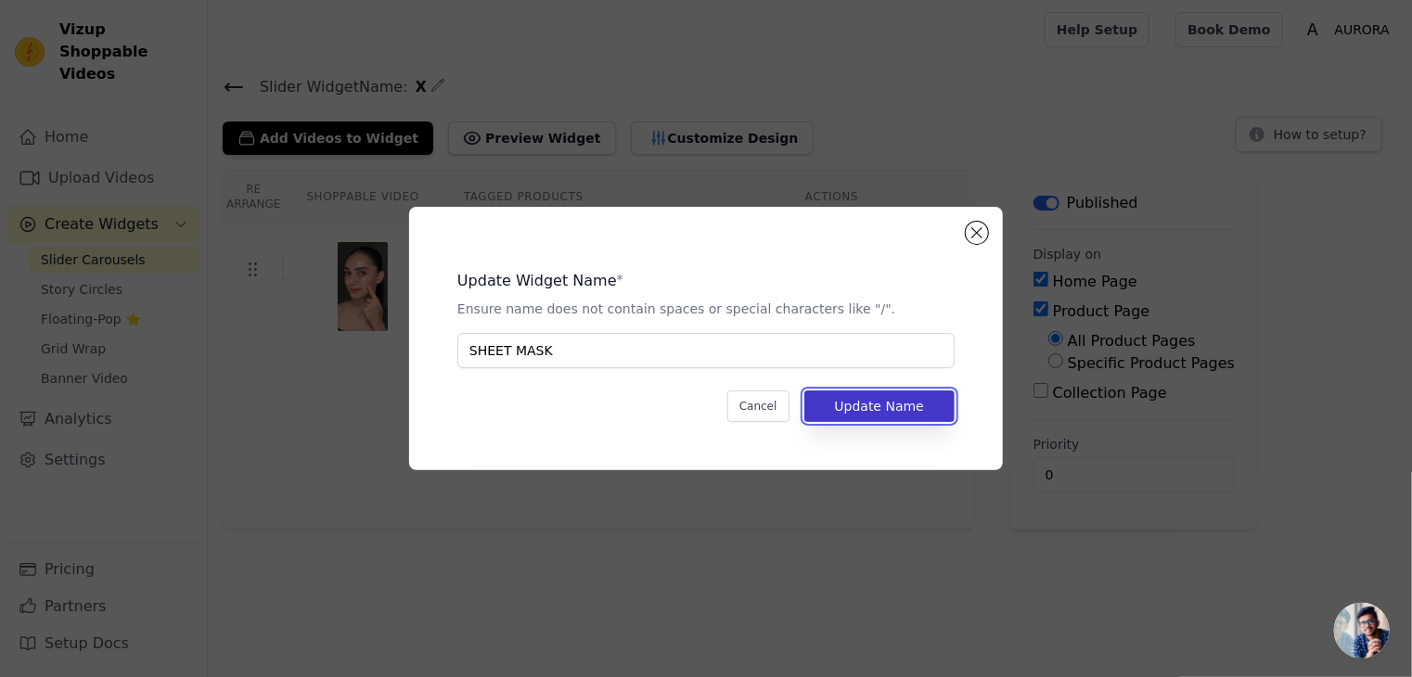
click at [852, 399] on button "Update Name" at bounding box center [879, 407] width 150 height 32
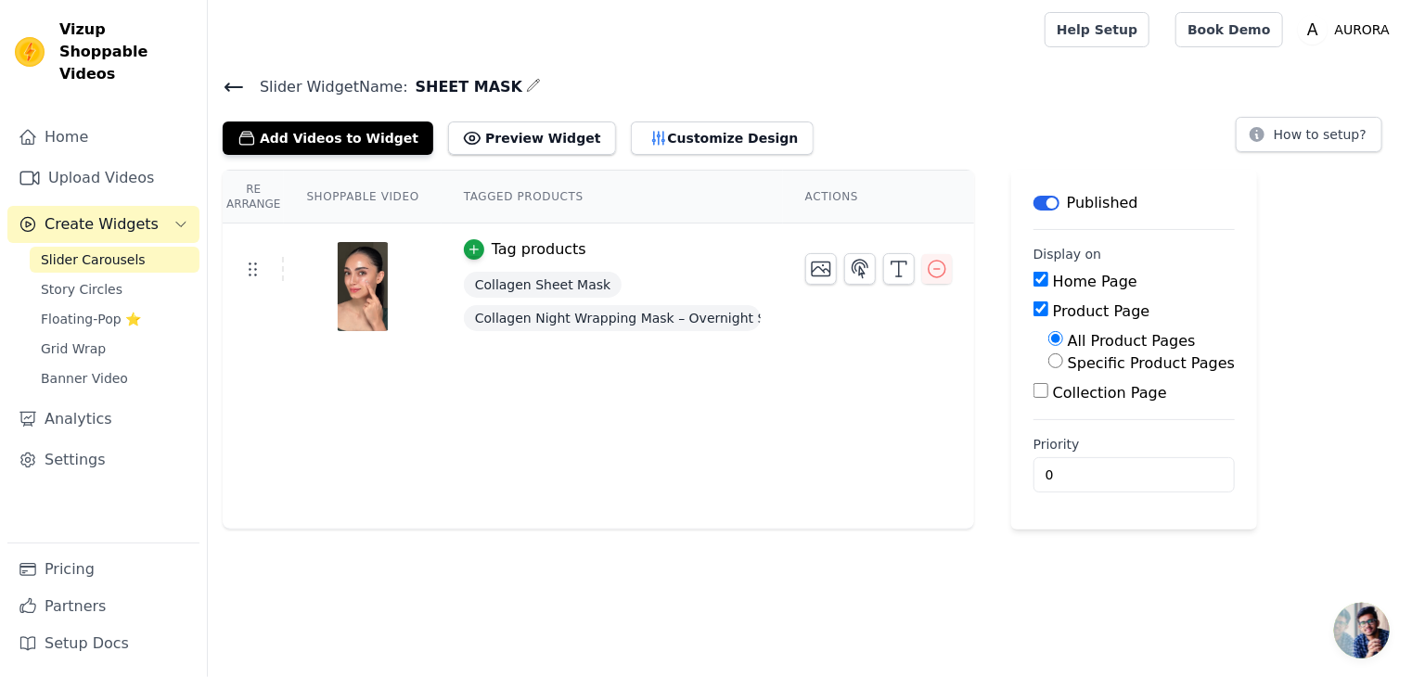
click at [225, 82] on icon at bounding box center [234, 87] width 22 height 22
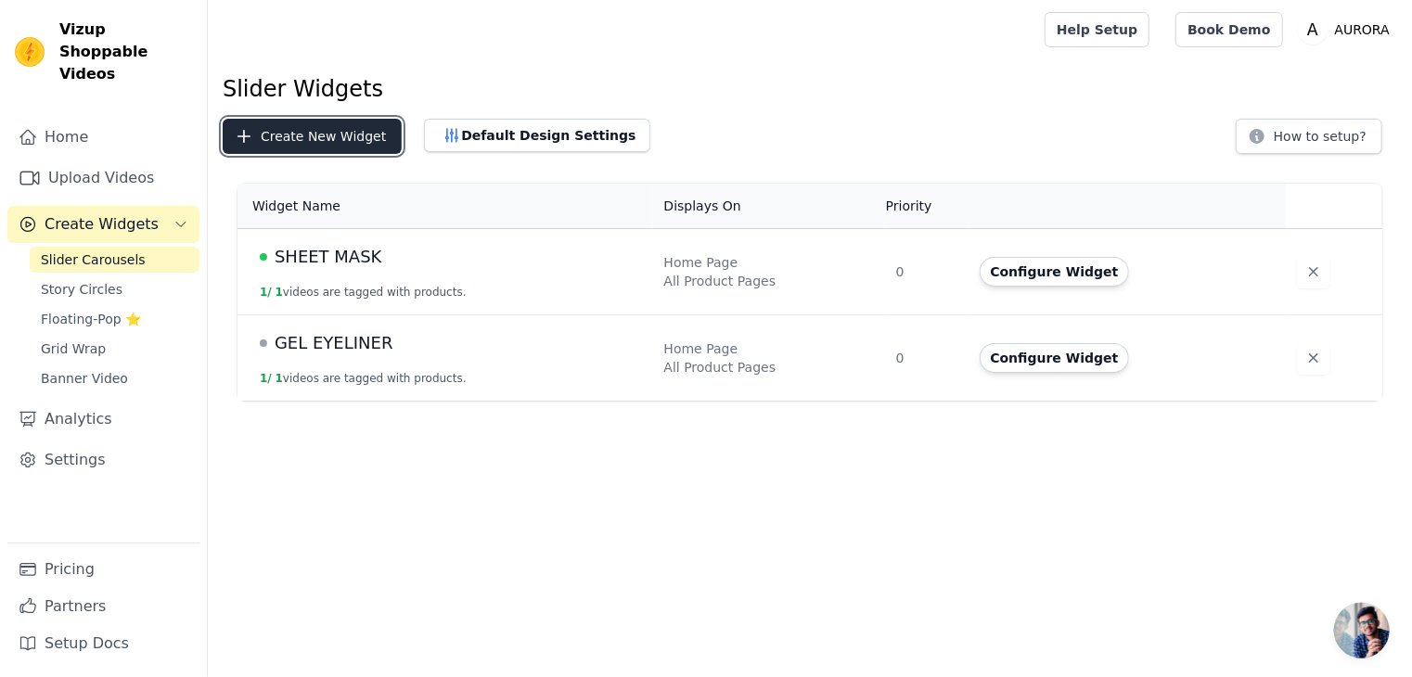
click at [304, 137] on button "Create New Widget" at bounding box center [312, 136] width 179 height 35
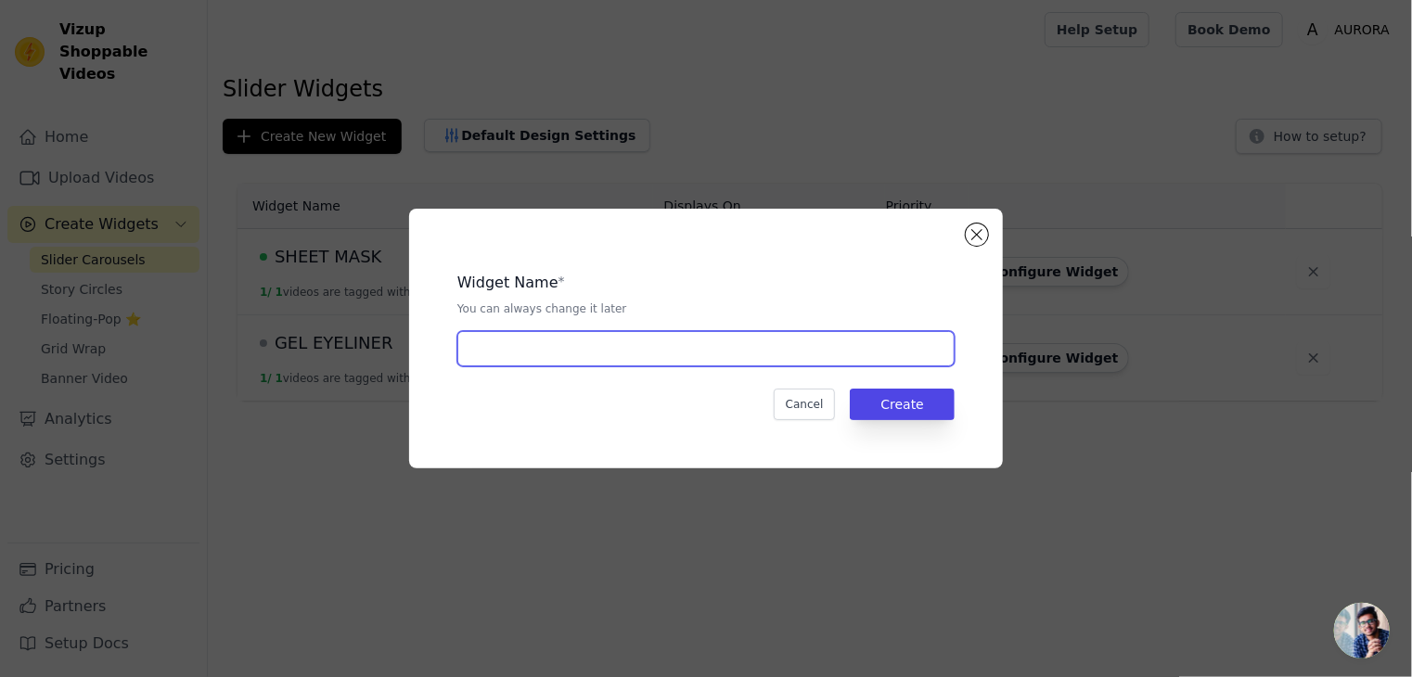
click at [493, 346] on input "text" at bounding box center [705, 348] width 497 height 35
type input "X"
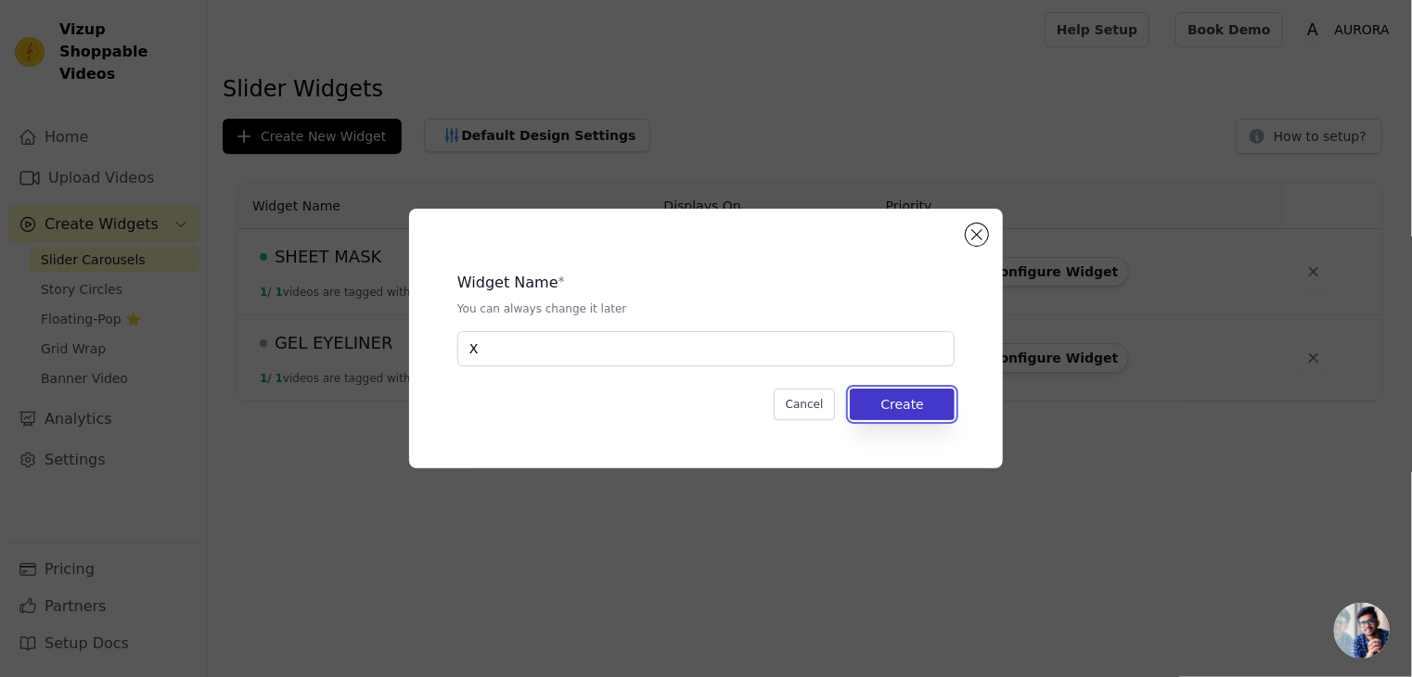
click at [888, 399] on button "Create" at bounding box center [902, 405] width 105 height 32
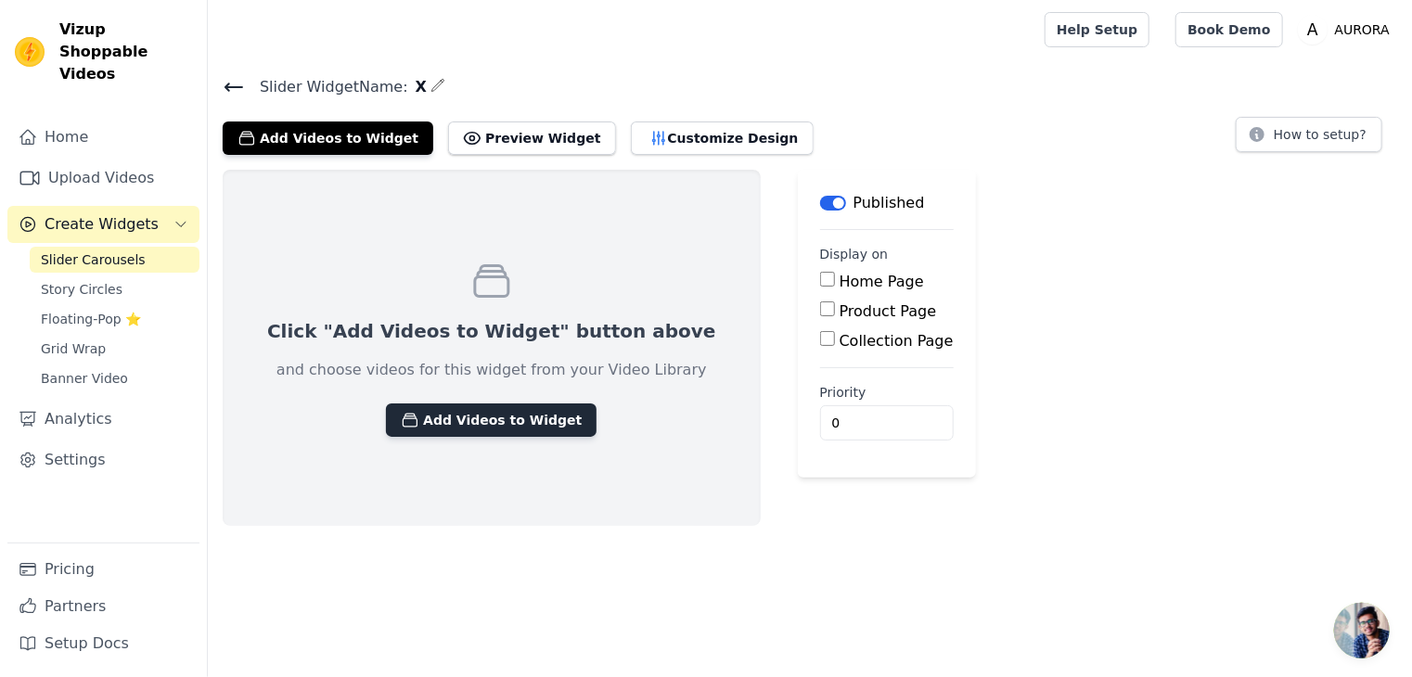
click at [447, 409] on button "Add Videos to Widget" at bounding box center [491, 420] width 211 height 33
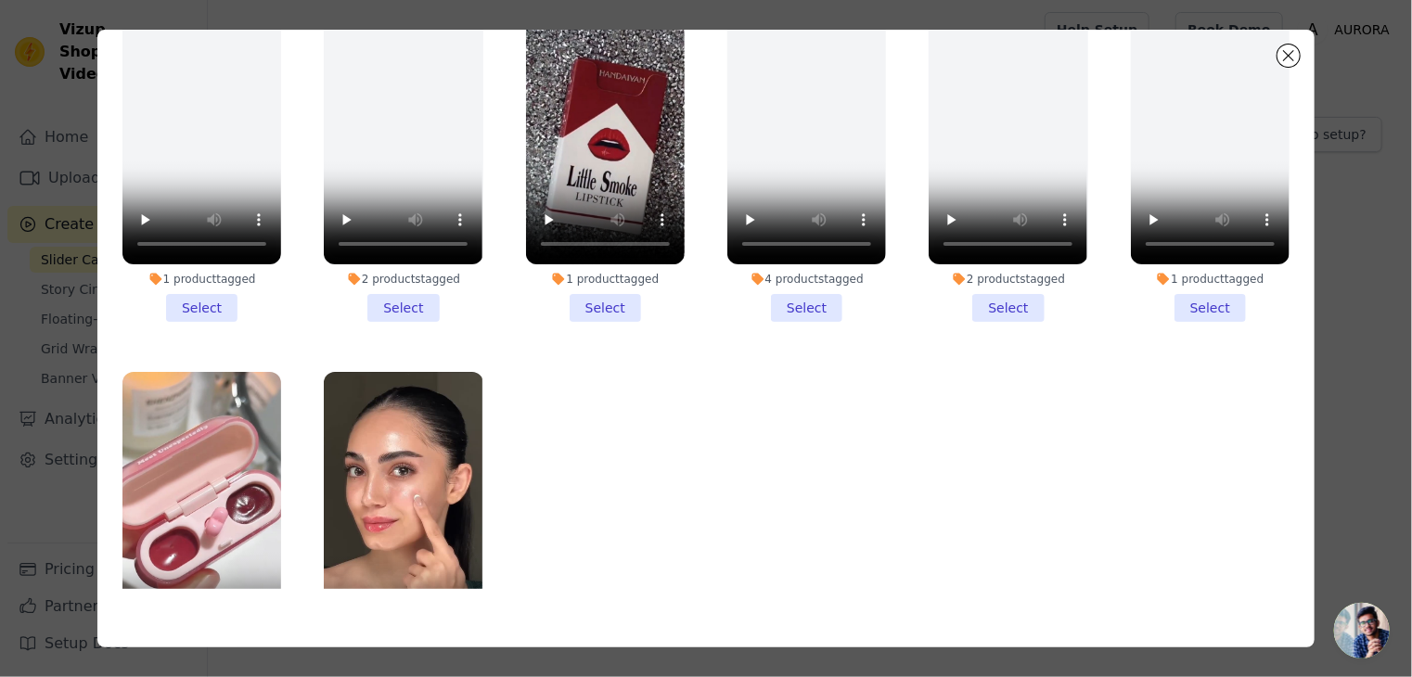
click at [586, 298] on li "1 product tagged Select" at bounding box center [605, 151] width 159 height 341
click at [0, 0] on input "1 product tagged Select" at bounding box center [0, 0] width 0 height 0
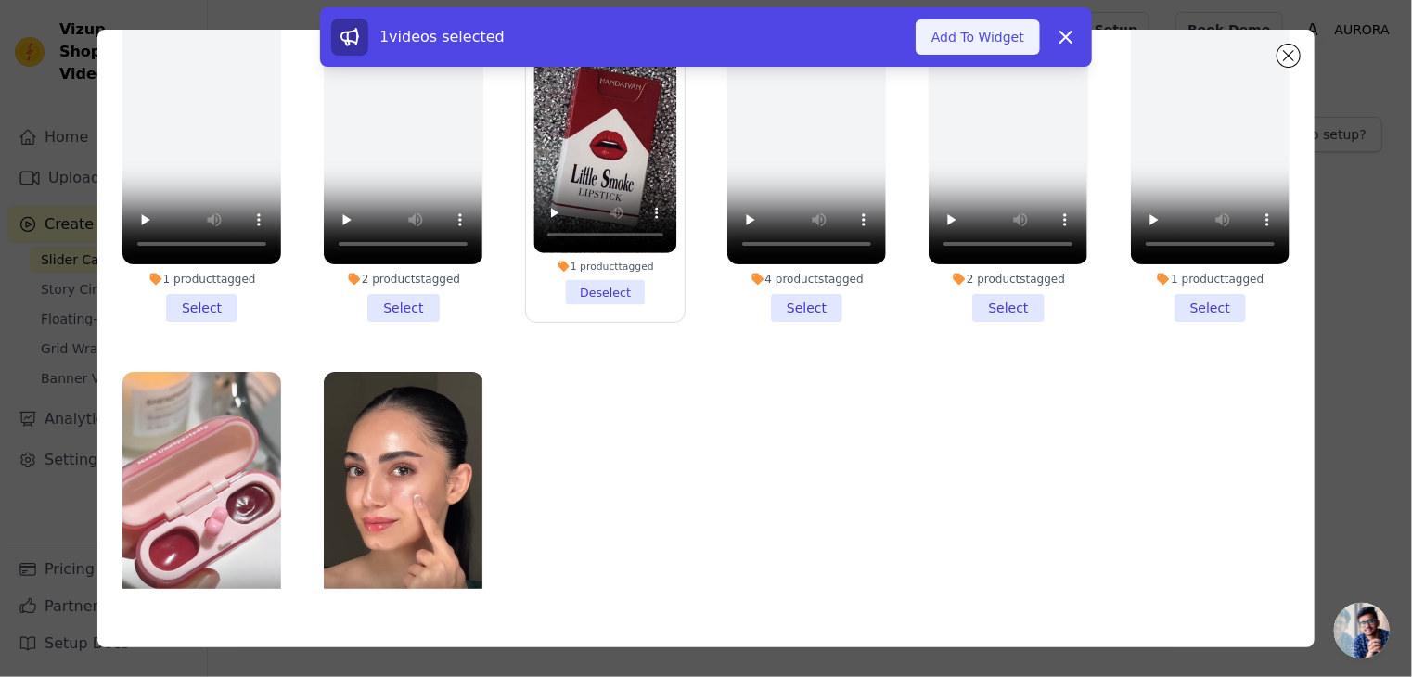
click at [979, 44] on button "Add To Widget" at bounding box center [978, 36] width 124 height 35
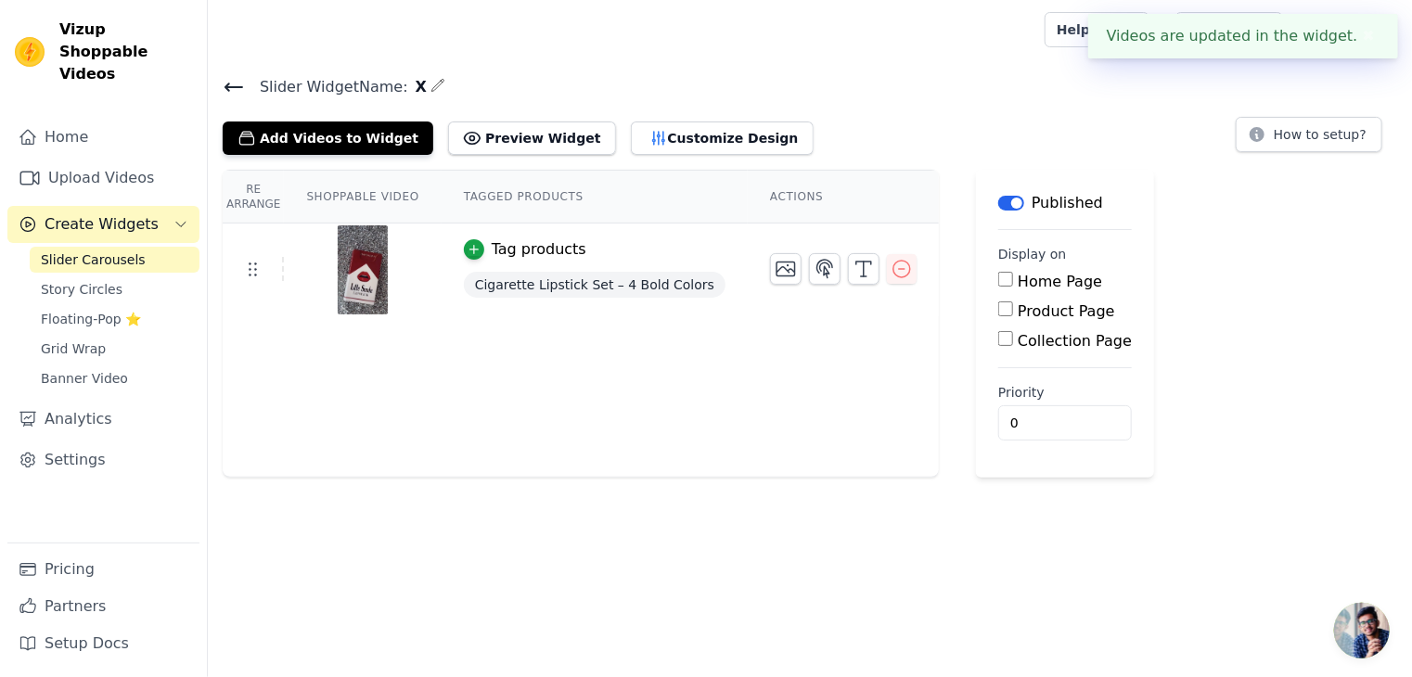
click at [431, 80] on icon "button" at bounding box center [438, 85] width 15 height 15
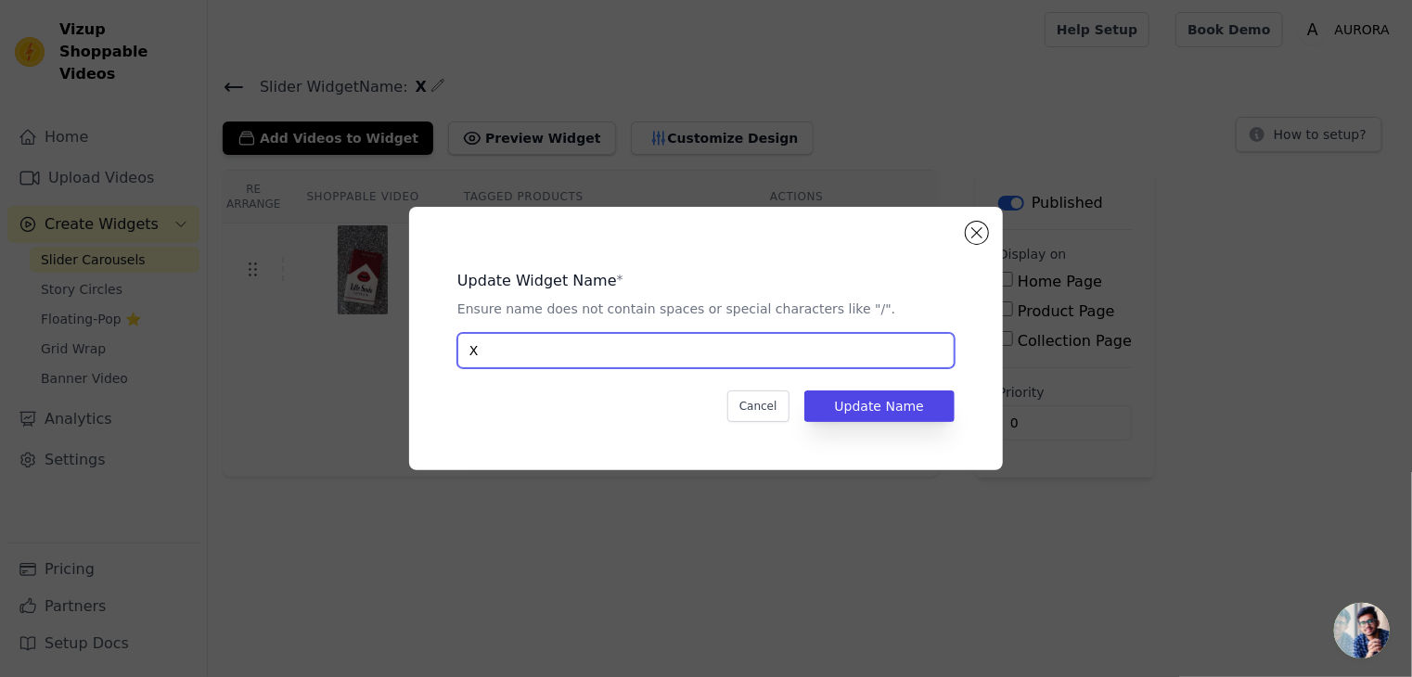
click at [516, 343] on input "X" at bounding box center [705, 350] width 497 height 35
type input "c"
type input "CIGARETTE LIPSTICK"
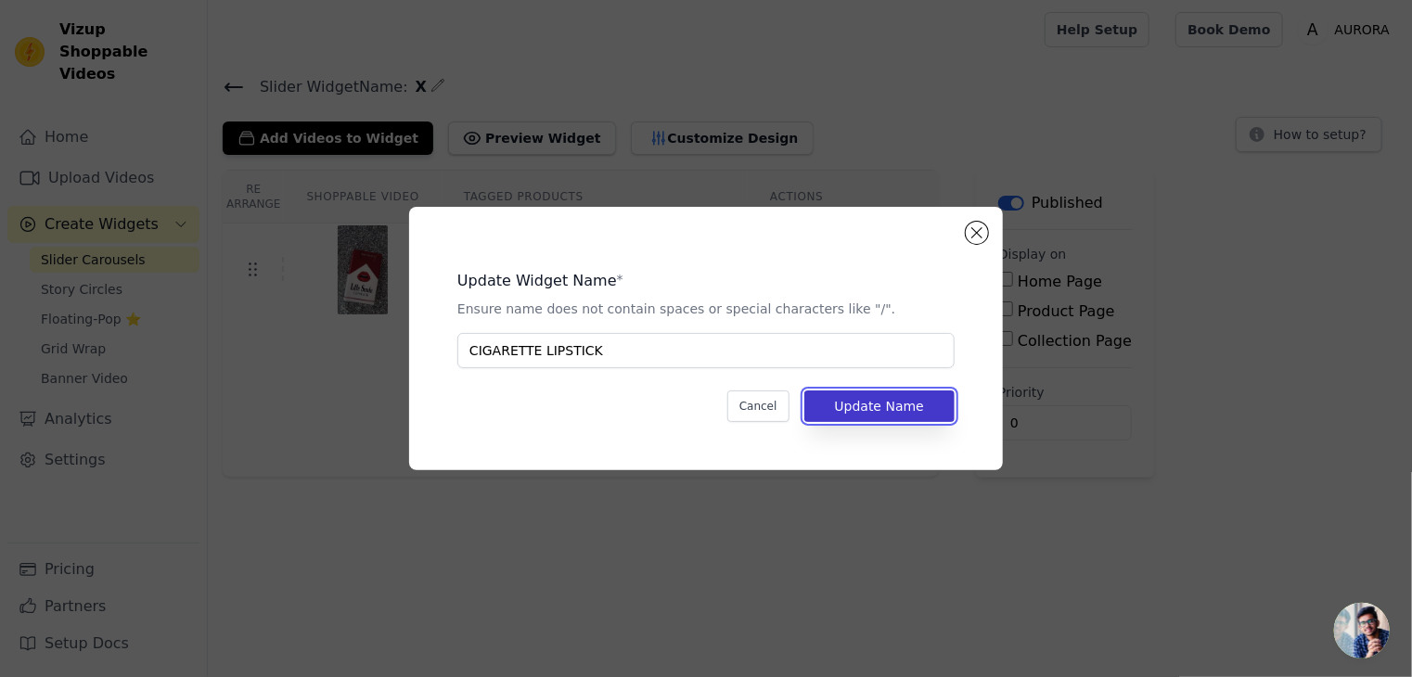
click at [852, 406] on button "Update Name" at bounding box center [879, 407] width 150 height 32
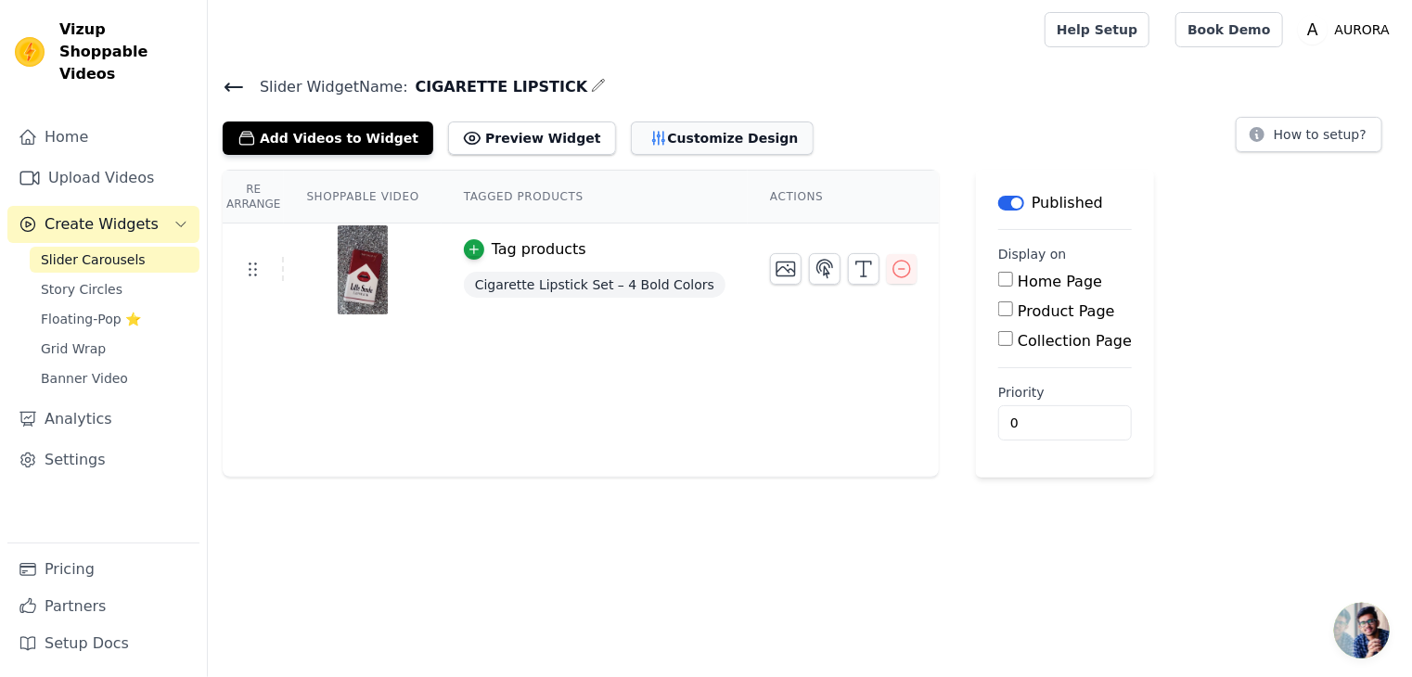
click at [635, 143] on button "Customize Design" at bounding box center [722, 138] width 183 height 33
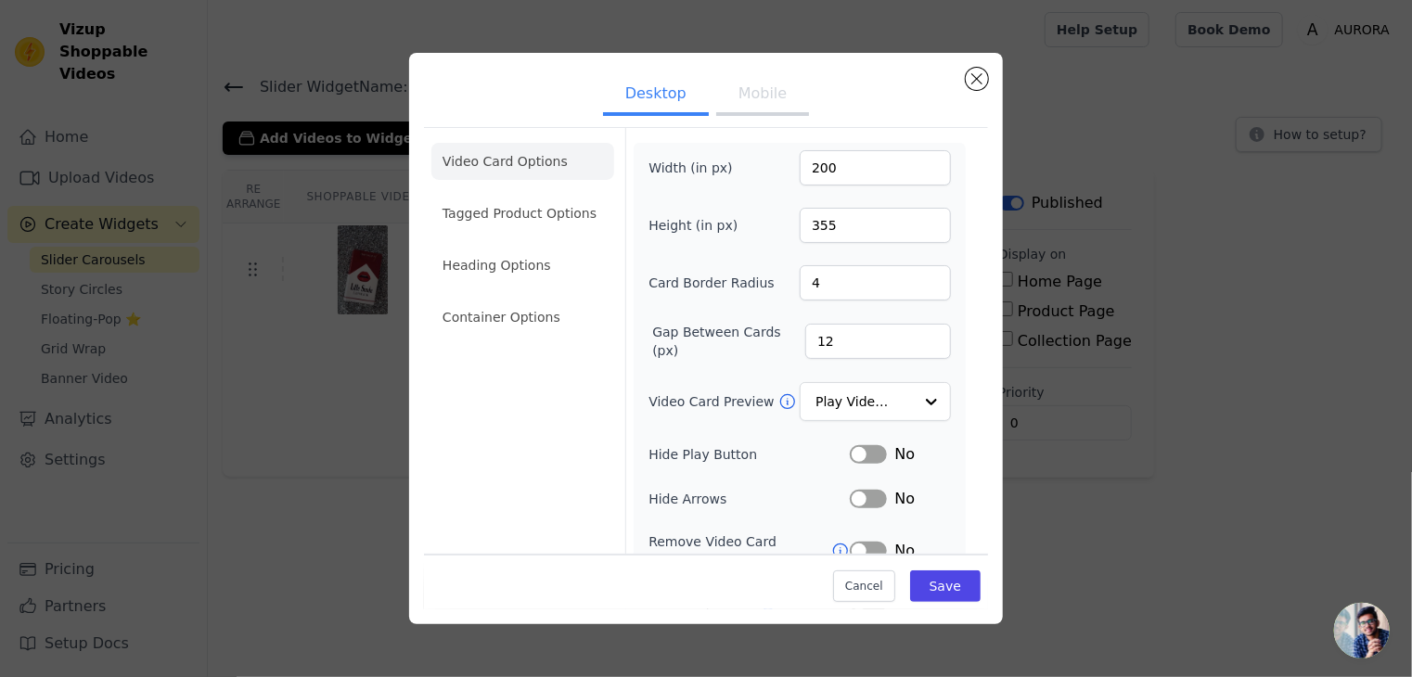
click at [743, 98] on button "Mobile" at bounding box center [762, 95] width 93 height 41
click at [859, 404] on input "Video Card Preview" at bounding box center [865, 402] width 96 height 37
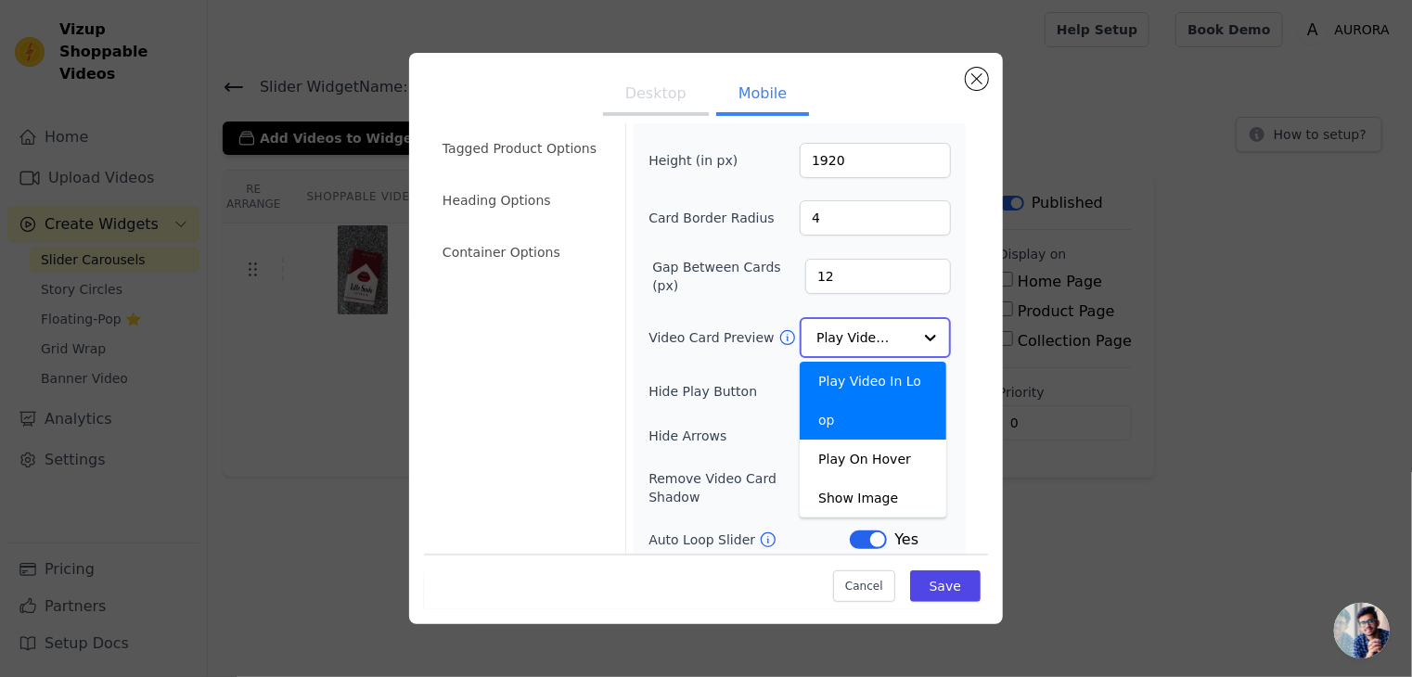
scroll to position [93, 0]
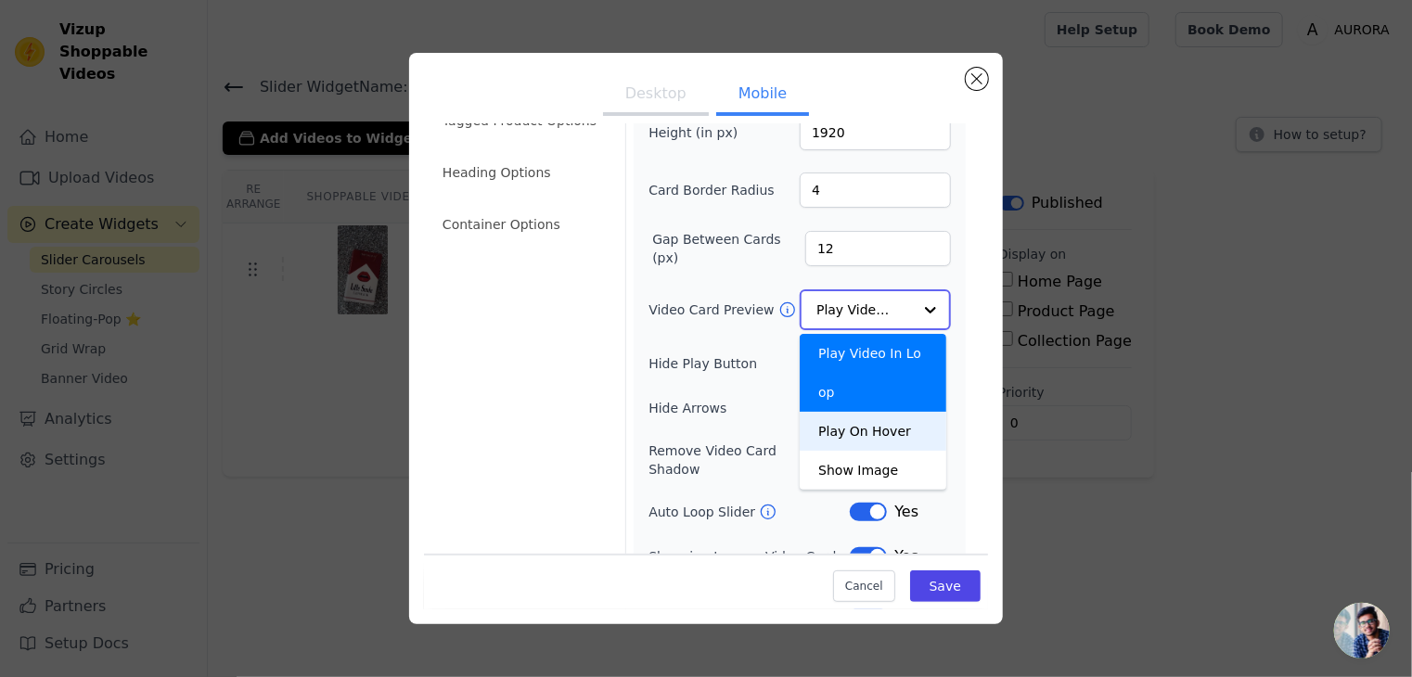
click at [843, 412] on div "Play On Hover" at bounding box center [873, 431] width 147 height 39
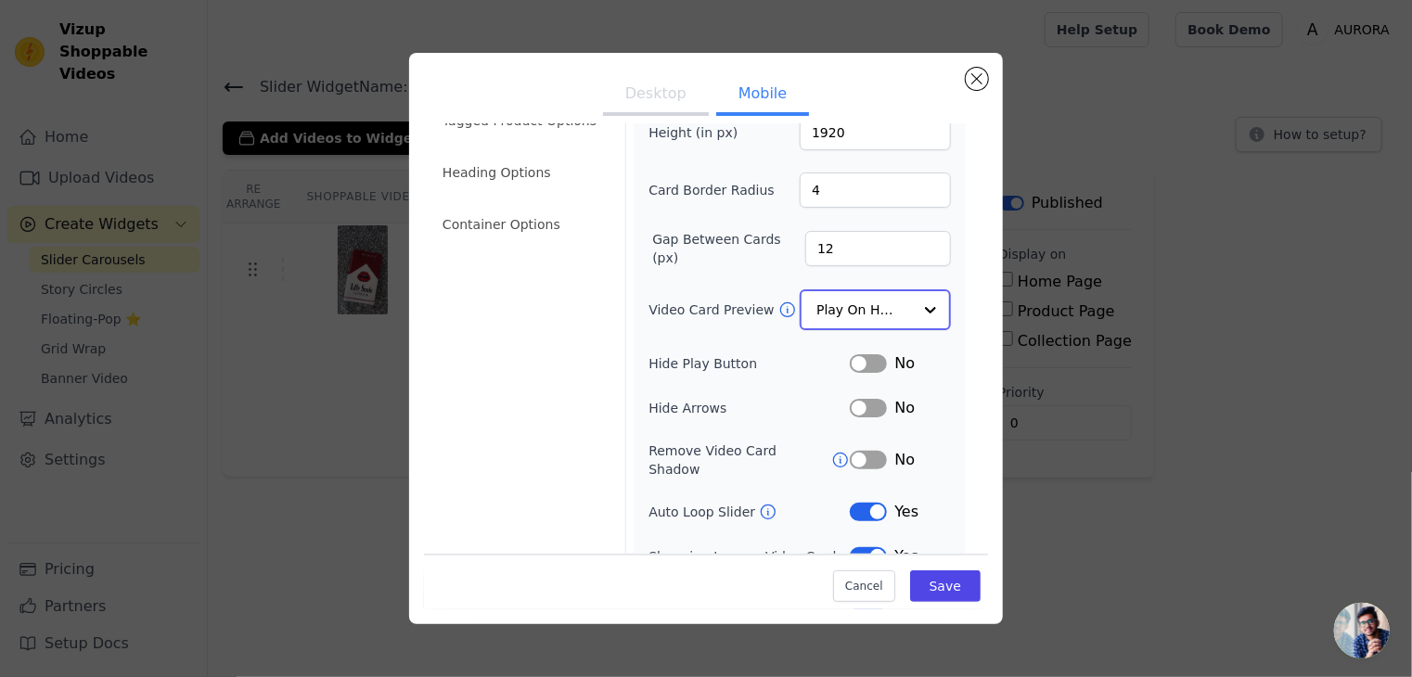
scroll to position [0, 0]
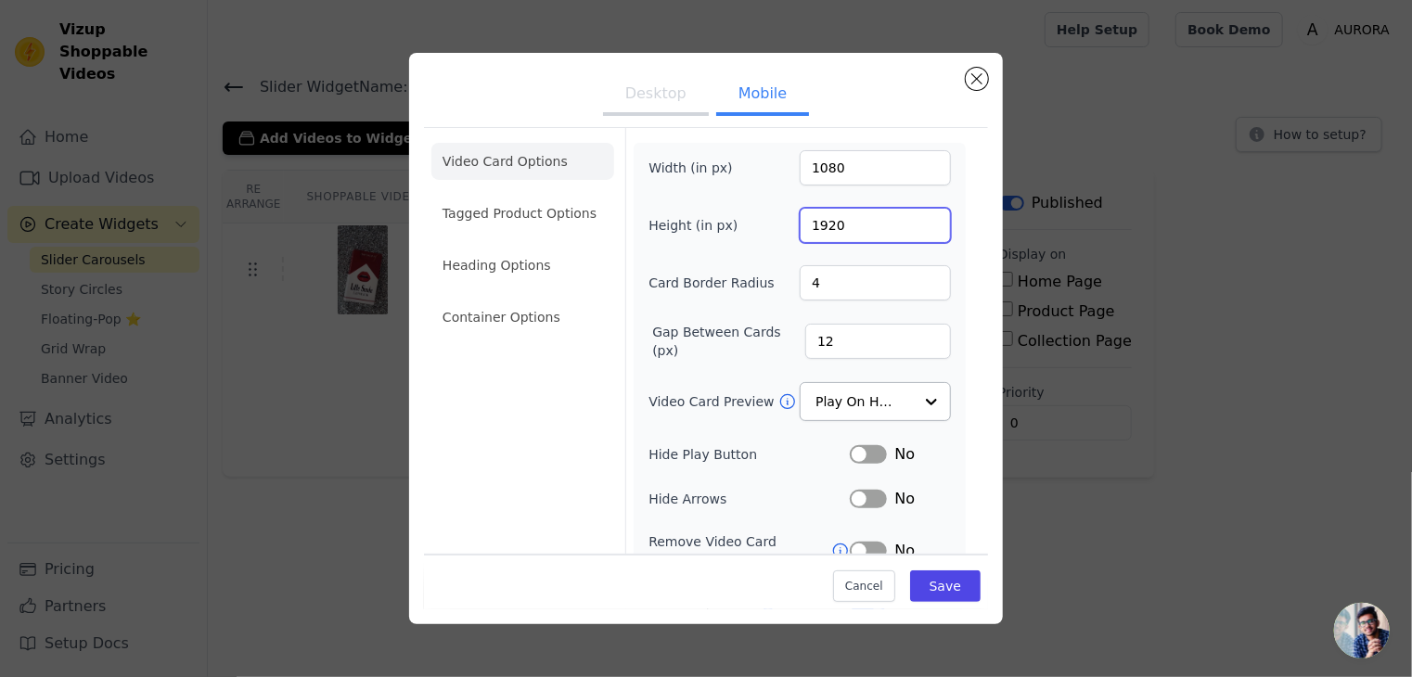
click at [837, 225] on input "1920" at bounding box center [875, 225] width 151 height 35
type input "1455"
click at [861, 170] on input "1080" at bounding box center [875, 167] width 151 height 35
click at [810, 169] on input "1315" at bounding box center [875, 167] width 151 height 35
type input "315"
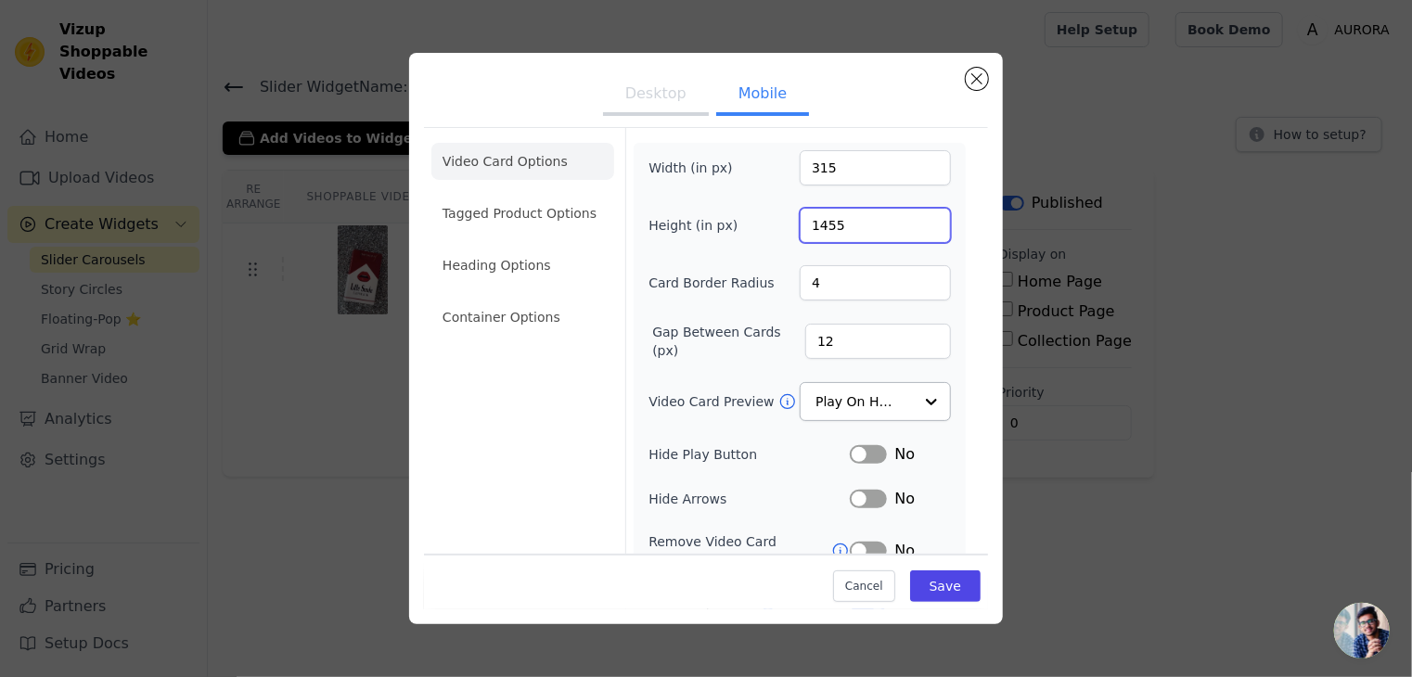
click at [810, 229] on input "1455" at bounding box center [875, 225] width 151 height 35
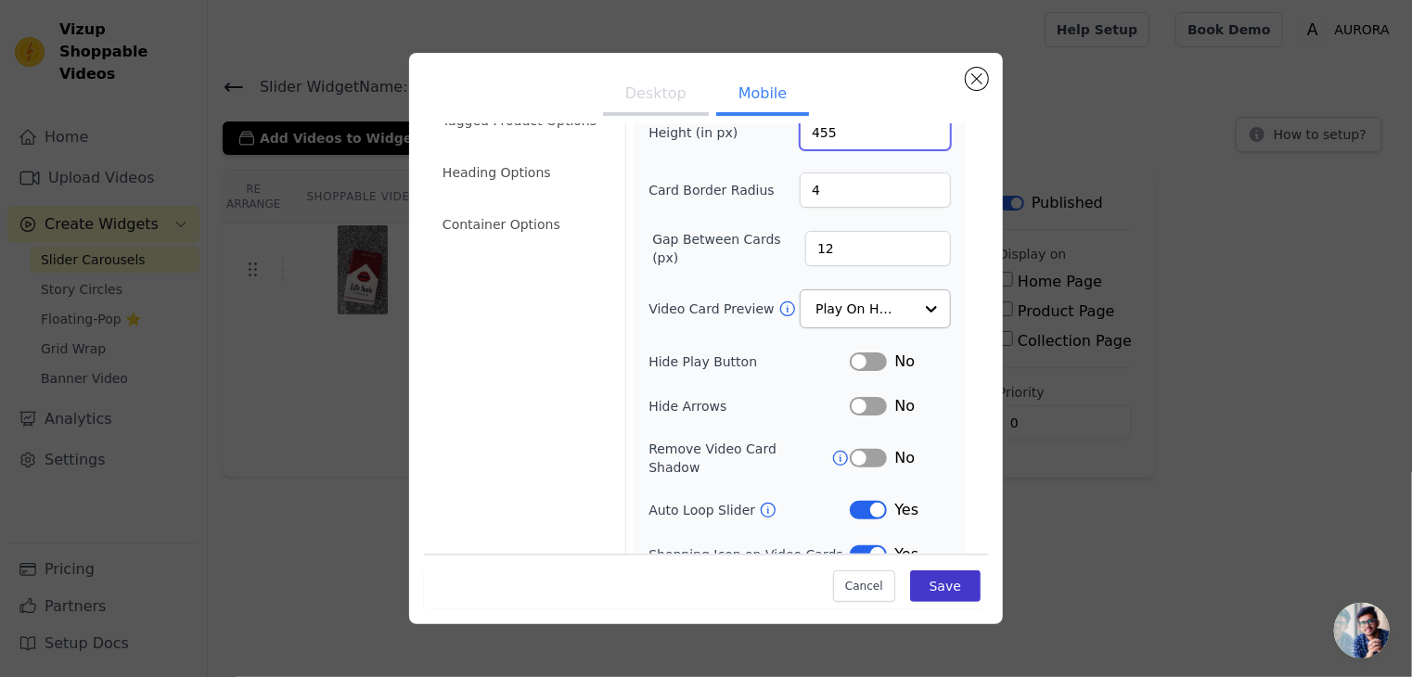
type input "455"
click at [935, 586] on button "Save" at bounding box center [945, 587] width 71 height 32
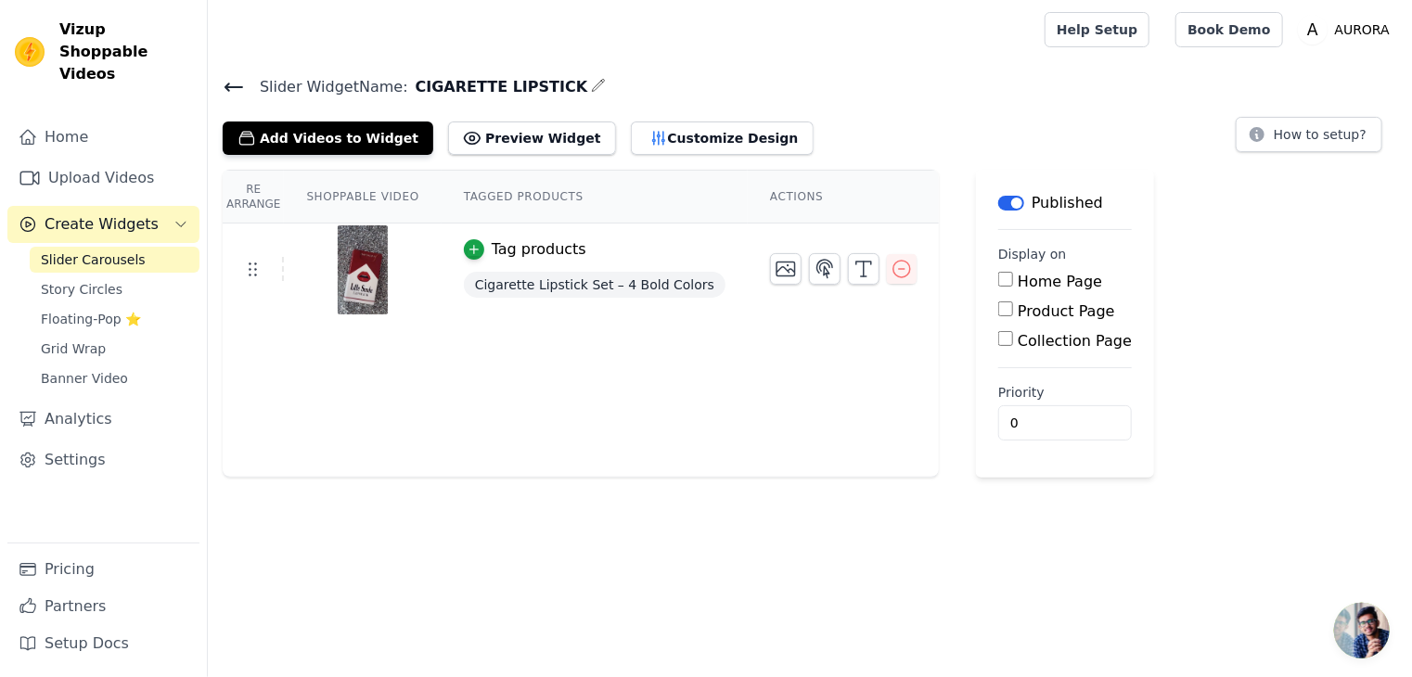
click at [234, 76] on icon at bounding box center [234, 87] width 22 height 22
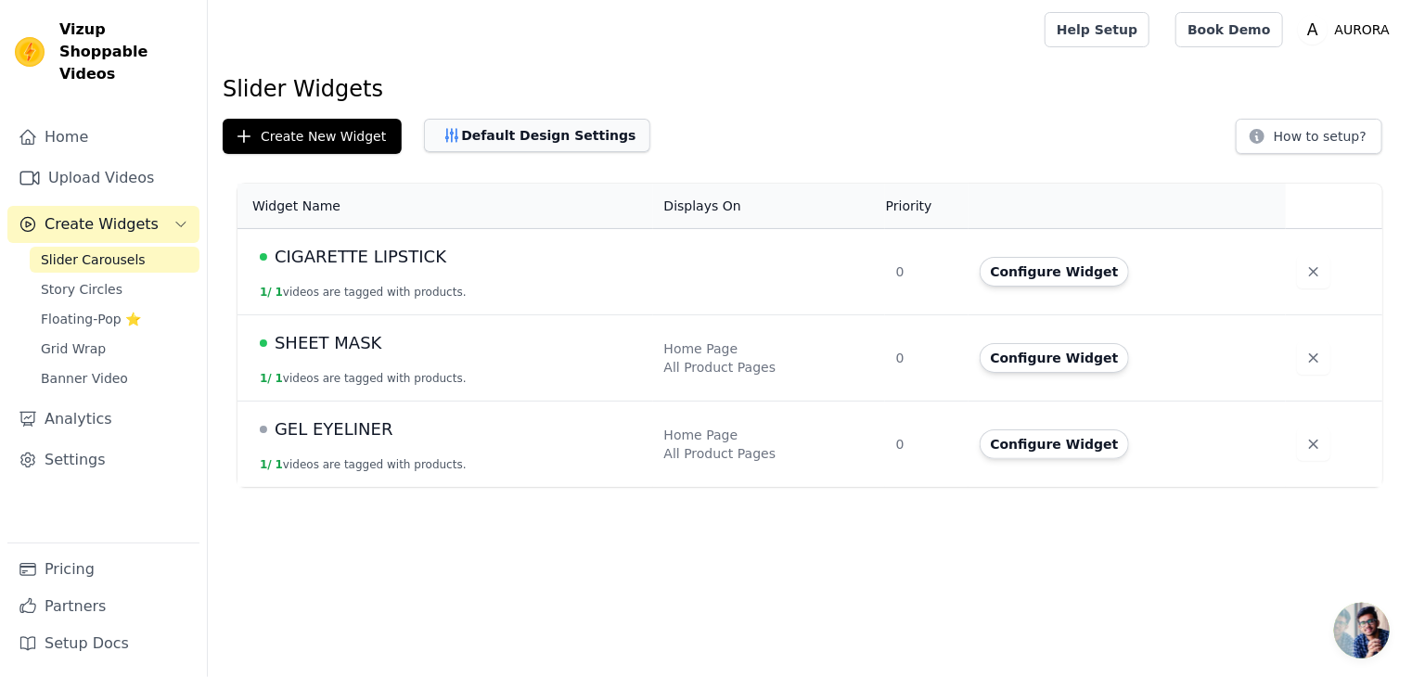
click at [489, 127] on button "Default Design Settings" at bounding box center [537, 135] width 226 height 33
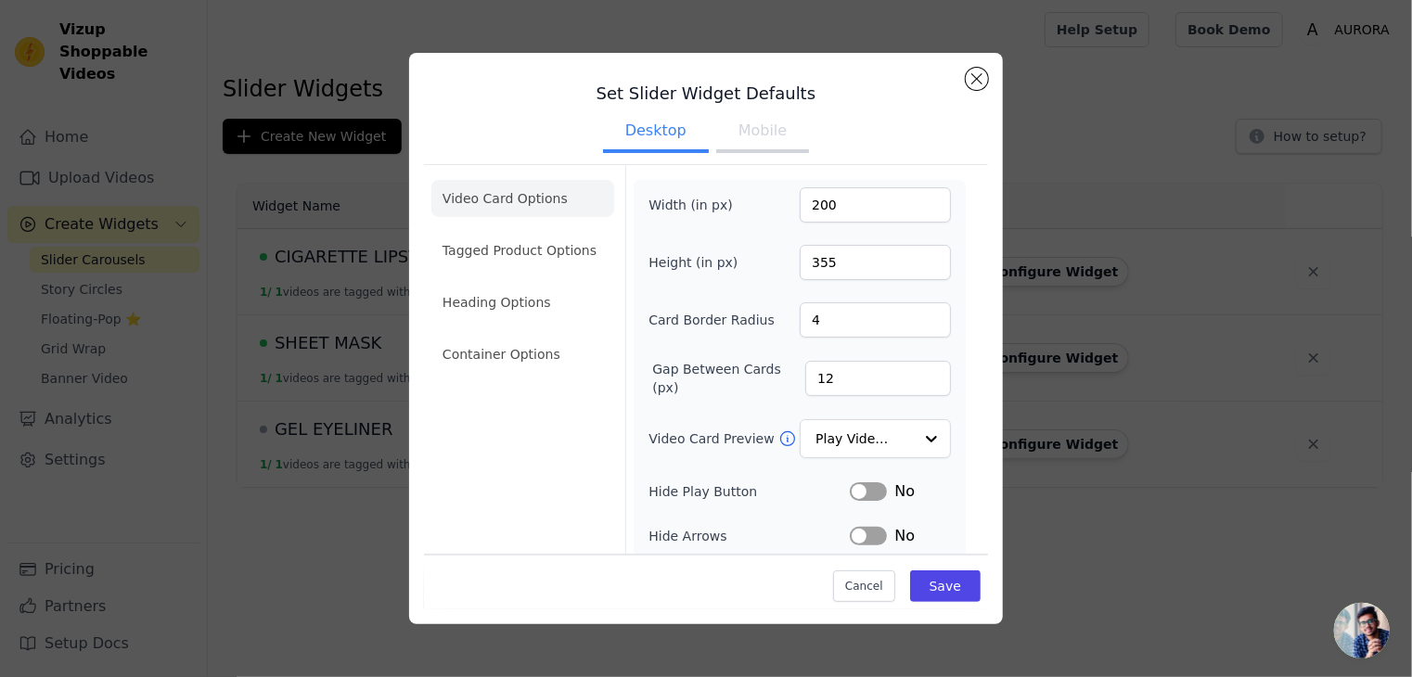
click at [756, 139] on button "Mobile" at bounding box center [762, 132] width 93 height 41
click at [843, 214] on input "1080" at bounding box center [875, 204] width 151 height 35
click at [811, 194] on input "1315" at bounding box center [875, 204] width 151 height 35
type input "315"
click at [869, 267] on input "1920" at bounding box center [875, 262] width 151 height 35
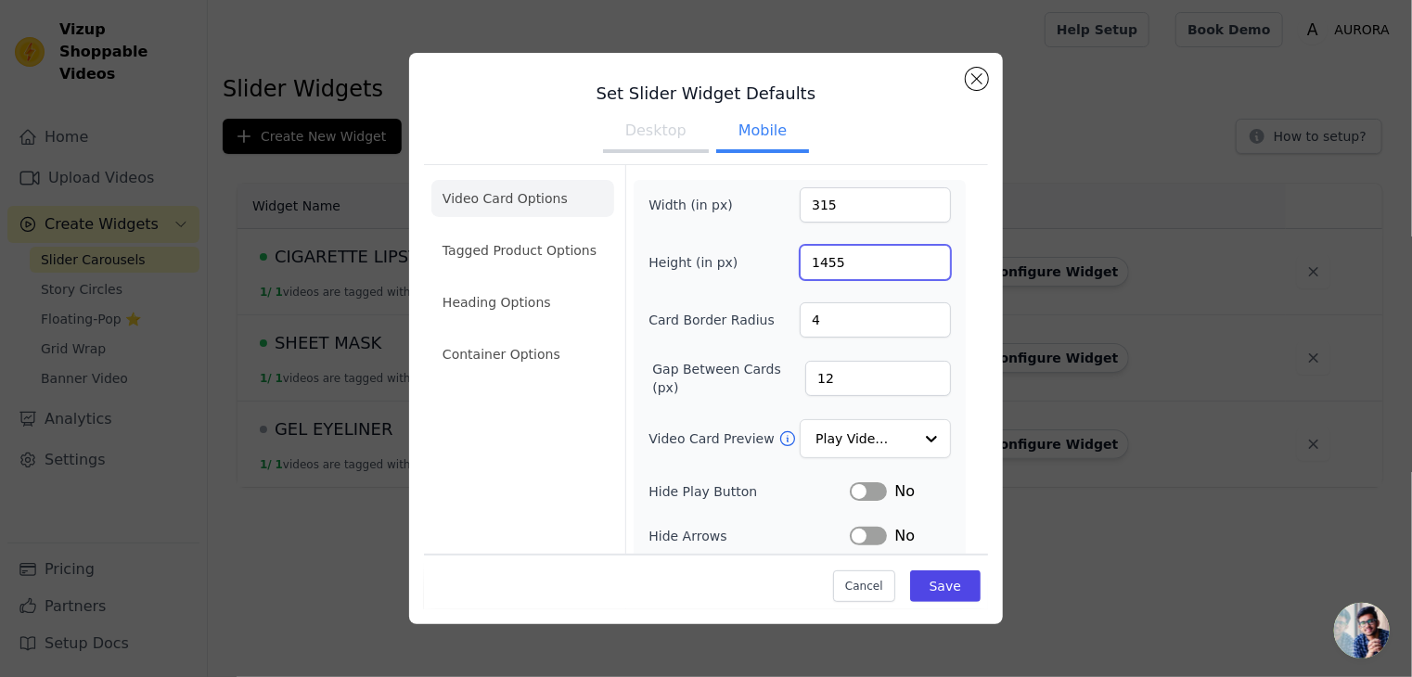
click at [813, 262] on input "1455" at bounding box center [875, 262] width 151 height 35
type input "455"
click at [541, 256] on li "Tagged Product Options" at bounding box center [522, 250] width 183 height 37
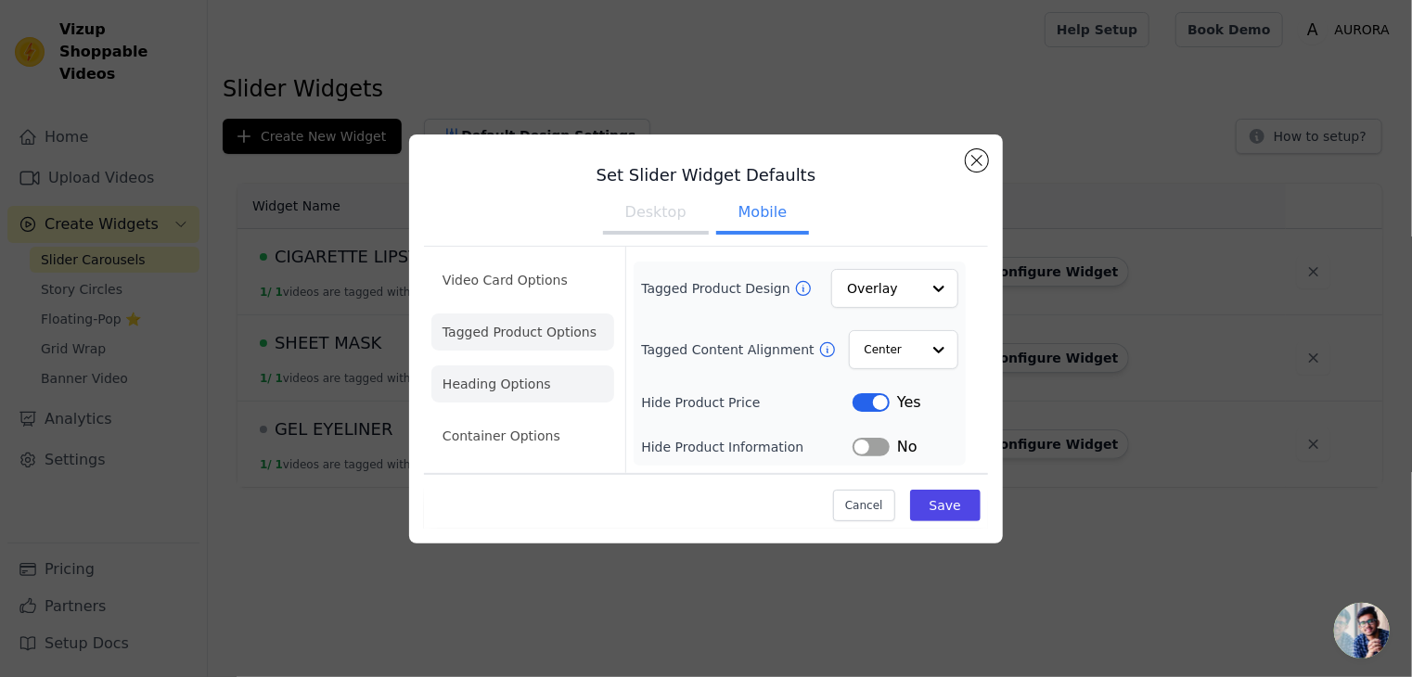
click at [520, 374] on li "Heading Options" at bounding box center [522, 384] width 183 height 37
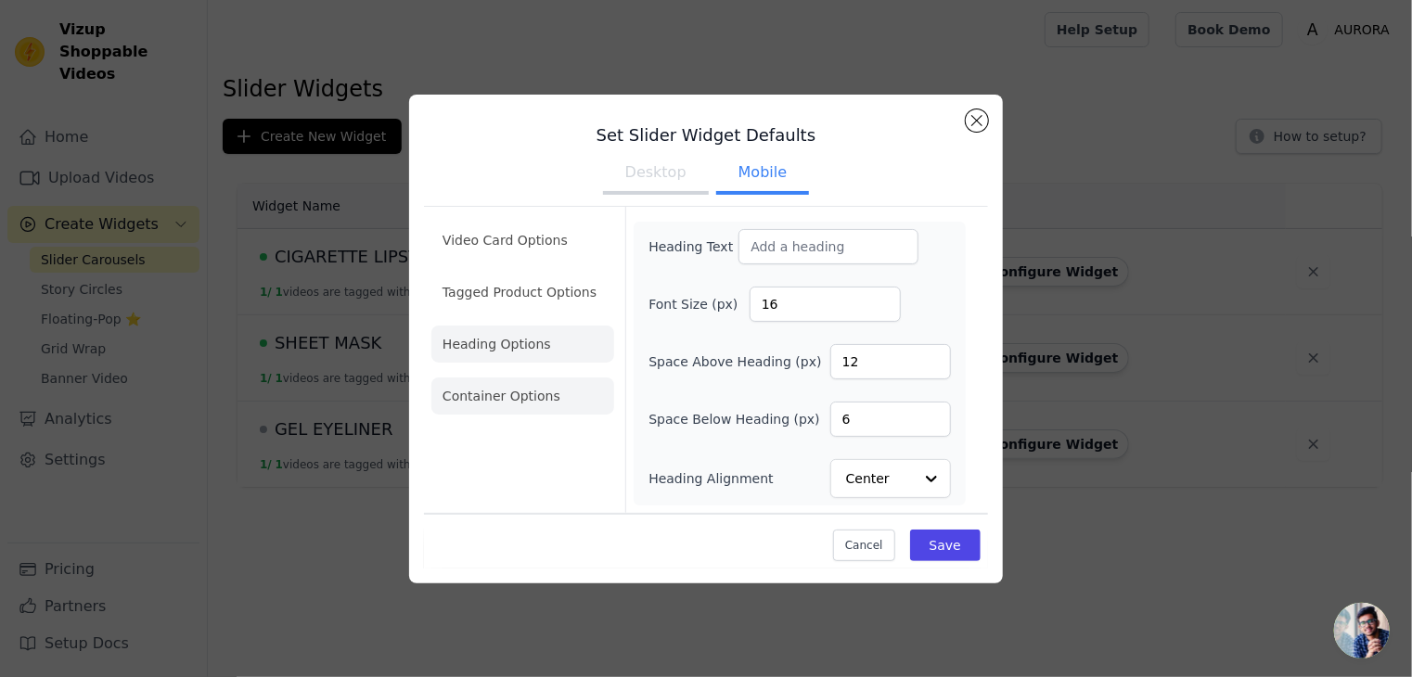
click at [501, 398] on li "Container Options" at bounding box center [522, 396] width 183 height 37
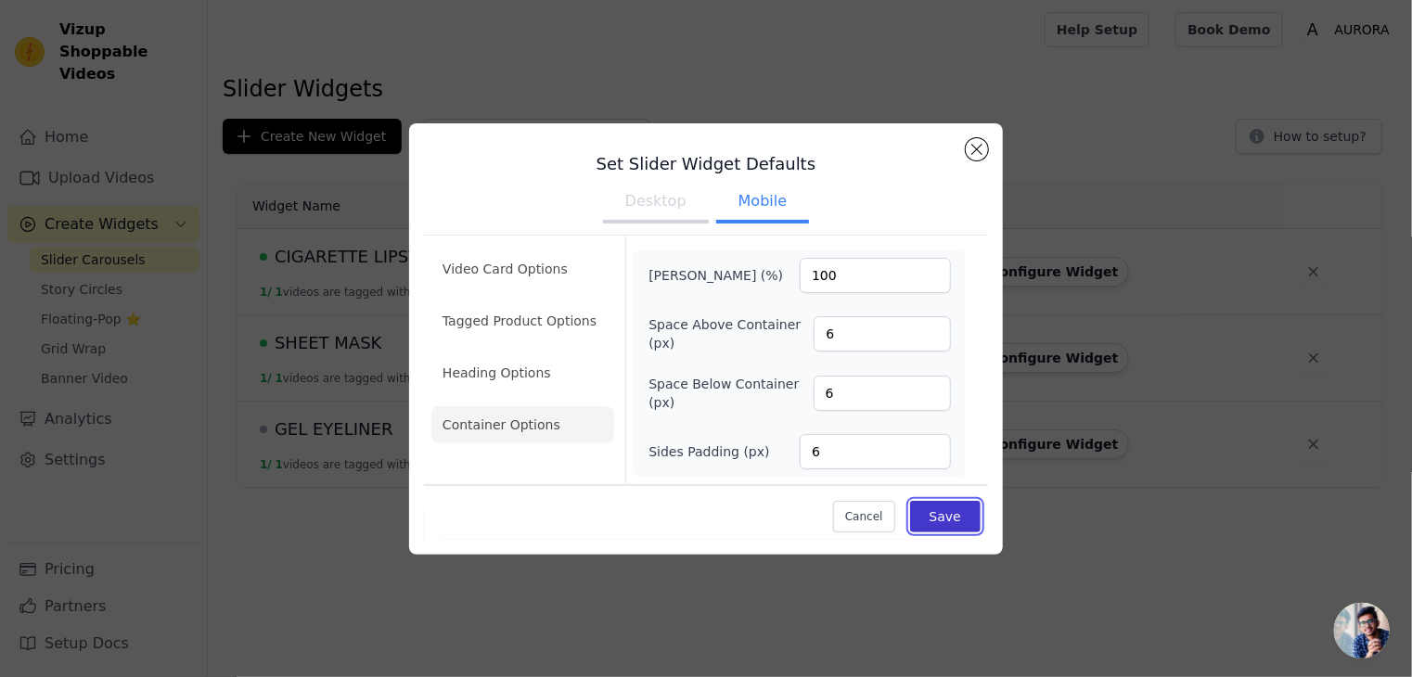
click at [959, 506] on button "Save" at bounding box center [945, 517] width 71 height 32
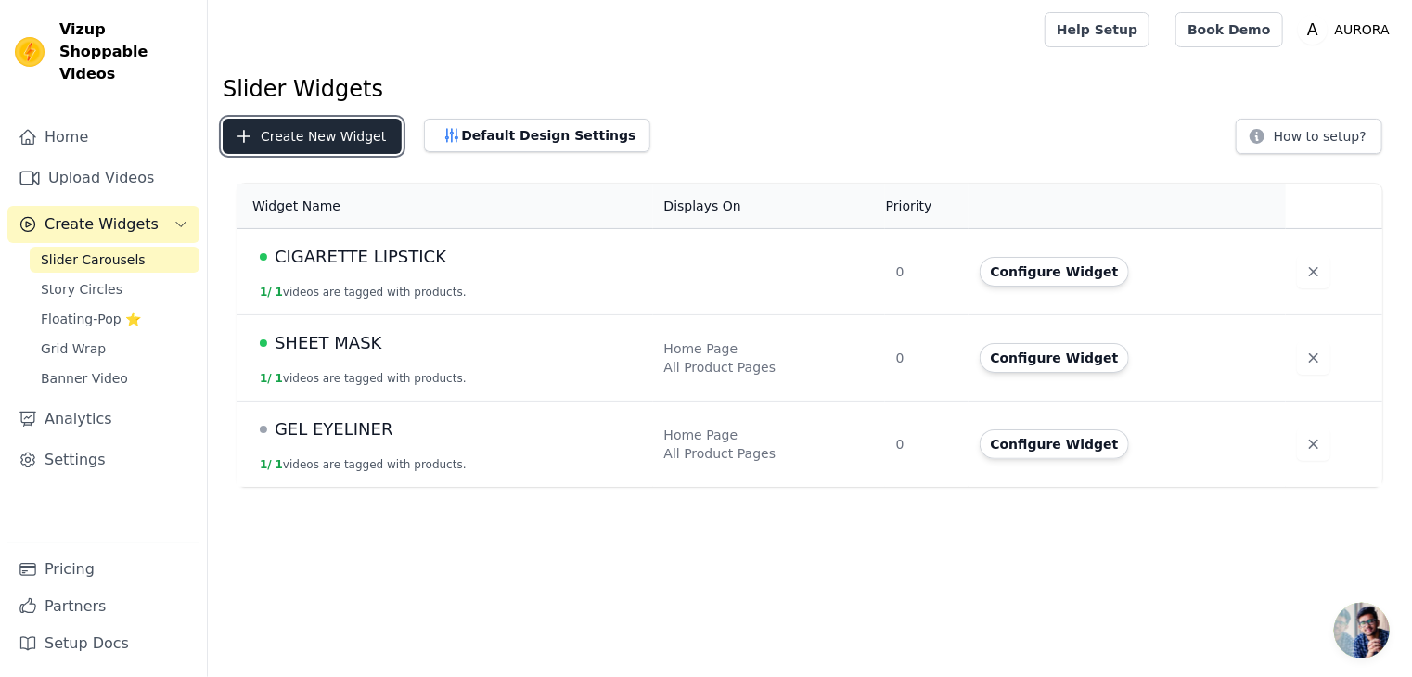
click at [316, 135] on button "Create New Widget" at bounding box center [312, 136] width 179 height 35
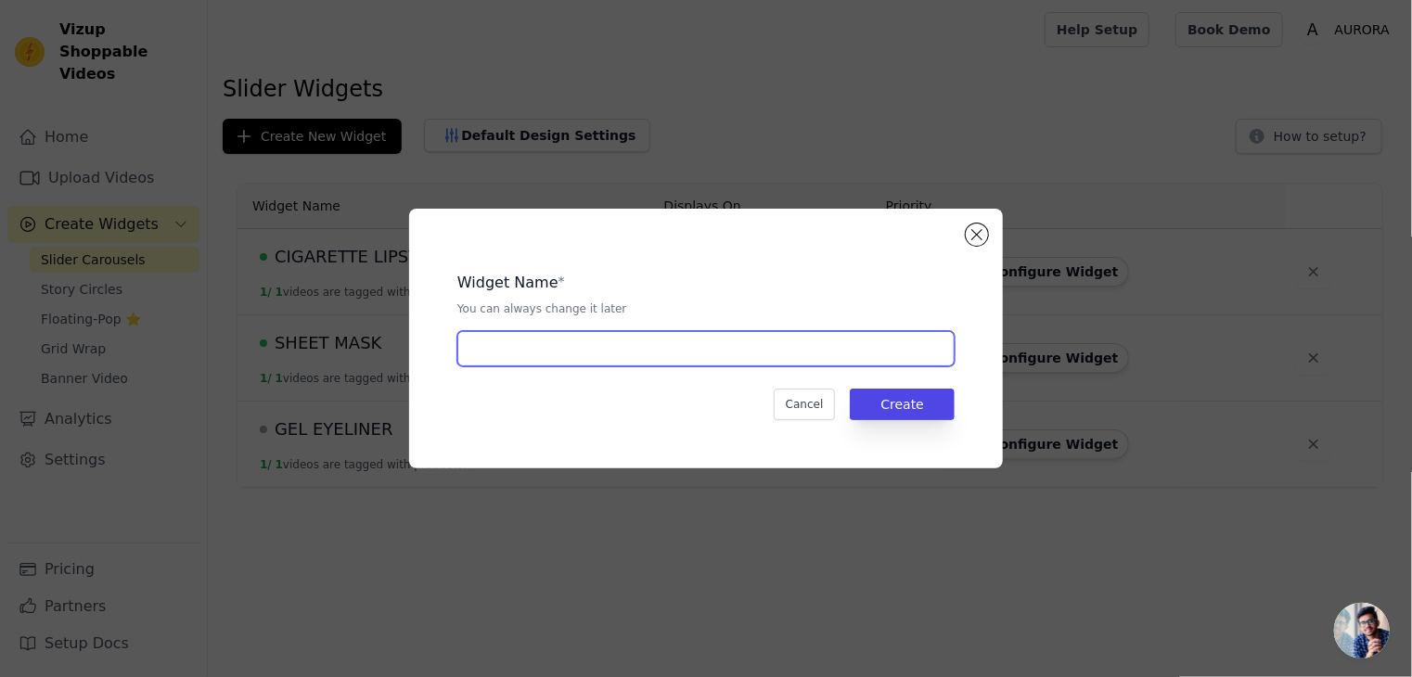
click at [523, 365] on input "text" at bounding box center [705, 348] width 497 height 35
type input "X"
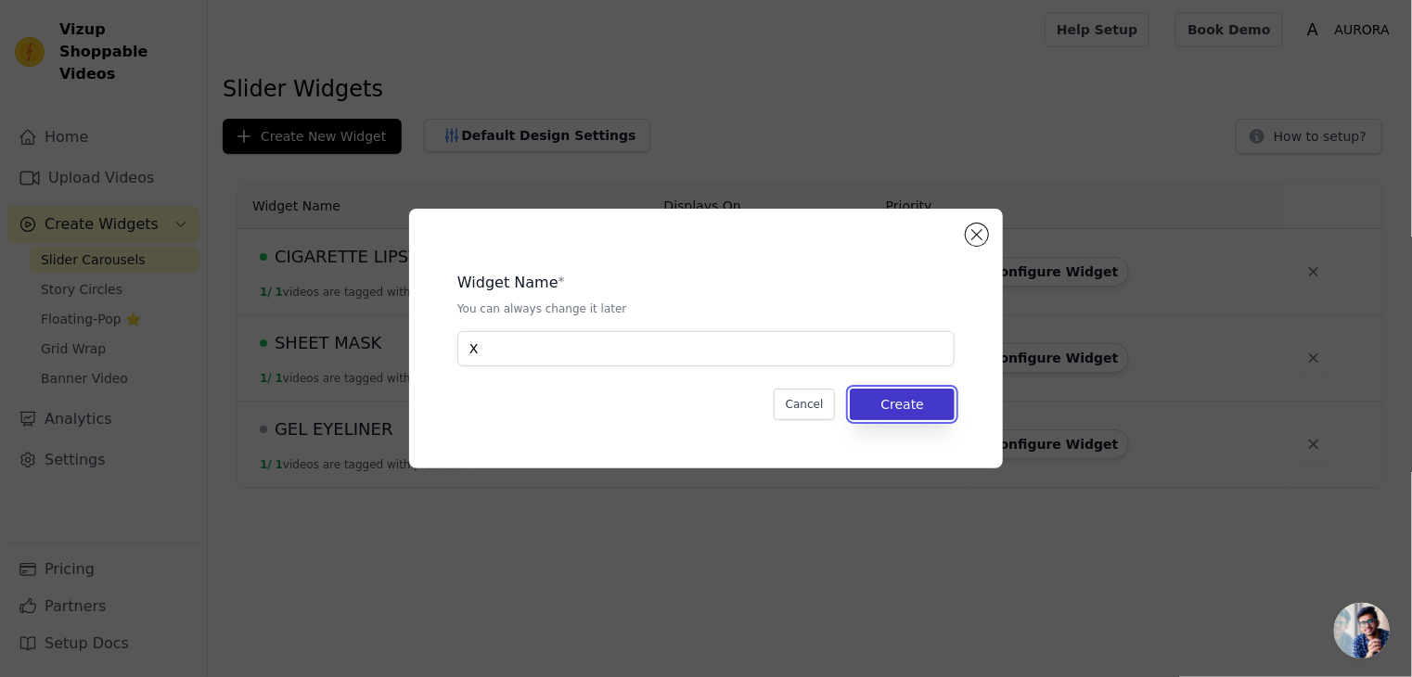
click at [892, 409] on button "Create" at bounding box center [902, 405] width 105 height 32
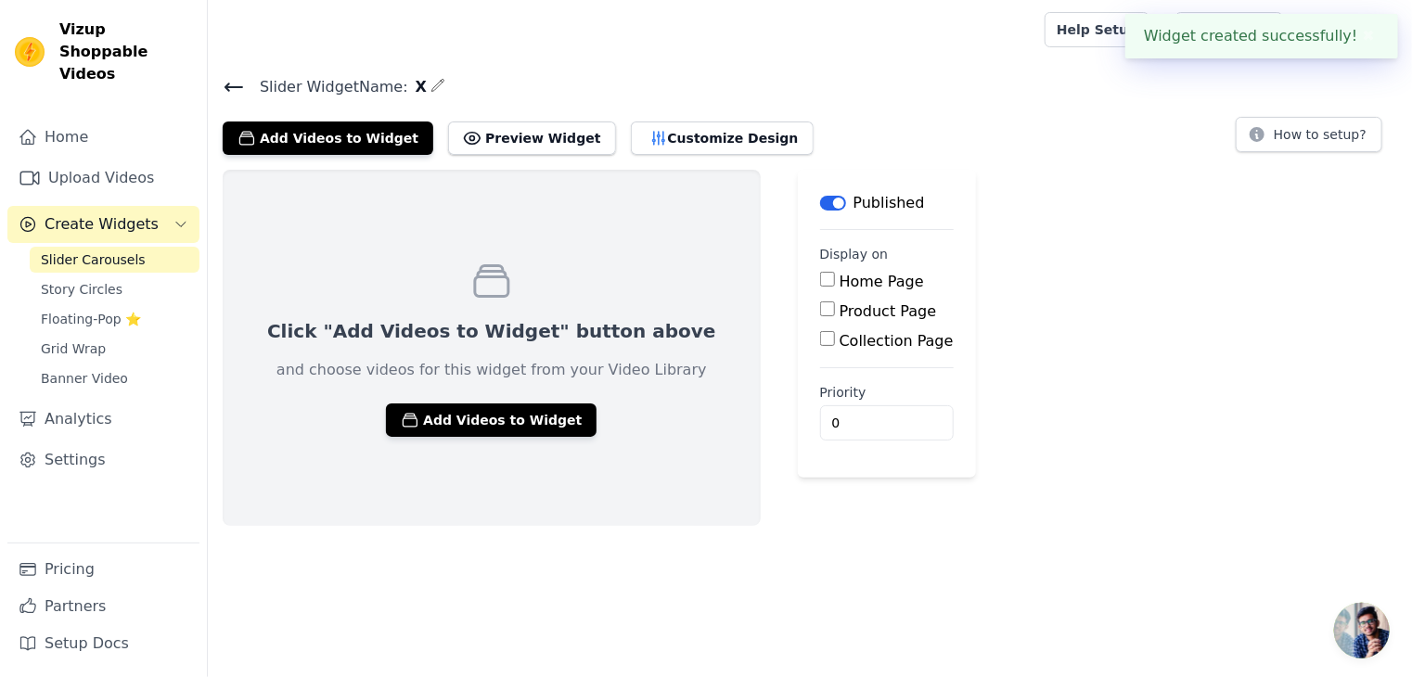
click at [820, 281] on input "Home Page" at bounding box center [827, 279] width 15 height 15
checkbox input "true"
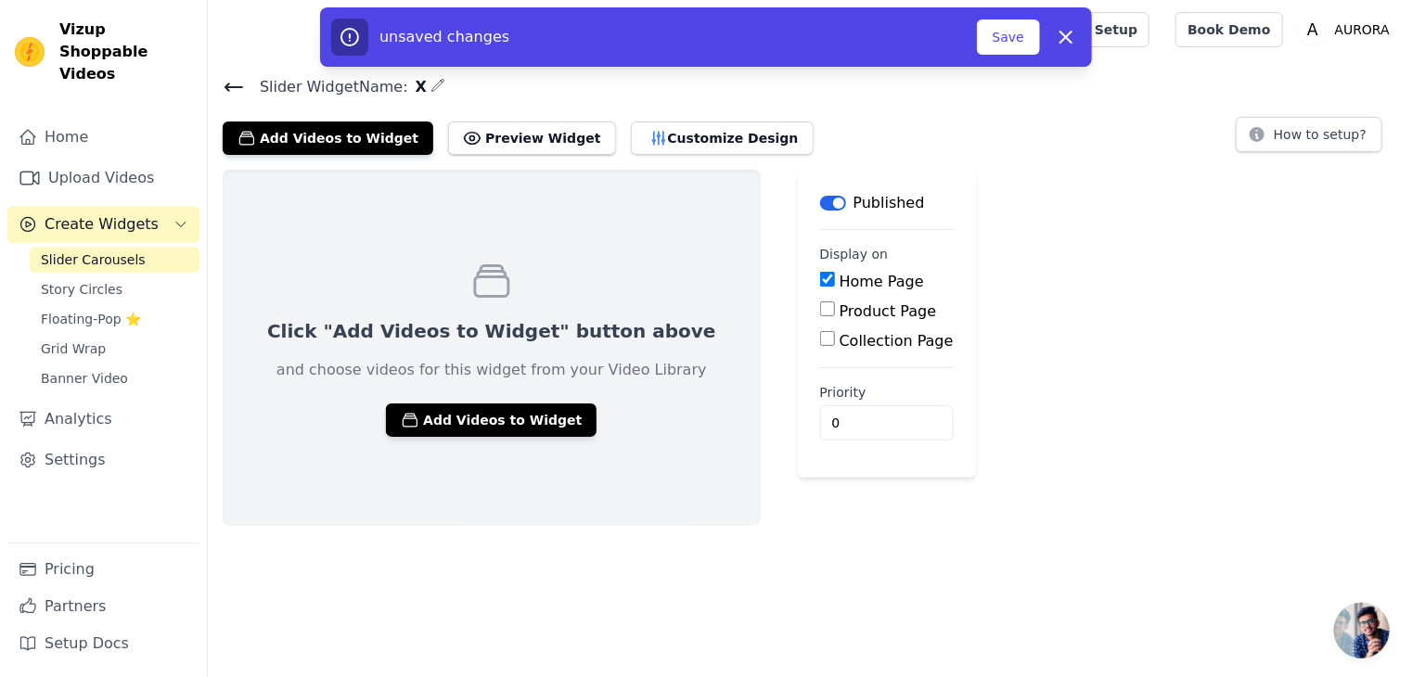
click at [820, 305] on input "Product Page" at bounding box center [827, 309] width 15 height 15
checkbox input "true"
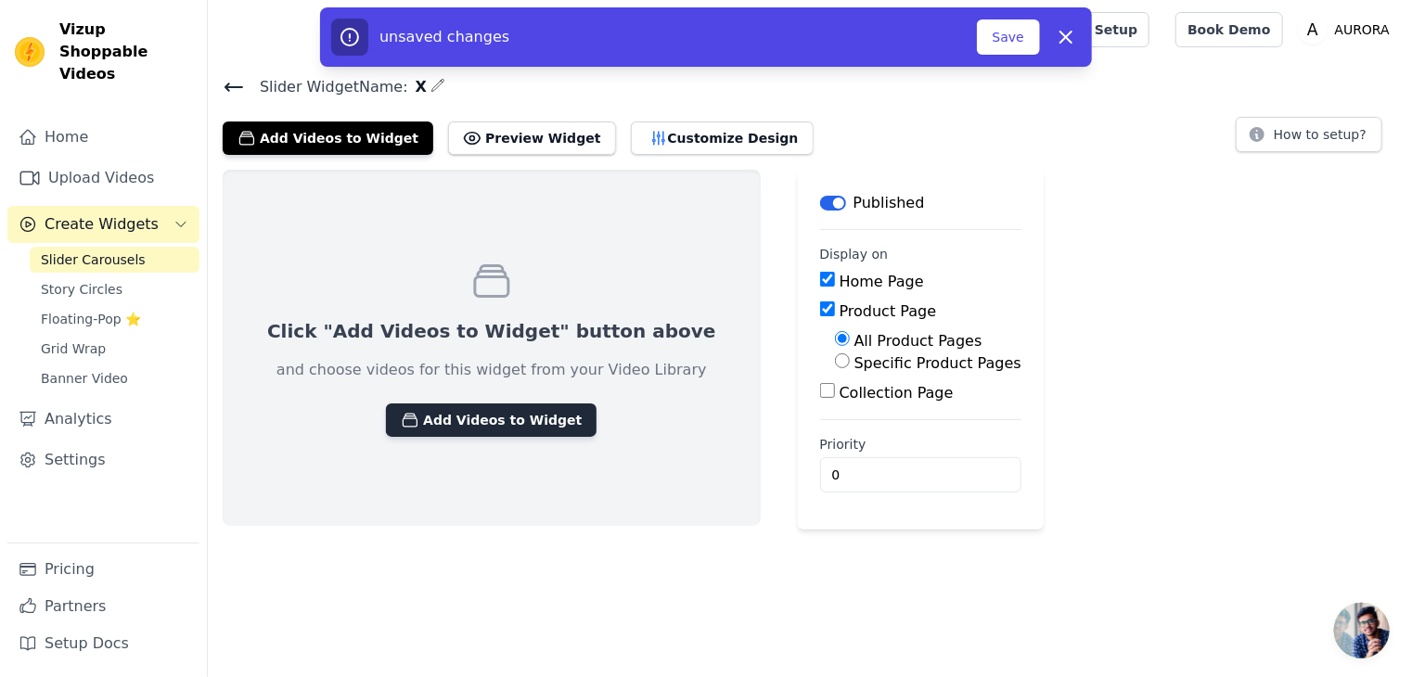
click at [496, 419] on button "Add Videos to Widget" at bounding box center [491, 420] width 211 height 33
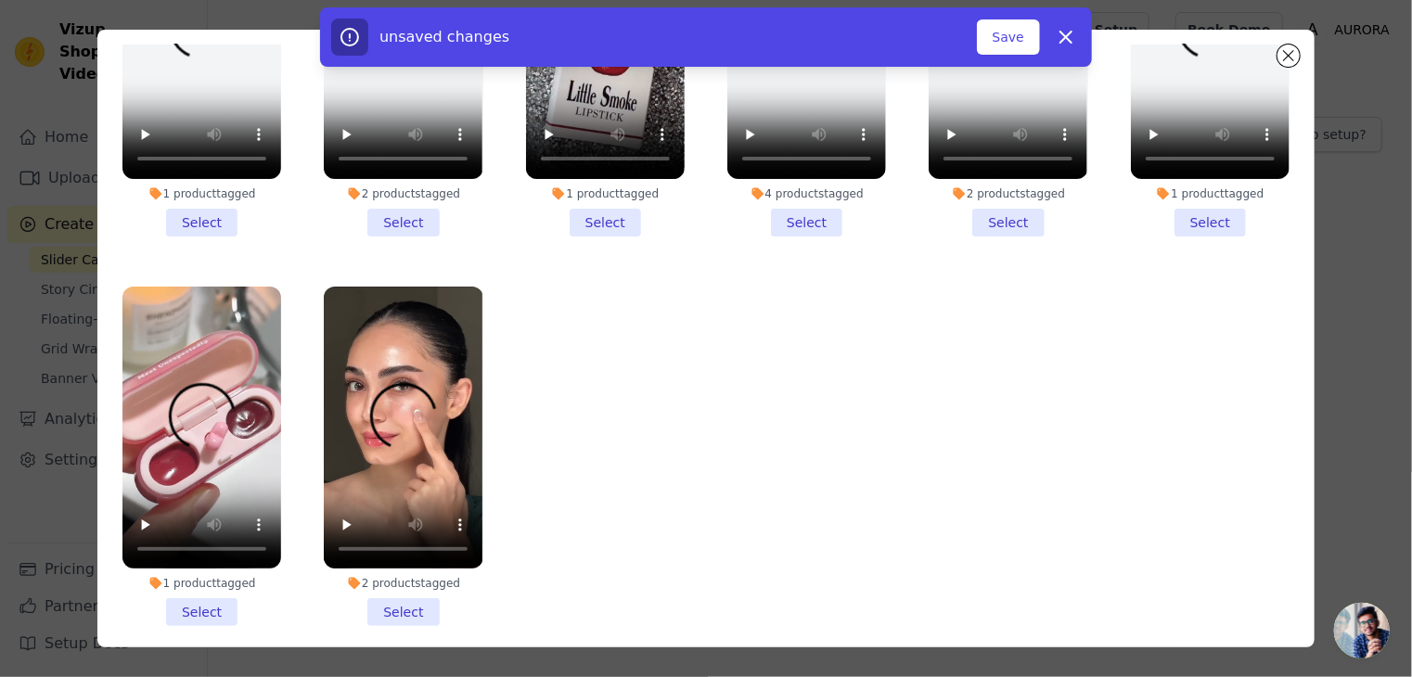
scroll to position [161, 0]
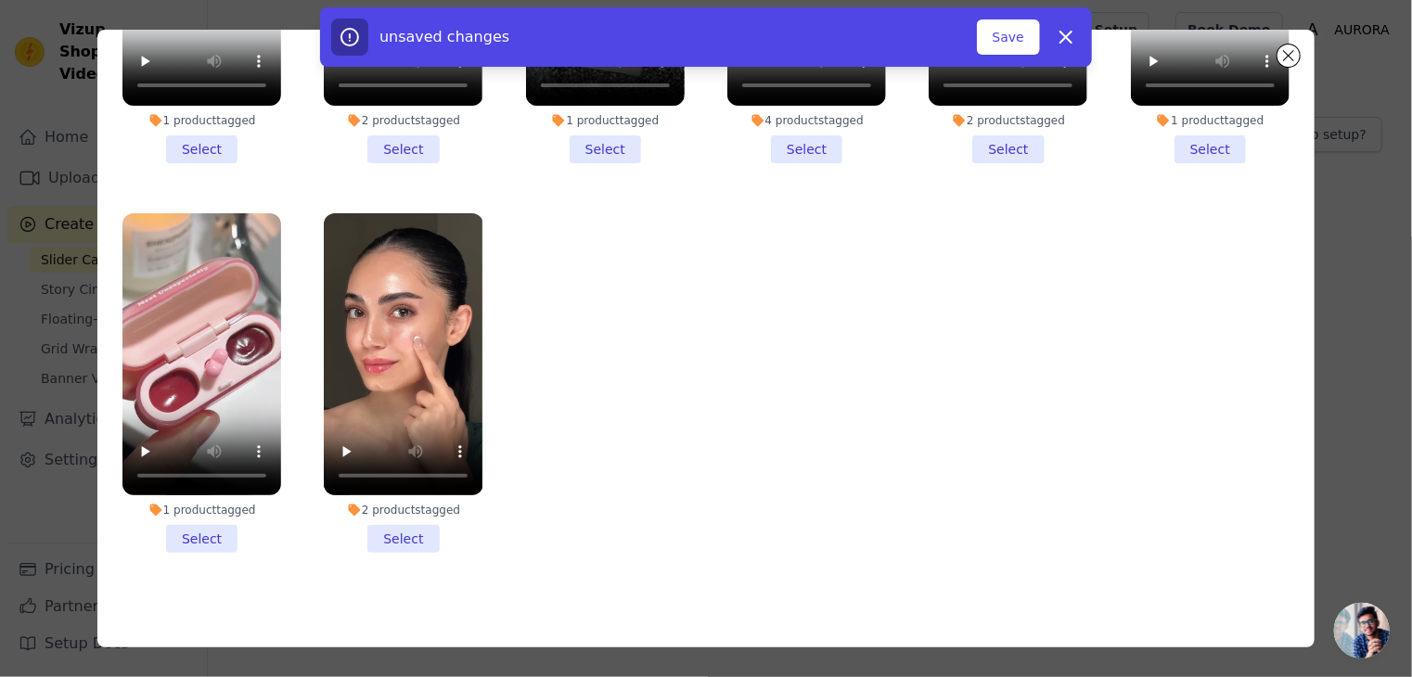
click at [187, 521] on li "1 product tagged Select" at bounding box center [201, 383] width 159 height 341
click at [0, 0] on input "1 product tagged Select" at bounding box center [0, 0] width 0 height 0
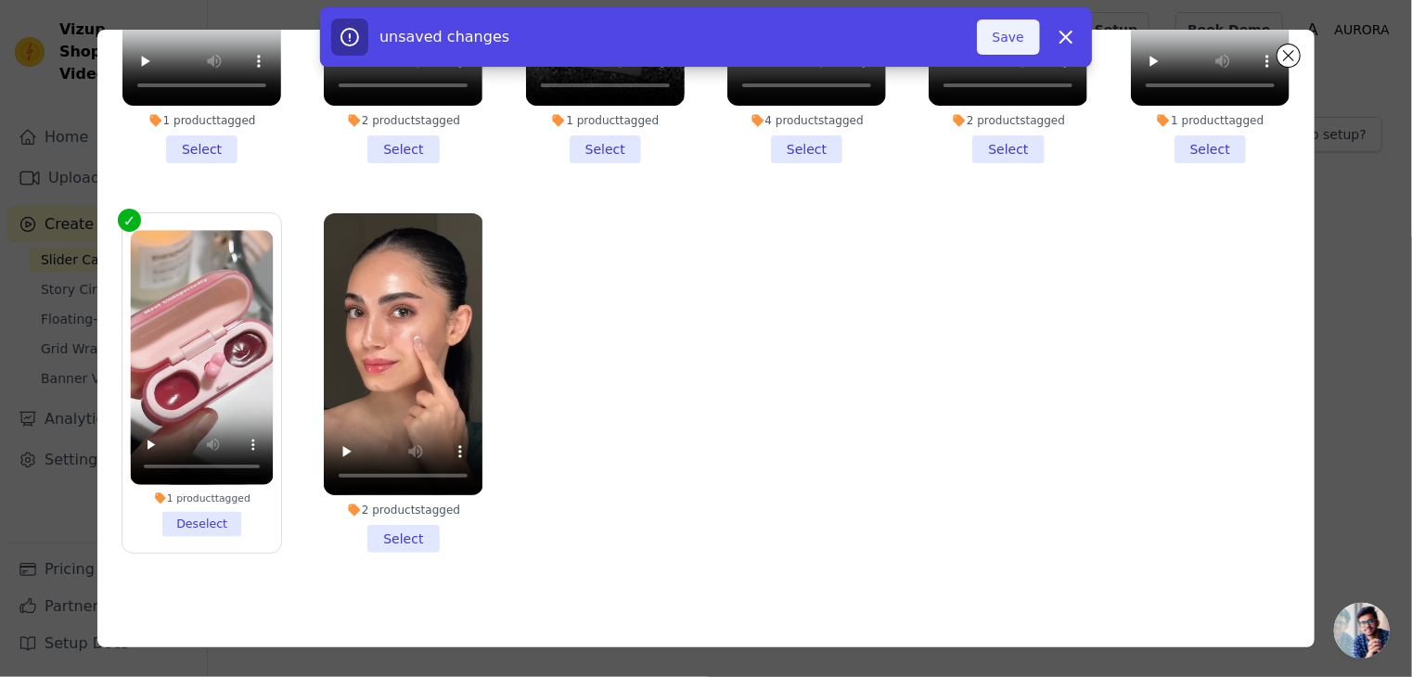
click at [1016, 40] on button "Save" at bounding box center [1008, 36] width 63 height 35
click at [1009, 36] on button "Save" at bounding box center [1008, 36] width 63 height 35
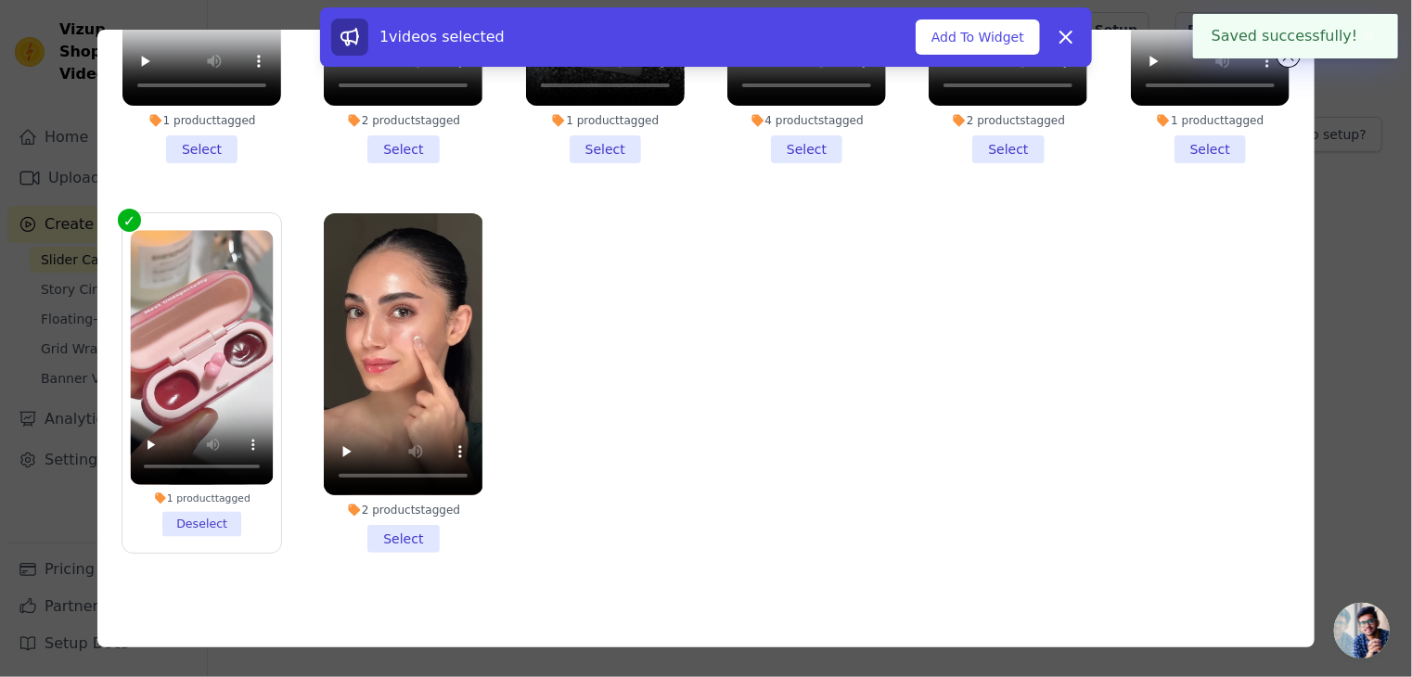
click at [1009, 36] on button "Add To Widget" at bounding box center [978, 36] width 124 height 35
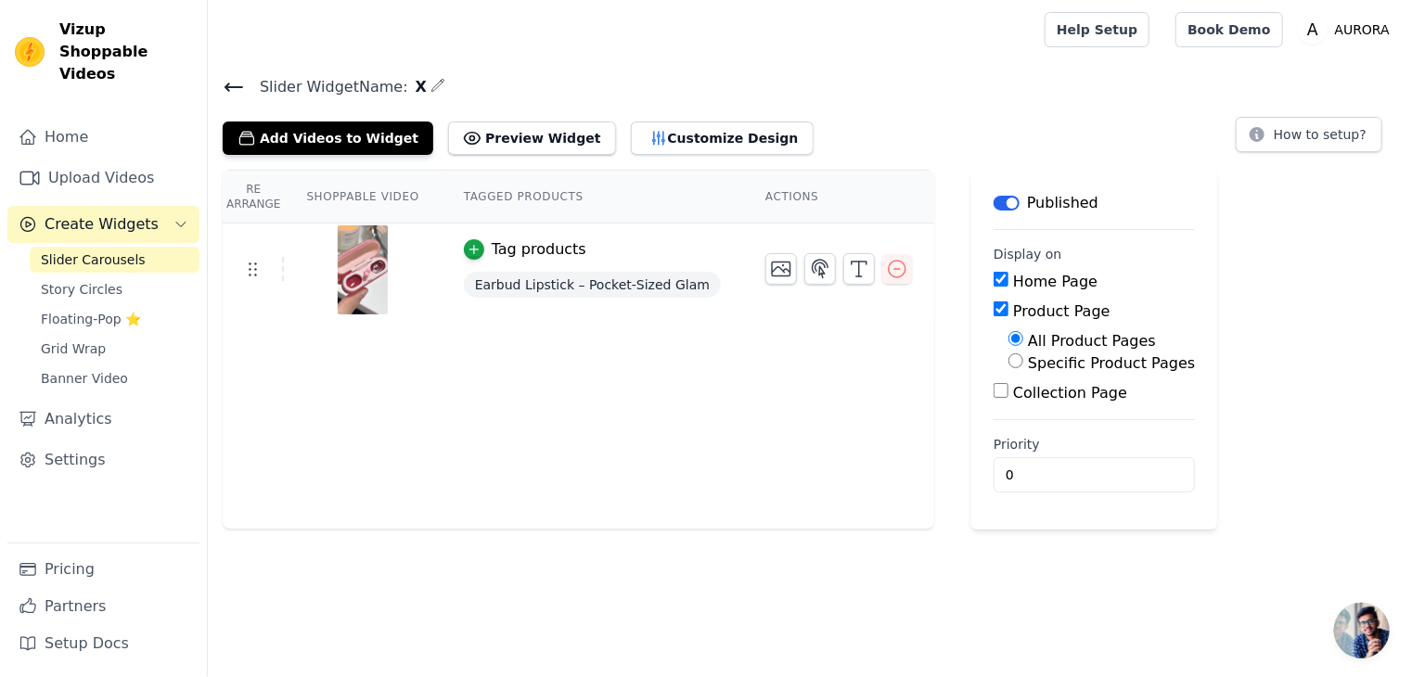
click at [431, 87] on icon "button" at bounding box center [438, 85] width 15 height 15
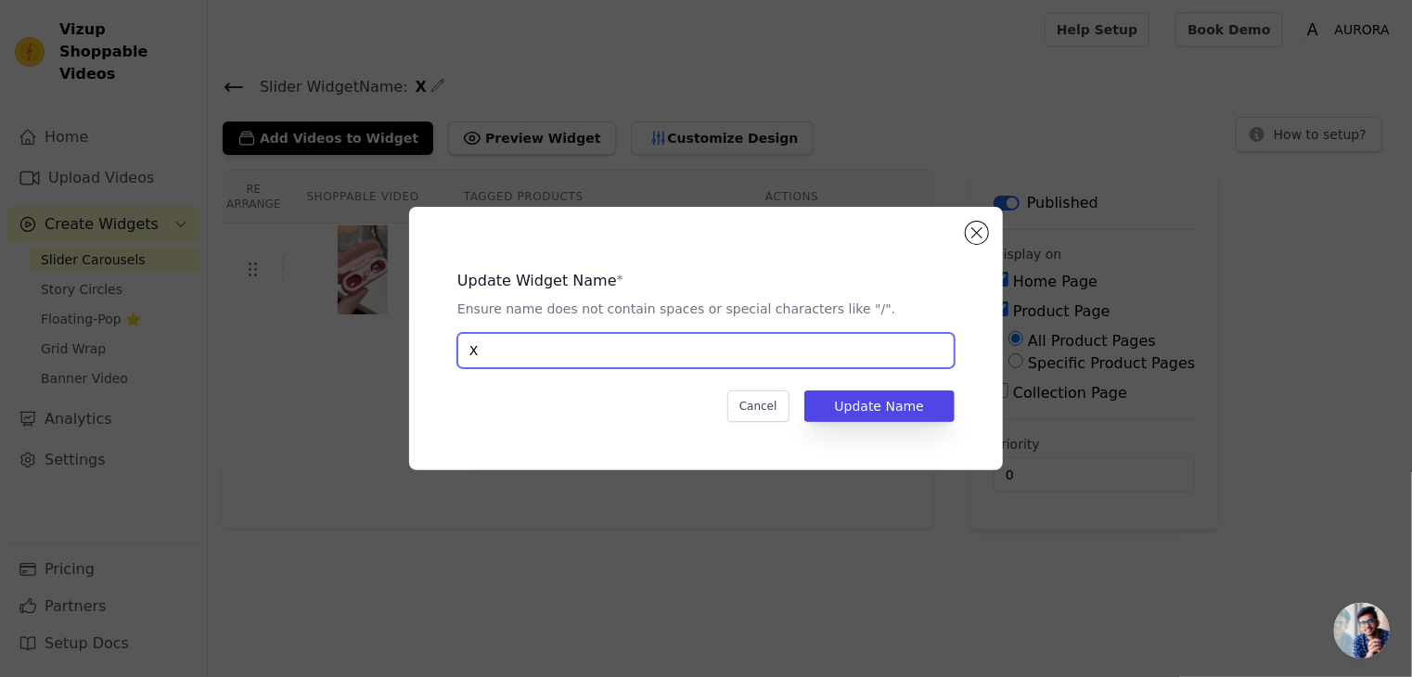
click at [523, 346] on input "X" at bounding box center [705, 350] width 497 height 35
type input "EARPORD LIPSTICK"
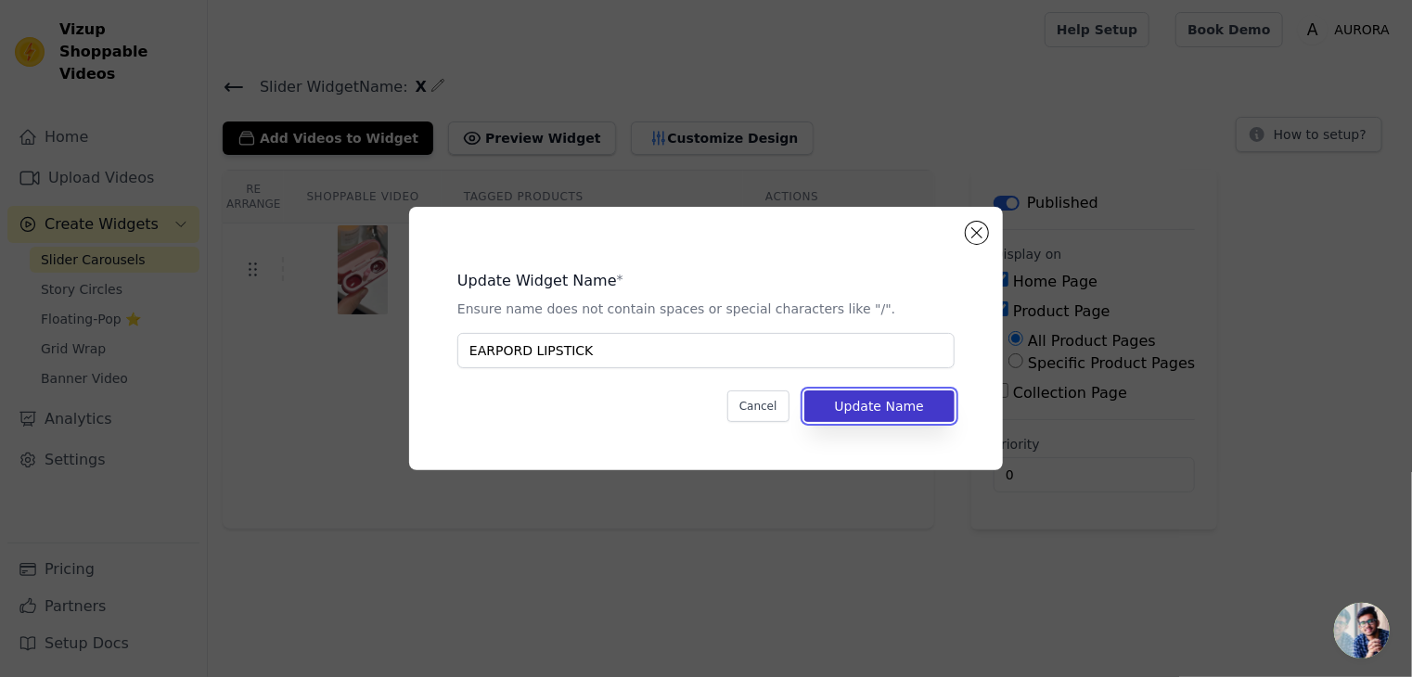
click at [865, 417] on button "Update Name" at bounding box center [879, 407] width 150 height 32
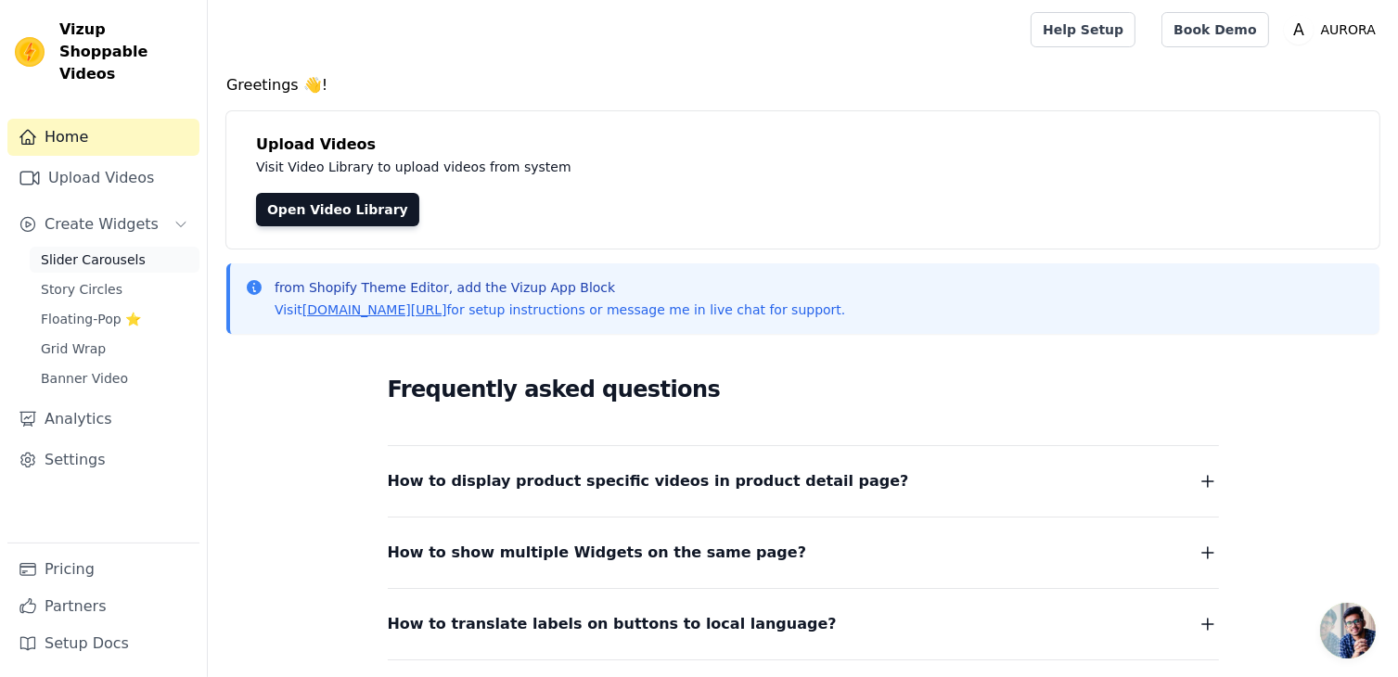
click at [71, 251] on span "Slider Carousels" at bounding box center [93, 260] width 105 height 19
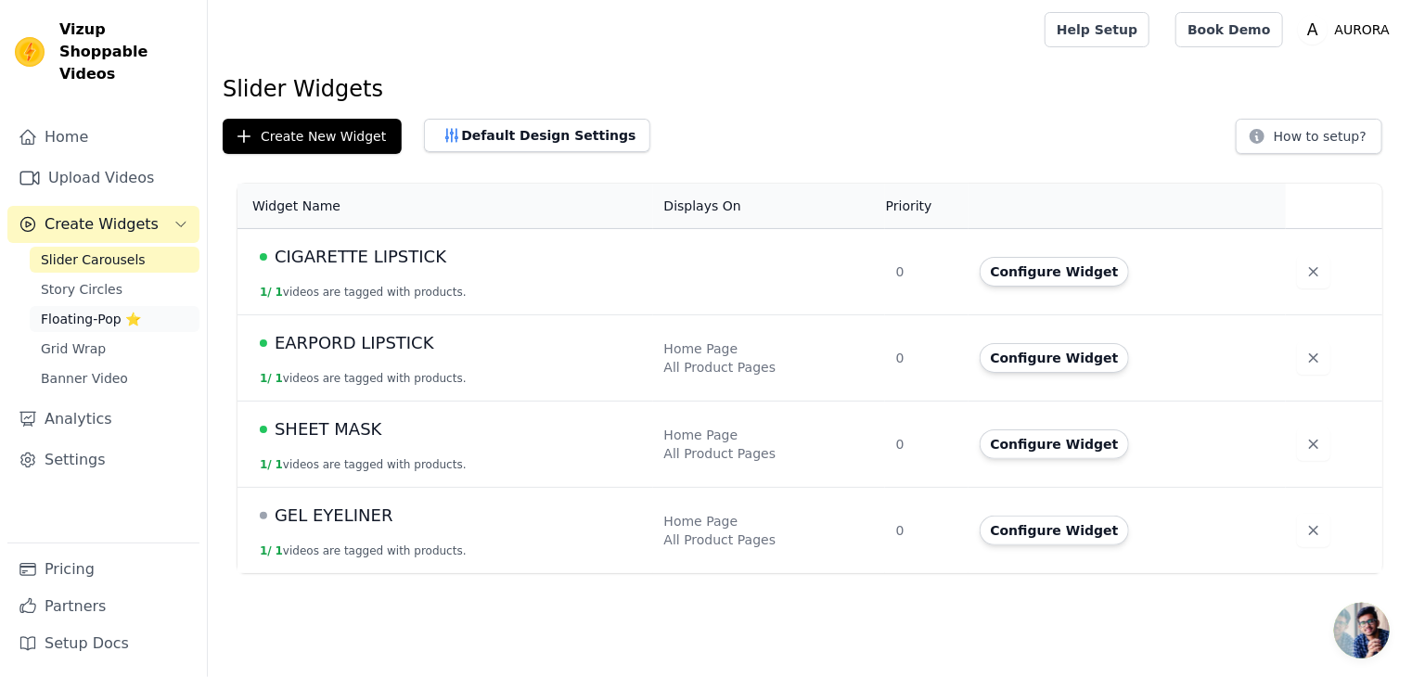
click at [139, 306] on link "Floating-Pop ⭐" at bounding box center [115, 319] width 170 height 26
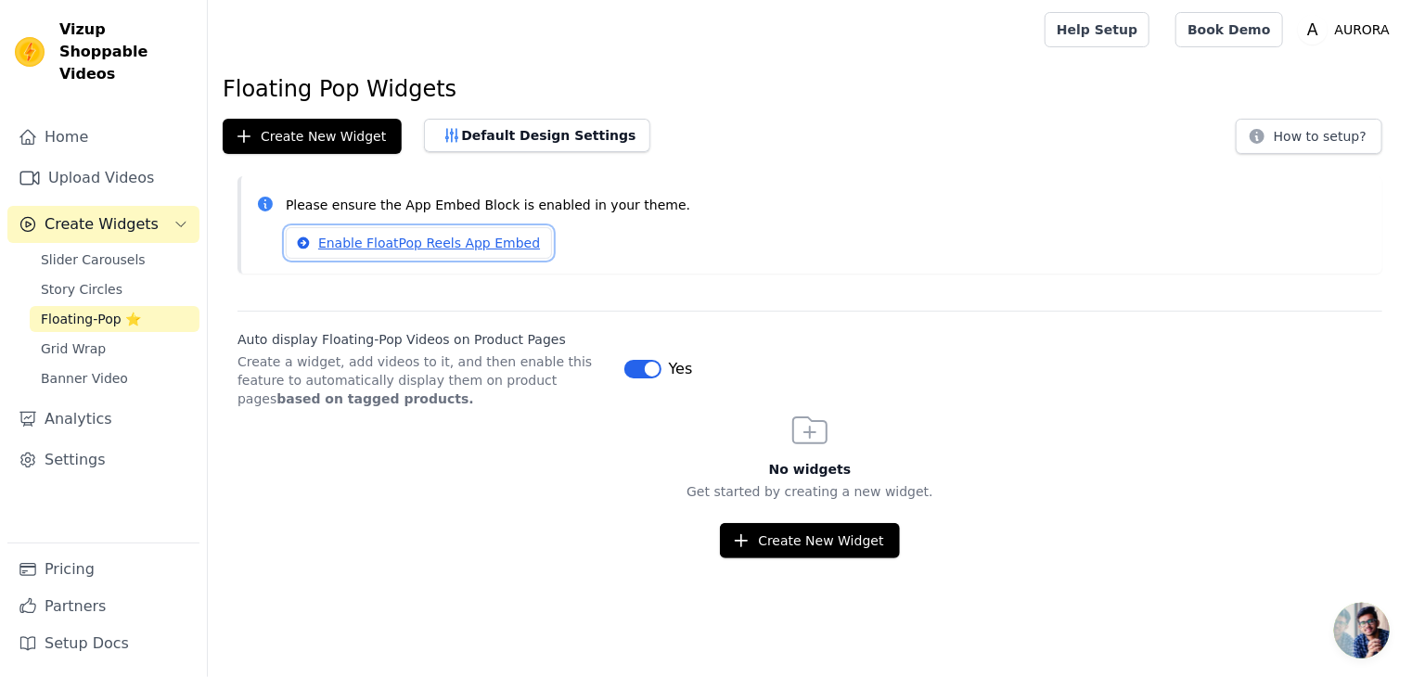
click at [370, 239] on link "Enable FloatPop Reels App Embed" at bounding box center [419, 243] width 266 height 32
click at [97, 280] on span "Story Circles" at bounding box center [82, 289] width 82 height 19
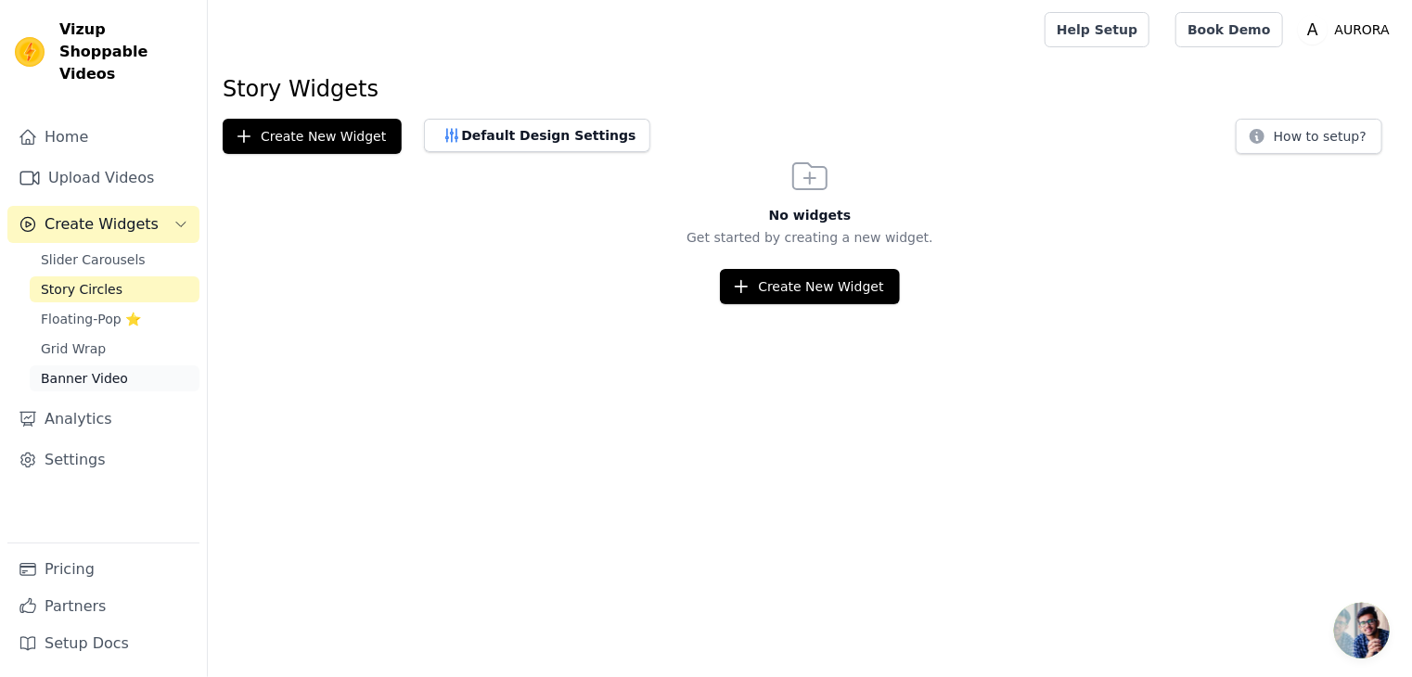
click at [63, 369] on span "Banner Video" at bounding box center [84, 378] width 87 height 19
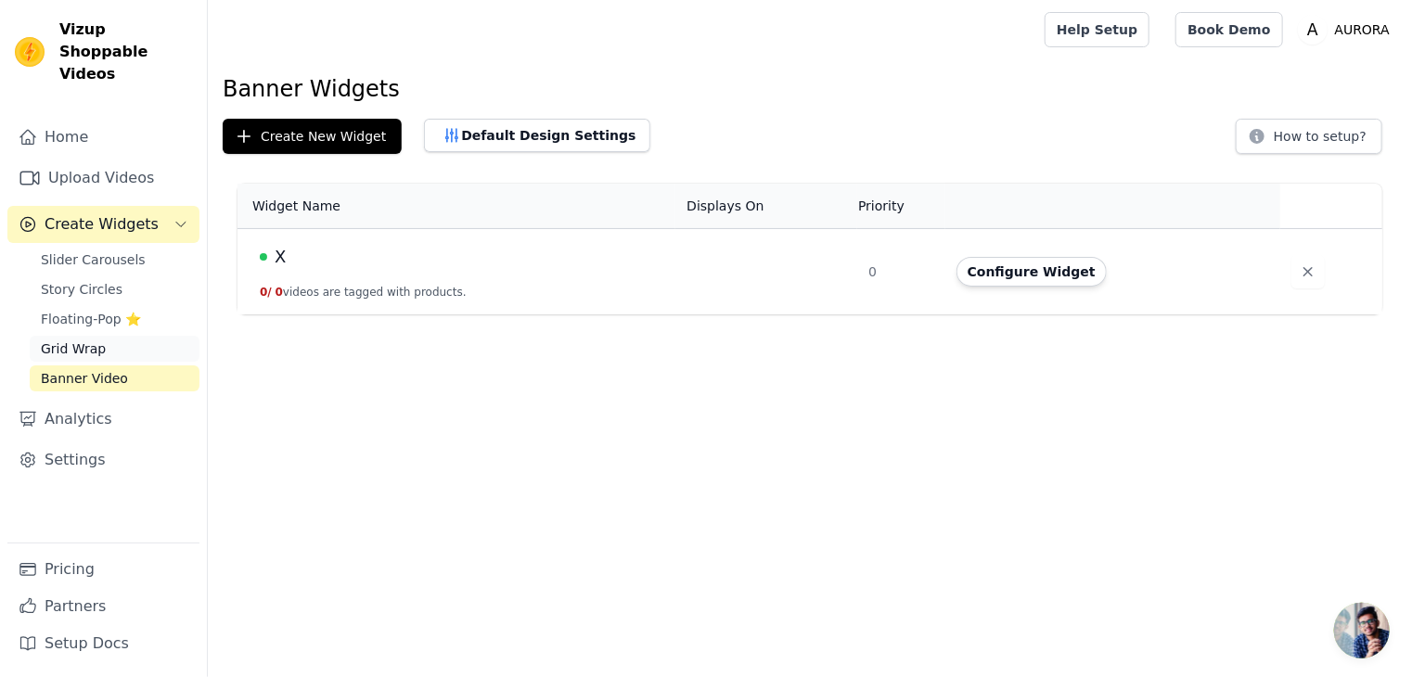
click at [63, 340] on span "Grid Wrap" at bounding box center [73, 349] width 65 height 19
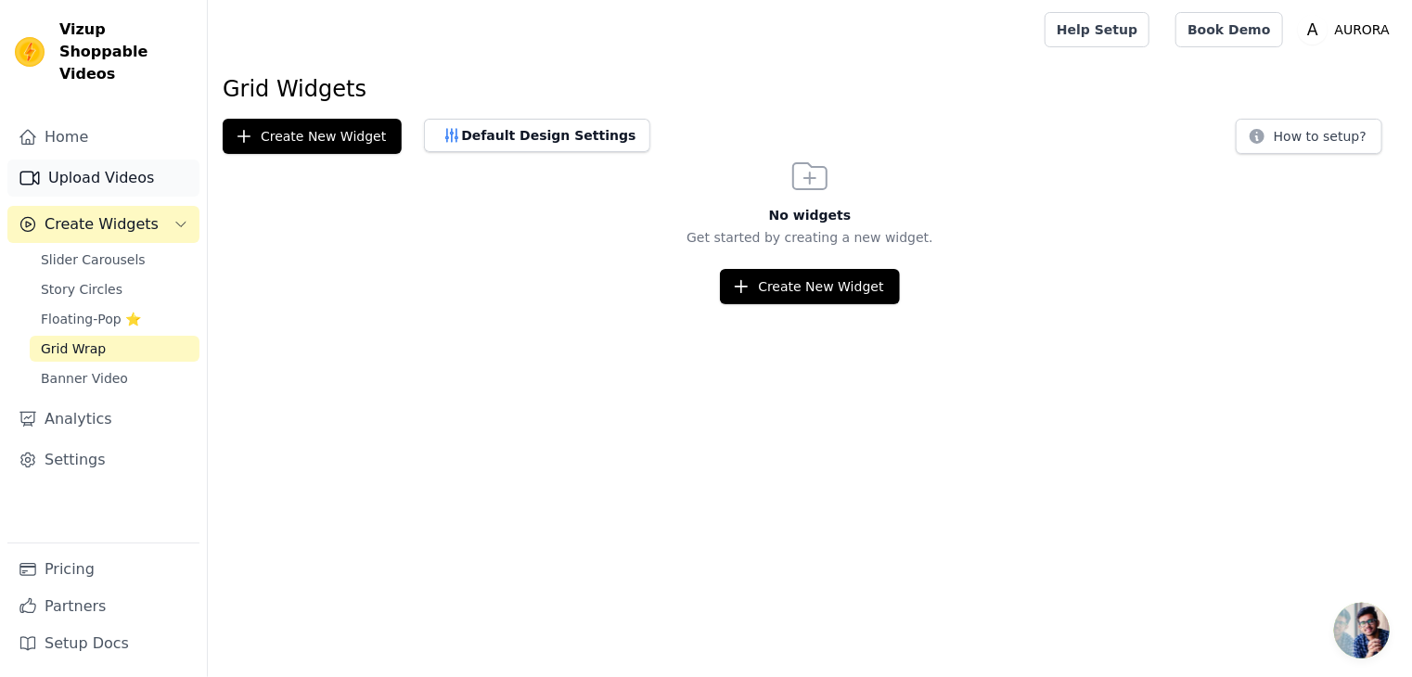
click at [52, 160] on link "Upload Videos" at bounding box center [103, 178] width 192 height 37
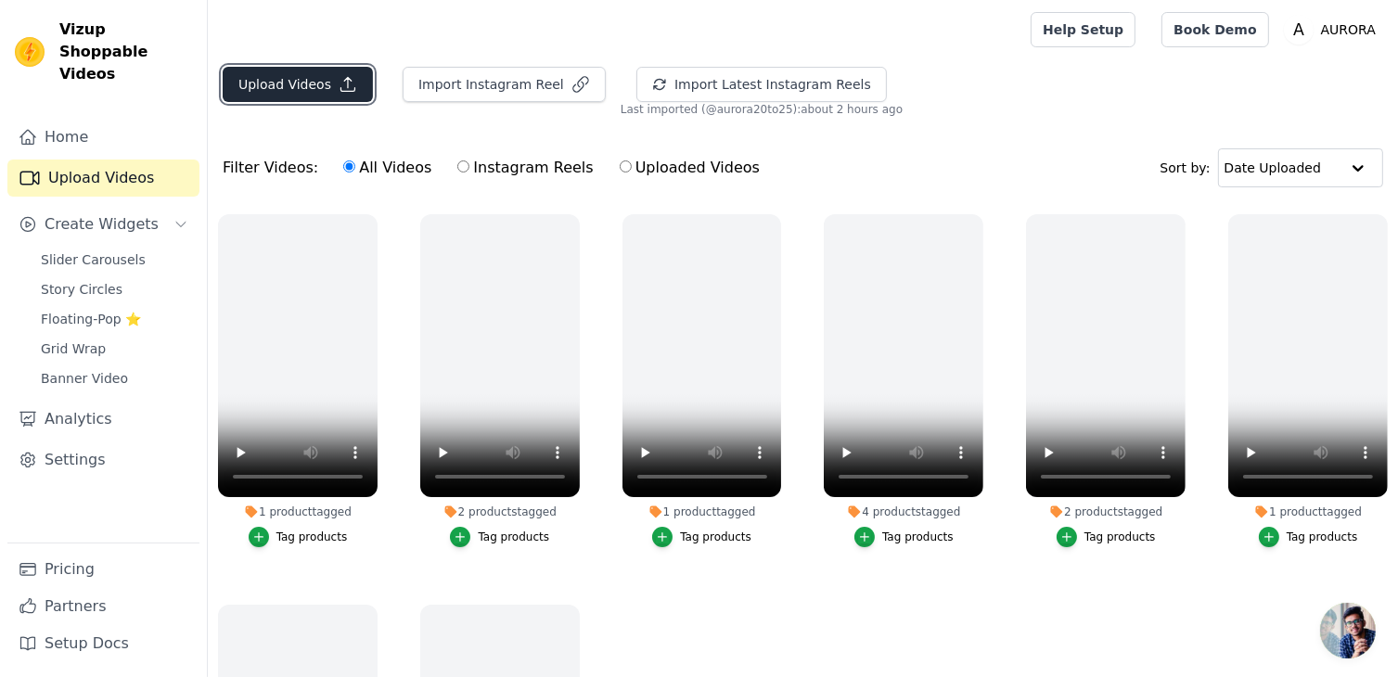
click at [308, 83] on button "Upload Videos" at bounding box center [298, 84] width 150 height 35
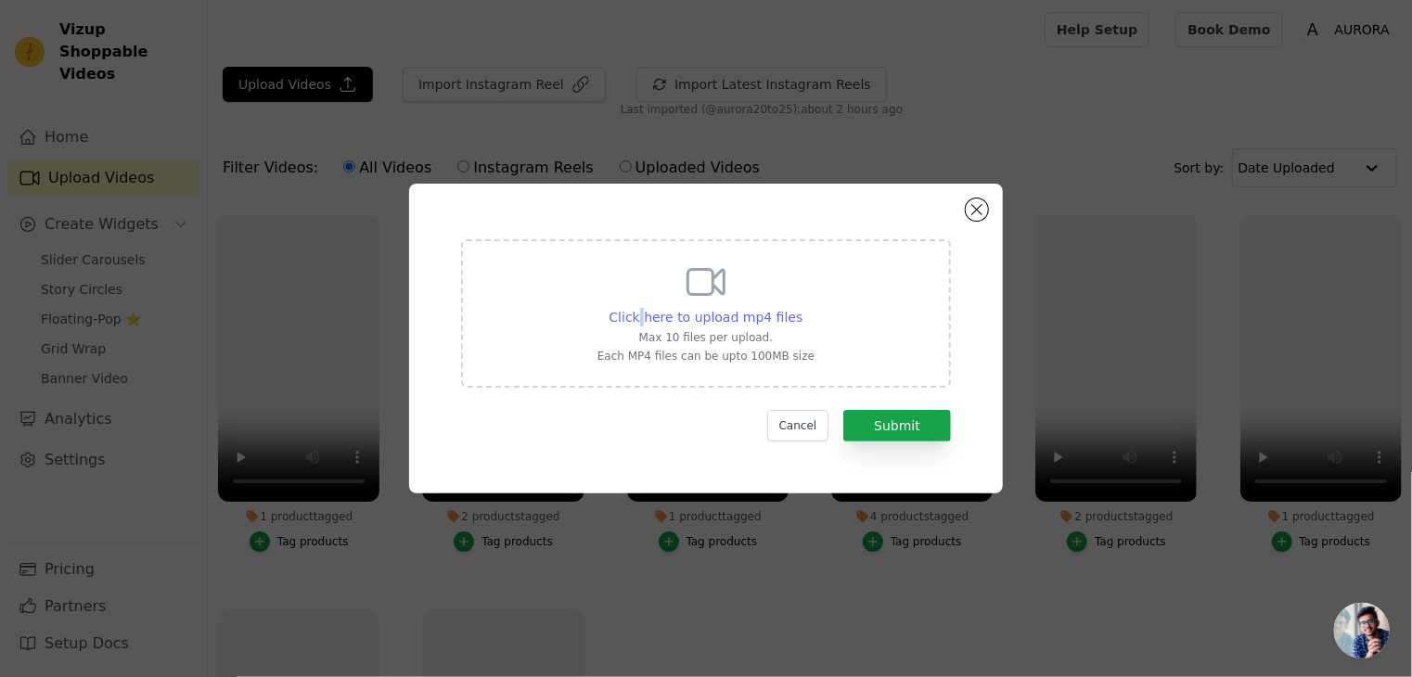
click at [649, 318] on span "Click here to upload mp4 files" at bounding box center [707, 317] width 194 height 15
click at [677, 319] on span "Click here to upload mp4 files" at bounding box center [707, 317] width 194 height 15
click at [802, 308] on input "Click here to upload mp4 files Max 10 files per upload. Each MP4 files can be u…" at bounding box center [802, 307] width 1 height 1
click at [977, 201] on button "Close modal" at bounding box center [977, 210] width 22 height 22
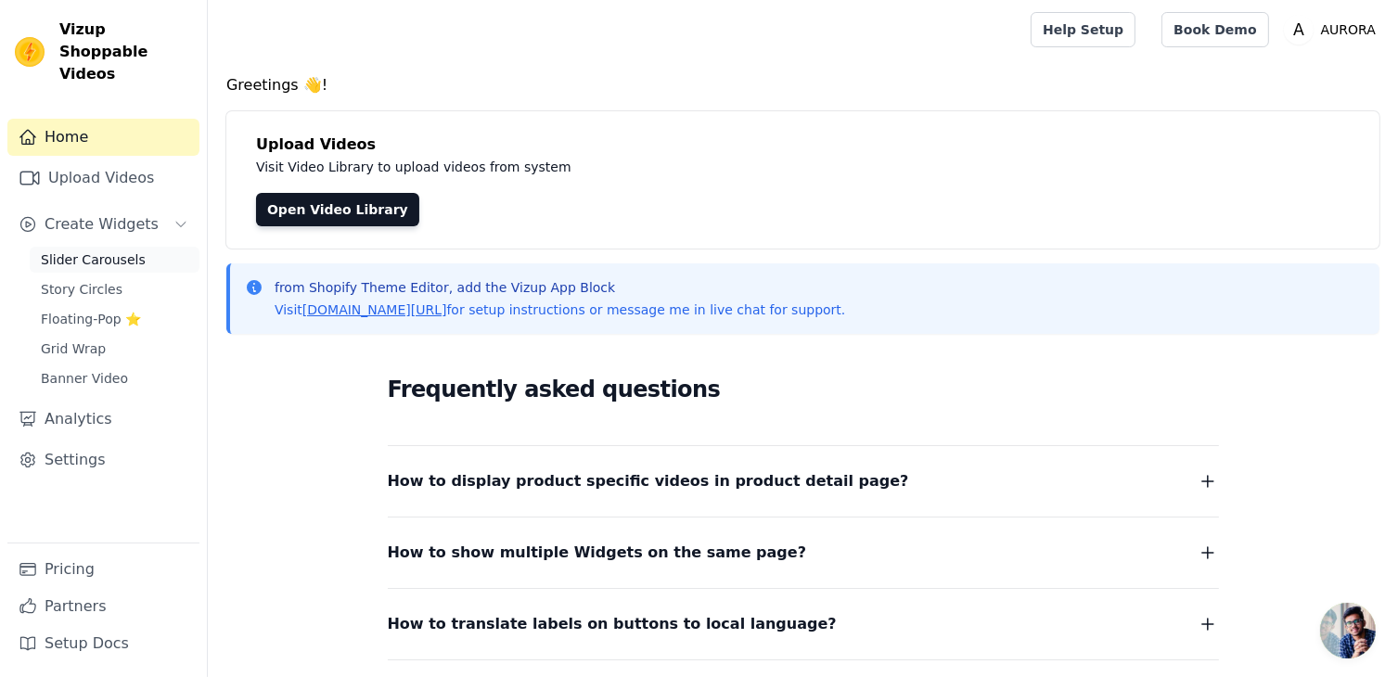
click at [115, 251] on span "Slider Carousels" at bounding box center [93, 260] width 105 height 19
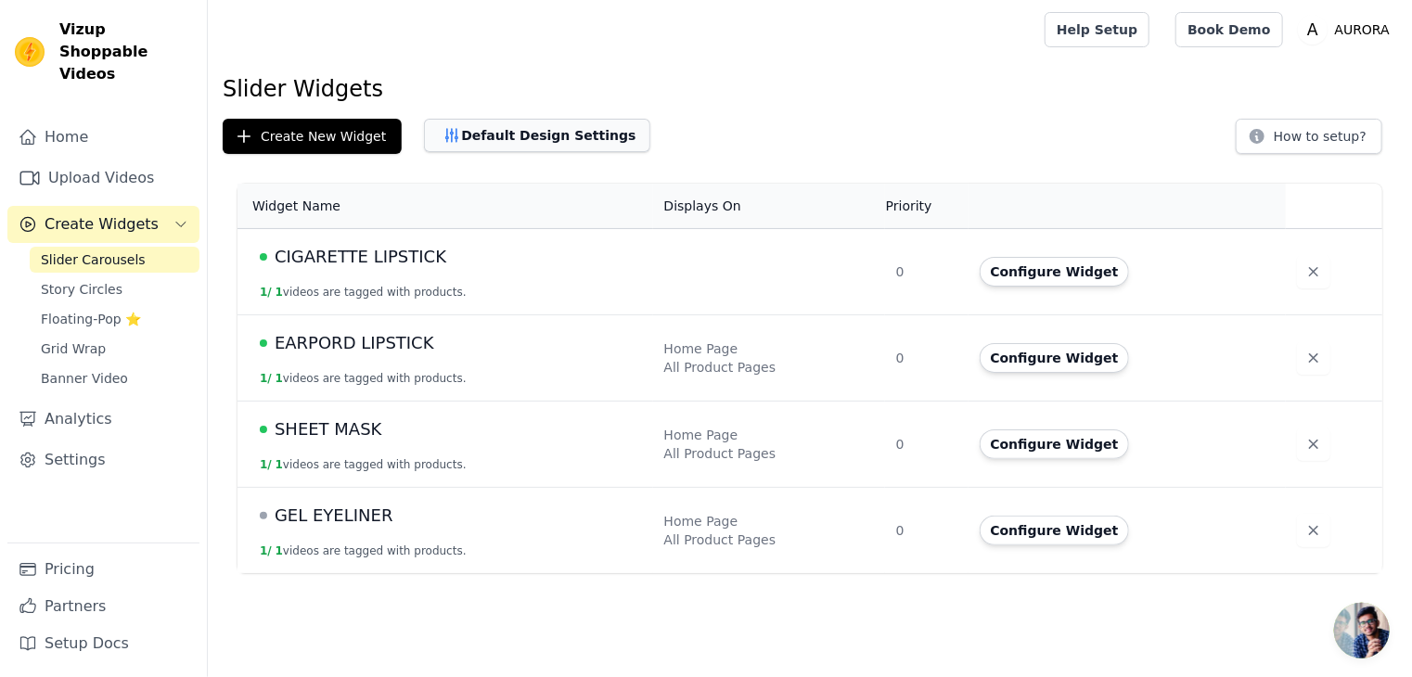
click at [482, 133] on button "Default Design Settings" at bounding box center [537, 135] width 226 height 33
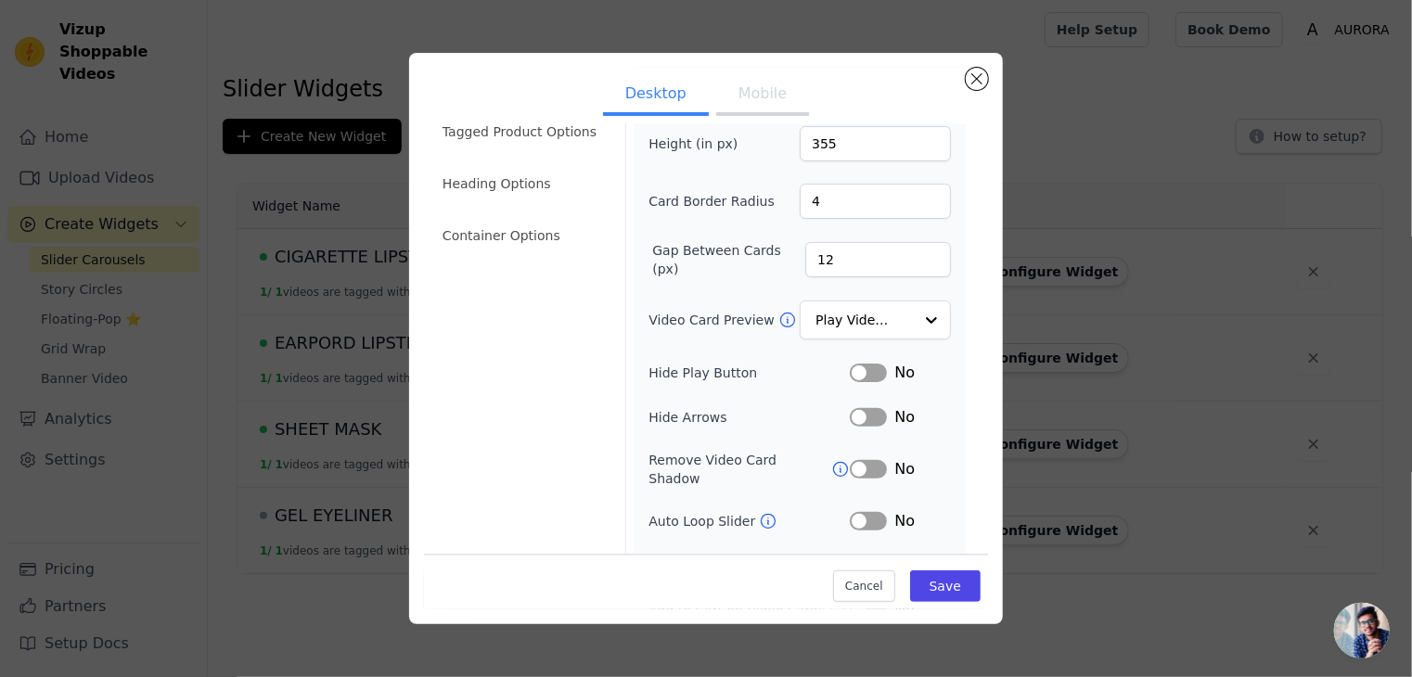
scroll to position [182, 0]
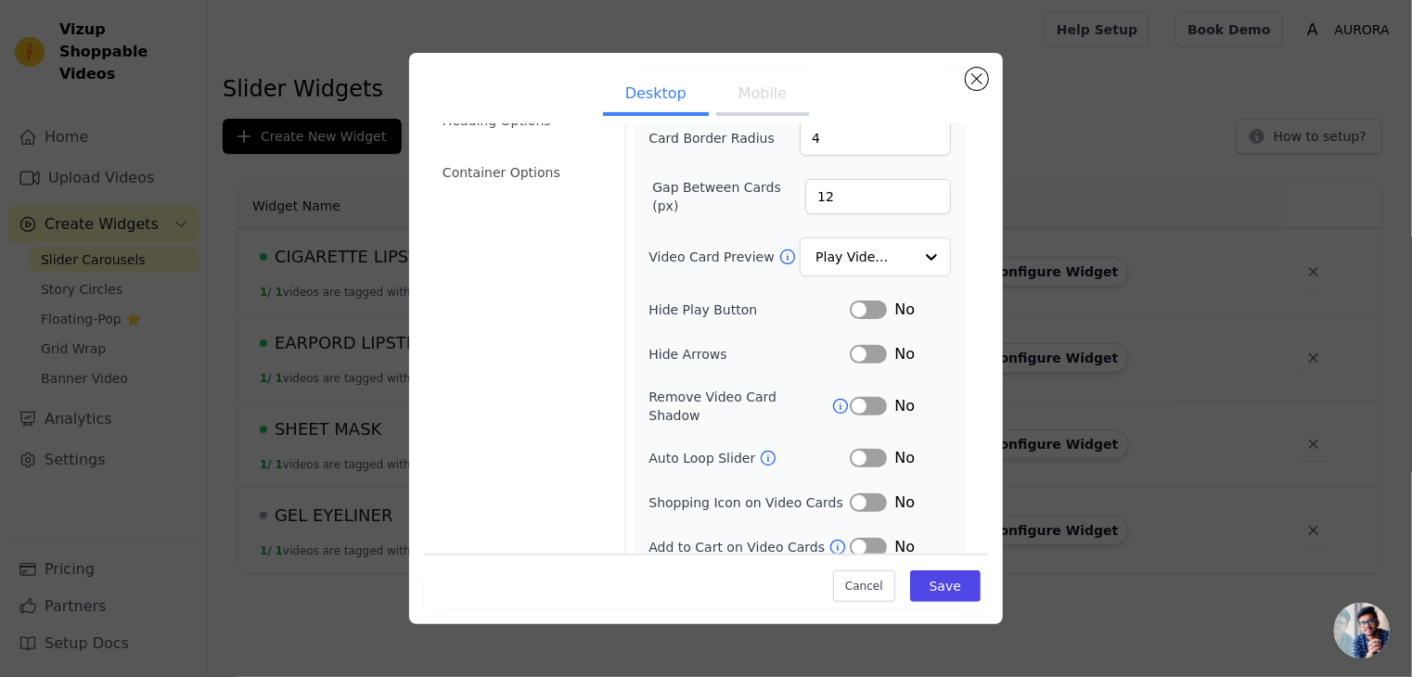
click at [862, 494] on button "Label" at bounding box center [868, 503] width 37 height 19
click at [861, 538] on button "Label" at bounding box center [868, 547] width 37 height 19
click at [866, 447] on div "No" at bounding box center [900, 458] width 101 height 22
click at [856, 449] on button "Label" at bounding box center [868, 458] width 37 height 19
click at [857, 397] on button "Label" at bounding box center [868, 406] width 37 height 19
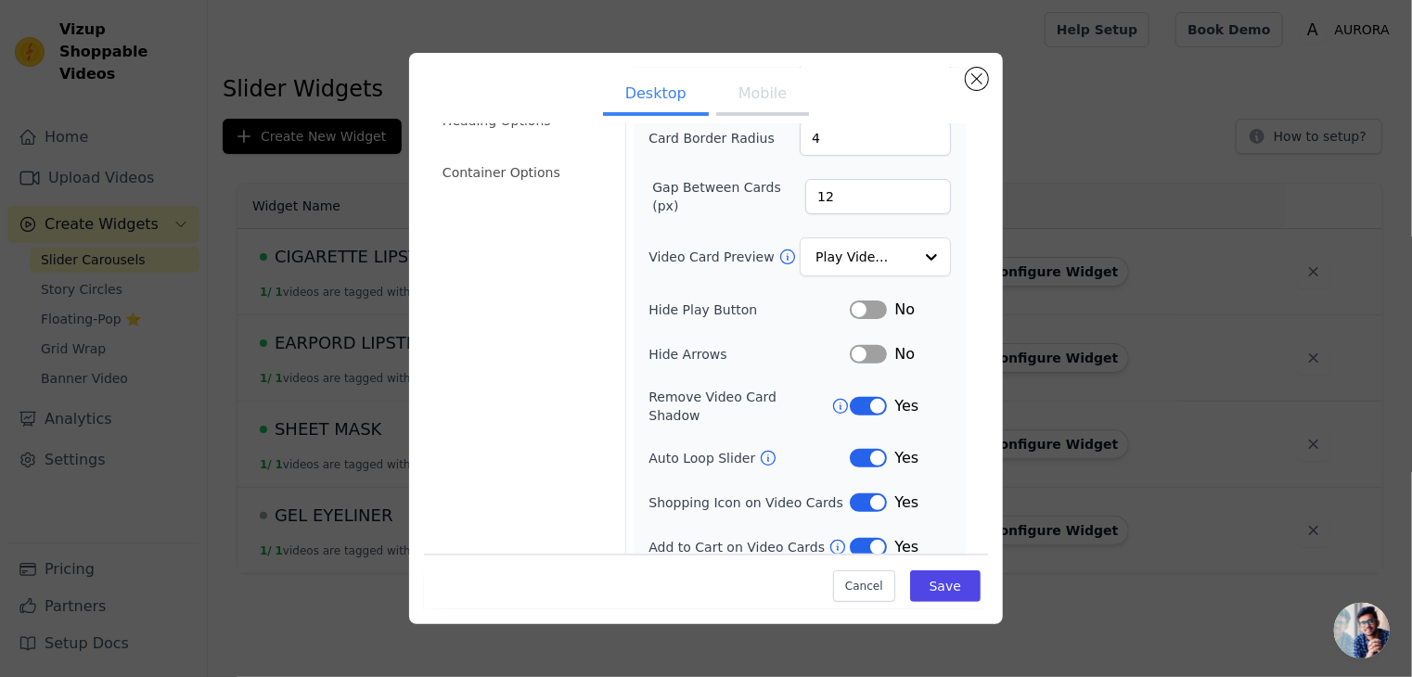
click at [865, 353] on button "Label" at bounding box center [868, 354] width 37 height 19
click at [856, 307] on button "Label" at bounding box center [868, 310] width 37 height 19
click at [760, 117] on ul "Desktop Mobile" at bounding box center [706, 96] width 564 height 56
click at [745, 109] on button "Mobile" at bounding box center [762, 95] width 93 height 41
click at [853, 301] on button "Label" at bounding box center [868, 310] width 37 height 19
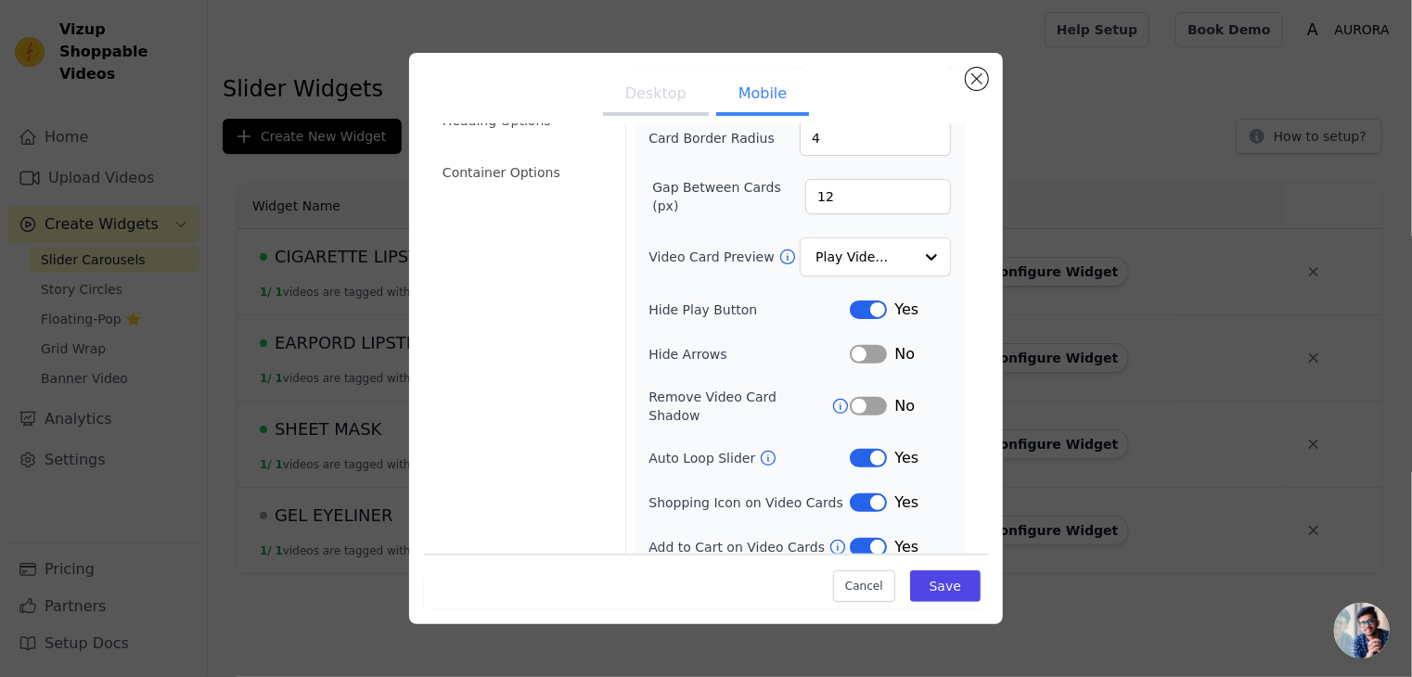
click at [866, 348] on button "Label" at bounding box center [868, 354] width 37 height 19
click at [864, 397] on button "Label" at bounding box center [868, 406] width 37 height 19
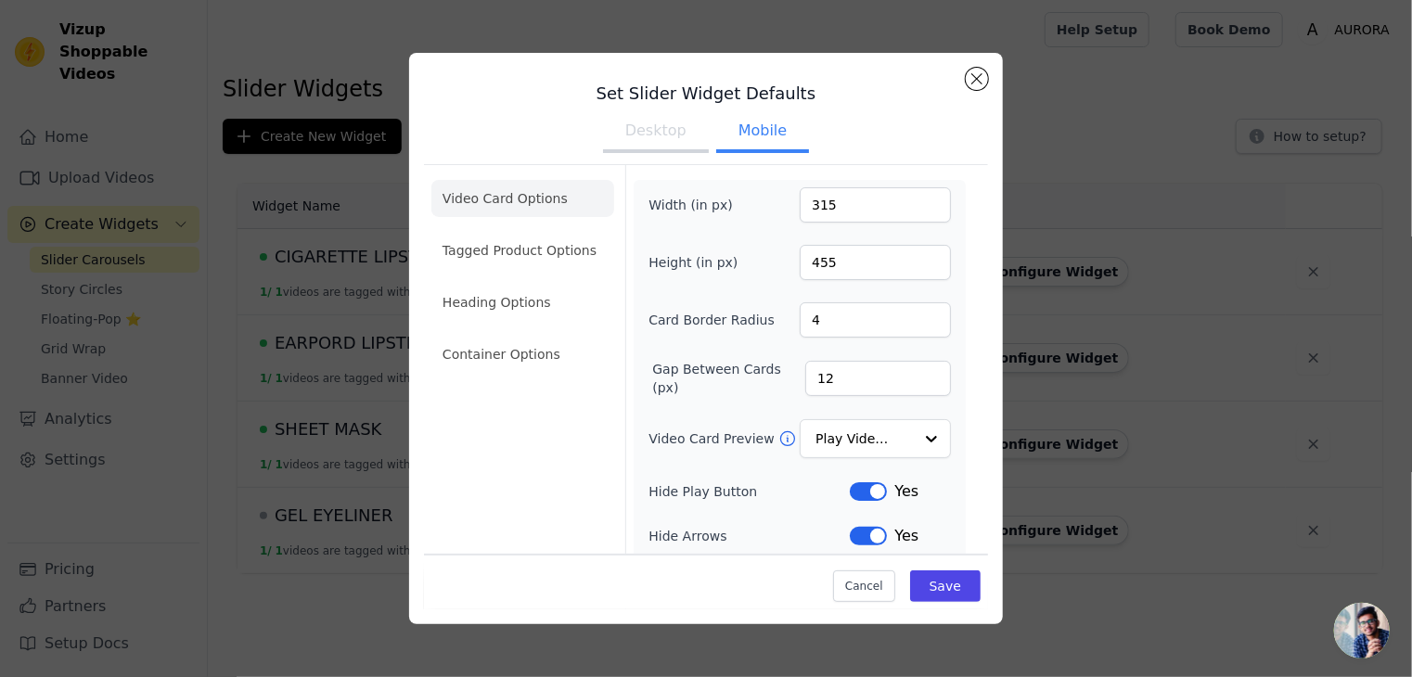
scroll to position [93, 0]
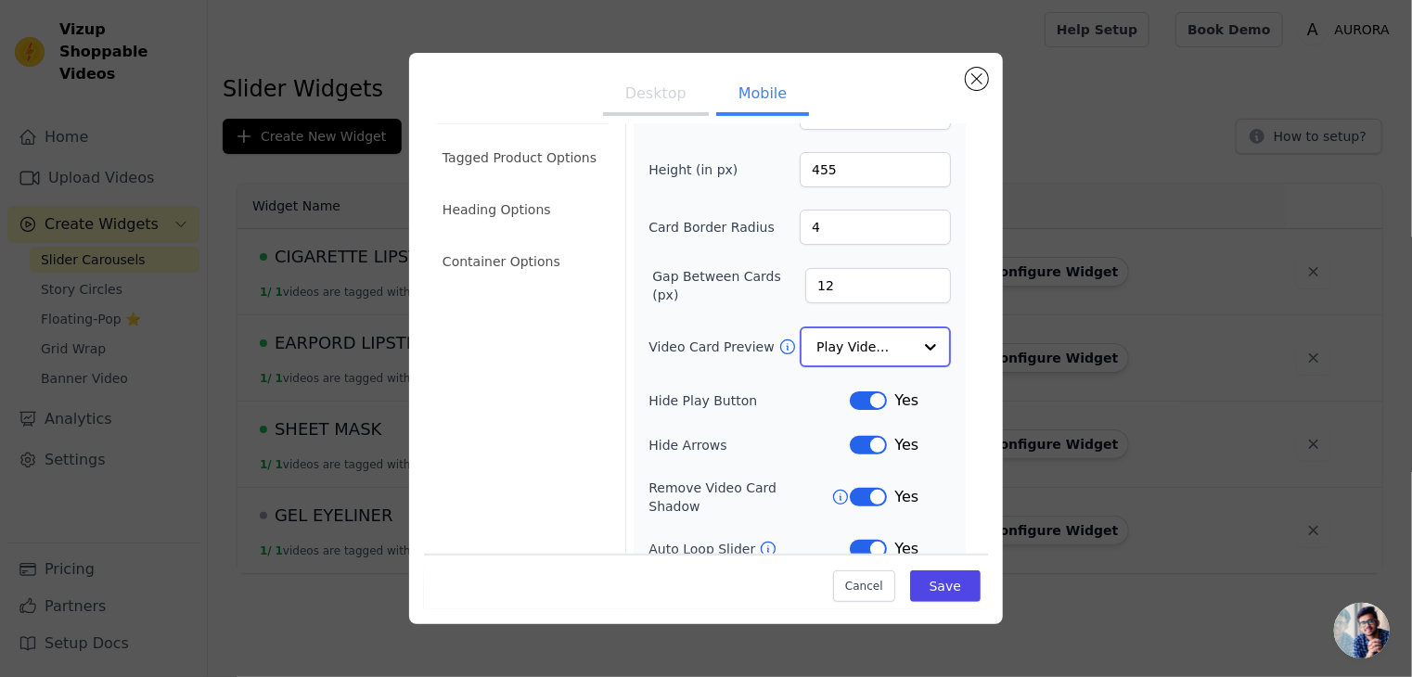
click at [841, 341] on input "Video Card Preview" at bounding box center [865, 346] width 96 height 37
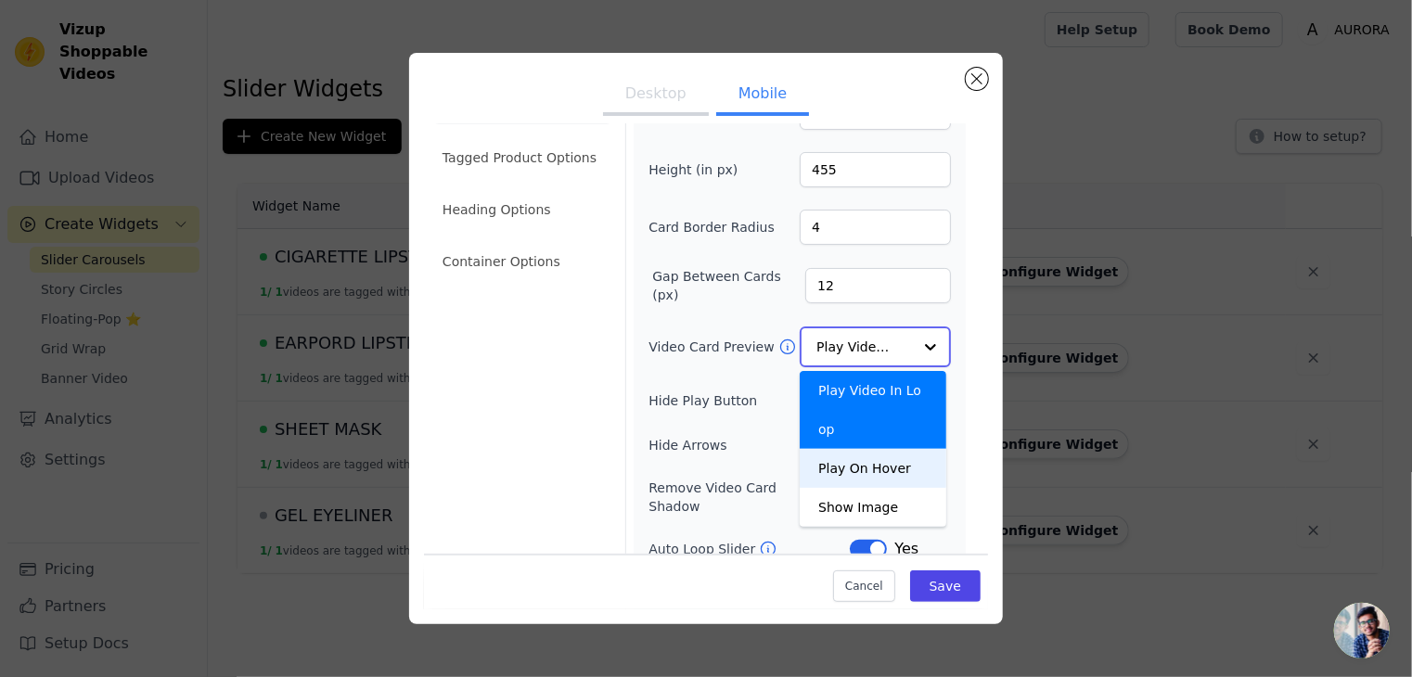
click at [830, 449] on div "Play On Hover" at bounding box center [873, 468] width 147 height 39
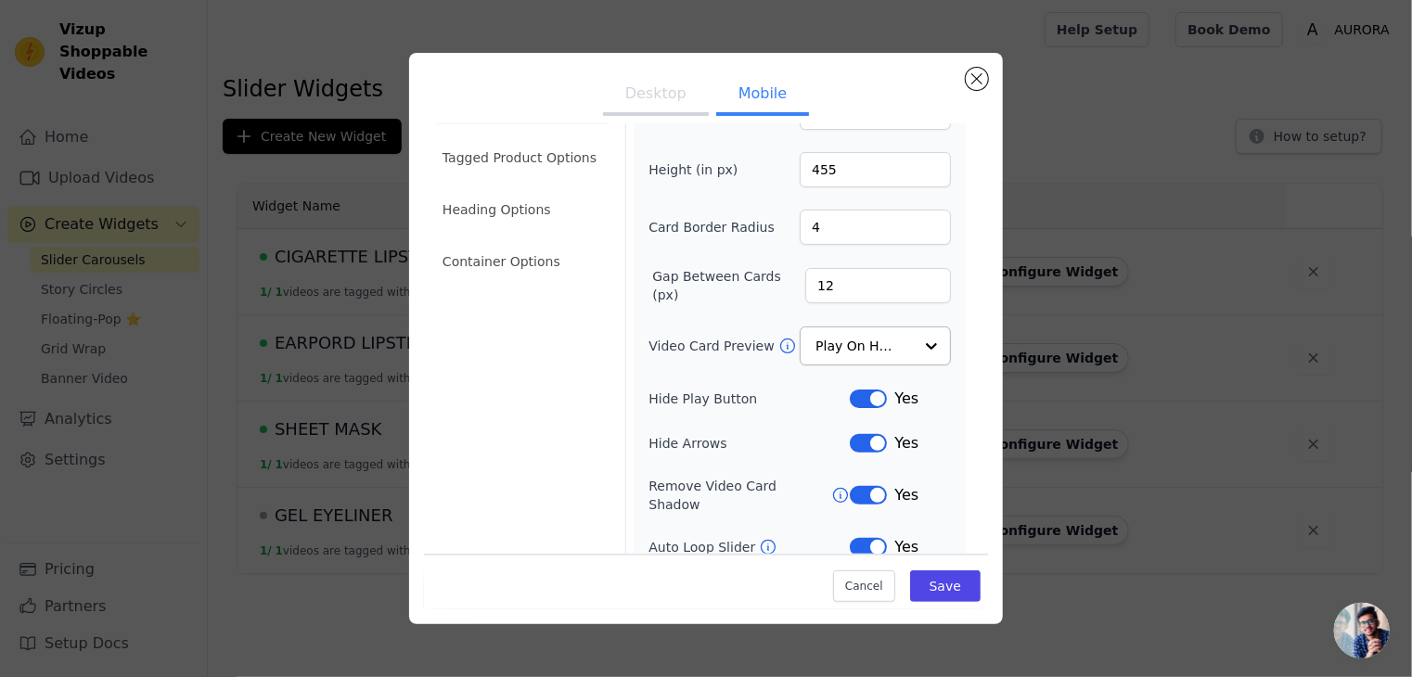
click at [659, 98] on button "Desktop" at bounding box center [656, 95] width 106 height 41
click at [817, 340] on input "Video Card Preview" at bounding box center [865, 346] width 96 height 37
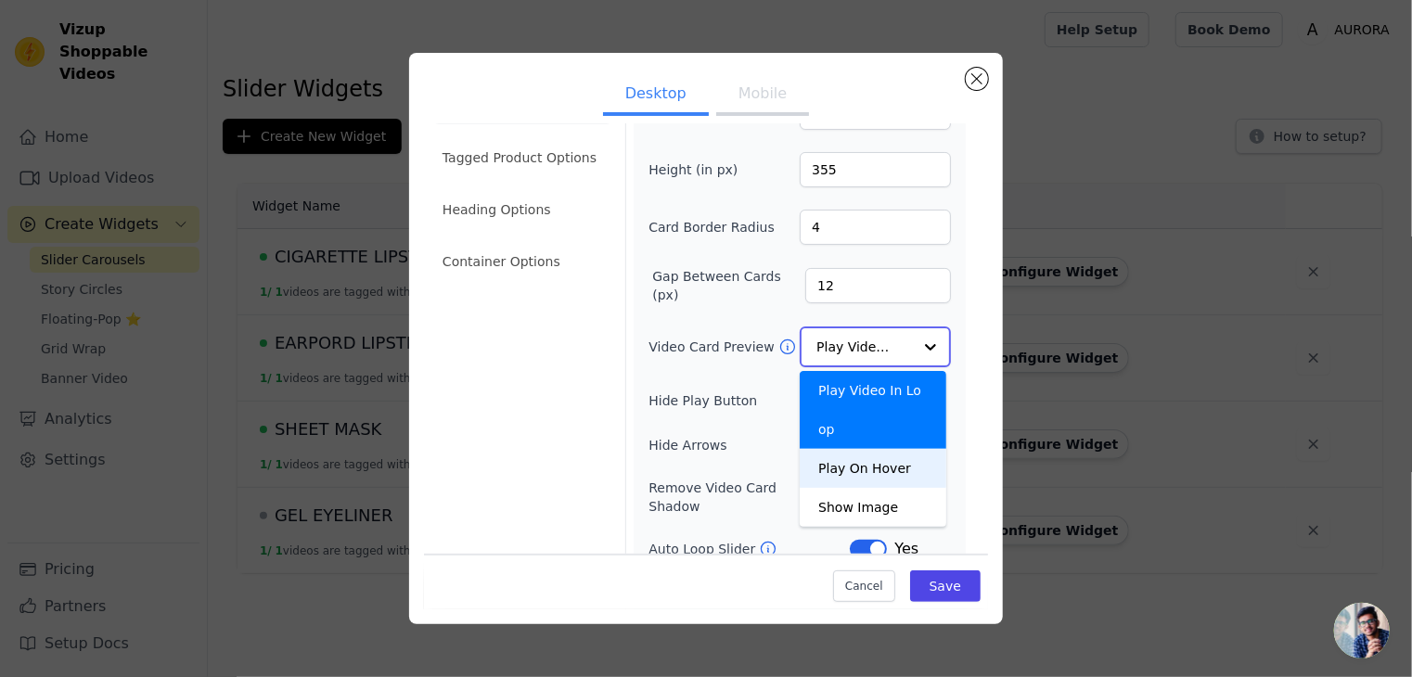
click at [846, 449] on div "Play On Hover" at bounding box center [873, 468] width 147 height 39
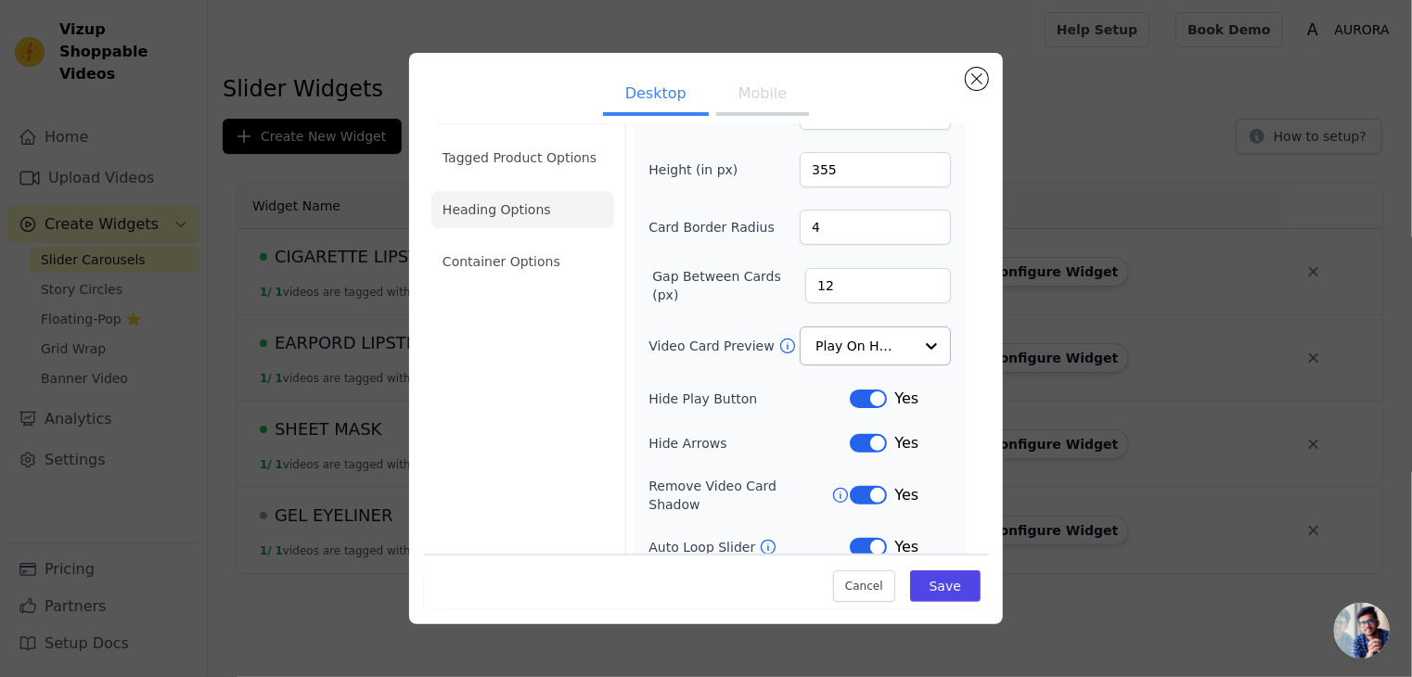
click at [527, 212] on li "Heading Options" at bounding box center [522, 209] width 183 height 37
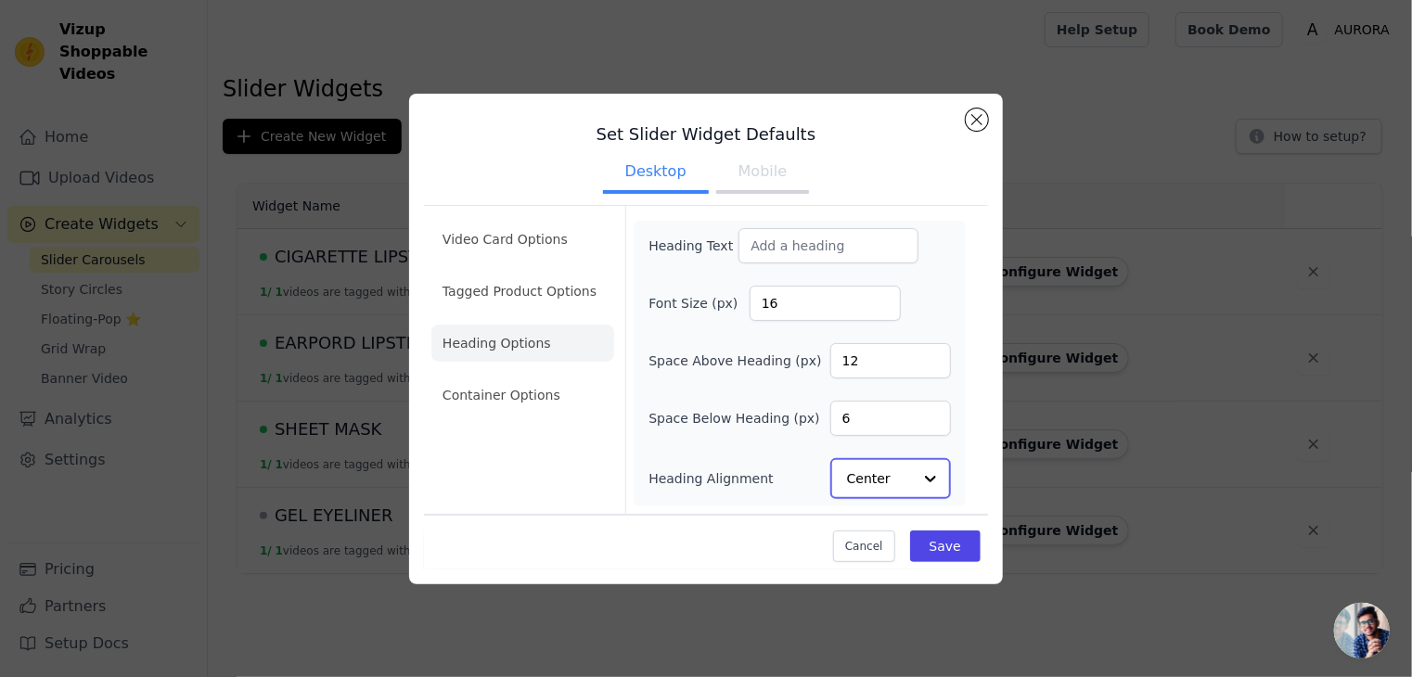
click at [885, 488] on input "Heading Alignment" at bounding box center [879, 478] width 65 height 37
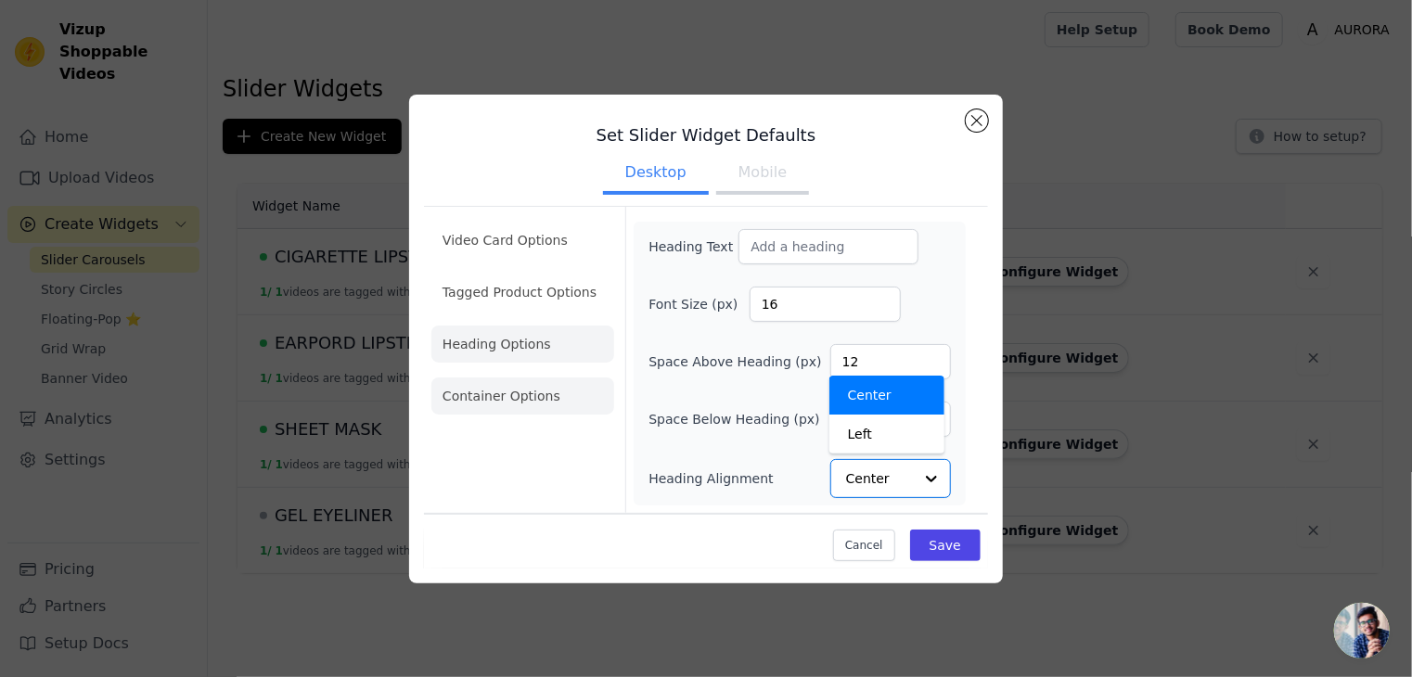
click at [523, 393] on li "Container Options" at bounding box center [522, 396] width 183 height 37
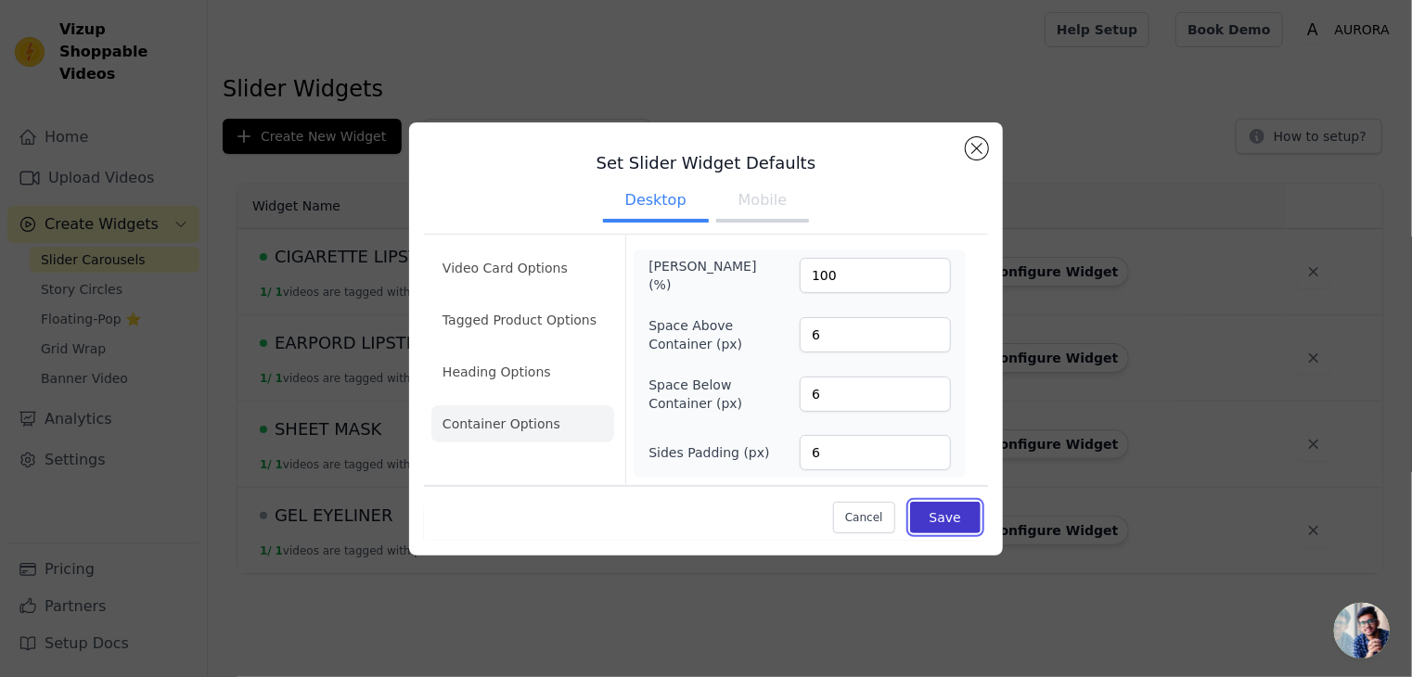
click at [948, 513] on button "Save" at bounding box center [945, 518] width 71 height 32
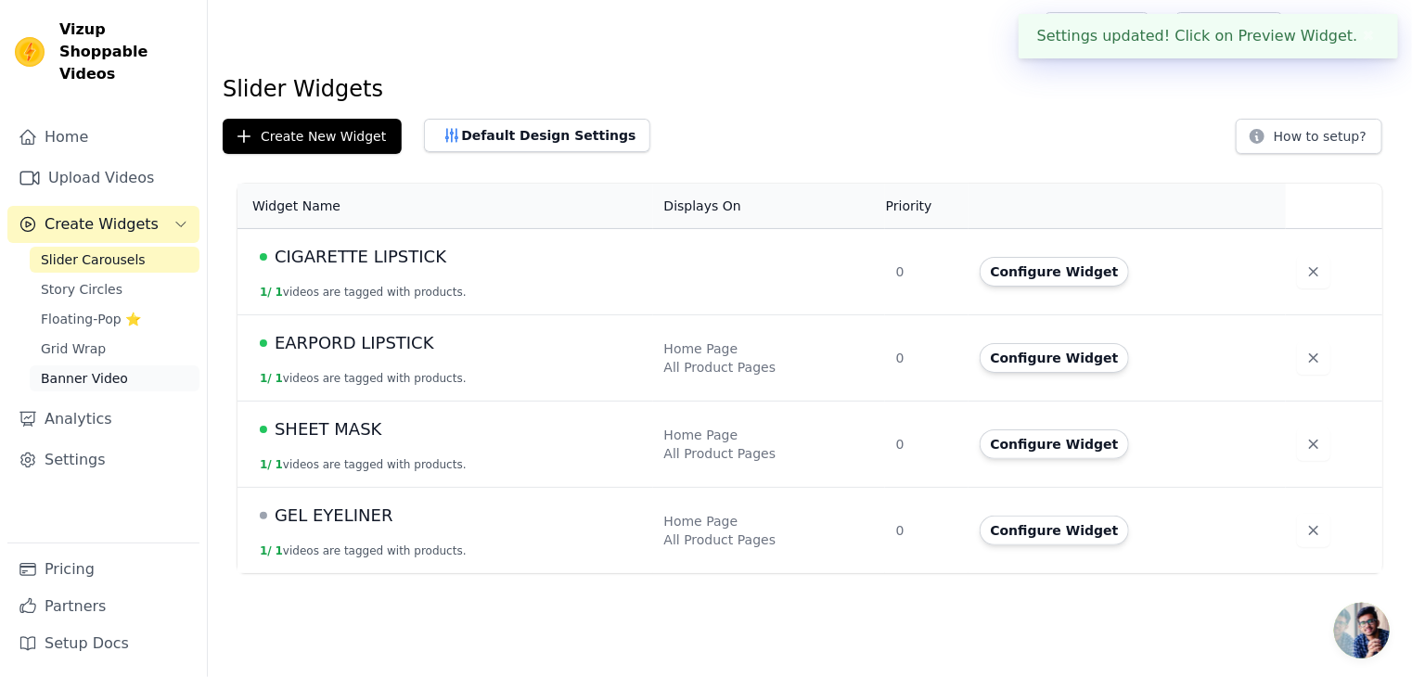
click at [68, 369] on span "Banner Video" at bounding box center [84, 378] width 87 height 19
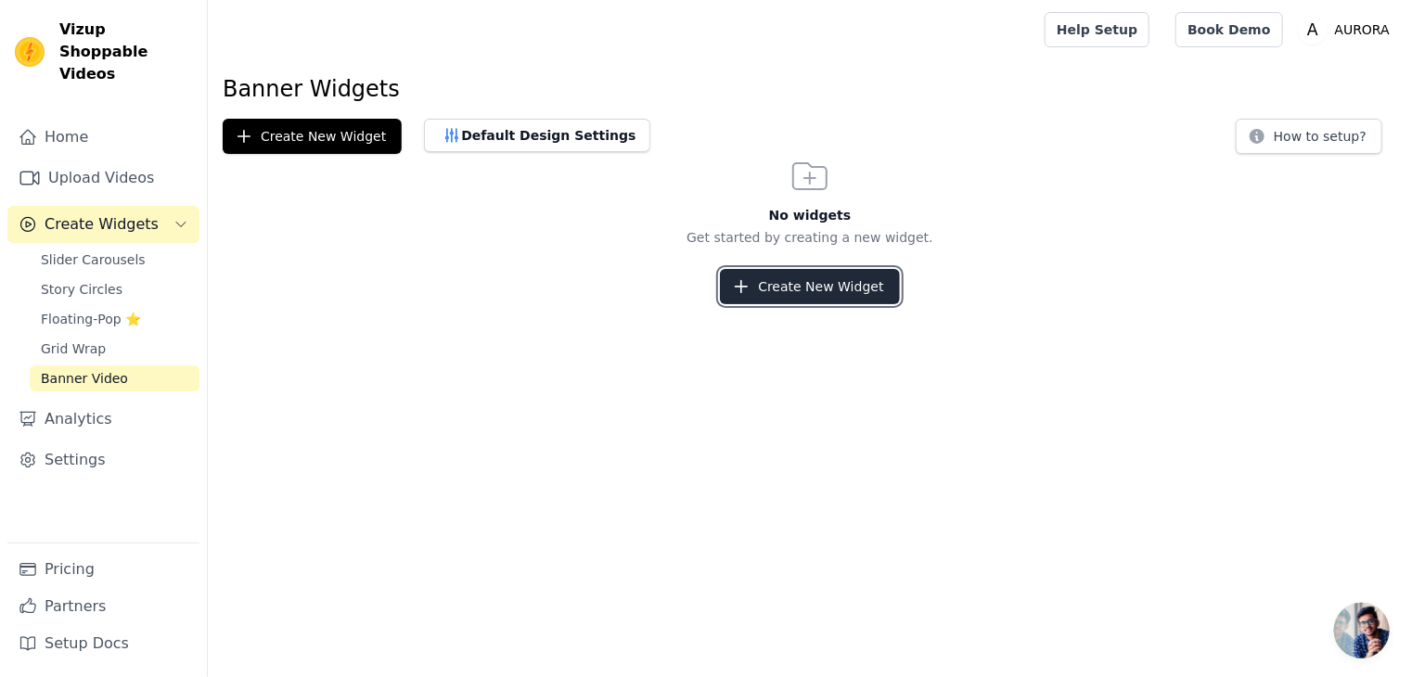
click at [749, 290] on icon "button" at bounding box center [741, 286] width 19 height 19
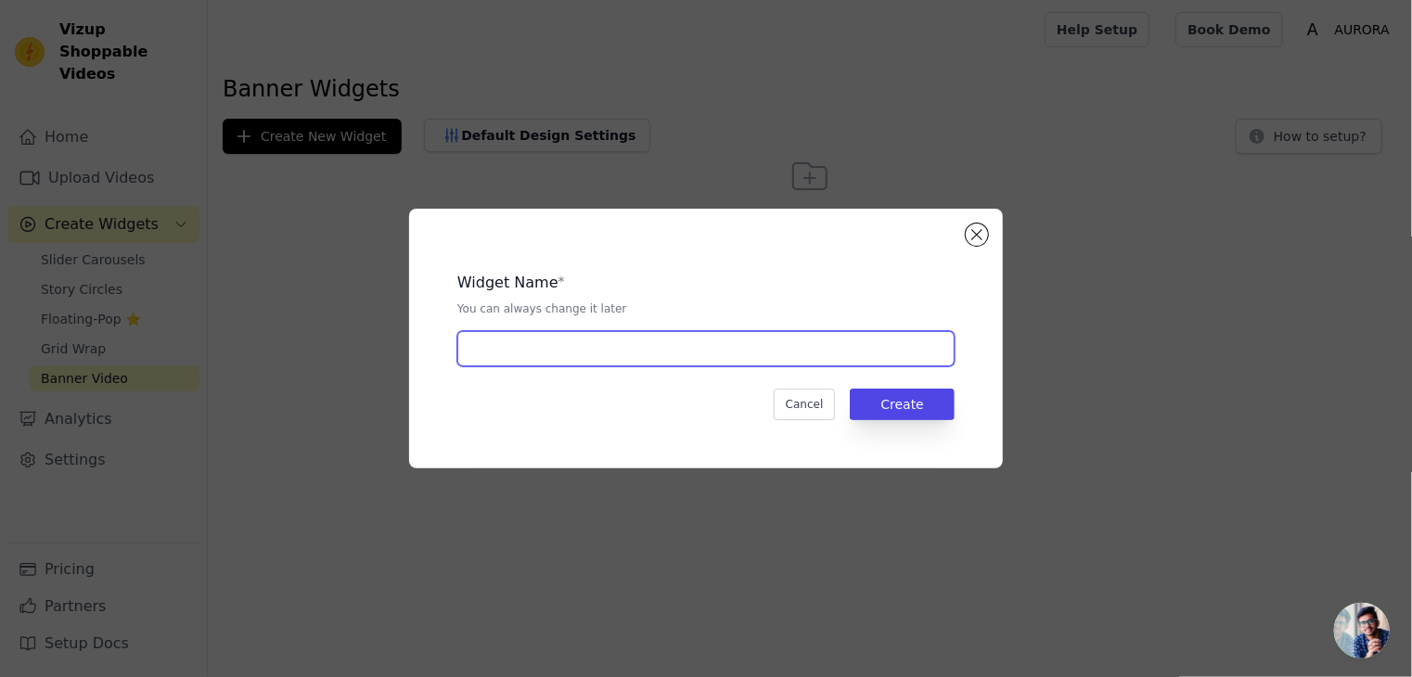
click at [626, 354] on input "text" at bounding box center [705, 348] width 497 height 35
type input "X"
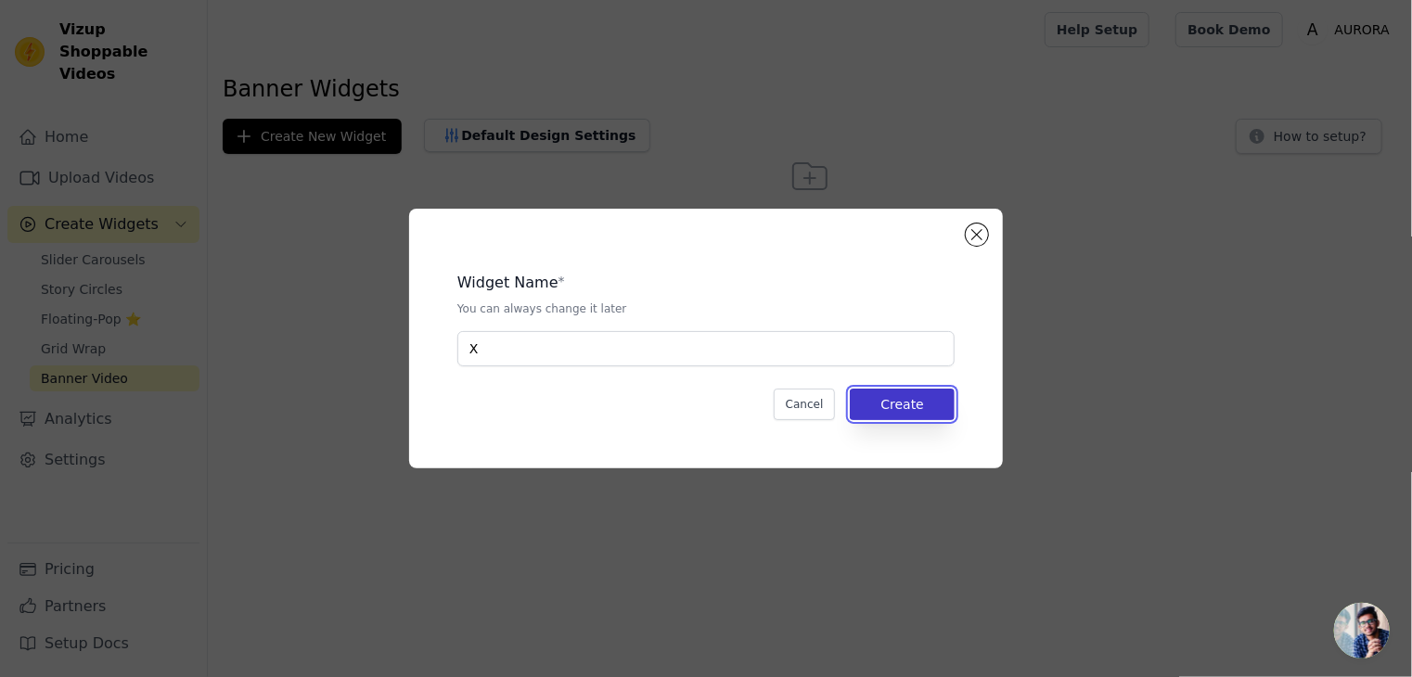
click at [895, 398] on button "Create" at bounding box center [902, 405] width 105 height 32
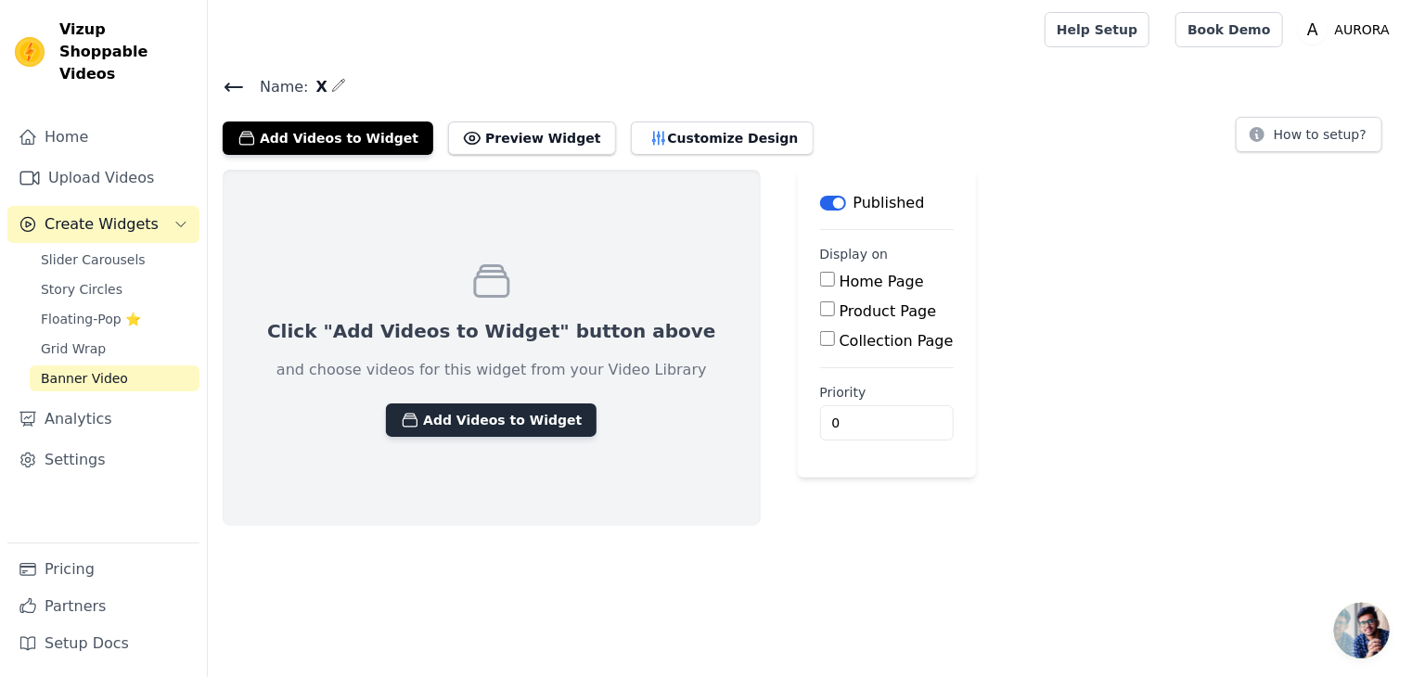
click at [418, 427] on button "Add Videos to Widget" at bounding box center [491, 420] width 211 height 33
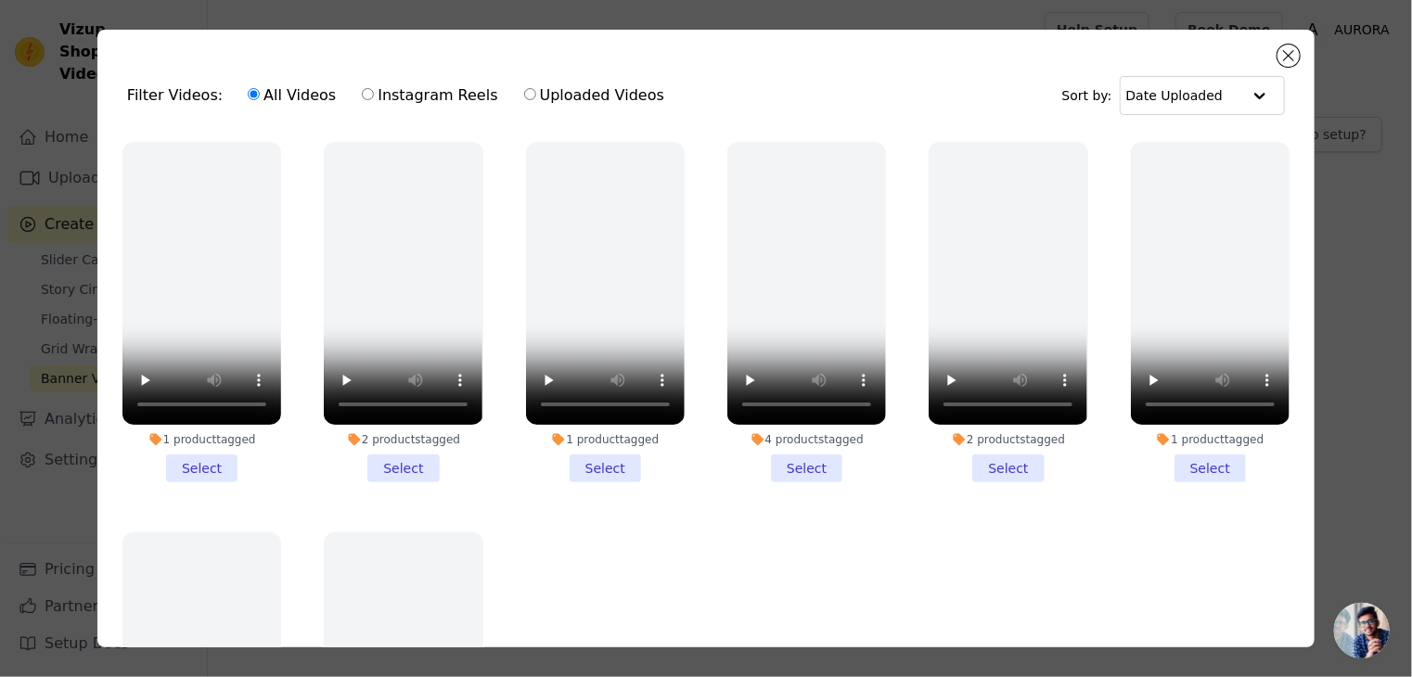
click at [524, 100] on input "Uploaded Videos" at bounding box center [530, 94] width 12 height 12
radio input "true"
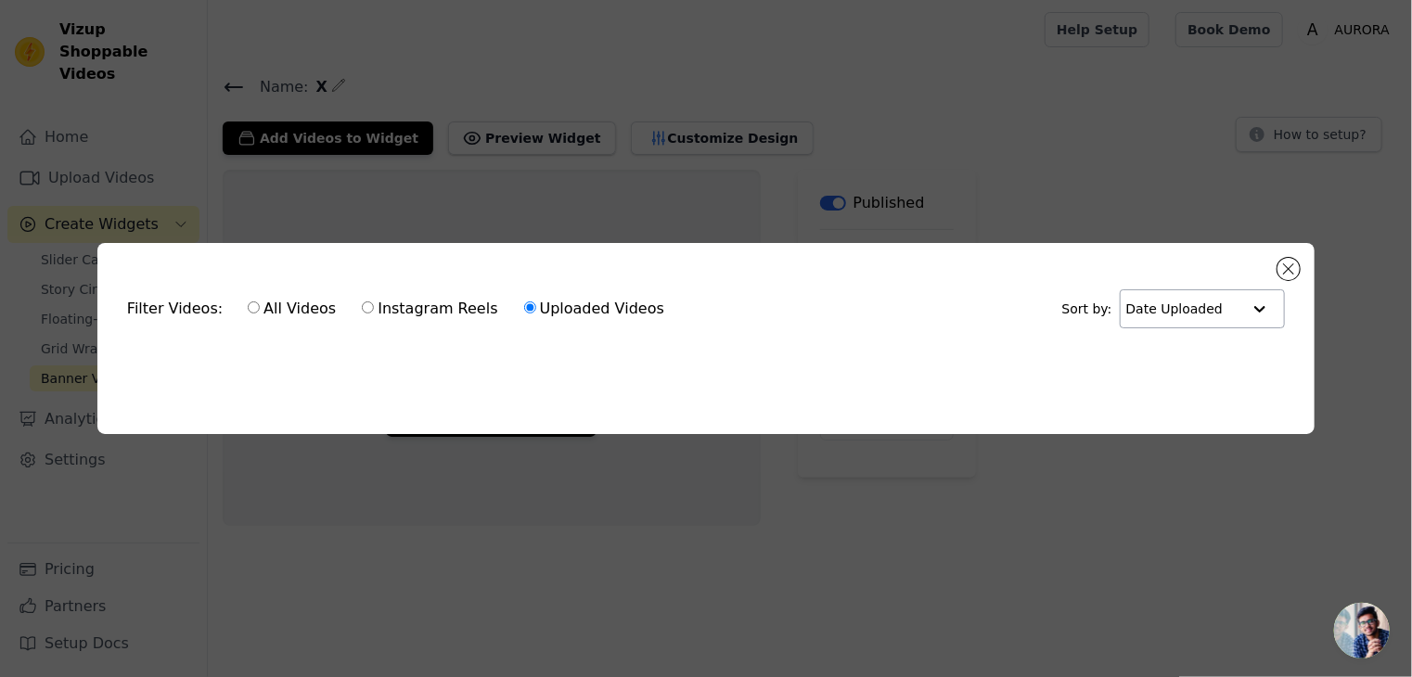
click at [1143, 315] on input "text" at bounding box center [1183, 308] width 115 height 37
click at [1043, 228] on div "Filter Videos: All Videos Instagram Reels Uploaded Videos Sort by: Date Uploade…" at bounding box center [706, 338] width 1353 height 251
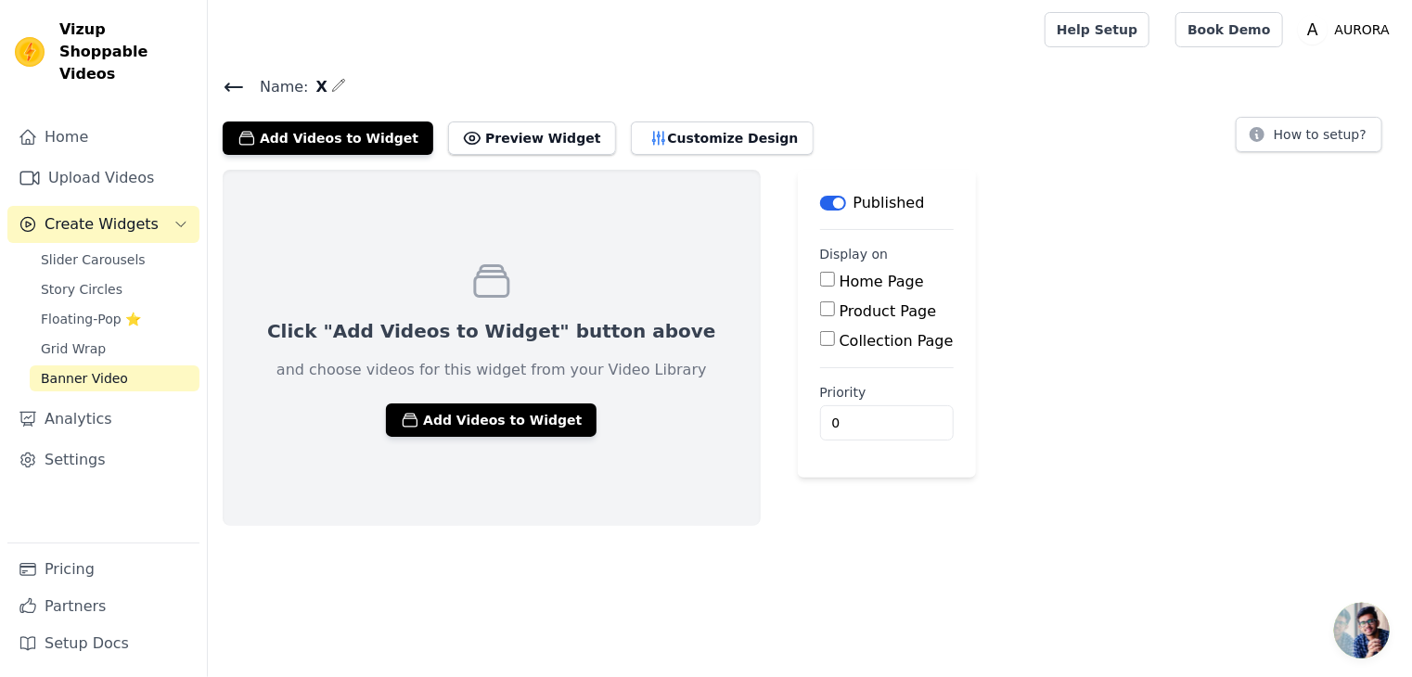
drag, startPoint x: 1277, startPoint y: 1, endPoint x: 1000, endPoint y: 43, distance: 279.7
click at [1000, 43] on div at bounding box center [623, 29] width 800 height 59
click at [71, 340] on span "Grid Wrap" at bounding box center [73, 349] width 65 height 19
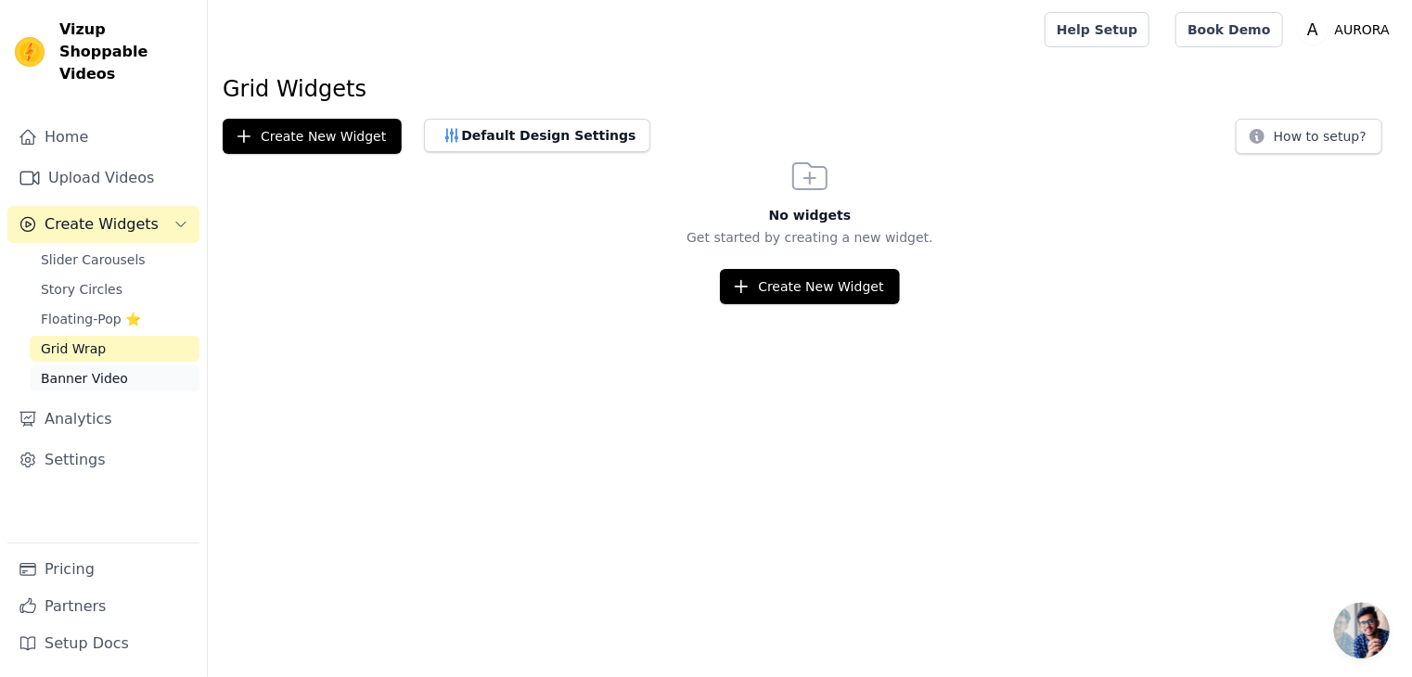
click at [63, 369] on span "Banner Video" at bounding box center [84, 378] width 87 height 19
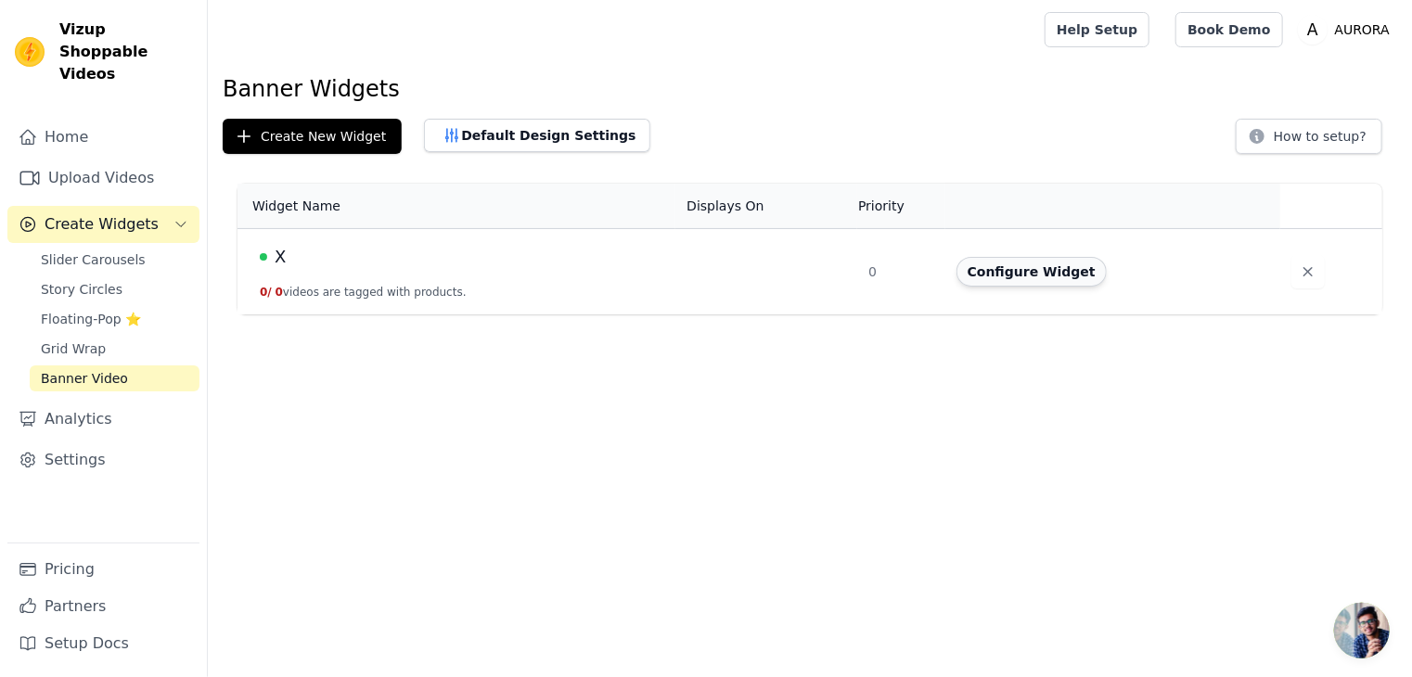
click at [1017, 266] on button "Configure Widget" at bounding box center [1032, 272] width 150 height 30
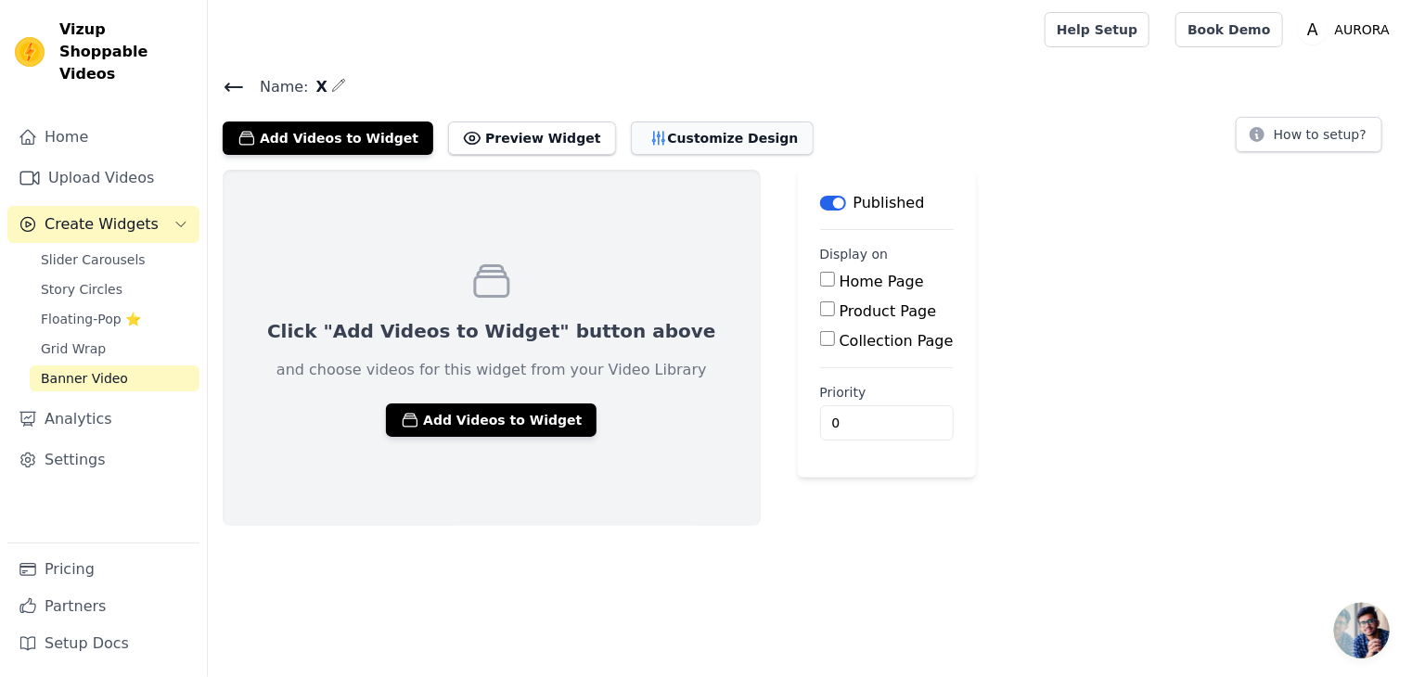
click at [631, 152] on button "Customize Design" at bounding box center [722, 138] width 183 height 33
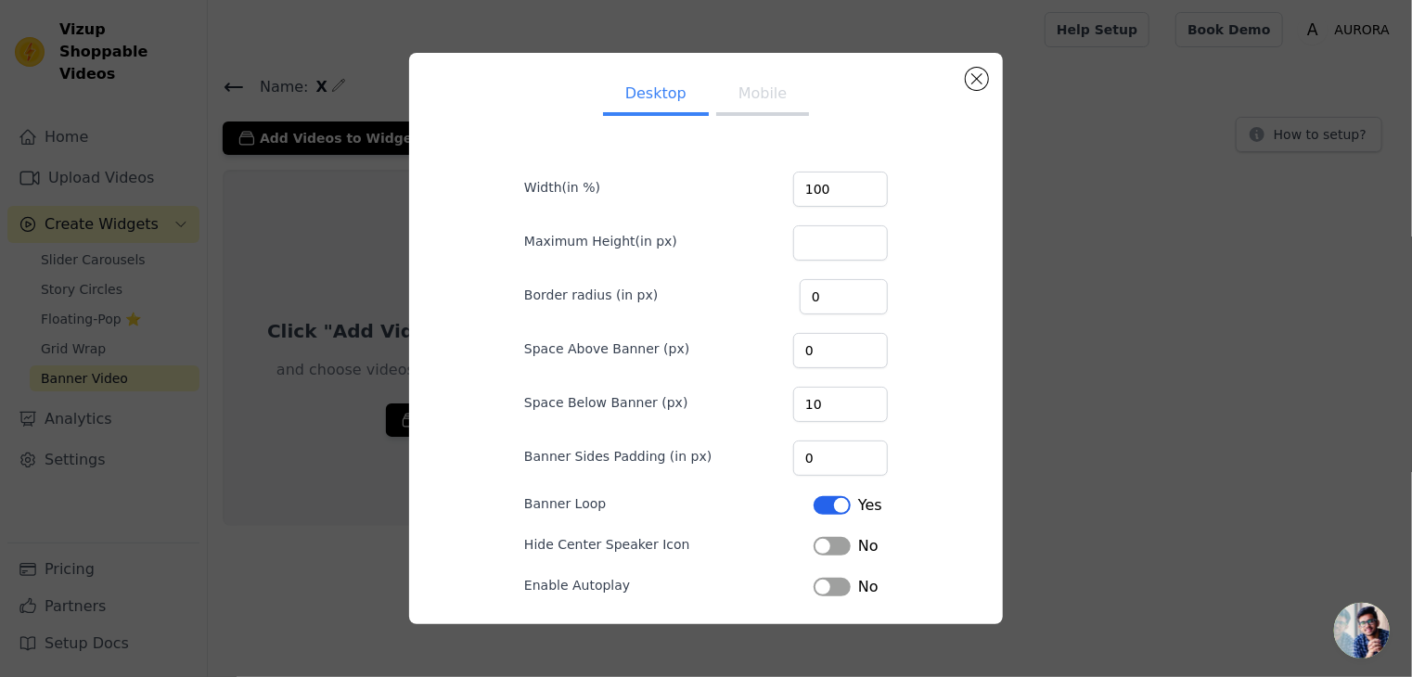
click at [770, 90] on button "Mobile" at bounding box center [762, 95] width 93 height 41
click at [985, 82] on button "Close modal" at bounding box center [977, 79] width 22 height 22
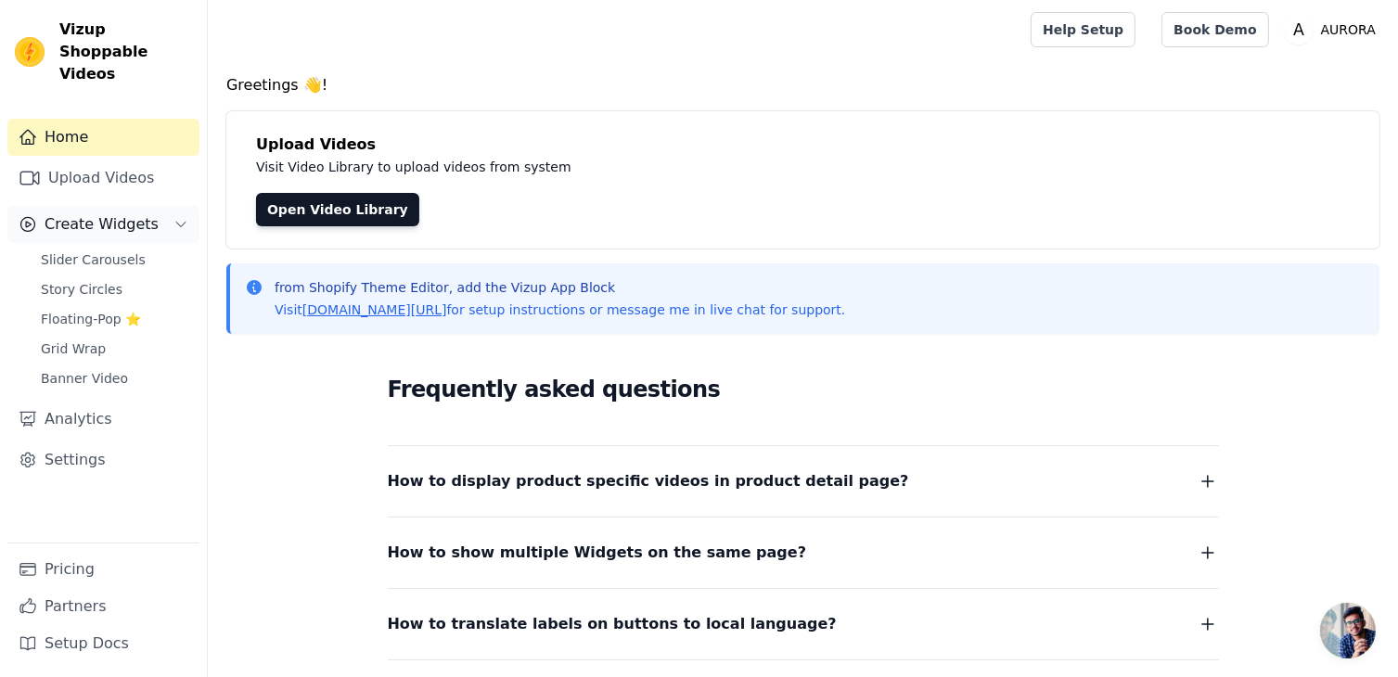
click at [71, 213] on span "Create Widgets" at bounding box center [102, 224] width 114 height 22
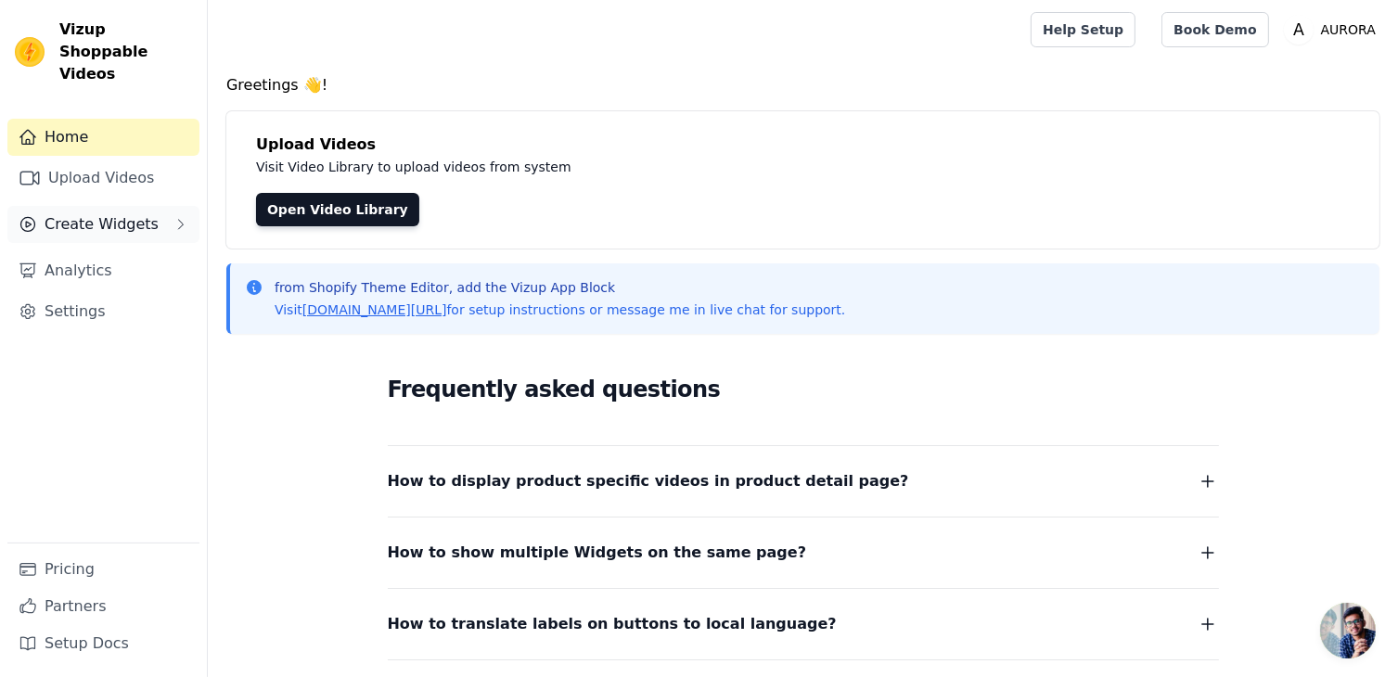
click at [71, 213] on span "Create Widgets" at bounding box center [102, 224] width 114 height 22
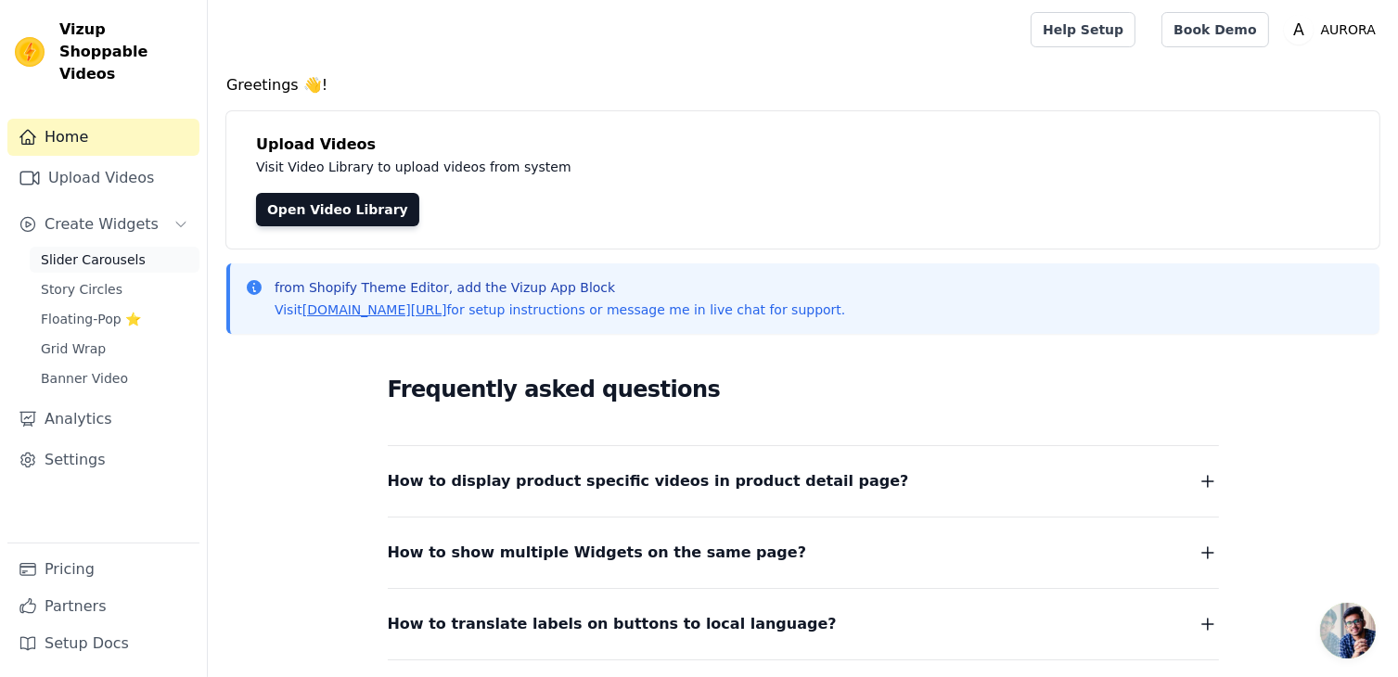
click at [74, 251] on span "Slider Carousels" at bounding box center [93, 260] width 105 height 19
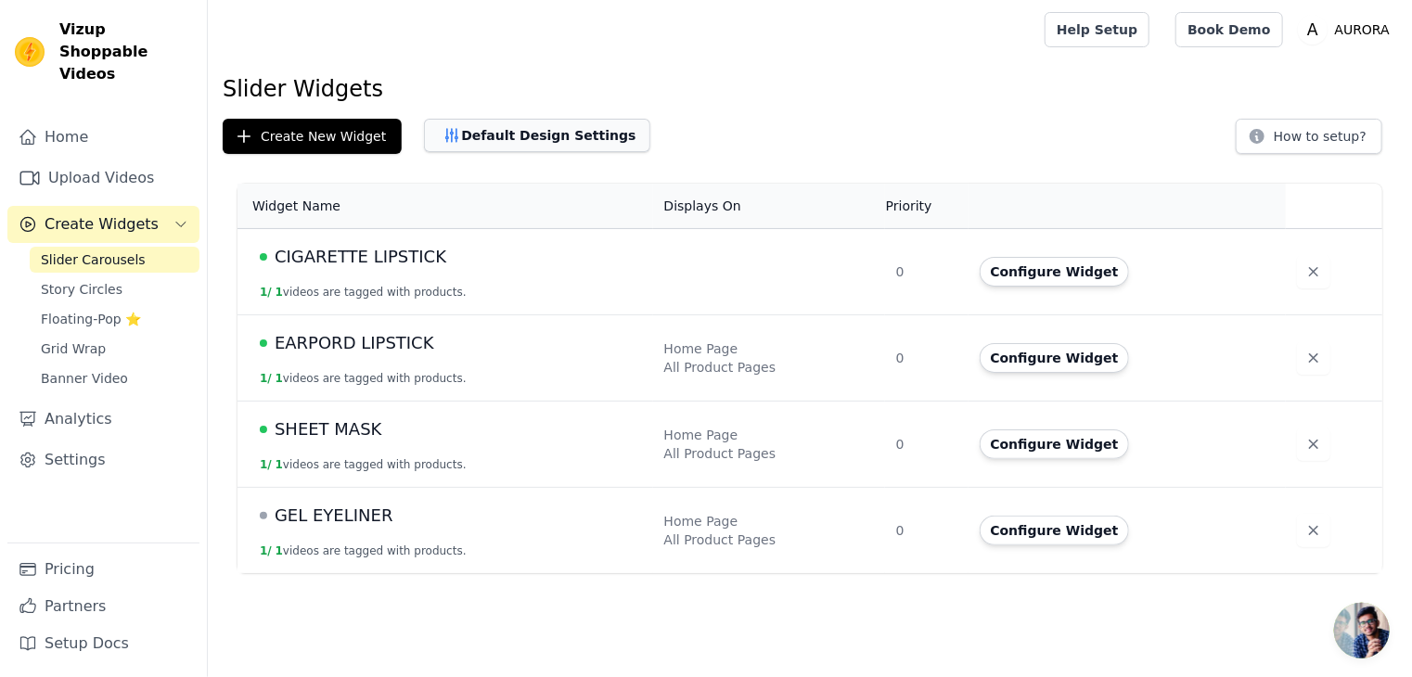
click at [543, 127] on button "Default Design Settings" at bounding box center [537, 135] width 226 height 33
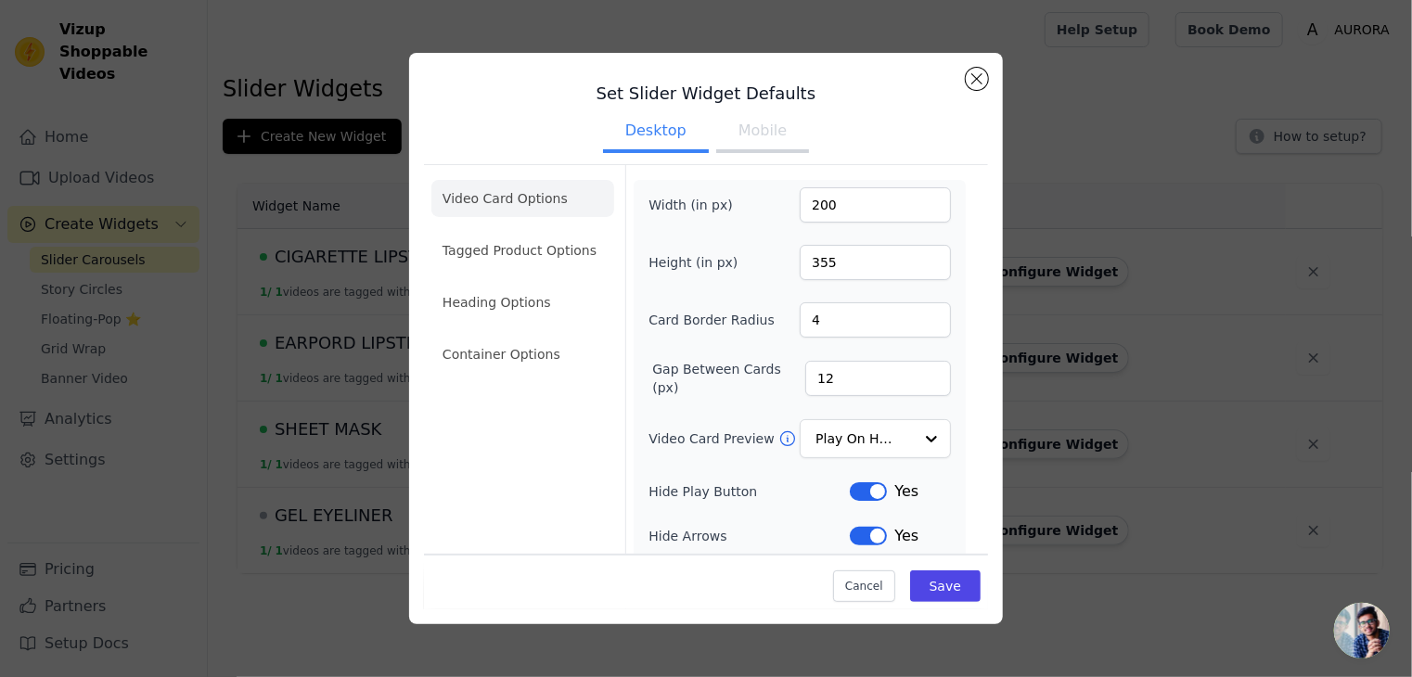
click at [750, 126] on button "Mobile" at bounding box center [762, 132] width 93 height 41
click at [828, 209] on input "315" at bounding box center [875, 204] width 151 height 35
type input "330"
click at [917, 586] on button "Save" at bounding box center [945, 587] width 71 height 32
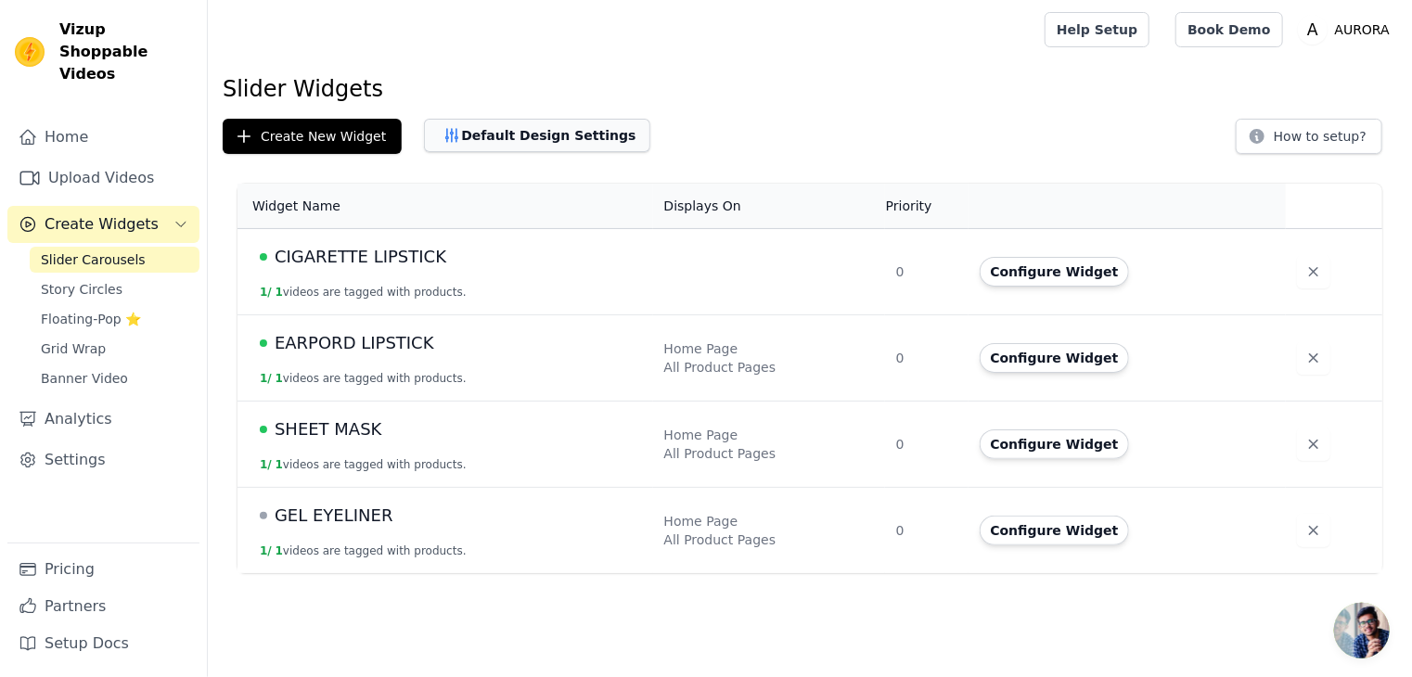
click at [534, 140] on button "Default Design Settings" at bounding box center [537, 135] width 226 height 33
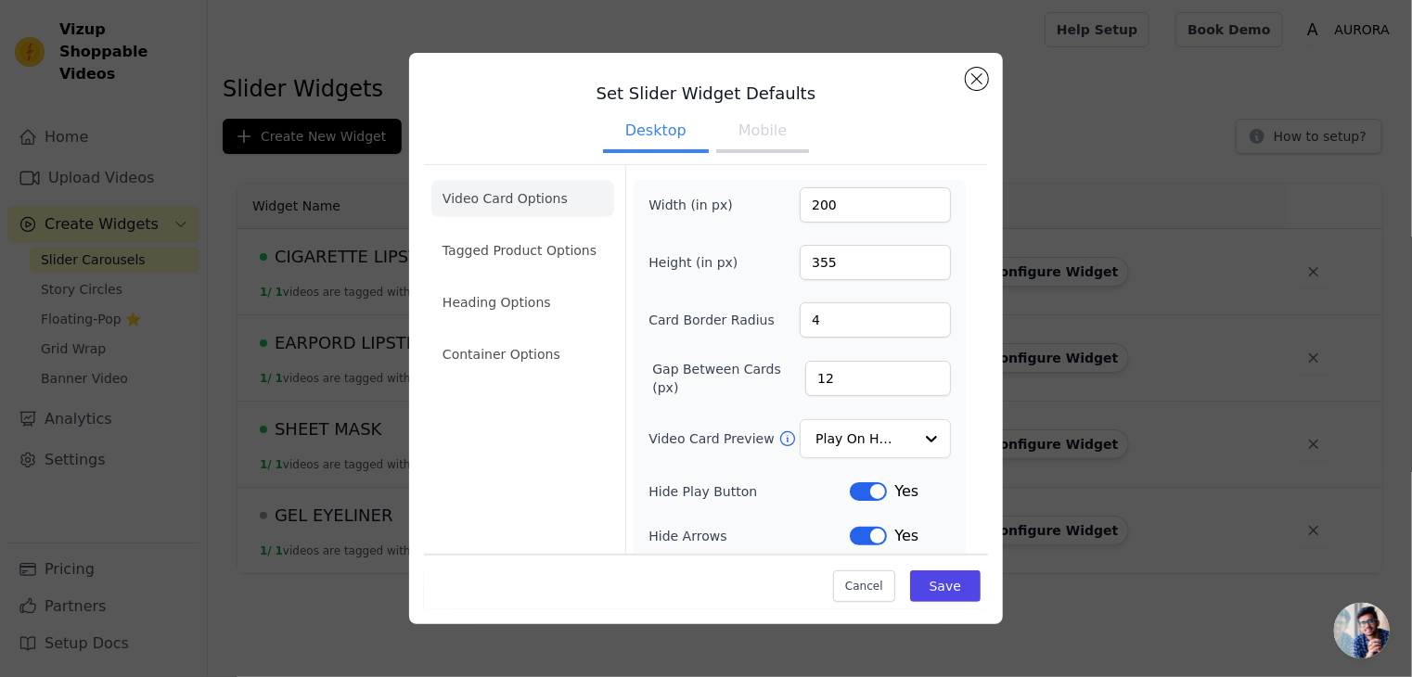
click at [757, 142] on button "Mobile" at bounding box center [762, 132] width 93 height 41
click at [854, 206] on input "330" at bounding box center [875, 204] width 151 height 35
type input "350"
click at [931, 579] on button "Save" at bounding box center [945, 587] width 71 height 32
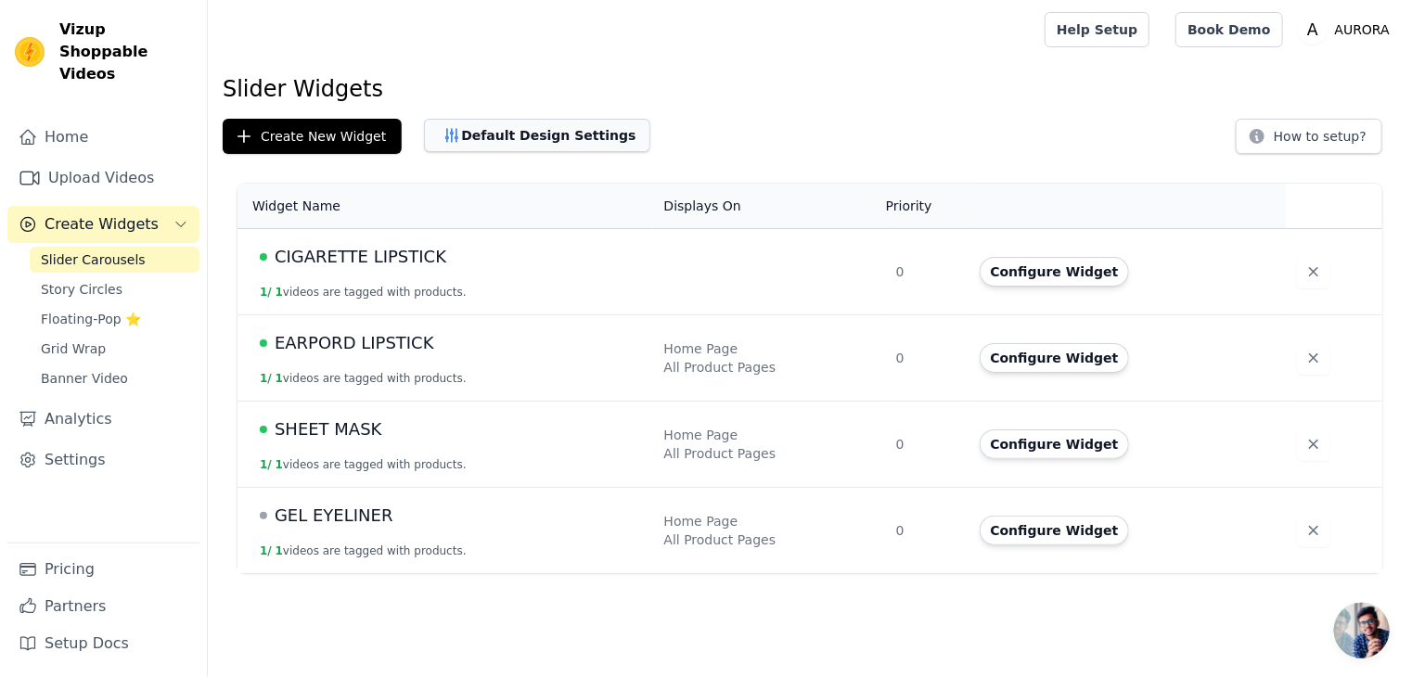
click at [500, 137] on button "Default Design Settings" at bounding box center [537, 135] width 226 height 33
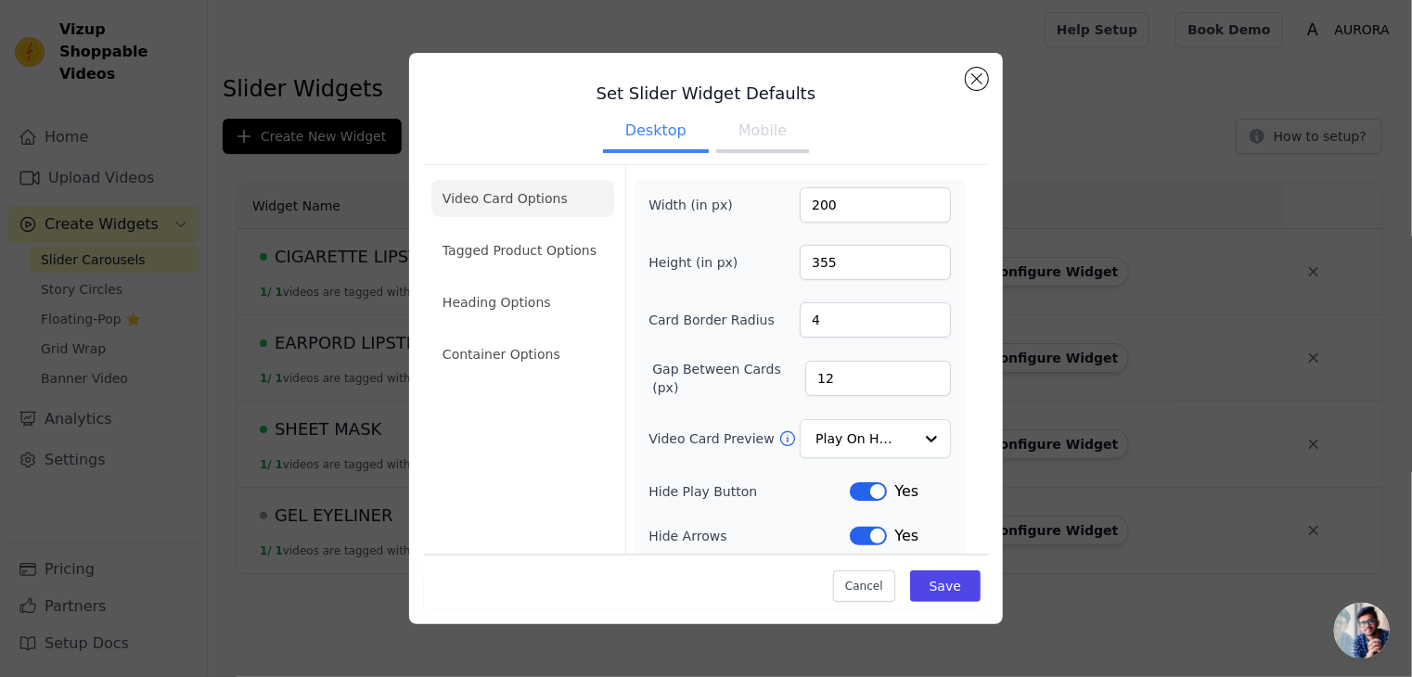
click at [757, 120] on button "Mobile" at bounding box center [762, 132] width 93 height 41
drag, startPoint x: 990, startPoint y: 71, endPoint x: 1007, endPoint y: 60, distance: 20.1
click at [1007, 60] on div "Set Slider Widget Defaults Desktop Mobile Video Card Options Tagged Product Opt…" at bounding box center [706, 338] width 1353 height 631
click at [984, 71] on button "Close modal" at bounding box center [977, 79] width 22 height 22
